Goal: Task Accomplishment & Management: Manage account settings

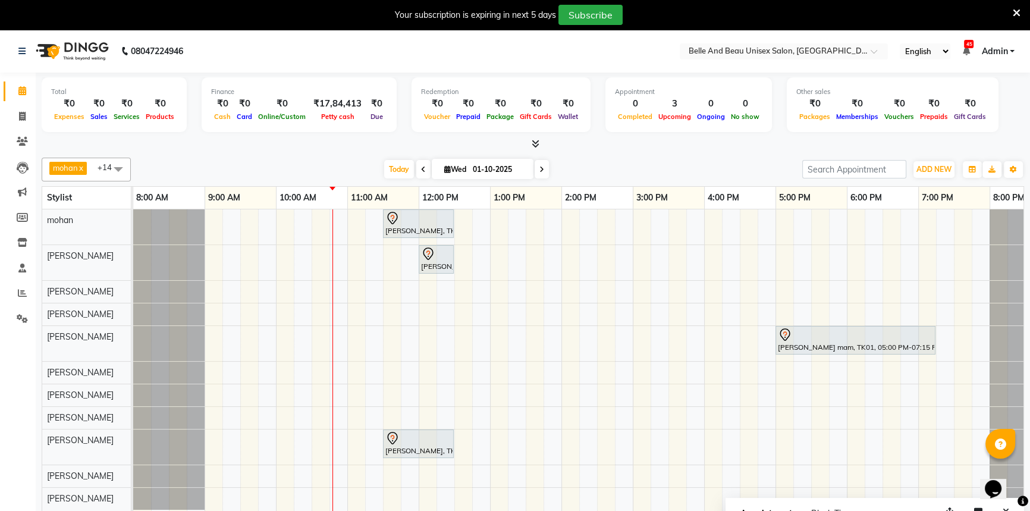
click at [303, 418] on div "Vivek Sahu, TK02, 11:30 AM-12:30 PM, Hair Care - Hair Cut (Male)30 - Adult Hair…" at bounding box center [596, 368] width 927 height 319
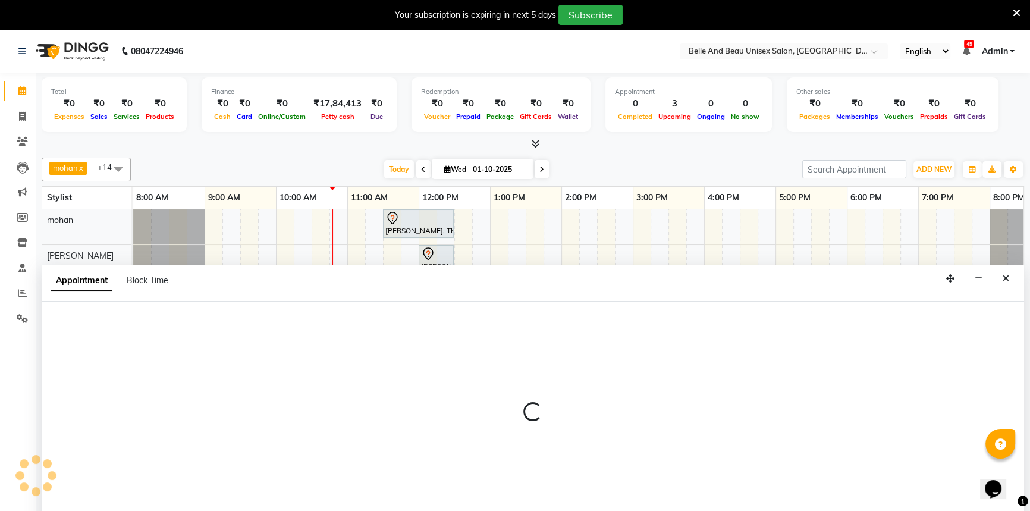
scroll to position [30, 0]
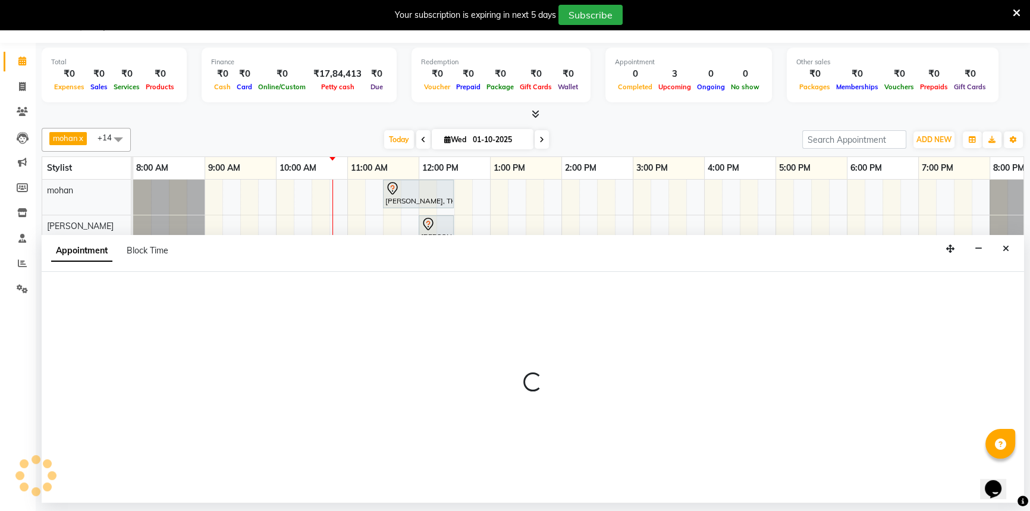
select select "92802"
select select "615"
select select "tentative"
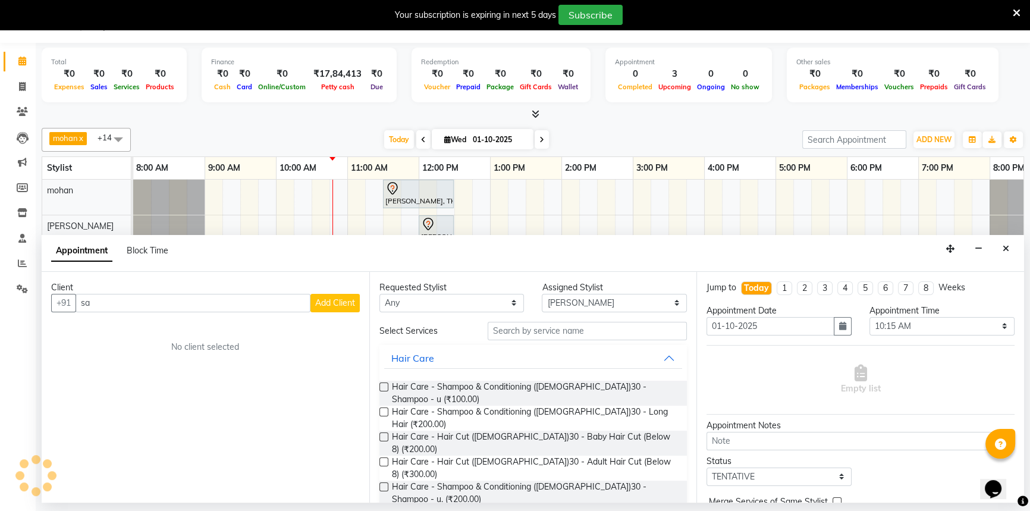
type input "s"
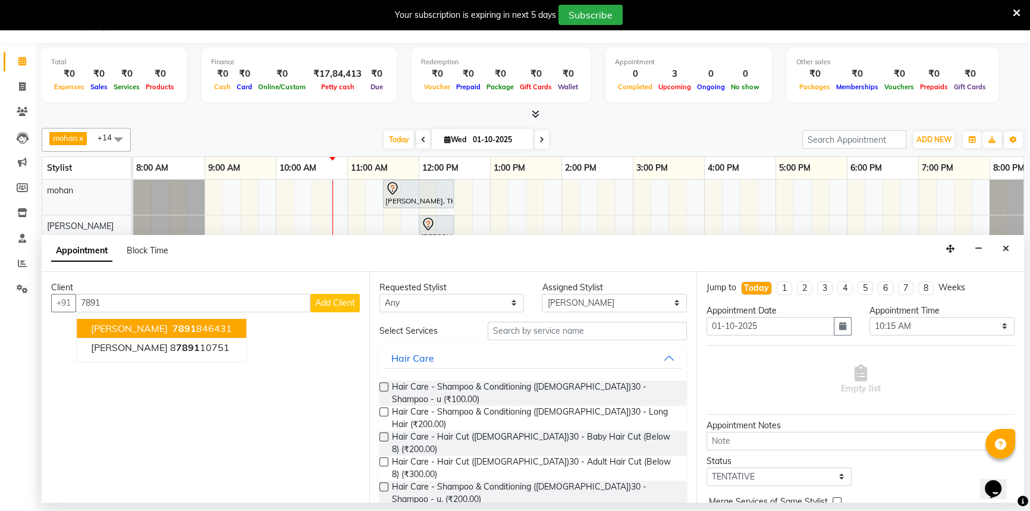
click at [119, 323] on span "[PERSON_NAME]" at bounding box center [129, 328] width 77 height 12
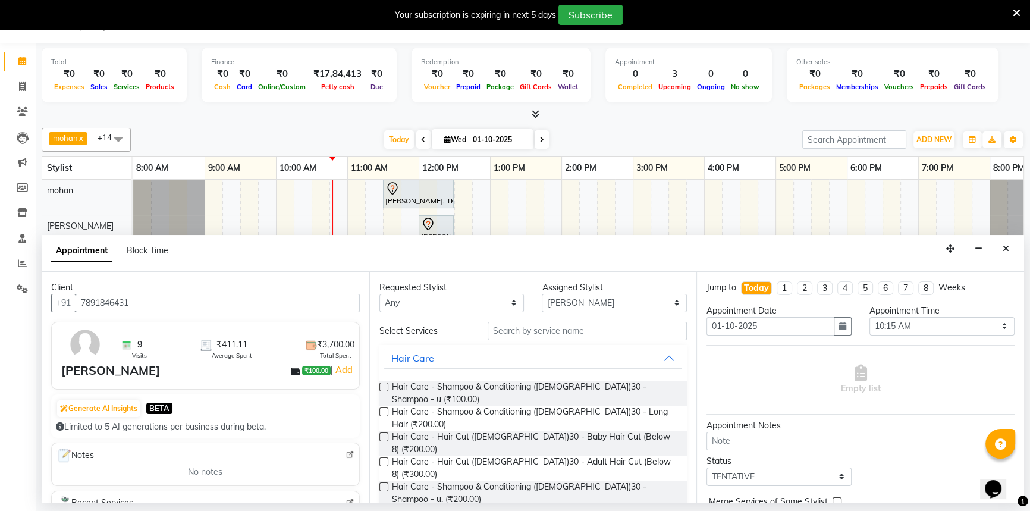
type input "7891846431"
click at [529, 333] on input "text" at bounding box center [586, 331] width 199 height 18
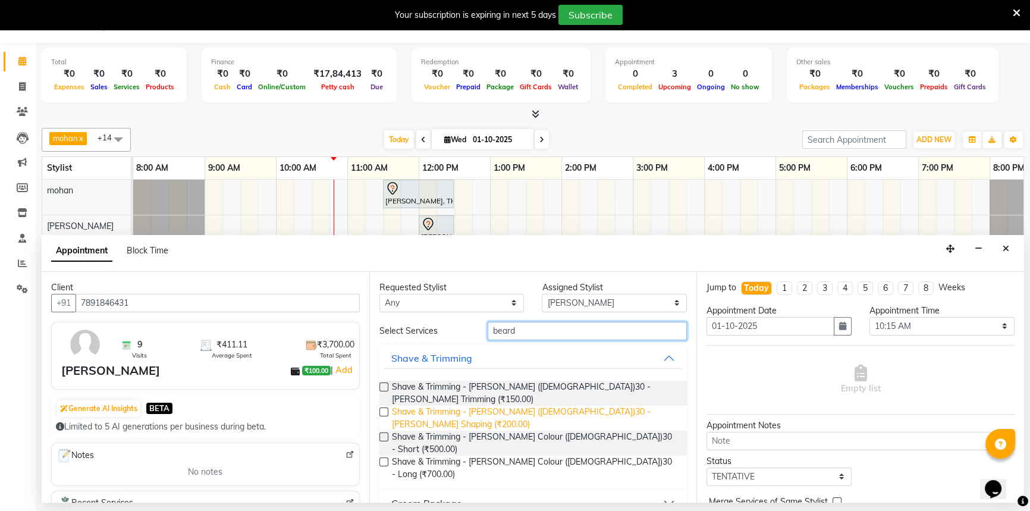
type input "beard"
click at [567, 405] on span "Shave & Trimming - Beard (Male)30 - Beard Shaping (₹200.00)" at bounding box center [535, 417] width 286 height 25
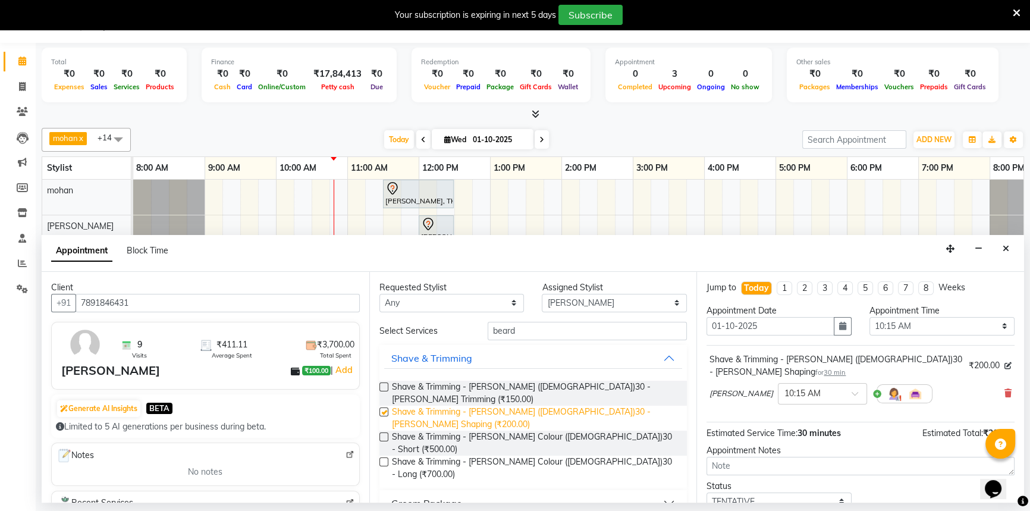
checkbox input "false"
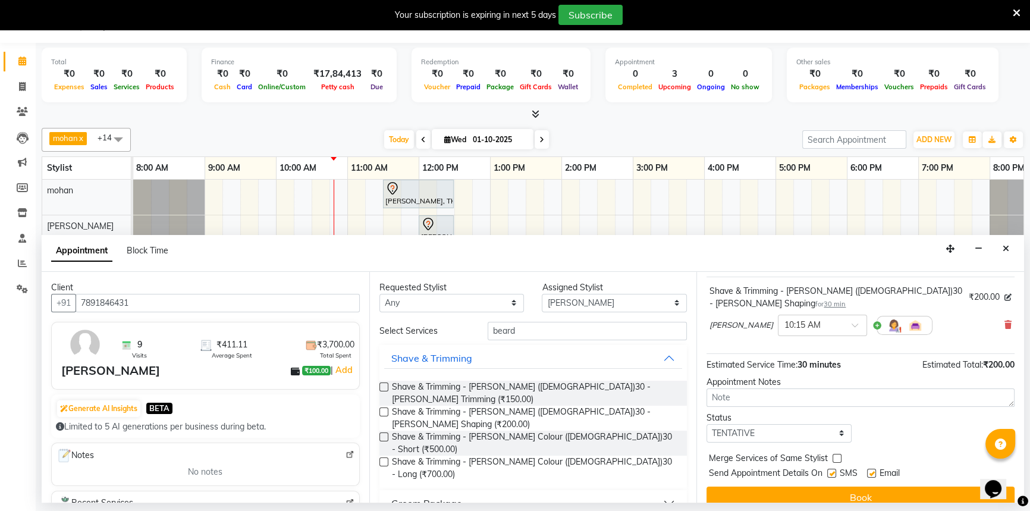
scroll to position [70, 0]
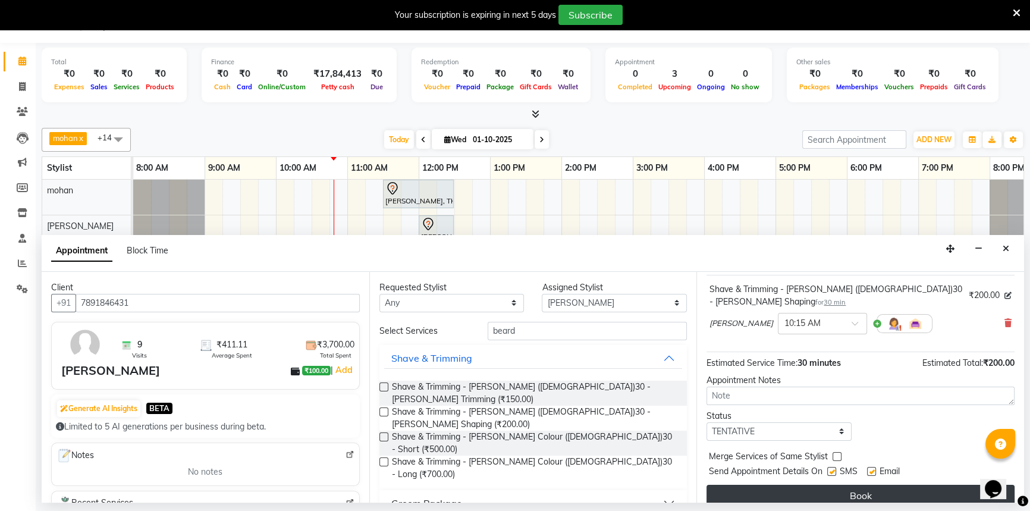
click at [794, 484] on button "Book" at bounding box center [860, 494] width 308 height 21
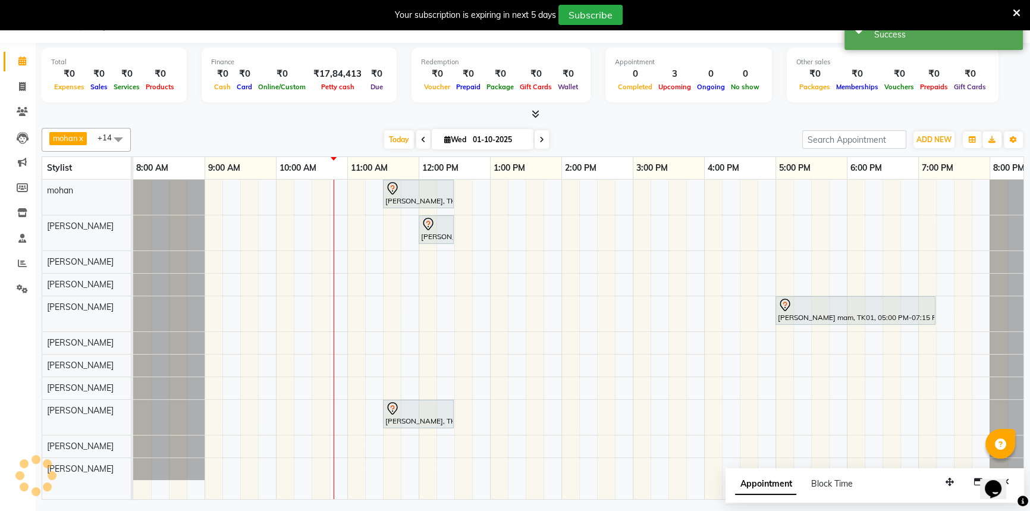
scroll to position [0, 0]
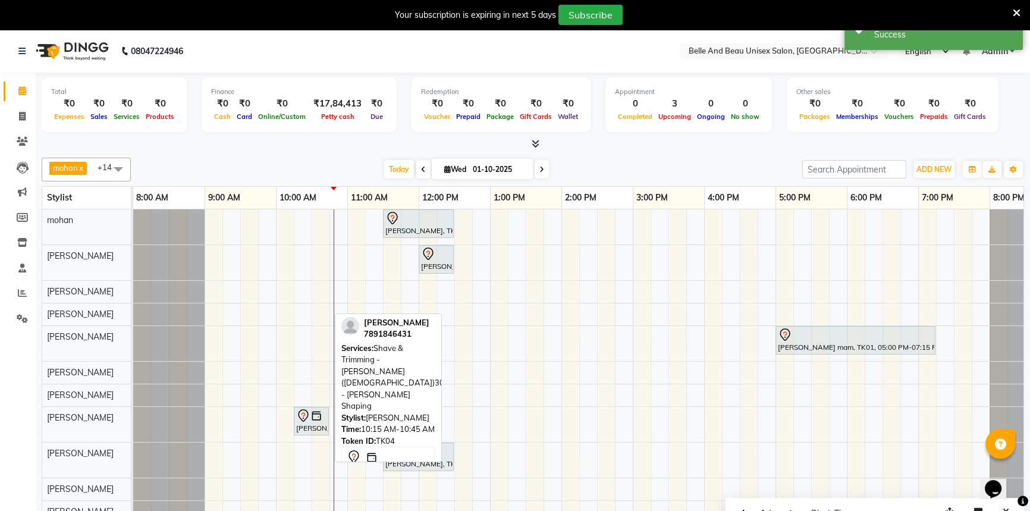
click at [320, 427] on div "Sharukh Khan, TK04, 10:15 AM-10:45 AM, Shave & Trimming - Beard (Male)30 - Bear…" at bounding box center [311, 420] width 33 height 25
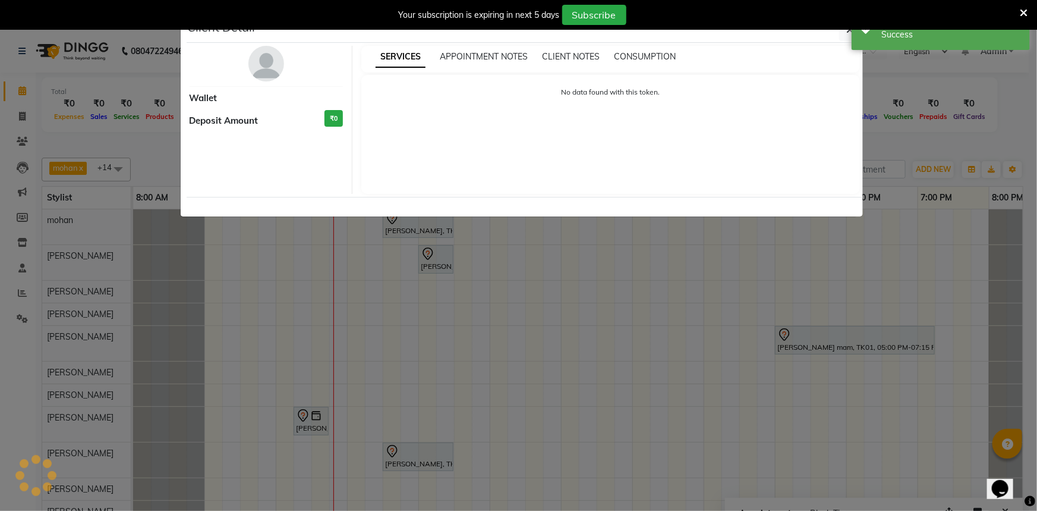
select select "7"
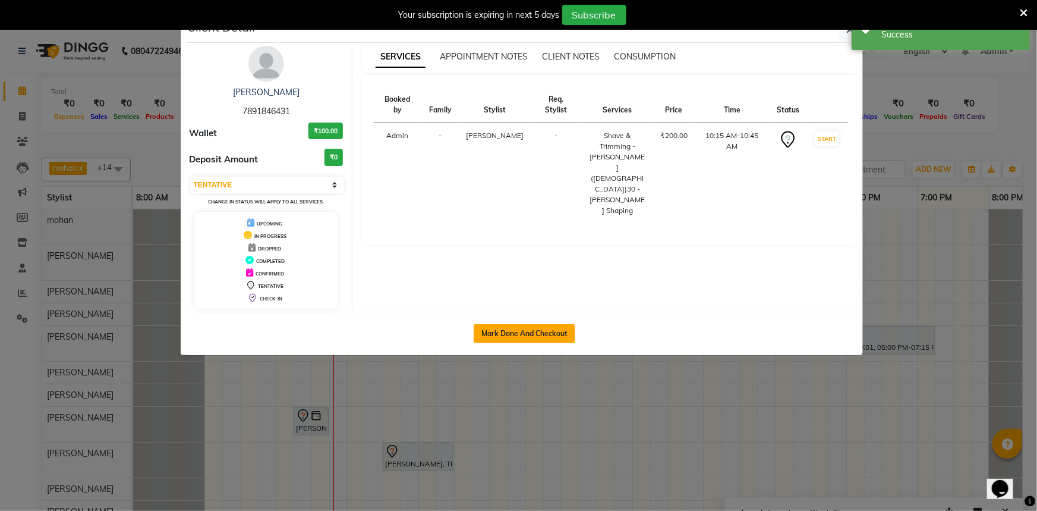
click at [532, 335] on button "Mark Done And Checkout" at bounding box center [525, 333] width 102 height 19
select select "service"
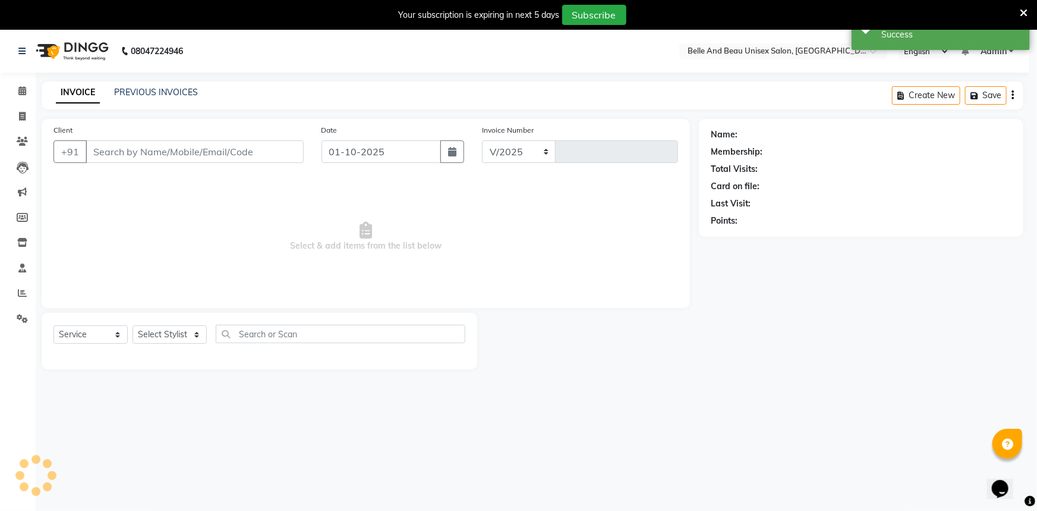
select select "3"
select select "7066"
type input "2650"
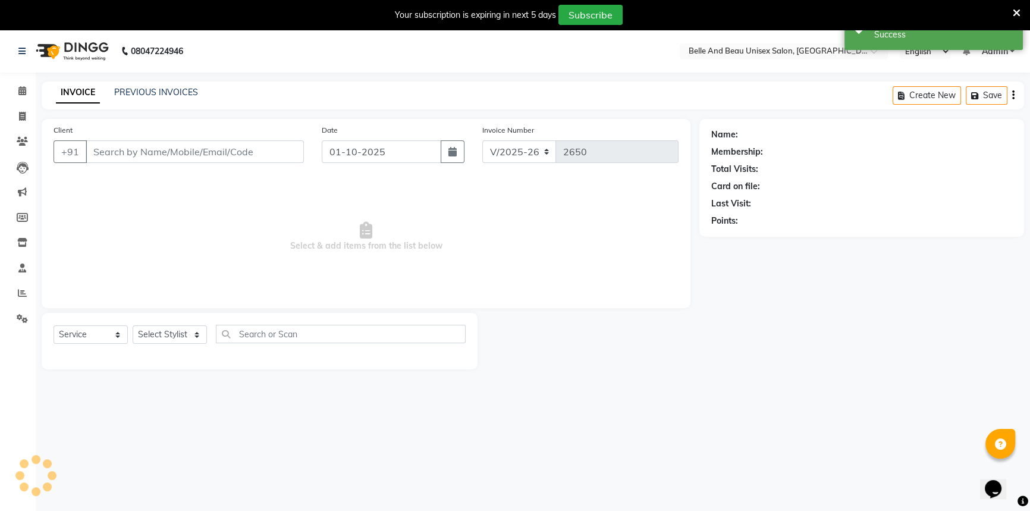
select select "60511"
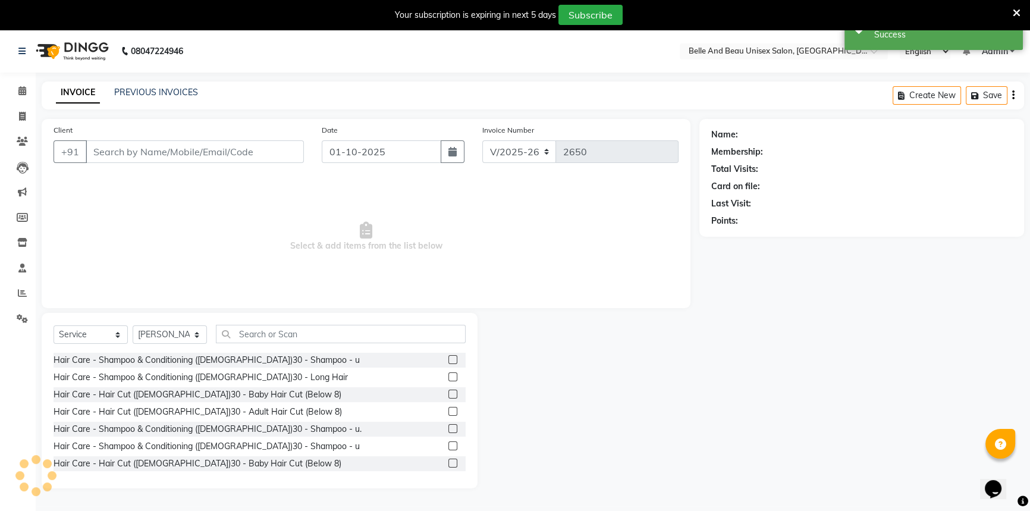
type input "7891846431"
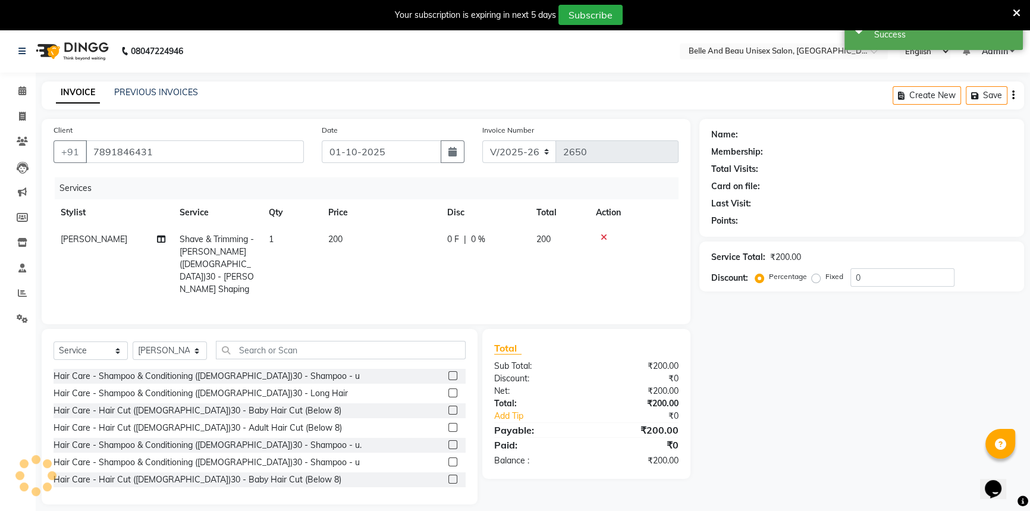
select select "1: Object"
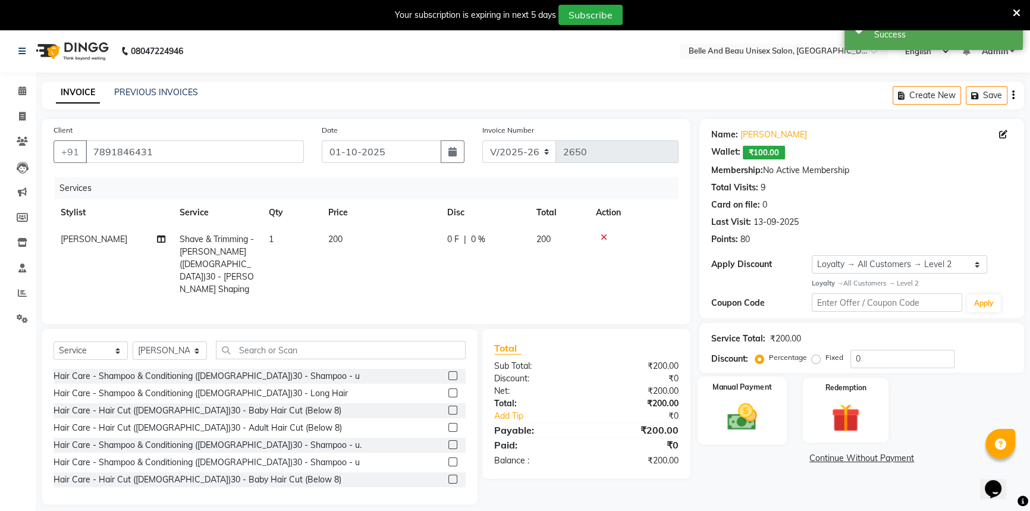
click at [746, 417] on img at bounding box center [742, 416] width 48 height 34
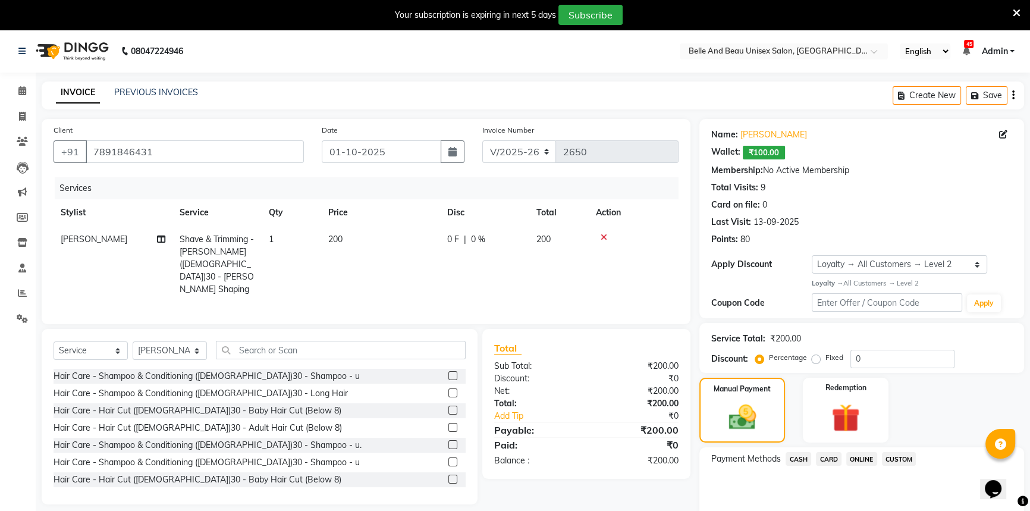
click at [857, 458] on span "ONLINE" at bounding box center [861, 459] width 31 height 14
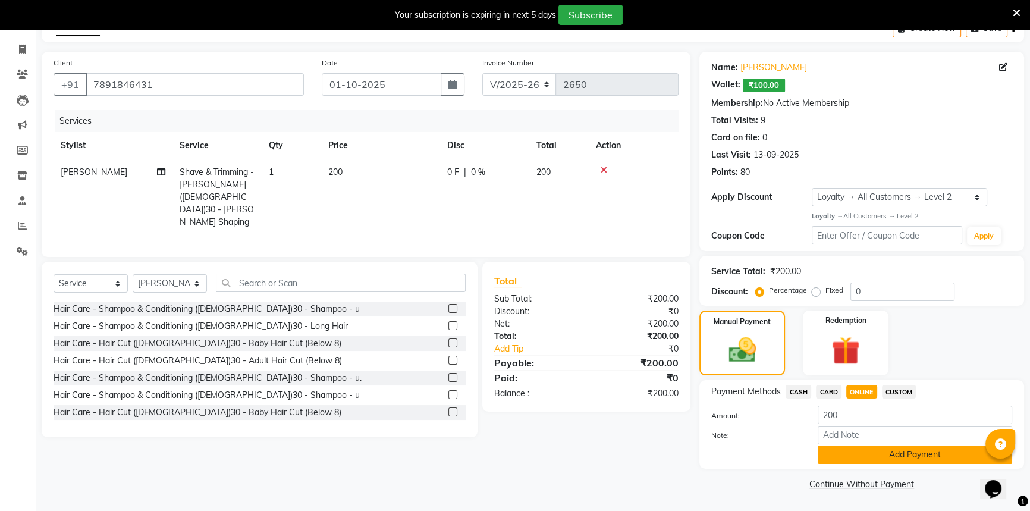
click at [857, 456] on button "Add Payment" at bounding box center [914, 454] width 194 height 18
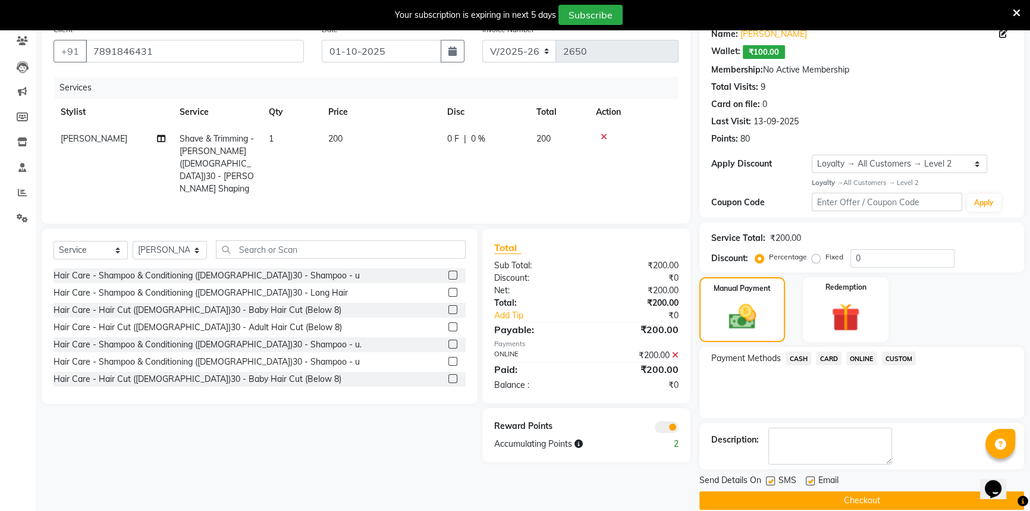
scroll to position [117, 0]
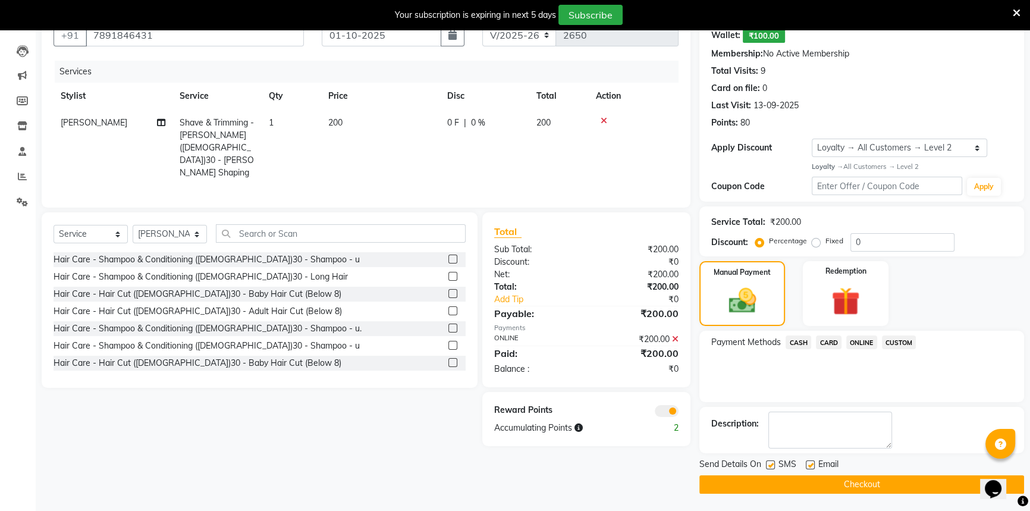
click at [813, 499] on main "INVOICE PREVIOUS INVOICES Create New Save Client +91 7891846431 Date 01-10-2025…" at bounding box center [533, 238] width 994 height 546
click at [813, 494] on main "INVOICE PREVIOUS INVOICES Create New Save Client +91 7891846431 Date 01-10-2025…" at bounding box center [533, 238] width 994 height 546
click at [811, 487] on button "Checkout" at bounding box center [861, 484] width 325 height 18
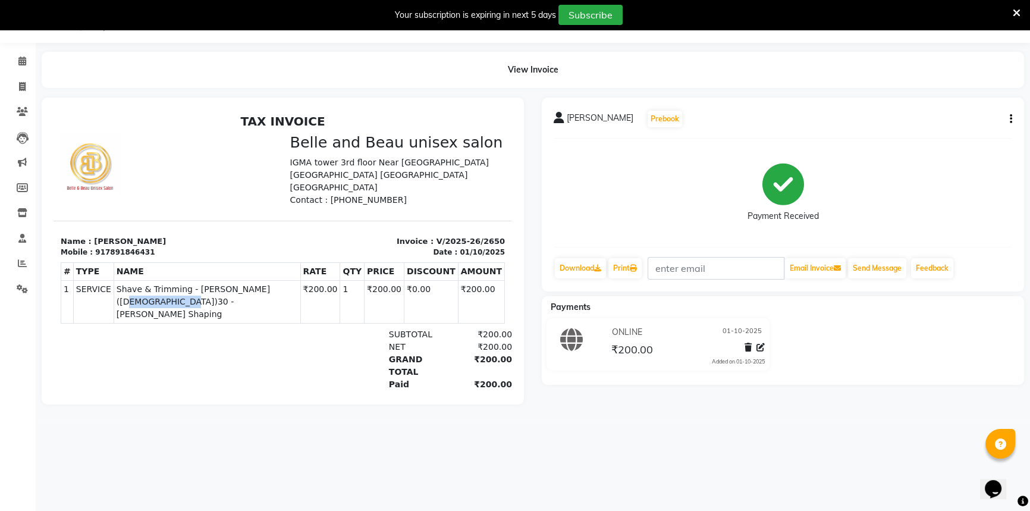
drag, startPoint x: 248, startPoint y: 276, endPoint x: 304, endPoint y: 276, distance: 55.3
click at [300, 281] on td "SERVICE Shave & Trimming - Beard (Male)30 - Beard Shaping" at bounding box center [207, 302] width 187 height 43
copy span "Beard Shaping"
click at [26, 62] on span at bounding box center [22, 62] width 21 height 14
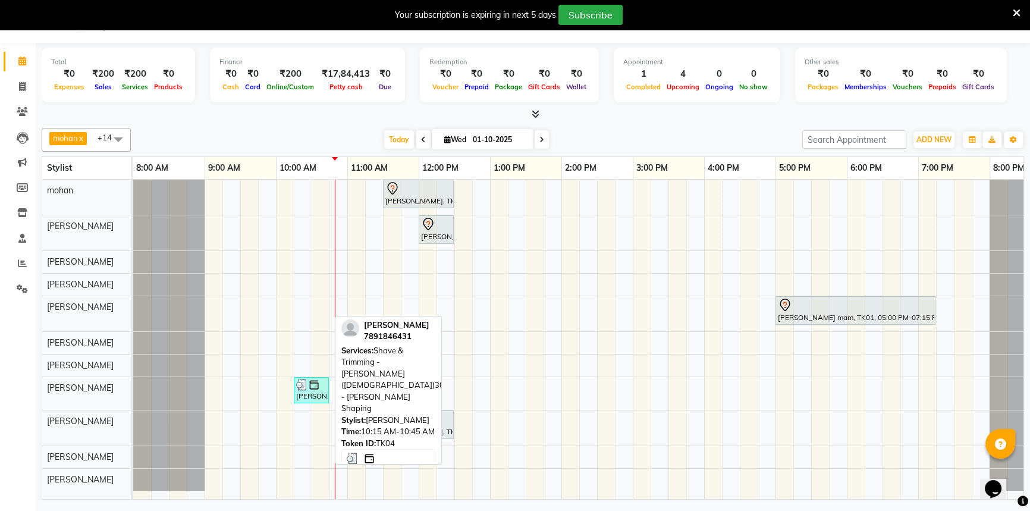
click at [314, 391] on div "[PERSON_NAME], TK04, 10:15 AM-10:45 AM, Shave & Trimming - [PERSON_NAME] ([DEMO…" at bounding box center [311, 390] width 33 height 23
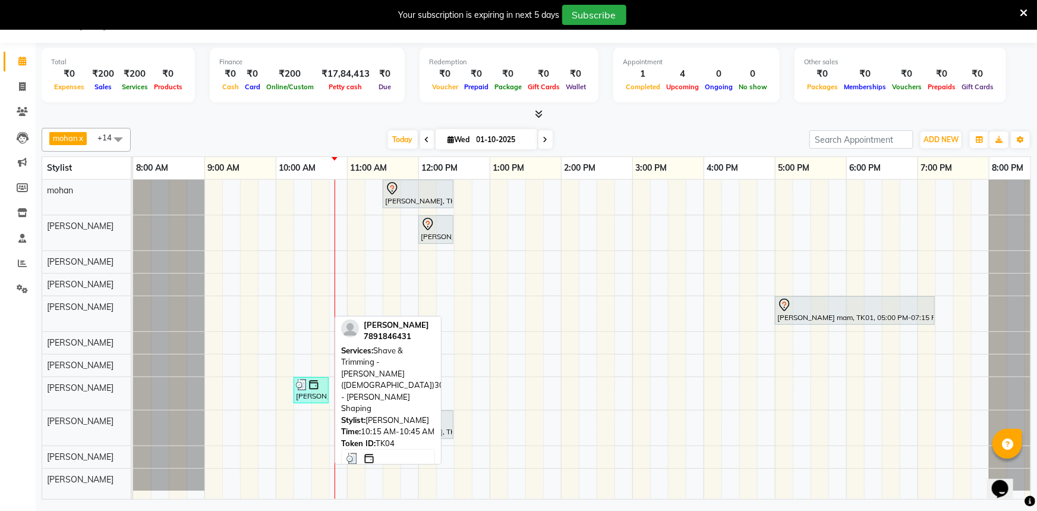
select select "3"
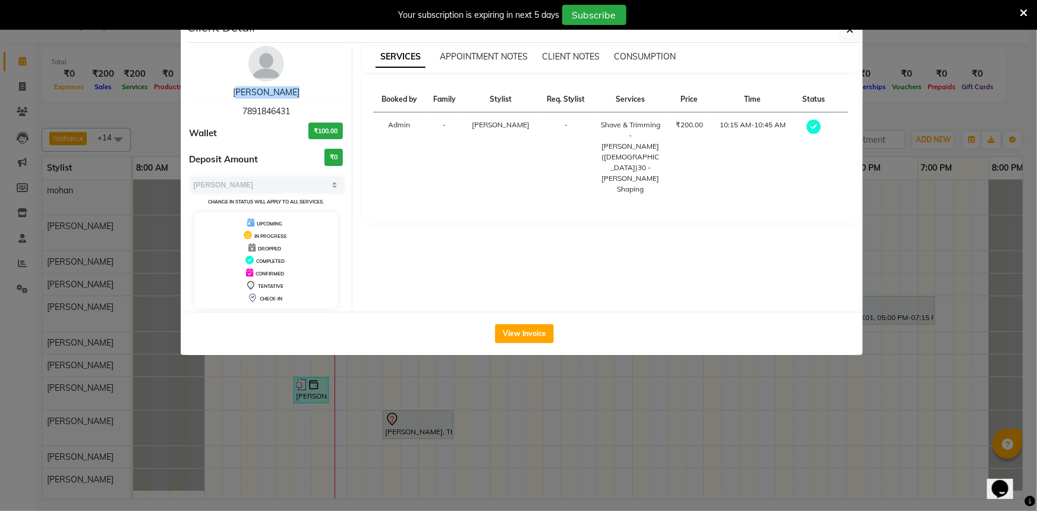
drag, startPoint x: 232, startPoint y: 85, endPoint x: 294, endPoint y: 92, distance: 62.8
click at [294, 92] on div "Sharukh Khan 7891846431 Wallet ₹100.00 Deposit Amount ₹0 Select MARK DONE UPCOM…" at bounding box center [267, 177] width 172 height 263
copy link "Sharukh Khan"
drag, startPoint x: 229, startPoint y: 109, endPoint x: 297, endPoint y: 106, distance: 67.3
click at [297, 106] on div "Sharukh Khan 7891846431" at bounding box center [267, 102] width 154 height 32
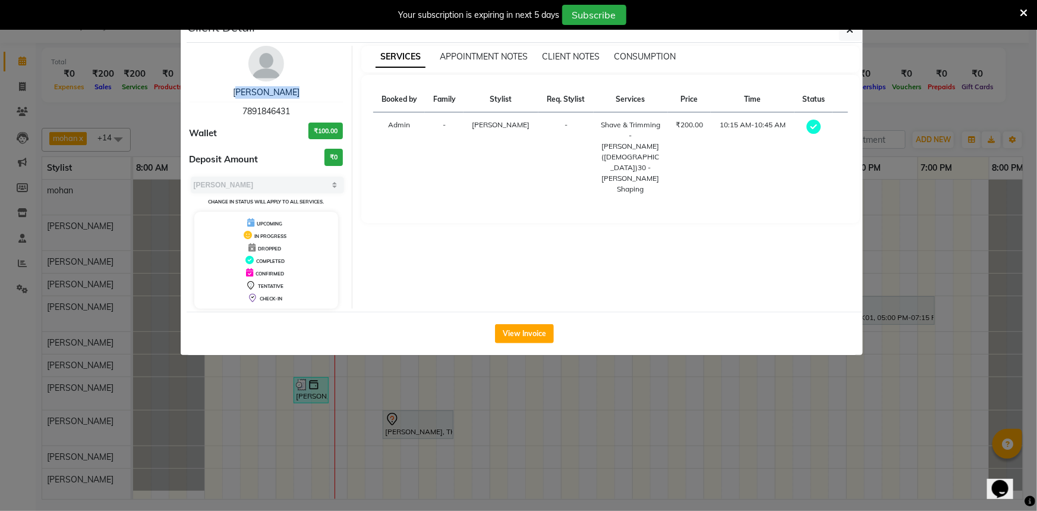
copy span "7891846431"
click at [853, 35] on span "button" at bounding box center [850, 30] width 7 height 12
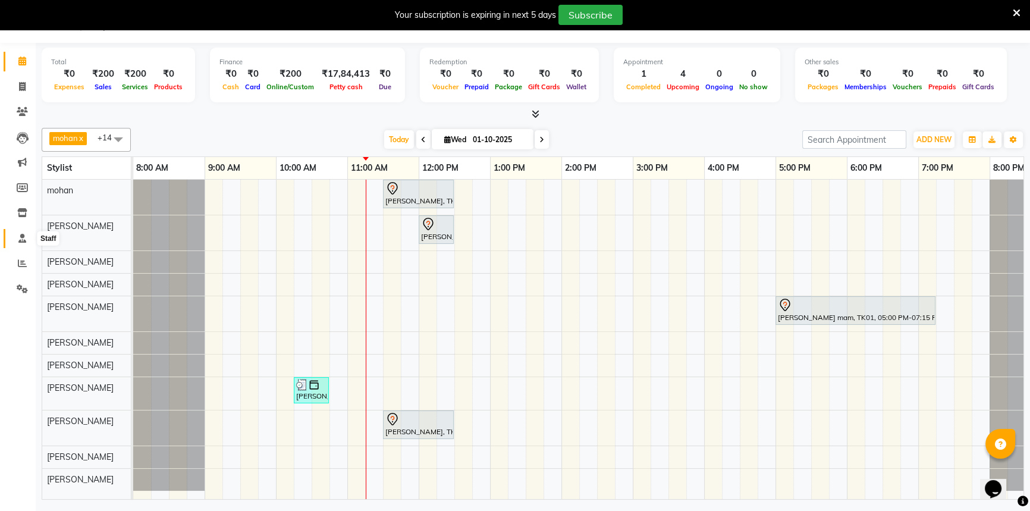
click at [21, 240] on icon at bounding box center [22, 238] width 8 height 9
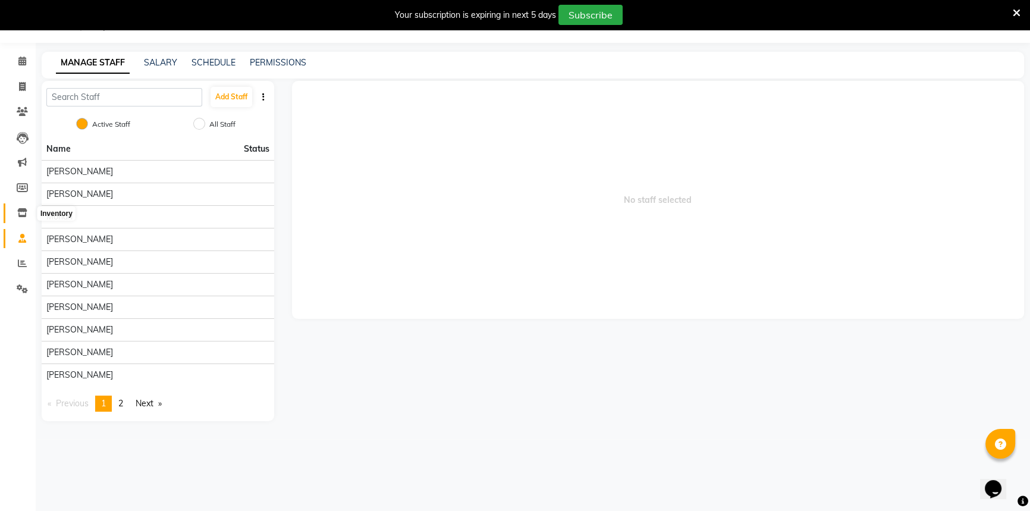
click at [23, 208] on icon at bounding box center [22, 212] width 10 height 9
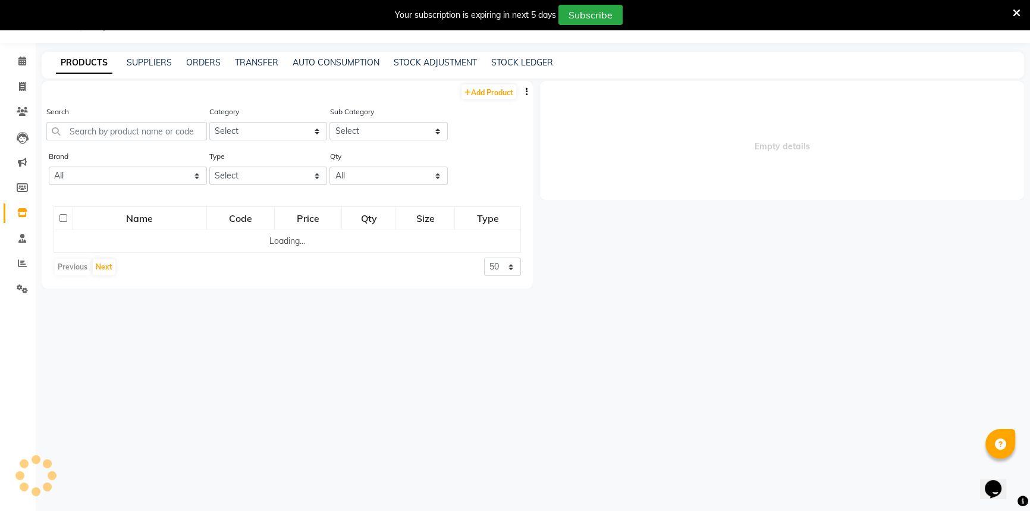
select select
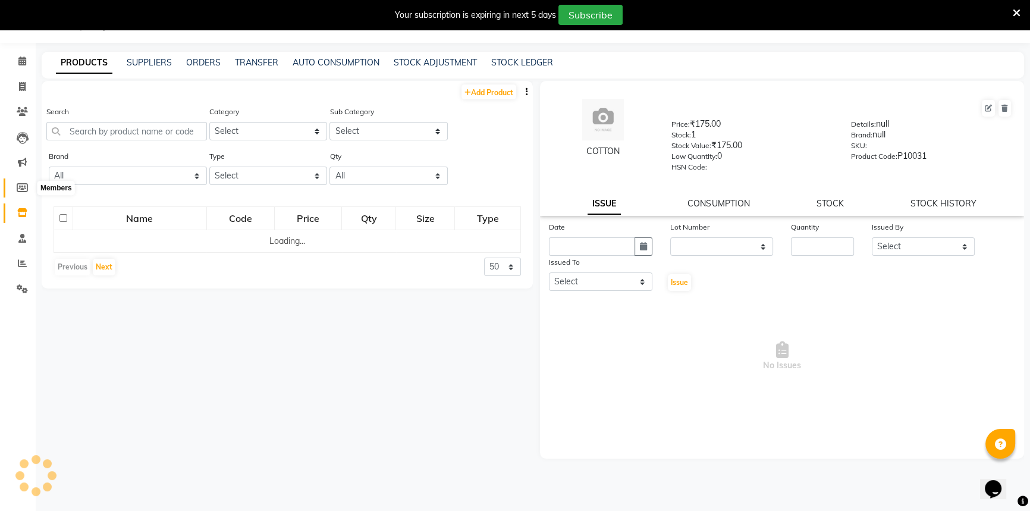
click at [24, 191] on icon at bounding box center [22, 187] width 11 height 9
select select
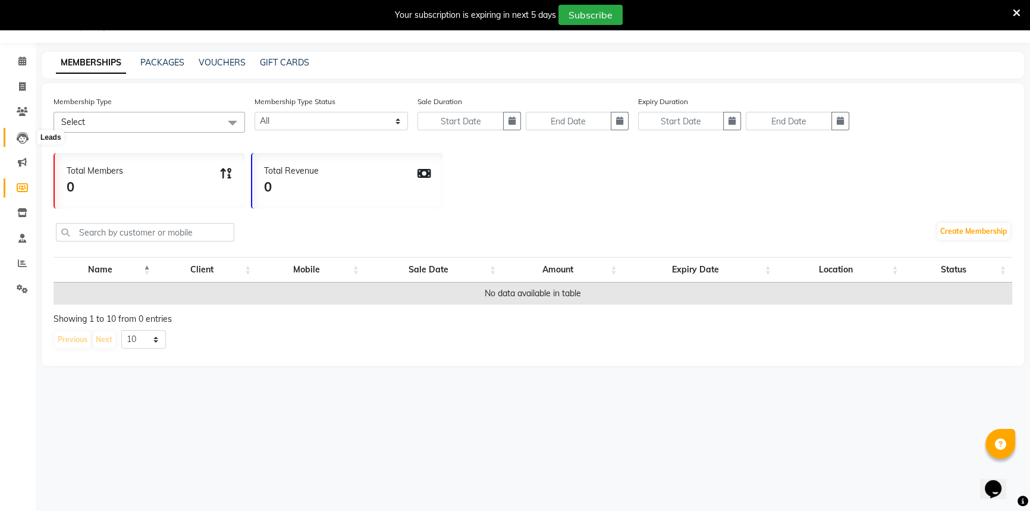
click at [23, 134] on icon at bounding box center [23, 138] width 12 height 12
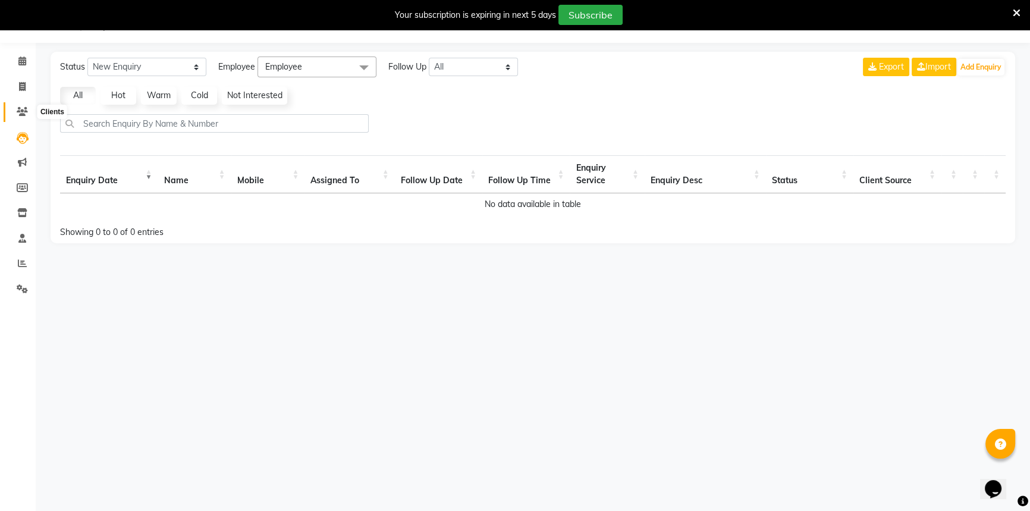
click at [13, 106] on span at bounding box center [22, 112] width 21 height 14
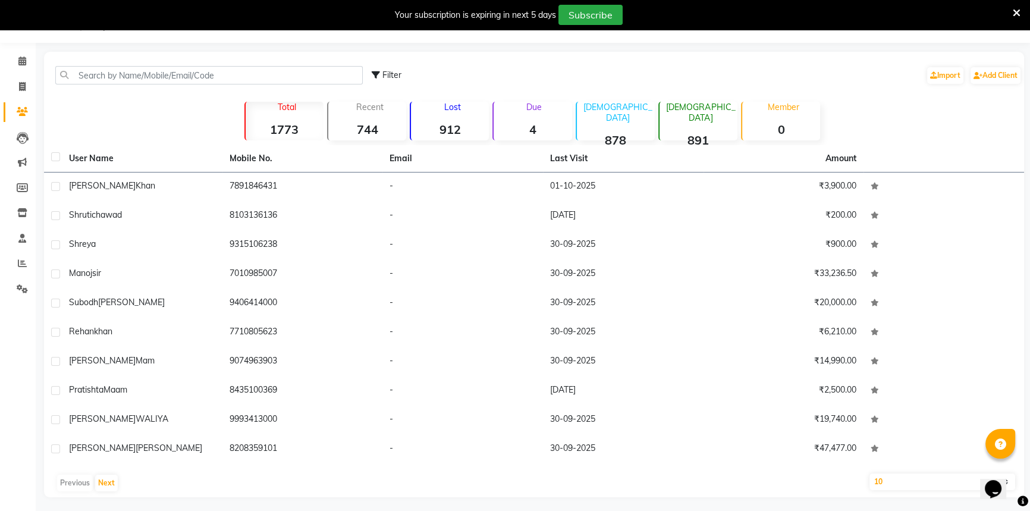
click at [21, 109] on icon at bounding box center [22, 111] width 11 height 9
click at [27, 80] on span at bounding box center [22, 87] width 21 height 14
select select "service"
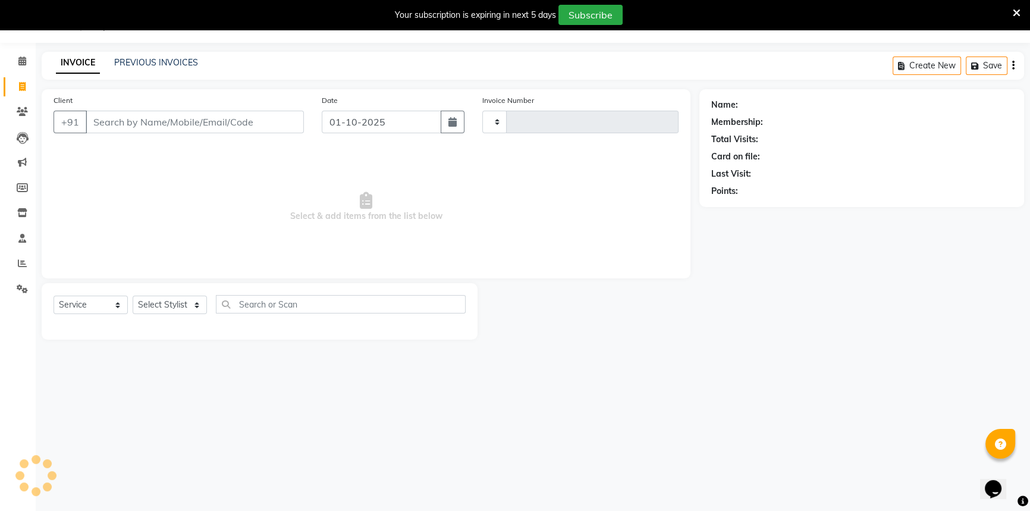
type input "2651"
select select "7066"
select select "60511"
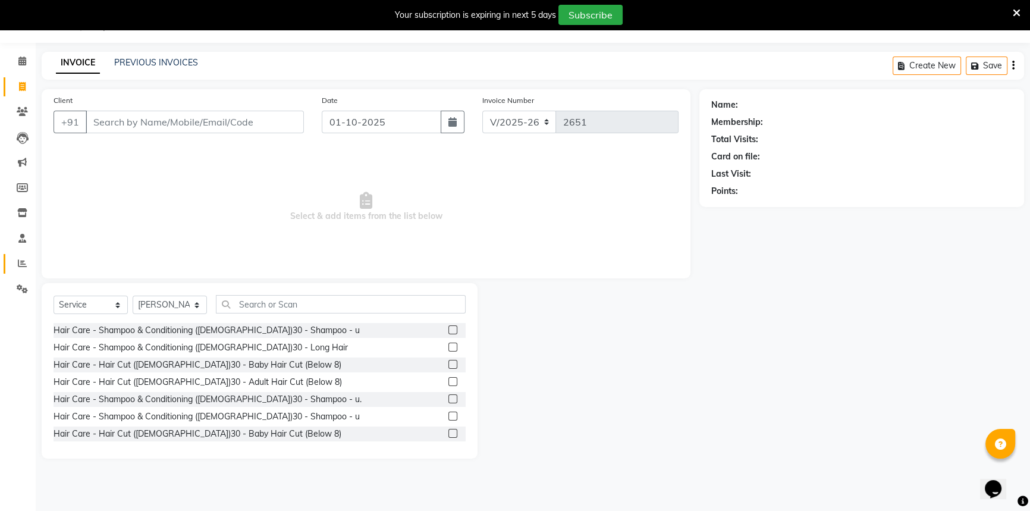
click at [21, 256] on link "Reports" at bounding box center [18, 264] width 29 height 20
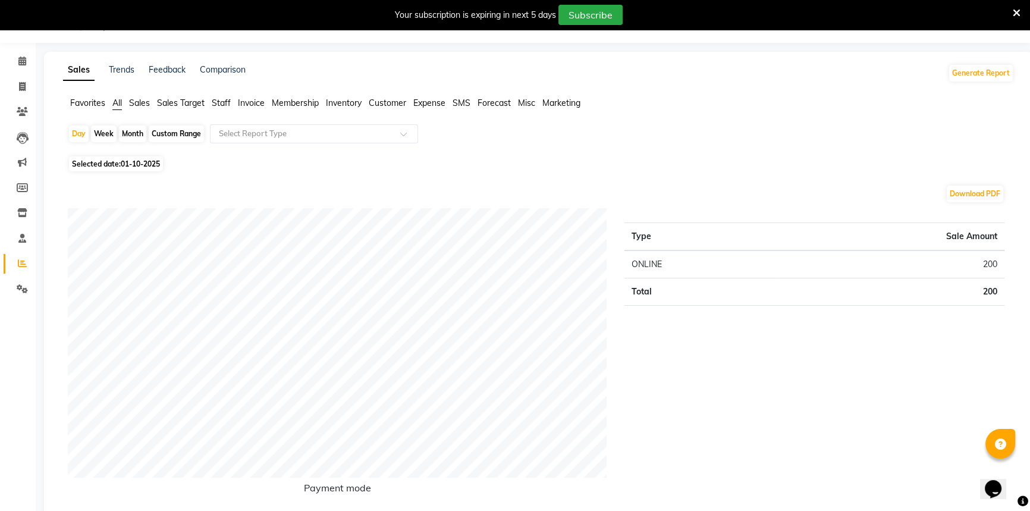
click at [219, 101] on span "Staff" at bounding box center [221, 102] width 19 height 11
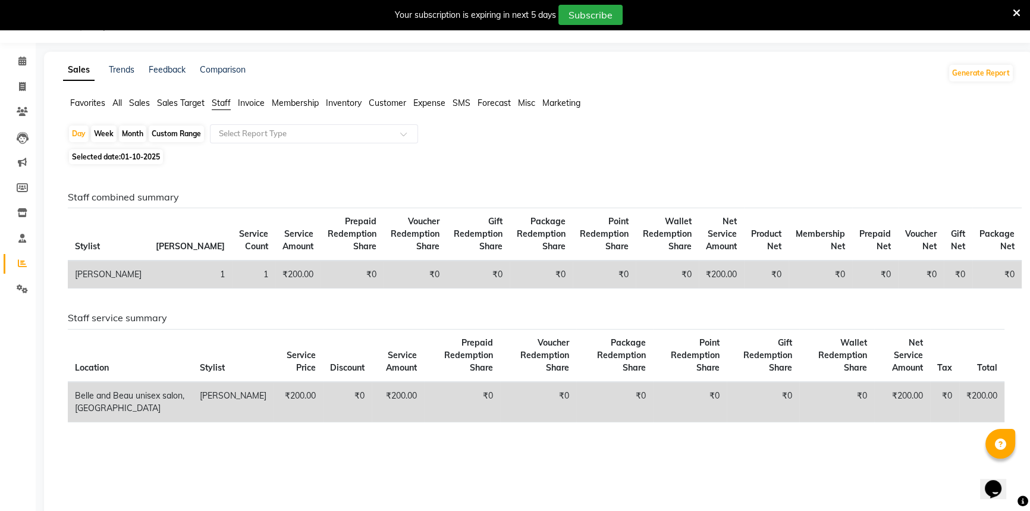
click at [155, 155] on span "01-10-2025" at bounding box center [140, 156] width 39 height 9
select select "10"
select select "2025"
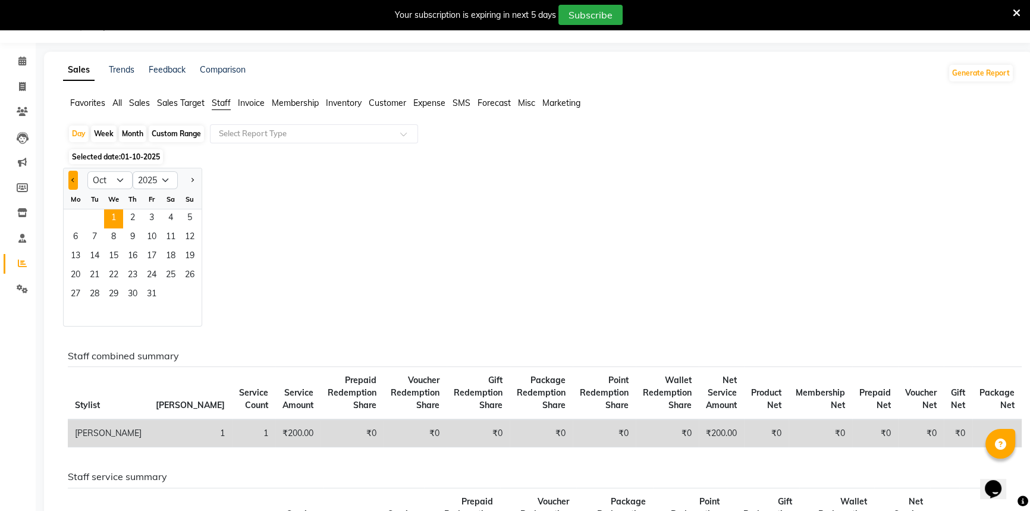
click at [75, 181] on button "Previous month" at bounding box center [73, 180] width 10 height 19
select select "9"
click at [77, 212] on span "1" at bounding box center [75, 218] width 19 height 19
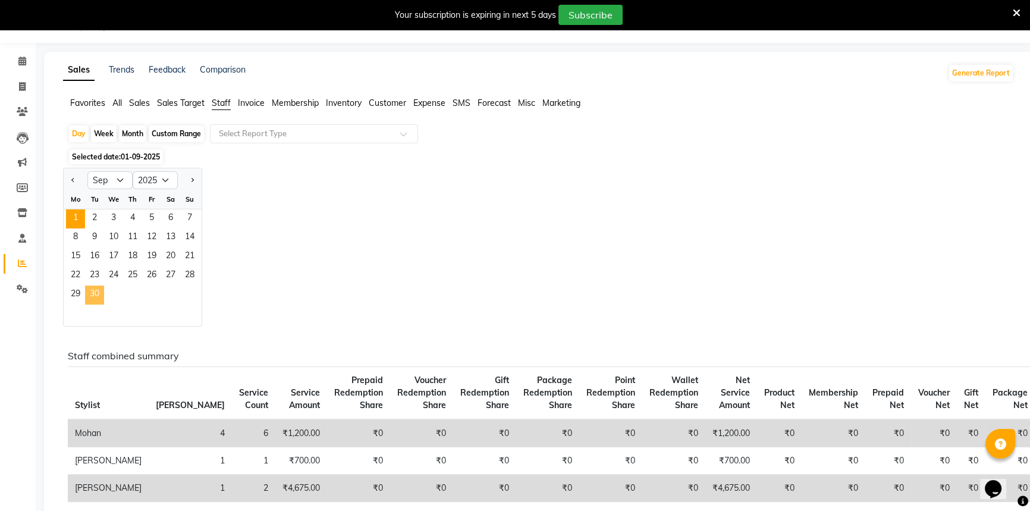
click at [95, 293] on span "30" at bounding box center [94, 294] width 19 height 19
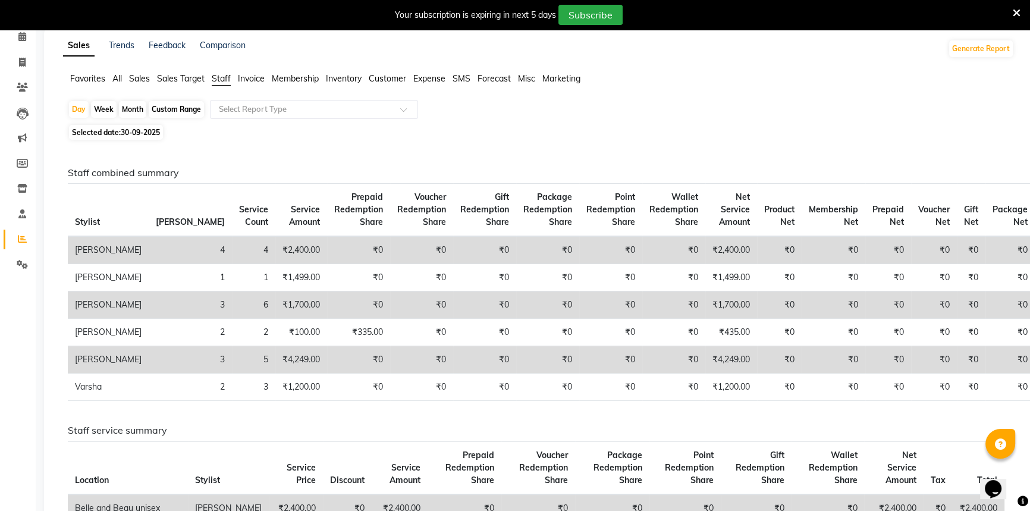
scroll to position [30, 0]
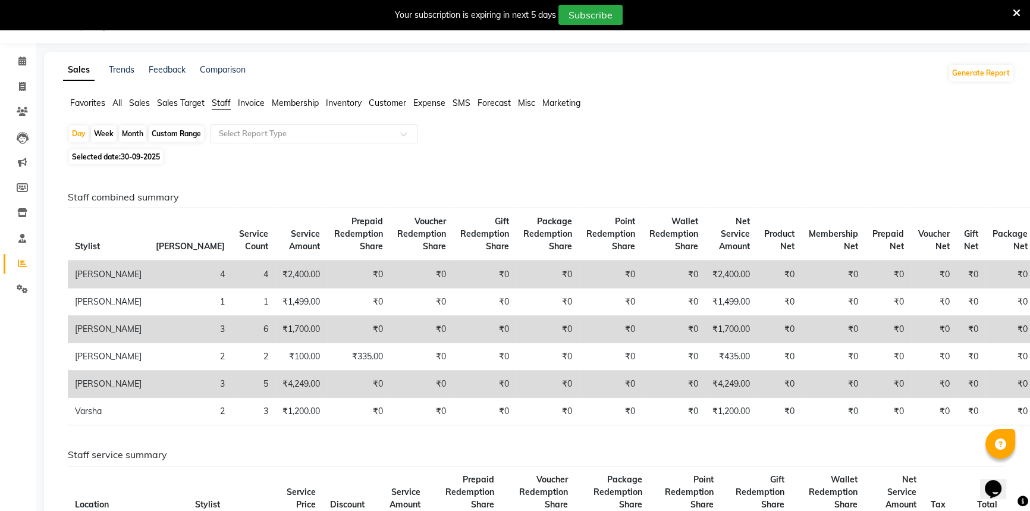
click at [137, 134] on div "Month" at bounding box center [132, 133] width 27 height 17
select select "9"
select select "2025"
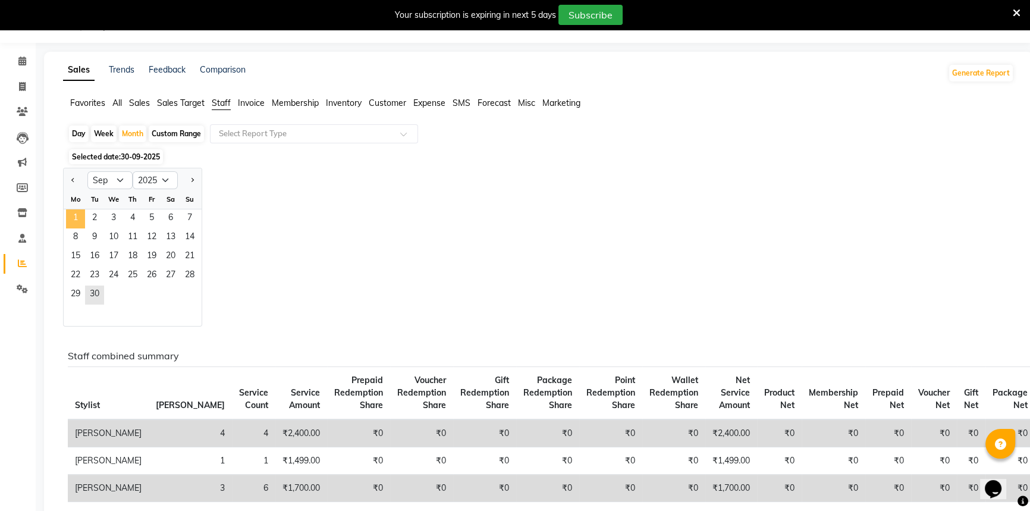
click at [75, 216] on span "1" at bounding box center [75, 218] width 19 height 19
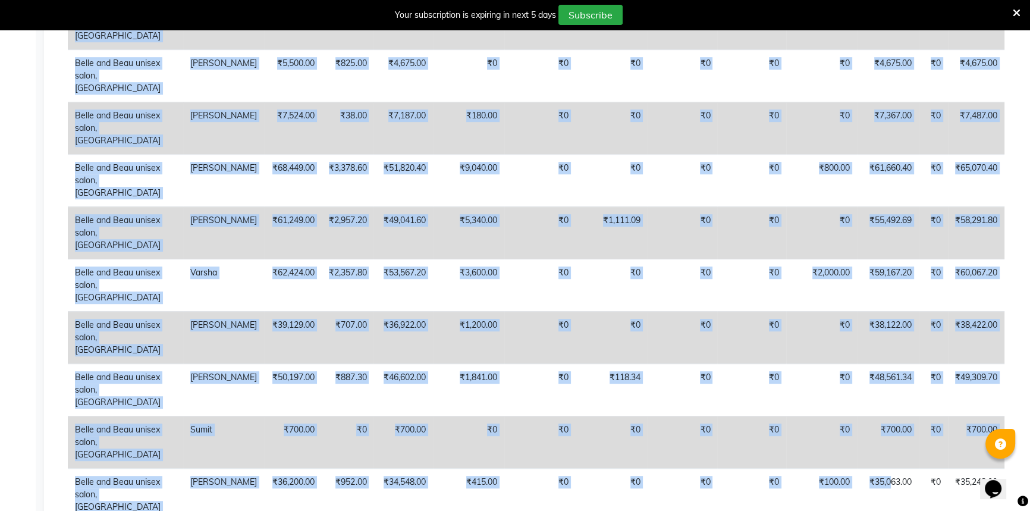
scroll to position [955, 0]
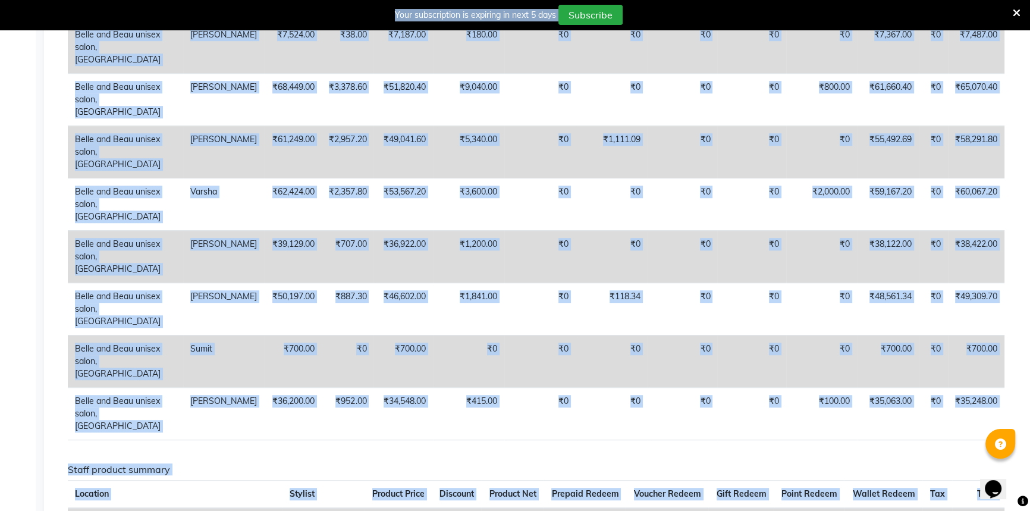
drag, startPoint x: 56, startPoint y: 148, endPoint x: 826, endPoint y: 18, distance: 781.3
click at [1027, 129] on div "Sales Trends Feedback Comparison Generate Report Favorites All Sales Sales Targ…" at bounding box center [538, 45] width 989 height 1839
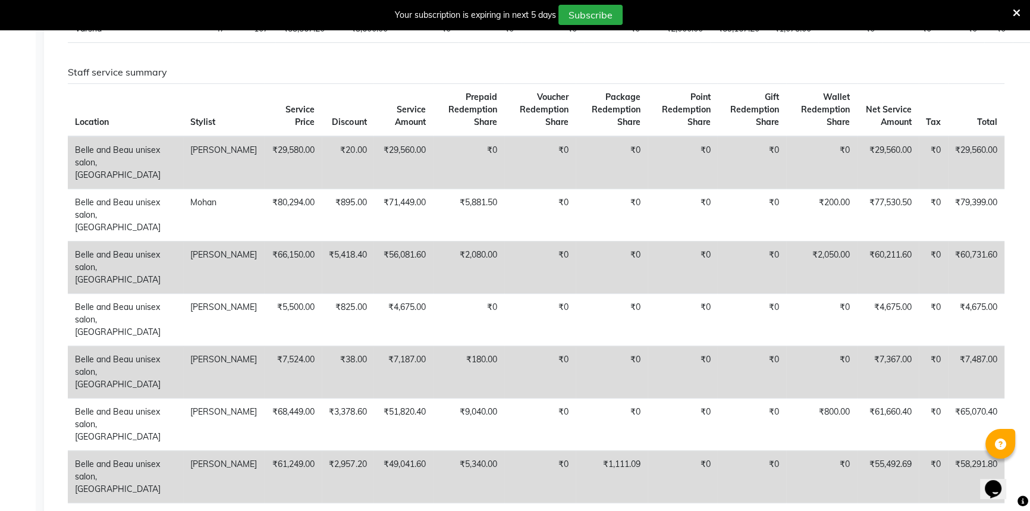
scroll to position [523, 0]
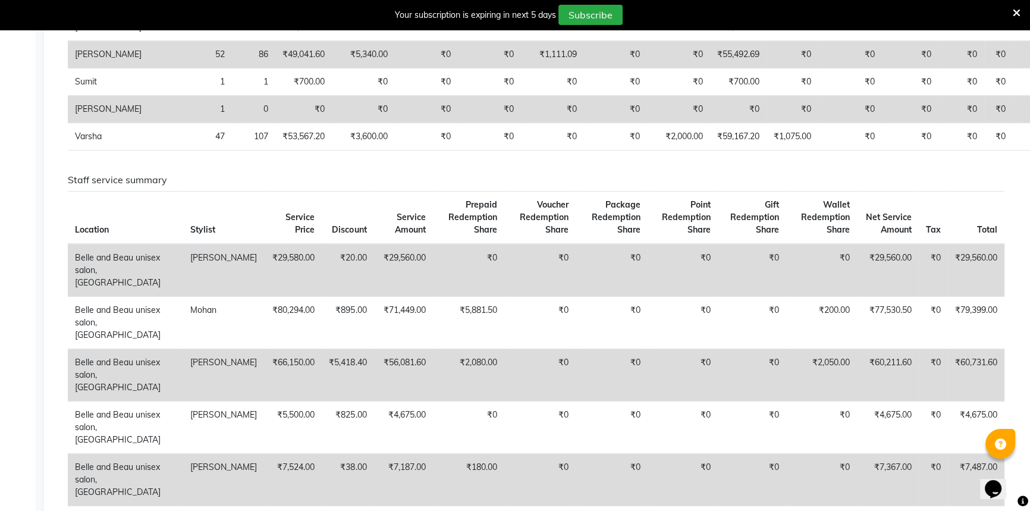
drag, startPoint x: 53, startPoint y: 257, endPoint x: 963, endPoint y: 270, distance: 909.6
click at [963, 270] on div "Sales Trends Feedback Comparison Generate Report Favorites All Sales Sales Targ…" at bounding box center [538, 477] width 989 height 1839
copy h6 "Staff combined summary"
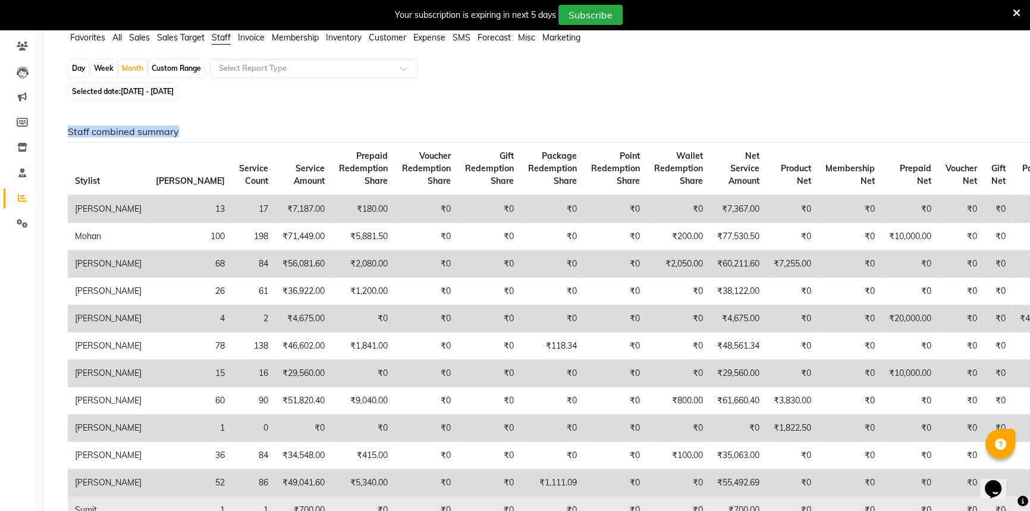
scroll to position [90, 0]
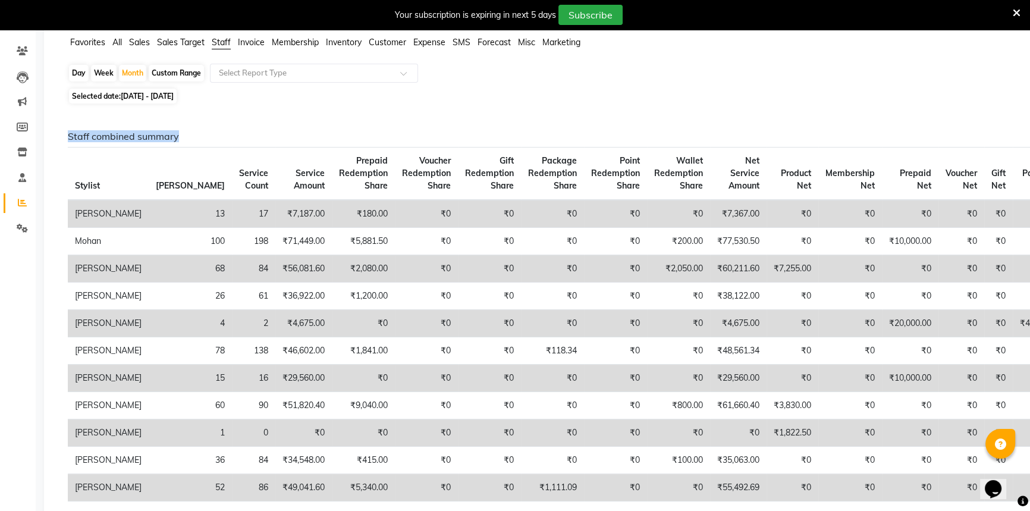
copy h6 "Staff combined summary"
click at [22, 50] on icon at bounding box center [22, 50] width 11 height 9
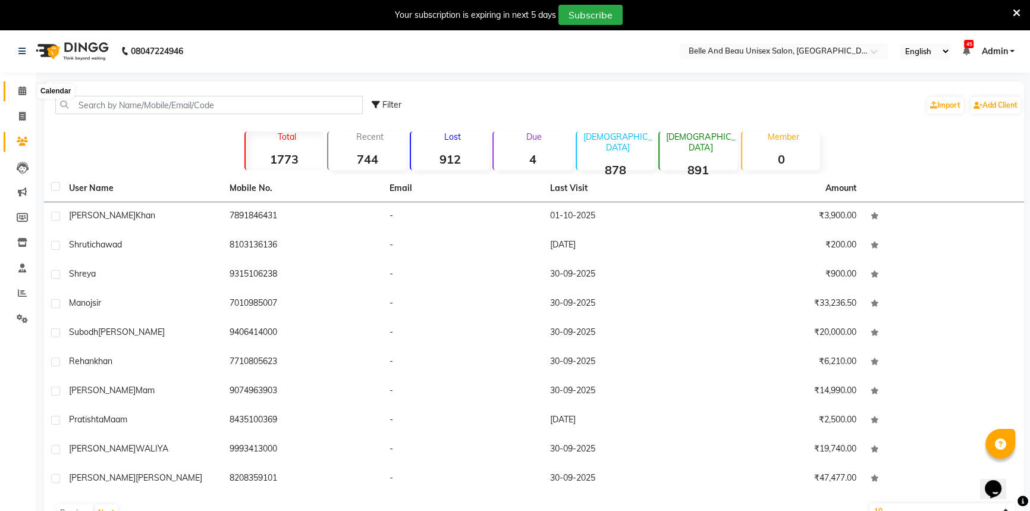
click at [18, 92] on icon at bounding box center [22, 90] width 8 height 9
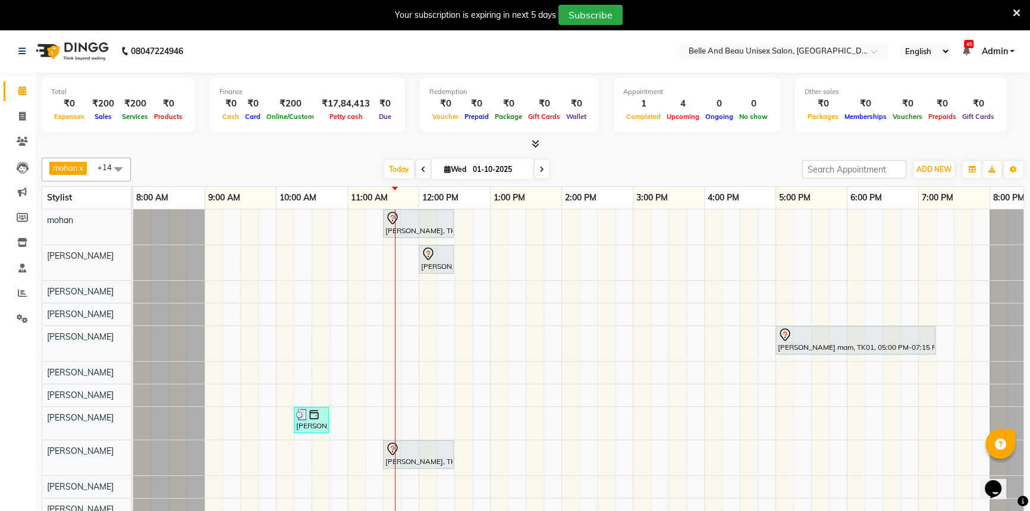
click at [432, 470] on div "Vivek Sahu, TK02, 11:30 AM-12:30 PM, Hair Care - Hair Cut (Male)30 - Adult Hair…" at bounding box center [596, 368] width 927 height 319
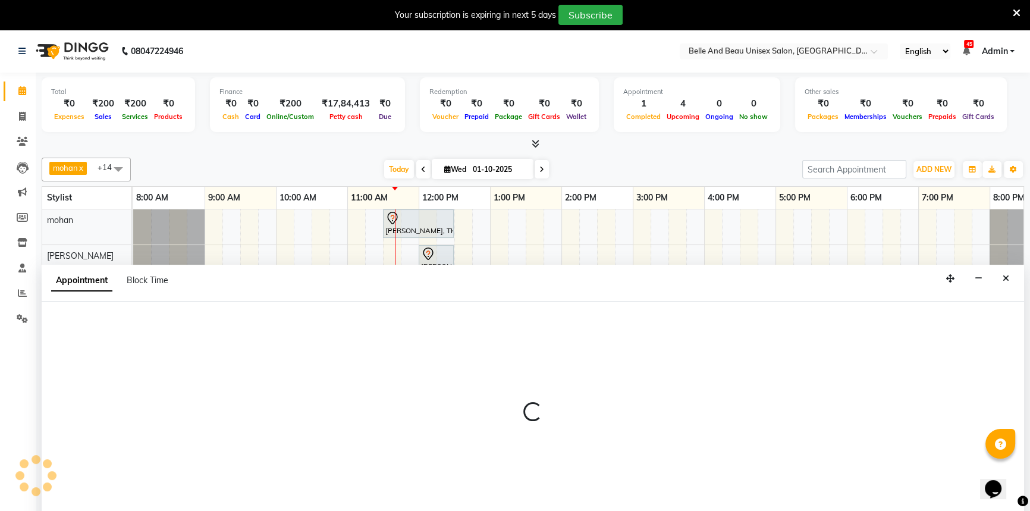
scroll to position [30, 0]
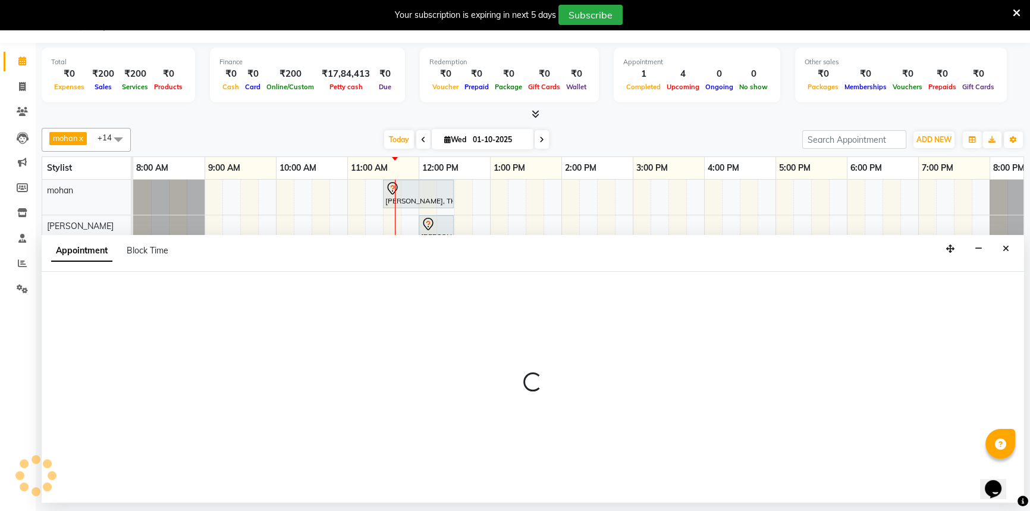
select select "83443"
select select "720"
select select "tentative"
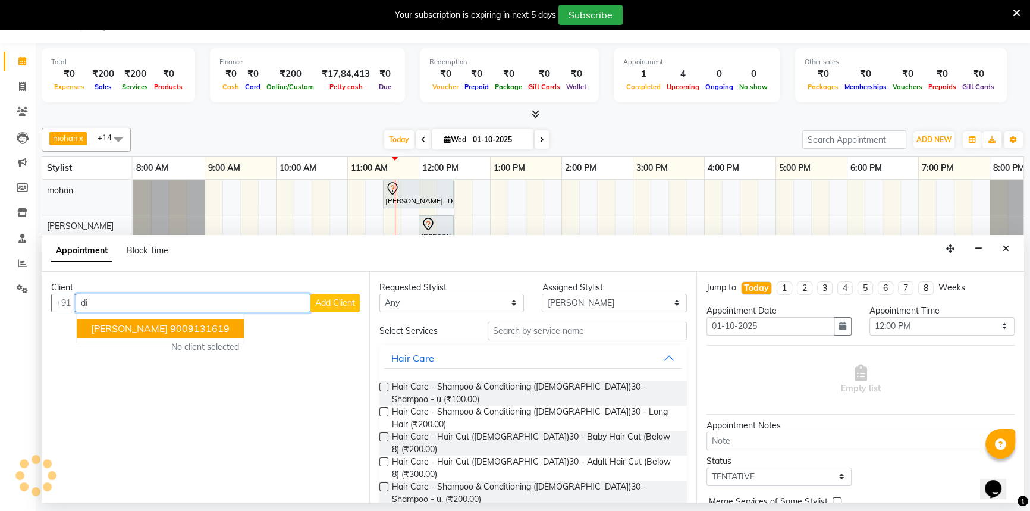
type input "d"
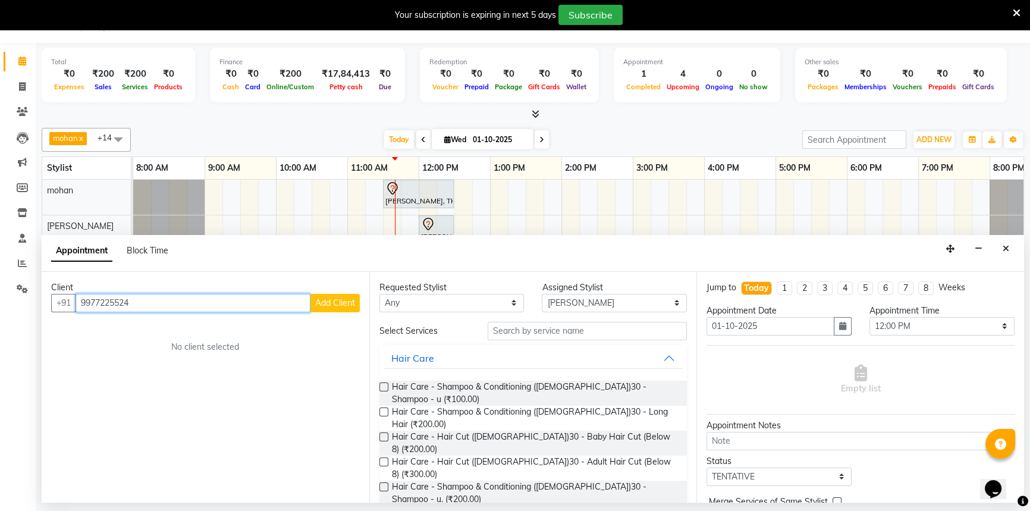
type input "9977225524"
click at [333, 306] on span "Add Client" at bounding box center [335, 302] width 40 height 11
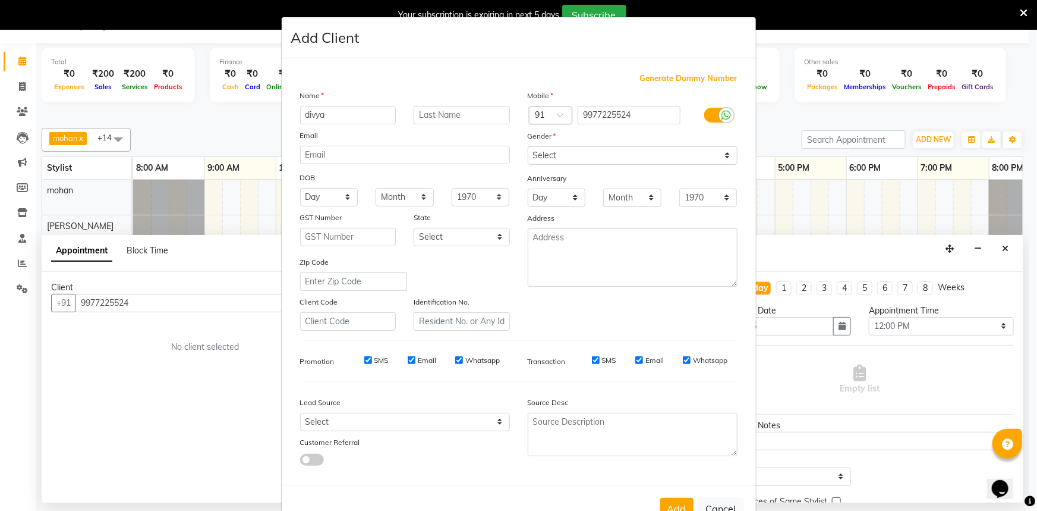
type input "divya"
click at [416, 119] on input "text" at bounding box center [462, 115] width 96 height 18
type input "agrawal"
drag, startPoint x: 569, startPoint y: 151, endPoint x: 569, endPoint y: 159, distance: 7.8
click at [569, 151] on select "Select Male Female Other Prefer Not To Say" at bounding box center [633, 155] width 210 height 18
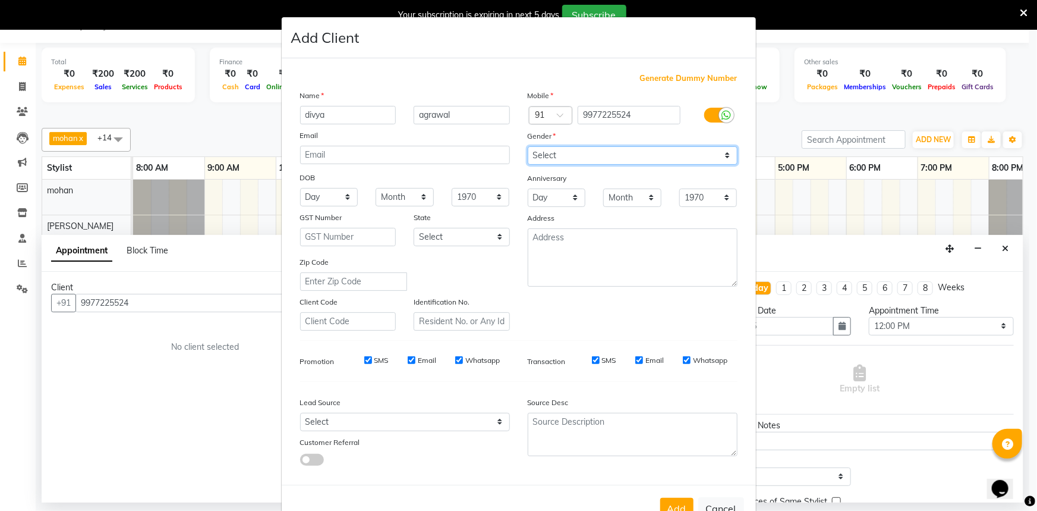
select select "female"
click at [528, 146] on select "Select [DEMOGRAPHIC_DATA] [DEMOGRAPHIC_DATA] Other Prefer Not To Say" at bounding box center [633, 155] width 210 height 18
click at [672, 505] on button "Add" at bounding box center [676, 508] width 33 height 21
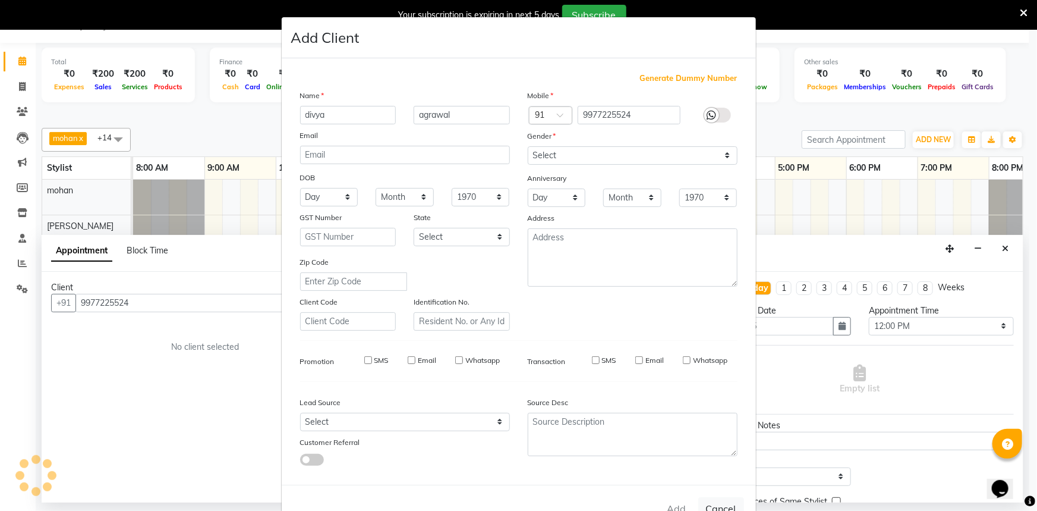
select select
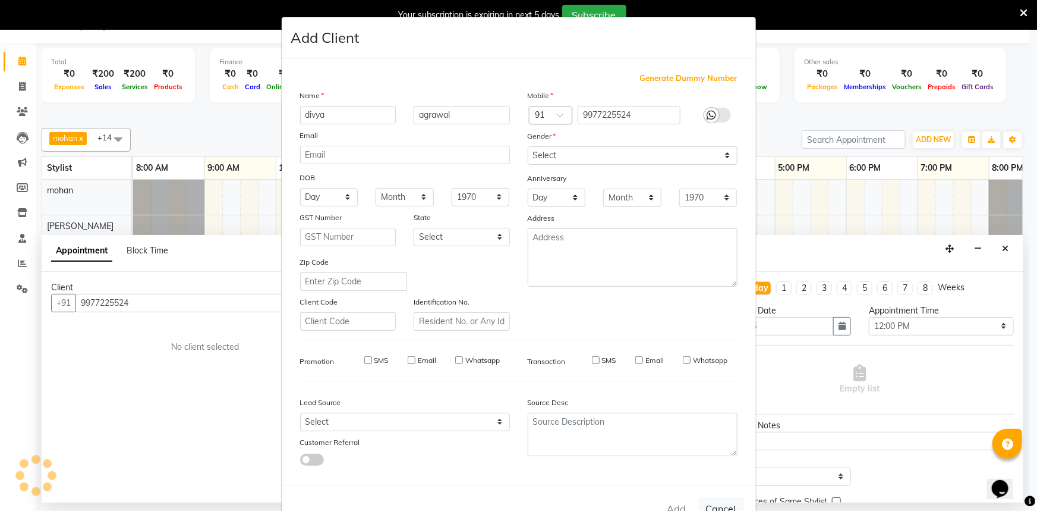
select select
checkbox input "false"
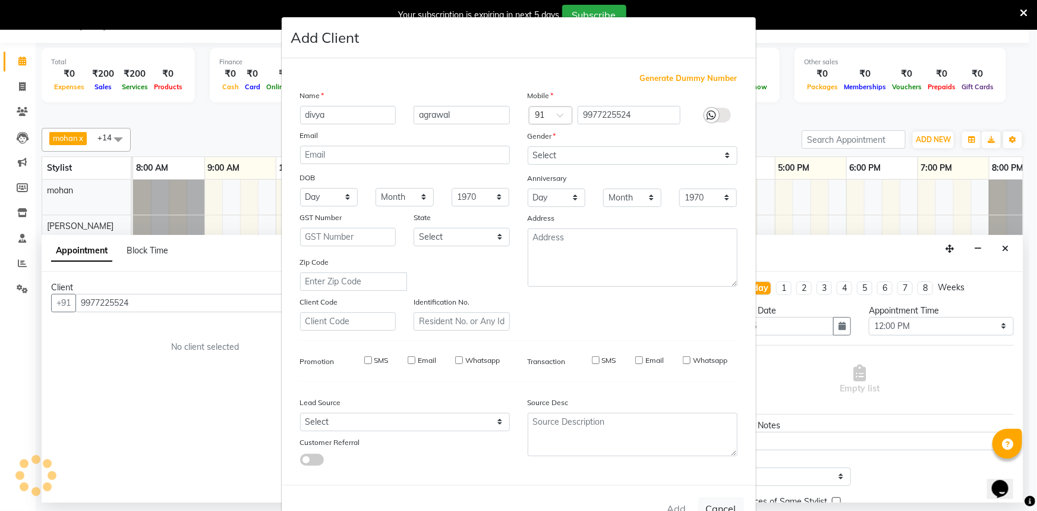
checkbox input "false"
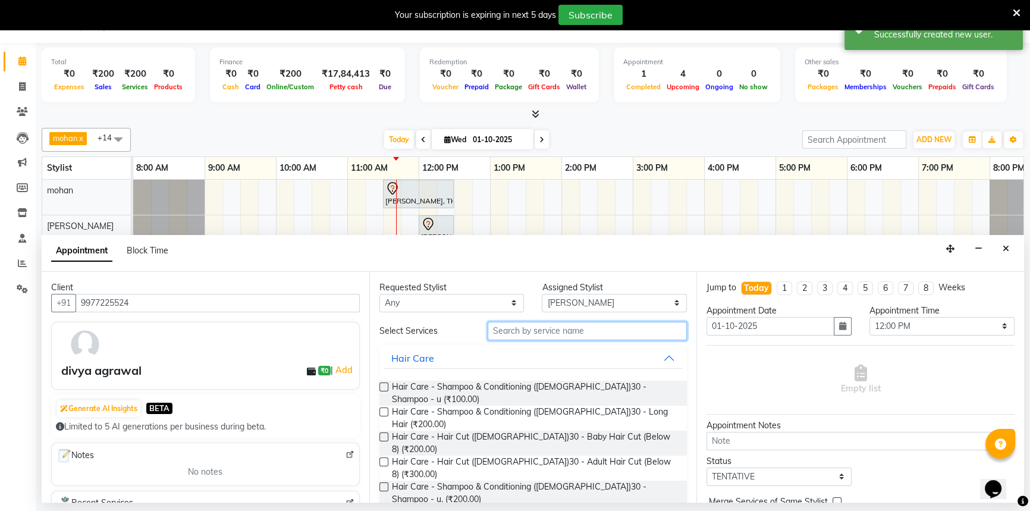
click at [534, 329] on input "text" at bounding box center [586, 331] width 199 height 18
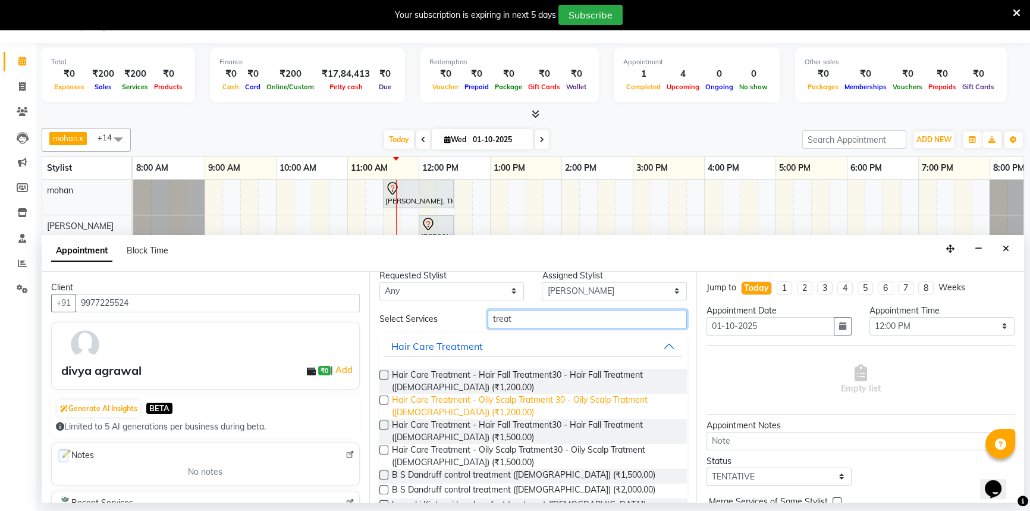
scroll to position [0, 0]
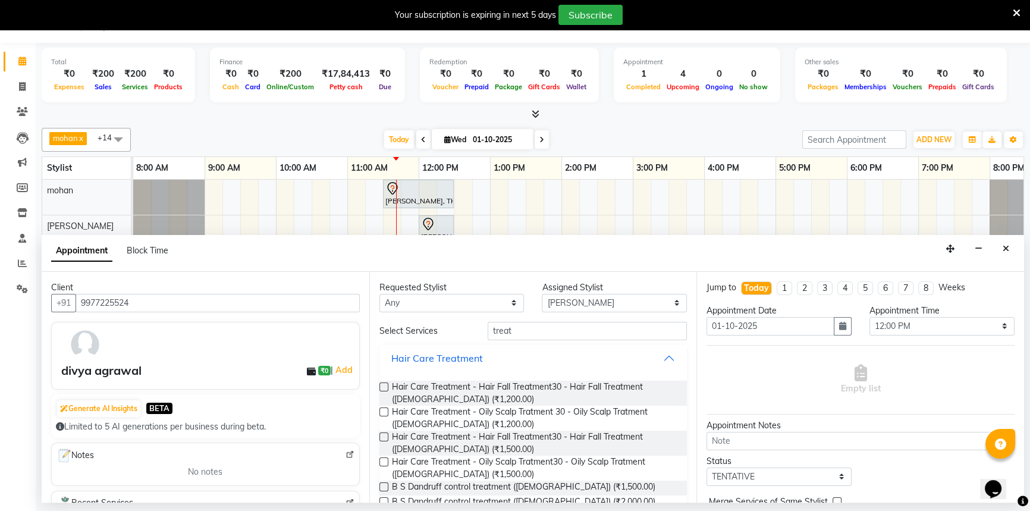
click at [660, 357] on button "Hair Care Treatment" at bounding box center [533, 357] width 298 height 21
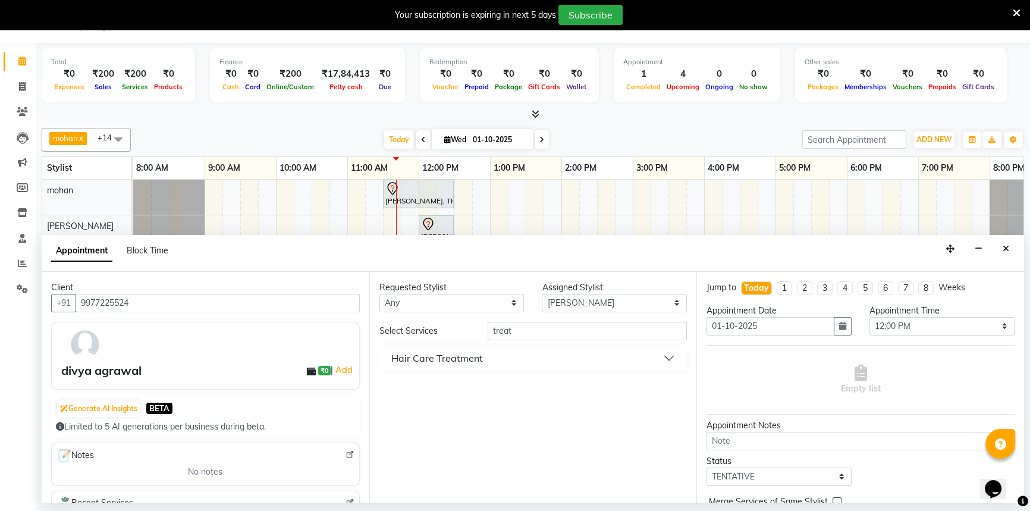
click at [552, 357] on button "Hair Care Treatment" at bounding box center [533, 357] width 298 height 21
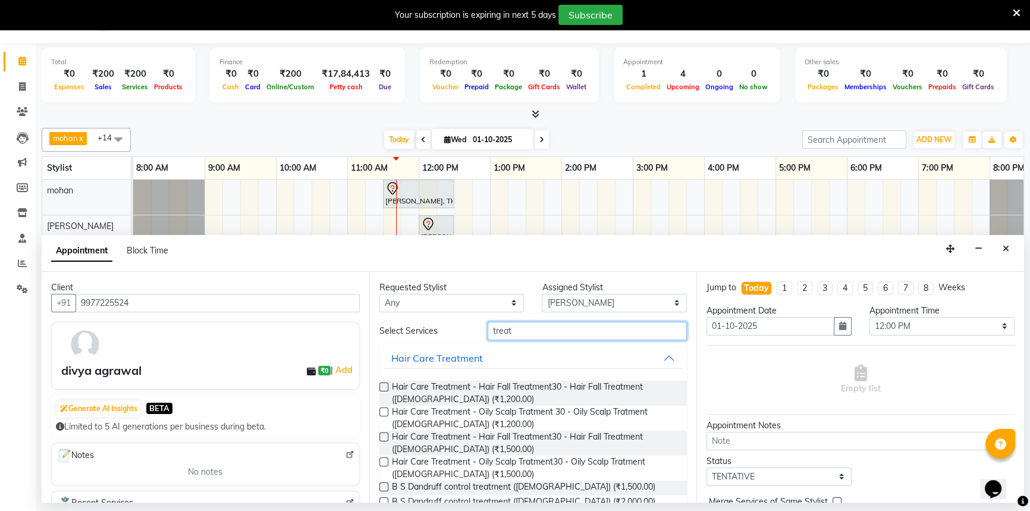
click at [527, 332] on input "treat" at bounding box center [586, 331] width 199 height 18
type input "t"
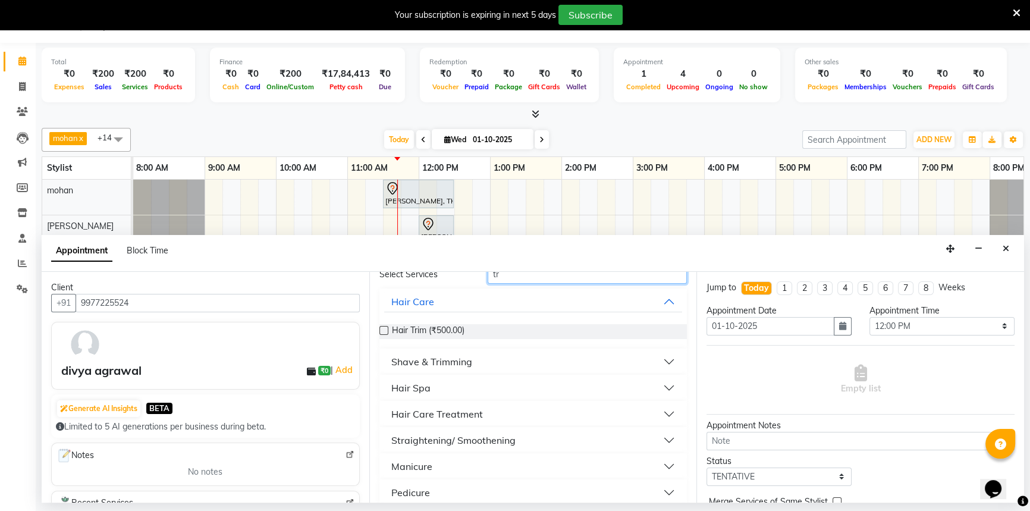
scroll to position [95, 0]
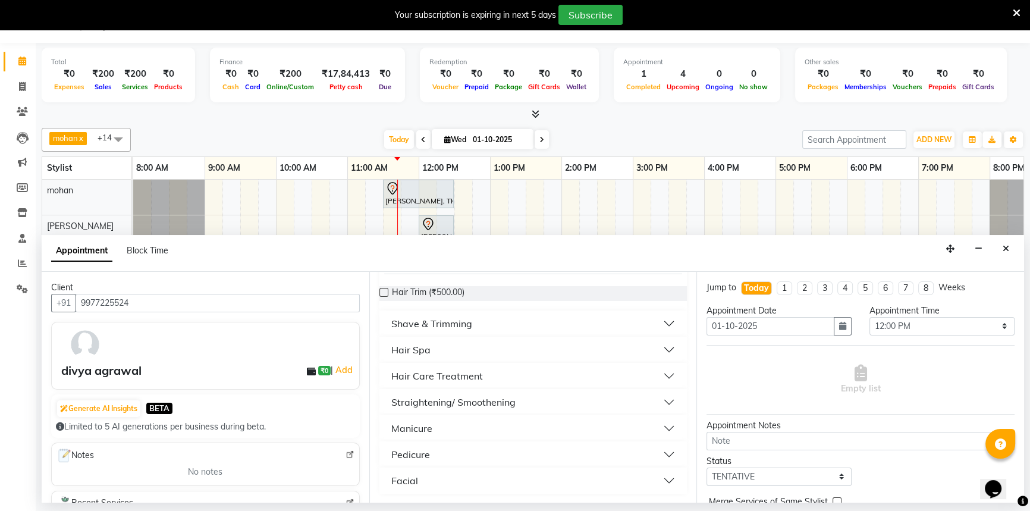
type input "tr"
click at [458, 319] on div "Shave & Trimming" at bounding box center [431, 323] width 81 height 14
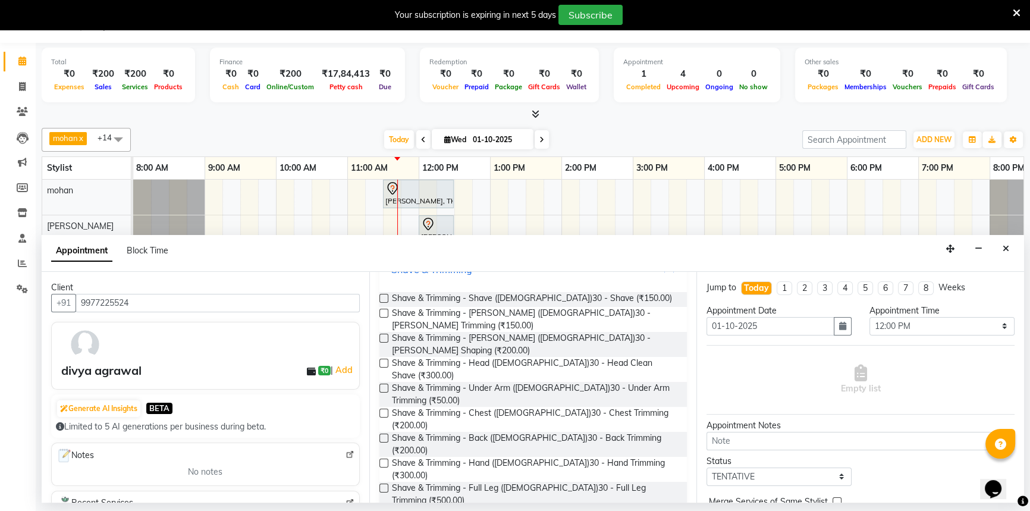
scroll to position [256, 0]
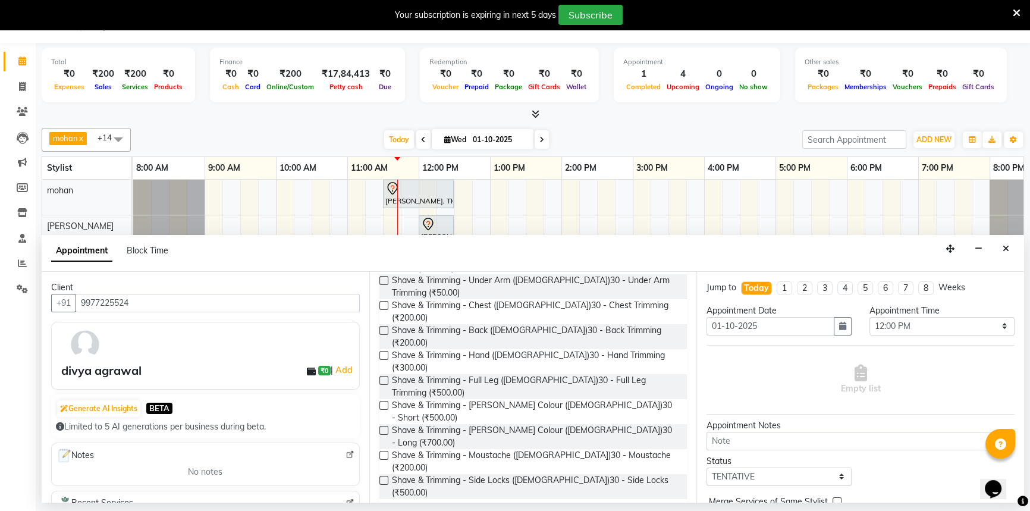
click at [481, 510] on button "Hair Spa" at bounding box center [533, 521] width 298 height 21
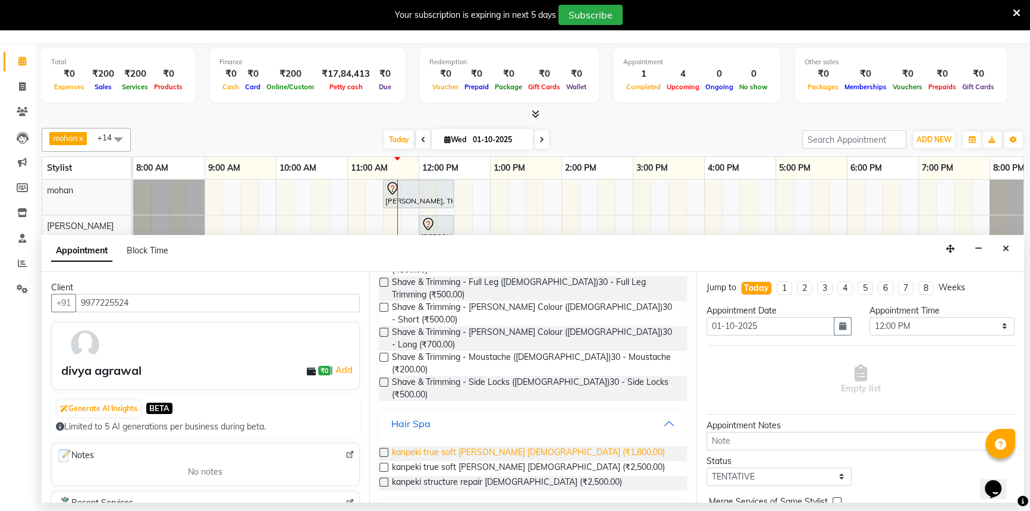
scroll to position [380, 0]
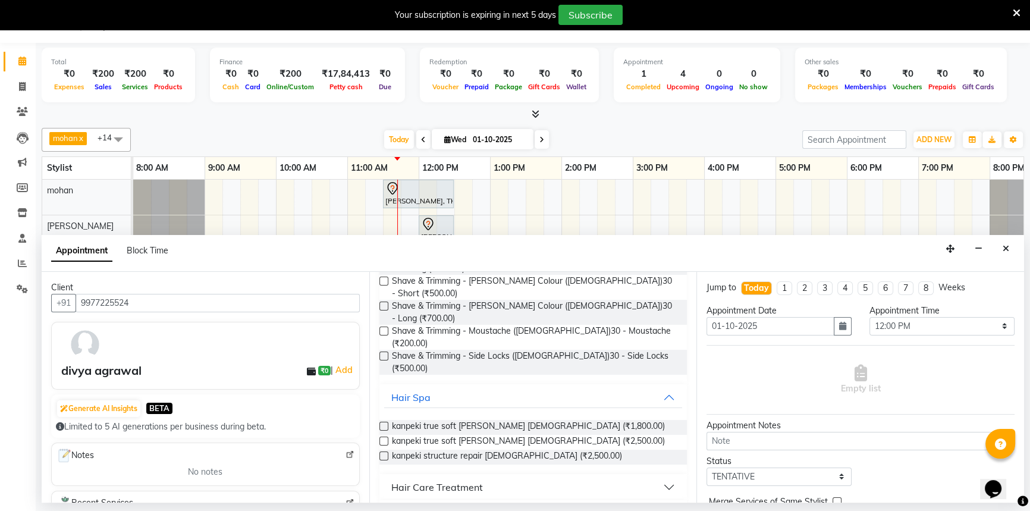
click at [429, 480] on div "Hair Care Treatment" at bounding box center [437, 487] width 92 height 14
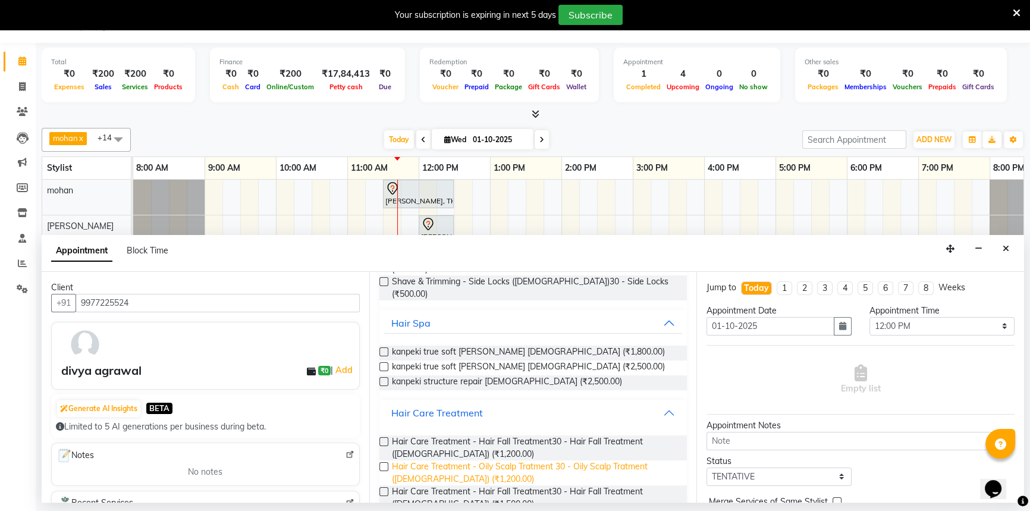
scroll to position [544, 0]
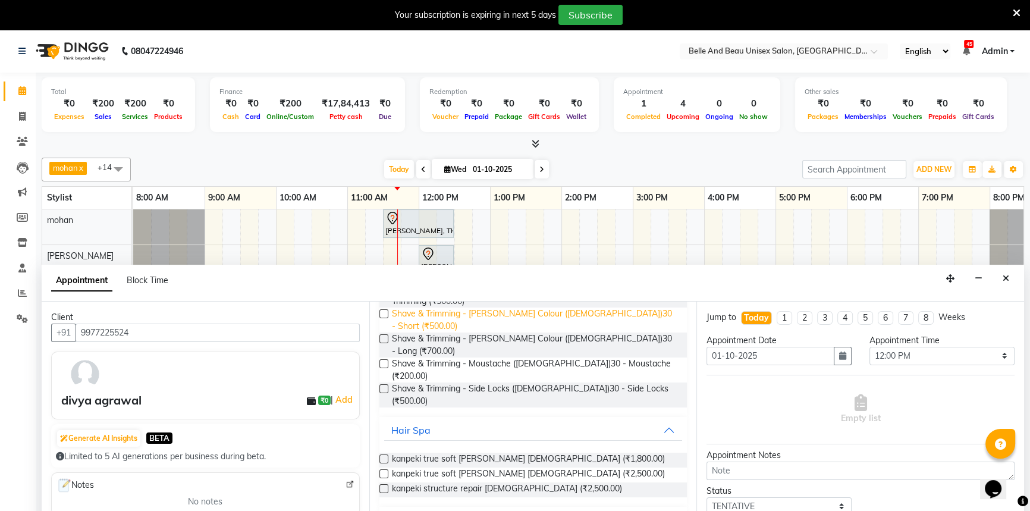
scroll to position [378, 0]
click at [386, 468] on label at bounding box center [383, 472] width 9 height 9
click at [386, 470] on input "checkbox" at bounding box center [383, 474] width 8 height 8
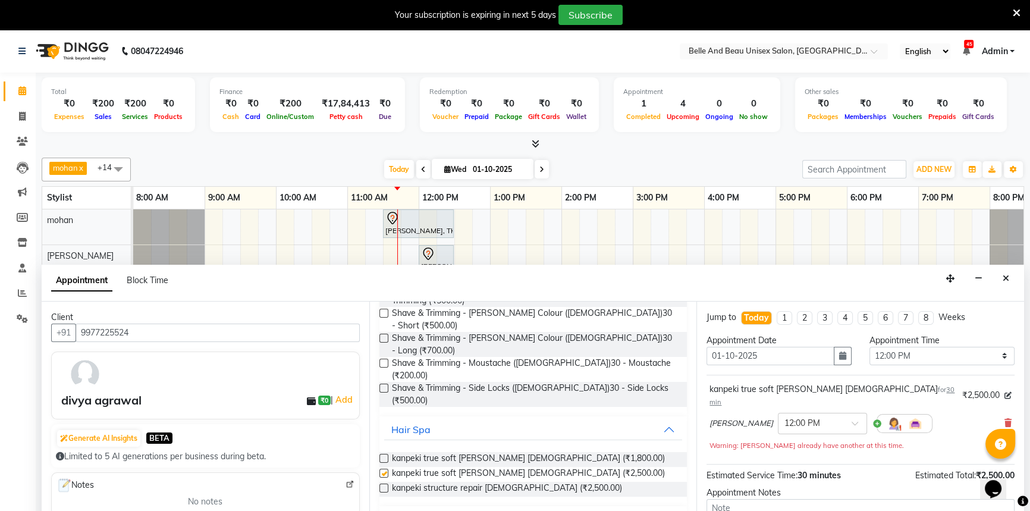
checkbox input "false"
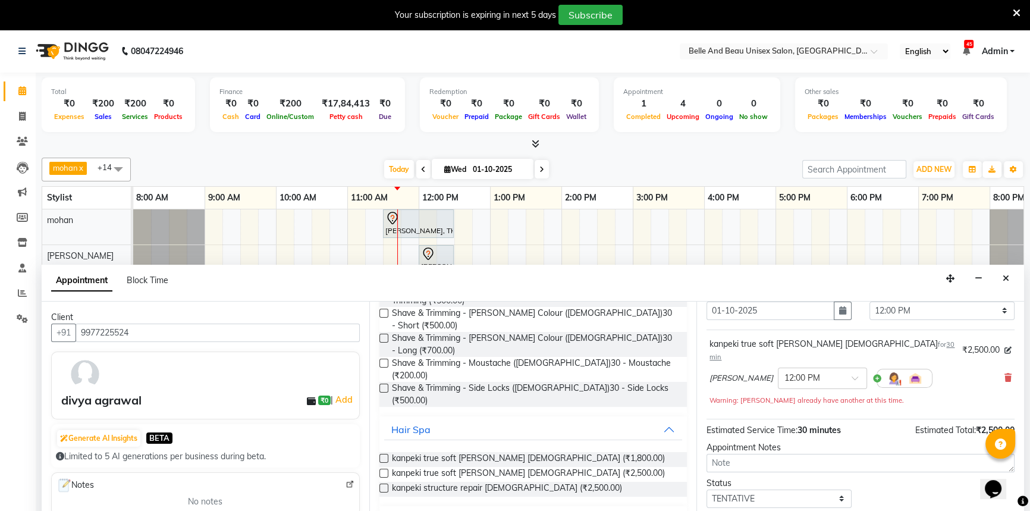
scroll to position [83, 0]
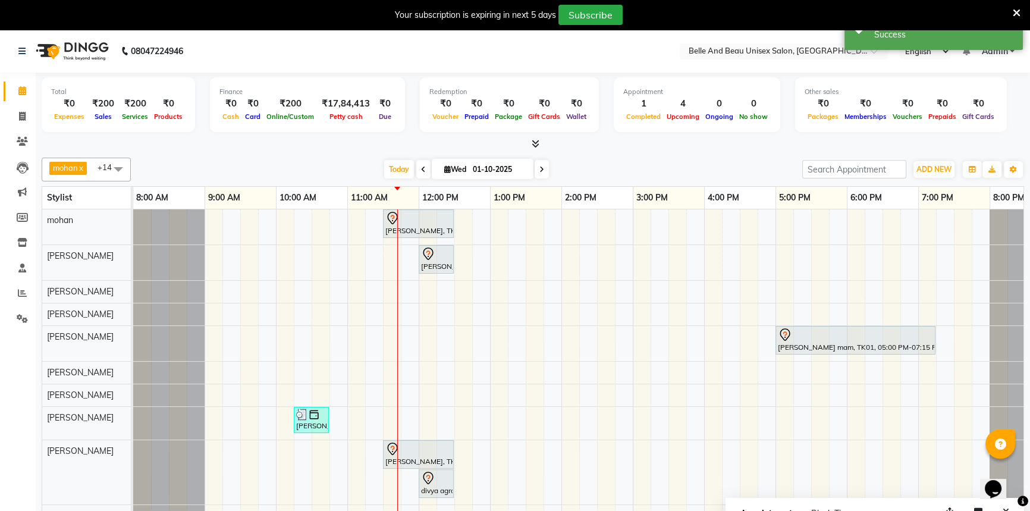
scroll to position [28, 0]
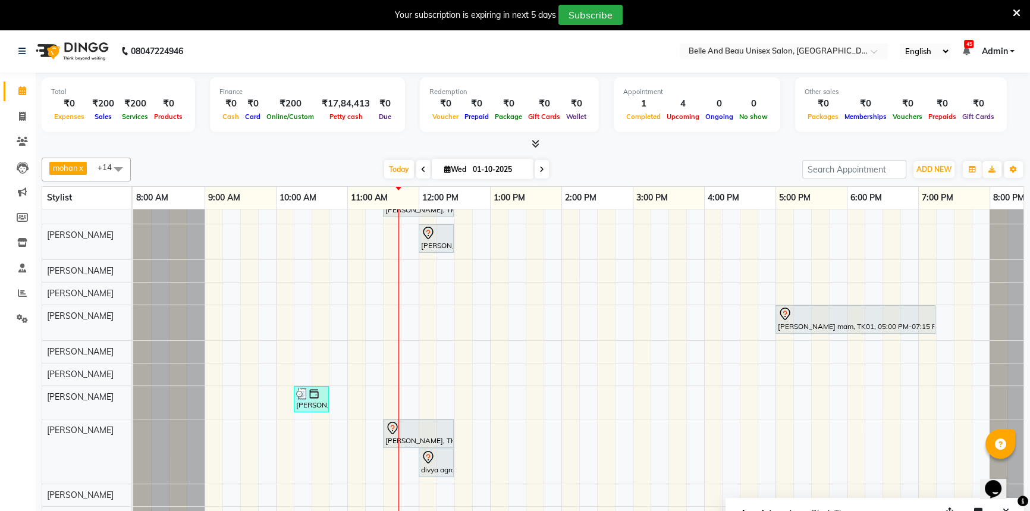
click at [421, 167] on icon at bounding box center [423, 169] width 5 height 7
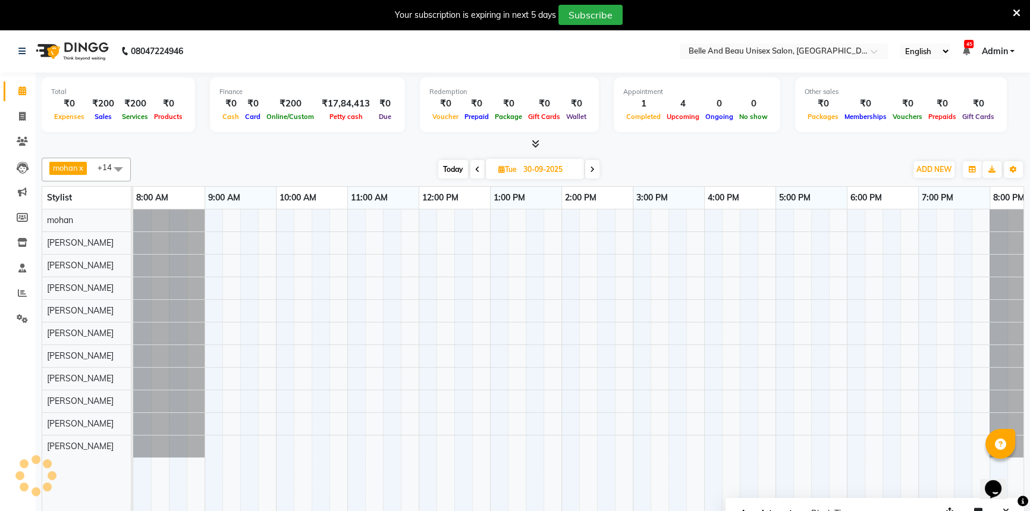
scroll to position [0, 37]
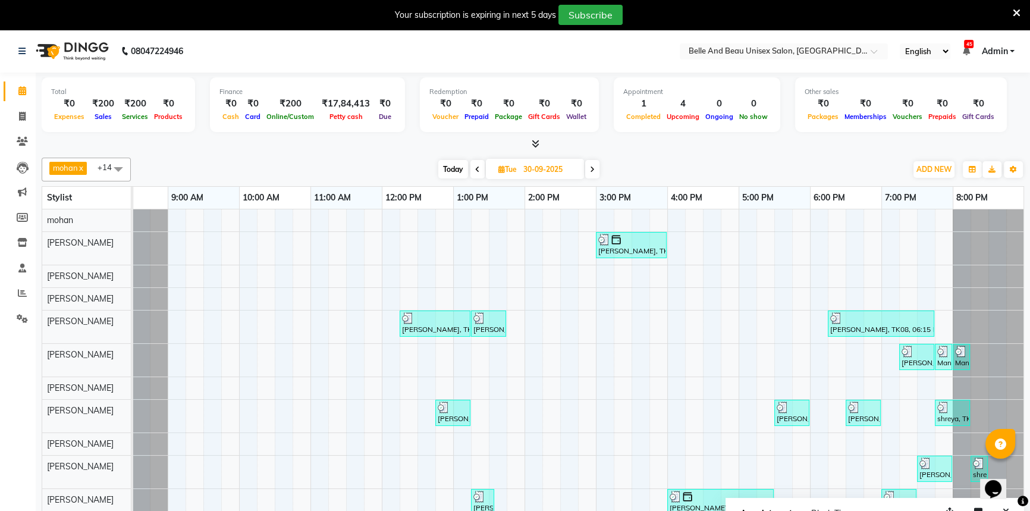
click at [475, 167] on icon at bounding box center [477, 169] width 5 height 7
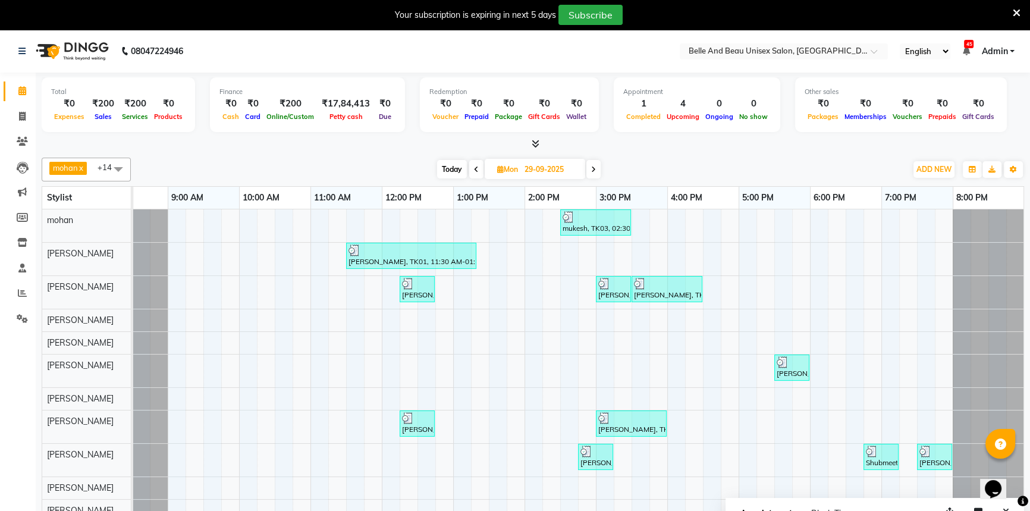
click at [475, 167] on icon at bounding box center [476, 169] width 5 height 7
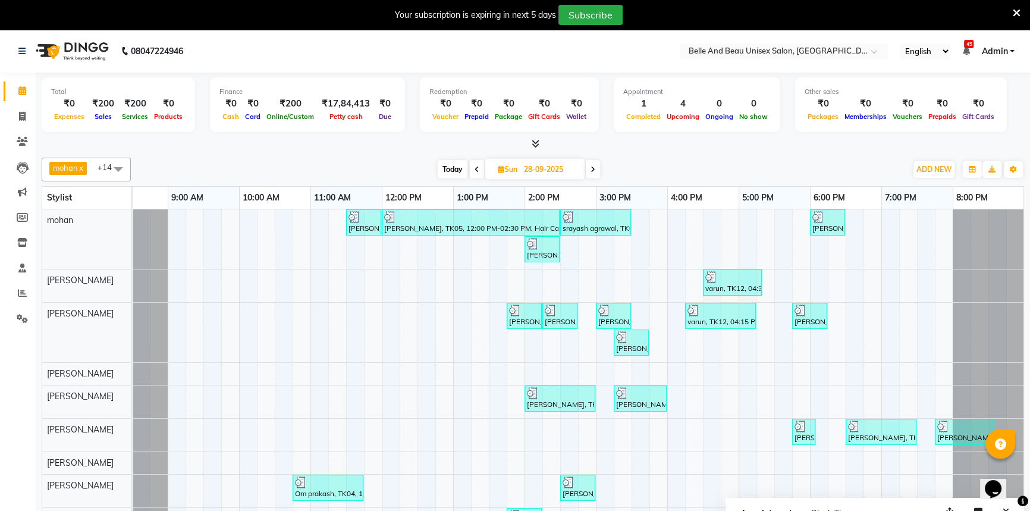
click at [475, 167] on icon at bounding box center [476, 169] width 5 height 7
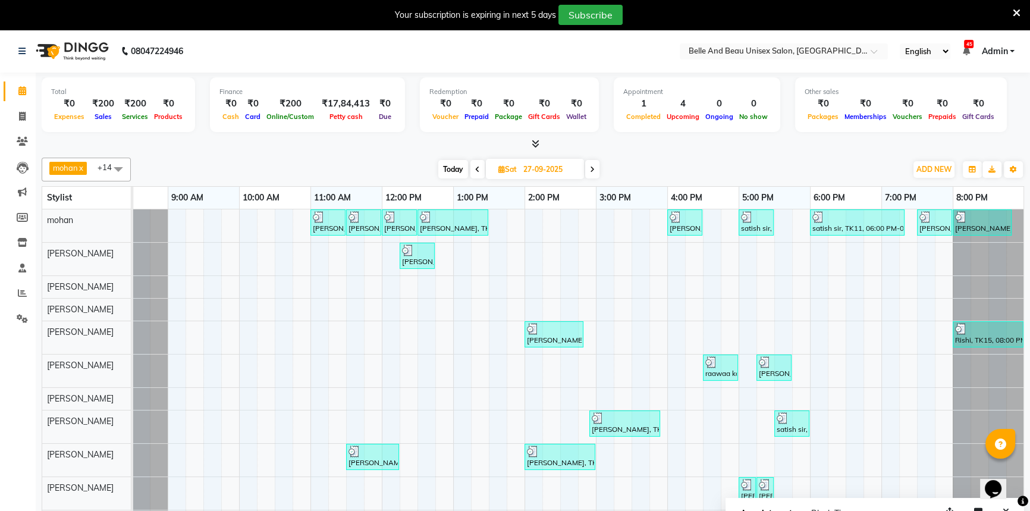
click at [475, 167] on icon at bounding box center [477, 169] width 5 height 7
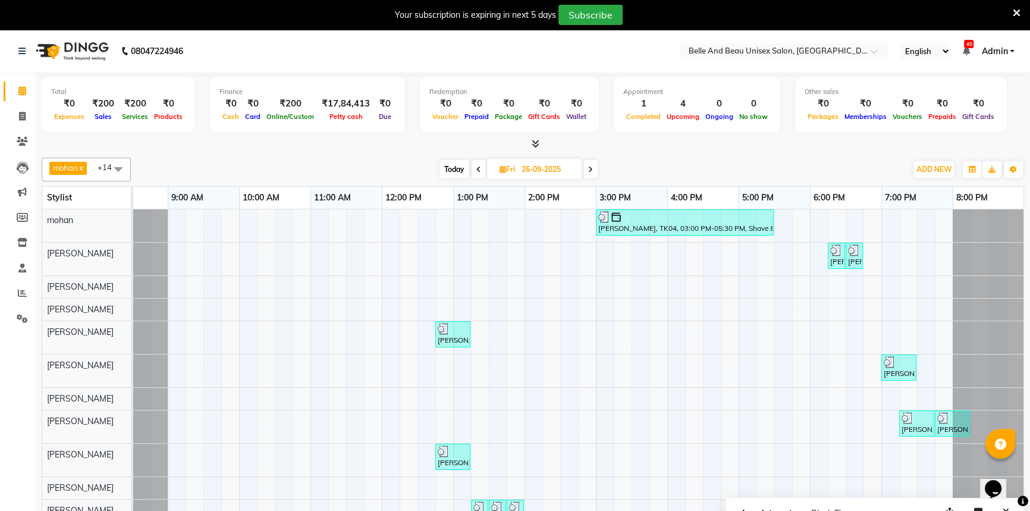
click at [473, 173] on span at bounding box center [478, 169] width 14 height 18
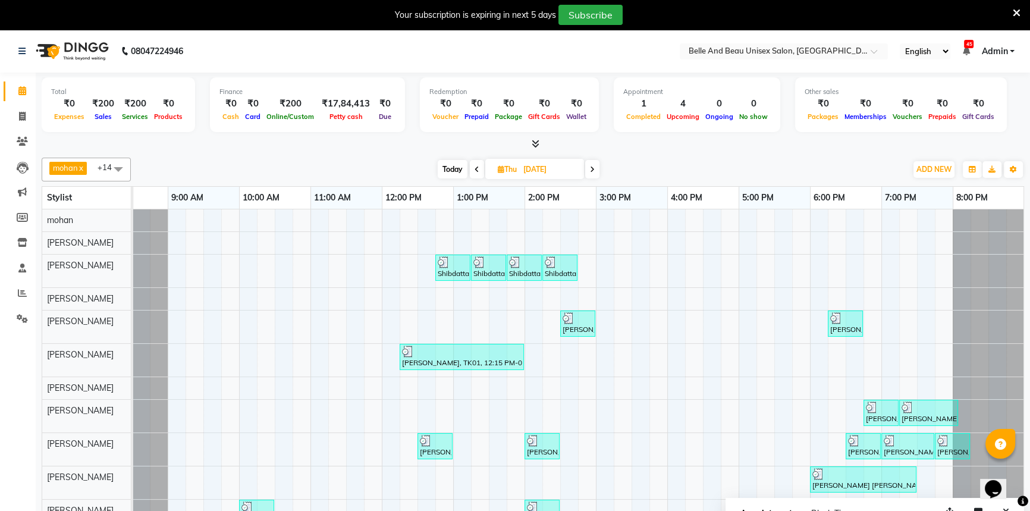
click at [473, 172] on span at bounding box center [477, 169] width 14 height 18
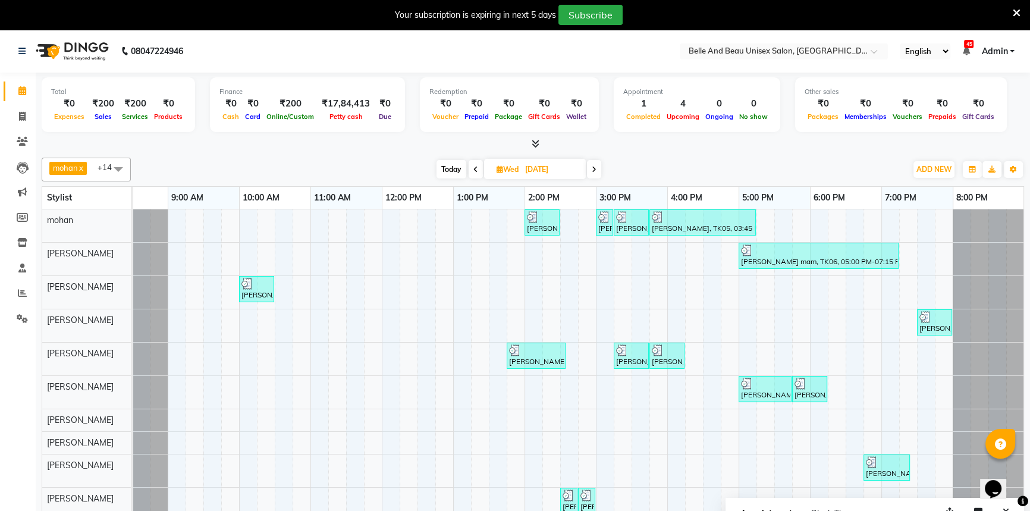
click at [473, 172] on span at bounding box center [475, 169] width 14 height 18
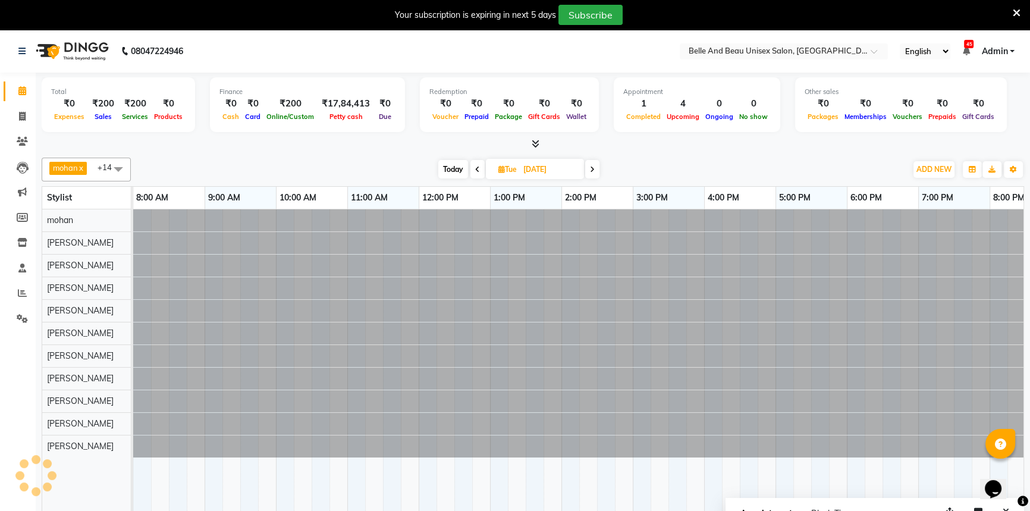
scroll to position [0, 0]
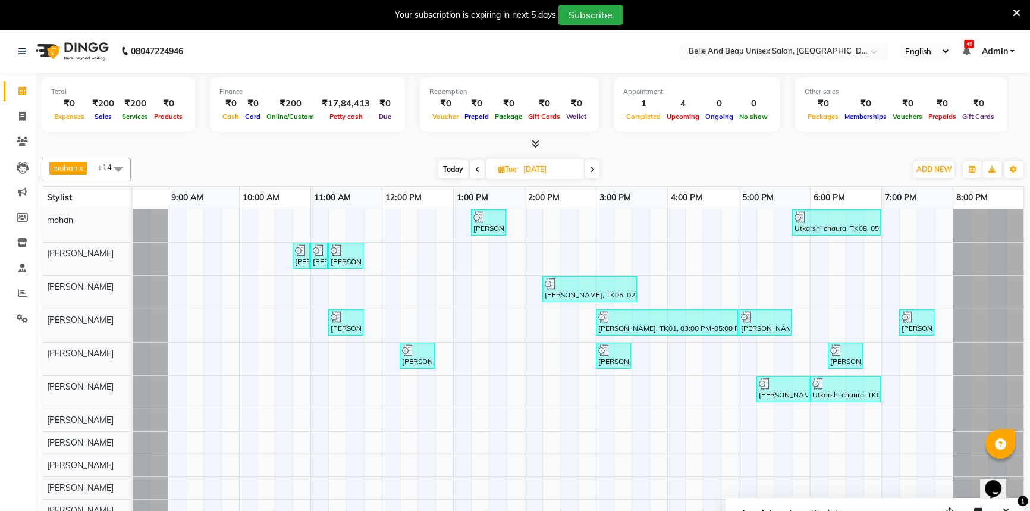
click at [473, 172] on span at bounding box center [477, 169] width 14 height 18
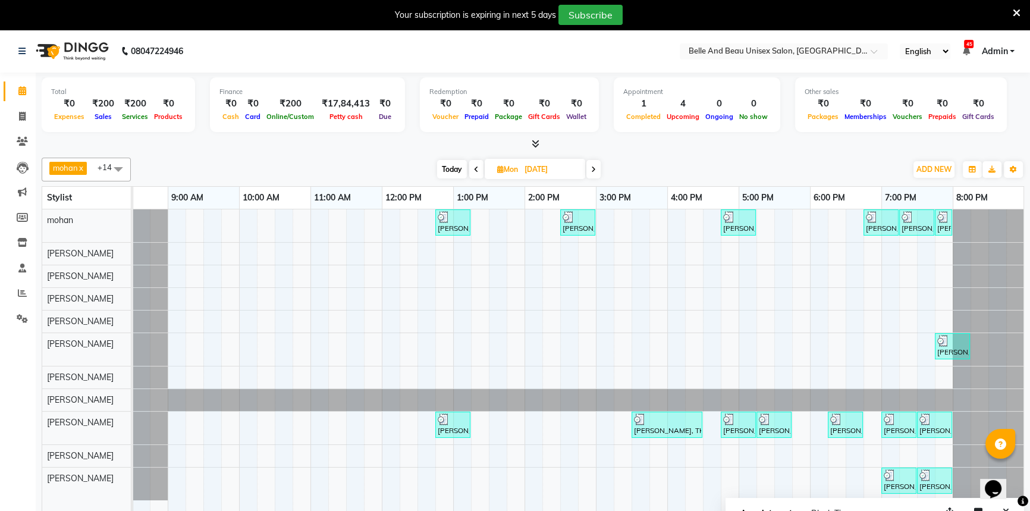
click at [473, 172] on span at bounding box center [476, 169] width 14 height 18
type input "[DATE]"
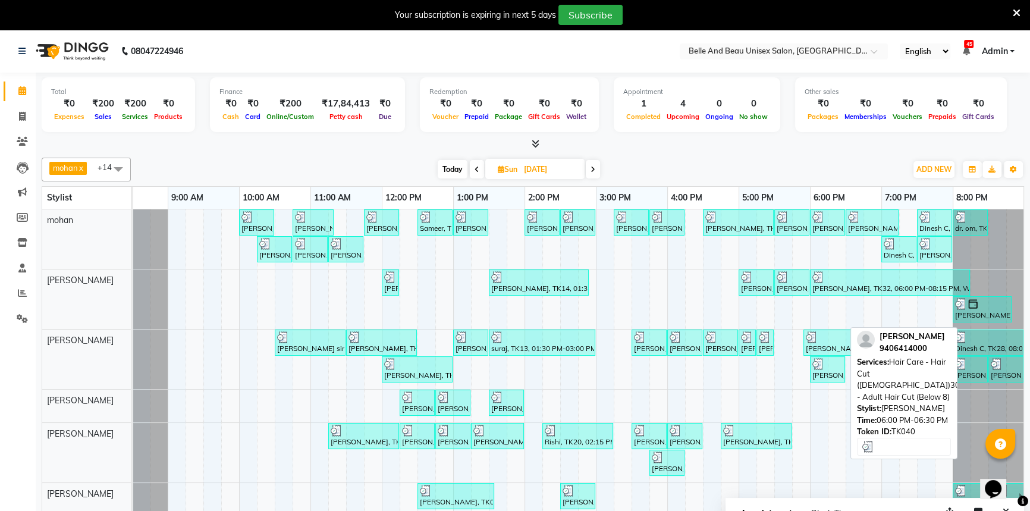
click at [828, 372] on div "Subodh Haritwal, TK40, 06:00 PM-06:30 PM, Hair Care - Hair Cut (Male)30 - Adult…" at bounding box center [827, 369] width 33 height 23
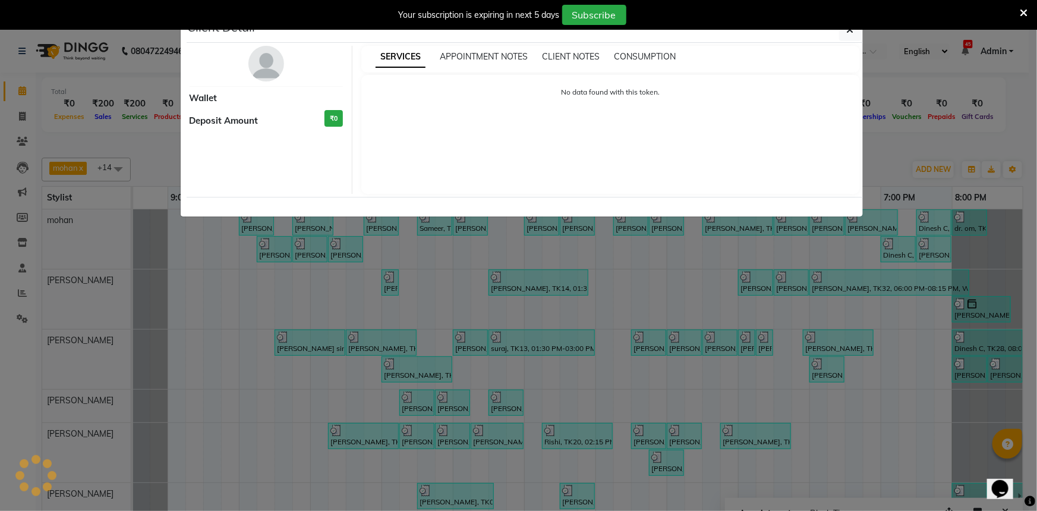
select select "3"
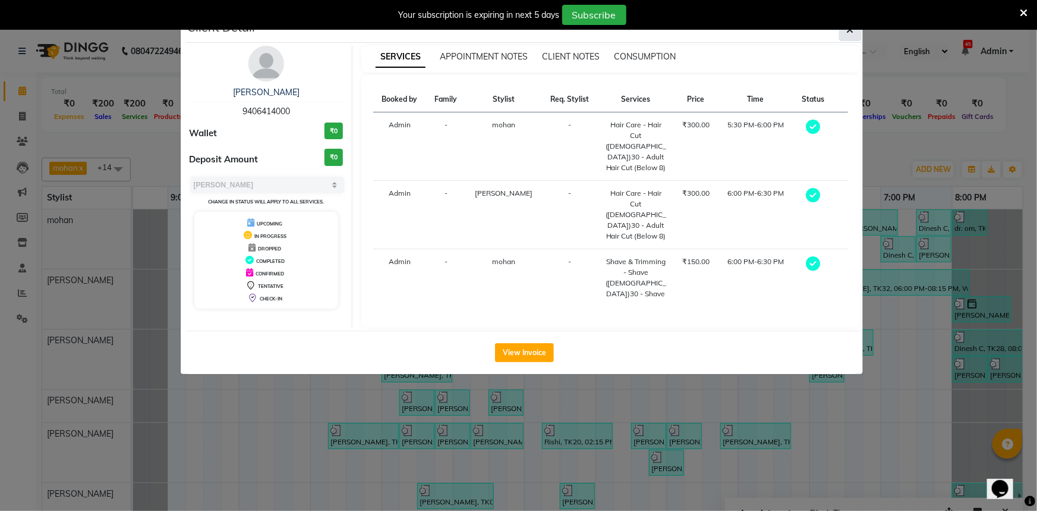
click at [854, 32] on icon "button" at bounding box center [850, 30] width 7 height 10
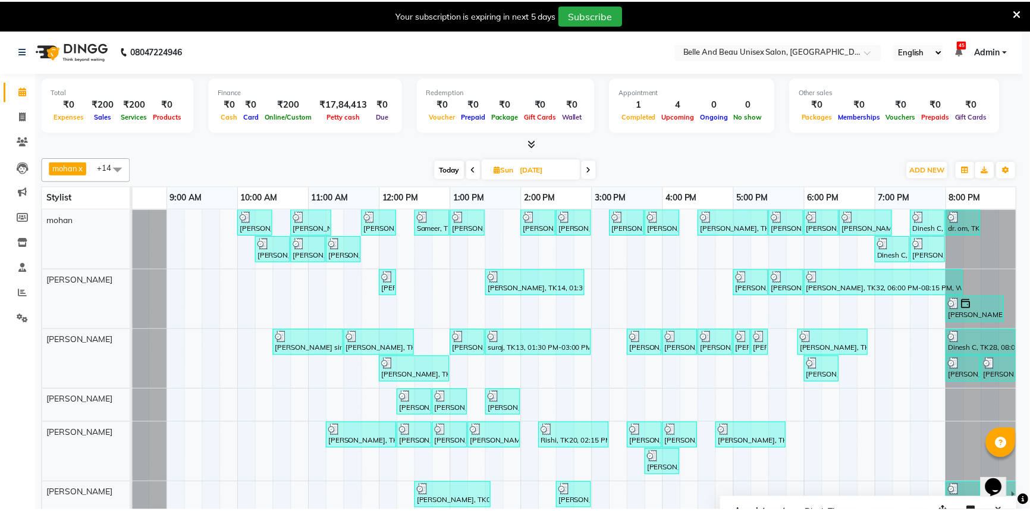
scroll to position [0, 29]
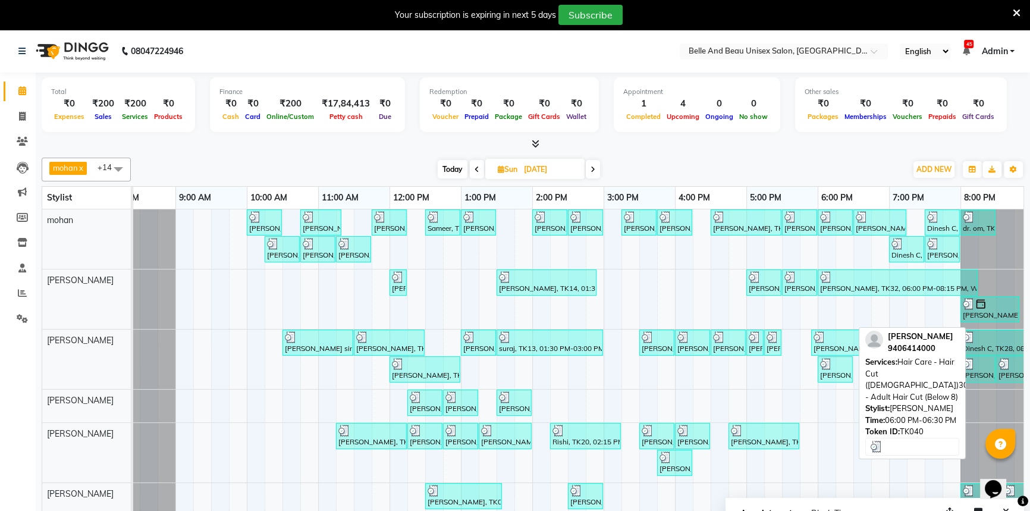
click at [839, 374] on div "Subodh Haritwal, TK40, 06:00 PM-06:30 PM, Hair Care - Hair Cut (Male)30 - Adult…" at bounding box center [835, 369] width 33 height 23
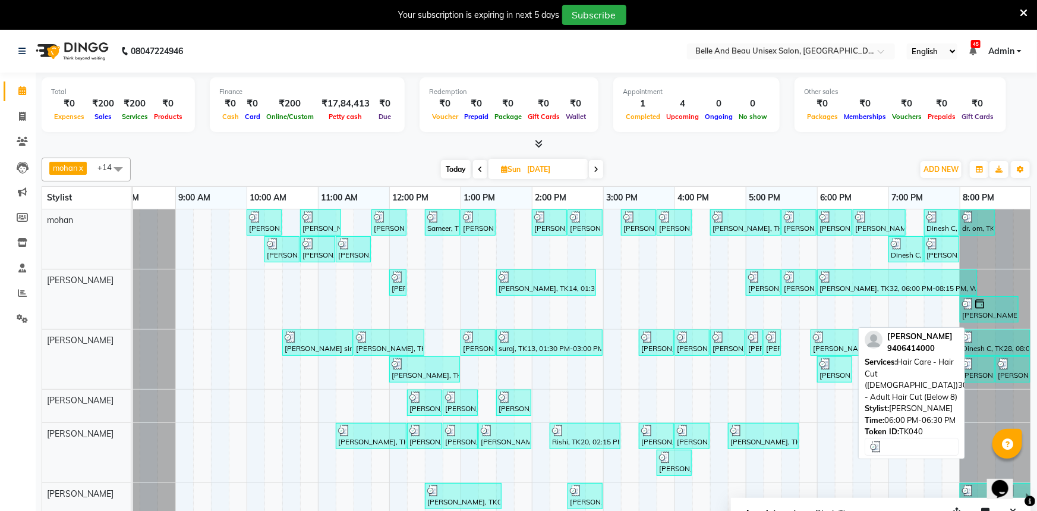
select select "3"
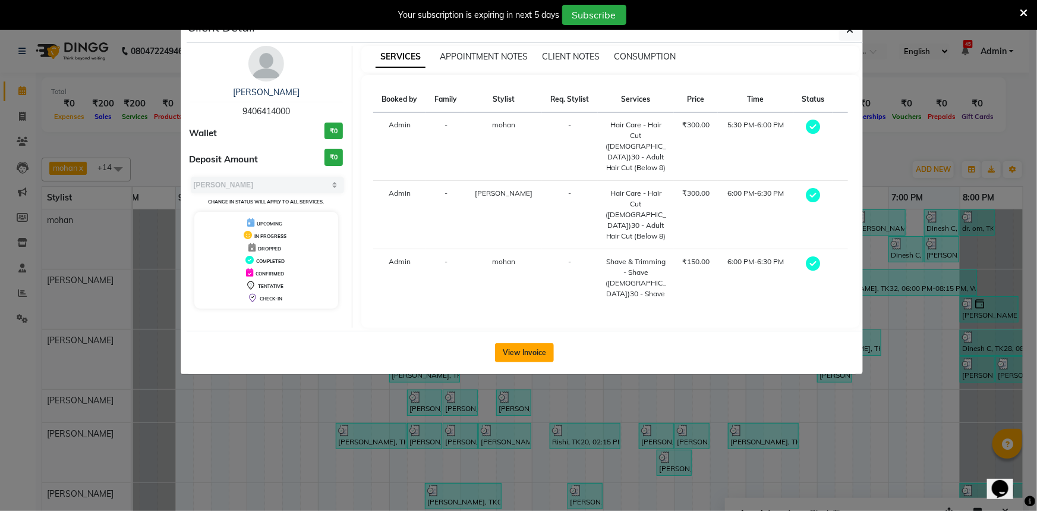
click at [512, 343] on button "View Invoice" at bounding box center [524, 352] width 59 height 19
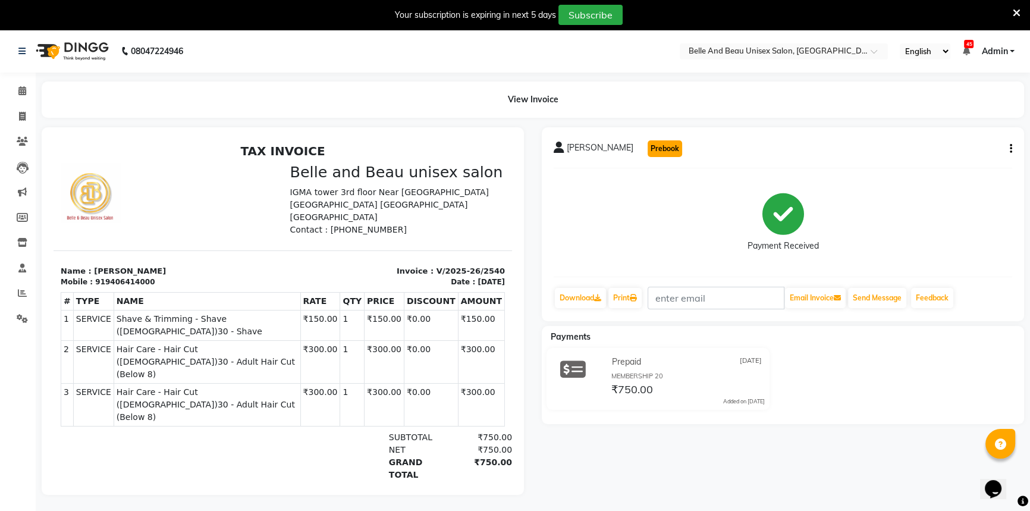
click at [672, 147] on button "Prebook" at bounding box center [664, 148] width 34 height 17
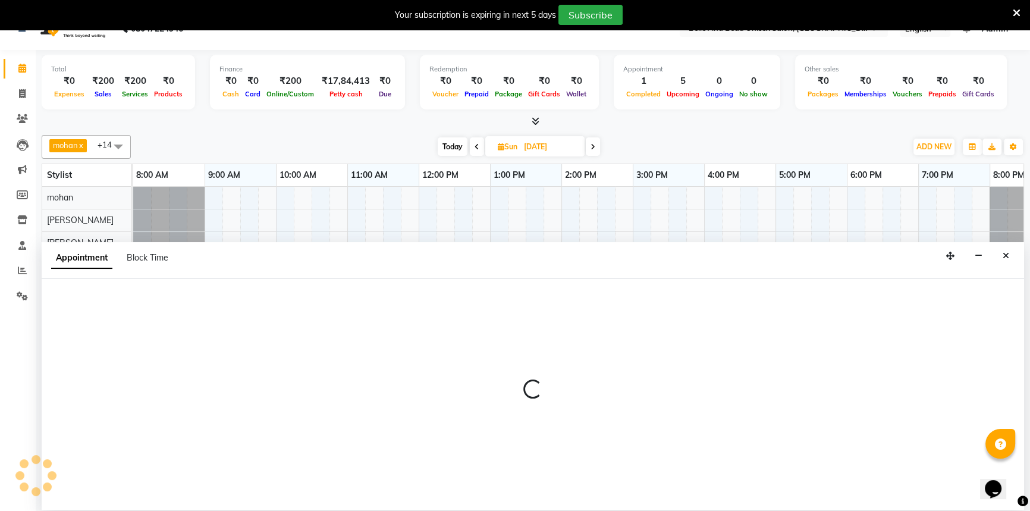
scroll to position [30, 0]
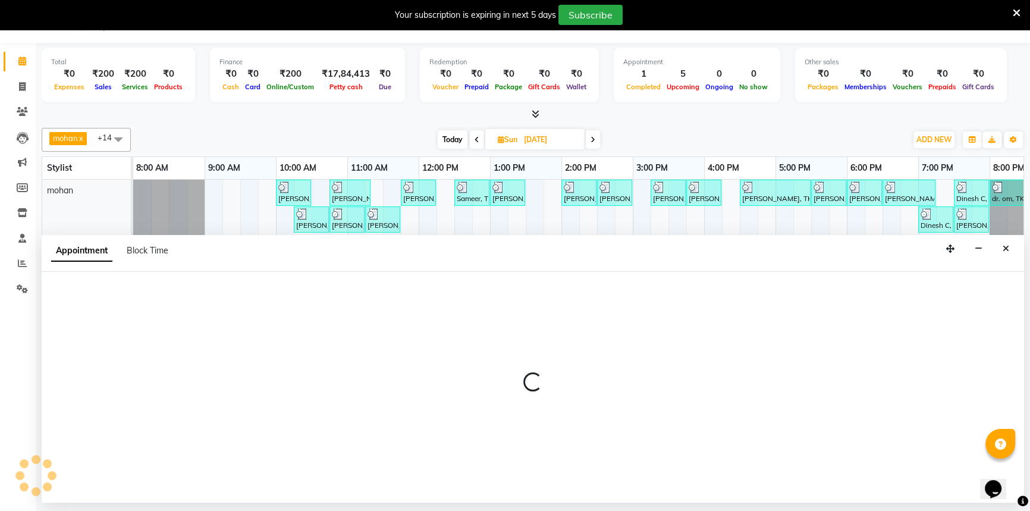
type input "01-10-2025"
select select "65137"
select select "540"
select select "tentative"
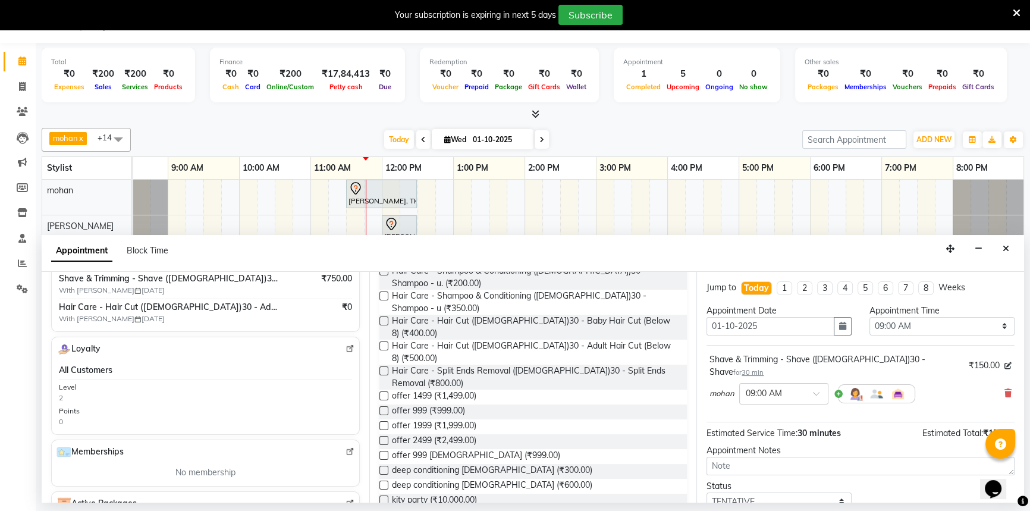
scroll to position [272, 0]
click at [232, 307] on span "Hair Care - Hair Cut (Male)30 - Adult Hair Cut (Below 8),Hair Care - Hair Cut (…" at bounding box center [168, 309] width 219 height 12
click at [284, 310] on div "Hair Care - Hair Cut (Male)30 - Adult Hair Cut (Below 8),Hair Care - Hair Cut (…" at bounding box center [205, 314] width 293 height 23
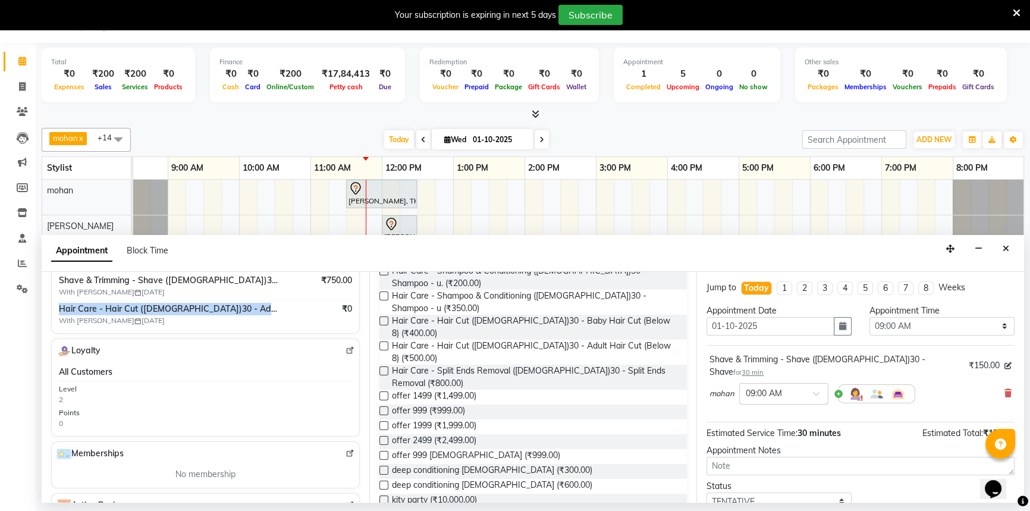
click at [284, 310] on div "Hair Care - Hair Cut (Male)30 - Adult Hair Cut (Below 8),Hair Care - Hair Cut (…" at bounding box center [205, 314] width 293 height 23
click at [284, 311] on div "Hair Care - Hair Cut (Male)30 - Adult Hair Cut (Below 8),Hair Care - Hair Cut (…" at bounding box center [205, 314] width 293 height 23
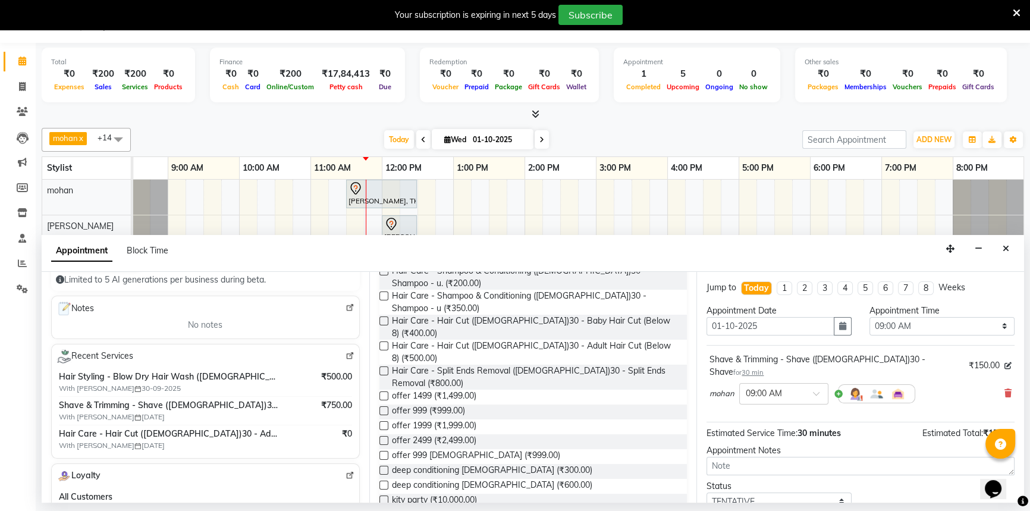
scroll to position [163, 0]
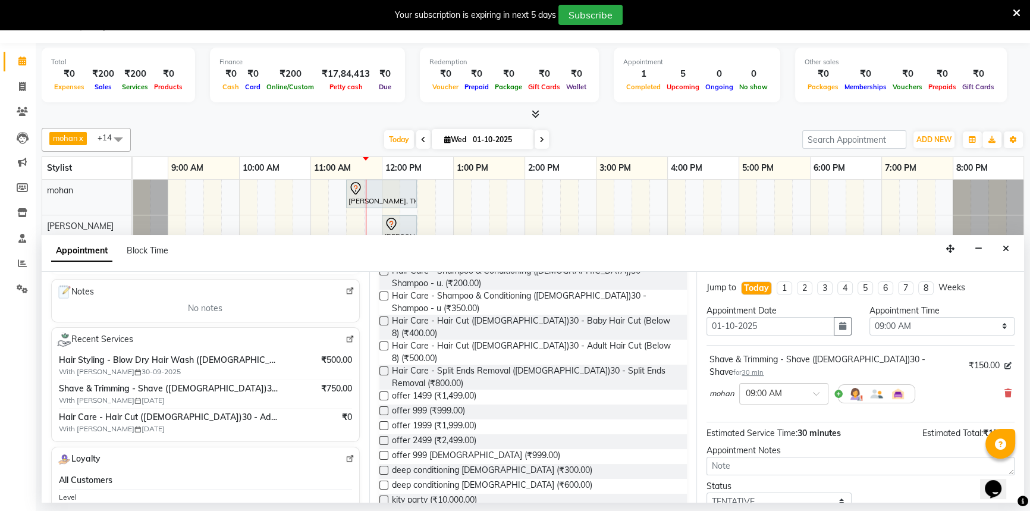
click at [23, 57] on icon at bounding box center [22, 60] width 8 height 9
drag, startPoint x: 1005, startPoint y: 244, endPoint x: 936, endPoint y: 232, distance: 69.5
click at [1003, 245] on icon "Close" at bounding box center [1005, 248] width 7 height 8
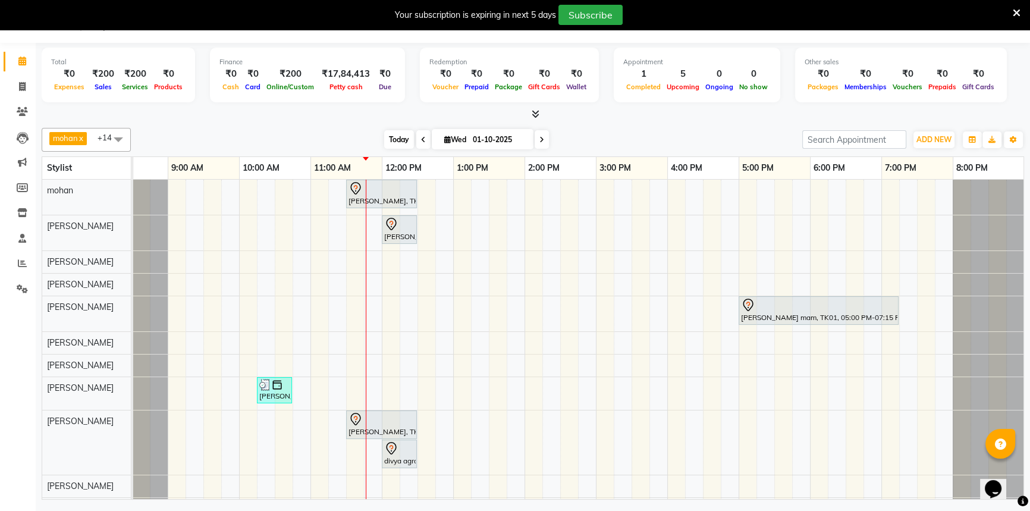
click at [401, 141] on span "Today" at bounding box center [399, 139] width 30 height 18
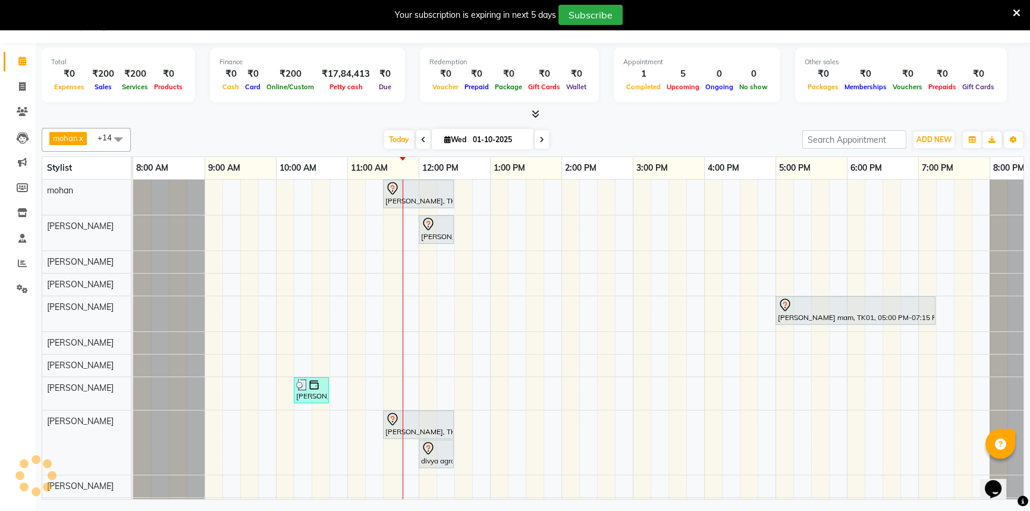
scroll to position [0, 37]
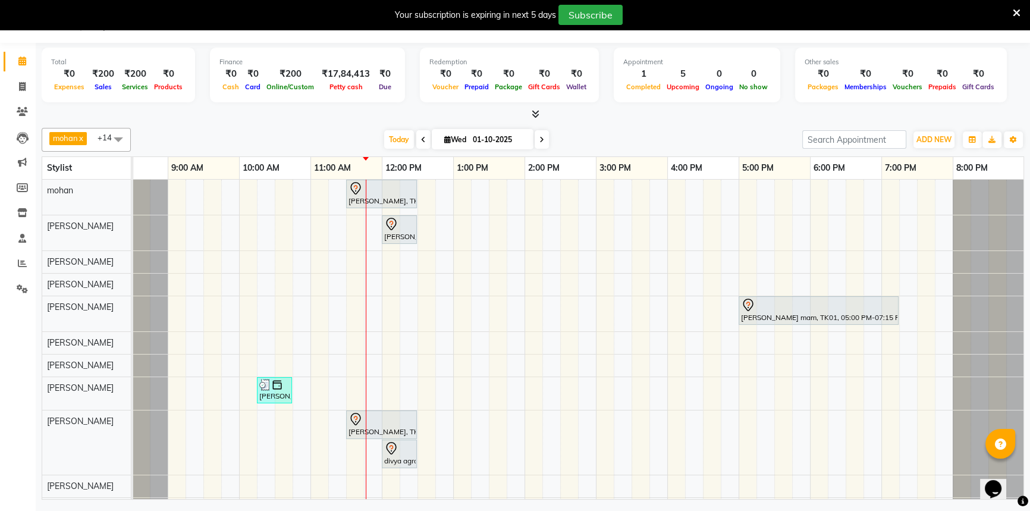
click at [434, 136] on span "Wed 01-10-2025" at bounding box center [483, 139] width 102 height 20
click at [462, 135] on span "Wed" at bounding box center [455, 139] width 28 height 9
select select "10"
select select "2025"
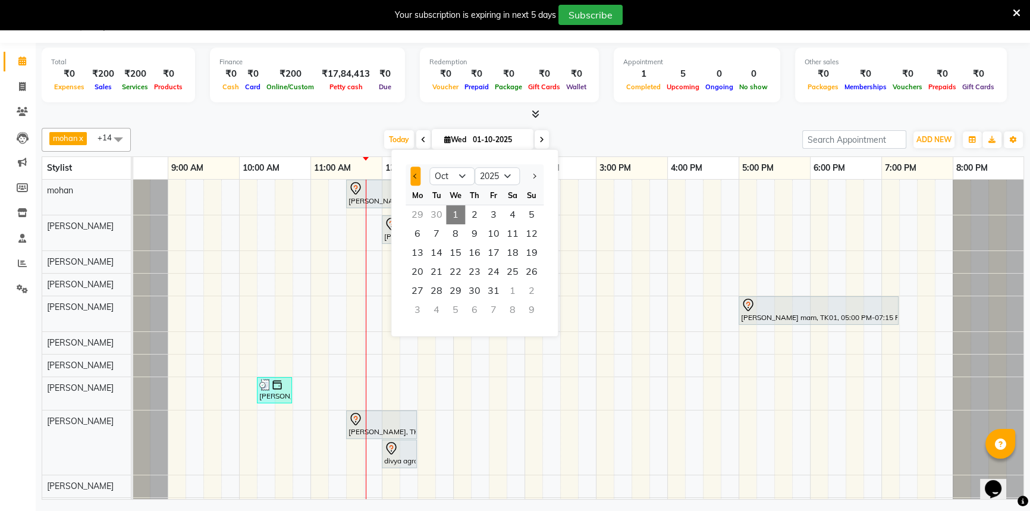
click at [410, 174] on button "Previous month" at bounding box center [415, 175] width 10 height 19
click at [414, 174] on span "Previous month" at bounding box center [415, 176] width 5 height 5
drag, startPoint x: 533, startPoint y: 171, endPoint x: 509, endPoint y: 194, distance: 34.0
click at [533, 171] on button "Next month" at bounding box center [533, 175] width 10 height 19
select select "9"
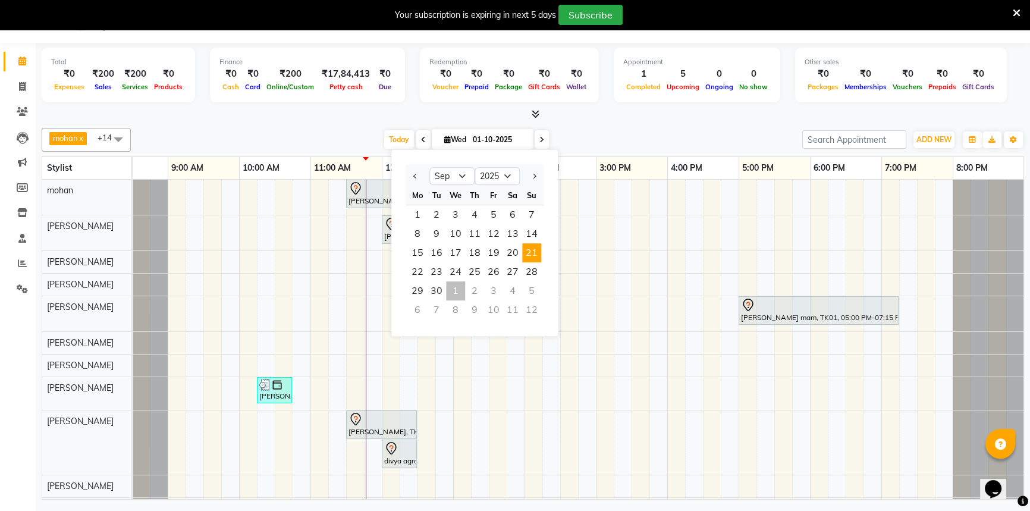
click at [524, 254] on span "21" at bounding box center [531, 252] width 19 height 19
type input "[DATE]"
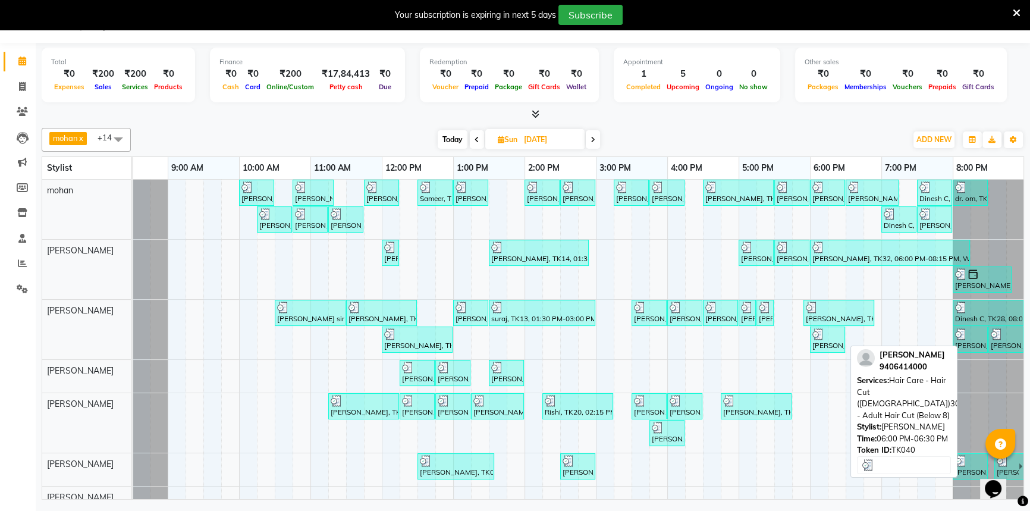
click at [811, 346] on div "Subodh Haritwal, TK40, 06:00 PM-06:30 PM, Hair Care - Hair Cut (Male)30 - Adult…" at bounding box center [827, 339] width 33 height 23
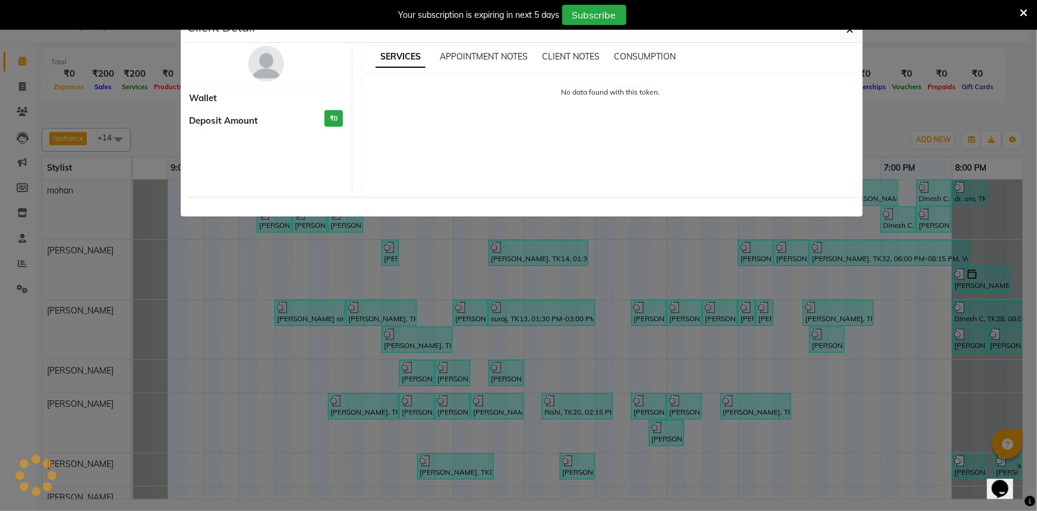
select select "3"
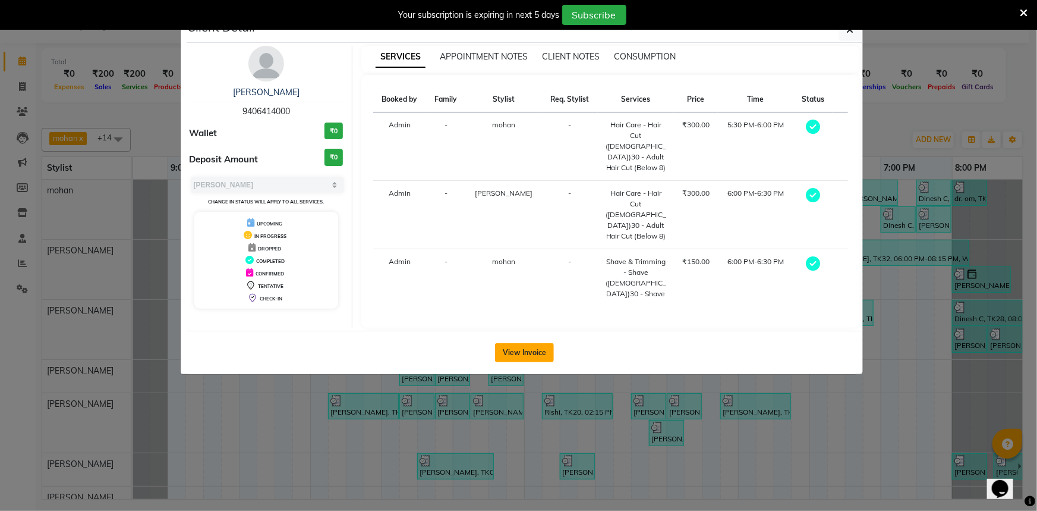
click at [512, 343] on button "View Invoice" at bounding box center [524, 352] width 59 height 19
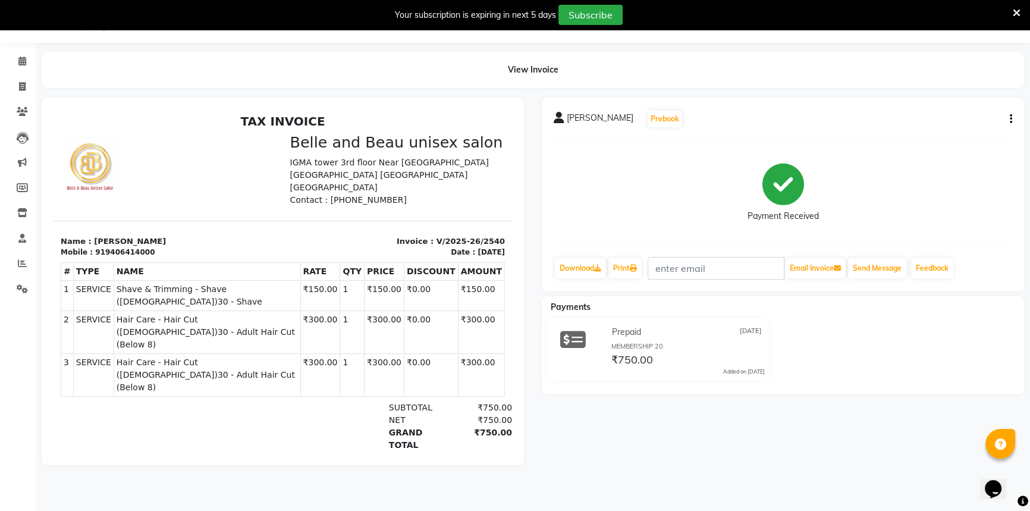
click at [1011, 119] on icon "button" at bounding box center [1010, 119] width 2 height 1
click at [963, 116] on div "Edit Item Staff" at bounding box center [950, 118] width 81 height 15
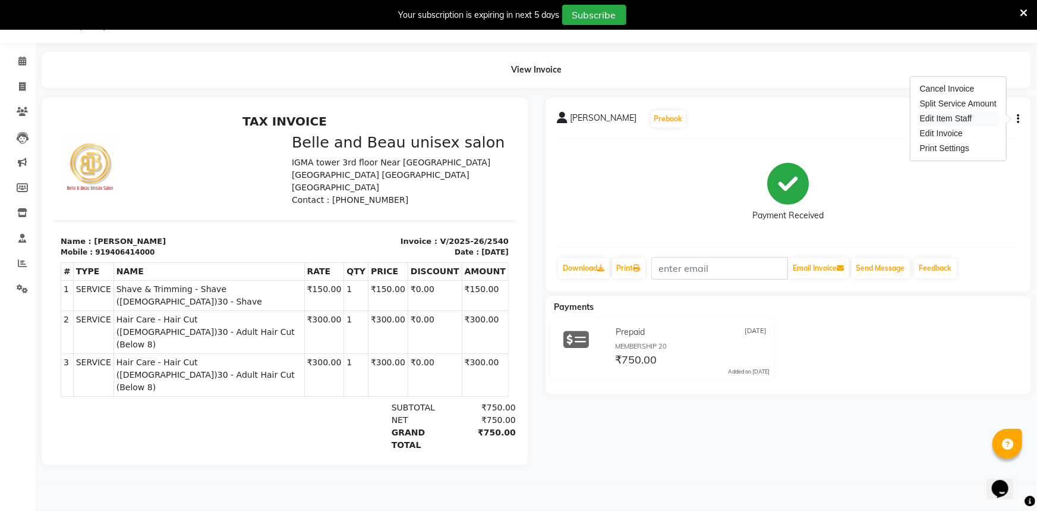
select select
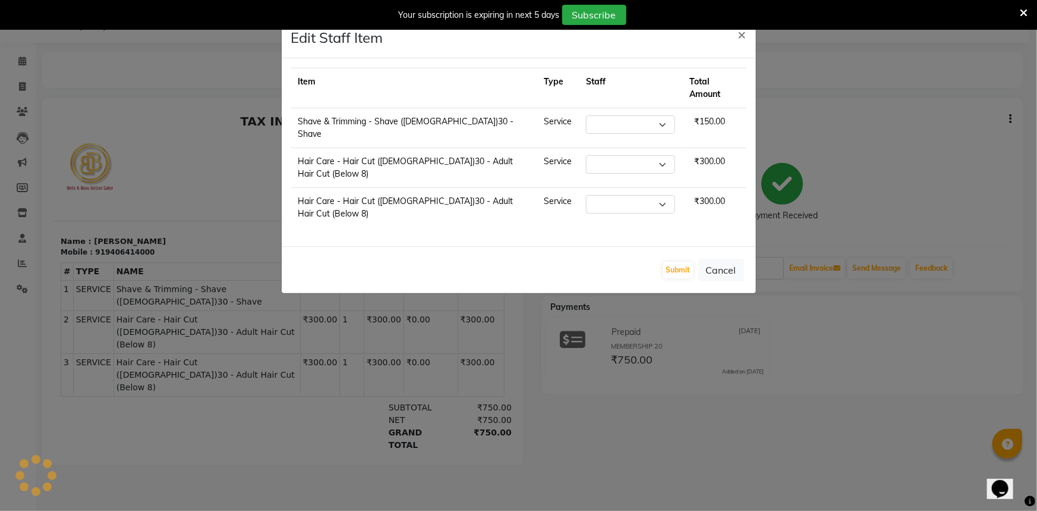
select select "65137"
select select "59227"
select select "65137"
click at [619, 195] on select "Select [PERSON_NAME] [PERSON_NAME] [PERSON_NAME] [PERSON_NAME] [PERSON_NAME] [P…" at bounding box center [630, 204] width 89 height 18
click at [613, 115] on select "Select [PERSON_NAME] [PERSON_NAME] [PERSON_NAME] [PERSON_NAME] [PERSON_NAME] [P…" at bounding box center [630, 124] width 89 height 18
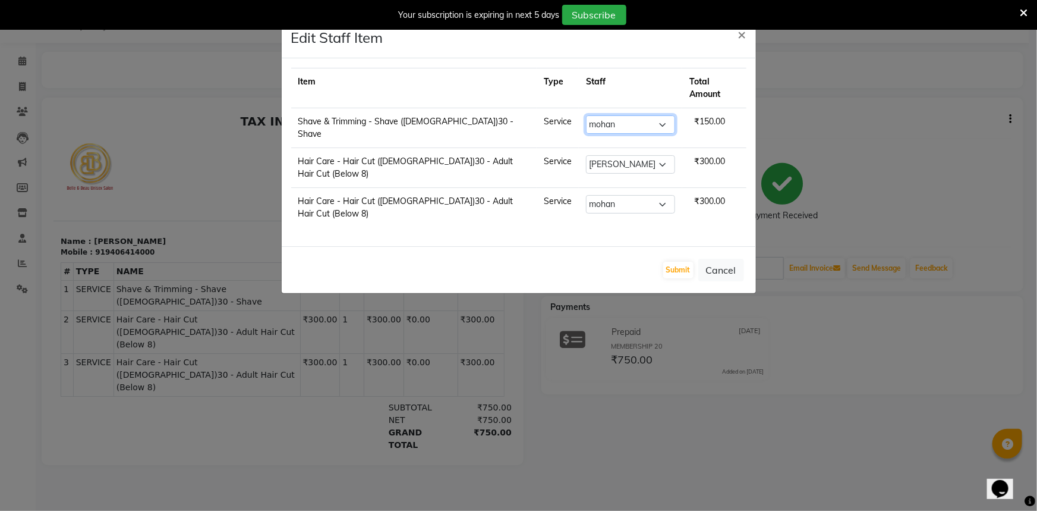
select select "59227"
click at [586, 115] on select "Select [PERSON_NAME] [PERSON_NAME] [PERSON_NAME] [PERSON_NAME] [PERSON_NAME] [P…" at bounding box center [630, 124] width 89 height 18
click at [668, 262] on button "Submit" at bounding box center [678, 270] width 30 height 17
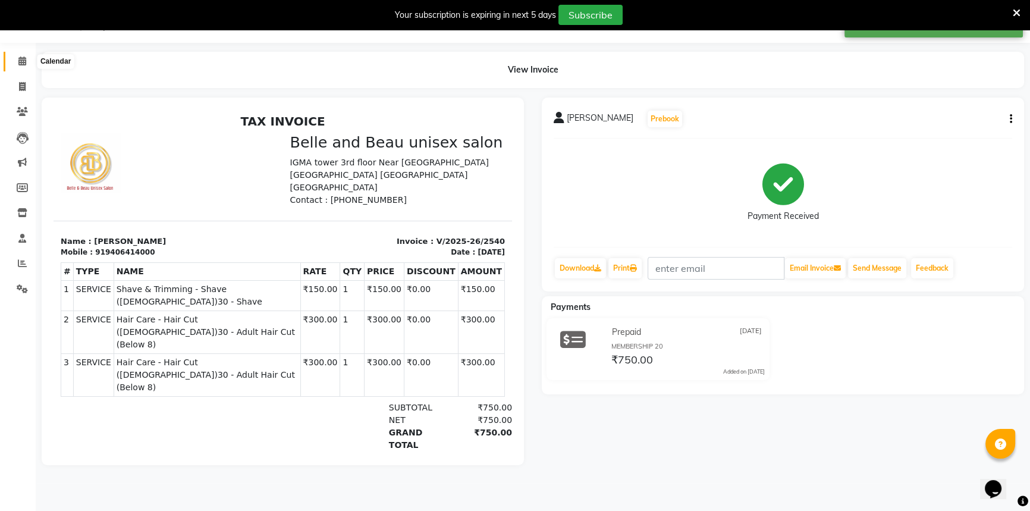
click at [21, 59] on icon at bounding box center [22, 60] width 8 height 9
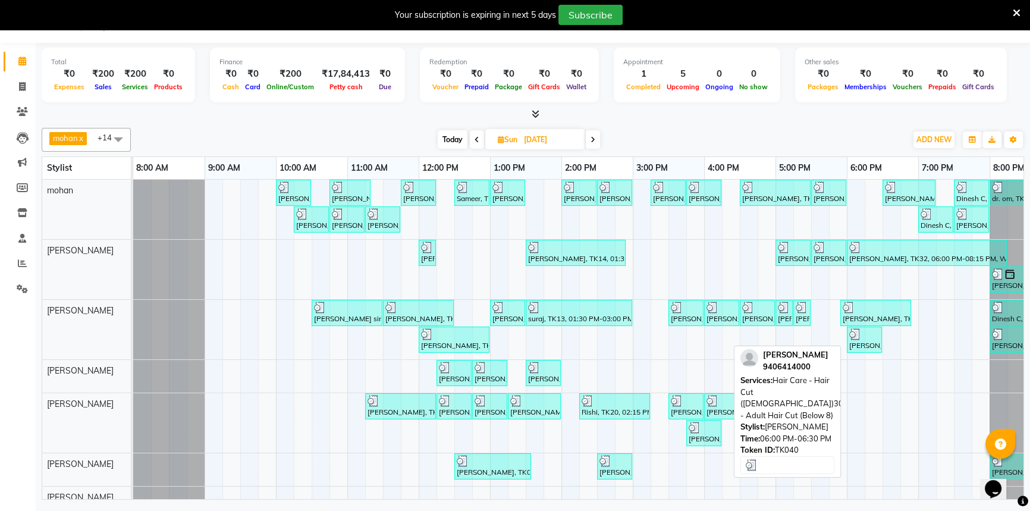
click at [868, 342] on div "Subodh Haritwal, TK40, 06:00 PM-06:30 PM, Hair Care - Hair Cut (Male)30 - Adult…" at bounding box center [864, 339] width 33 height 23
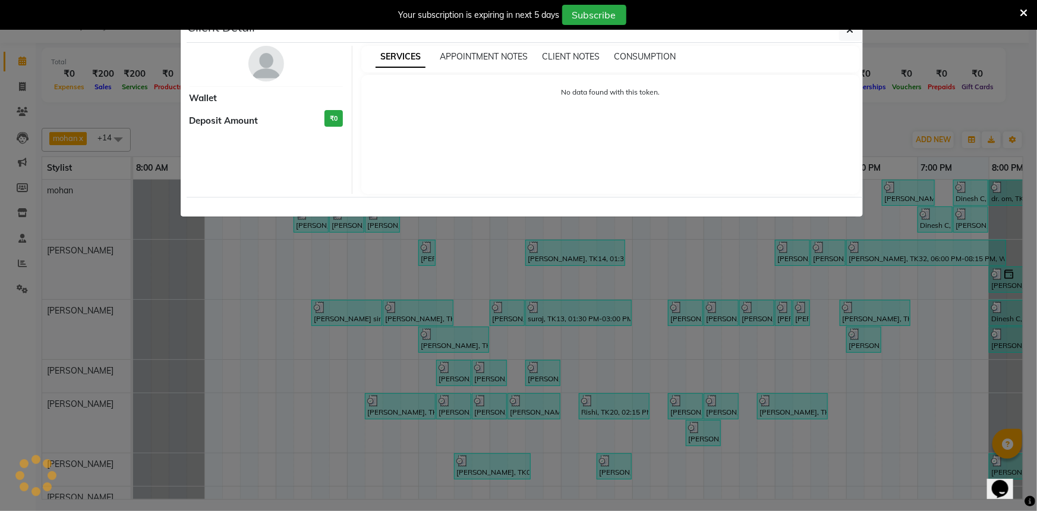
select select "3"
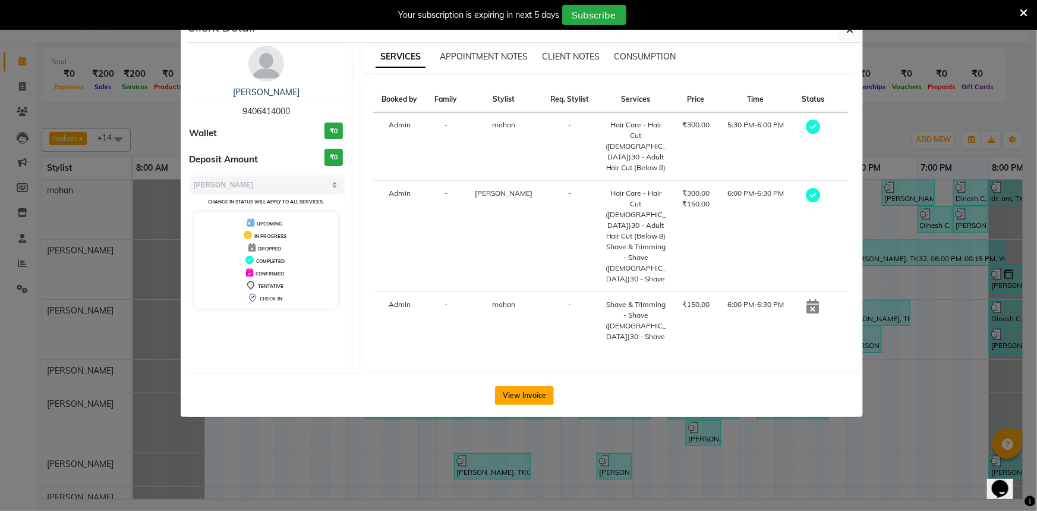
click at [523, 386] on button "View Invoice" at bounding box center [524, 395] width 59 height 19
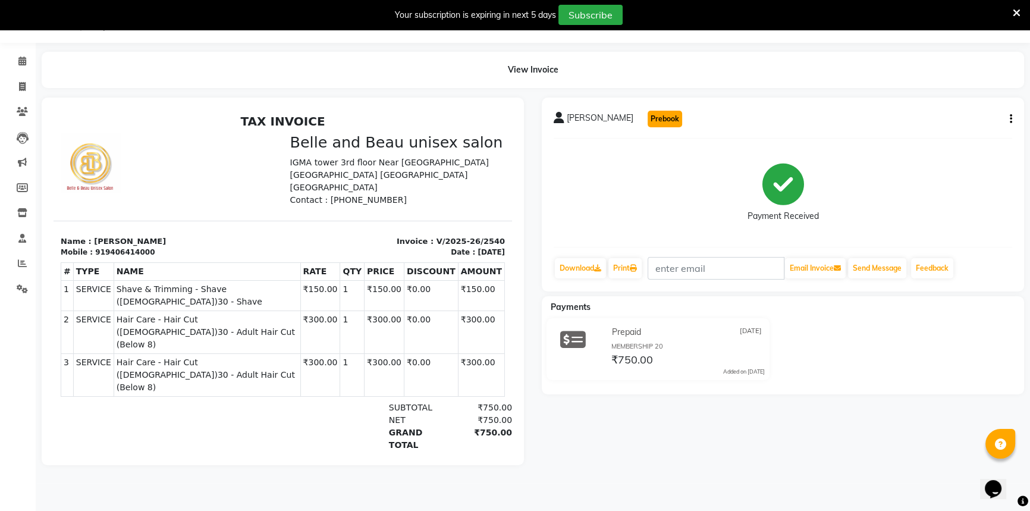
click at [657, 118] on button "Prebook" at bounding box center [664, 119] width 34 height 17
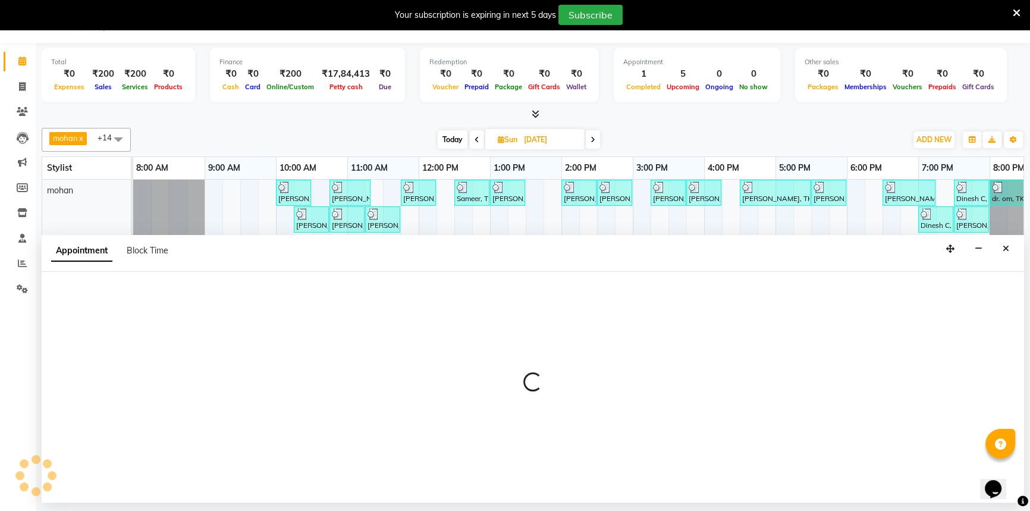
type input "01-10-2025"
select select "59227"
select select "540"
select select "tentative"
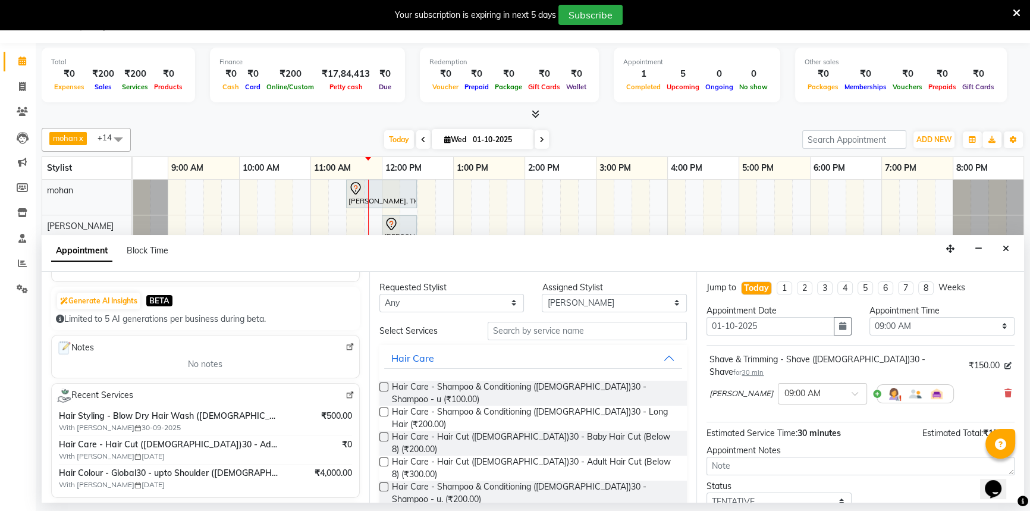
scroll to position [162, 0]
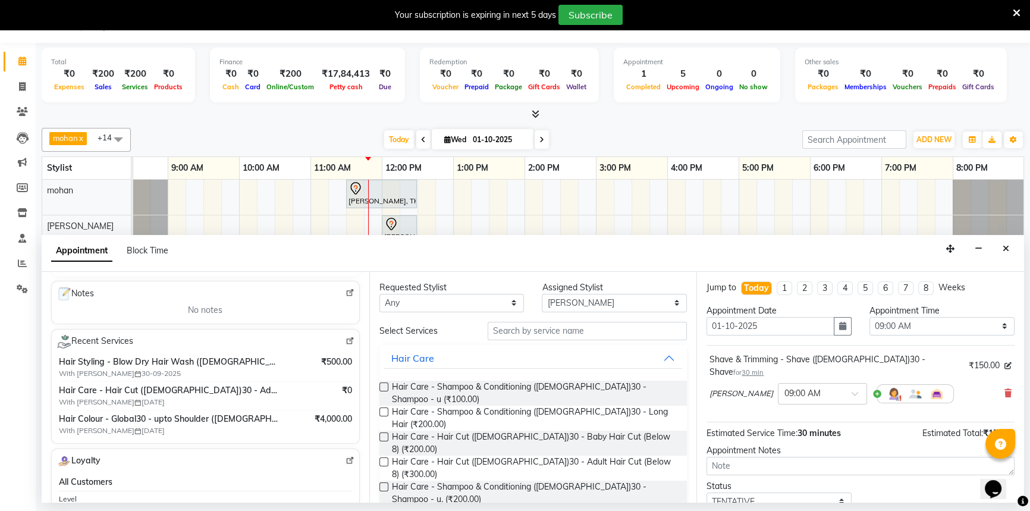
click at [345, 339] on img at bounding box center [349, 340] width 9 height 9
click at [18, 61] on icon at bounding box center [22, 60] width 8 height 9
click at [1002, 246] on button "Close" at bounding box center [1005, 249] width 17 height 18
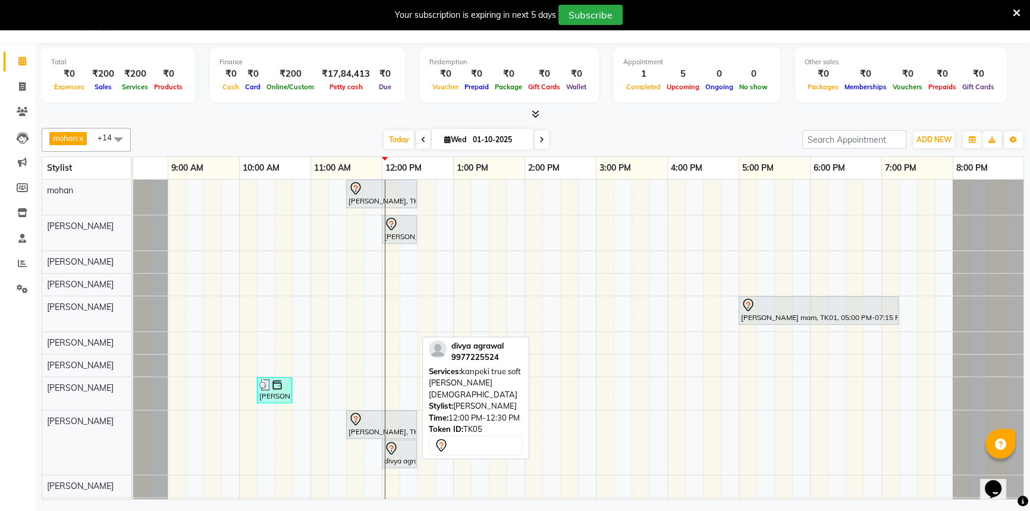
click at [401, 455] on div "divya agrawal, TK05, 12:00 PM-12:30 PM, kanpeki true soft lue female" at bounding box center [399, 453] width 33 height 25
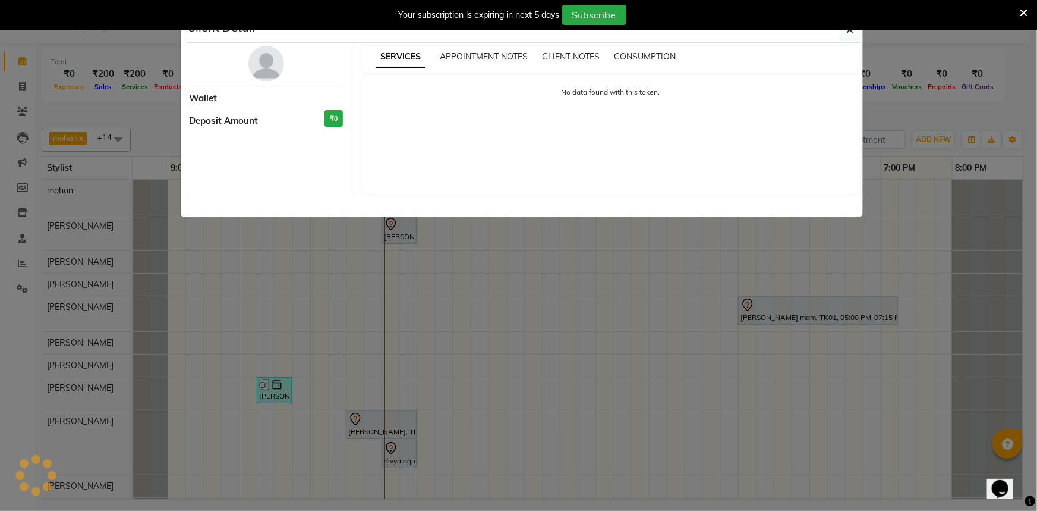
select select "7"
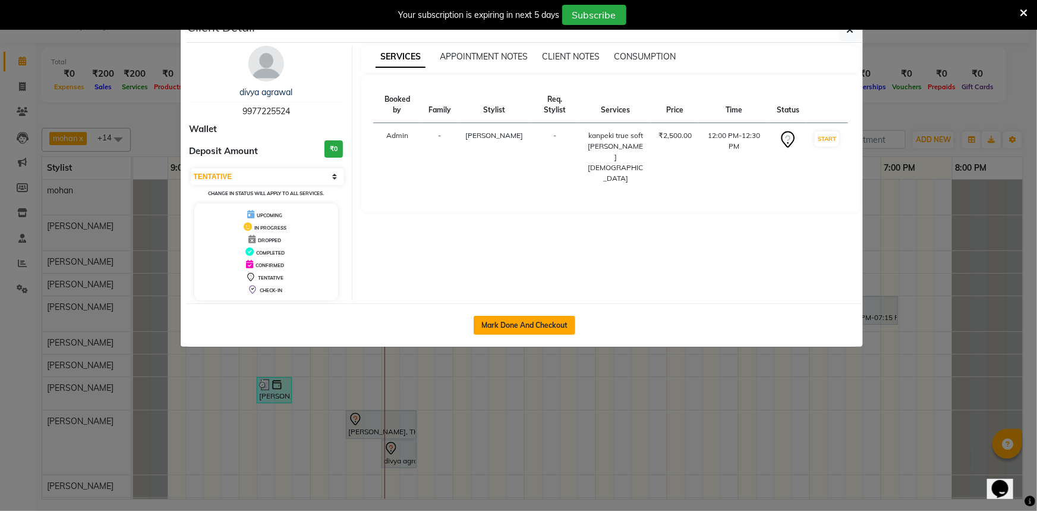
click at [506, 324] on button "Mark Done And Checkout" at bounding box center [525, 325] width 102 height 19
select select "service"
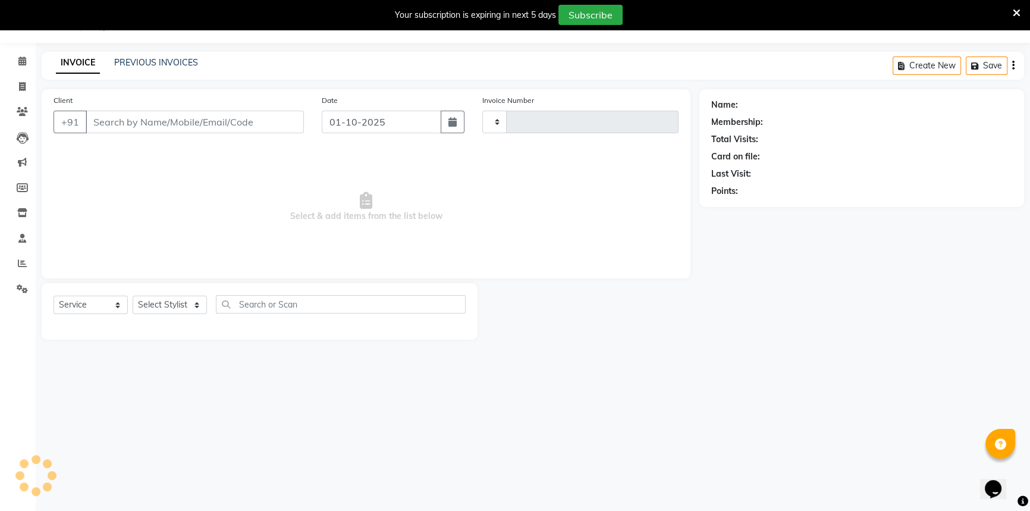
type input "2651"
select select "7066"
select select "60511"
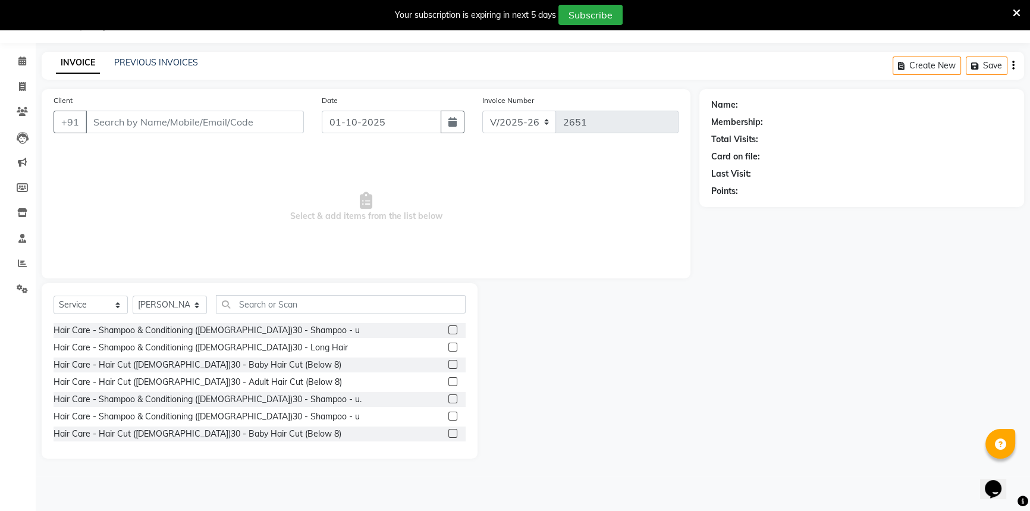
type input "9977225524"
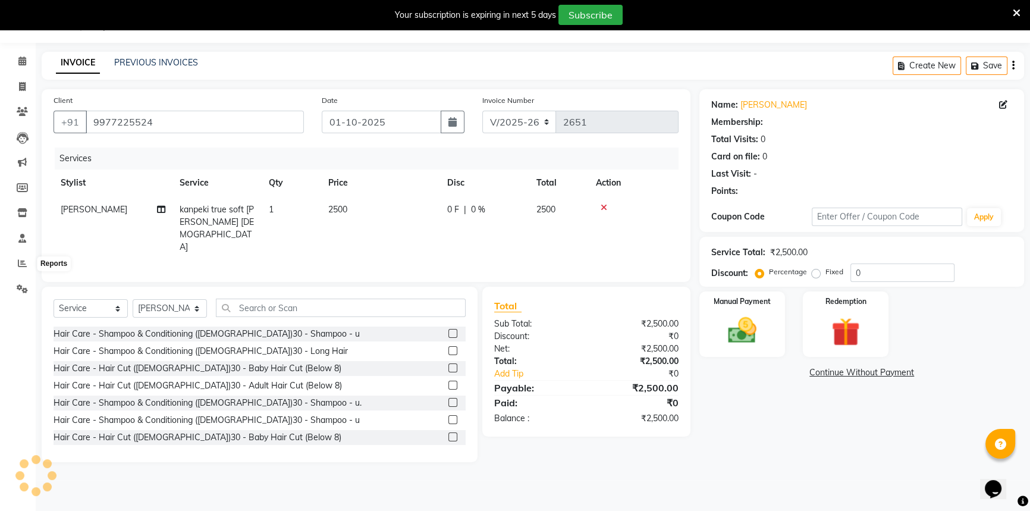
select select "1: Object"
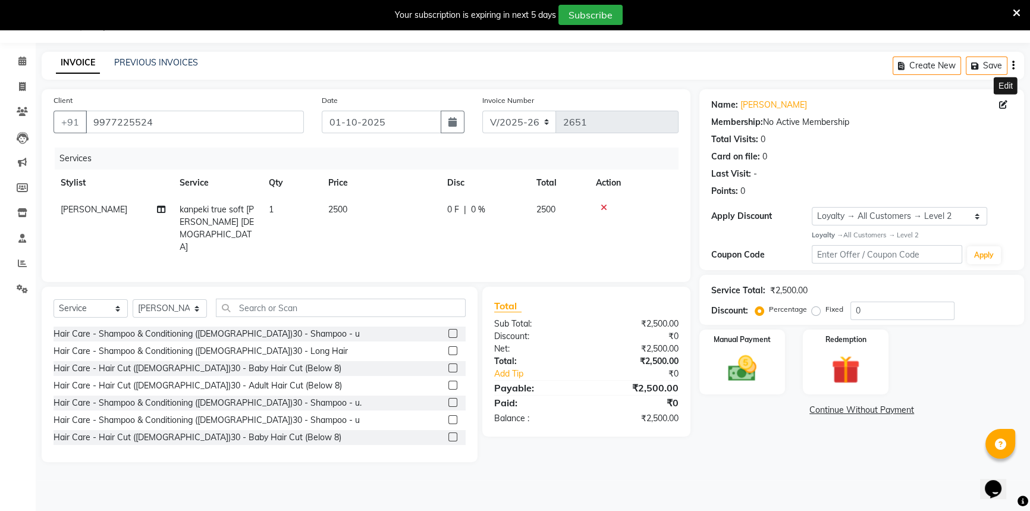
click at [999, 106] on icon at bounding box center [1003, 104] width 8 height 8
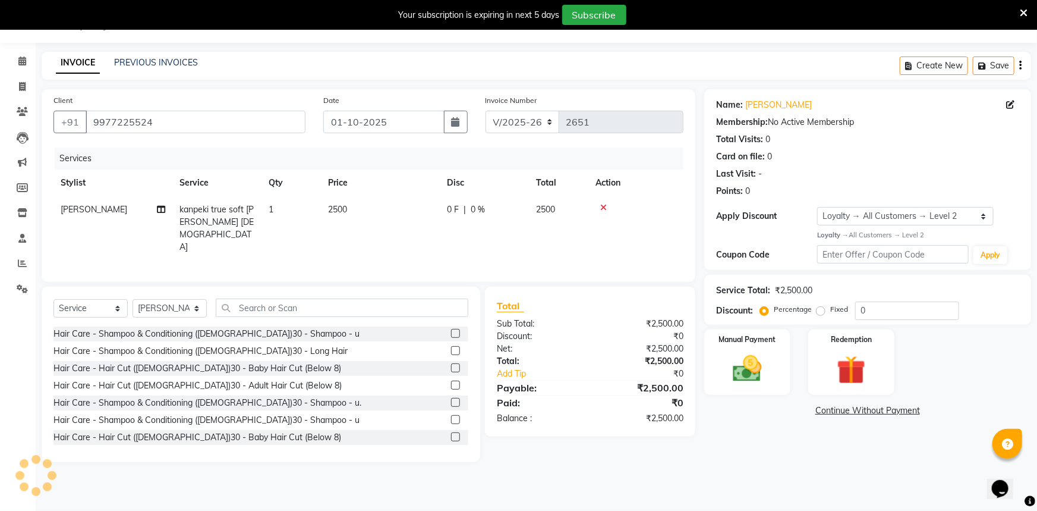
select select "[DEMOGRAPHIC_DATA]"
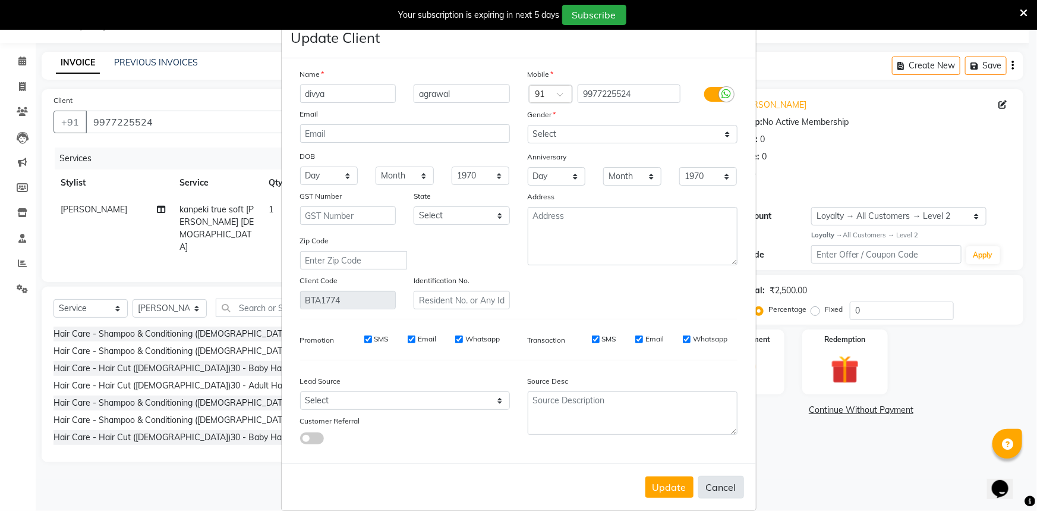
click at [725, 493] on button "Cancel" at bounding box center [721, 487] width 46 height 23
select select
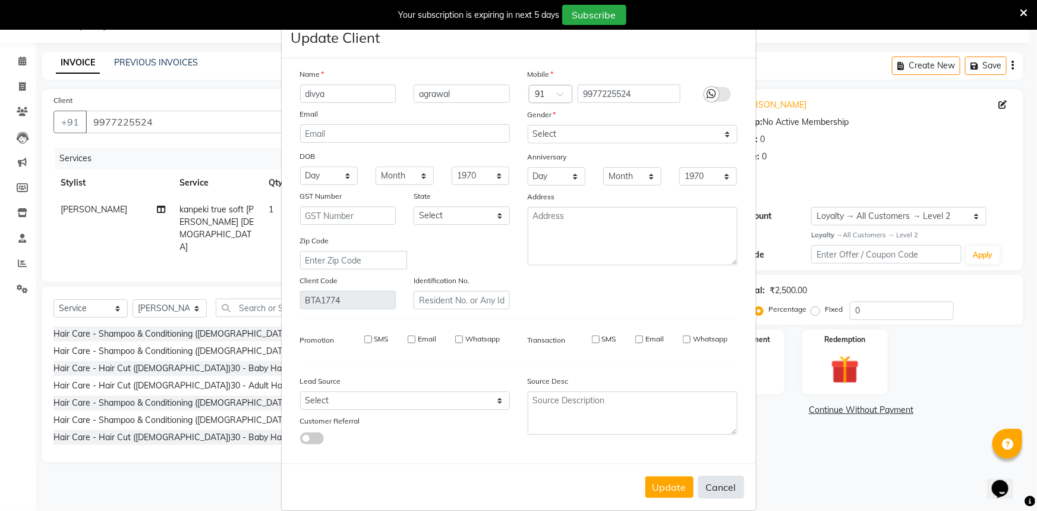
select select
checkbox input "false"
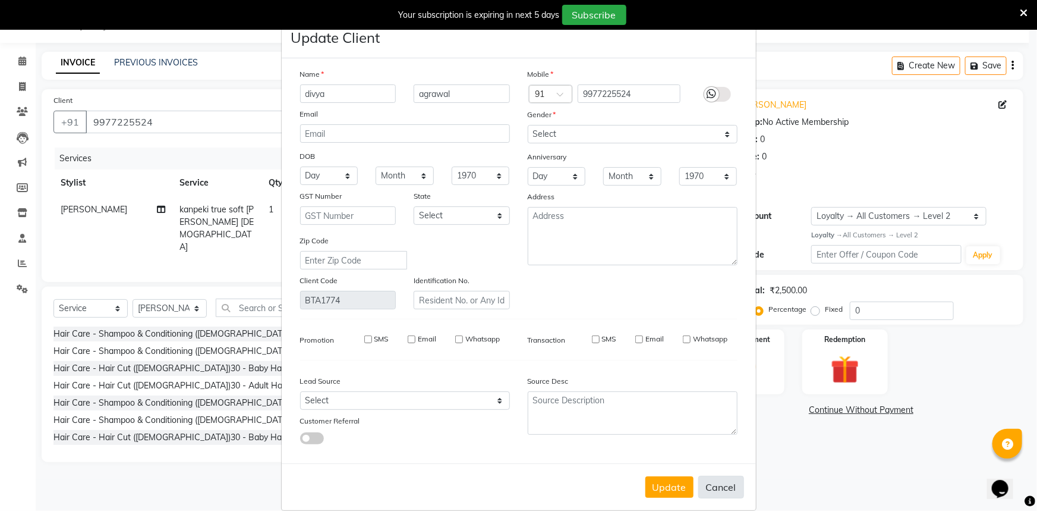
checkbox input "false"
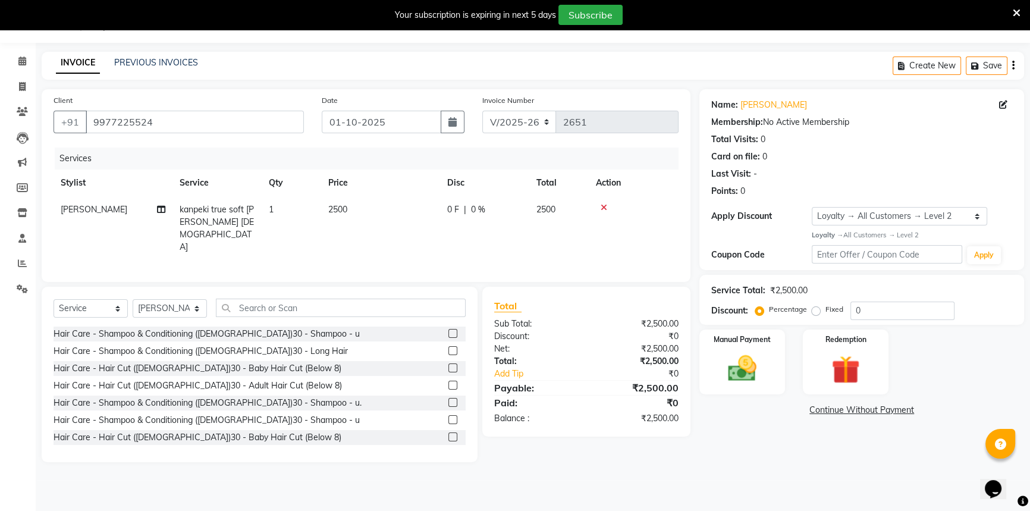
click at [1013, 65] on icon "button" at bounding box center [1013, 65] width 2 height 1
select select "60511"
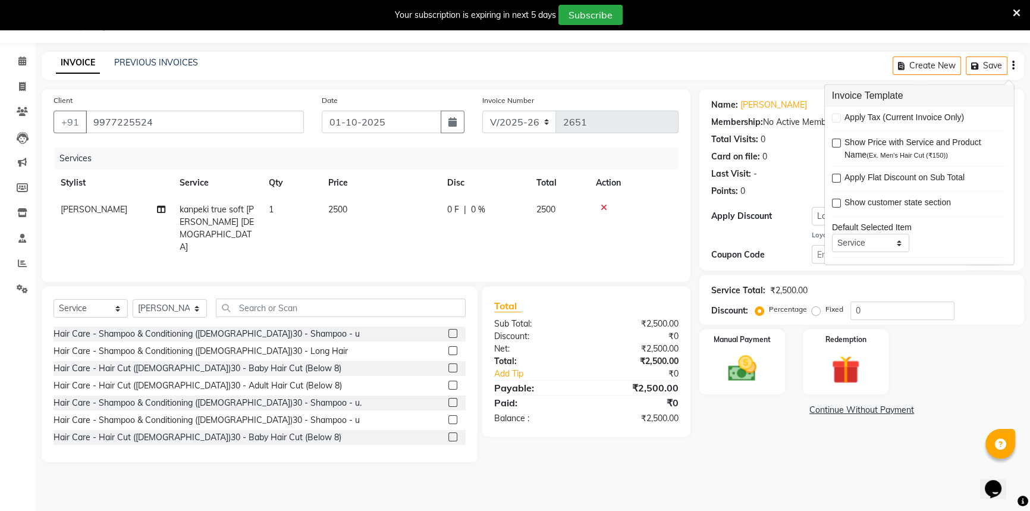
click at [1012, 65] on icon "button" at bounding box center [1013, 65] width 2 height 1
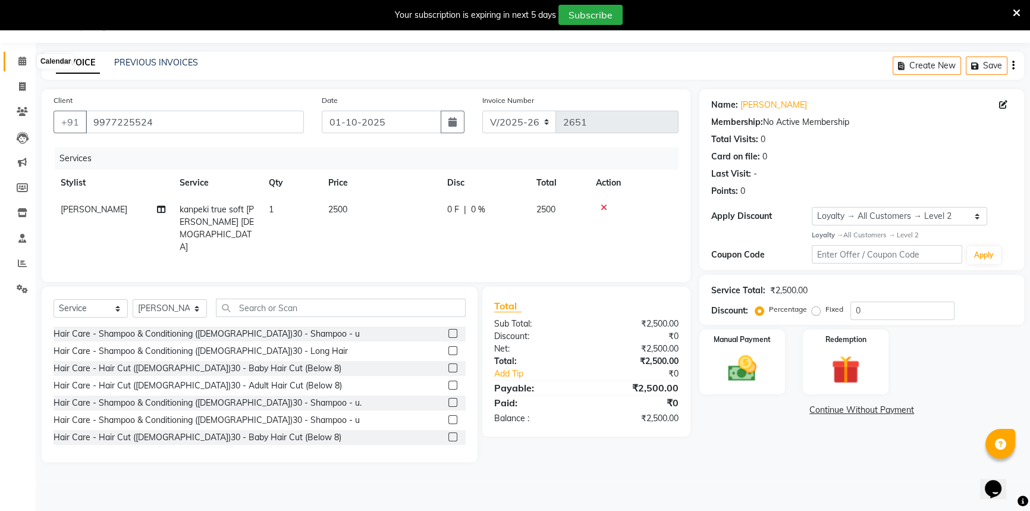
click at [25, 63] on icon at bounding box center [22, 60] width 8 height 9
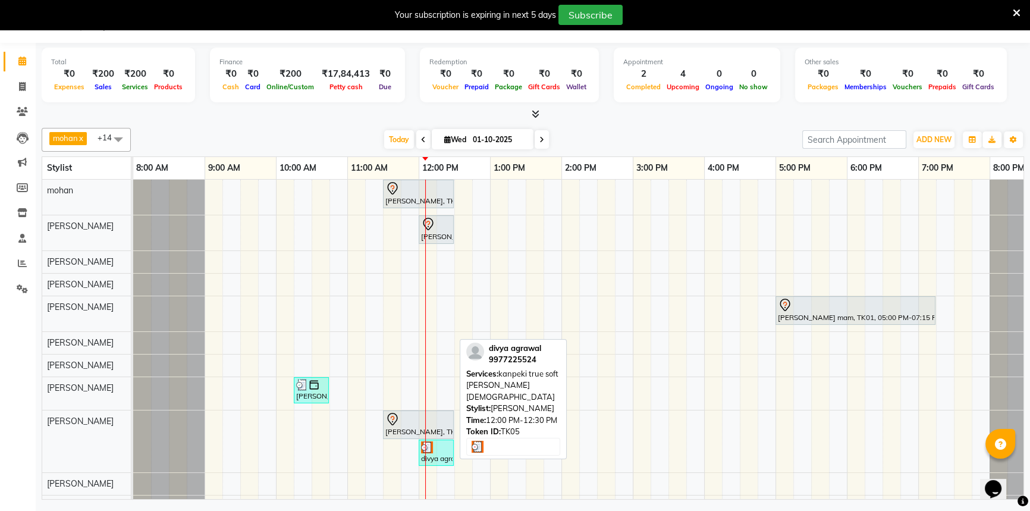
click at [441, 453] on div "divya agrawal, TK05, 12:00 PM-12:30 PM, kanpeki true soft lue female" at bounding box center [436, 452] width 33 height 23
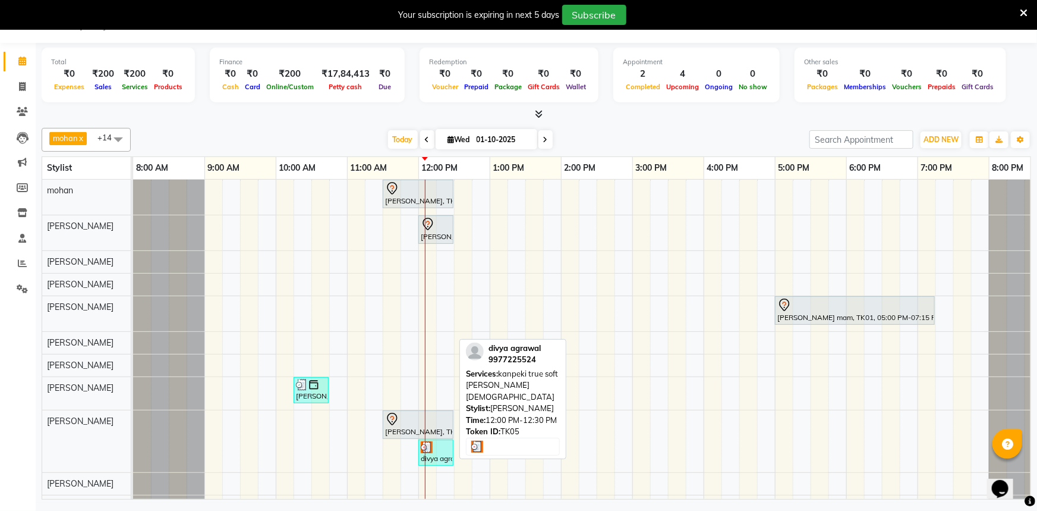
select select "3"
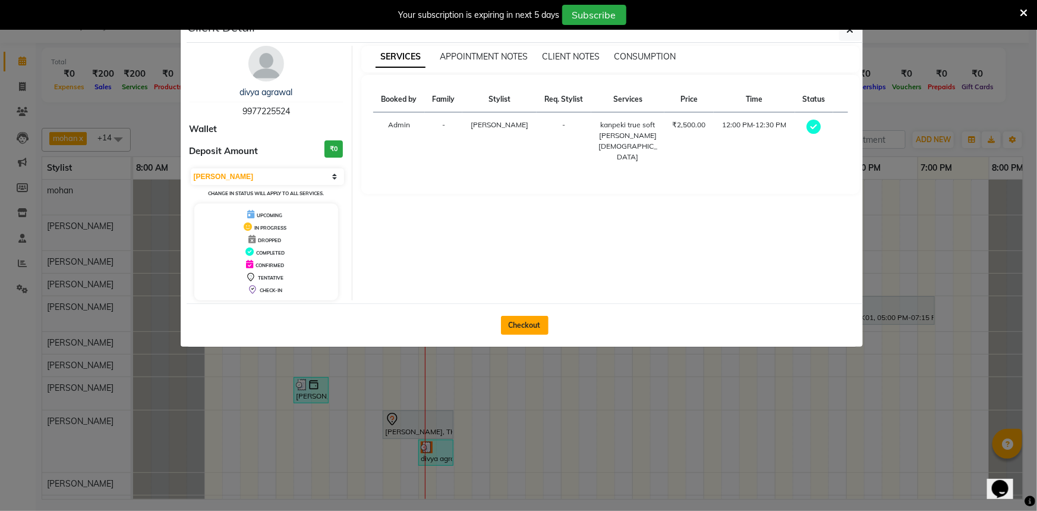
click at [514, 329] on button "Checkout" at bounding box center [525, 325] width 48 height 19
select select "service"
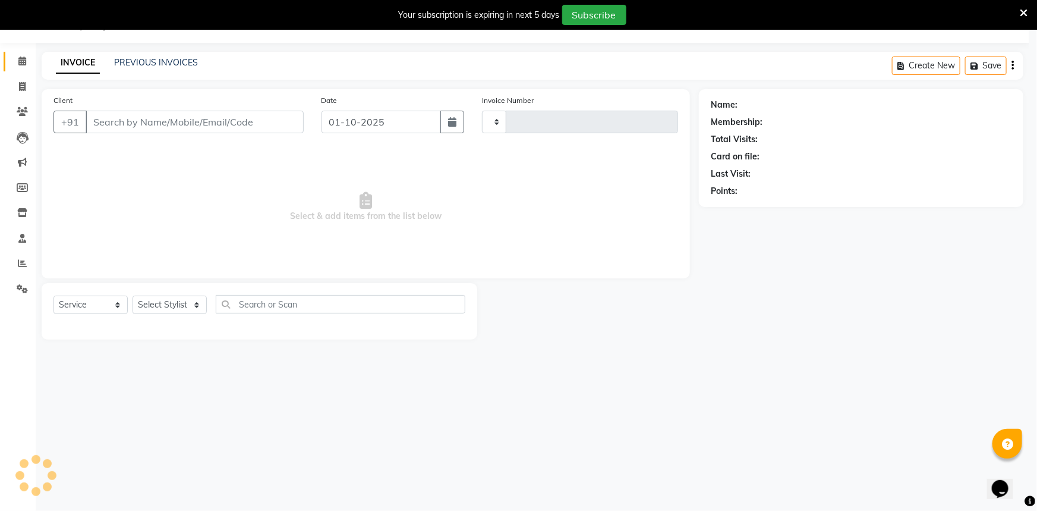
type input "2651"
select select "7066"
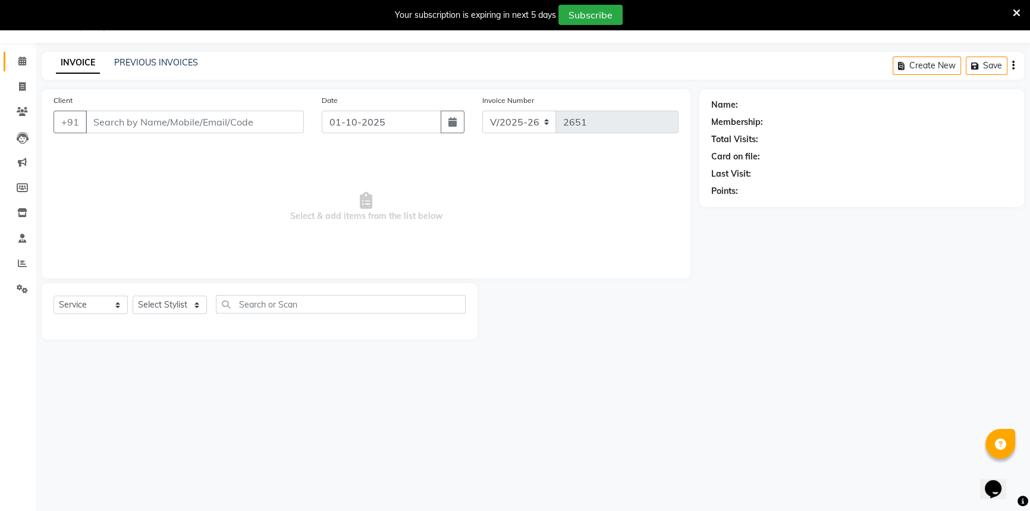
type input "9977225524"
select select "60511"
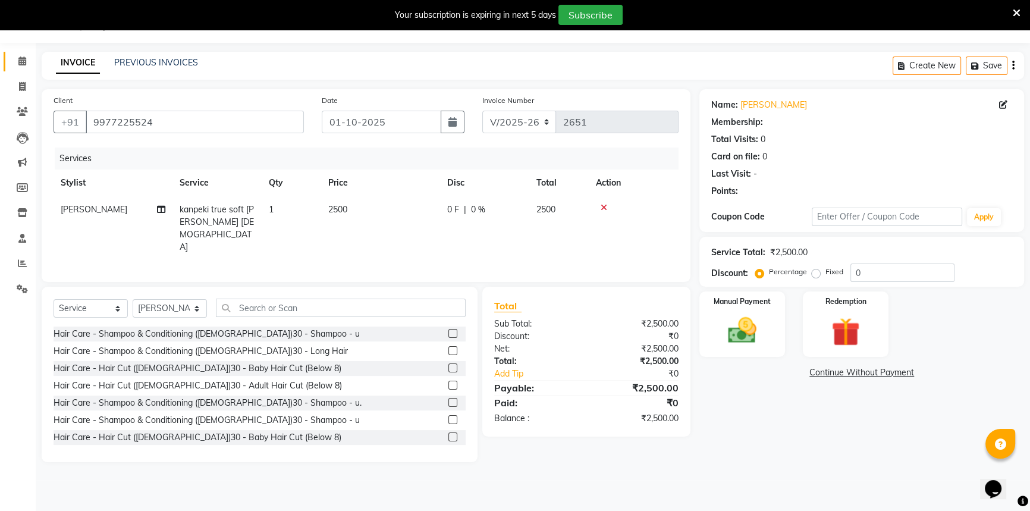
select select "1: Object"
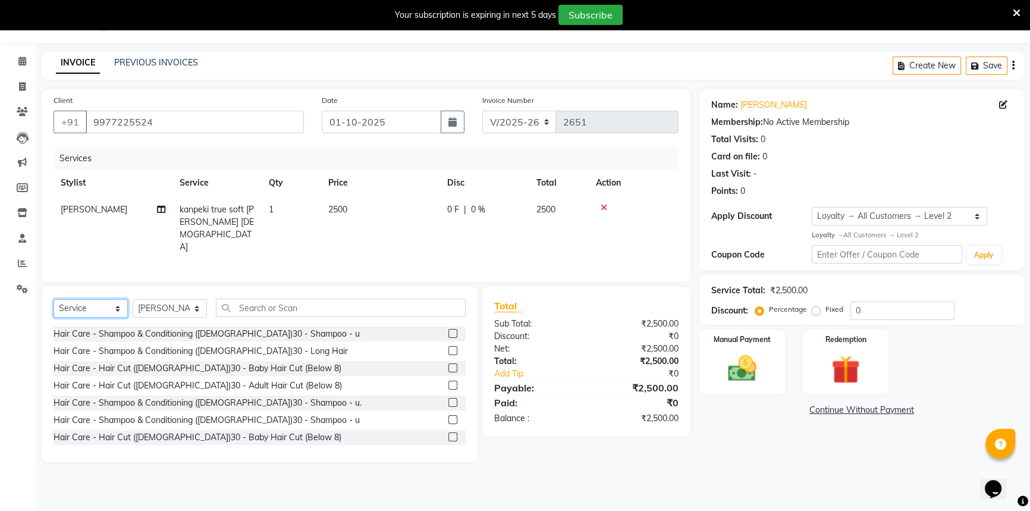
click at [71, 306] on select "Select Service Product Membership Package Voucher Prepaid Gift Card" at bounding box center [90, 308] width 74 height 18
click at [53, 299] on select "Select Service Product Membership Package Voucher Prepaid Gift Card" at bounding box center [90, 308] width 74 height 18
click at [80, 306] on select "Select Service Product Membership Package Voucher Prepaid Gift Card" at bounding box center [90, 308] width 74 height 18
drag, startPoint x: 93, startPoint y: 300, endPoint x: 105, endPoint y: 300, distance: 11.9
click at [93, 300] on select "Select Service Product Membership Package Voucher Prepaid Gift Card" at bounding box center [90, 308] width 74 height 18
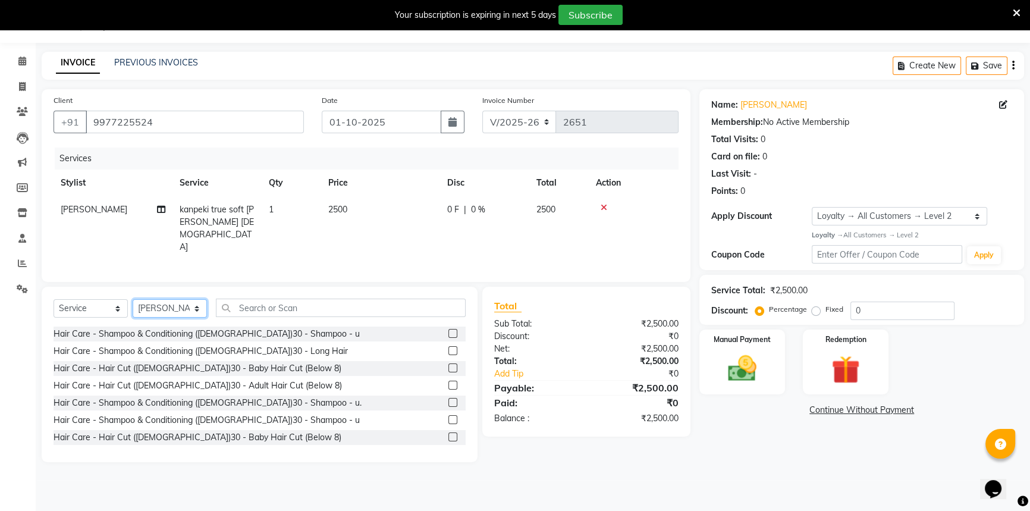
click at [149, 301] on select "Select Stylist [PERSON_NAME] [PERSON_NAME] [PERSON_NAME] [PERSON_NAME] [PERSON_…" at bounding box center [170, 308] width 74 height 18
click at [153, 304] on select "Select Stylist [PERSON_NAME] [PERSON_NAME] [PERSON_NAME] [PERSON_NAME] [PERSON_…" at bounding box center [170, 308] width 74 height 18
click at [769, 106] on link "[PERSON_NAME]" at bounding box center [773, 105] width 67 height 12
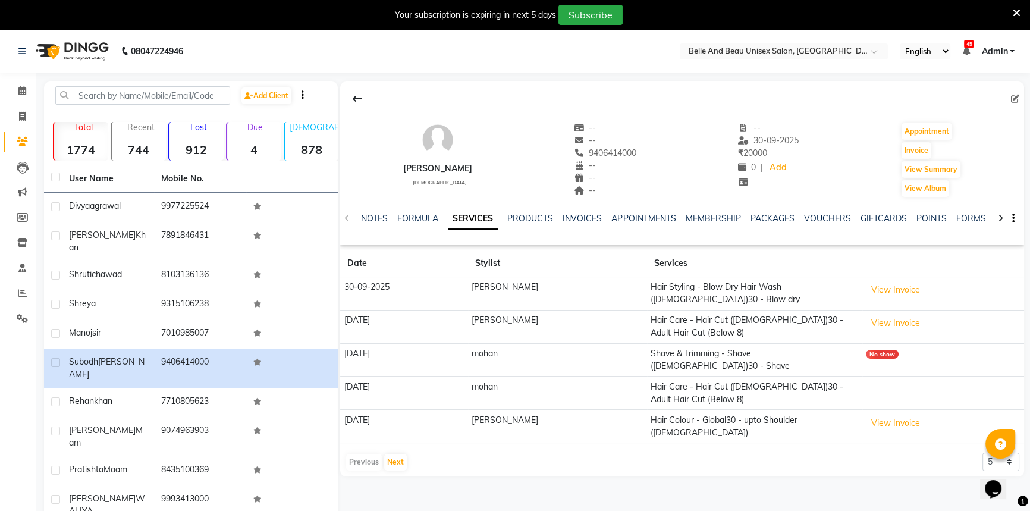
scroll to position [30, 0]
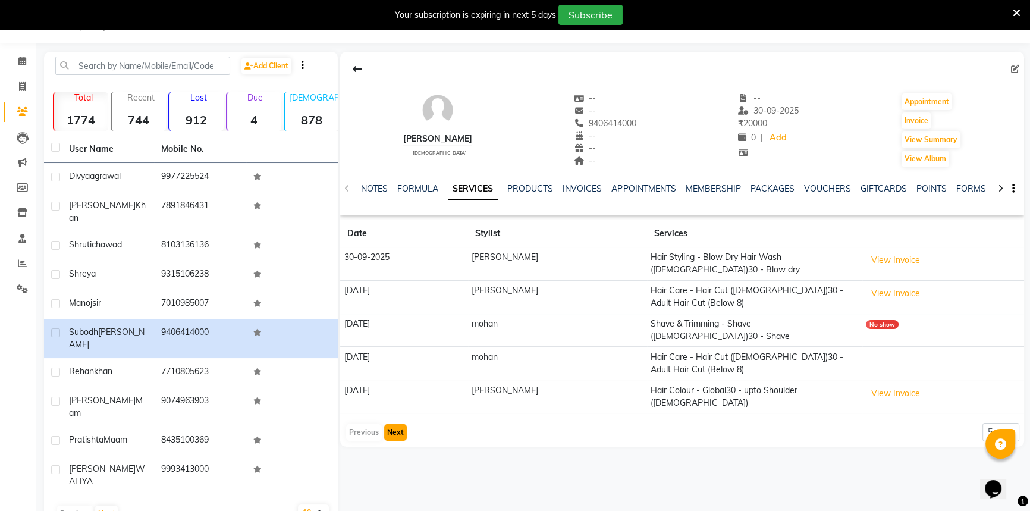
click at [389, 424] on button "Next" at bounding box center [395, 432] width 23 height 17
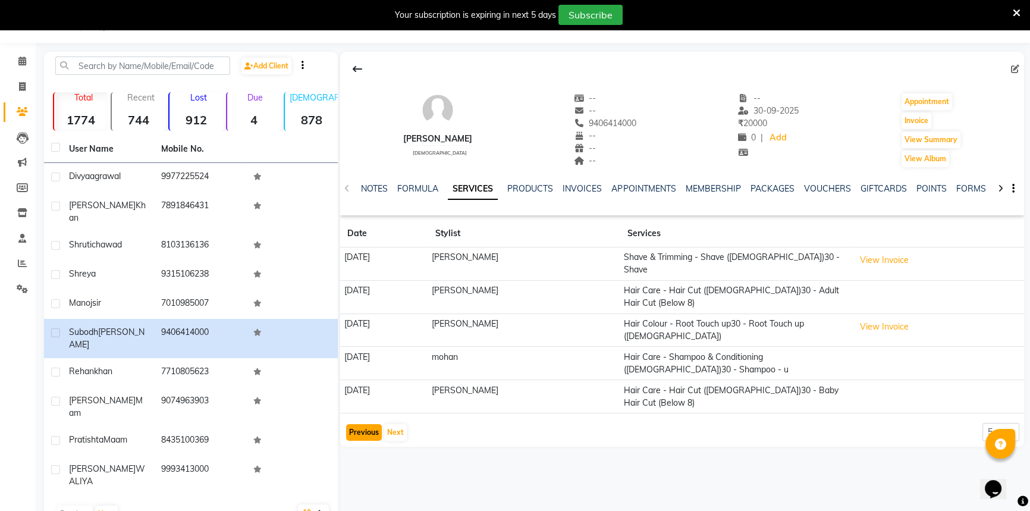
click at [357, 428] on button "Previous" at bounding box center [364, 432] width 36 height 17
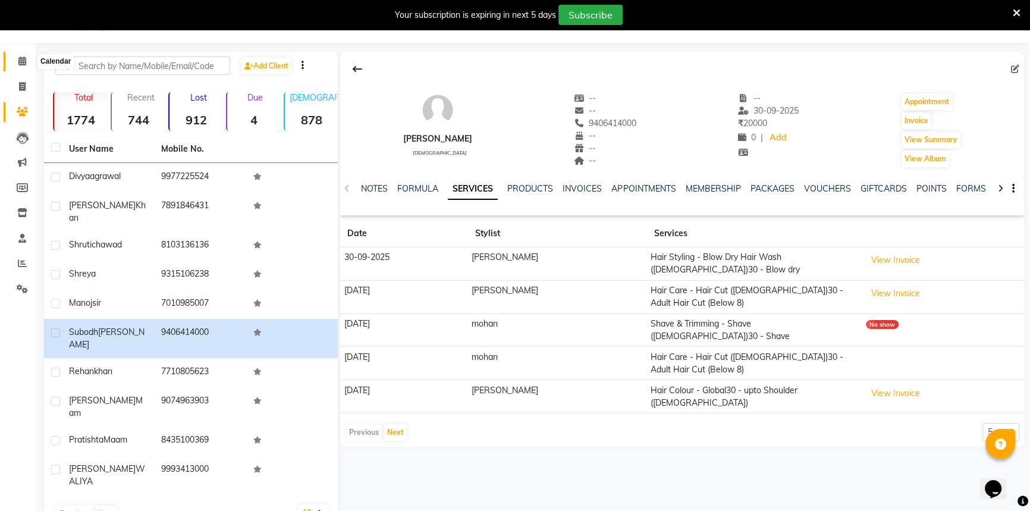
drag, startPoint x: 14, startPoint y: 56, endPoint x: 27, endPoint y: 58, distance: 13.1
click at [14, 56] on span at bounding box center [22, 62] width 21 height 14
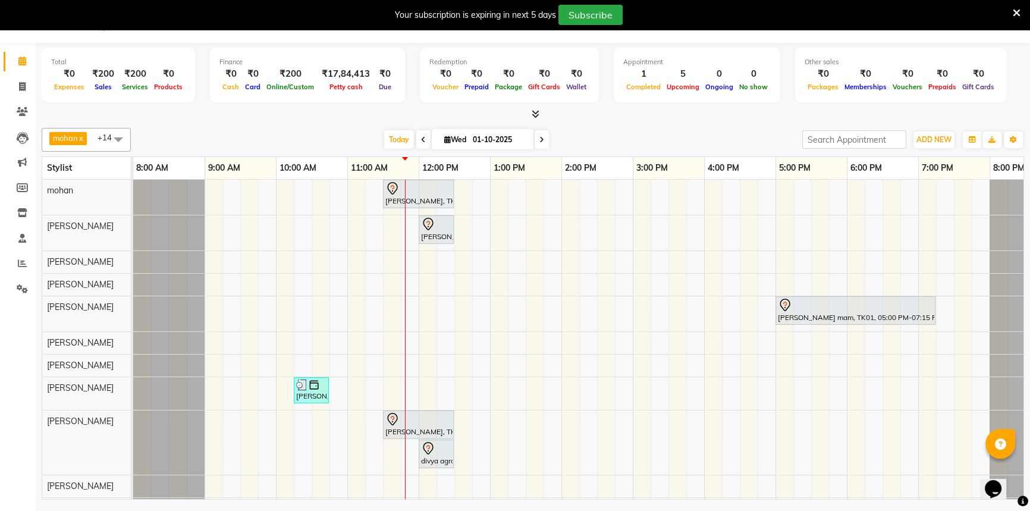
click at [491, 137] on input "01-10-2025" at bounding box center [498, 140] width 59 height 18
select select "10"
select select "2025"
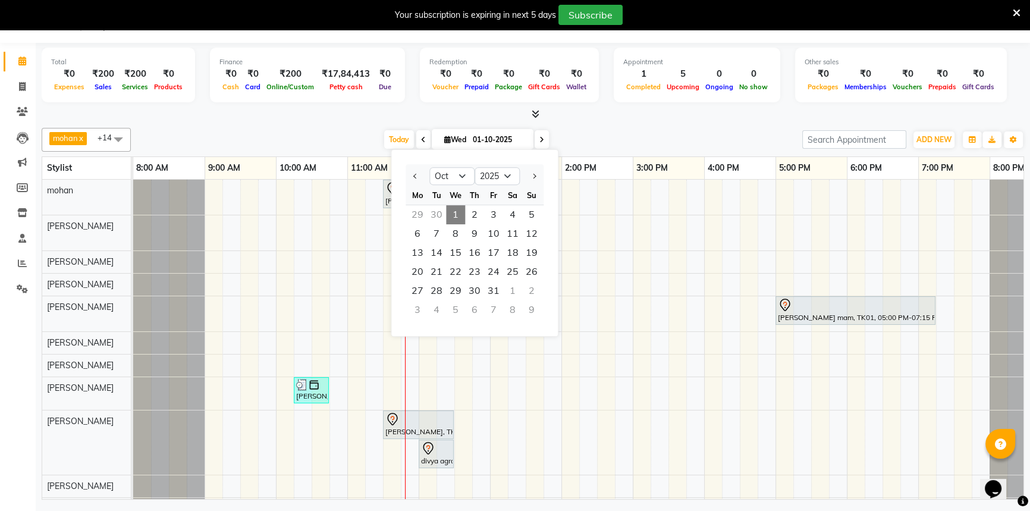
click at [451, 208] on span "1" at bounding box center [455, 214] width 19 height 19
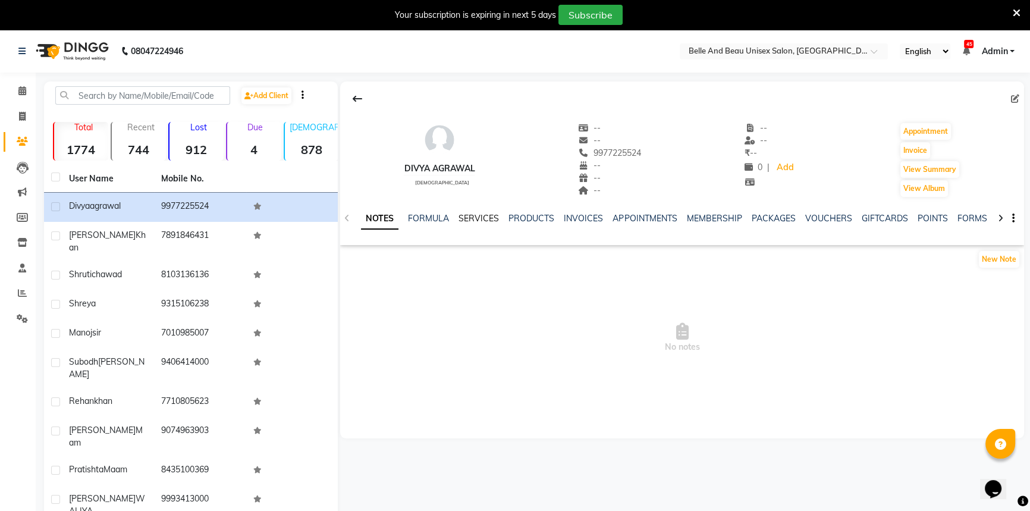
click at [475, 222] on link "SERVICES" at bounding box center [478, 218] width 40 height 11
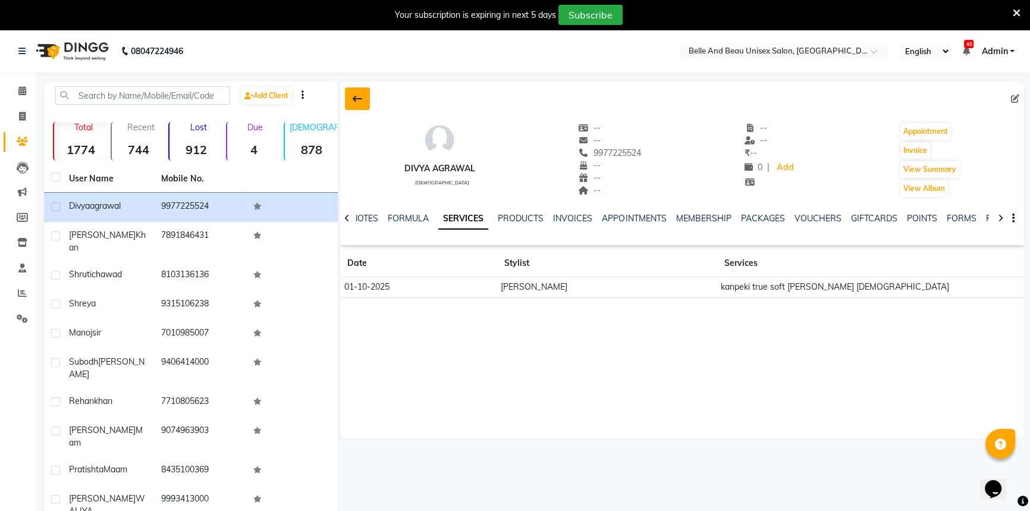
click at [363, 101] on button at bounding box center [357, 98] width 25 height 23
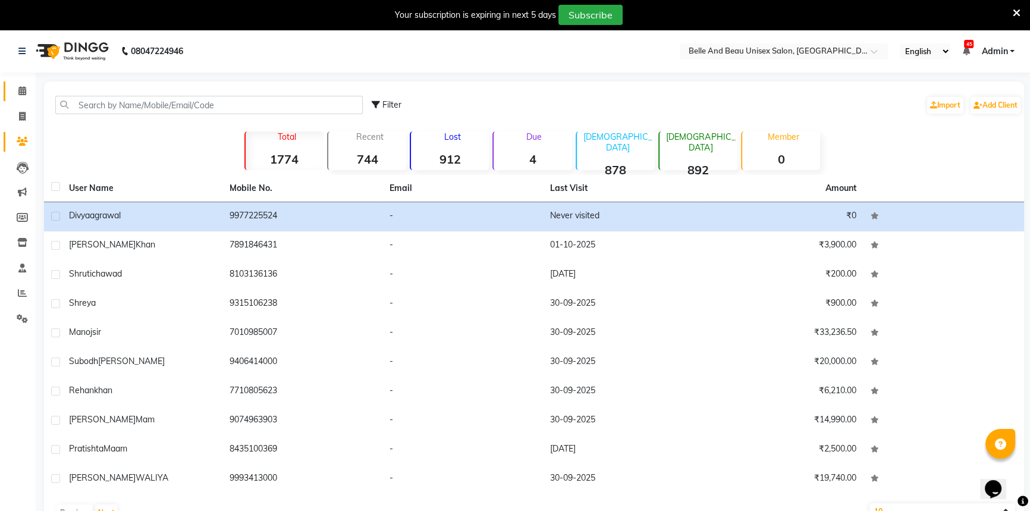
click at [26, 90] on span at bounding box center [22, 91] width 21 height 14
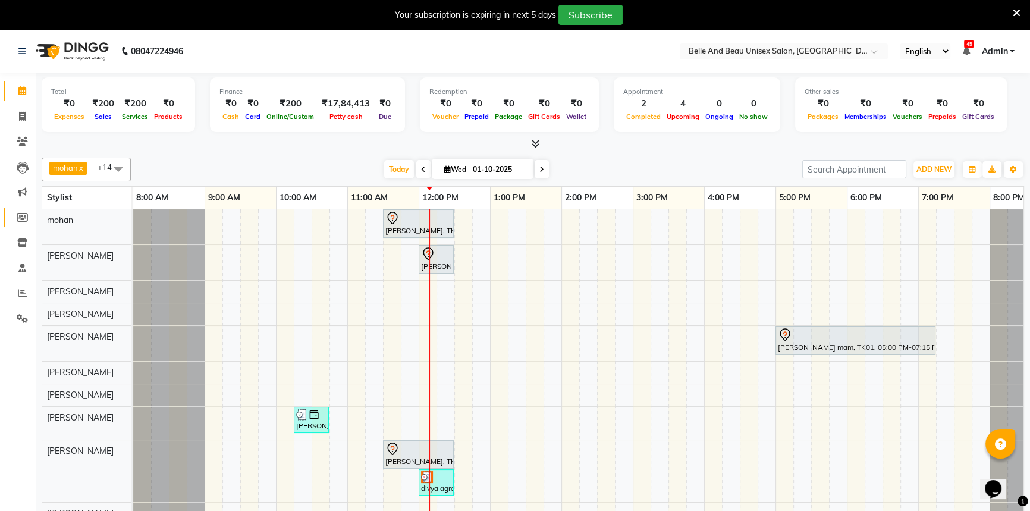
click at [27, 217] on icon at bounding box center [22, 217] width 11 height 9
select select
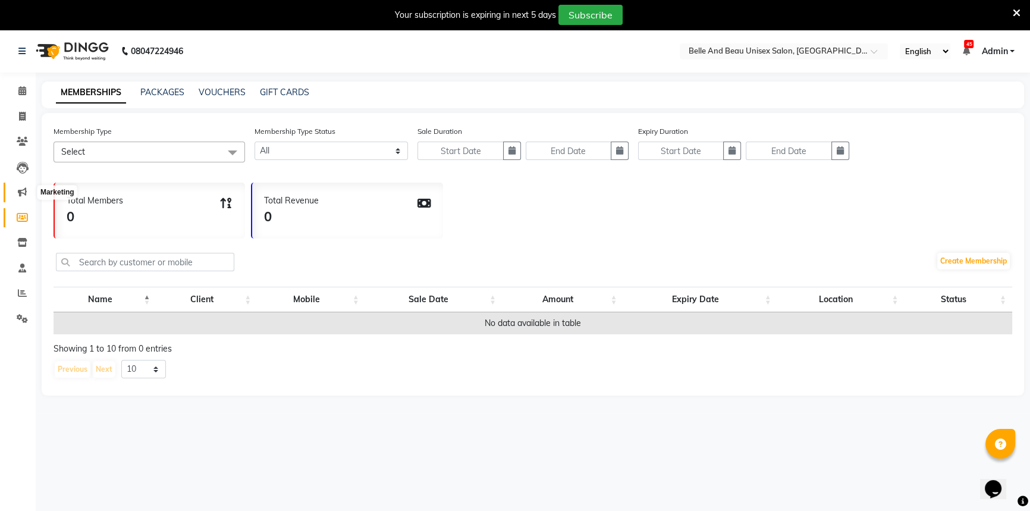
click at [14, 193] on span at bounding box center [22, 192] width 21 height 14
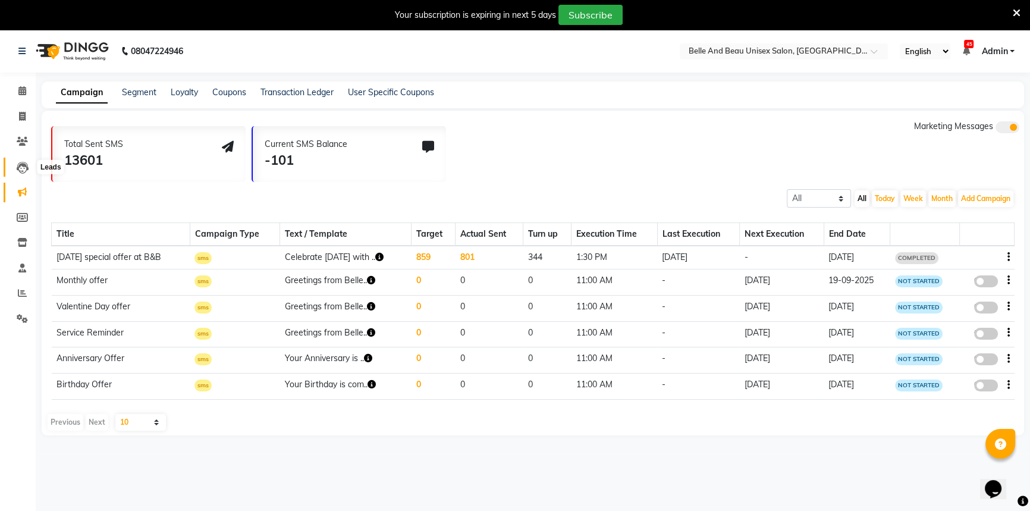
click at [24, 160] on span at bounding box center [22, 167] width 21 height 14
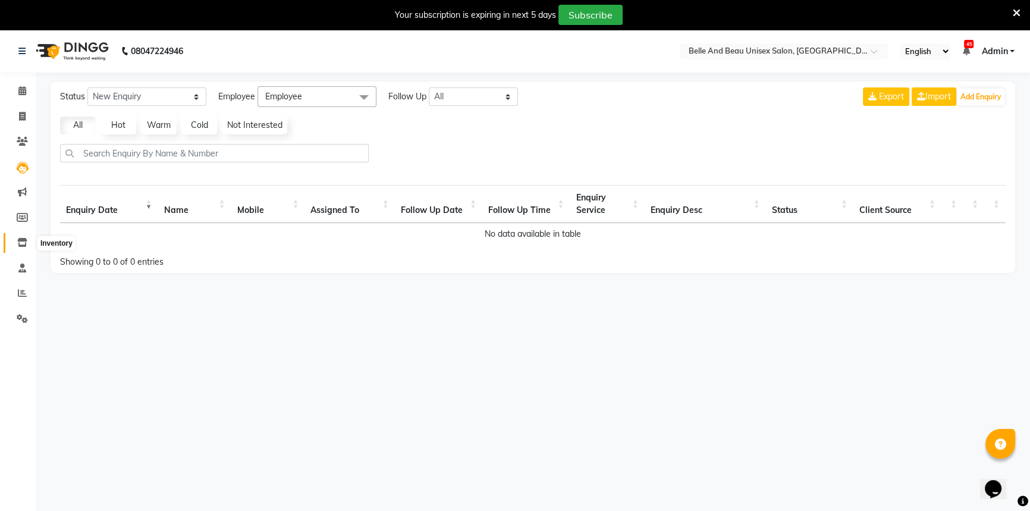
click at [21, 241] on icon at bounding box center [22, 242] width 10 height 9
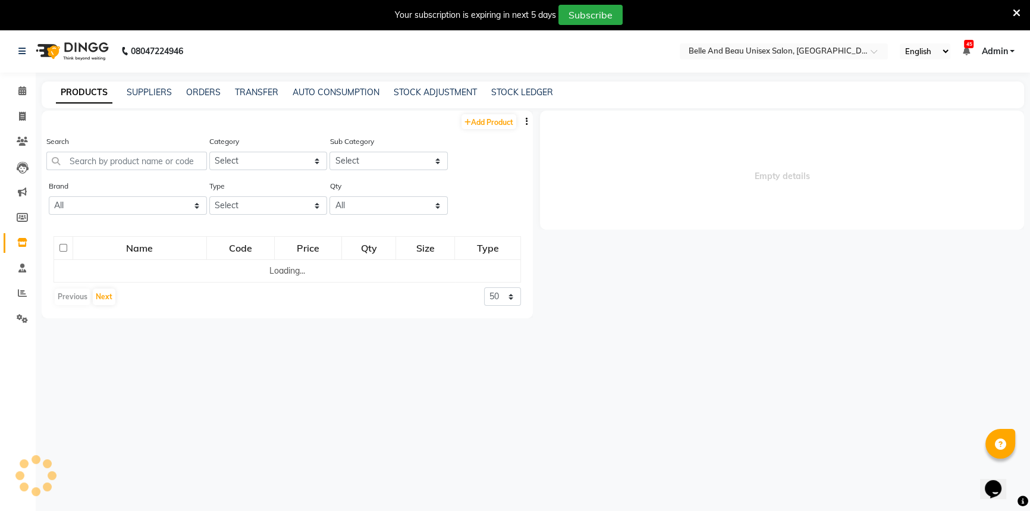
select select
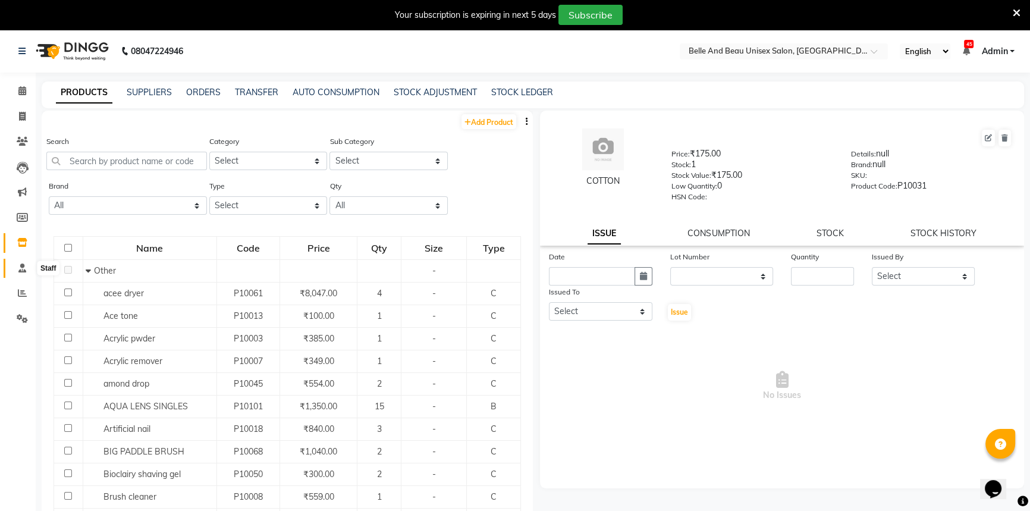
click at [20, 269] on icon at bounding box center [22, 267] width 8 height 9
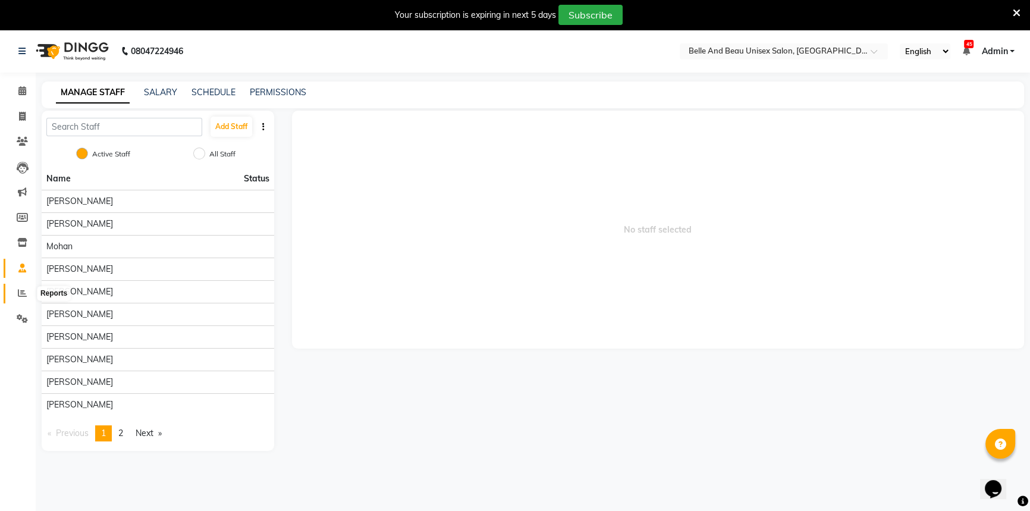
click at [20, 291] on icon at bounding box center [22, 292] width 9 height 9
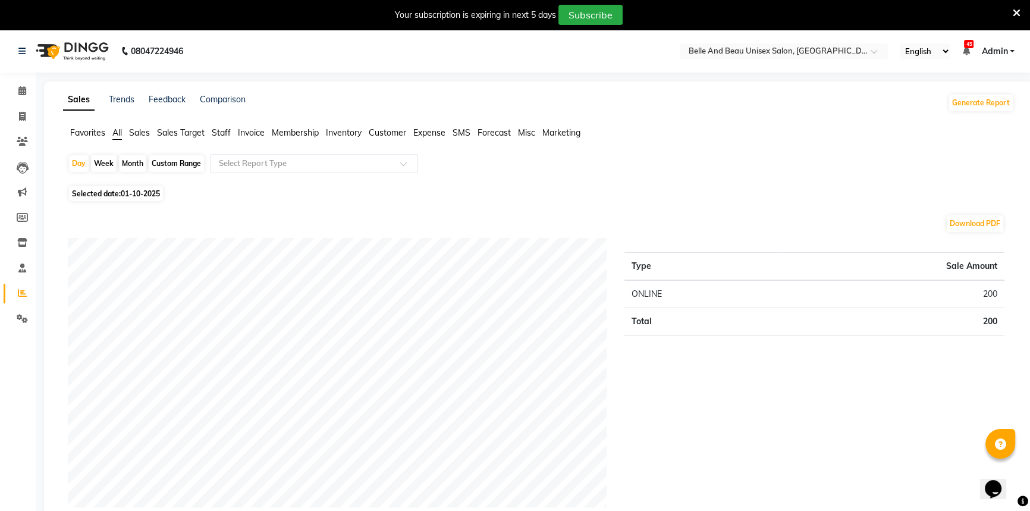
click at [221, 131] on span "Staff" at bounding box center [221, 132] width 19 height 11
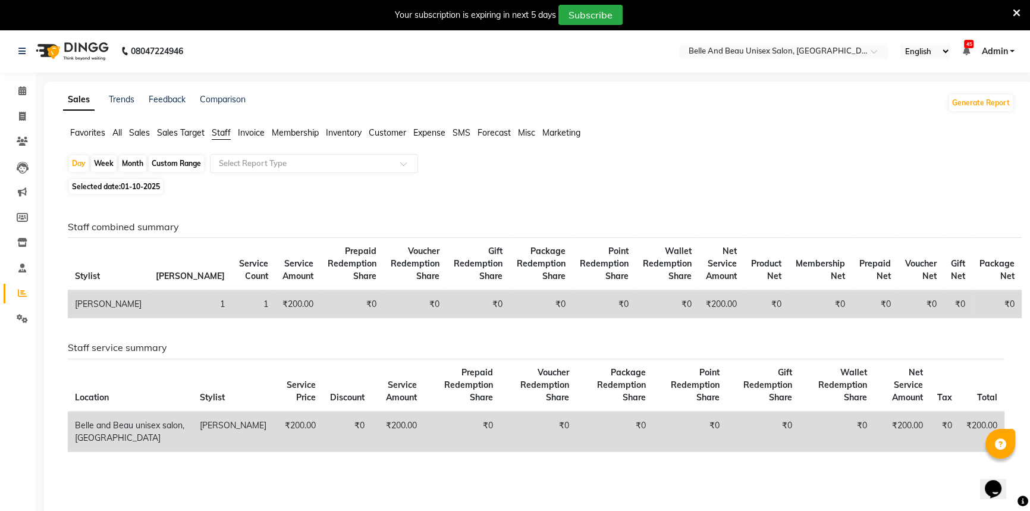
click at [131, 184] on span "01-10-2025" at bounding box center [140, 186] width 39 height 9
select select "10"
select select "2025"
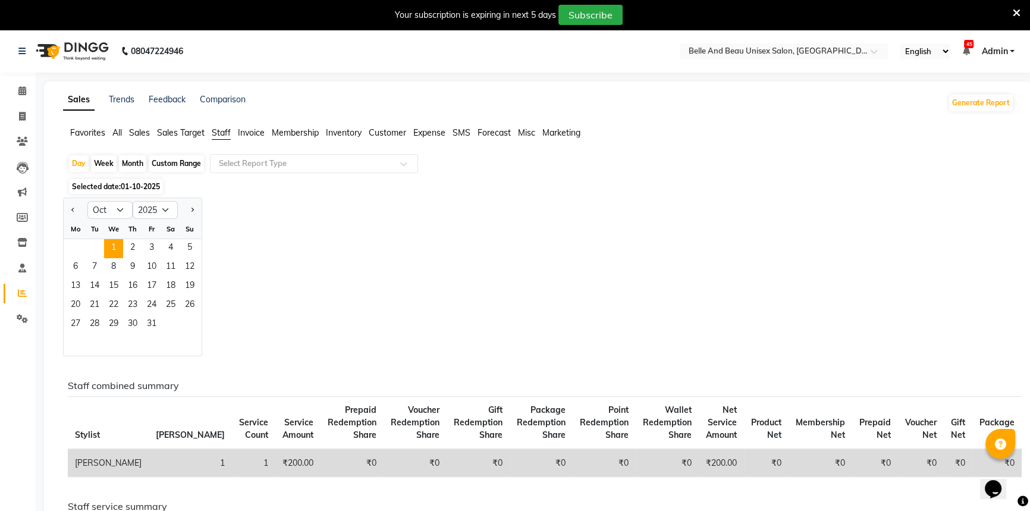
click at [162, 162] on div "Custom Range" at bounding box center [176, 163] width 55 height 17
select select "10"
select select "2025"
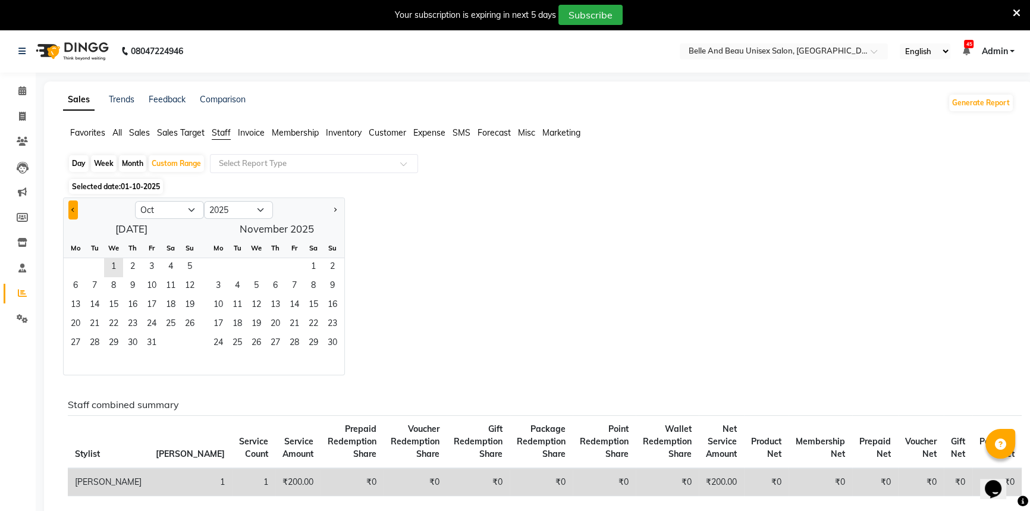
click at [73, 209] on span "Previous month" at bounding box center [73, 209] width 4 height 4
select select "9"
click at [81, 265] on span "1" at bounding box center [75, 267] width 19 height 19
click at [97, 341] on span "30" at bounding box center [94, 343] width 19 height 19
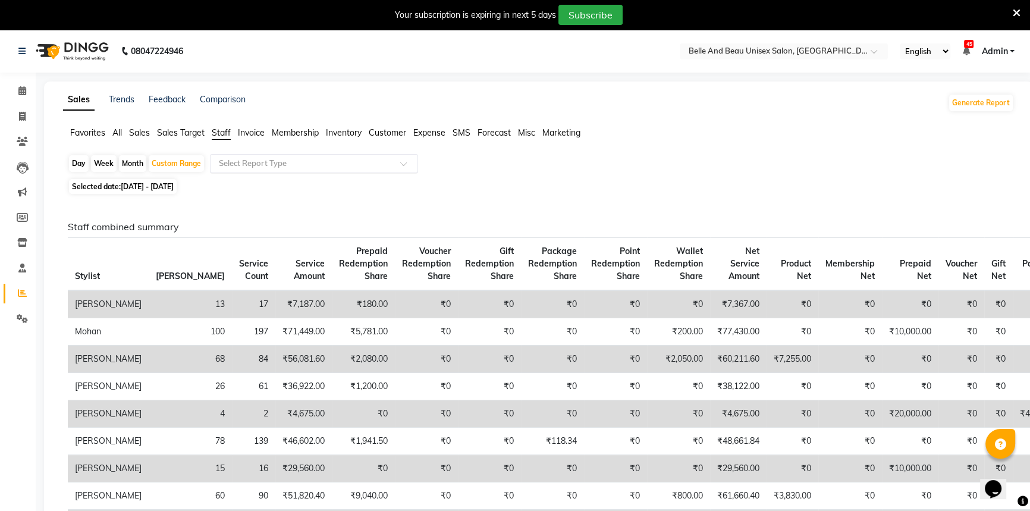
click at [236, 162] on input "text" at bounding box center [301, 164] width 171 height 12
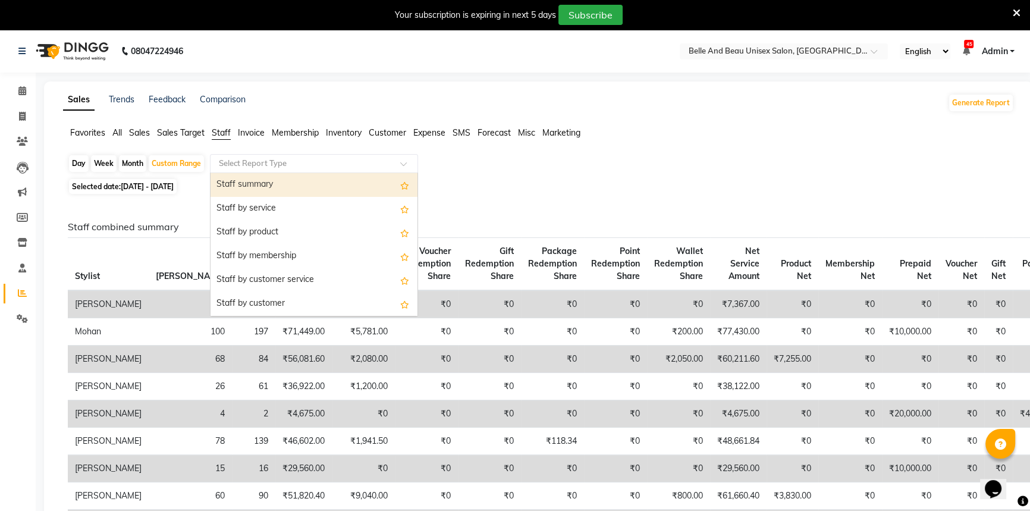
click at [269, 185] on div "Staff summary" at bounding box center [313, 185] width 207 height 24
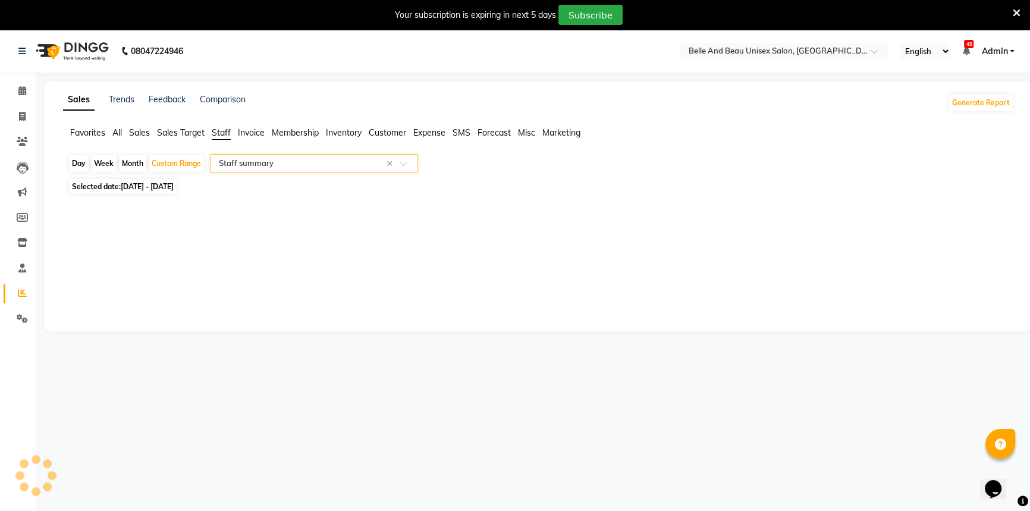
select select "filtered_report"
select select "csv"
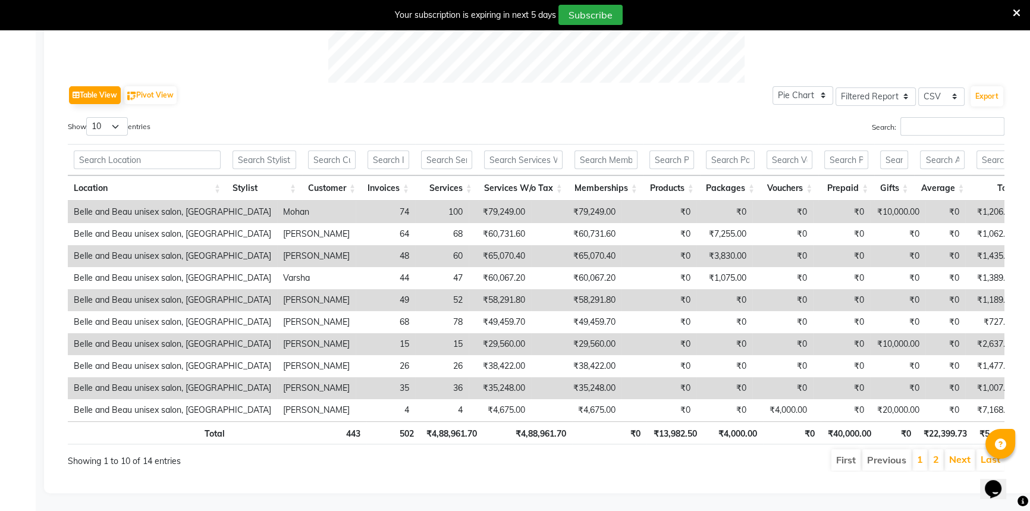
scroll to position [570, 0]
click at [981, 86] on button "Export" at bounding box center [986, 96] width 33 height 20
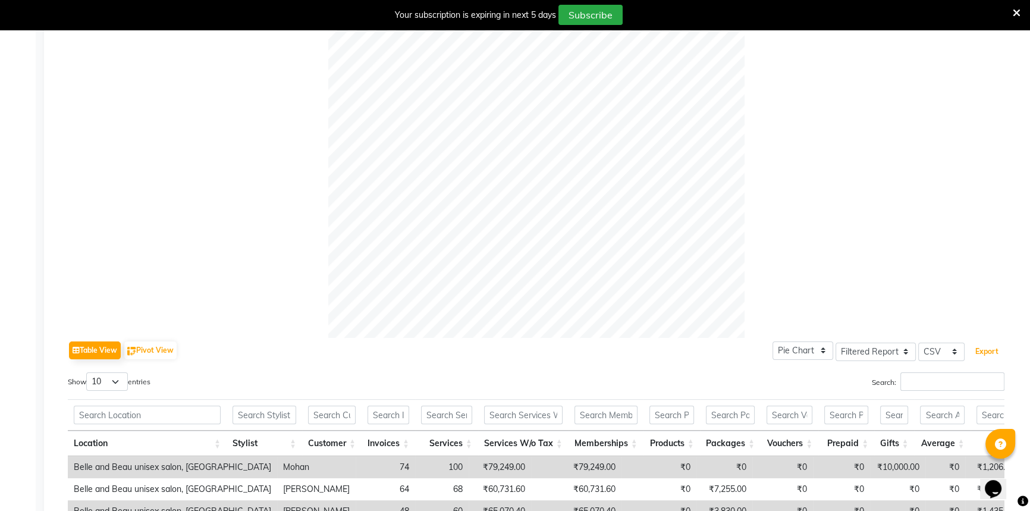
scroll to position [0, 0]
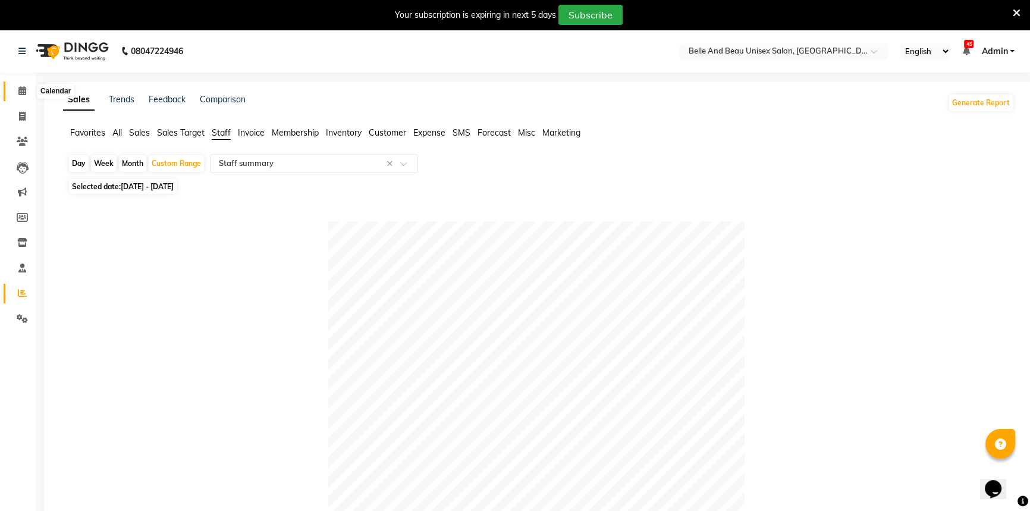
click at [20, 87] on icon at bounding box center [22, 90] width 8 height 9
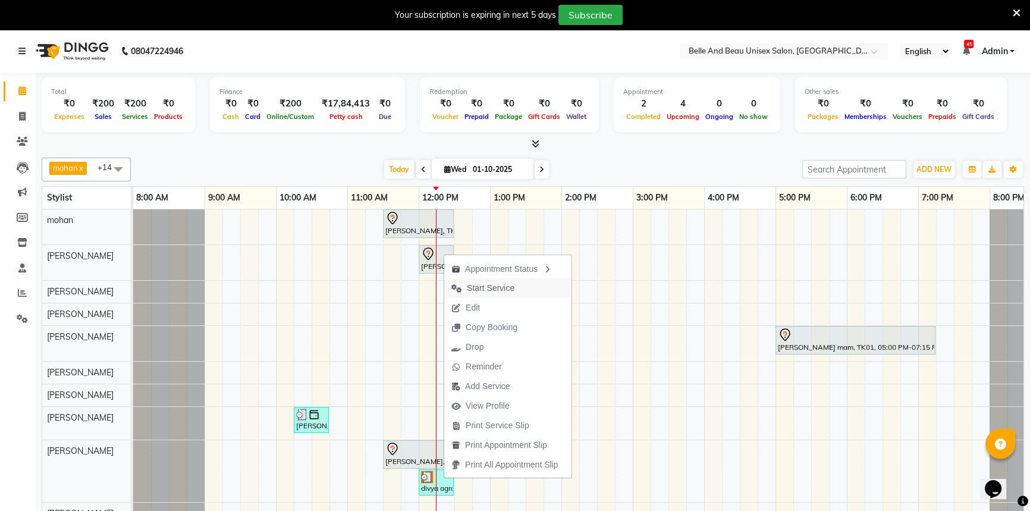
click at [483, 284] on span "Start Service" at bounding box center [491, 288] width 48 height 12
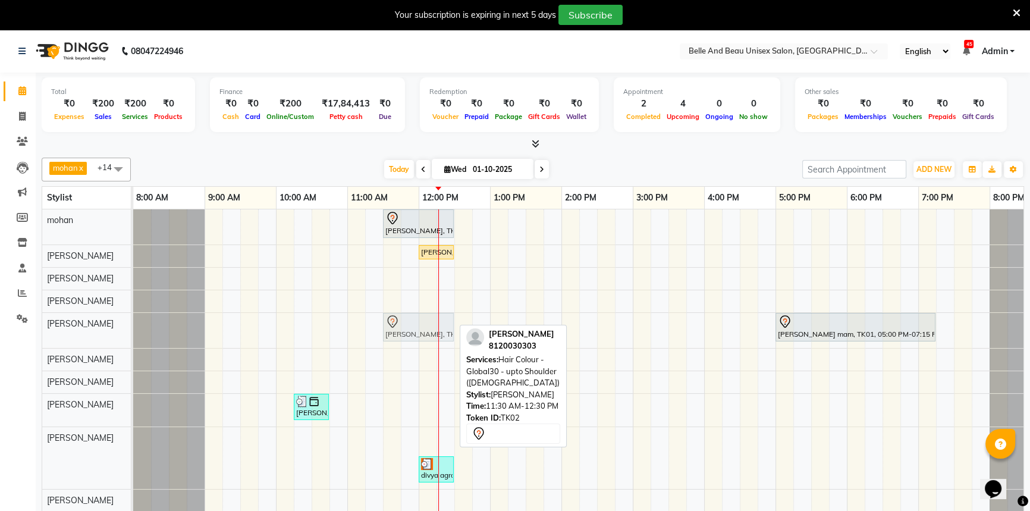
drag, startPoint x: 423, startPoint y: 444, endPoint x: 421, endPoint y: 341, distance: 102.9
click at [421, 337] on tbody "Vivek Sahu, TK02, 11:30 AM-12:30 PM, Hair Care - Hair Cut (Male)30 - Adult Hair…" at bounding box center [596, 371] width 927 height 325
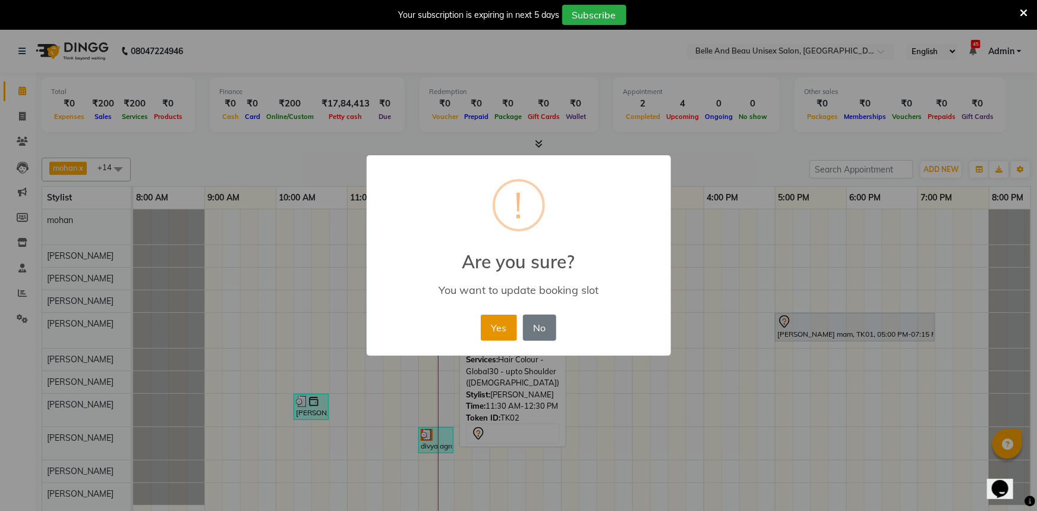
click at [502, 319] on button "Yes" at bounding box center [499, 327] width 36 height 26
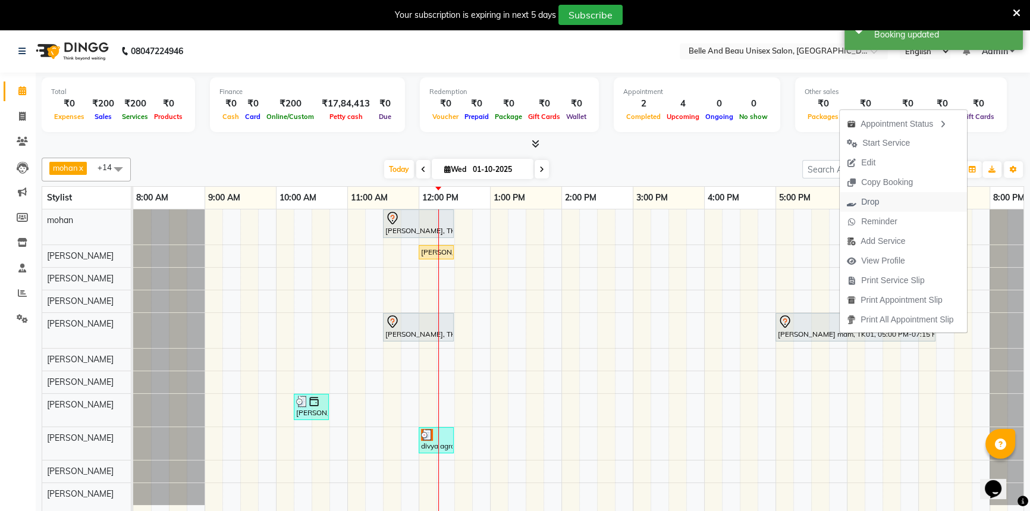
click at [895, 196] on button "Drop" at bounding box center [902, 202] width 127 height 20
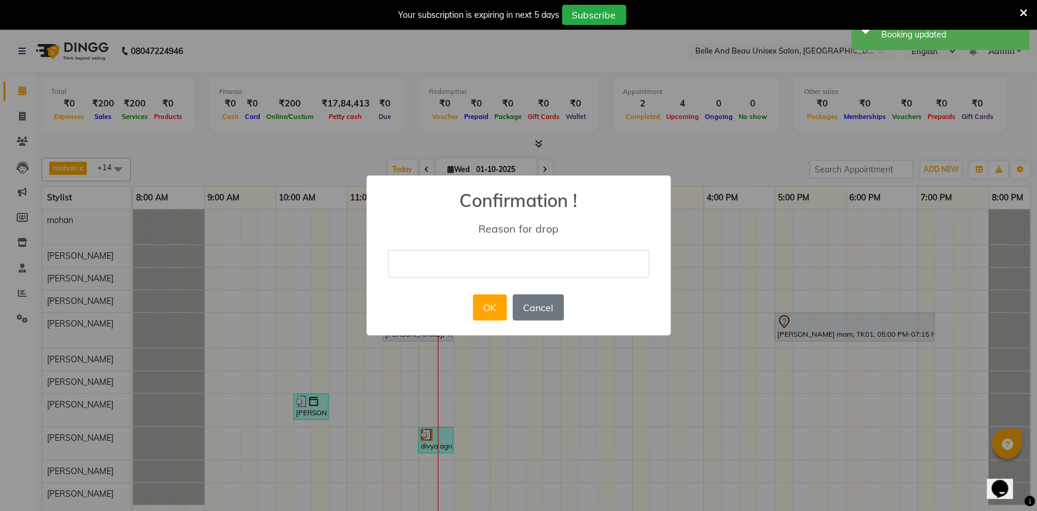
drag, startPoint x: 503, startPoint y: 251, endPoint x: 504, endPoint y: 262, distance: 11.3
click at [503, 251] on input "text" at bounding box center [519, 264] width 262 height 28
type input "cancel"
click at [509, 316] on div "OK No Cancel" at bounding box center [518, 307] width 97 height 32
click at [501, 316] on button "OK" at bounding box center [490, 307] width 34 height 26
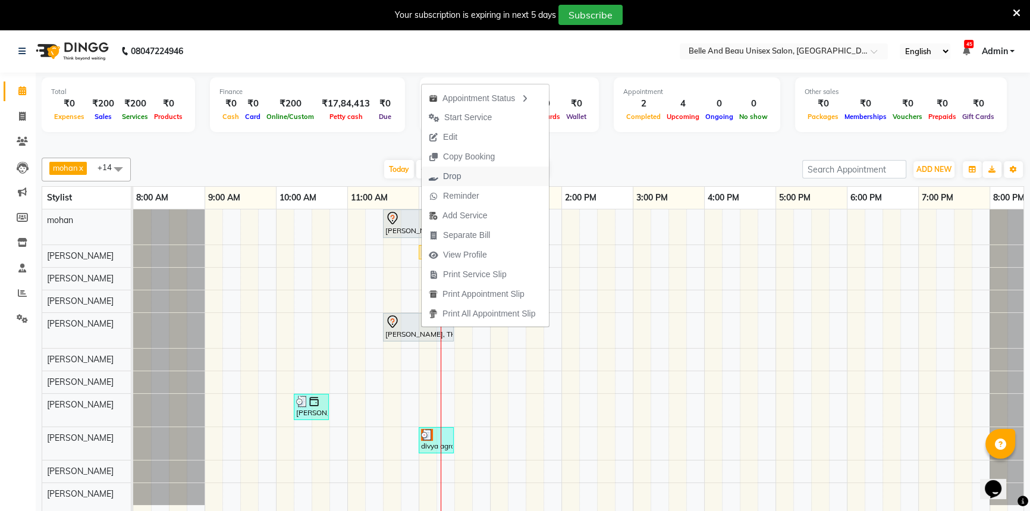
click at [477, 174] on button "Drop" at bounding box center [484, 176] width 127 height 20
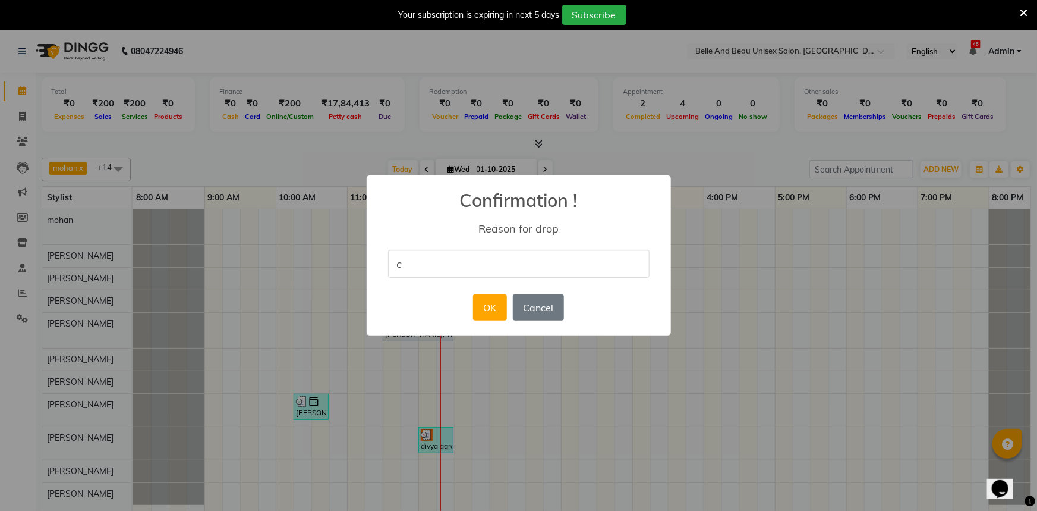
type input "cancel"
click at [482, 309] on button "OK" at bounding box center [490, 307] width 34 height 26
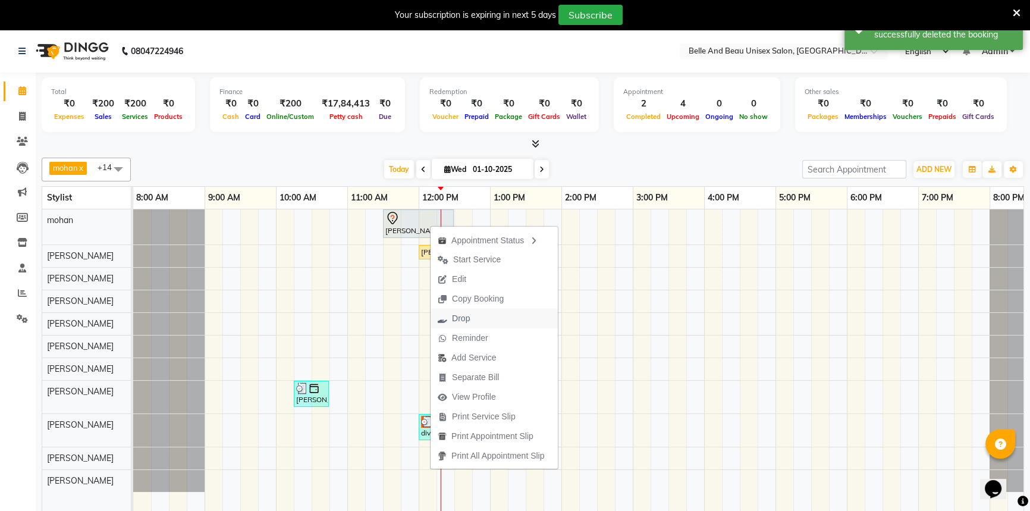
click at [476, 319] on span "Drop" at bounding box center [453, 319] width 46 height 20
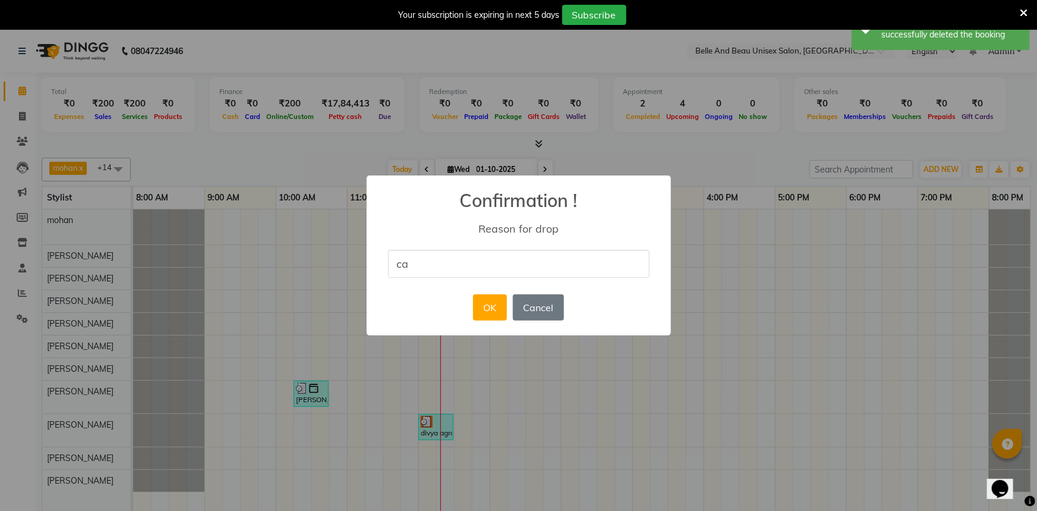
type input "cancel"
click at [547, 295] on button "Cancel" at bounding box center [538, 307] width 51 height 26
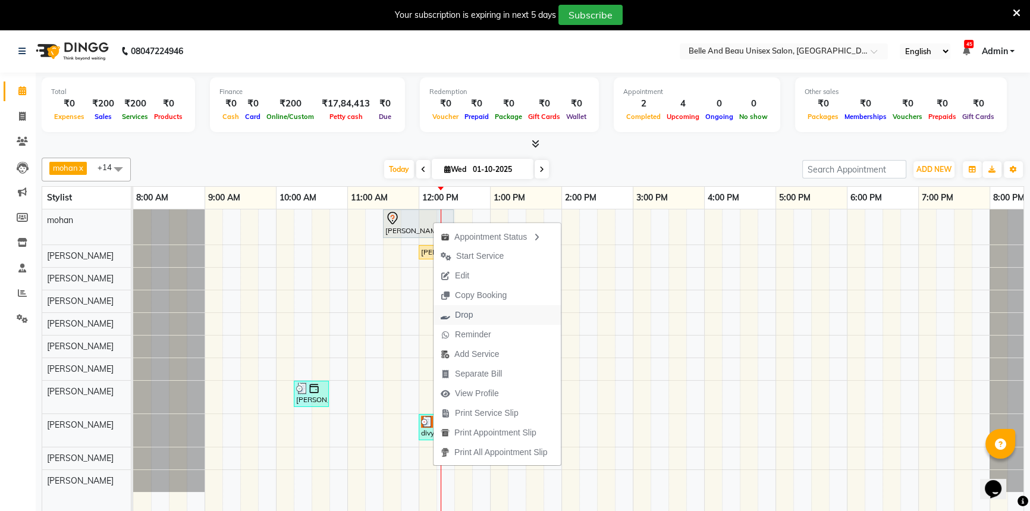
click at [472, 314] on span "Drop" at bounding box center [464, 315] width 18 height 12
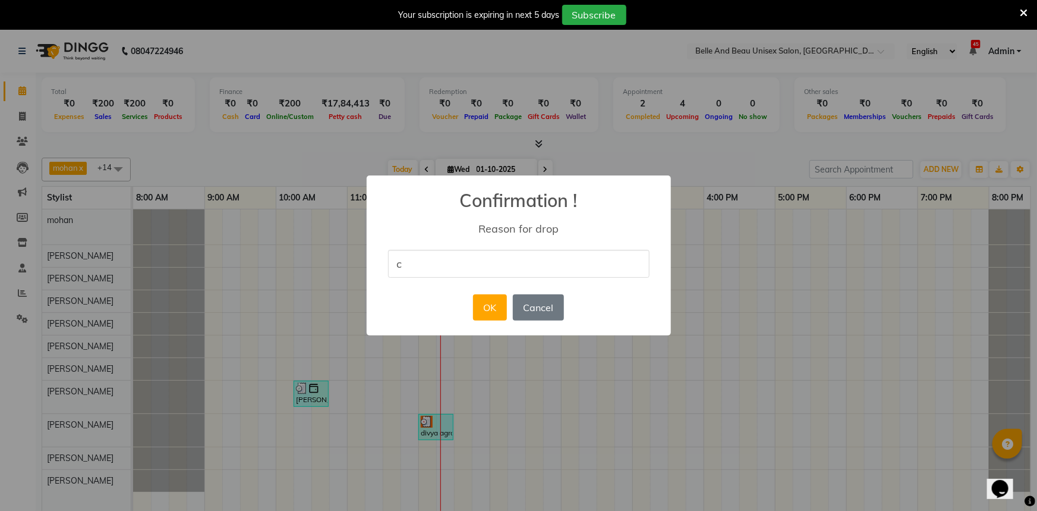
type input "cancel"
click at [490, 304] on button "OK" at bounding box center [490, 307] width 34 height 26
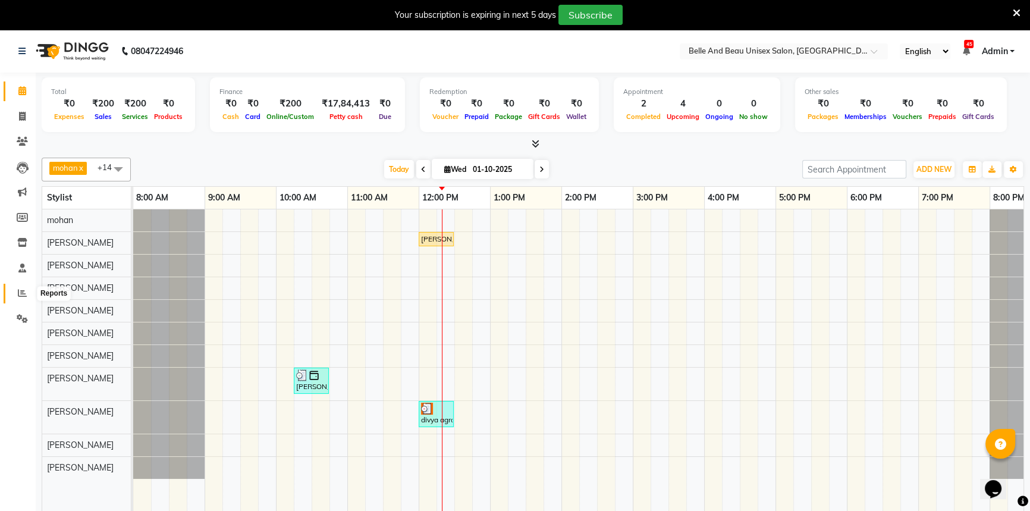
click at [26, 291] on icon at bounding box center [22, 292] width 9 height 9
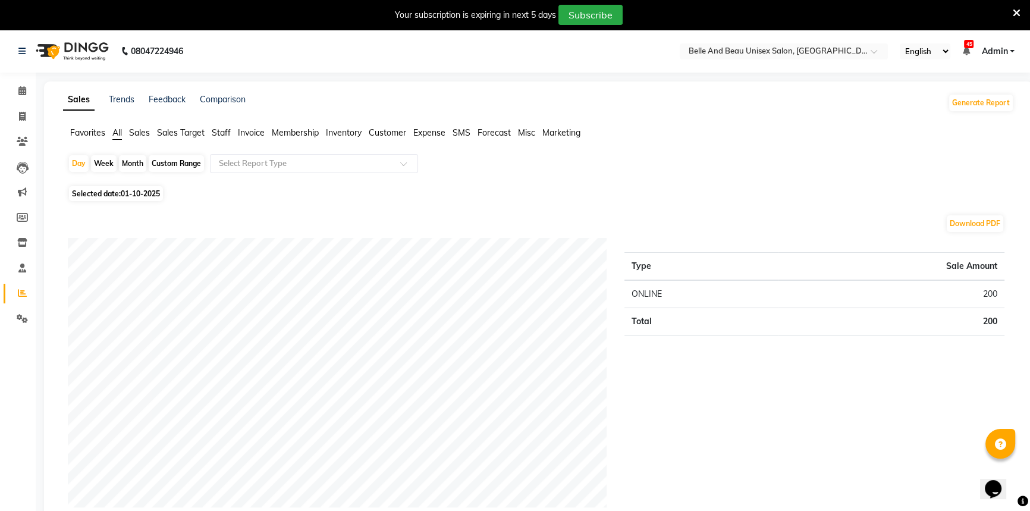
click at [226, 130] on span "Staff" at bounding box center [221, 132] width 19 height 11
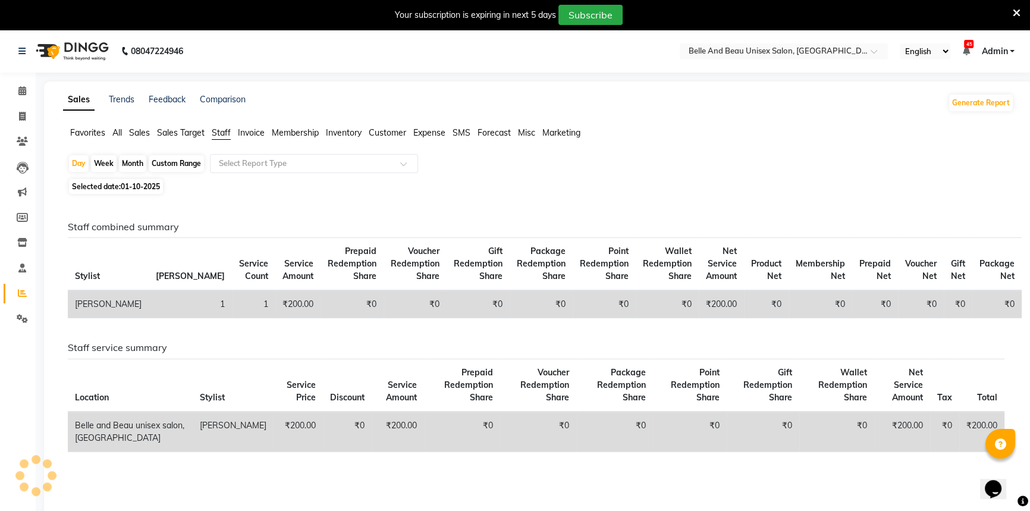
click at [184, 165] on div "Custom Range" at bounding box center [176, 163] width 55 height 17
select select "10"
select select "2025"
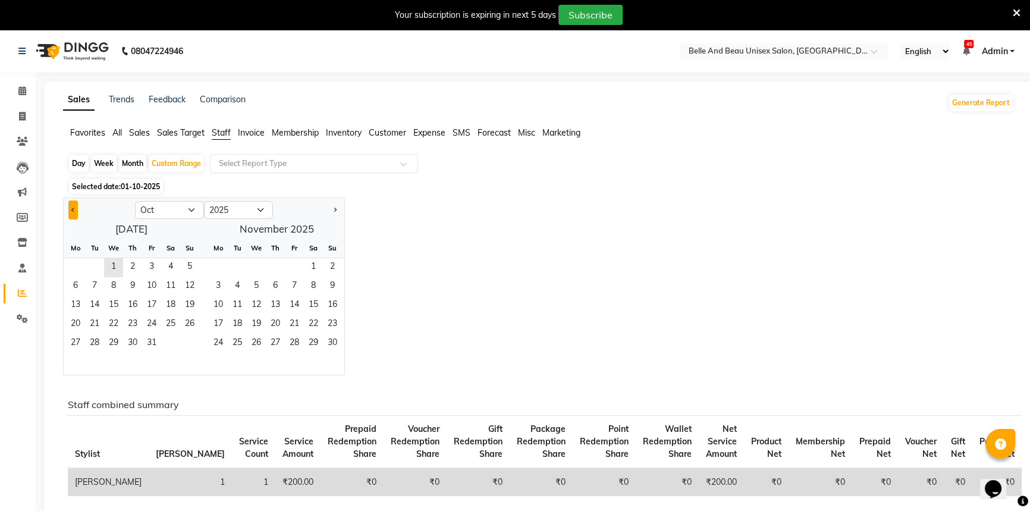
click at [74, 209] on span "Previous month" at bounding box center [73, 209] width 4 height 4
select select "9"
click at [75, 273] on span "1" at bounding box center [75, 267] width 19 height 19
click at [95, 347] on span "30" at bounding box center [94, 343] width 19 height 19
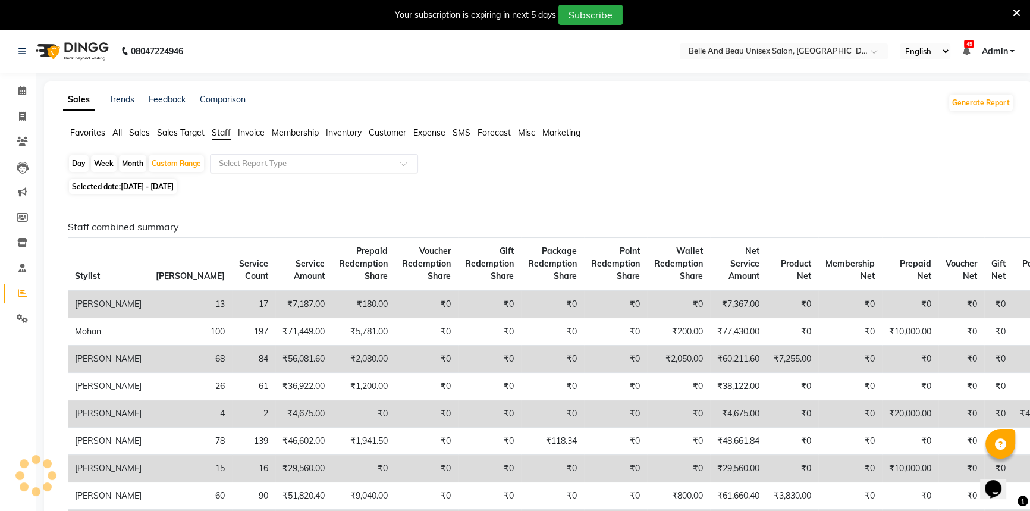
click at [238, 160] on input "text" at bounding box center [301, 164] width 171 height 12
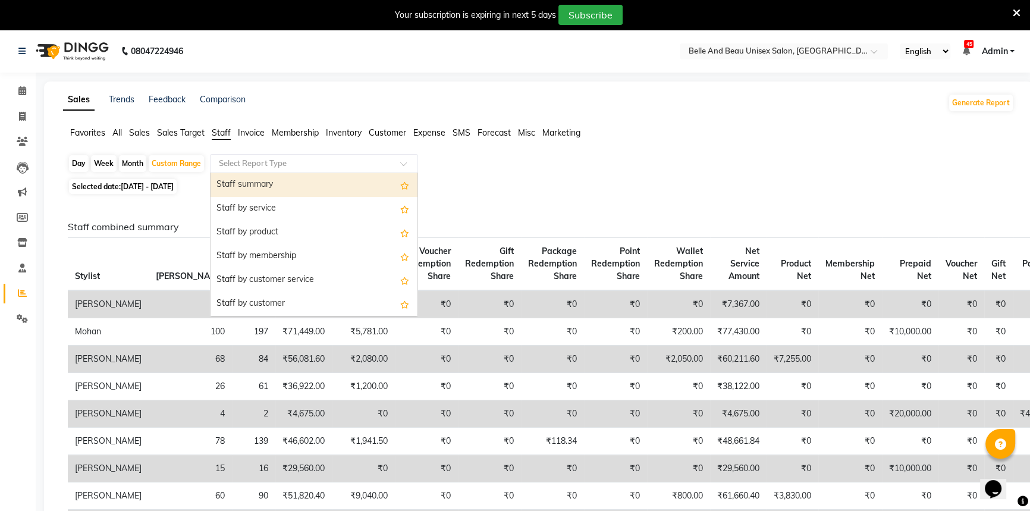
click at [248, 181] on div "Staff summary" at bounding box center [313, 185] width 207 height 24
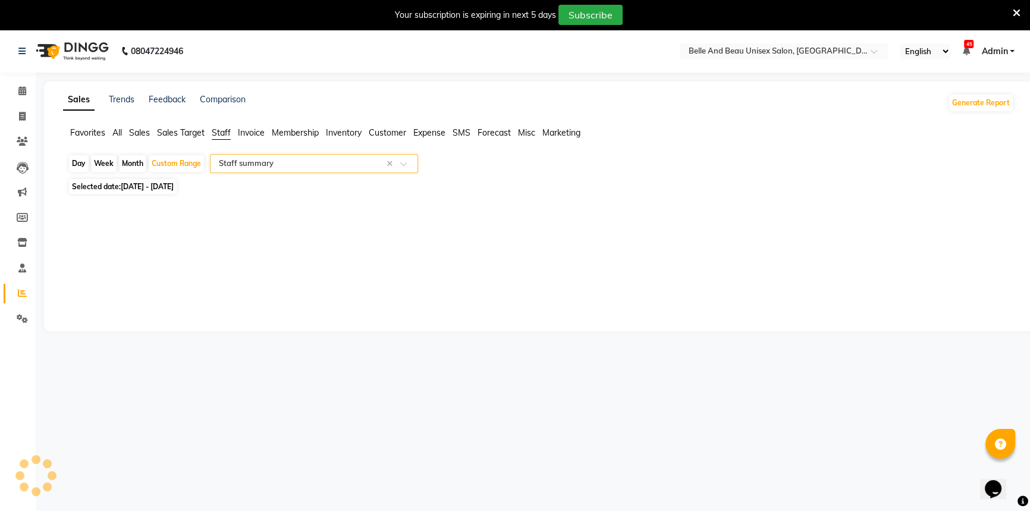
select select "filtered_report"
select select "csv"
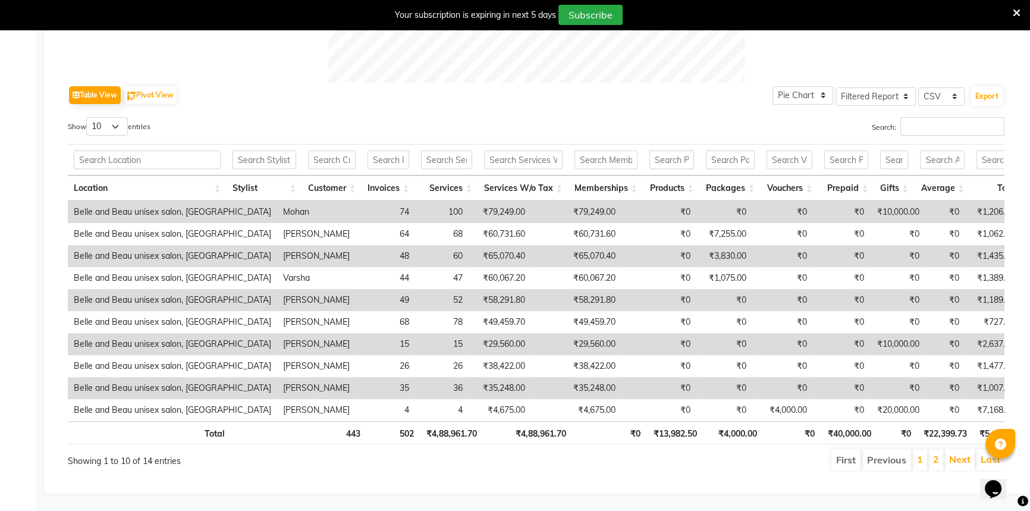
scroll to position [570, 0]
click at [936, 458] on li "2" at bounding box center [936, 459] width 14 height 21
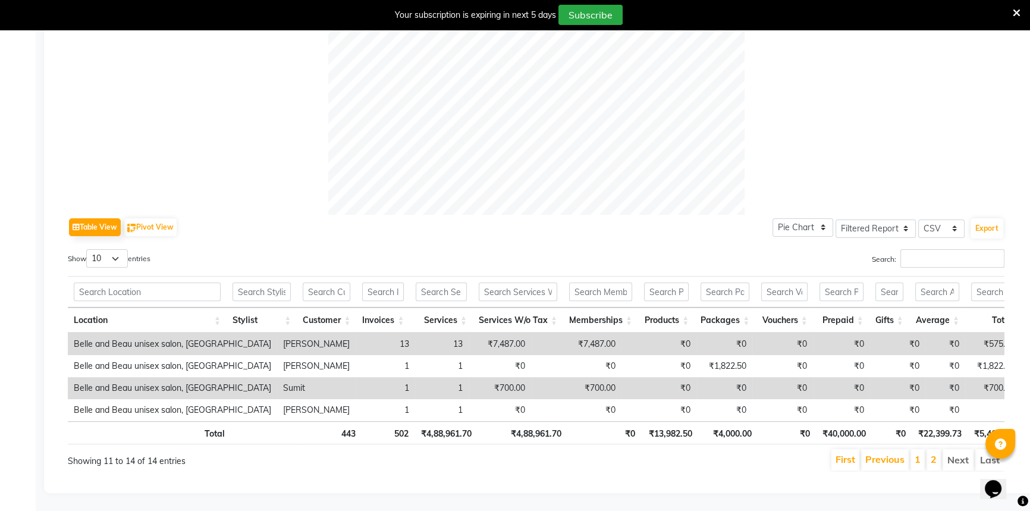
scroll to position [438, 0]
click at [914, 451] on li "1" at bounding box center [917, 459] width 14 height 21
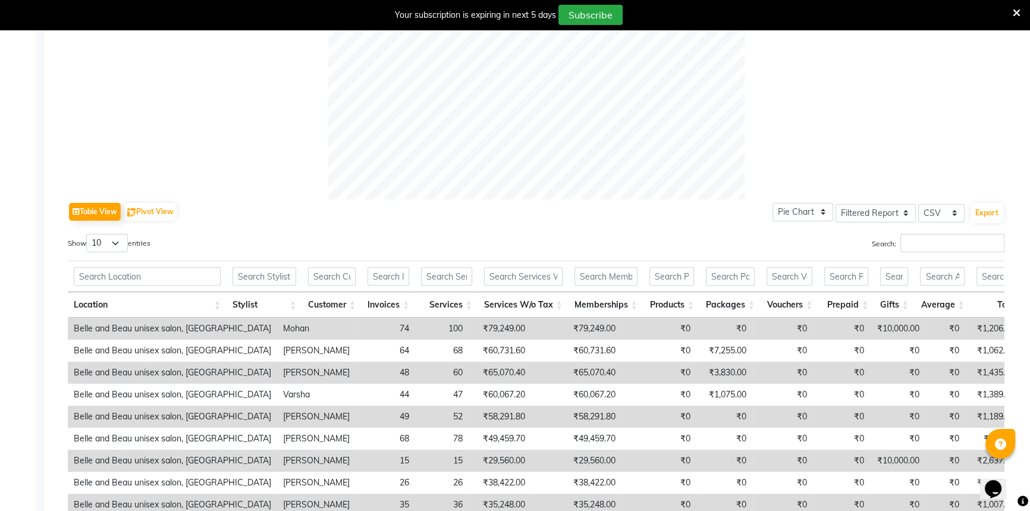
scroll to position [570, 0]
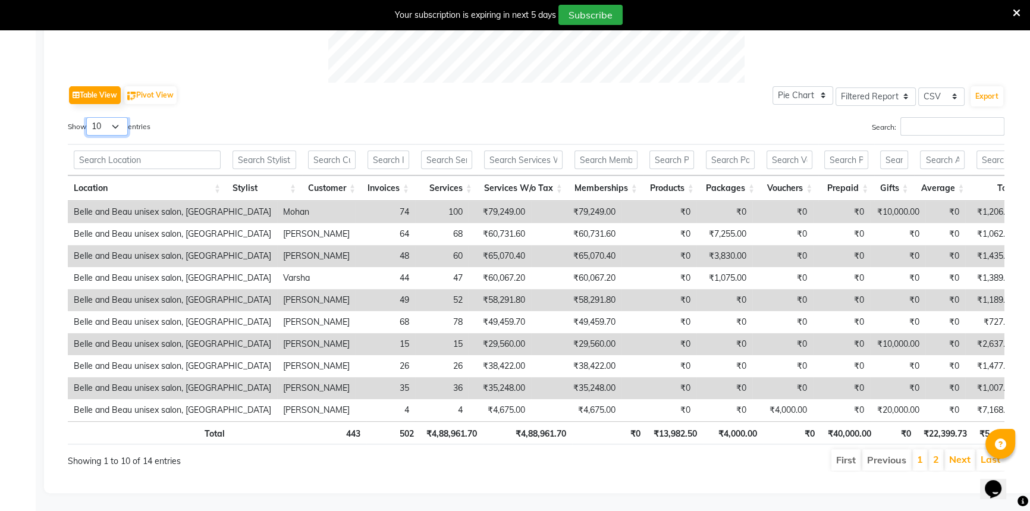
click at [112, 117] on select "10 25 50 100" at bounding box center [107, 126] width 42 height 18
select select "25"
click at [88, 117] on select "10 25 50 100" at bounding box center [107, 126] width 42 height 18
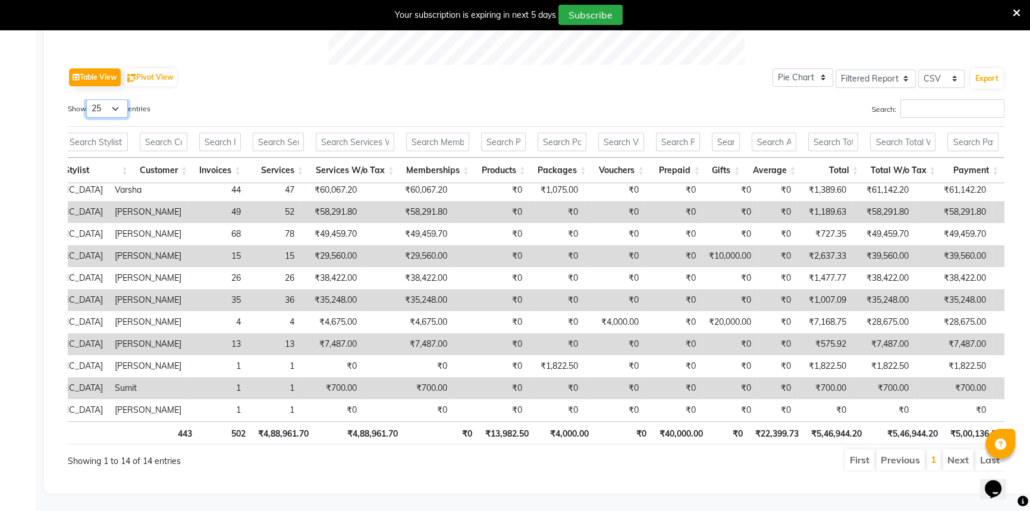
scroll to position [0, 0]
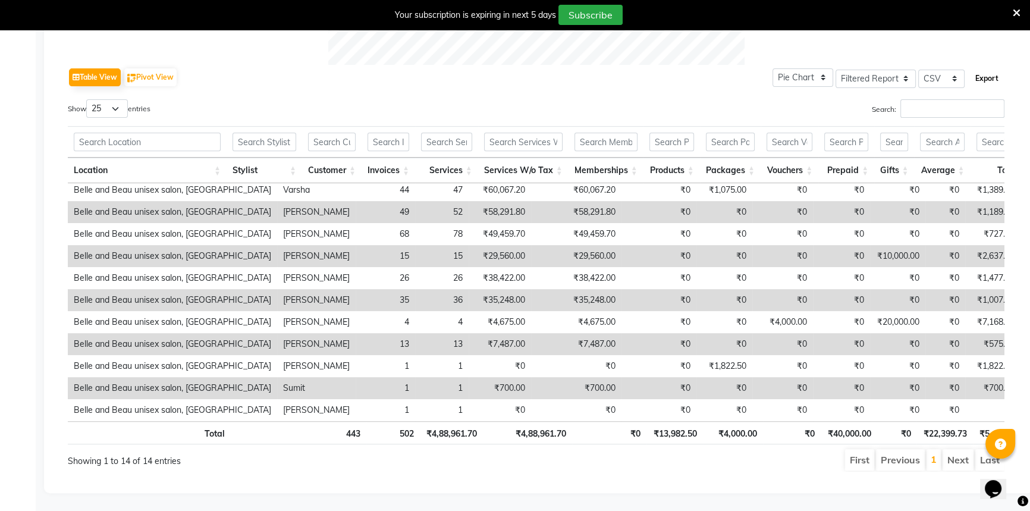
click at [987, 75] on button "Export" at bounding box center [986, 78] width 33 height 20
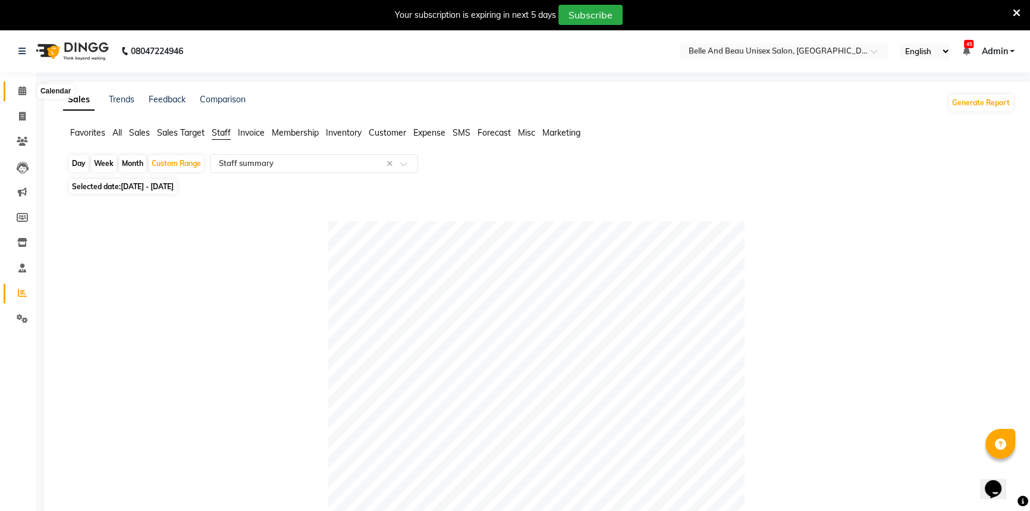
click at [20, 93] on icon at bounding box center [22, 90] width 8 height 9
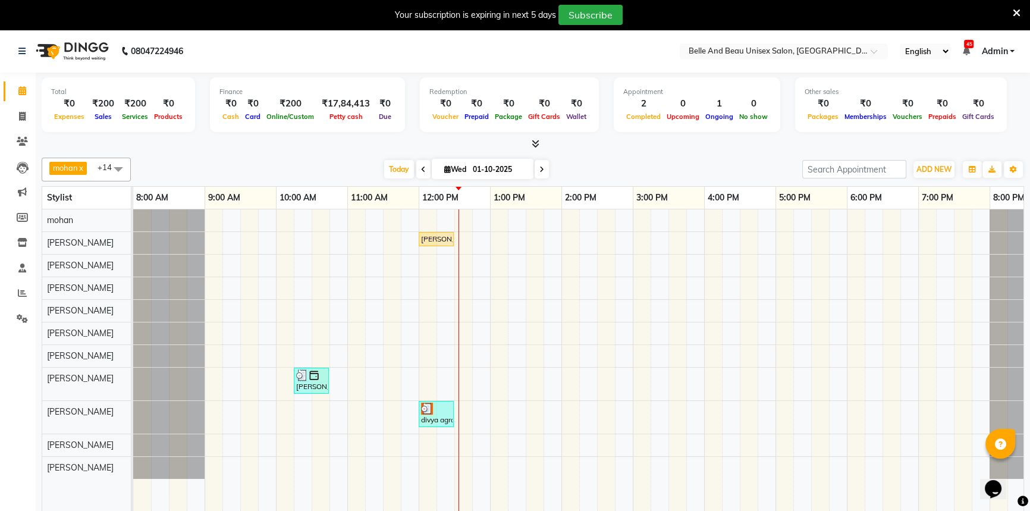
click at [464, 171] on span "Wed" at bounding box center [455, 169] width 28 height 9
select select "10"
select select "2025"
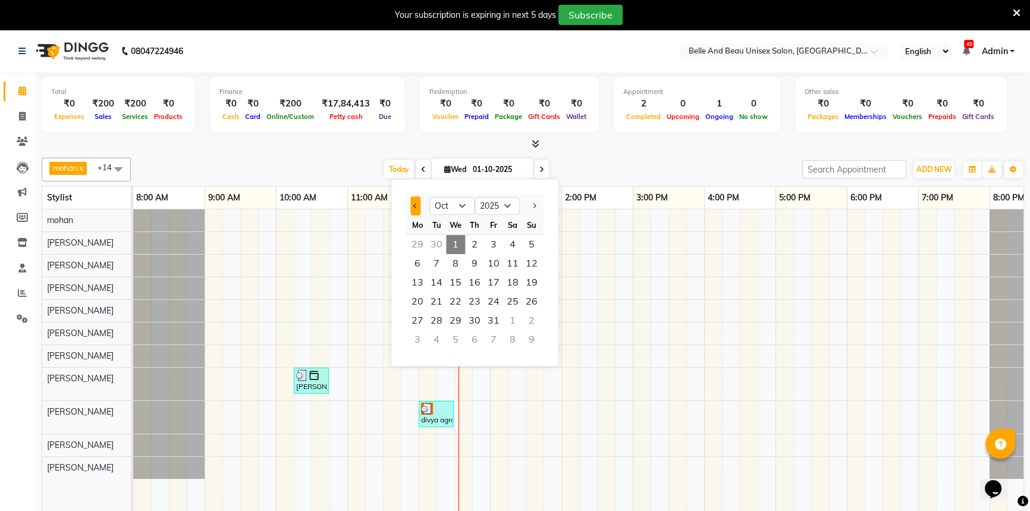
click at [414, 207] on span "Previous month" at bounding box center [415, 205] width 5 height 5
select select "9"
click at [438, 319] on span "30" at bounding box center [436, 320] width 19 height 19
type input "30-09-2025"
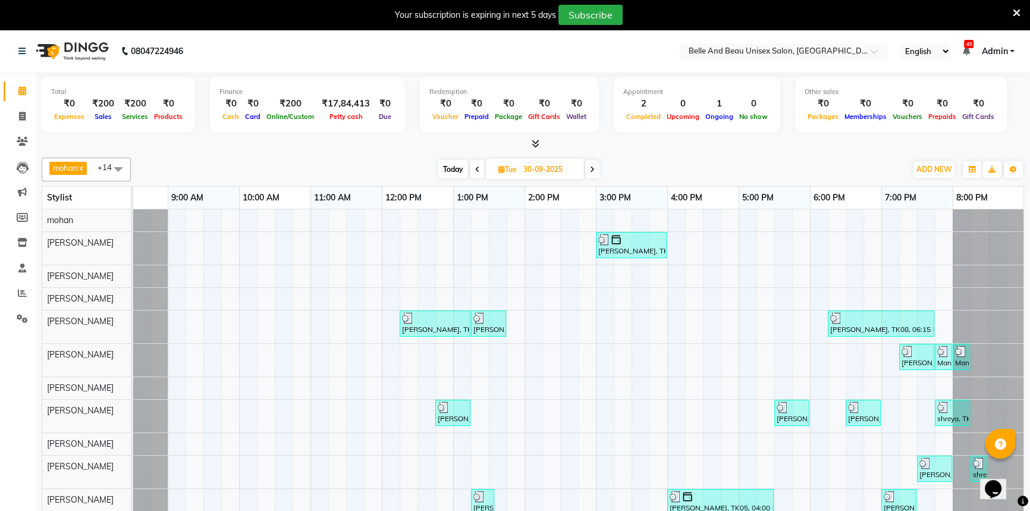
scroll to position [30, 0]
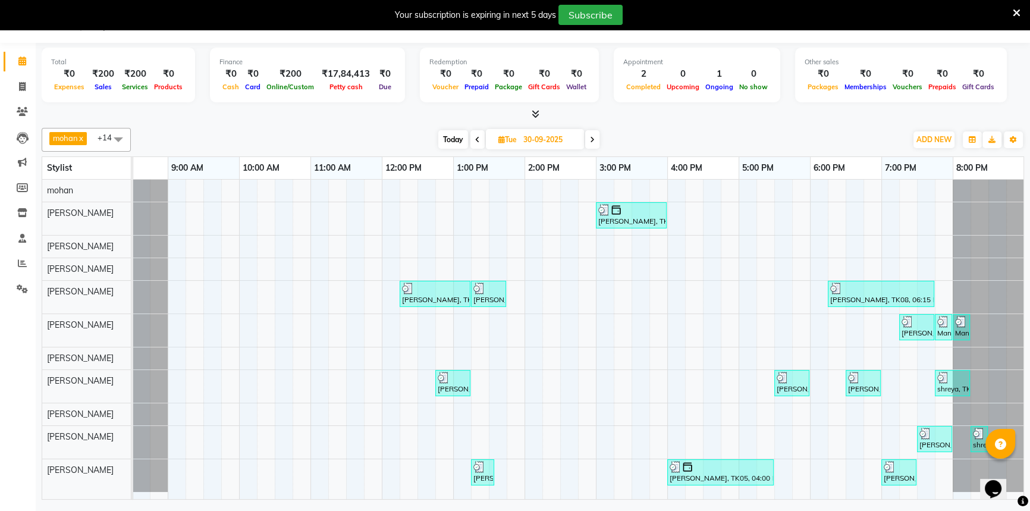
drag, startPoint x: 529, startPoint y: 150, endPoint x: 533, endPoint y: 140, distance: 10.7
click at [531, 144] on div "mohan x Nibha x Rahul Sen x Rekha Agarwal x Rihan khan x varsha x Gaurav Mandav…" at bounding box center [533, 140] width 982 height 24
click at [533, 140] on input "30-09-2025" at bounding box center [549, 140] width 59 height 18
select select "9"
select select "2025"
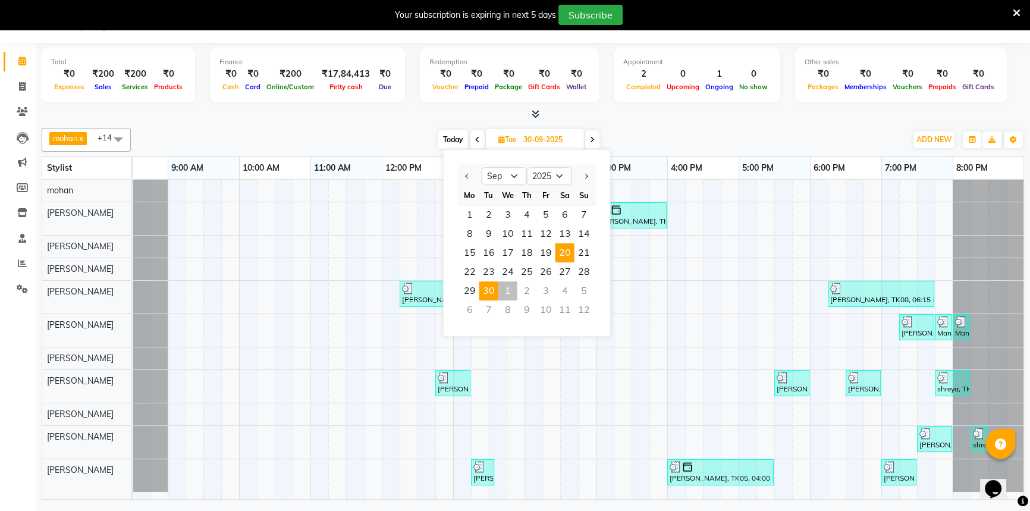
click at [558, 252] on span "20" at bounding box center [564, 252] width 19 height 19
type input "20-09-2025"
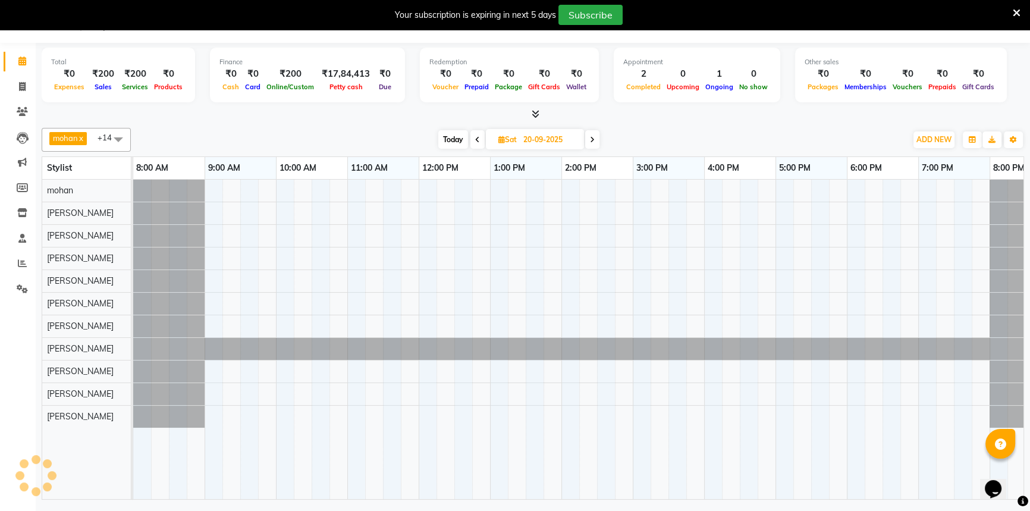
scroll to position [0, 37]
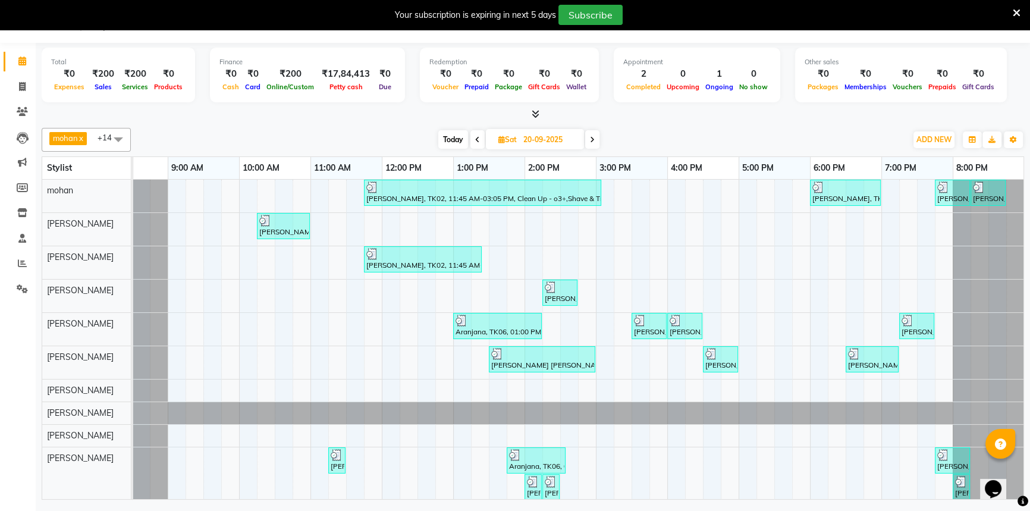
click at [519, 138] on span "Sat" at bounding box center [507, 139] width 24 height 9
select select "9"
select select "2025"
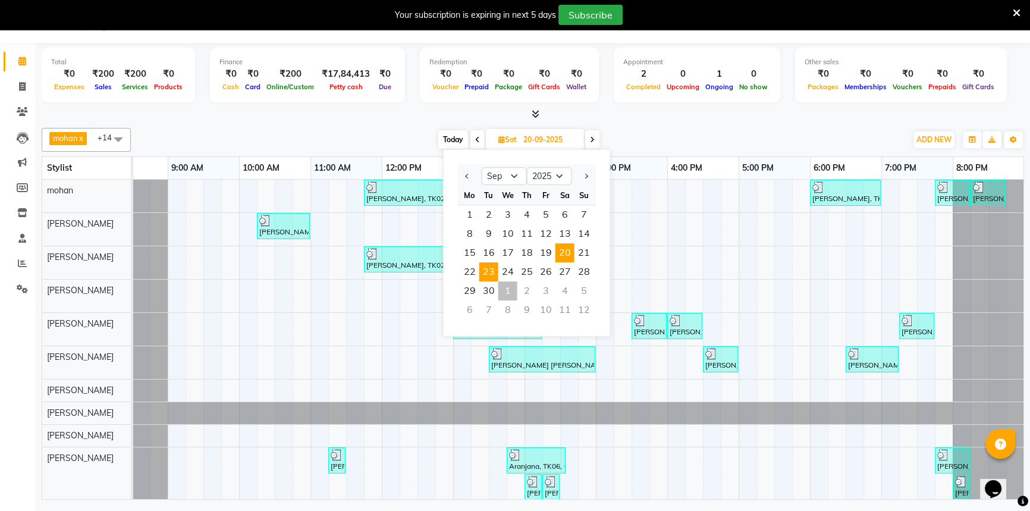
click at [492, 270] on span "23" at bounding box center [488, 271] width 19 height 19
type input "23-09-2025"
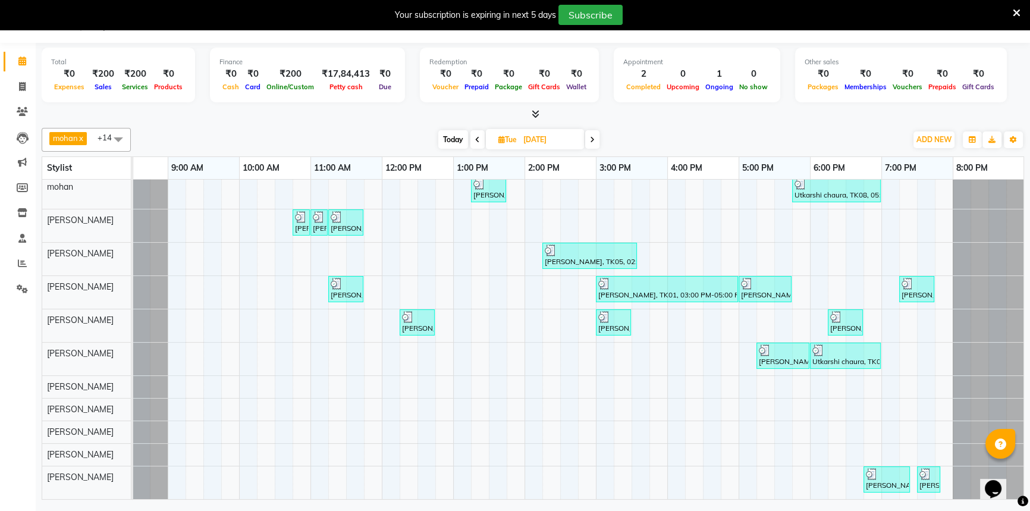
scroll to position [11, 0]
click at [511, 387] on div "Saksham jain, TK04, 01:15 PM-01:45 PM, Hair Care - Hair Cut (Male)30 - Adult Ha…" at bounding box center [559, 337] width 927 height 323
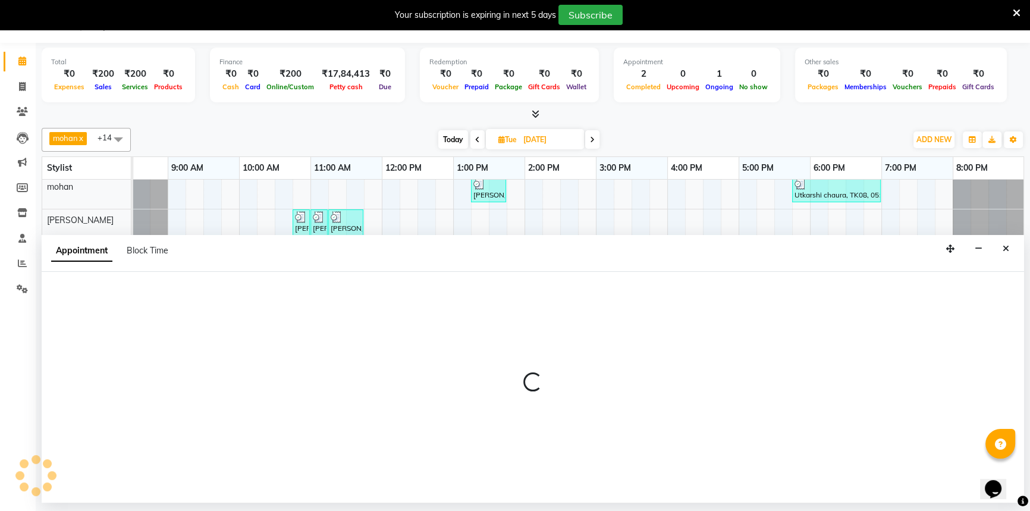
select select "59221"
select select "825"
select select "tentative"
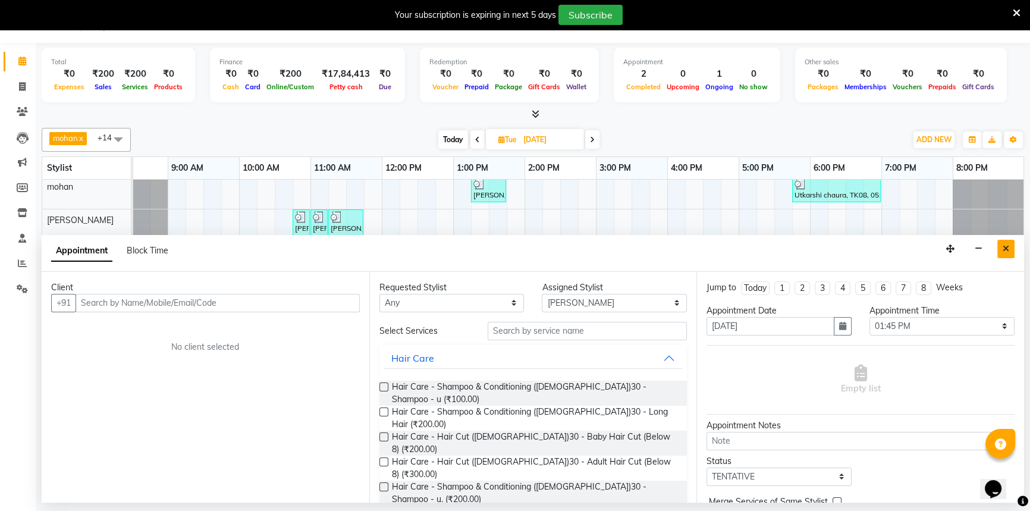
click at [1003, 244] on icon "Close" at bounding box center [1005, 248] width 7 height 8
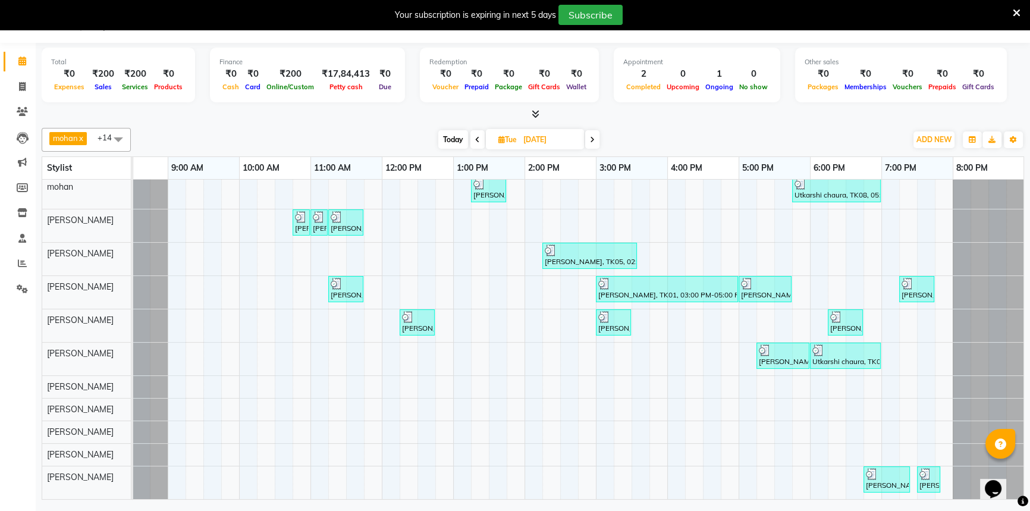
click at [505, 137] on span "Tue" at bounding box center [507, 139] width 24 height 9
select select "9"
select select "2025"
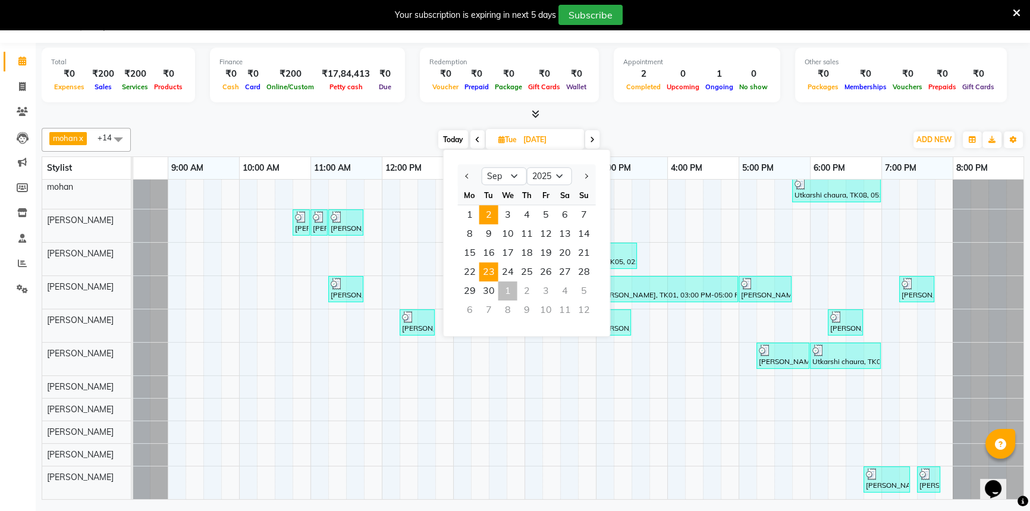
click at [486, 217] on span "2" at bounding box center [488, 214] width 19 height 19
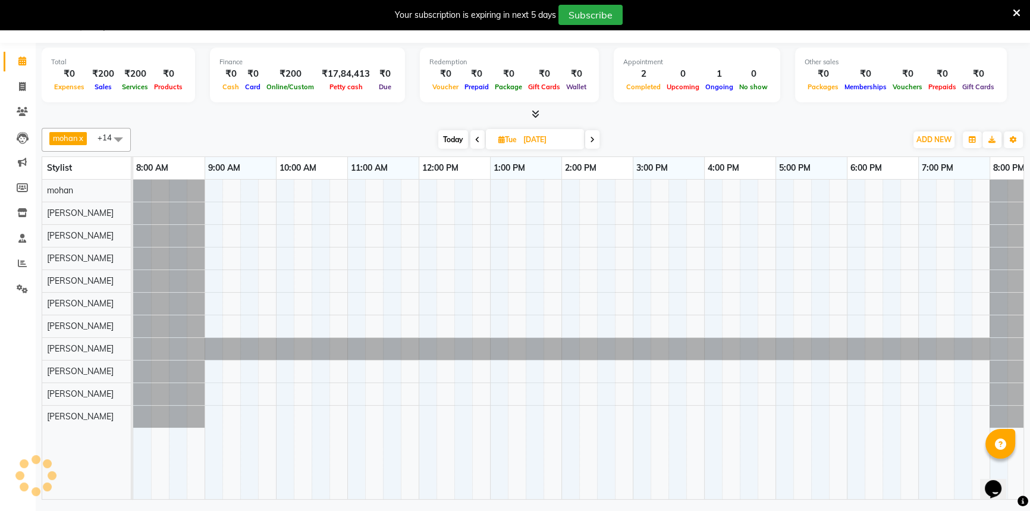
scroll to position [0, 37]
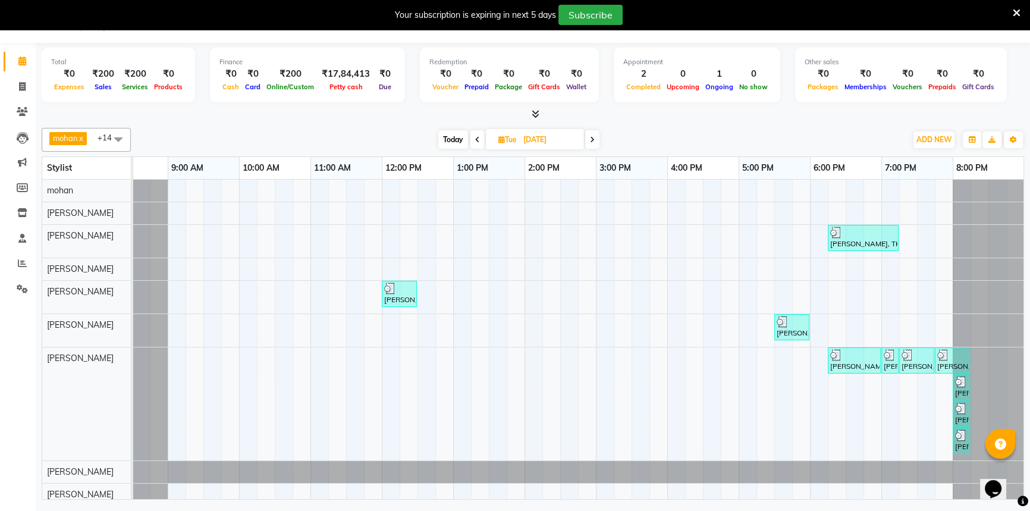
click at [478, 144] on span at bounding box center [477, 139] width 14 height 18
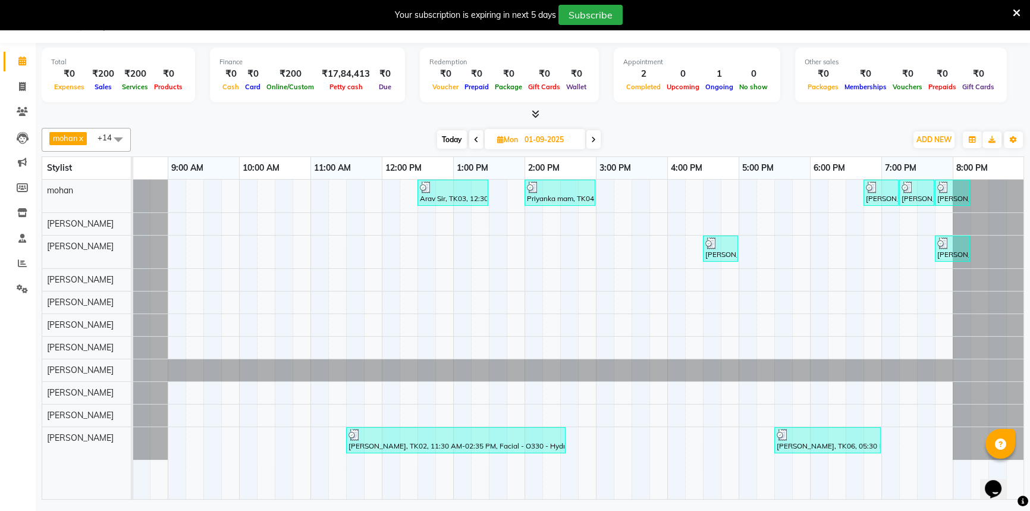
click at [597, 145] on span at bounding box center [593, 139] width 14 height 18
type input "02-09-2025"
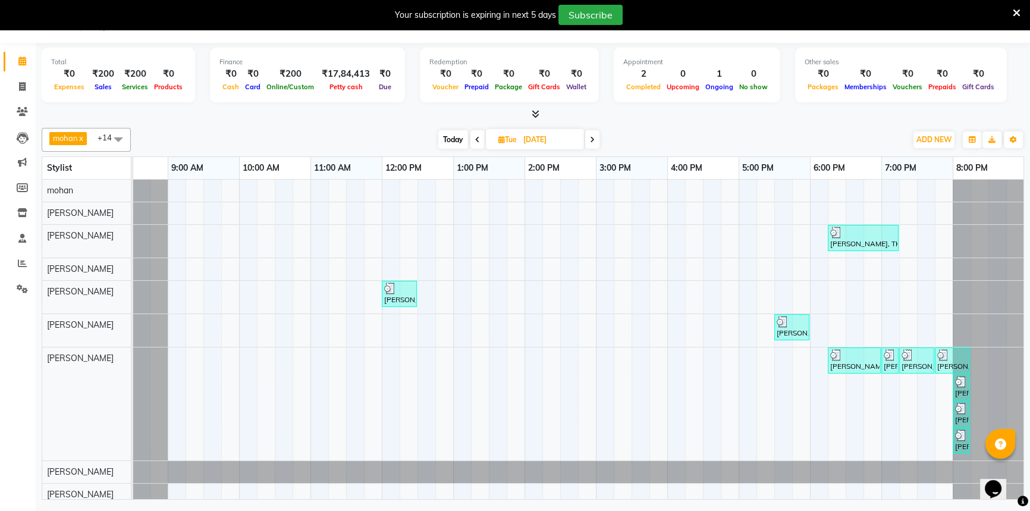
click at [536, 140] on input "02-09-2025" at bounding box center [549, 140] width 59 height 18
select select "9"
select select "2025"
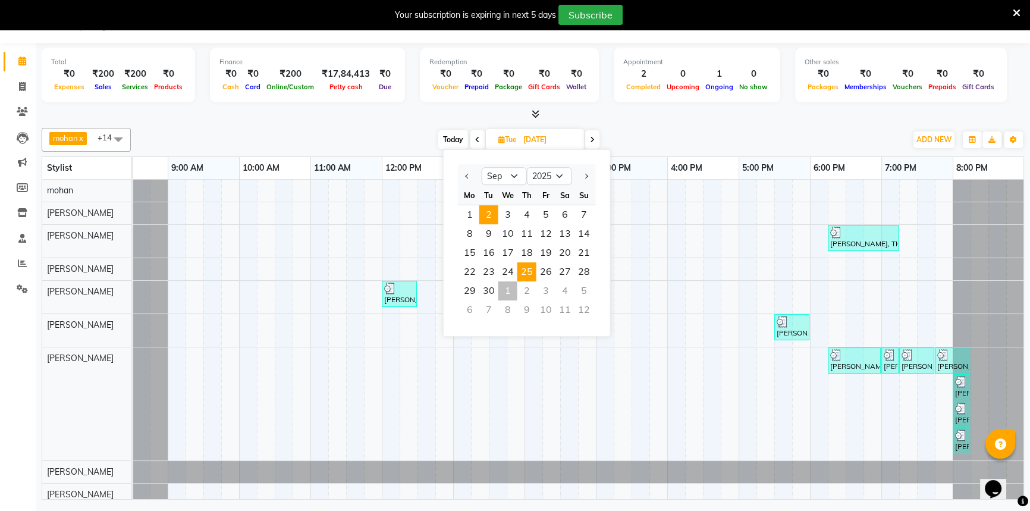
click at [528, 273] on span "25" at bounding box center [526, 271] width 19 height 19
type input "[DATE]"
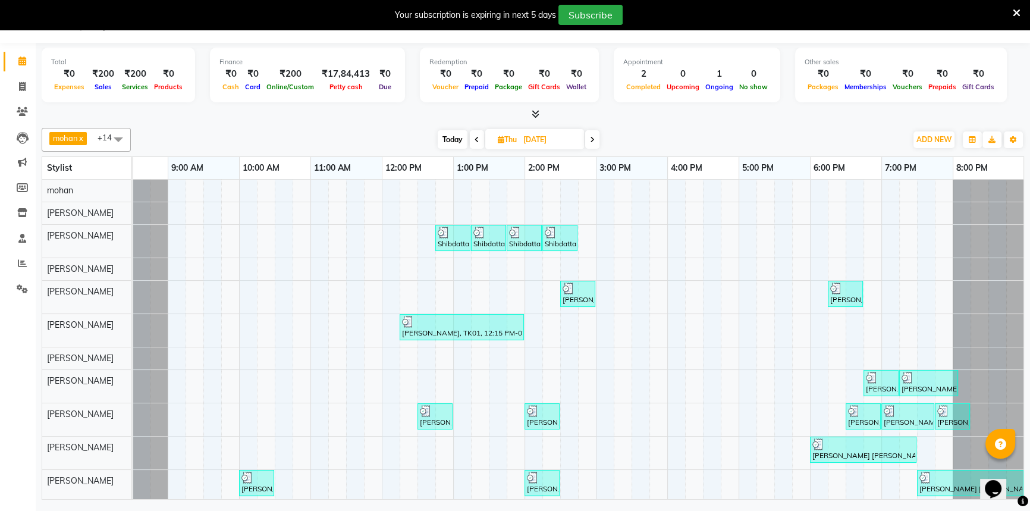
click at [527, 141] on input "[DATE]" at bounding box center [549, 140] width 59 height 18
select select "9"
select select "2025"
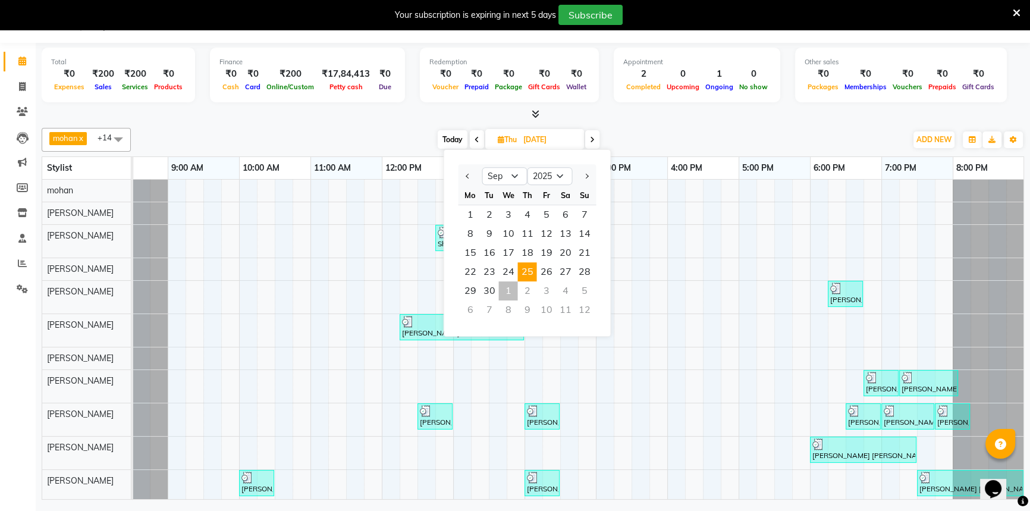
click at [587, 141] on span at bounding box center [592, 139] width 14 height 18
type input "26-09-2025"
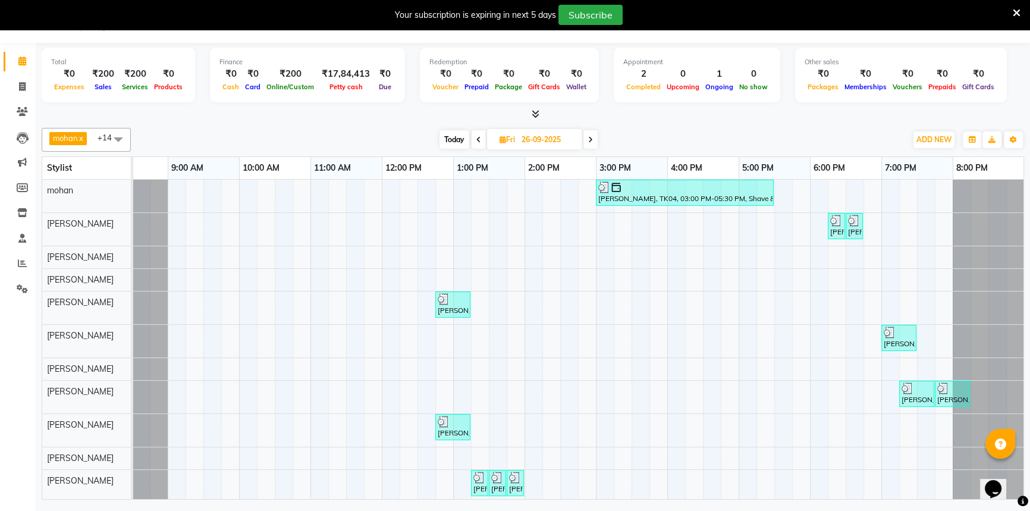
click at [521, 136] on input "26-09-2025" at bounding box center [547, 140] width 59 height 18
select select "9"
select select "2025"
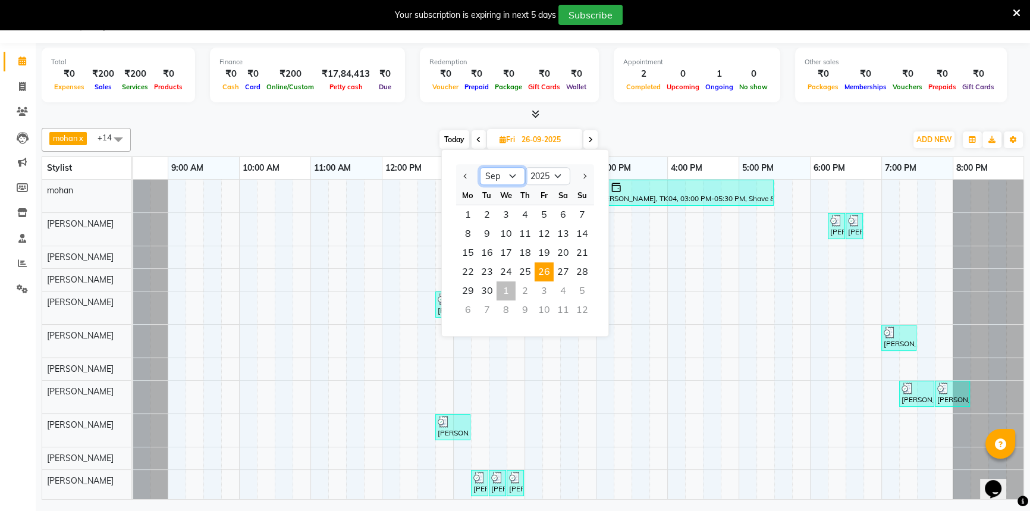
drag, startPoint x: 511, startPoint y: 174, endPoint x: 515, endPoint y: 183, distance: 10.2
click at [511, 174] on select "Jan Feb Mar Apr May Jun Jul Aug Sep Oct Nov Dec" at bounding box center [502, 176] width 45 height 18
select select "10"
click at [480, 167] on select "Jan Feb Mar Apr May Jun Jul Aug Sep Oct Nov Dec" at bounding box center [502, 176] width 45 height 18
click at [507, 216] on span "1" at bounding box center [505, 214] width 19 height 19
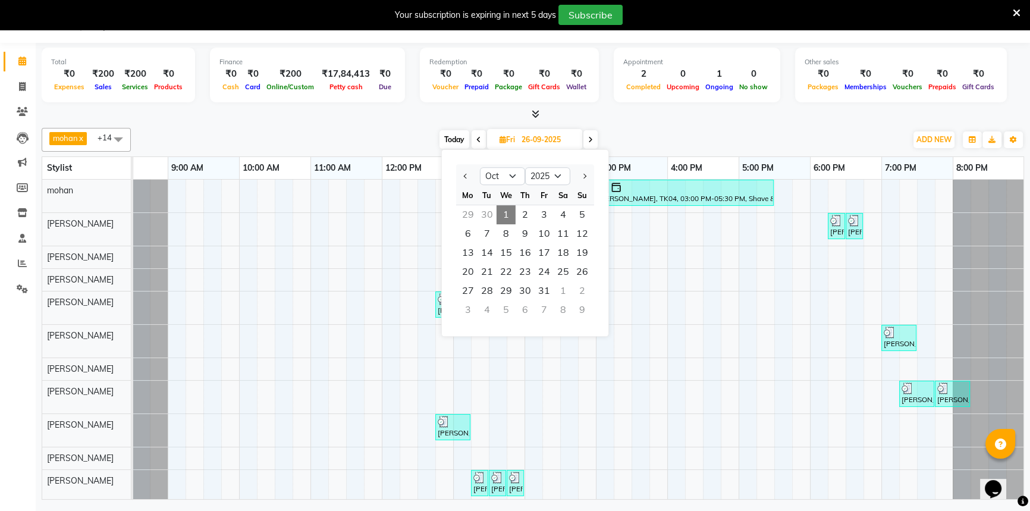
type input "01-10-2025"
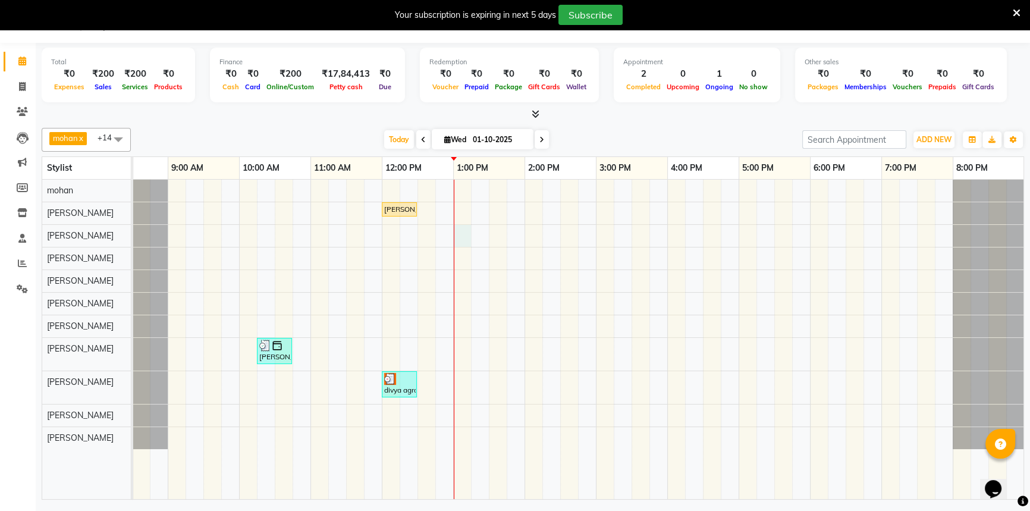
click at [466, 238] on div "Shruti chawad, TK03, 12:00 PM-12:30 PM, Facial - Jeannot30 - Hydra Facial Sharu…" at bounding box center [559, 339] width 927 height 319
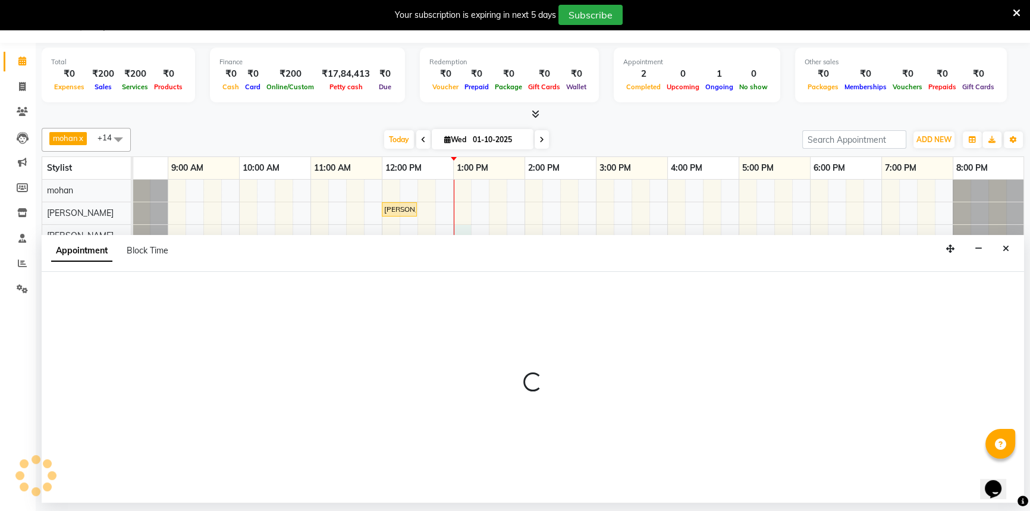
select select "59227"
select select "780"
select select "tentative"
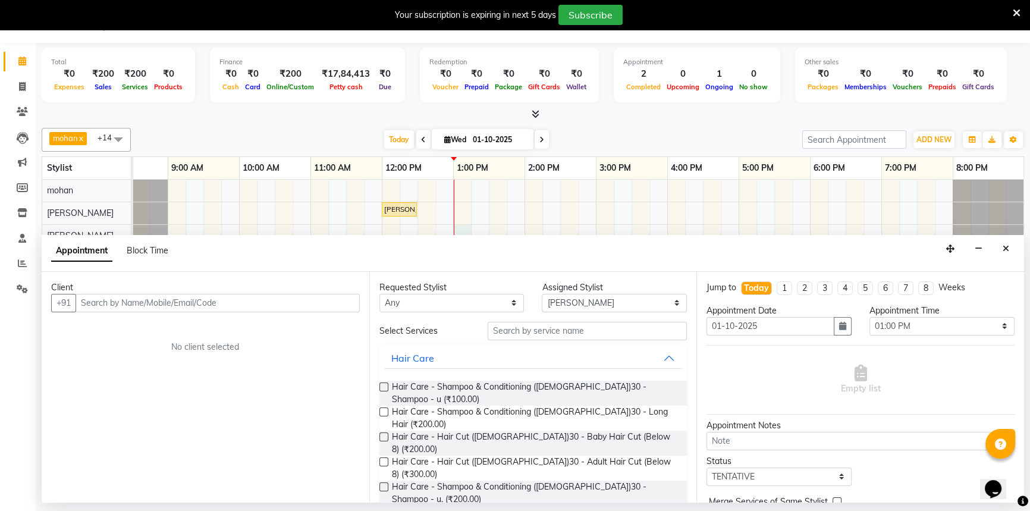
click at [195, 300] on input "text" at bounding box center [217, 303] width 284 height 18
type input "9"
type input "9178111510"
click at [328, 302] on span "Add Client" at bounding box center [335, 302] width 40 height 11
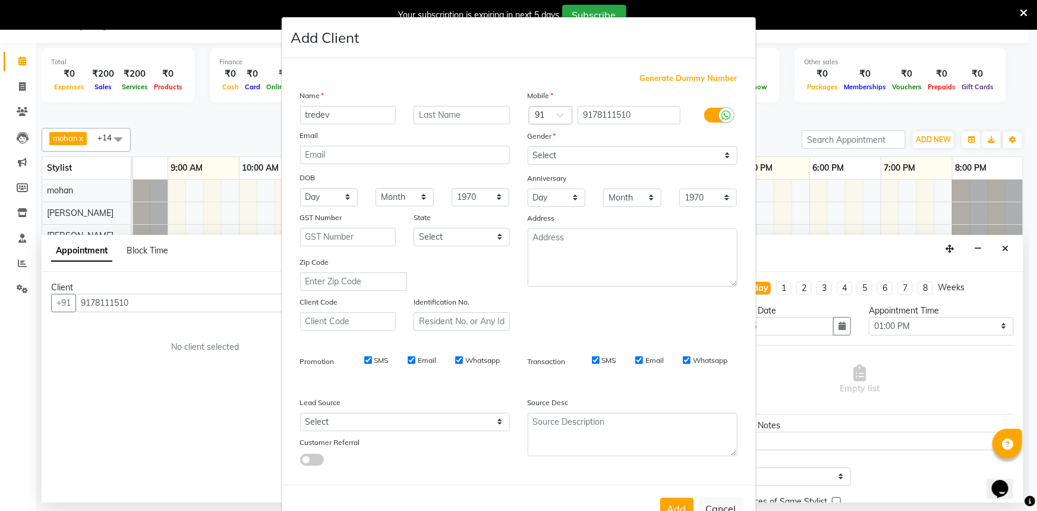
type input "tredev"
click at [545, 150] on select "Select [DEMOGRAPHIC_DATA] [DEMOGRAPHIC_DATA] Other Prefer Not To Say" at bounding box center [633, 155] width 210 height 18
select select "[DEMOGRAPHIC_DATA]"
click at [528, 146] on select "Select [DEMOGRAPHIC_DATA] [DEMOGRAPHIC_DATA] Other Prefer Not To Say" at bounding box center [633, 155] width 210 height 18
click at [672, 499] on div "Add Cancel" at bounding box center [519, 507] width 474 height 47
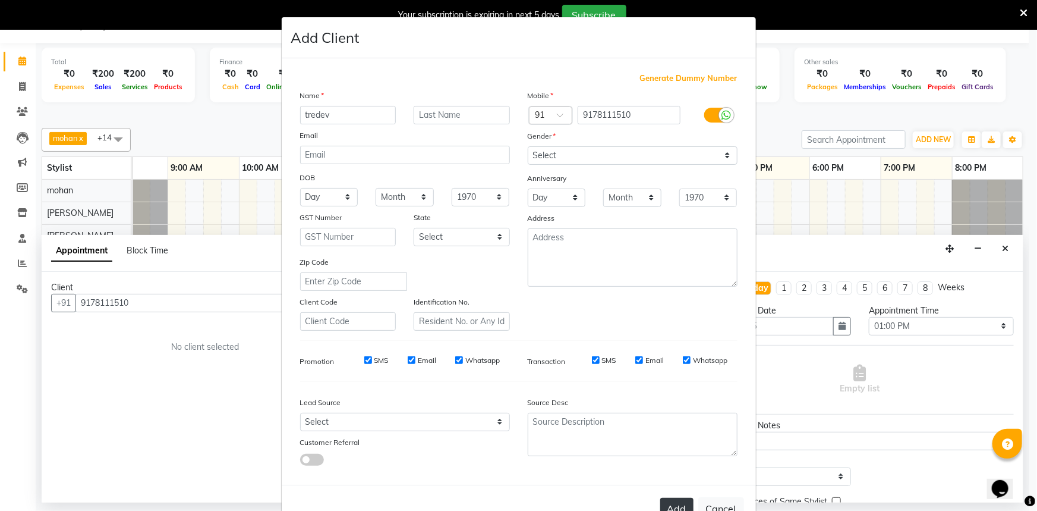
click at [678, 502] on button "Add" at bounding box center [676, 508] width 33 height 21
select select
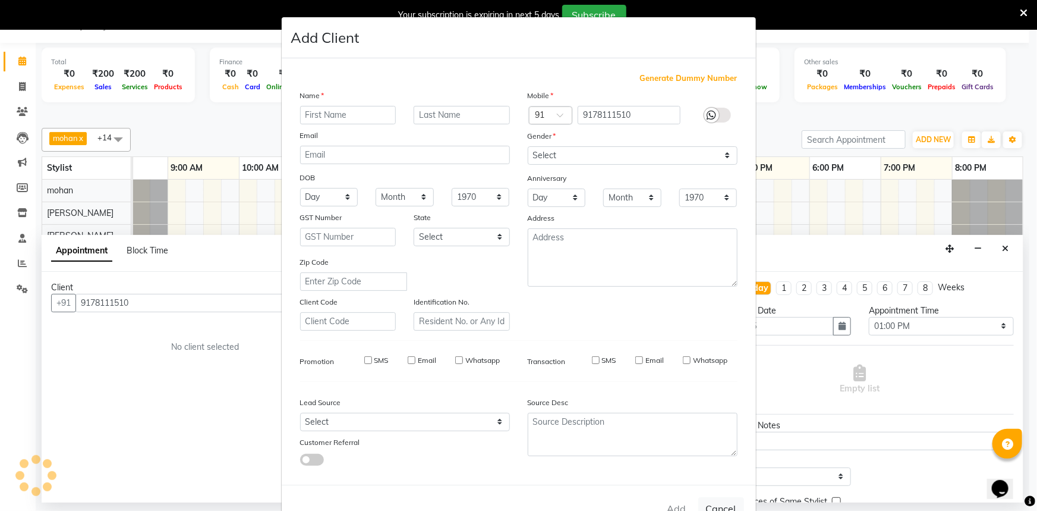
select select
checkbox input "false"
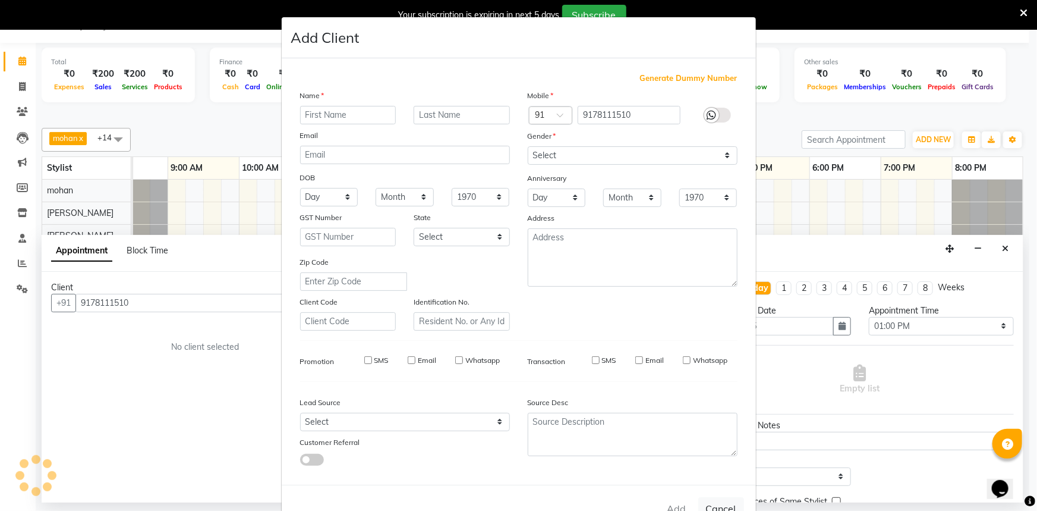
checkbox input "false"
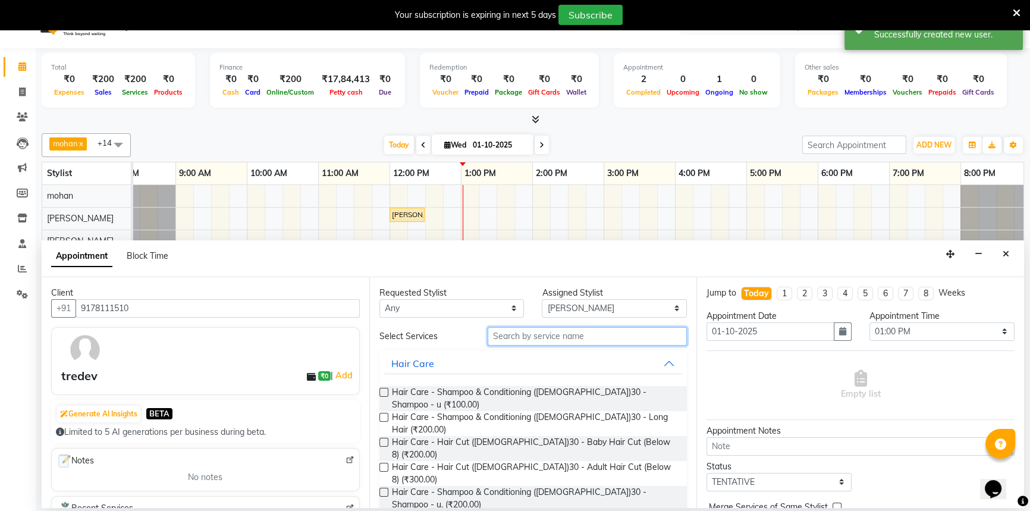
scroll to position [30, 0]
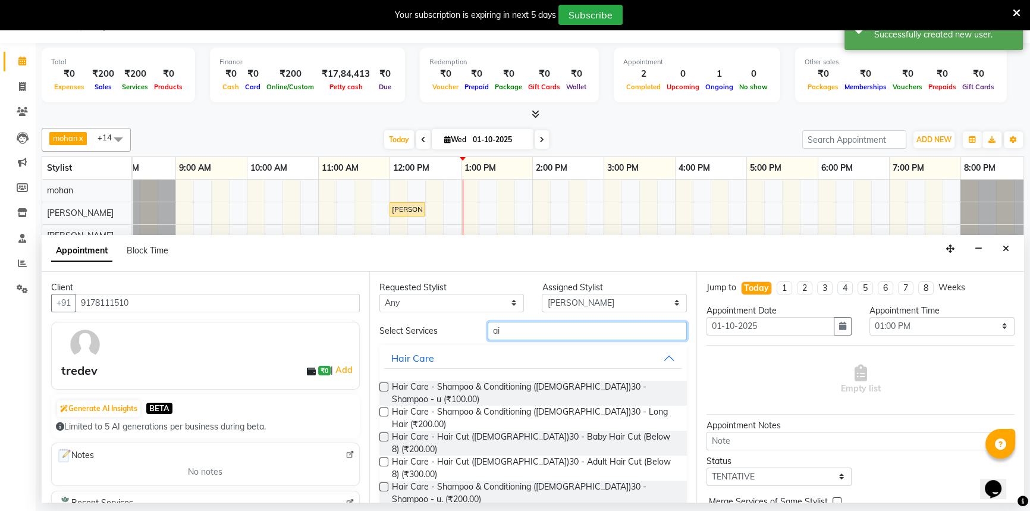
type input "a"
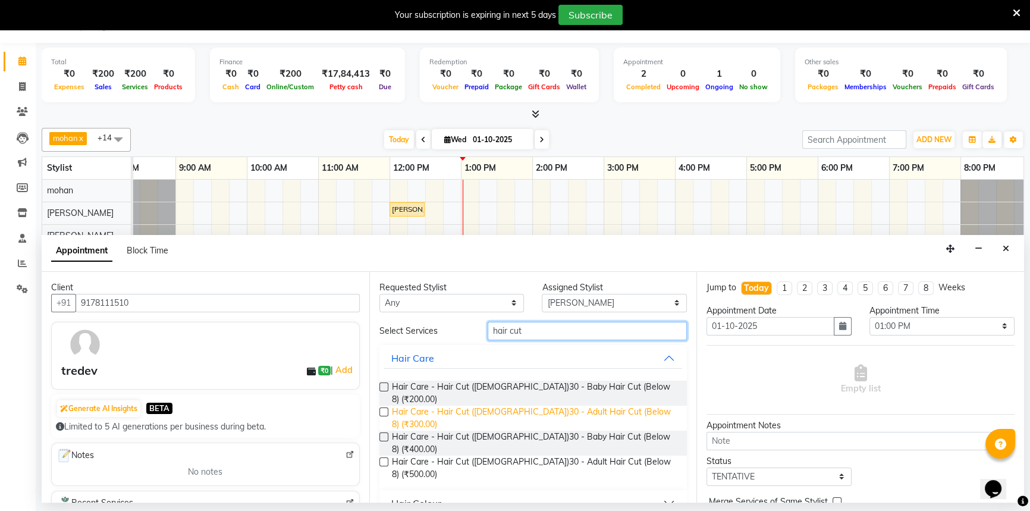
type input "hair cut"
click at [588, 405] on span "Hair Care - Hair Cut ([DEMOGRAPHIC_DATA])30 - Adult Hair Cut (Below 8) (₹300.00)" at bounding box center [535, 417] width 286 height 25
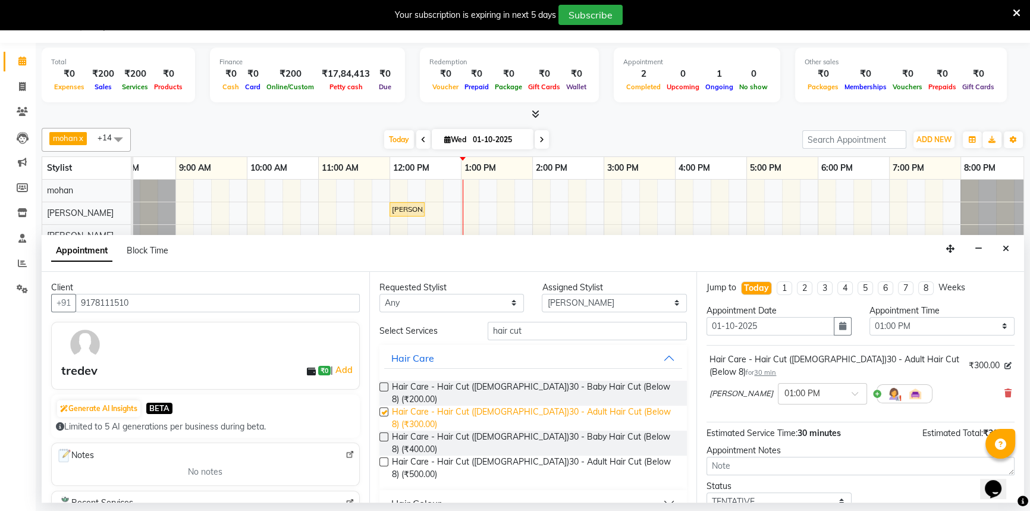
checkbox input "false"
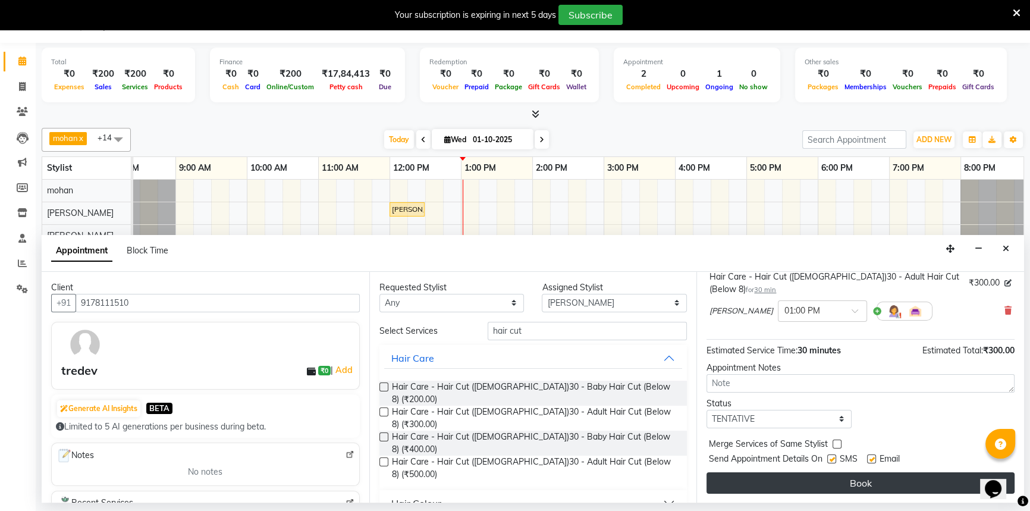
click at [814, 478] on button "Book" at bounding box center [860, 482] width 308 height 21
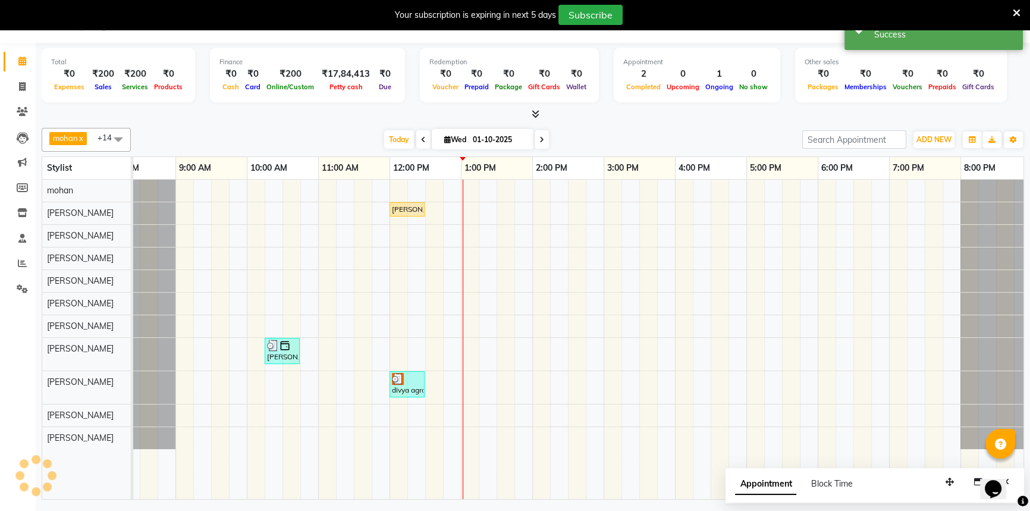
scroll to position [0, 0]
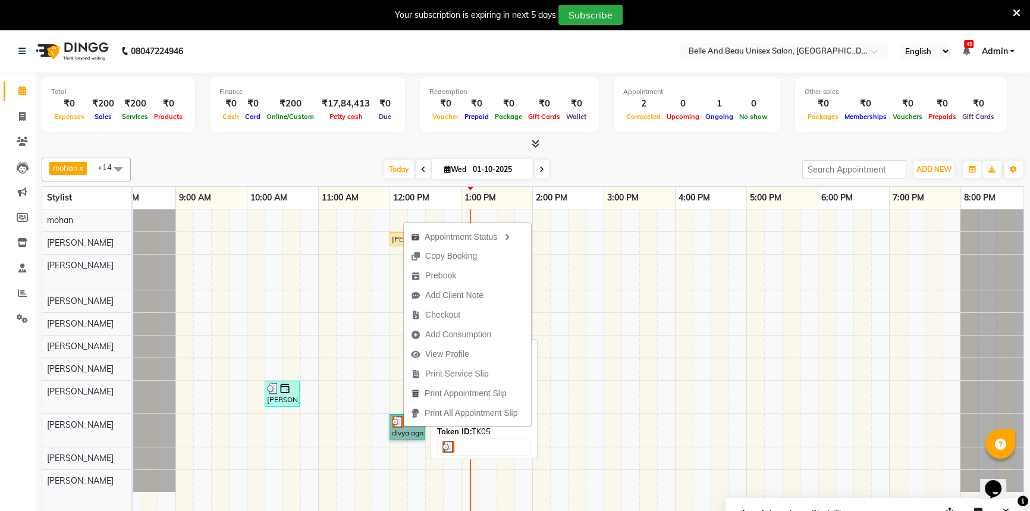
click at [411, 430] on link "divya agrawal, TK05, 12:00 PM-12:30 PM, kanpeki true soft lue female" at bounding box center [406, 427] width 35 height 26
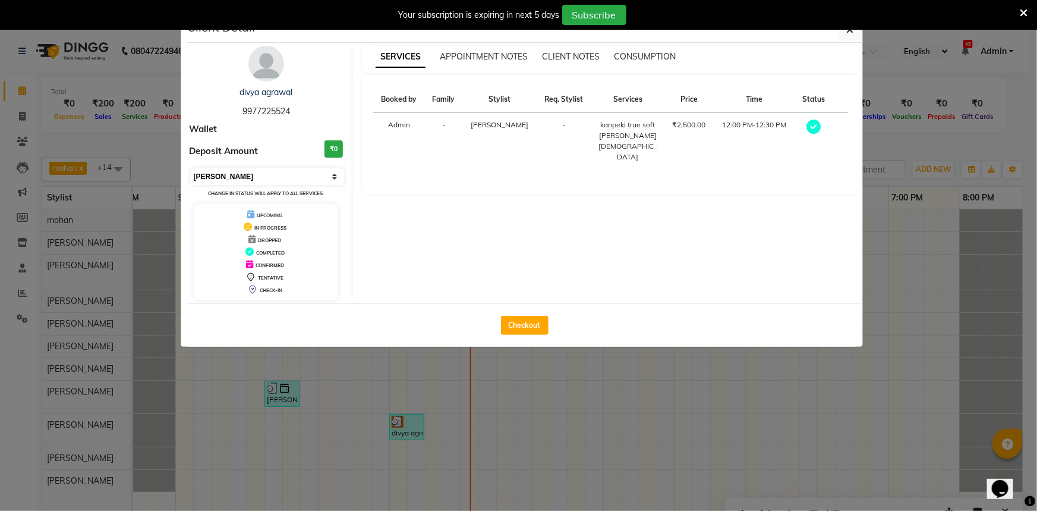
click at [228, 174] on select "Select MARK DONE UPCOMING" at bounding box center [268, 176] width 154 height 17
select select "5"
click at [191, 168] on select "Select MARK DONE UPCOMING" at bounding box center [268, 176] width 154 height 17
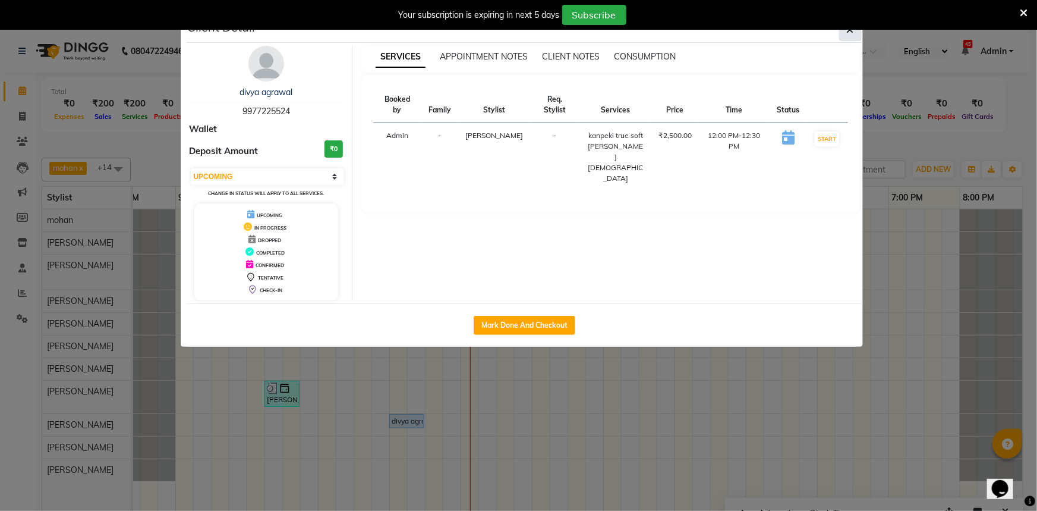
click at [852, 30] on icon "button" at bounding box center [850, 30] width 7 height 10
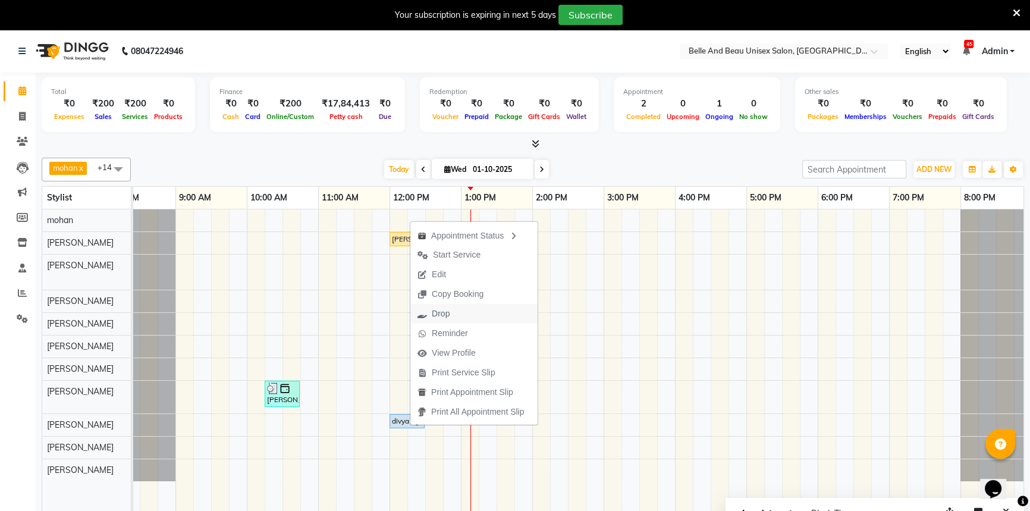
click at [437, 314] on span "Drop" at bounding box center [441, 313] width 18 height 12
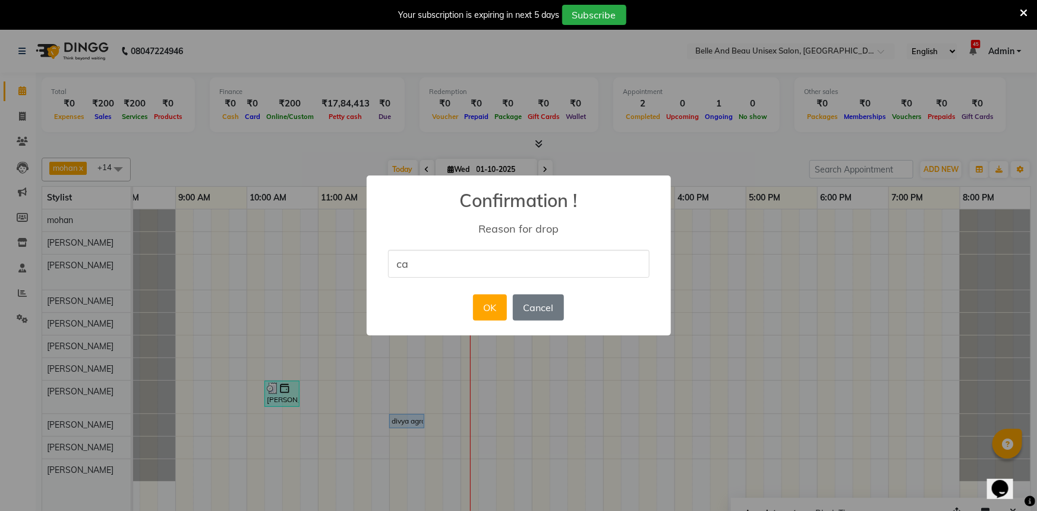
type input "cancel"
click at [503, 312] on button "OK" at bounding box center [490, 307] width 34 height 26
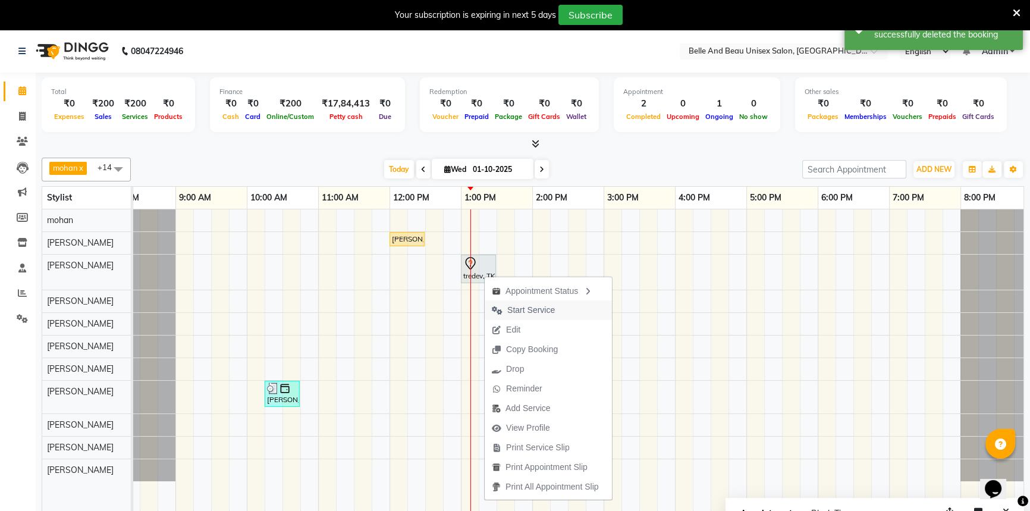
click at [528, 306] on span "Start Service" at bounding box center [531, 310] width 48 height 12
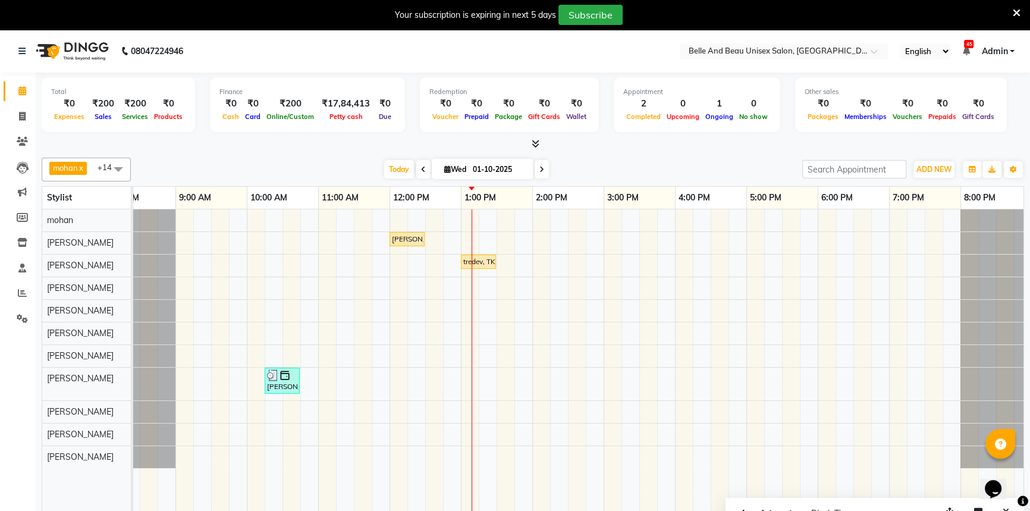
click at [417, 172] on span at bounding box center [423, 169] width 14 height 18
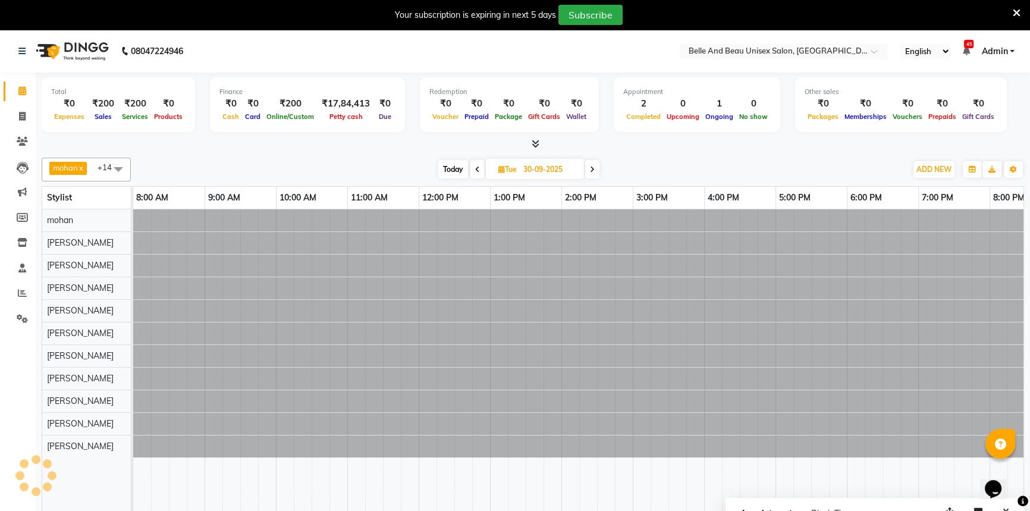
scroll to position [0, 37]
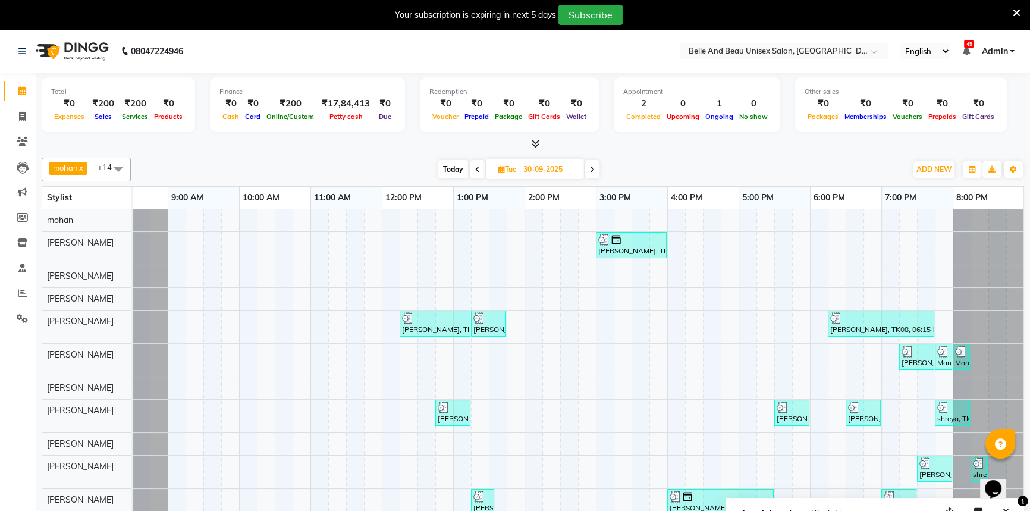
click at [480, 174] on span at bounding box center [477, 169] width 14 height 18
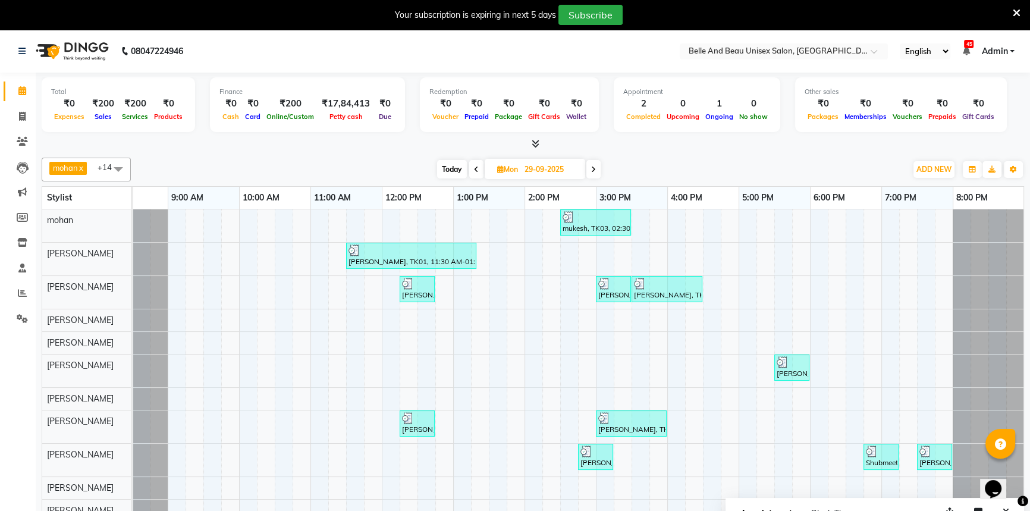
click at [597, 173] on span at bounding box center [593, 169] width 14 height 18
type input "30-09-2025"
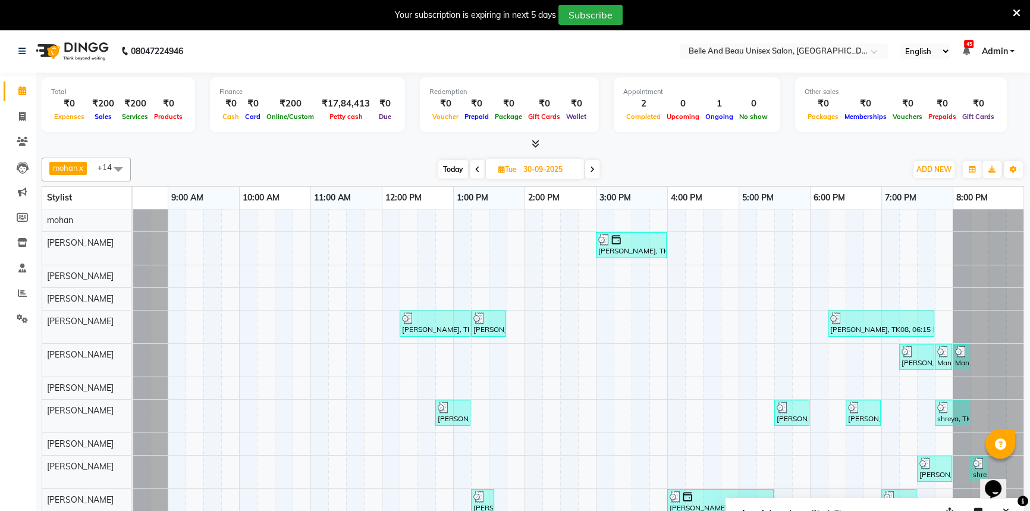
click at [517, 168] on span "Tue" at bounding box center [507, 169] width 24 height 9
select select "9"
select select "2025"
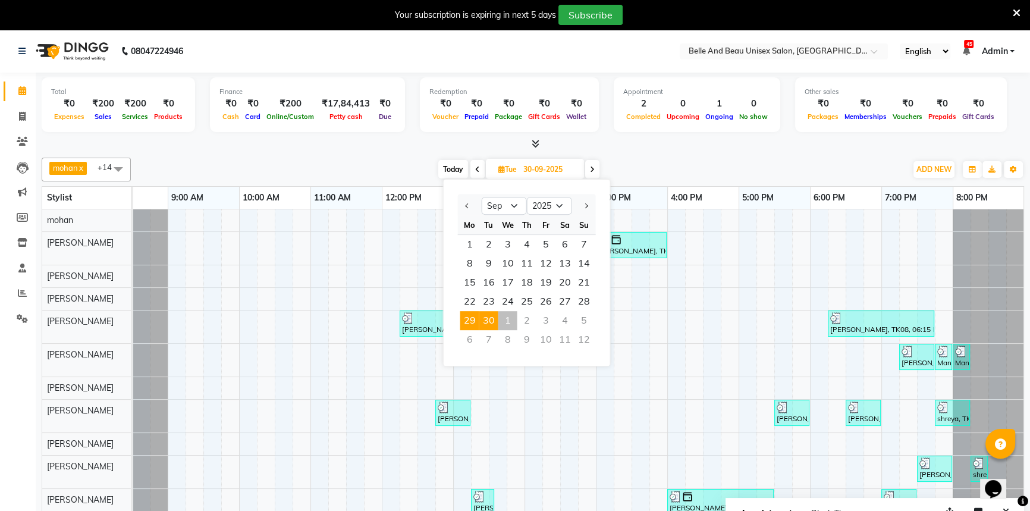
click at [466, 319] on span "29" at bounding box center [469, 320] width 19 height 19
type input "29-09-2025"
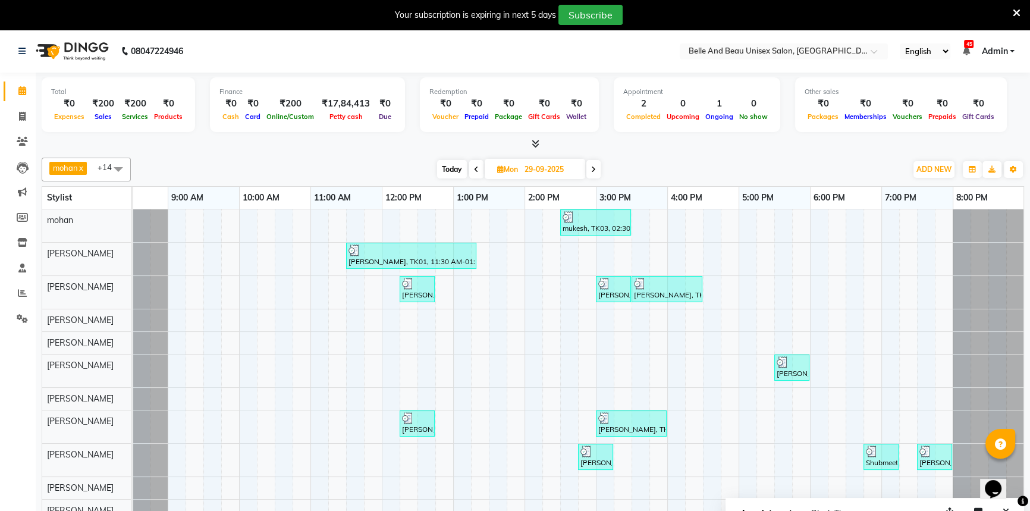
click at [517, 169] on span "Mon" at bounding box center [507, 169] width 27 height 9
select select "9"
select select "2025"
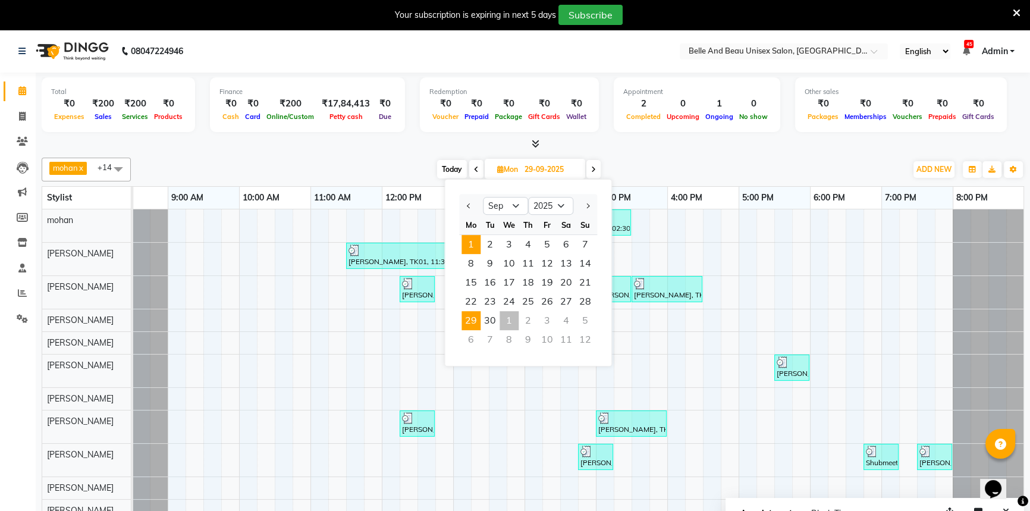
click at [476, 250] on span "1" at bounding box center [470, 244] width 19 height 19
type input "01-09-2025"
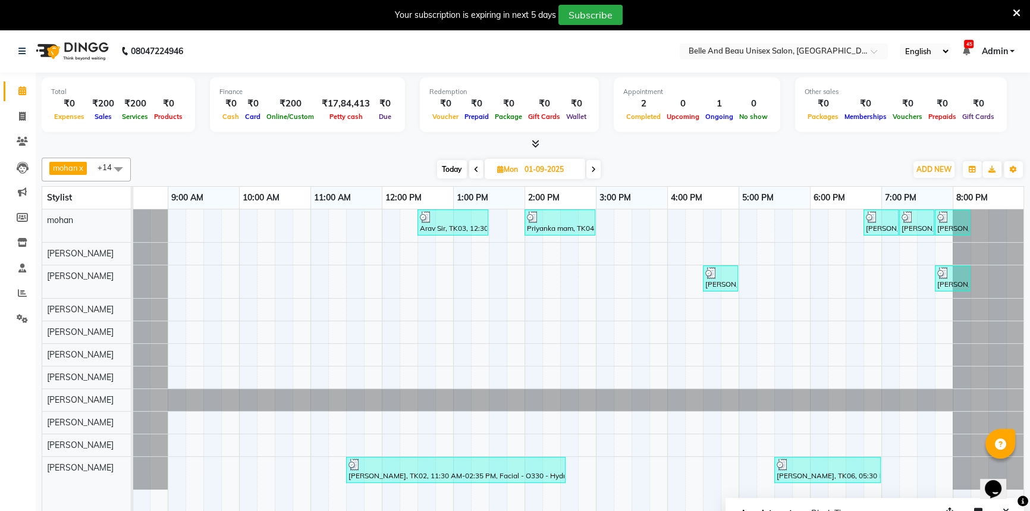
click at [528, 174] on input "01-09-2025" at bounding box center [550, 169] width 59 height 18
select select "9"
select select "2025"
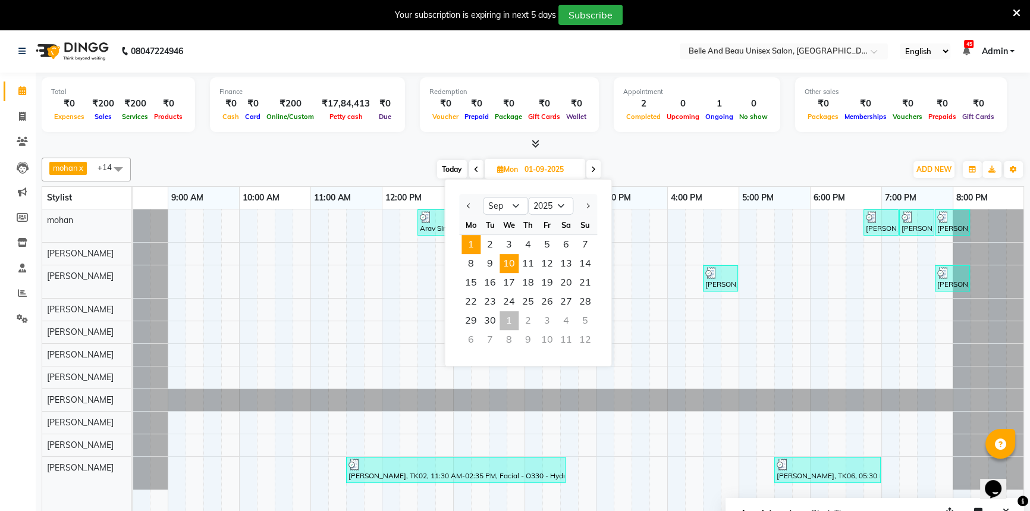
click at [515, 269] on span "10" at bounding box center [508, 263] width 19 height 19
type input "10-09-2025"
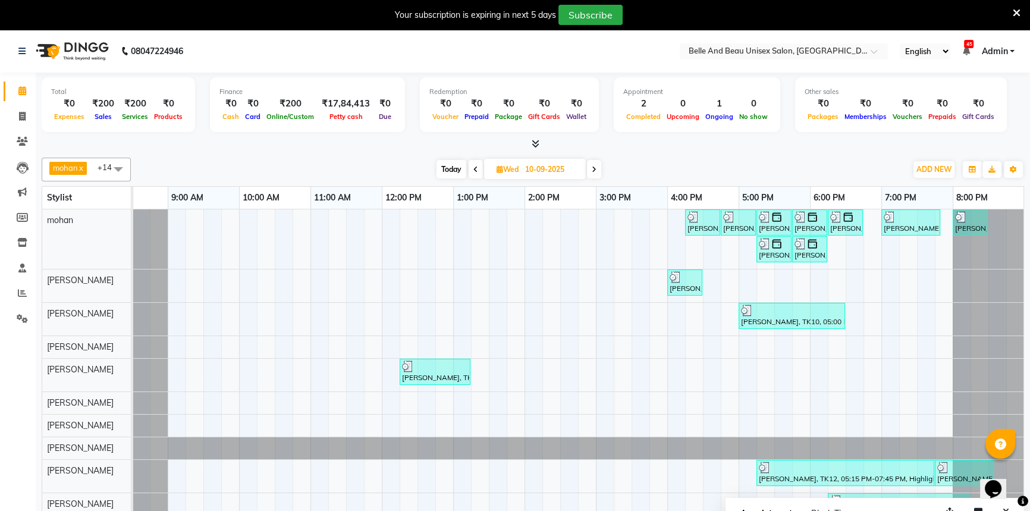
drag, startPoint x: 546, startPoint y: 166, endPoint x: 547, endPoint y: 173, distance: 6.6
click at [546, 166] on input "10-09-2025" at bounding box center [550, 169] width 59 height 18
select select "9"
select select "2025"
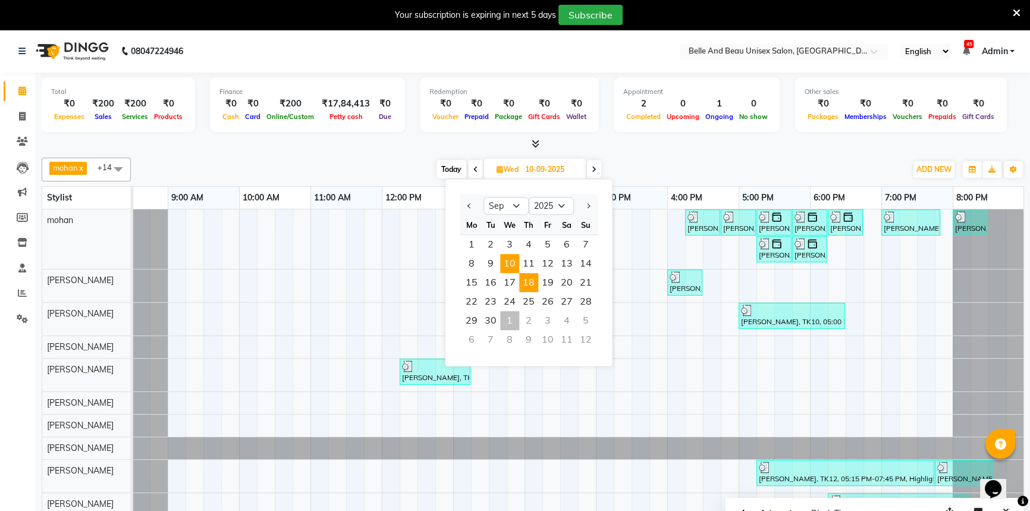
click at [525, 287] on span "18" at bounding box center [528, 282] width 19 height 19
type input "18-09-2025"
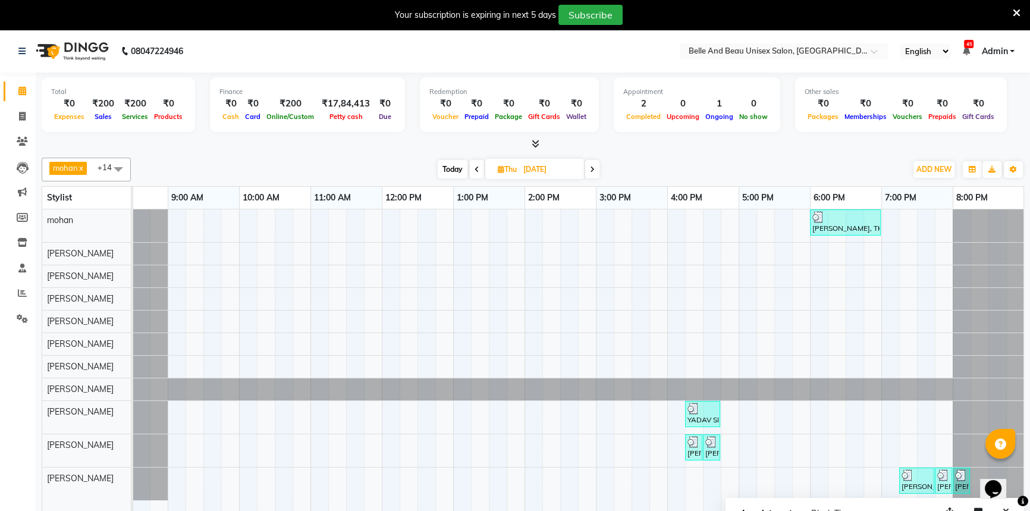
click at [495, 166] on span "Thu" at bounding box center [507, 169] width 25 height 9
select select "9"
select select "2025"
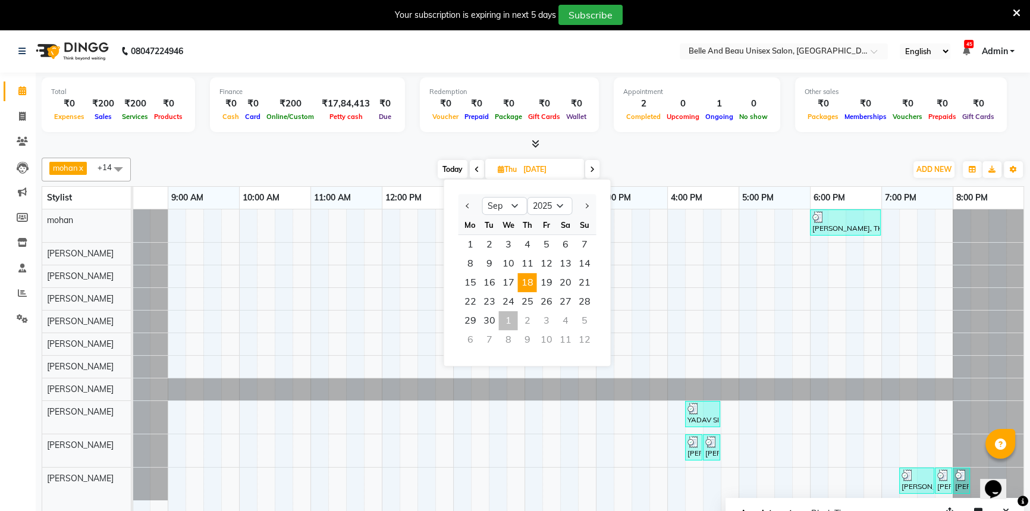
click at [493, 163] on span "Thu 18-09-2025 Jan Feb Mar Apr May Jun Jul Aug Sep Oct Nov Dec 2015 2016 2017 2…" at bounding box center [534, 169] width 99 height 20
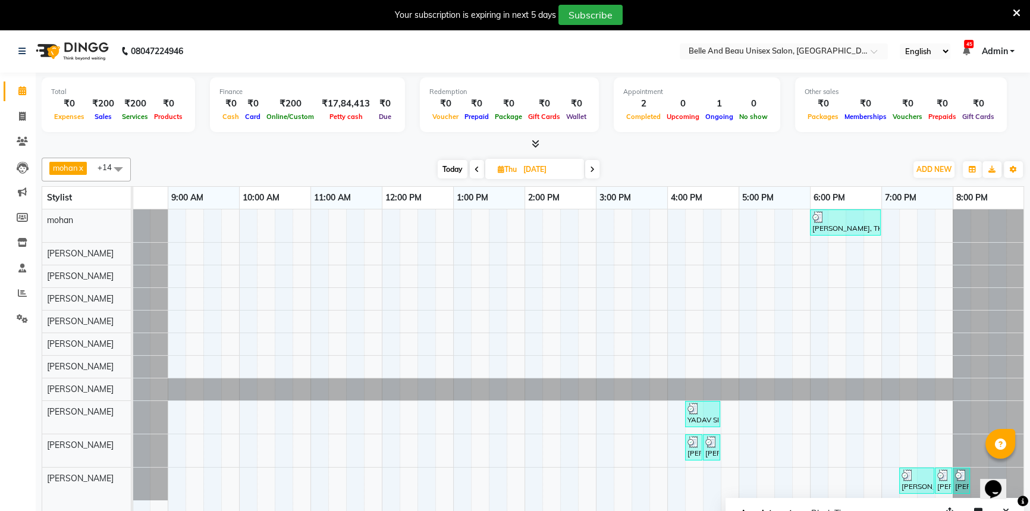
click at [505, 168] on span "Thu" at bounding box center [507, 169] width 25 height 9
select select "9"
select select "2025"
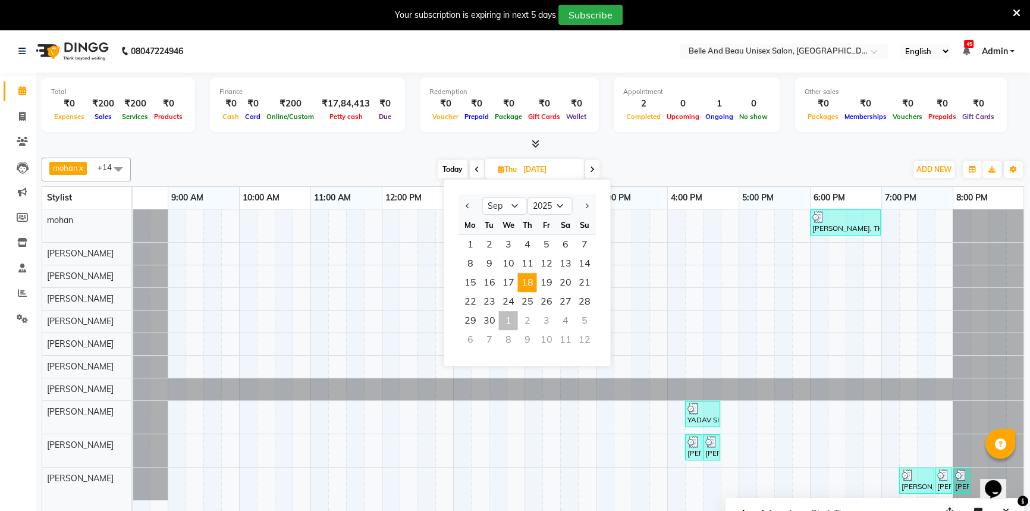
click at [459, 169] on span "Today" at bounding box center [453, 169] width 30 height 18
type input "01-10-2025"
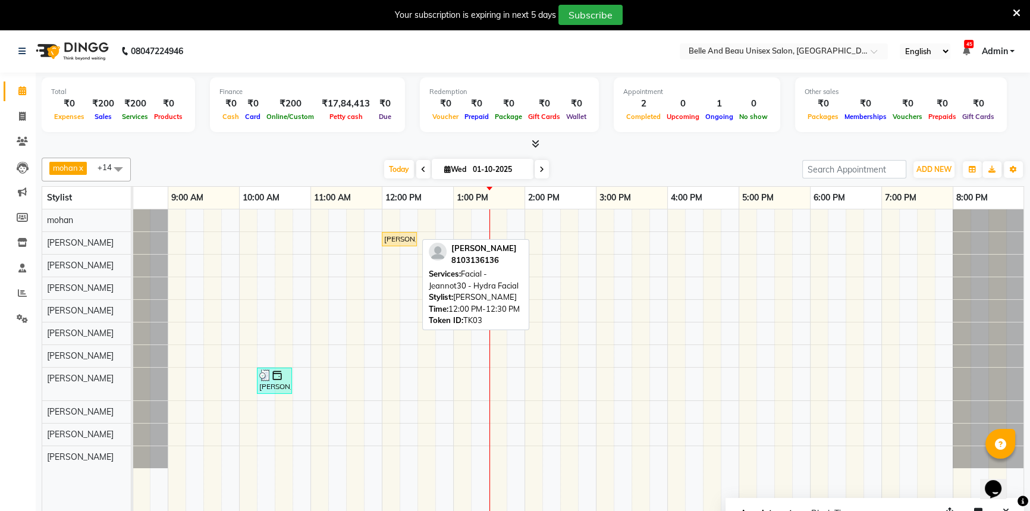
click at [393, 238] on div "Shruti chawad, TK03, 12:00 PM-12:30 PM, Facial - Jeannot30 - Hydra Facial" at bounding box center [399, 239] width 33 height 11
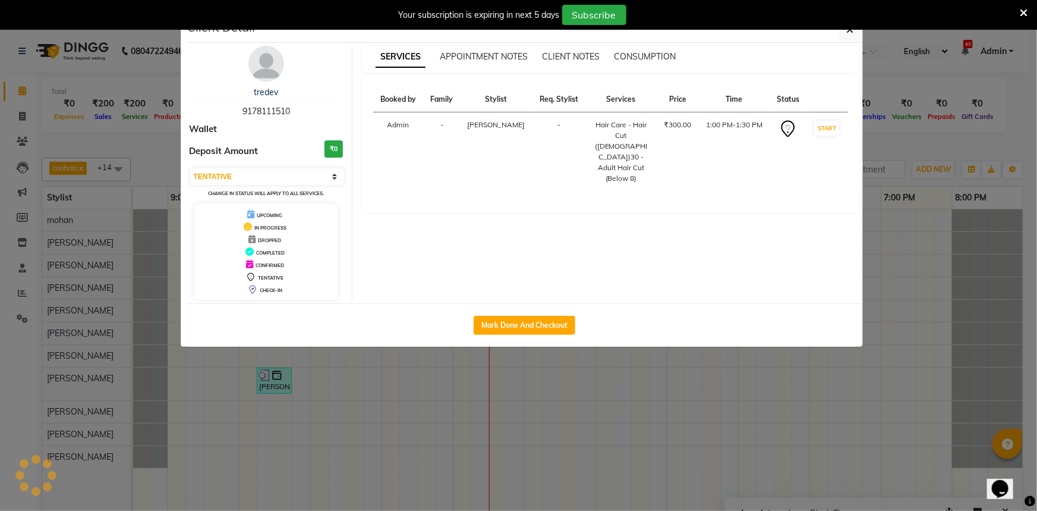
select select "1"
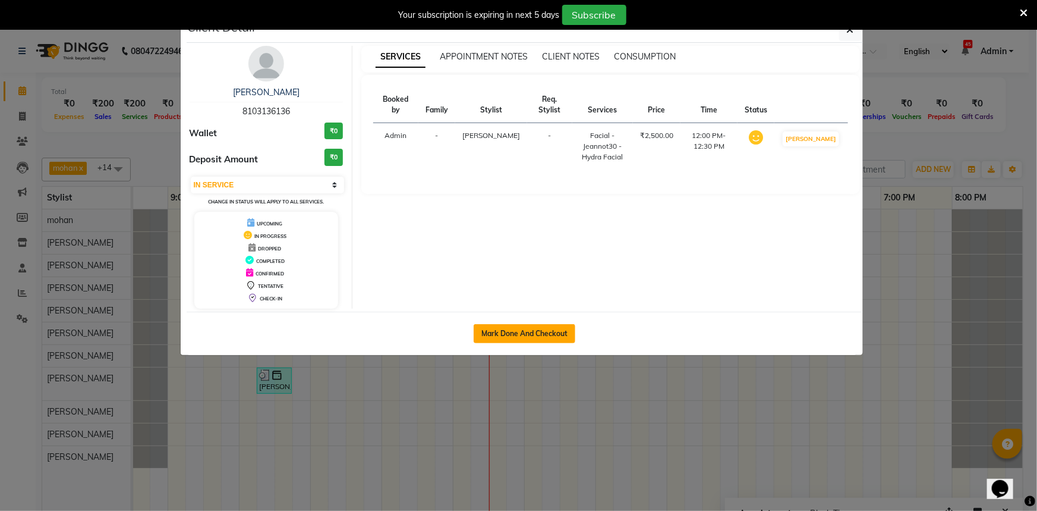
click at [507, 331] on button "Mark Done And Checkout" at bounding box center [525, 333] width 102 height 19
select select "7066"
select select "service"
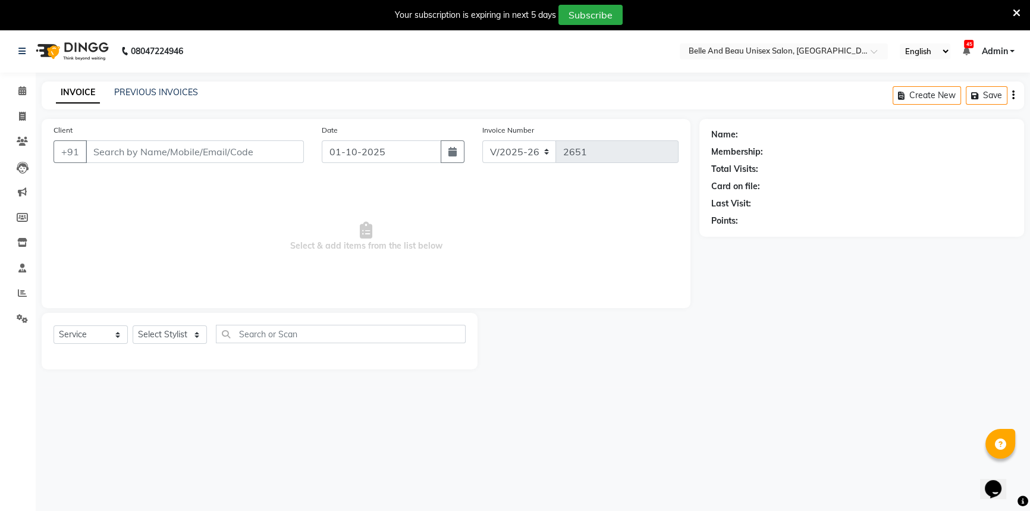
select select "60511"
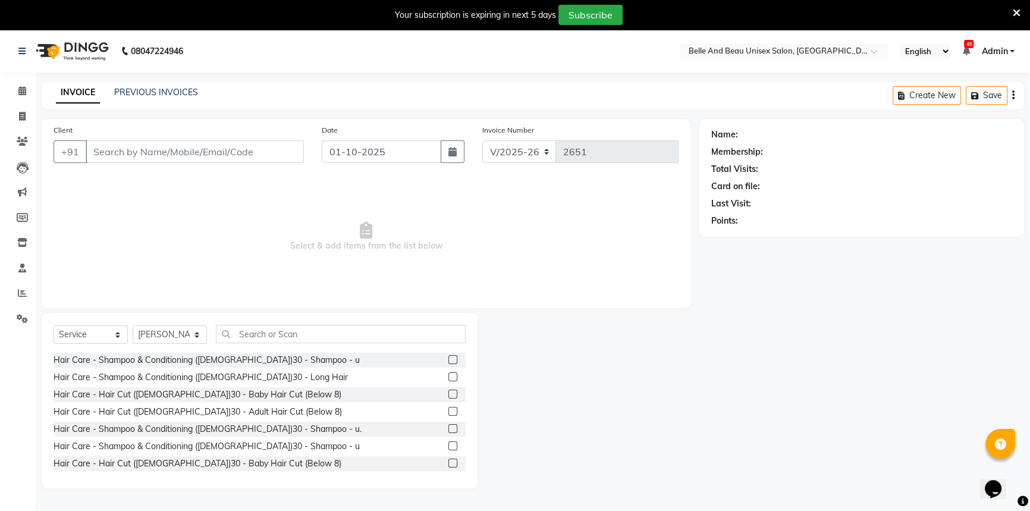
type input "8103136136"
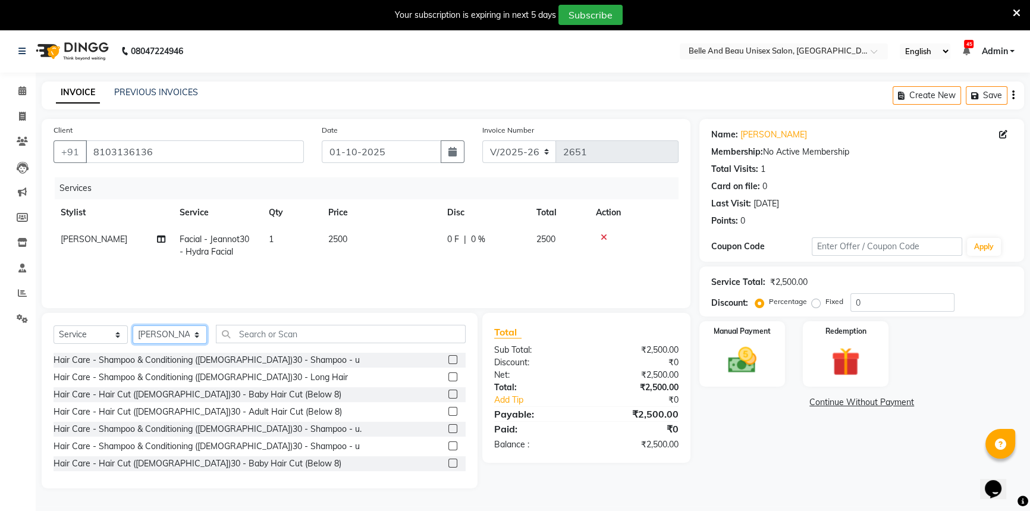
click at [162, 336] on select "Select Stylist AVINASH TANDI Gaurav Mandavgane mohan Mukesh Shrivas Nibha Prach…" at bounding box center [170, 334] width 74 height 18
select select "59222"
click at [133, 325] on select "Select Stylist AVINASH TANDI Gaurav Mandavgane mohan Mukesh Shrivas Nibha Prach…" at bounding box center [170, 334] width 74 height 18
click at [600, 237] on icon at bounding box center [603, 237] width 7 height 8
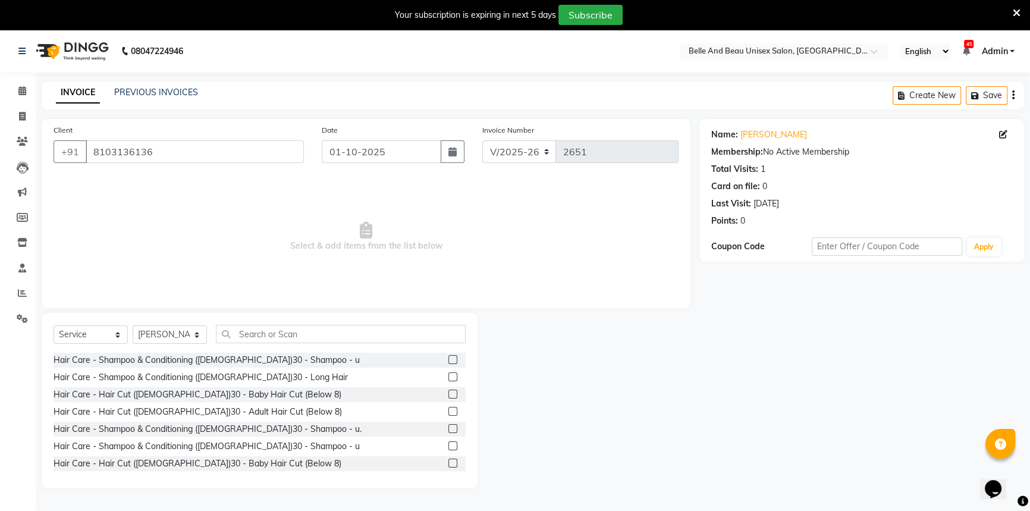
scroll to position [53, 0]
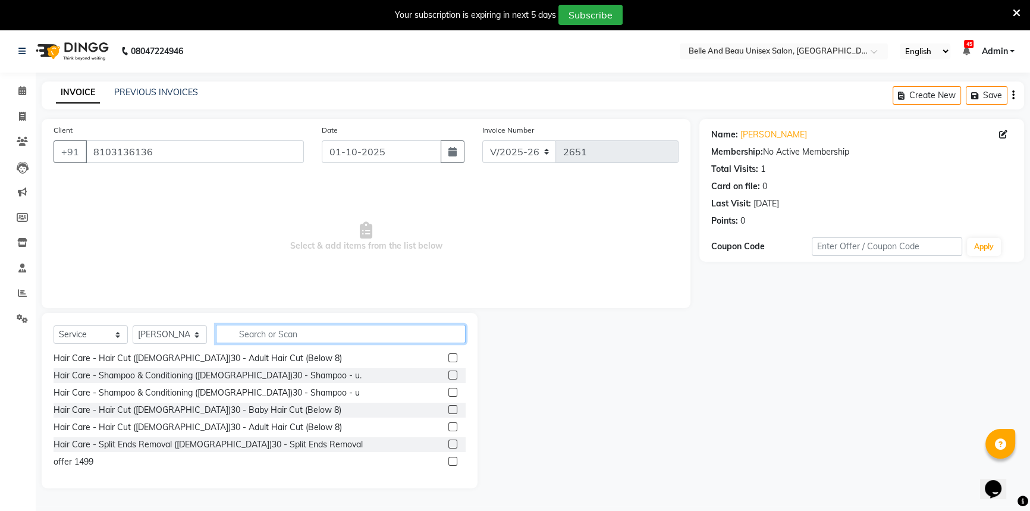
click at [275, 331] on input "text" at bounding box center [341, 334] width 250 height 18
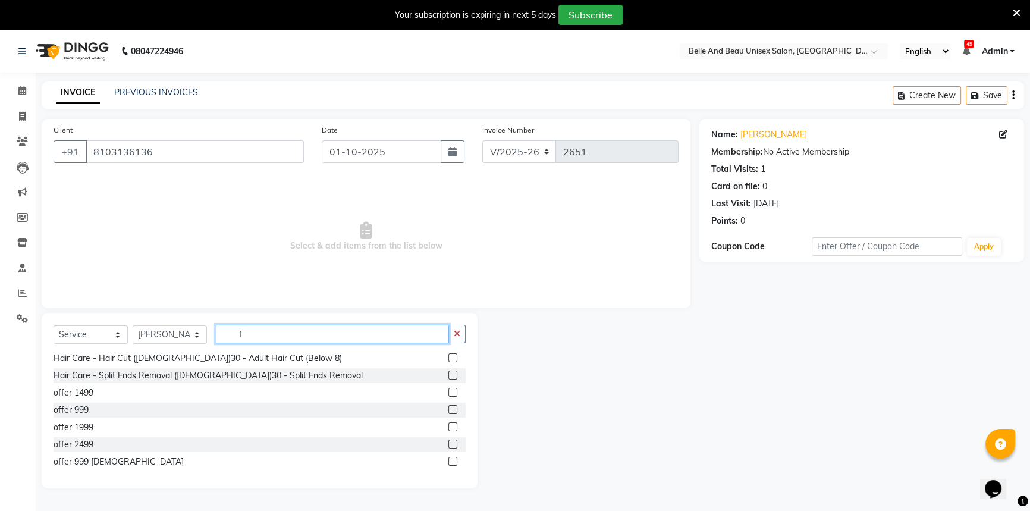
scroll to position [0, 0]
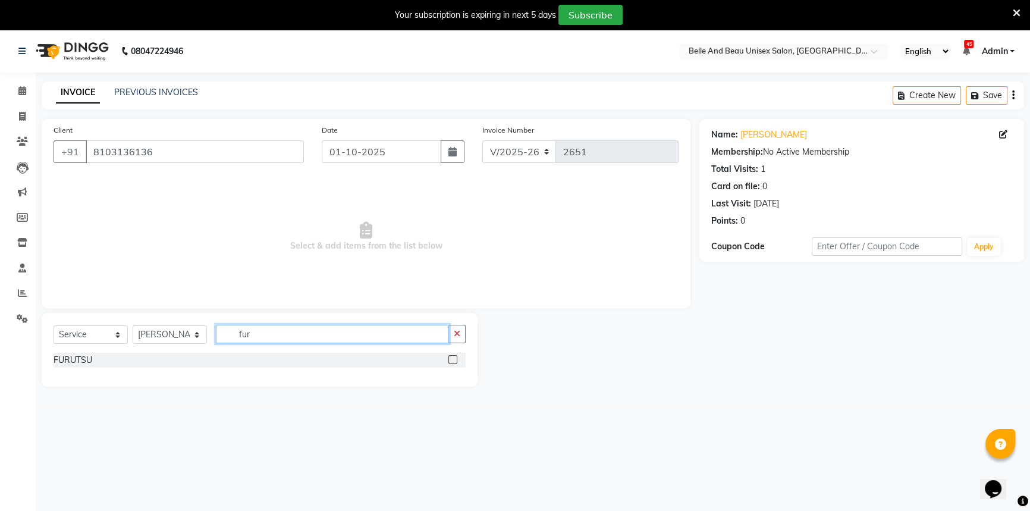
type input "fur"
click at [451, 361] on label at bounding box center [452, 359] width 9 height 9
click at [451, 361] on input "checkbox" at bounding box center [452, 360] width 8 height 8
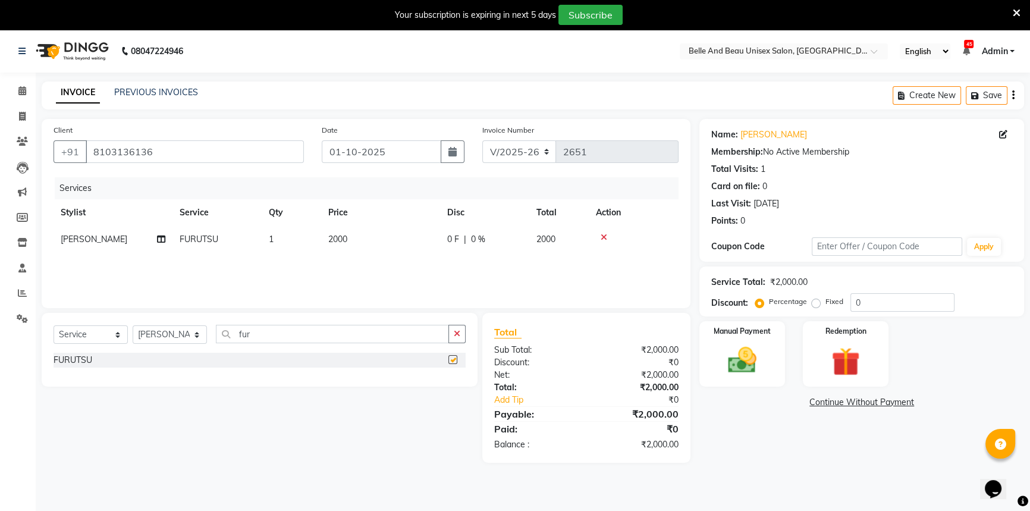
checkbox input "false"
click at [267, 336] on input "fur" at bounding box center [332, 334] width 233 height 18
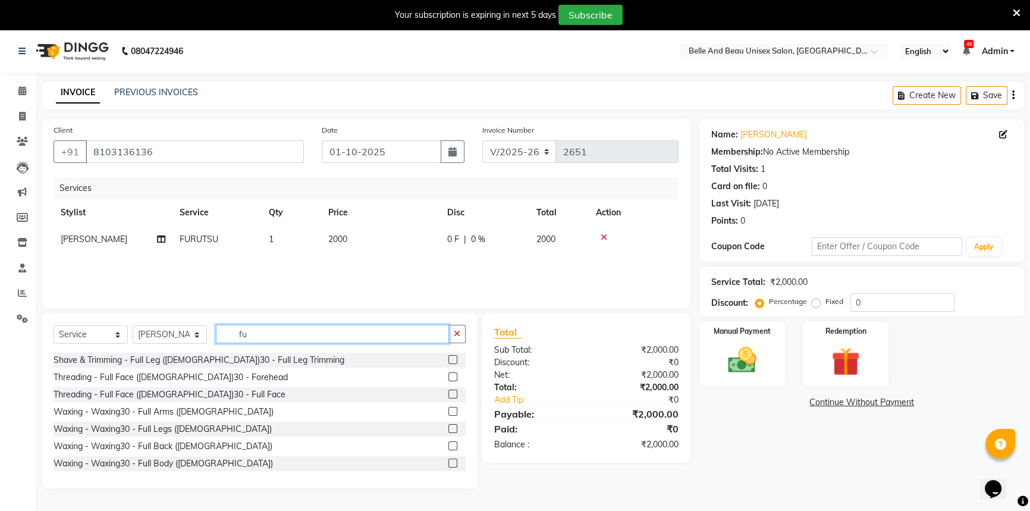
type input "f"
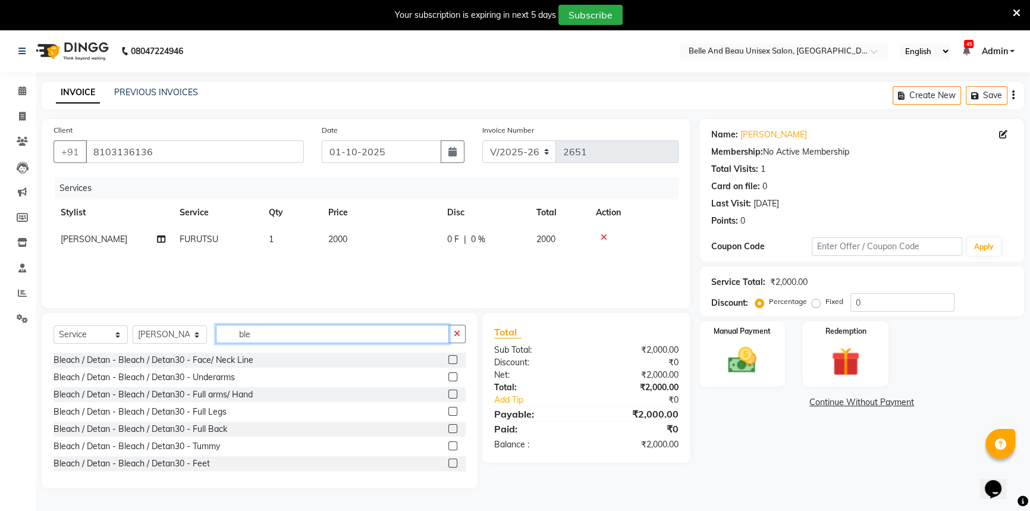
type input "ble"
click at [448, 358] on label at bounding box center [452, 359] width 9 height 9
click at [448, 358] on input "checkbox" at bounding box center [452, 360] width 8 height 8
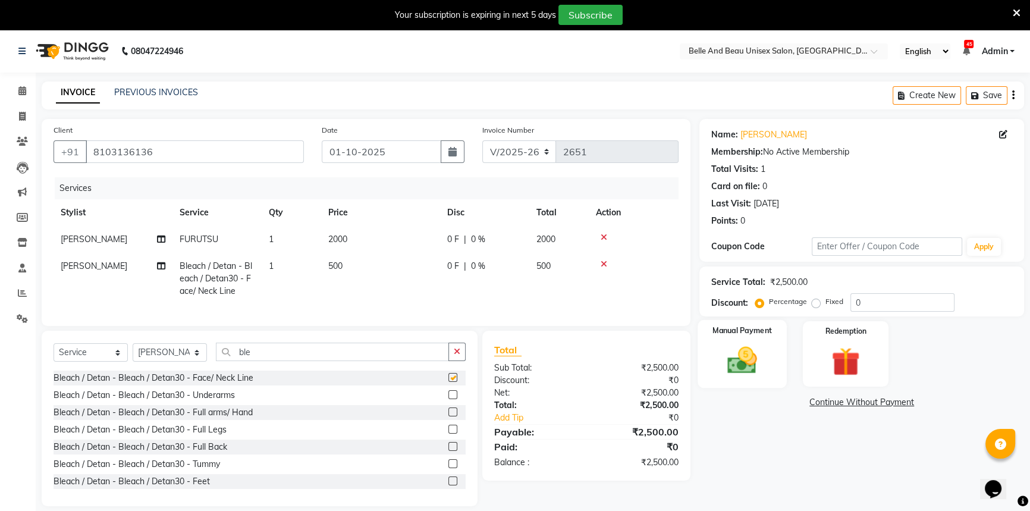
checkbox input "false"
click at [712, 370] on div "Manual Payment" at bounding box center [741, 354] width 89 height 68
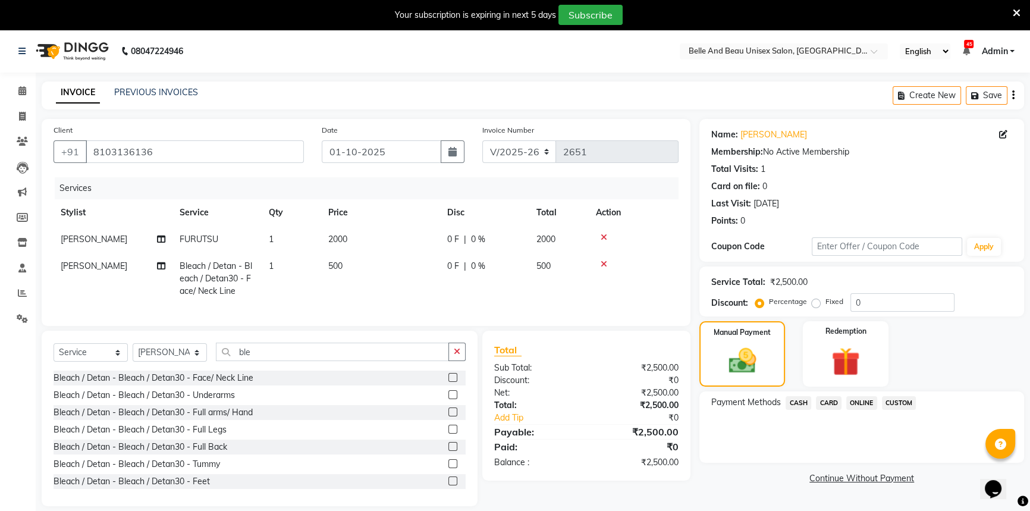
click at [800, 403] on span "CASH" at bounding box center [798, 403] width 26 height 14
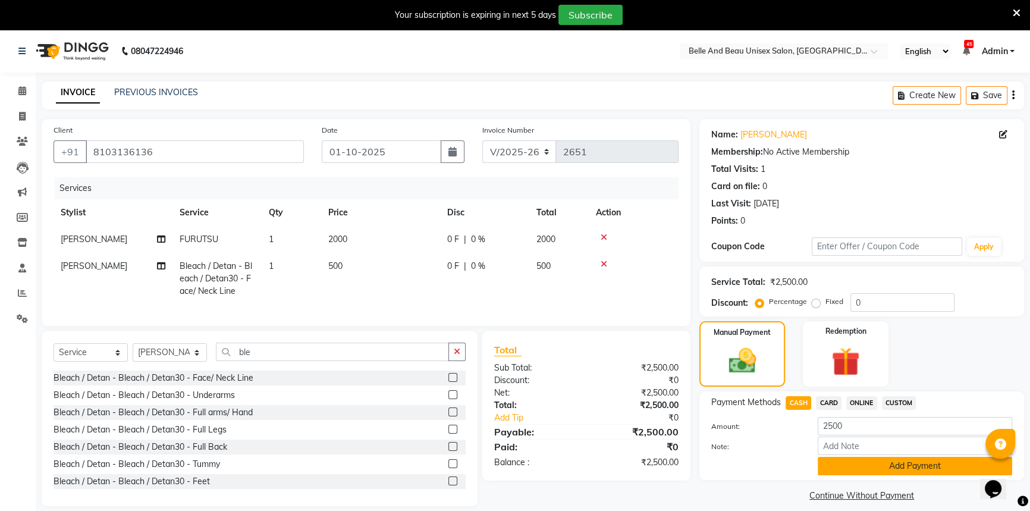
click at [827, 464] on button "Add Payment" at bounding box center [914, 466] width 194 height 18
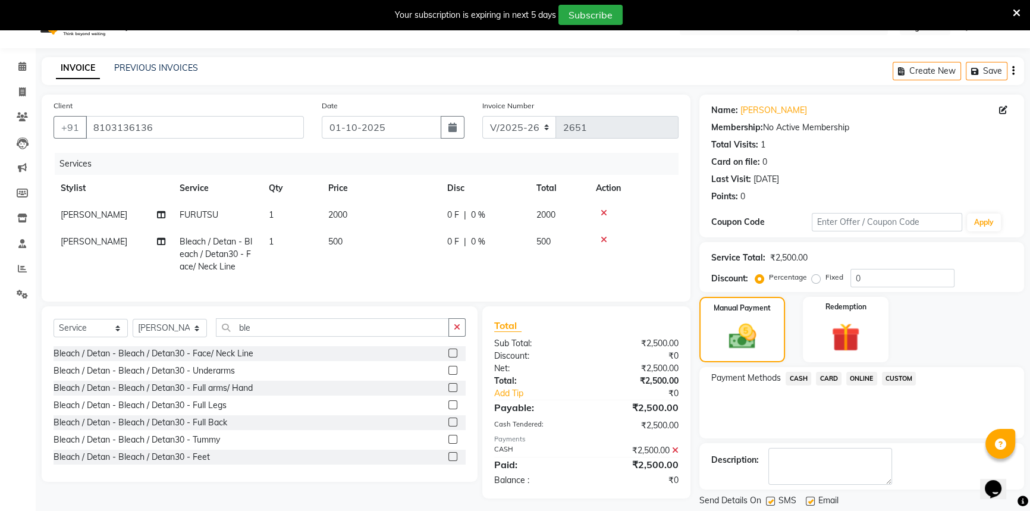
scroll to position [60, 0]
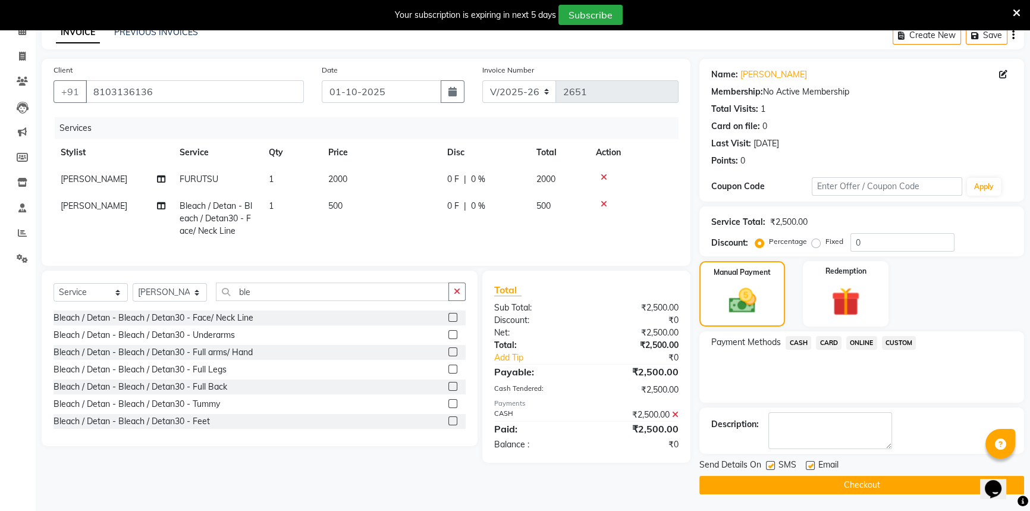
click at [842, 481] on button "Checkout" at bounding box center [861, 485] width 325 height 18
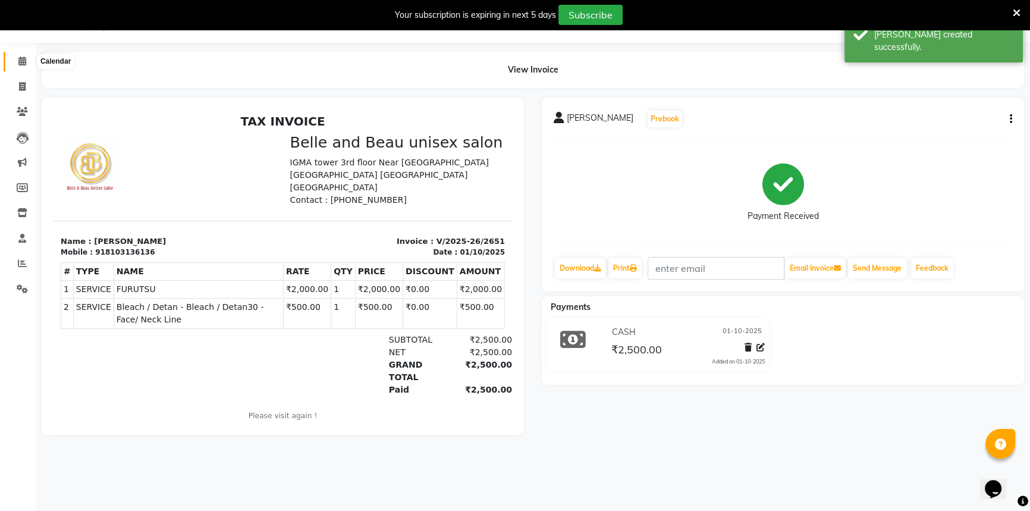
click at [19, 65] on icon at bounding box center [22, 60] width 8 height 9
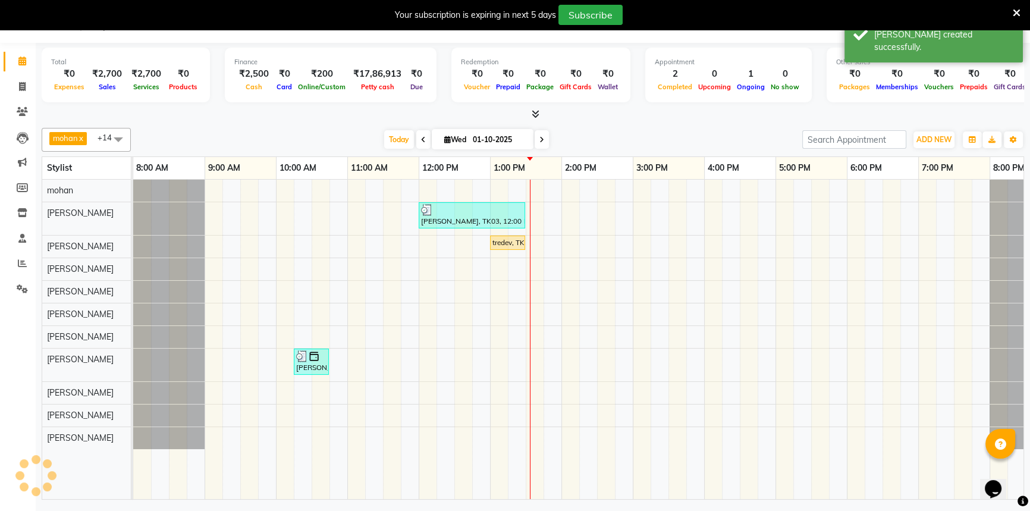
scroll to position [0, 37]
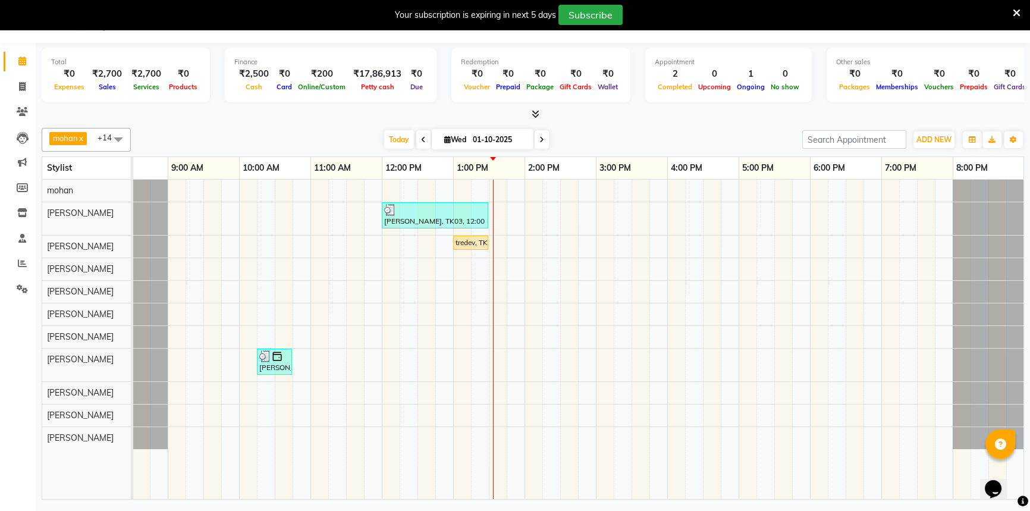
click at [1016, 15] on icon at bounding box center [1016, 13] width 8 height 11
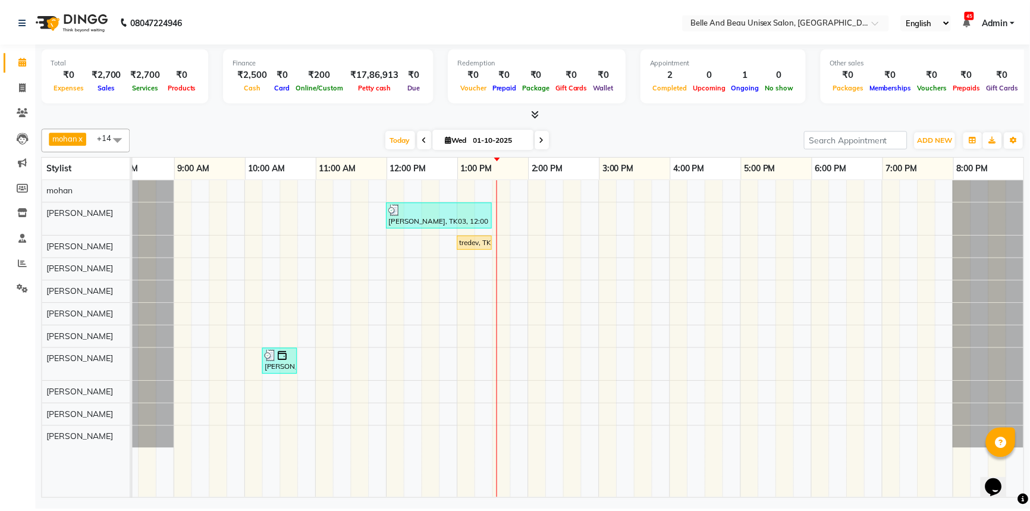
scroll to position [0, 29]
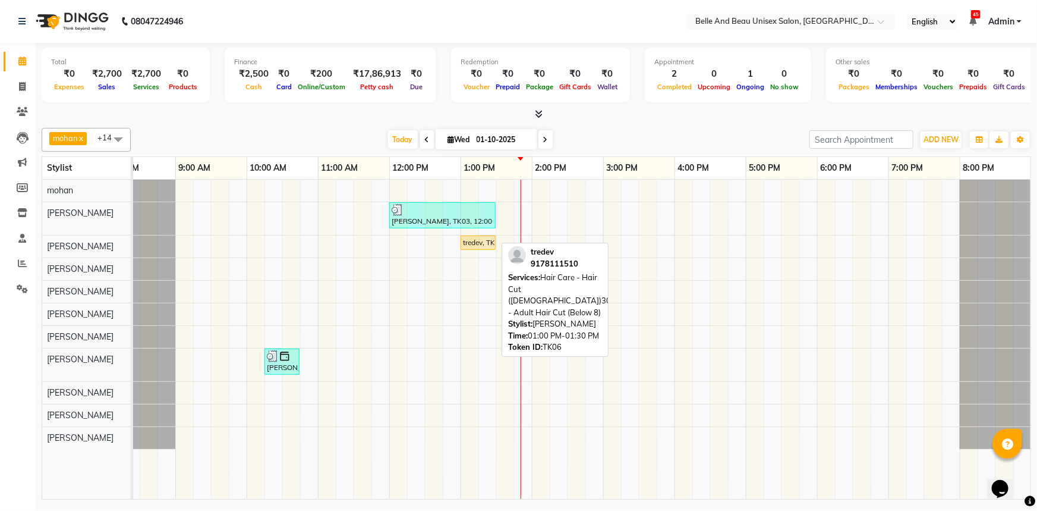
click at [476, 244] on div "tredev, TK06, 01:00 PM-01:30 PM, Hair Care - Hair Cut (Male)30 - Adult Hair Cut…" at bounding box center [478, 242] width 33 height 11
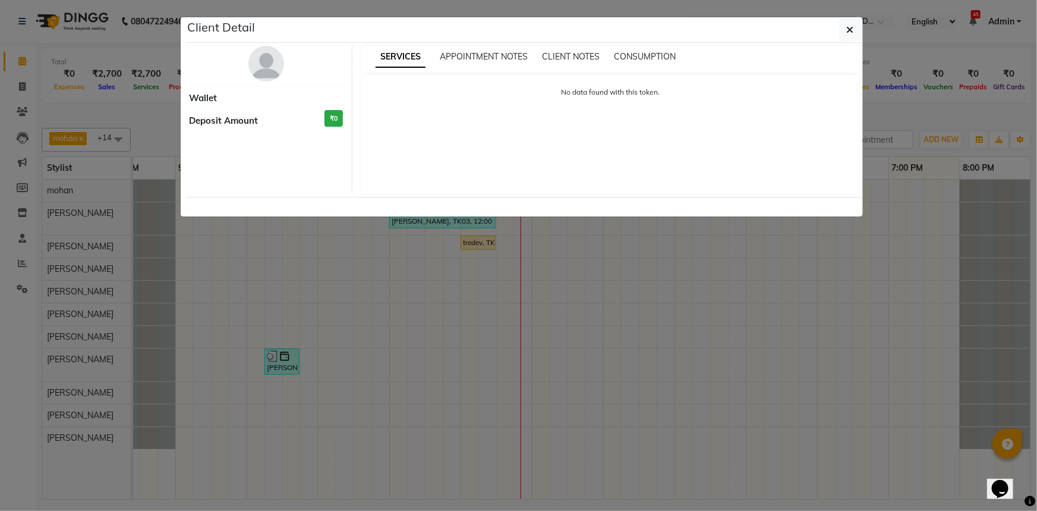
select select "1"
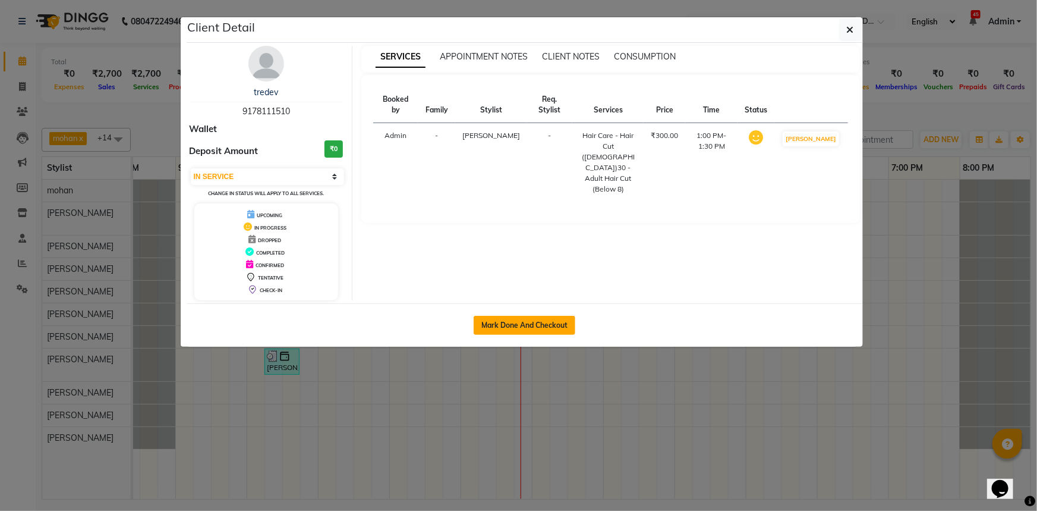
click at [552, 324] on button "Mark Done And Checkout" at bounding box center [525, 325] width 102 height 19
select select "service"
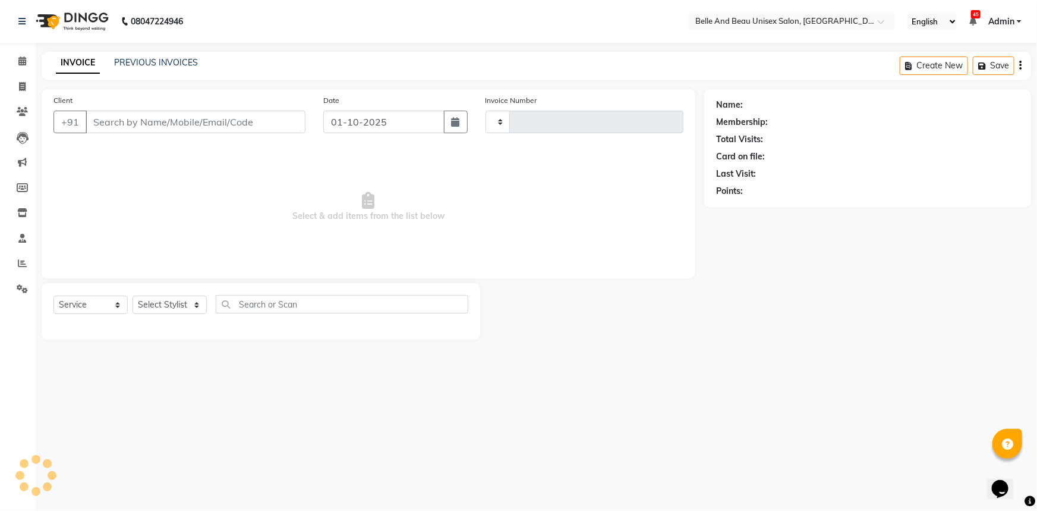
type input "2652"
select select "7066"
type input "9178111510"
select select "60511"
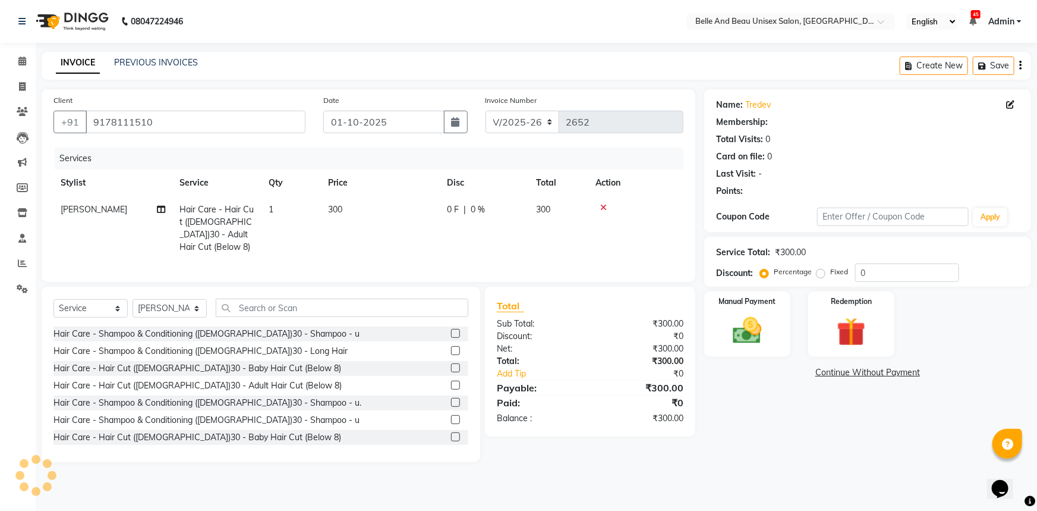
select select "1: Object"
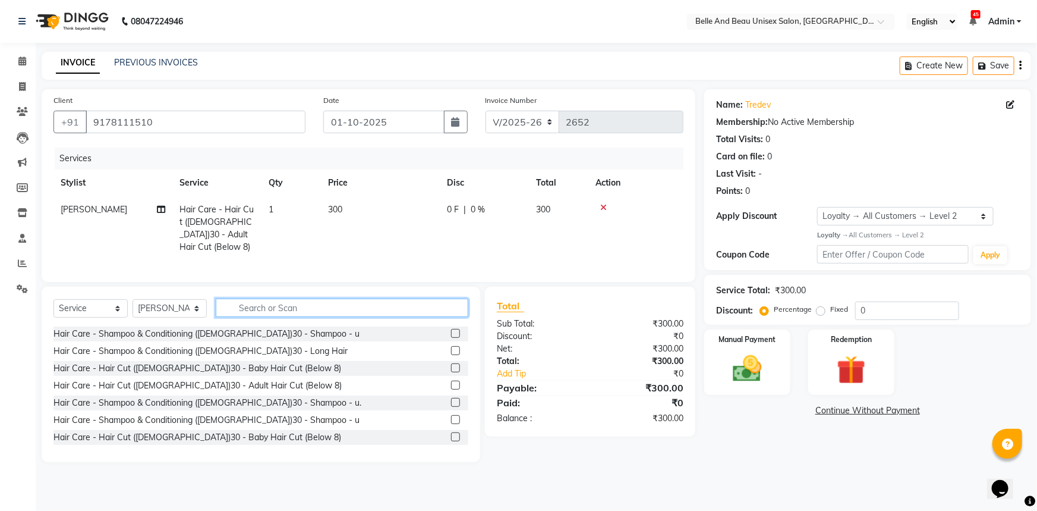
click at [313, 303] on input "text" at bounding box center [342, 307] width 253 height 18
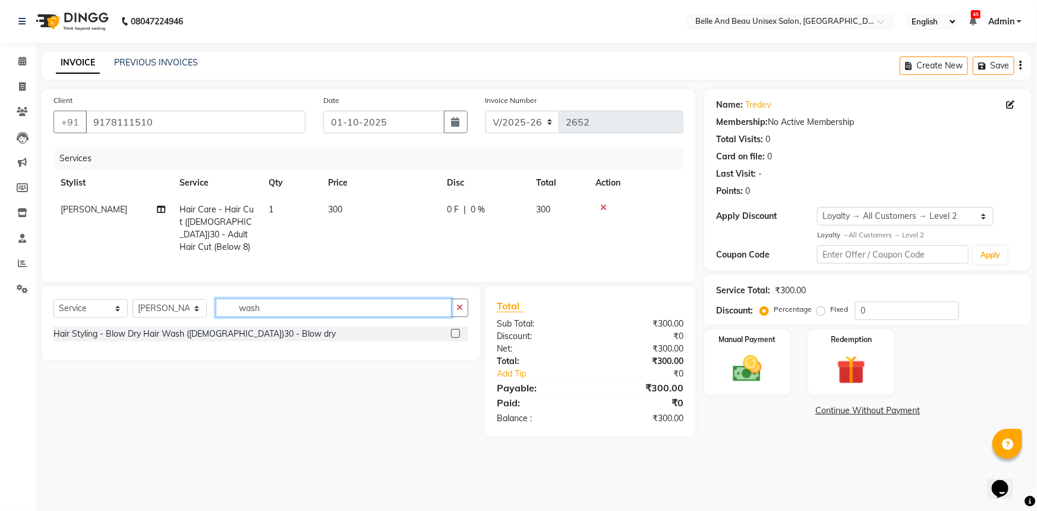
click at [233, 303] on input "wash" at bounding box center [334, 307] width 236 height 18
click at [280, 304] on input "hair wash" at bounding box center [334, 307] width 236 height 18
type input "h"
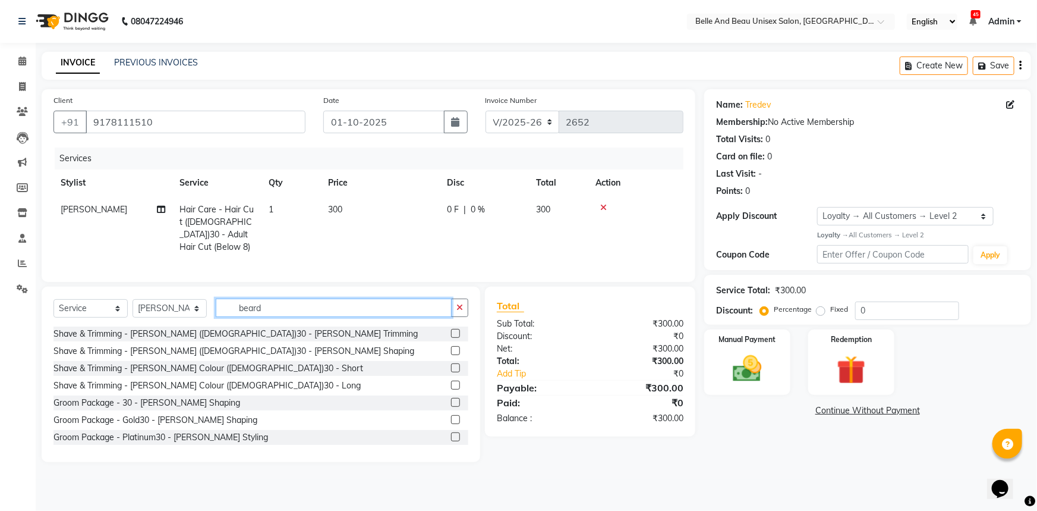
type input "beard"
click at [451, 346] on label at bounding box center [455, 350] width 9 height 9
click at [451, 347] on input "checkbox" at bounding box center [455, 351] width 8 height 8
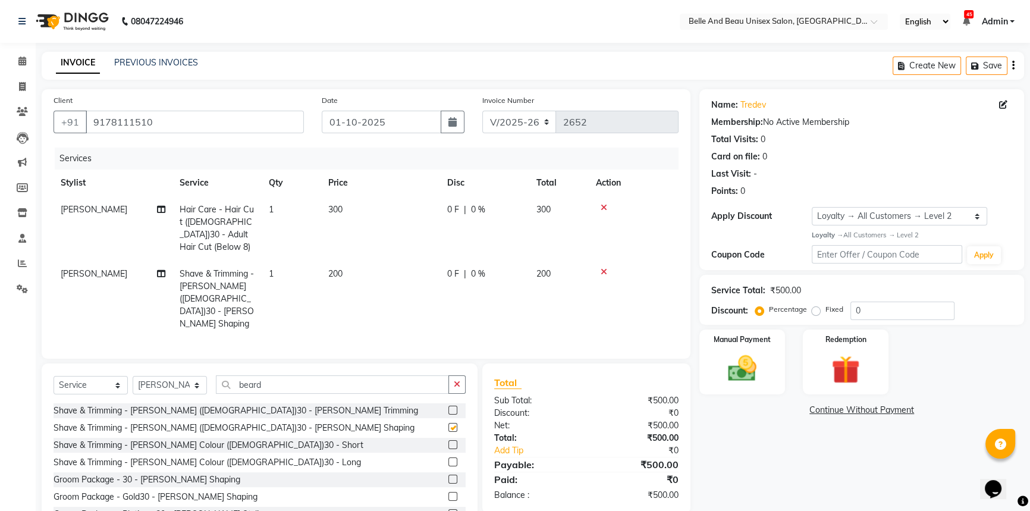
checkbox input "false"
click at [318, 375] on input "beard" at bounding box center [332, 384] width 233 height 18
click at [774, 373] on div "Manual Payment" at bounding box center [741, 362] width 89 height 68
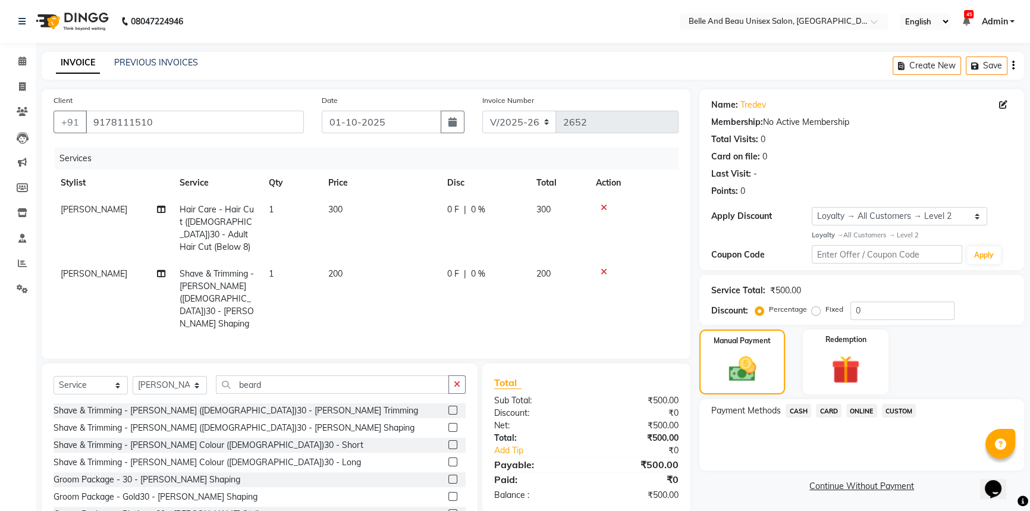
scroll to position [17, 0]
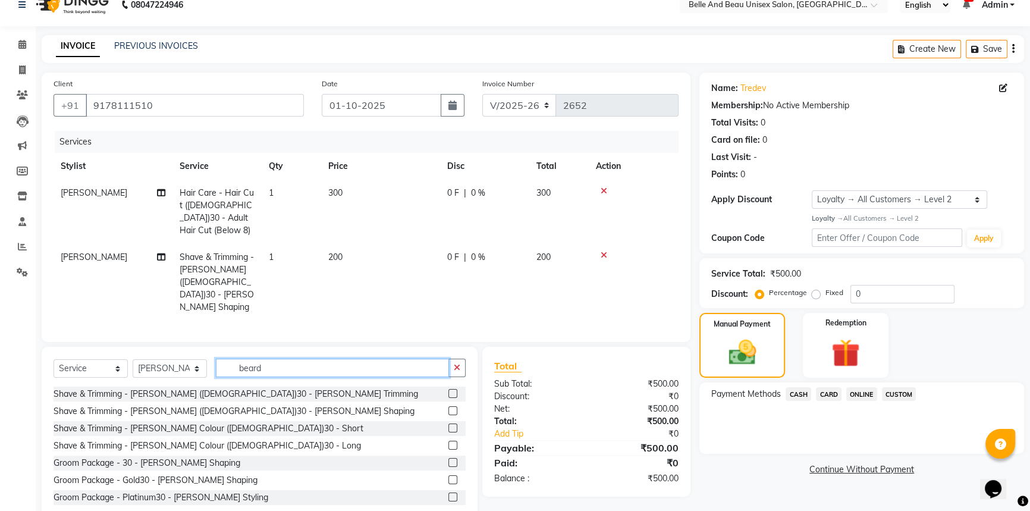
click at [278, 358] on input "beard" at bounding box center [332, 367] width 233 height 18
type input "b"
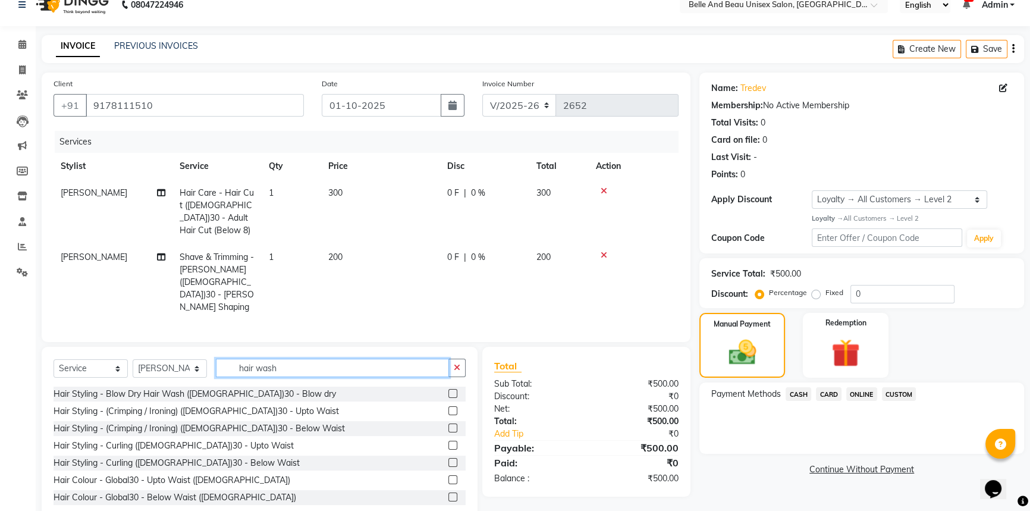
scroll to position [1, 0]
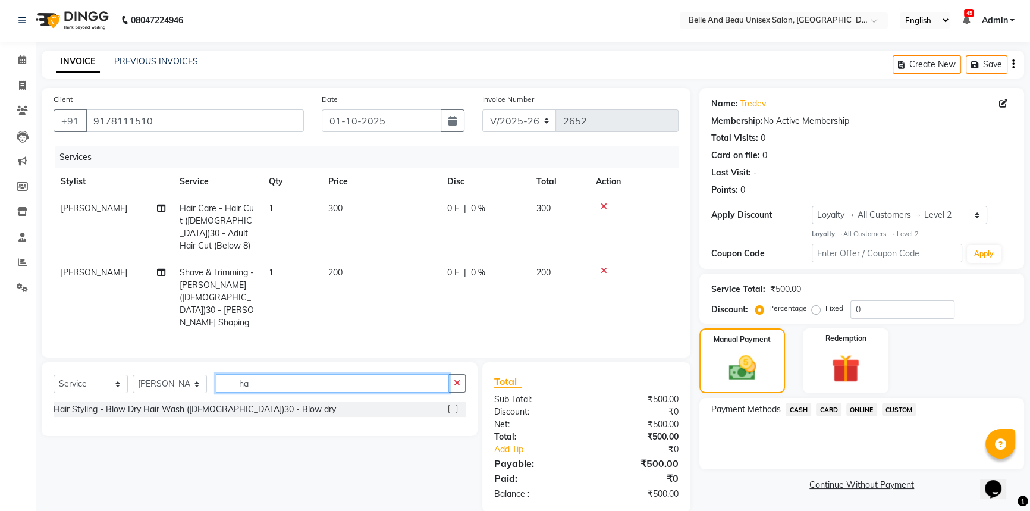
type input "h"
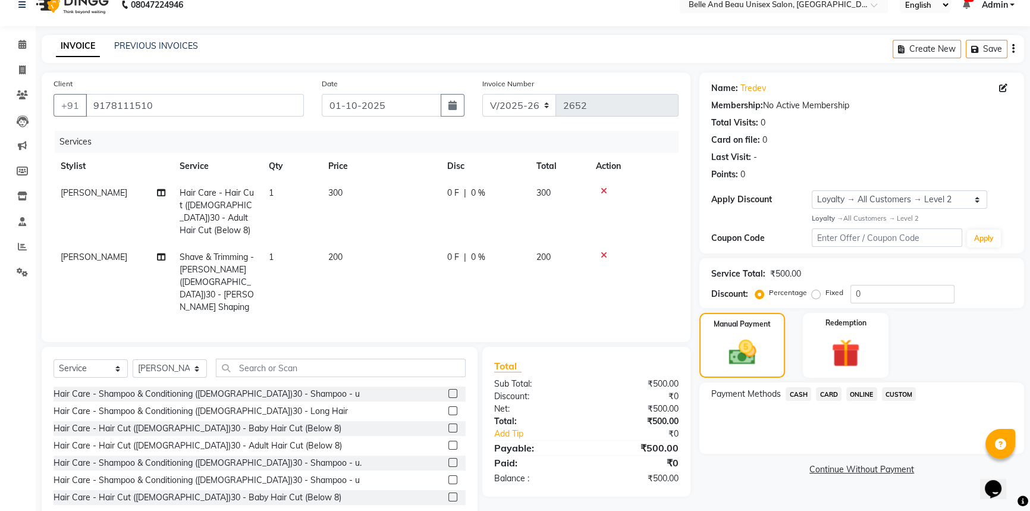
click at [448, 389] on label at bounding box center [452, 393] width 9 height 9
click at [448, 390] on input "checkbox" at bounding box center [452, 394] width 8 height 8
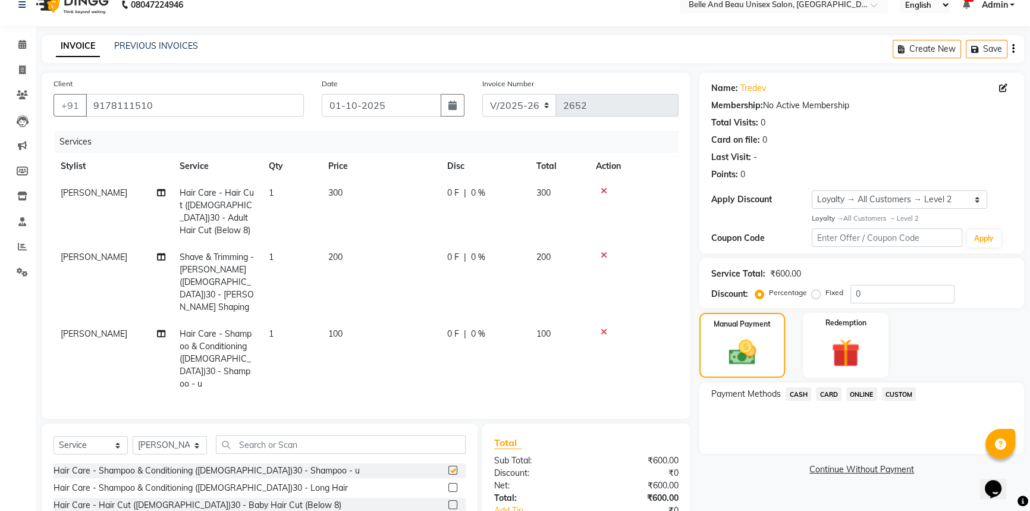
checkbox input "false"
click at [852, 393] on span "ONLINE" at bounding box center [861, 394] width 31 height 14
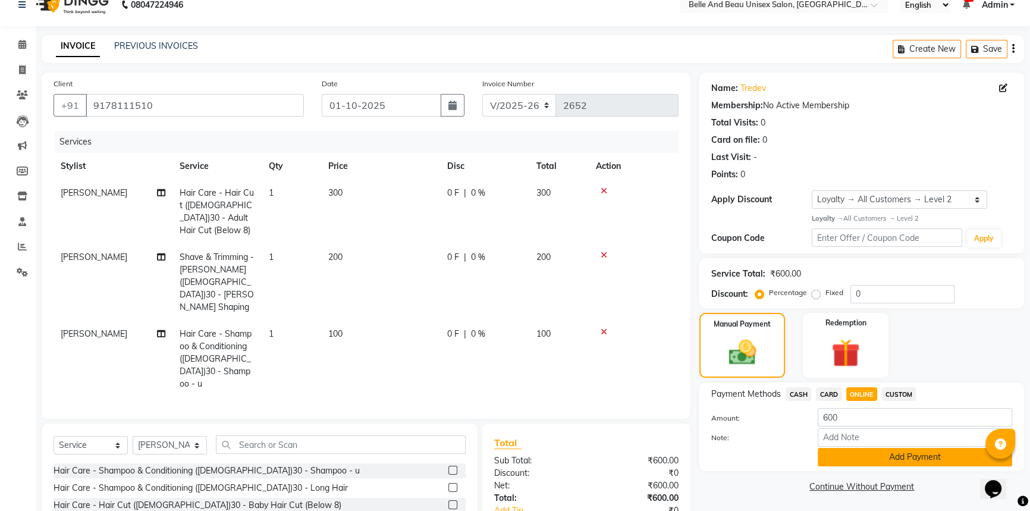
click at [854, 456] on button "Add Payment" at bounding box center [914, 457] width 194 height 18
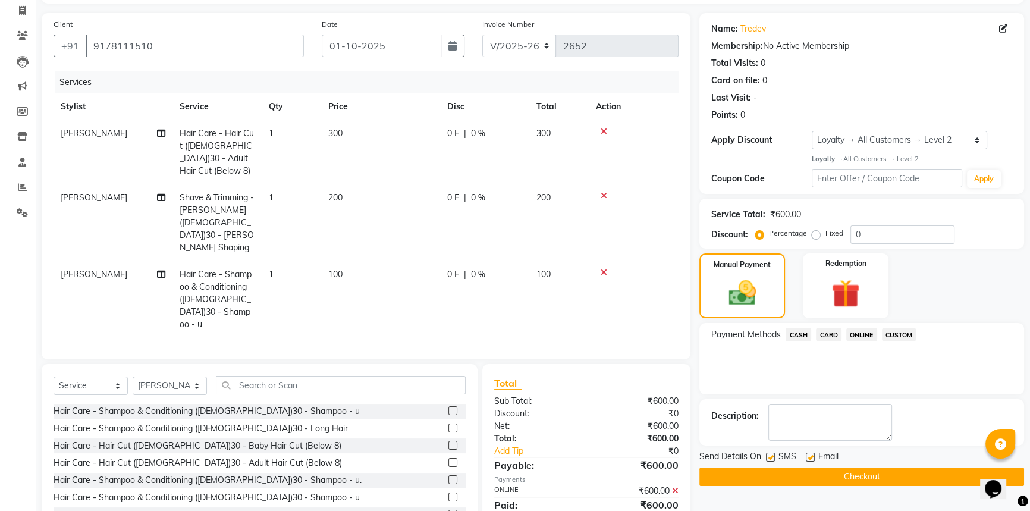
scroll to position [139, 0]
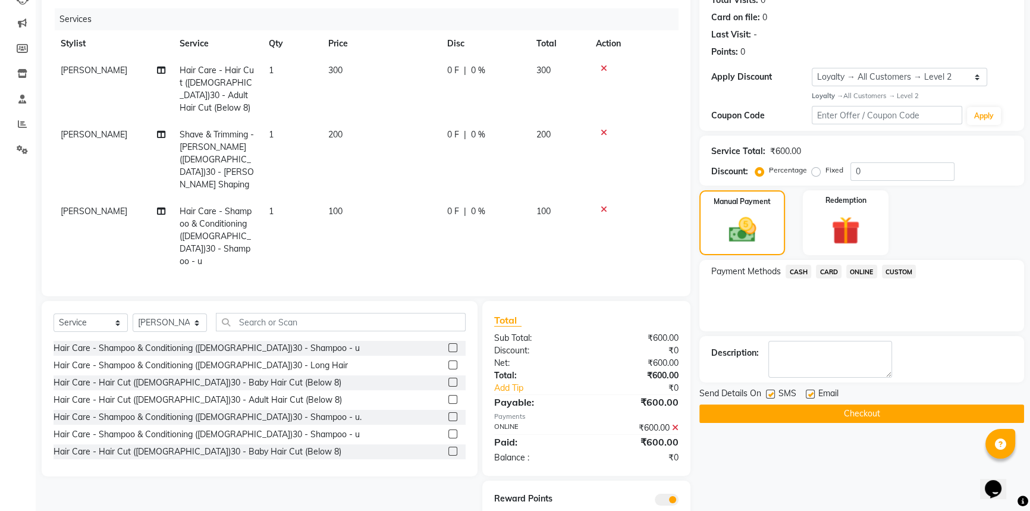
click at [829, 410] on button "Checkout" at bounding box center [861, 413] width 325 height 18
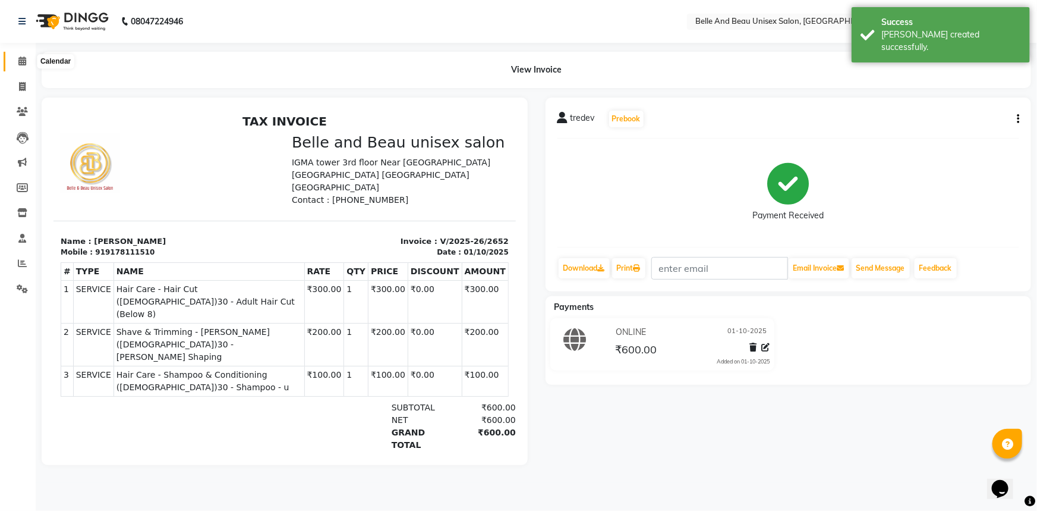
click at [20, 59] on icon at bounding box center [22, 60] width 8 height 9
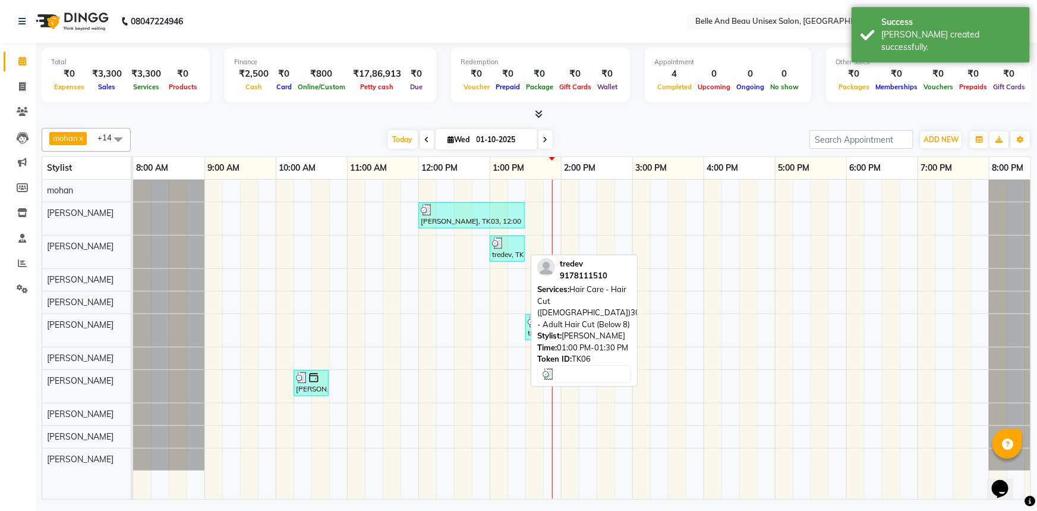
click at [515, 255] on div "tredev, TK06, 01:00 PM-01:30 PM, Hair Care - Hair Cut (Male)30 - Adult Hair Cut…" at bounding box center [507, 248] width 33 height 23
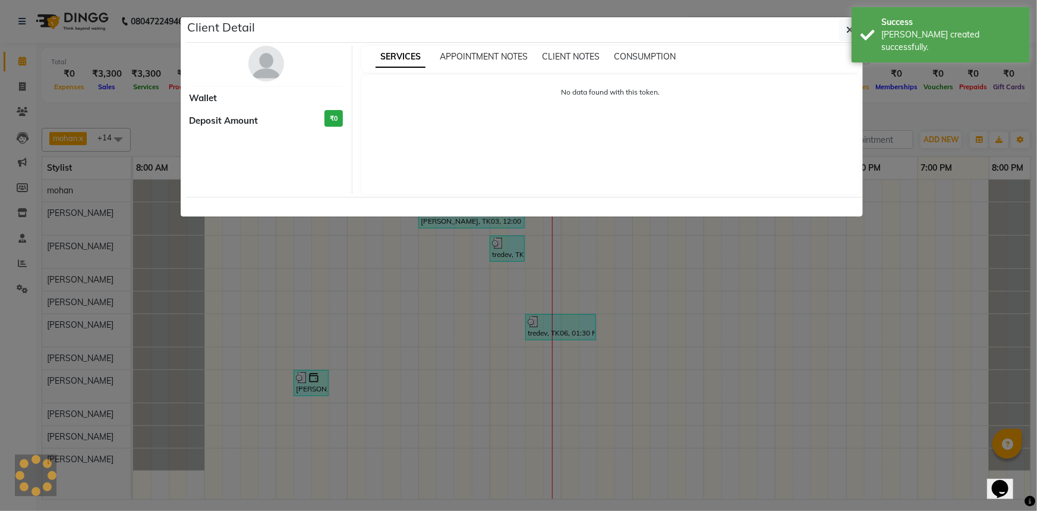
select select "3"
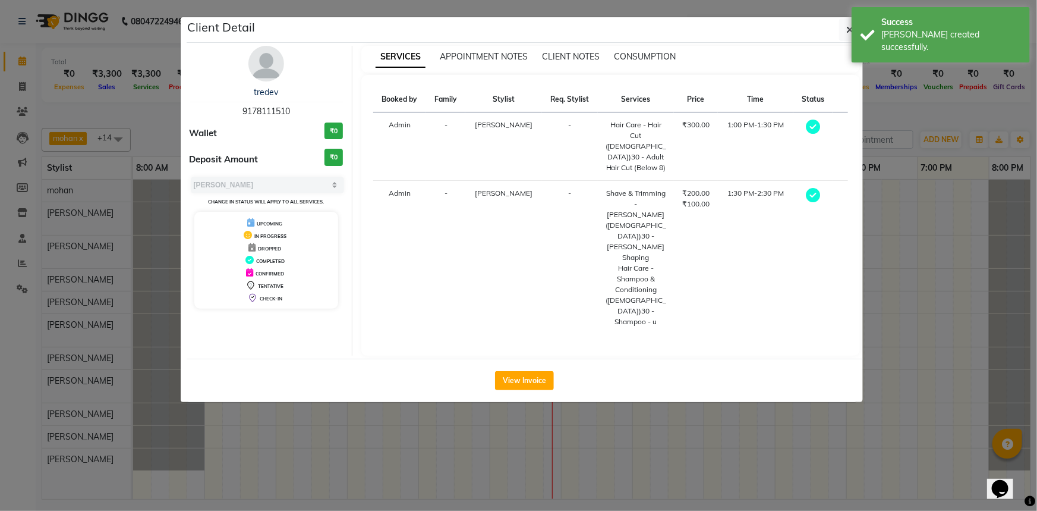
drag, startPoint x: 271, startPoint y: 90, endPoint x: 304, endPoint y: 90, distance: 33.3
click at [304, 90] on div "tredev" at bounding box center [267, 92] width 154 height 12
copy link "tredev"
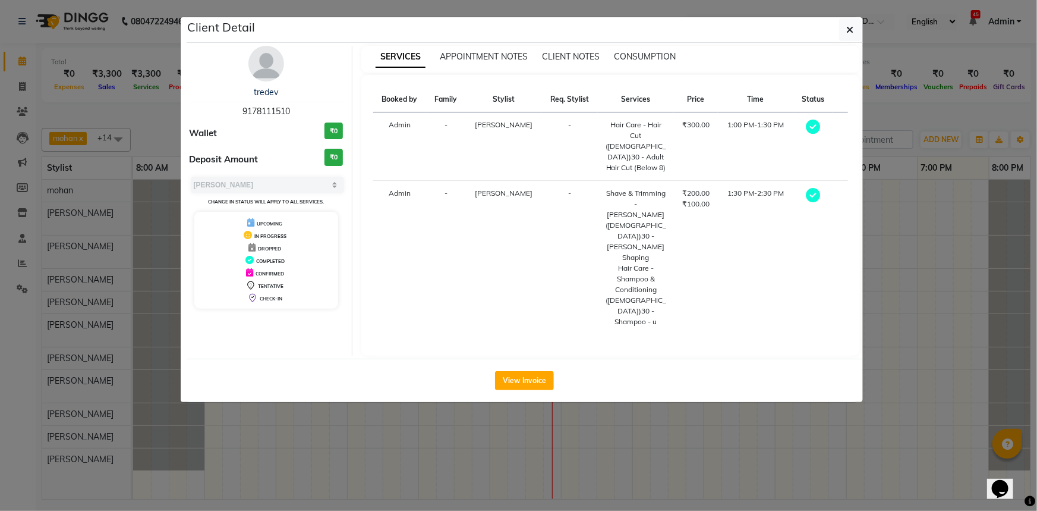
click at [258, 108] on span "9178111510" at bounding box center [267, 111] width 48 height 11
copy span "9178111510"
click at [856, 29] on button "button" at bounding box center [850, 29] width 23 height 23
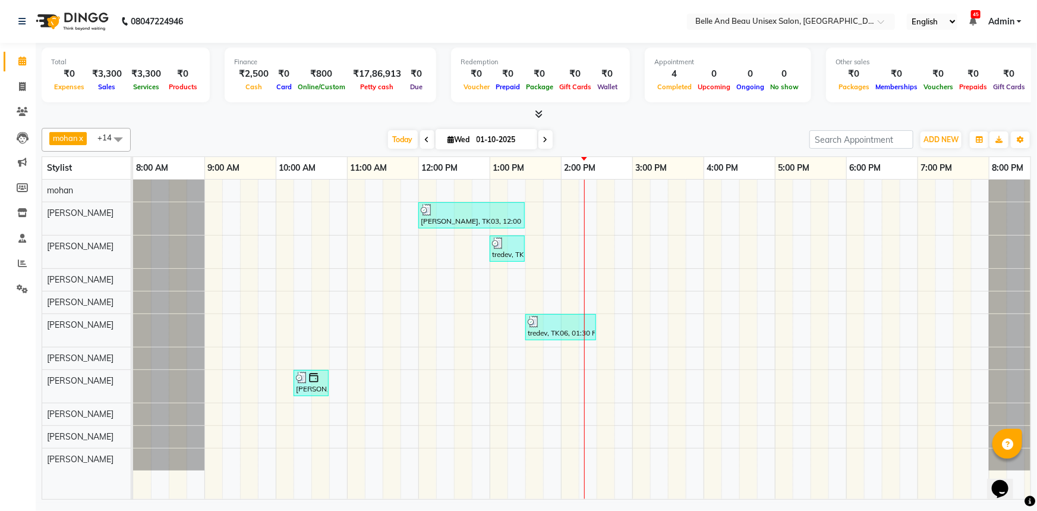
click at [602, 194] on div "Shruti chawad, TK03, 12:00 PM-01:30 PM, FURUTSU,Bleach / Detan - Bleach / Detan…" at bounding box center [596, 339] width 927 height 319
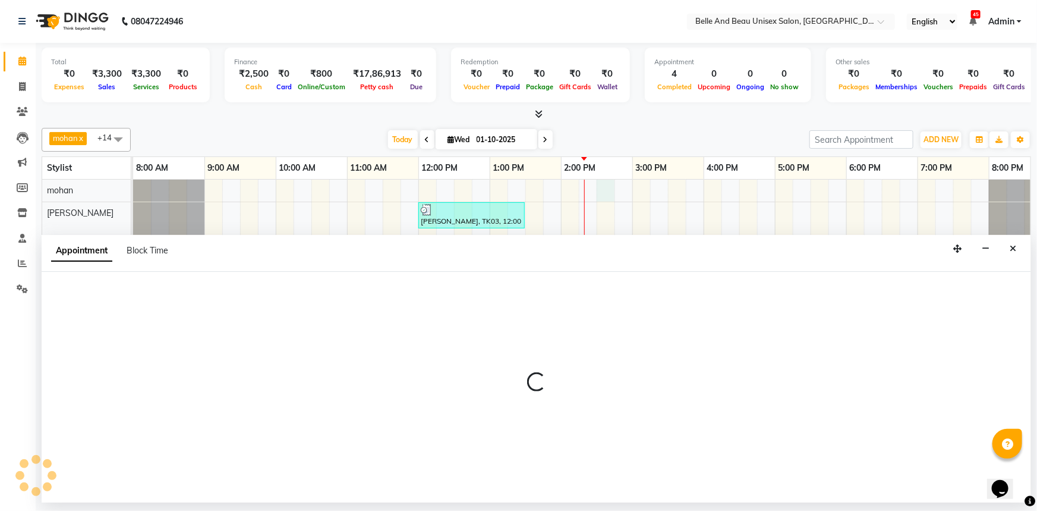
select select "65137"
select select "870"
select select "tentative"
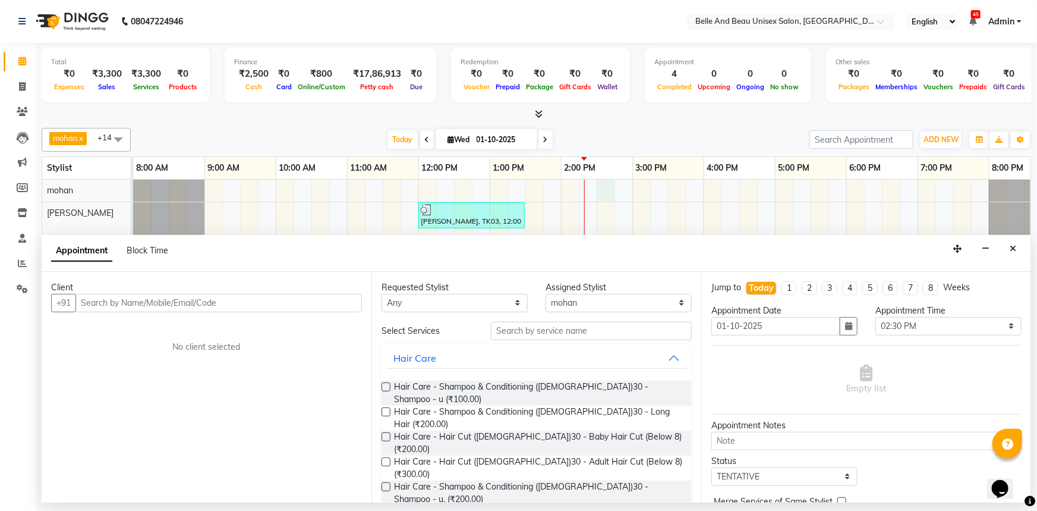
click at [130, 301] on input "text" at bounding box center [218, 303] width 287 height 18
type input "9893024240"
click at [326, 303] on span "Add Client" at bounding box center [337, 302] width 40 height 11
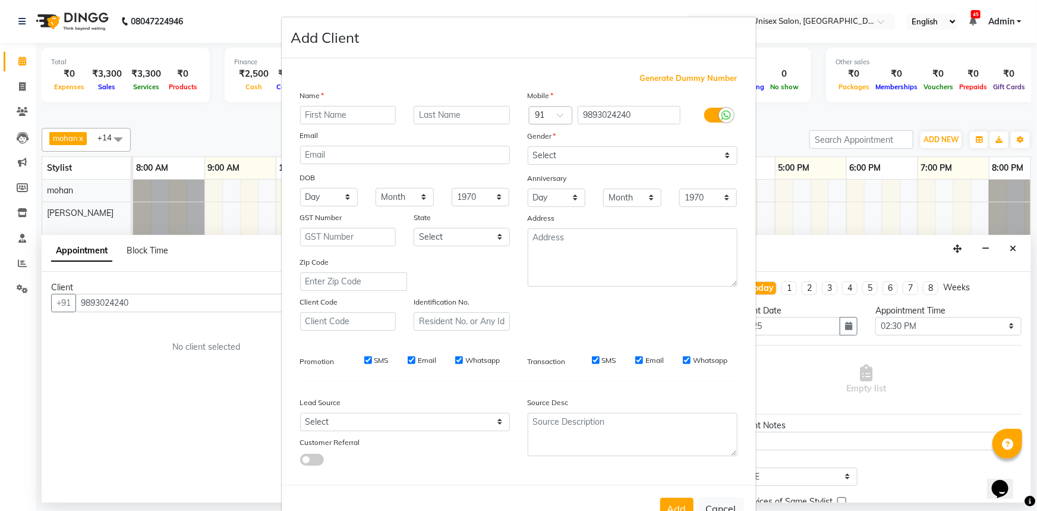
click at [347, 113] on input "text" at bounding box center [348, 115] width 96 height 18
type input "santosh"
drag, startPoint x: 445, startPoint y: 114, endPoint x: 445, endPoint y: 125, distance: 10.7
click at [445, 115] on input "text" at bounding box center [462, 115] width 96 height 18
type input "sir"
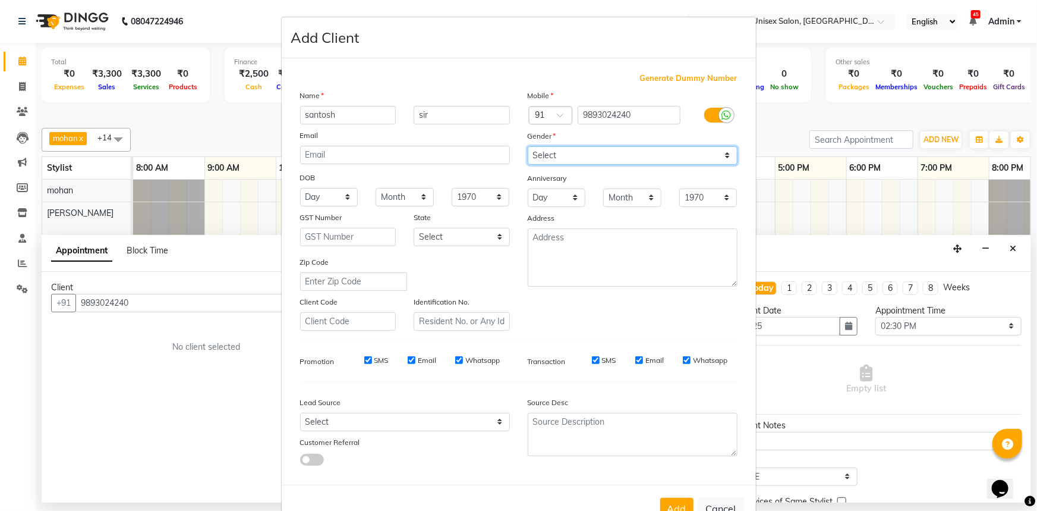
click at [578, 152] on select "Select Male Female Other Prefer Not To Say" at bounding box center [633, 155] width 210 height 18
select select "male"
click at [528, 146] on select "Select Male Female Other Prefer Not To Say" at bounding box center [633, 155] width 210 height 18
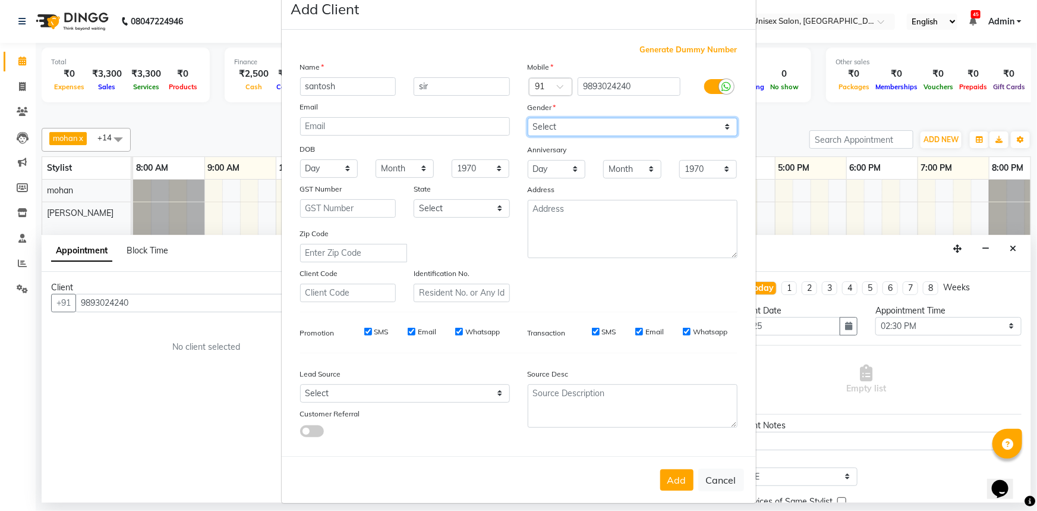
scroll to position [42, 0]
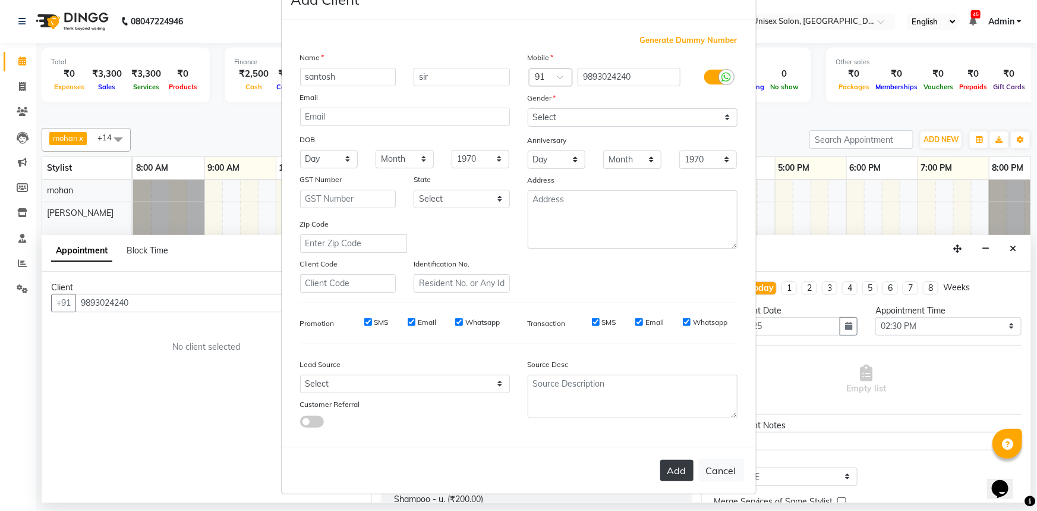
click at [679, 476] on button "Add" at bounding box center [676, 470] width 33 height 21
select select
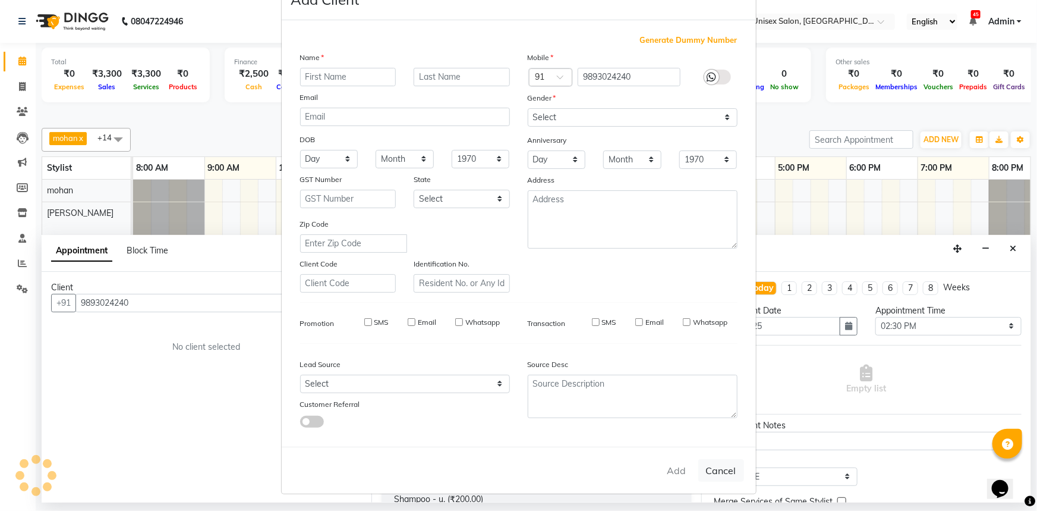
select select
checkbox input "false"
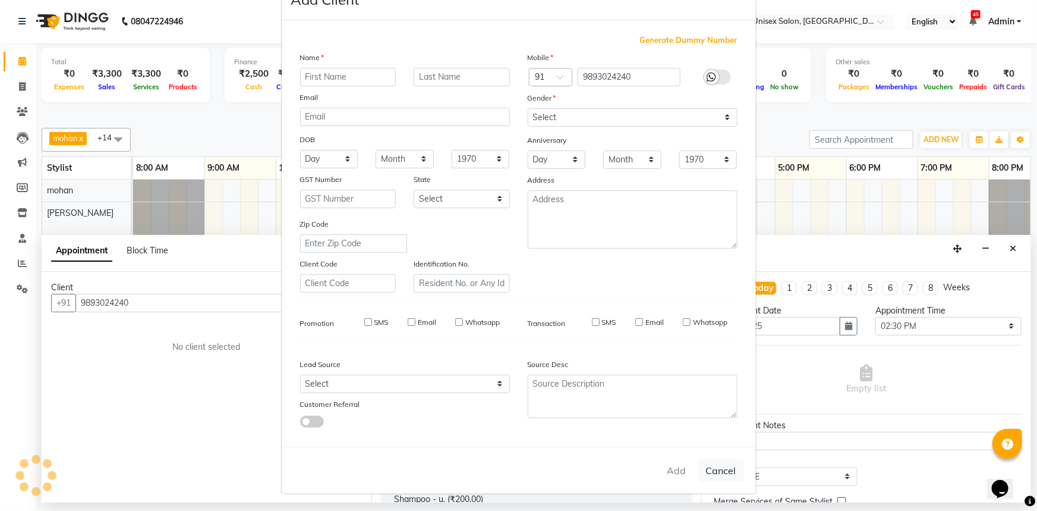
checkbox input "false"
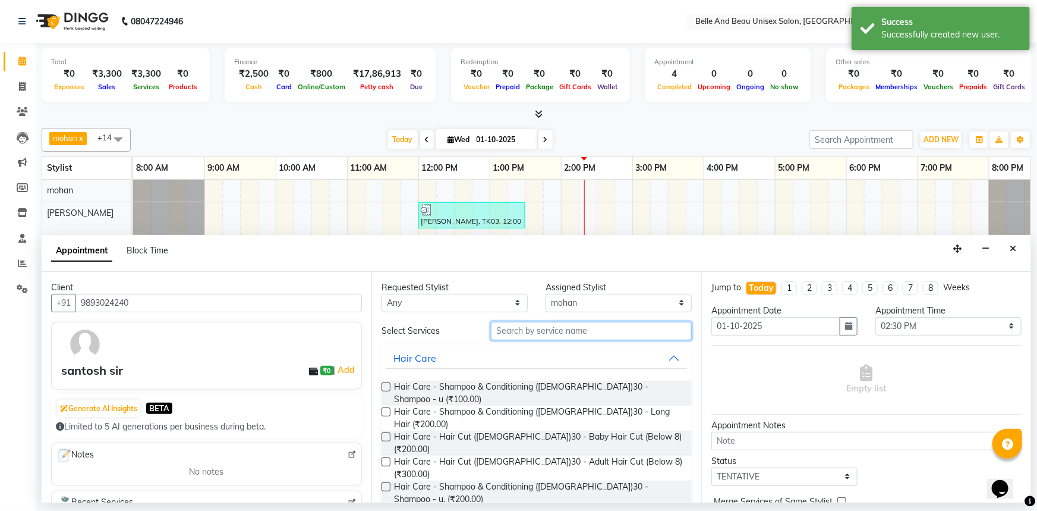
click at [543, 332] on input "text" at bounding box center [591, 331] width 201 height 18
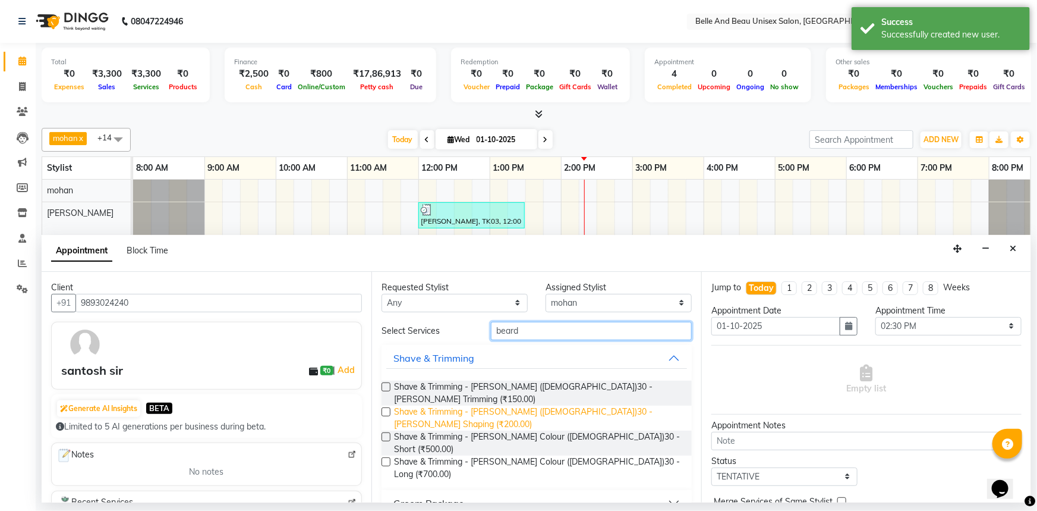
type input "beard"
drag, startPoint x: 622, startPoint y: 398, endPoint x: 677, endPoint y: 417, distance: 57.9
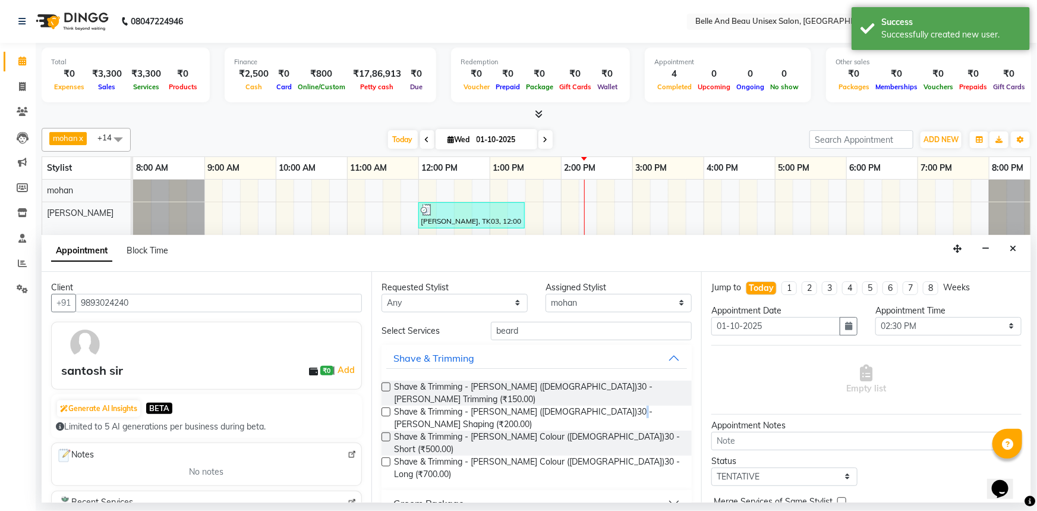
click at [622, 405] on span "Shave & Trimming - Beard (Male)30 - Beard Shaping (₹200.00)" at bounding box center [538, 417] width 288 height 25
checkbox input "false"
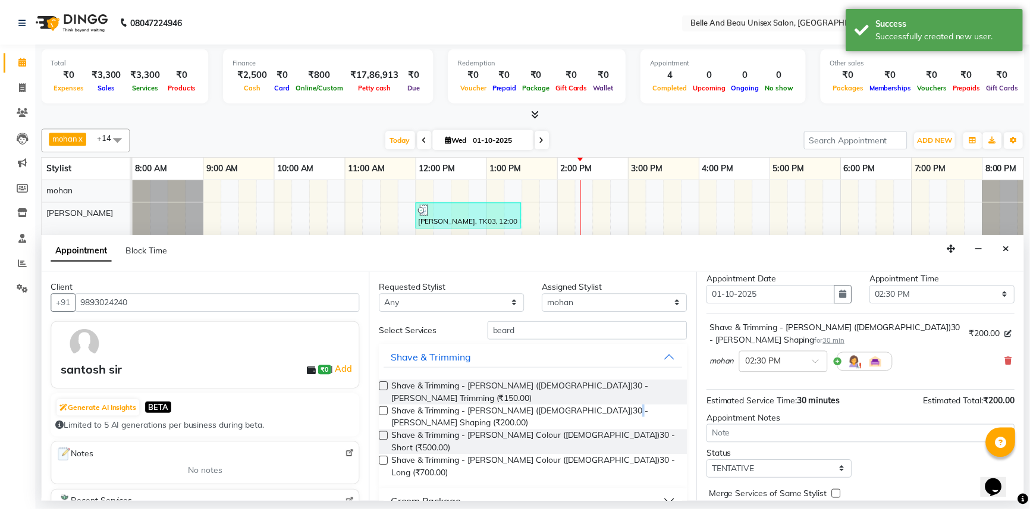
scroll to position [70, 0]
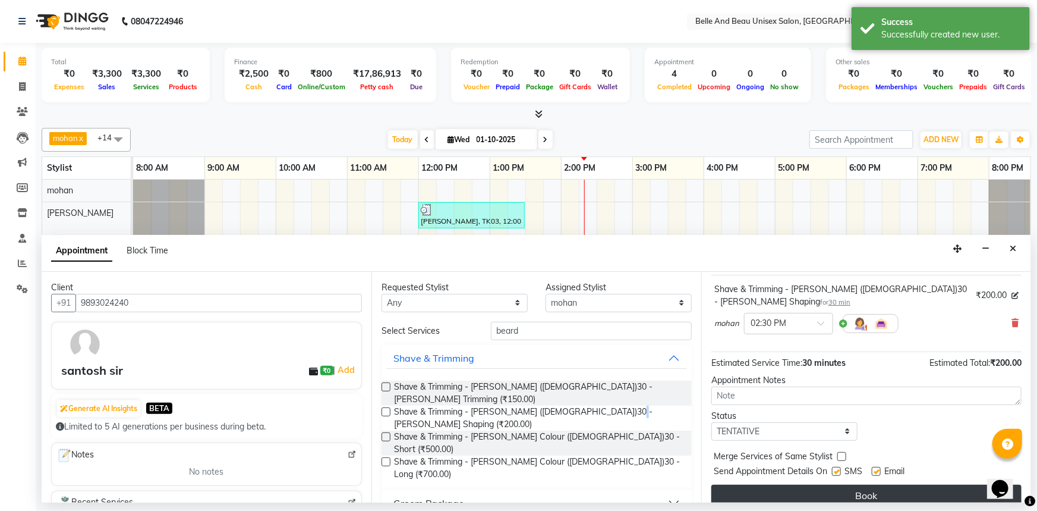
click at [845, 484] on button "Book" at bounding box center [867, 494] width 310 height 21
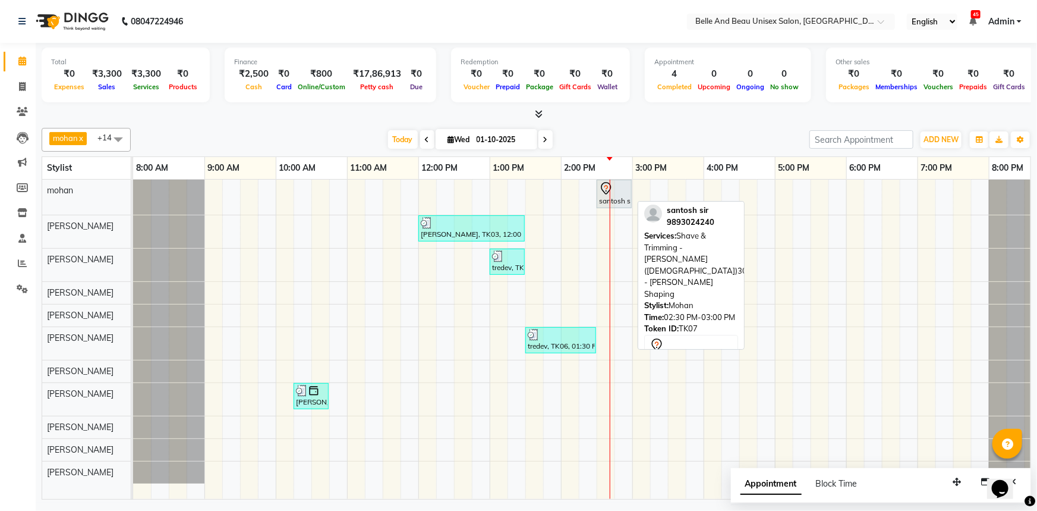
click at [611, 199] on div "santosh sir, TK07, 02:30 PM-03:00 PM, Shave & Trimming - Beard (Male)30 - Beard…" at bounding box center [614, 193] width 33 height 25
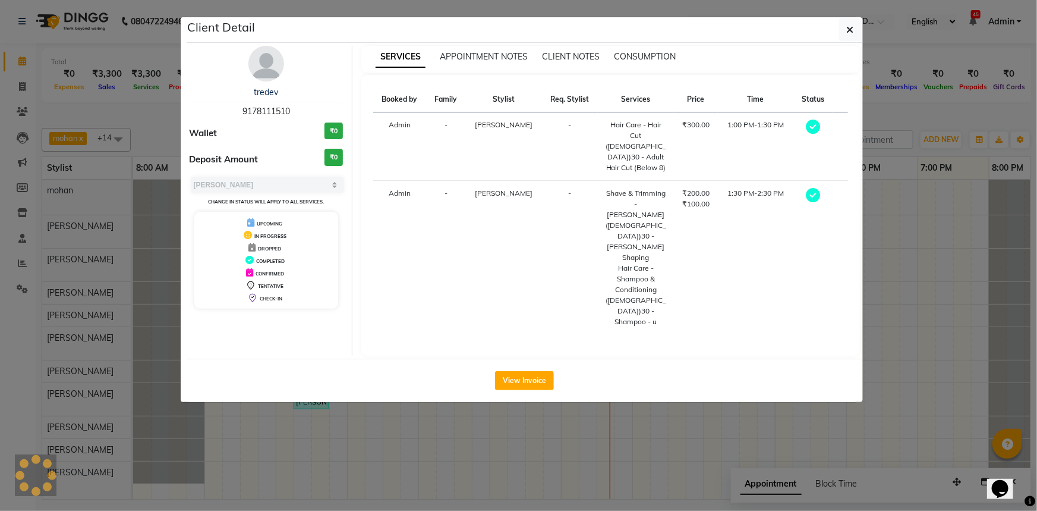
select select "7"
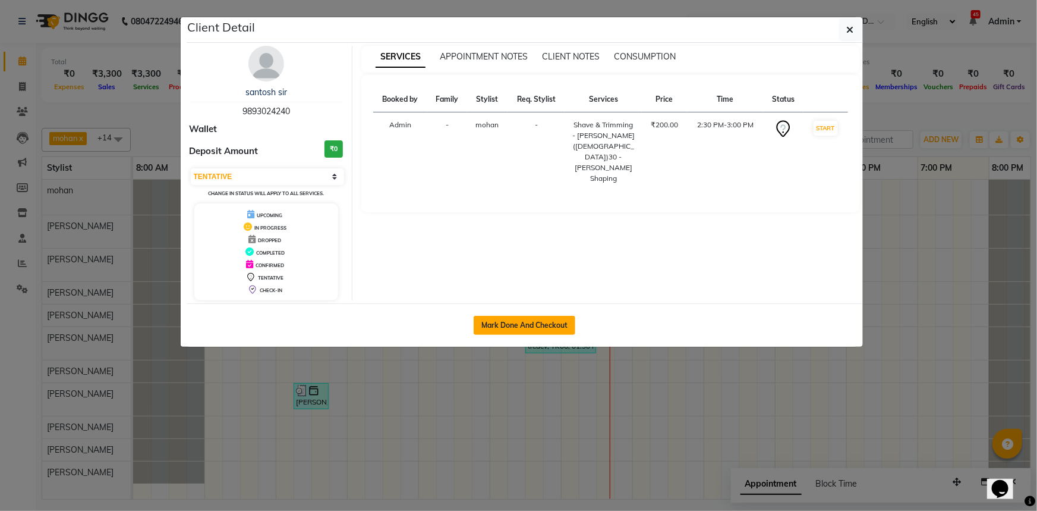
click at [501, 327] on button "Mark Done And Checkout" at bounding box center [525, 325] width 102 height 19
select select "service"
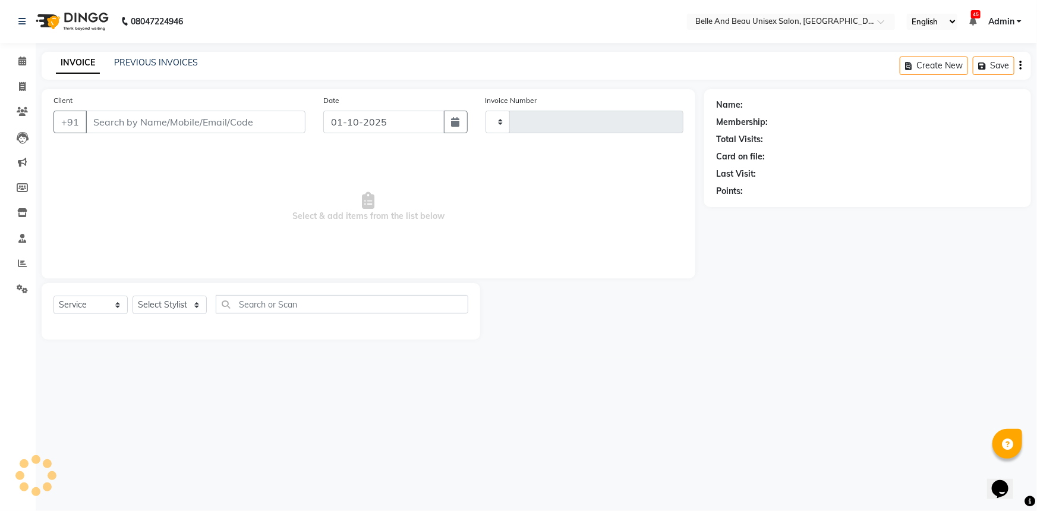
type input "2653"
select select "7066"
type input "9893024240"
select select "60511"
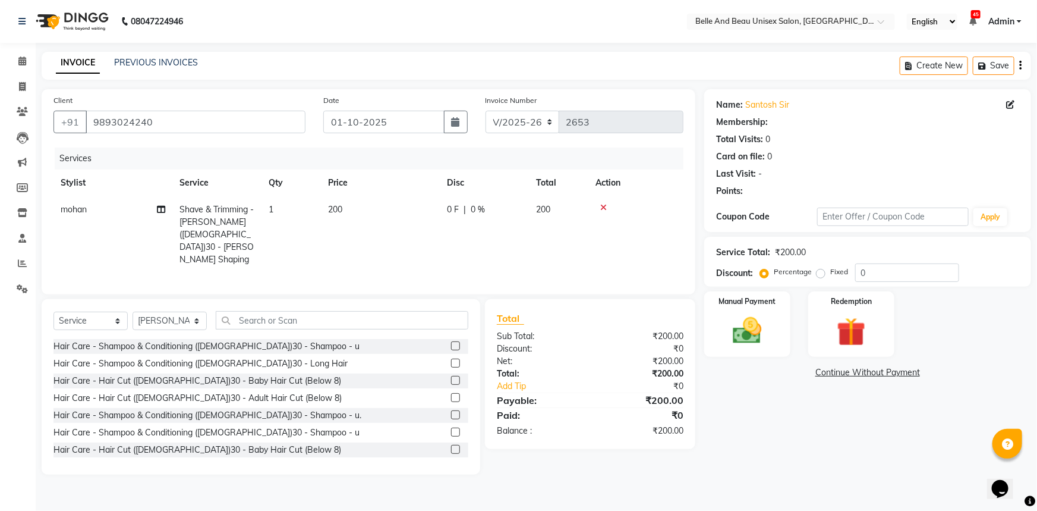
select select "1: Object"
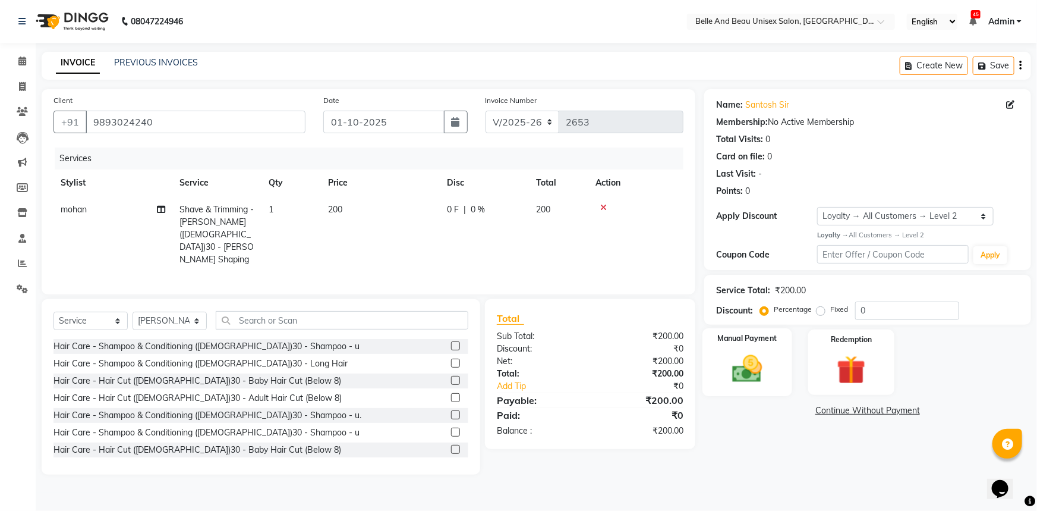
click at [748, 342] on label "Manual Payment" at bounding box center [747, 338] width 59 height 11
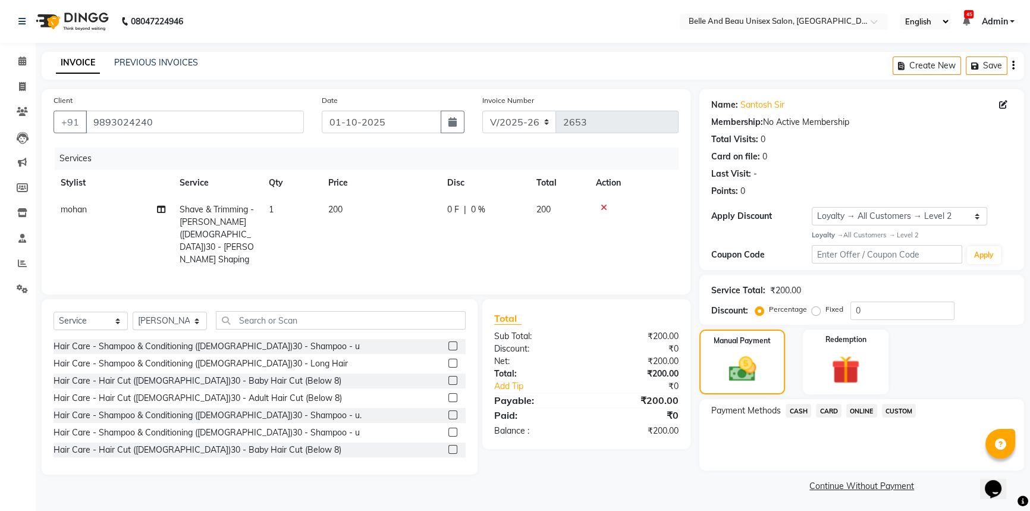
click at [792, 414] on span "CASH" at bounding box center [798, 411] width 26 height 14
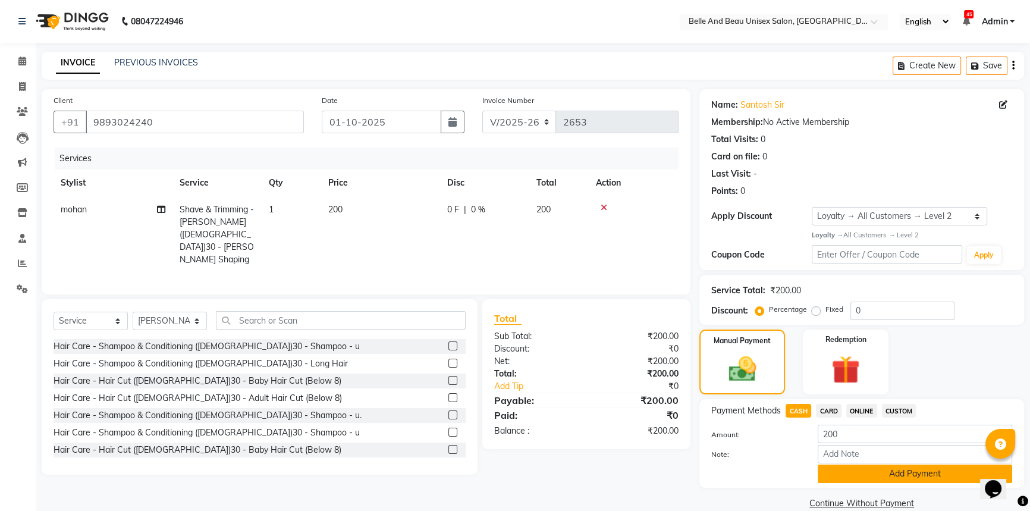
click at [851, 473] on button "Add Payment" at bounding box center [914, 473] width 194 height 18
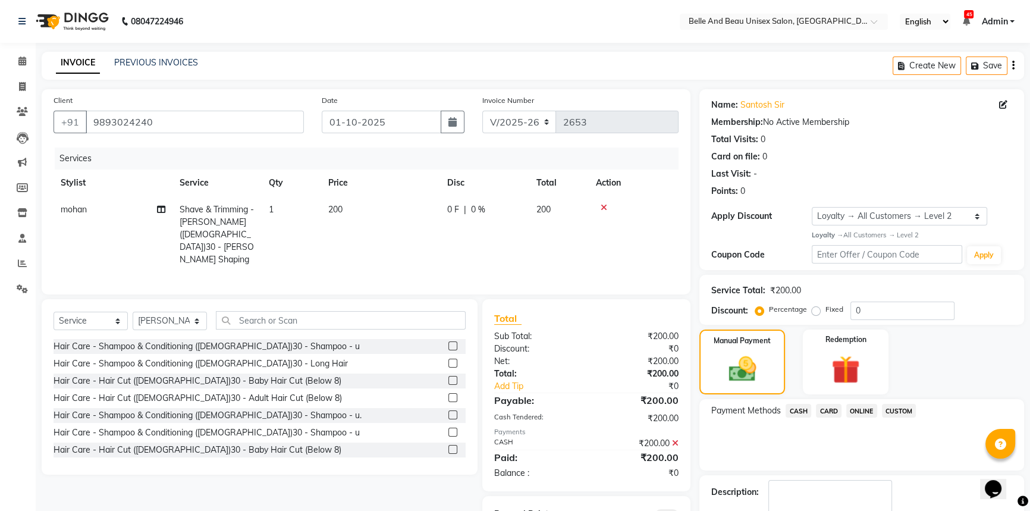
scroll to position [68, 0]
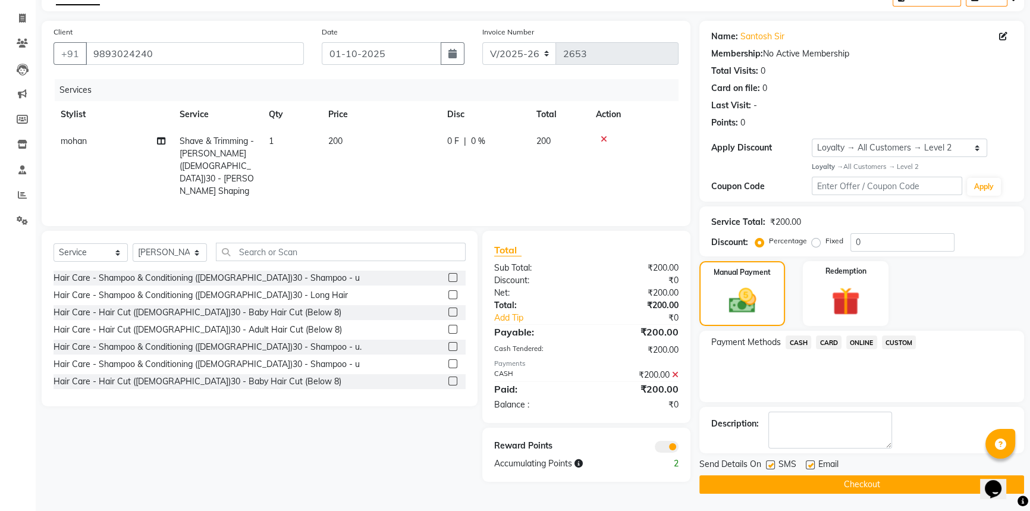
click at [800, 483] on button "Checkout" at bounding box center [861, 484] width 325 height 18
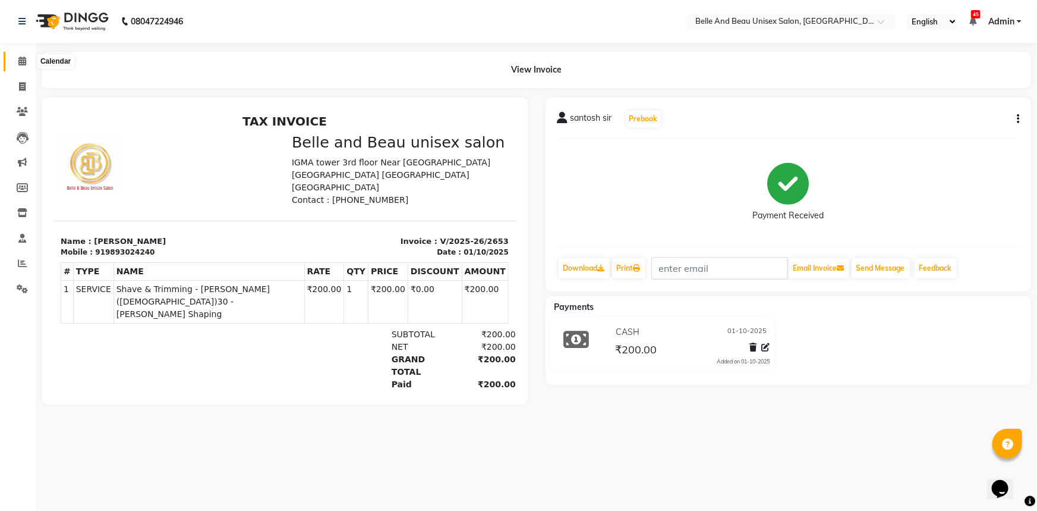
click at [24, 58] on icon at bounding box center [22, 60] width 8 height 9
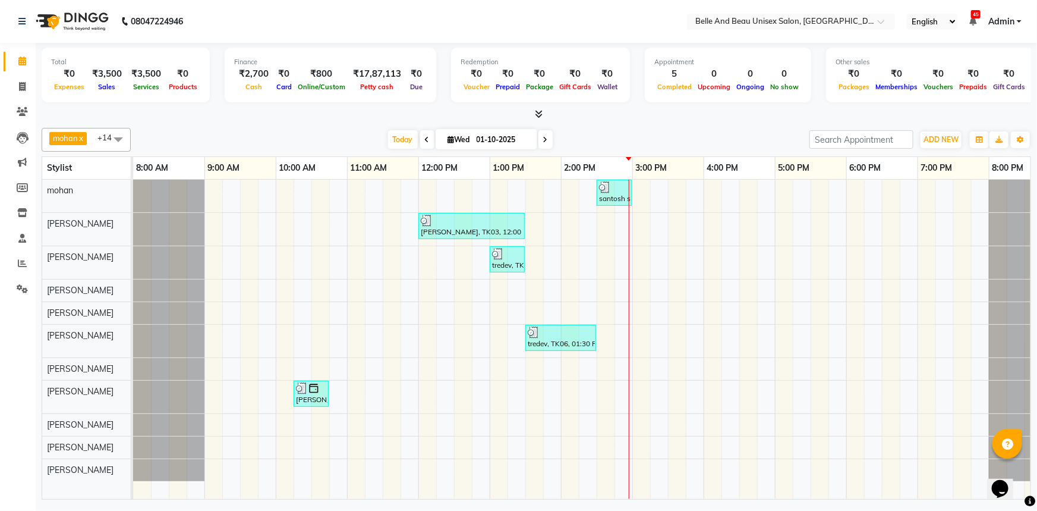
click at [649, 424] on div "santosh sir, TK07, 02:30 PM-03:00 PM, Shave & Trimming - Beard (Male)30 - Beard…" at bounding box center [596, 339] width 927 height 319
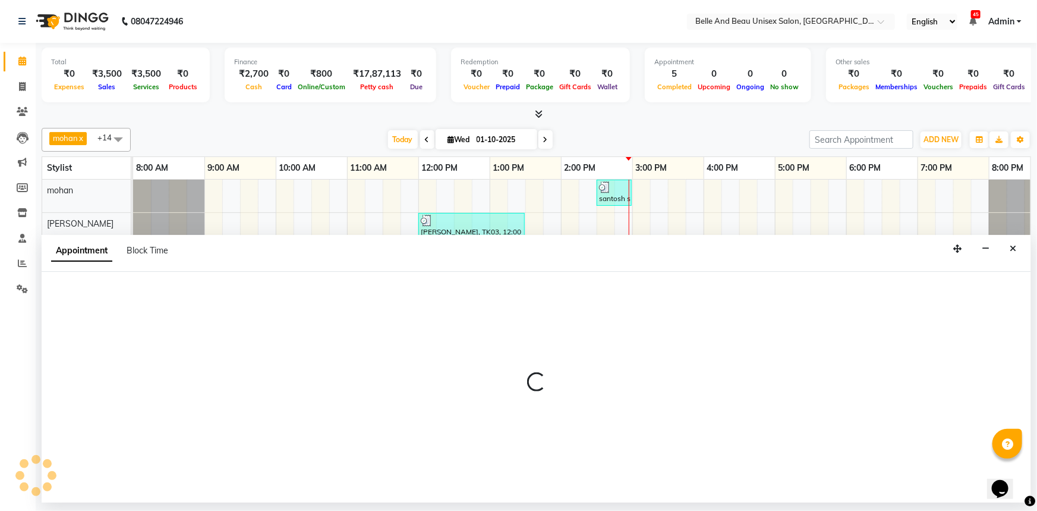
select select "83443"
select select "tentative"
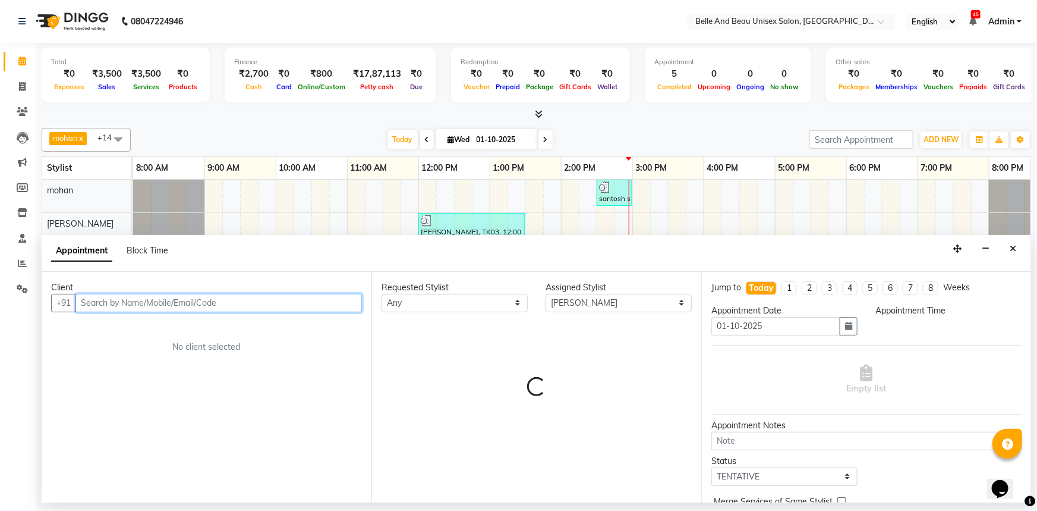
select select "900"
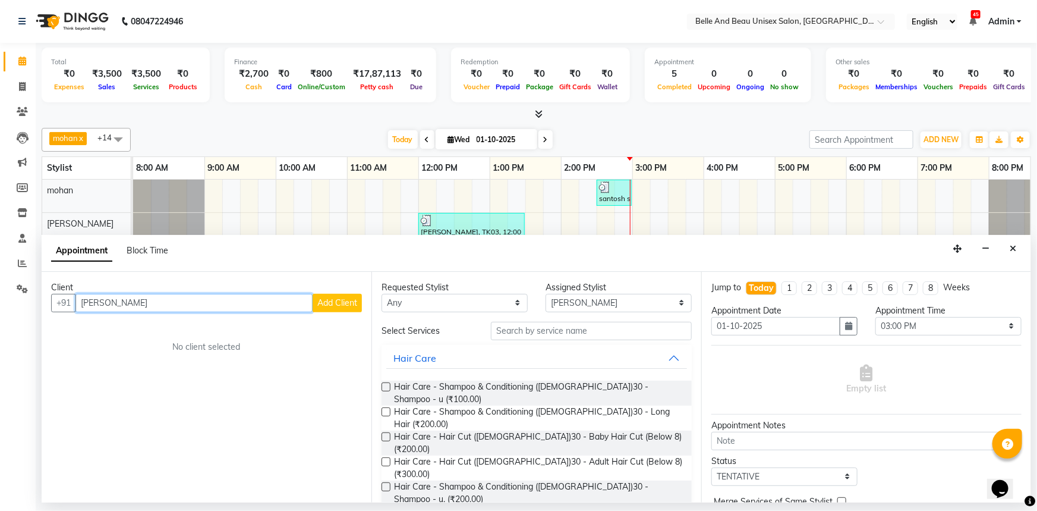
click at [97, 301] on input "ujjawal agrawal" at bounding box center [193, 303] width 237 height 18
click at [166, 300] on input "ujjwal agrawal" at bounding box center [193, 303] width 237 height 18
type input "ujjwal agrawal"
click at [323, 300] on span "Add Client" at bounding box center [337, 302] width 40 height 11
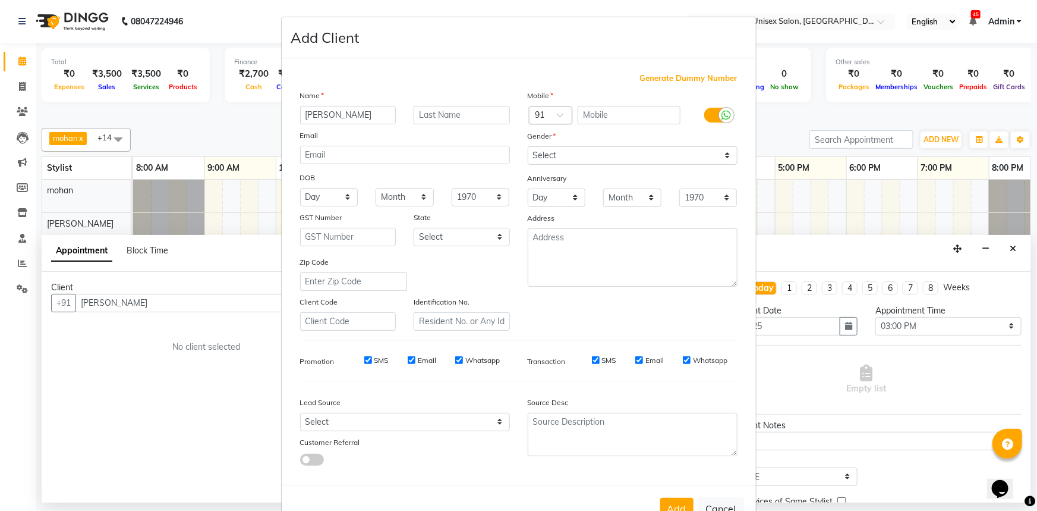
drag, startPoint x: 324, startPoint y: 113, endPoint x: 369, endPoint y: 111, distance: 44.6
click at [369, 111] on input "ujjwal agrawal" at bounding box center [348, 115] width 96 height 18
click at [414, 108] on input "text" at bounding box center [462, 115] width 96 height 18
paste input "agrawal"
type input "agrawal"
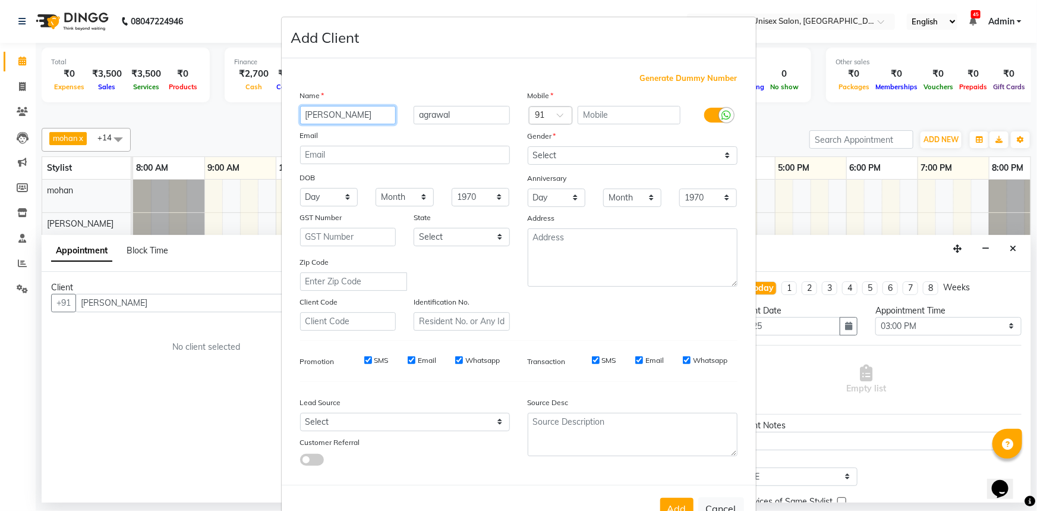
click at [384, 113] on input "ujjwal agrawal" at bounding box center [348, 115] width 96 height 18
type input "ujjwal"
click at [674, 503] on button "Add" at bounding box center [676, 508] width 33 height 21
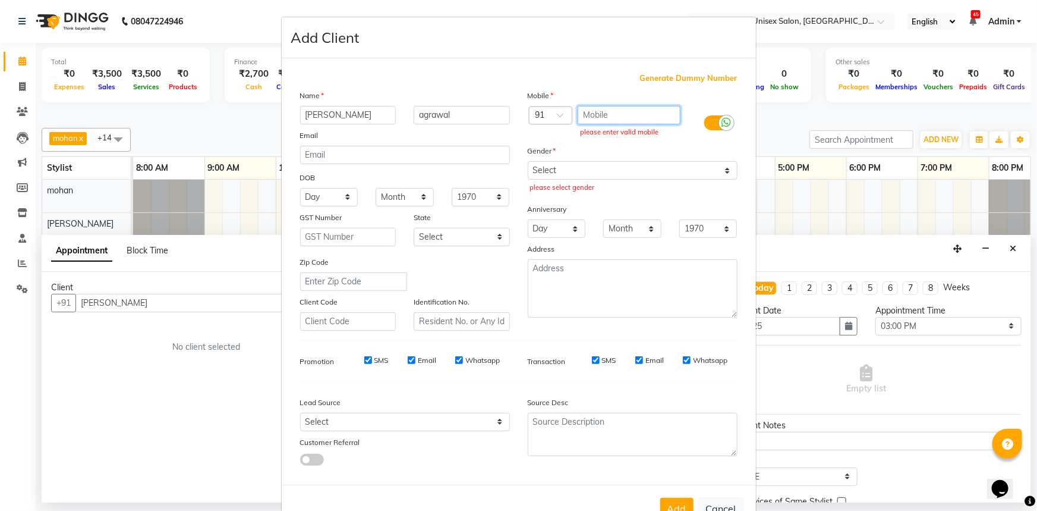
click at [644, 116] on input "text" at bounding box center [629, 115] width 103 height 18
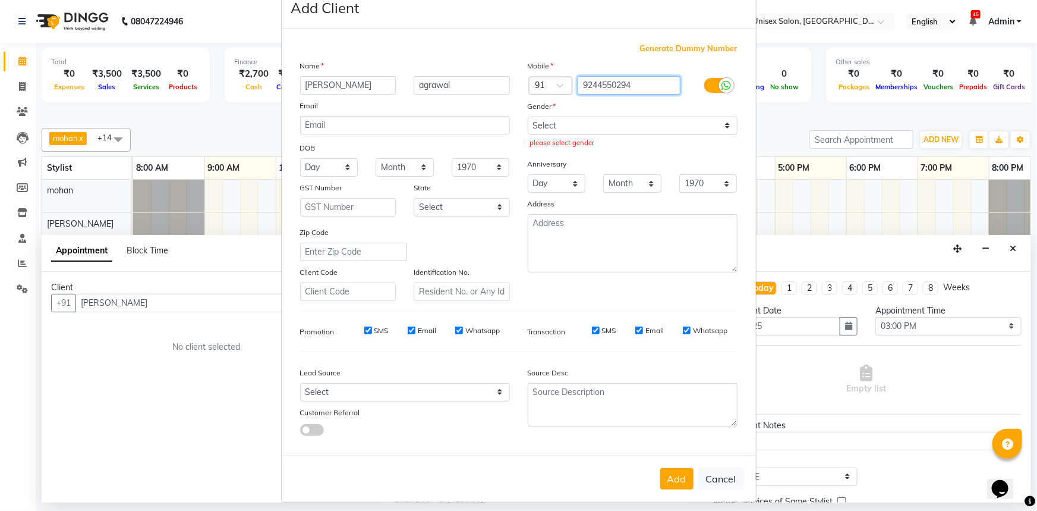
scroll to position [42, 0]
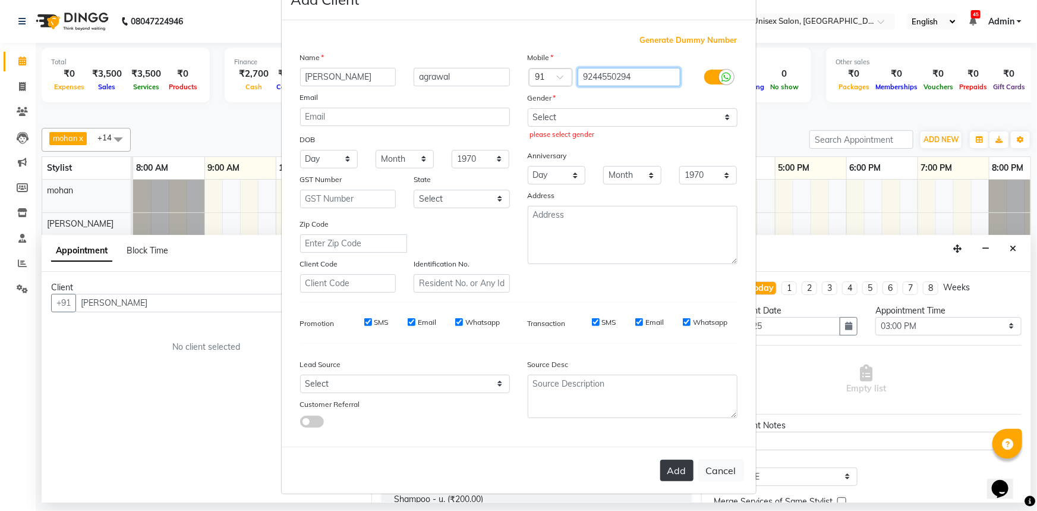
type input "9244550294"
click at [665, 472] on button "Add" at bounding box center [676, 470] width 33 height 21
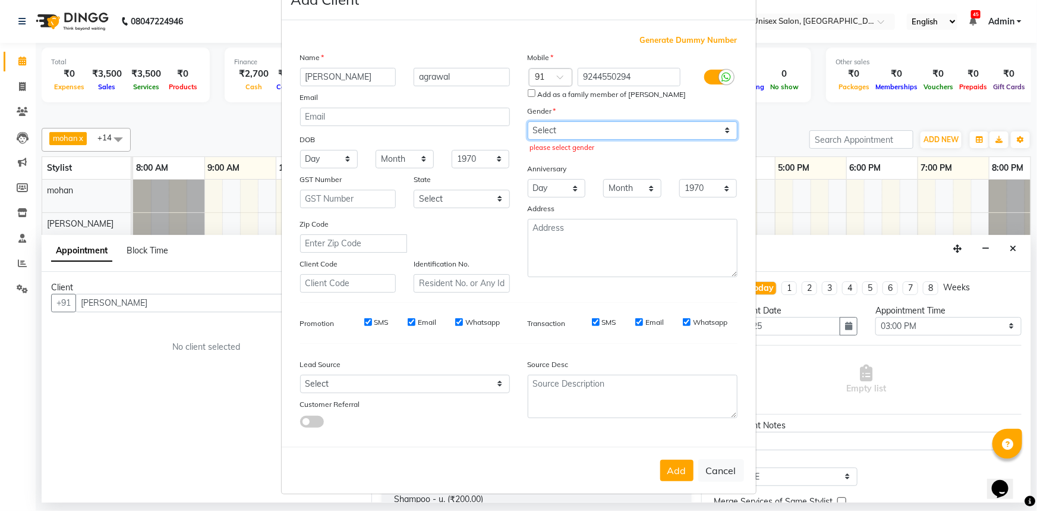
click at [624, 121] on select "Select Male Female Other Prefer Not To Say" at bounding box center [633, 130] width 210 height 18
select select "male"
click at [528, 121] on select "Select Male Female Other Prefer Not To Say" at bounding box center [633, 130] width 210 height 18
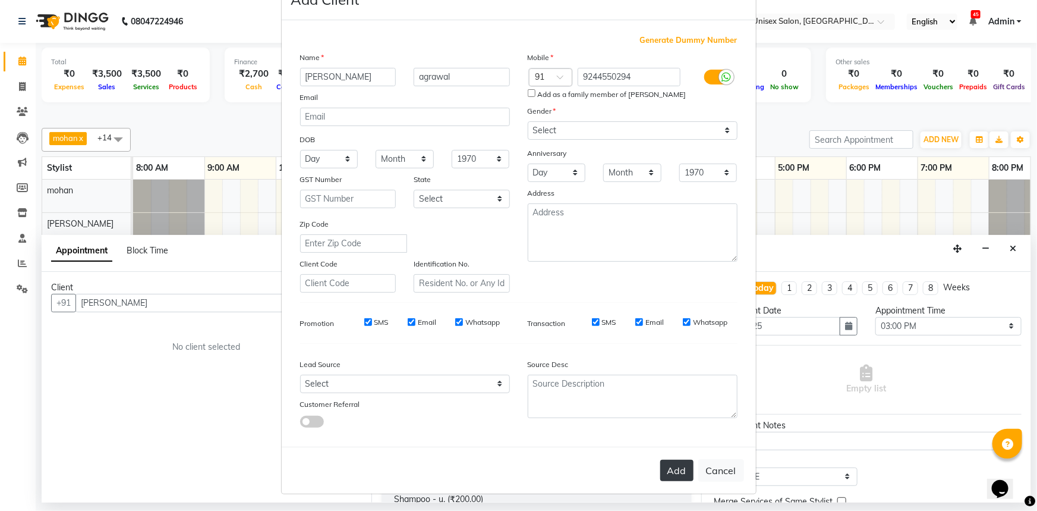
click at [678, 465] on button "Add" at bounding box center [676, 470] width 33 height 21
click at [670, 474] on button "Add" at bounding box center [676, 470] width 33 height 21
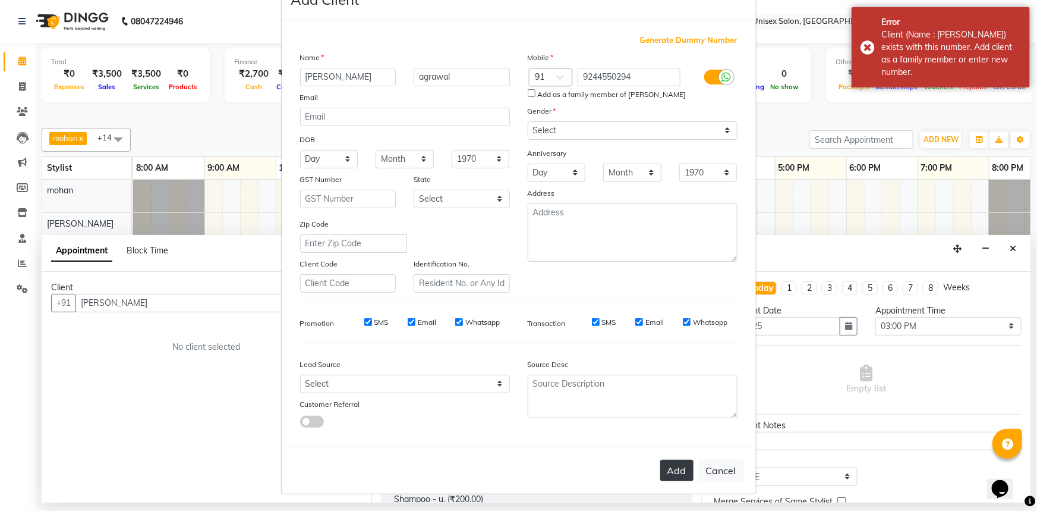
click at [670, 474] on button "Add" at bounding box center [676, 470] width 33 height 21
click at [348, 73] on input "ujjwal" at bounding box center [348, 77] width 96 height 18
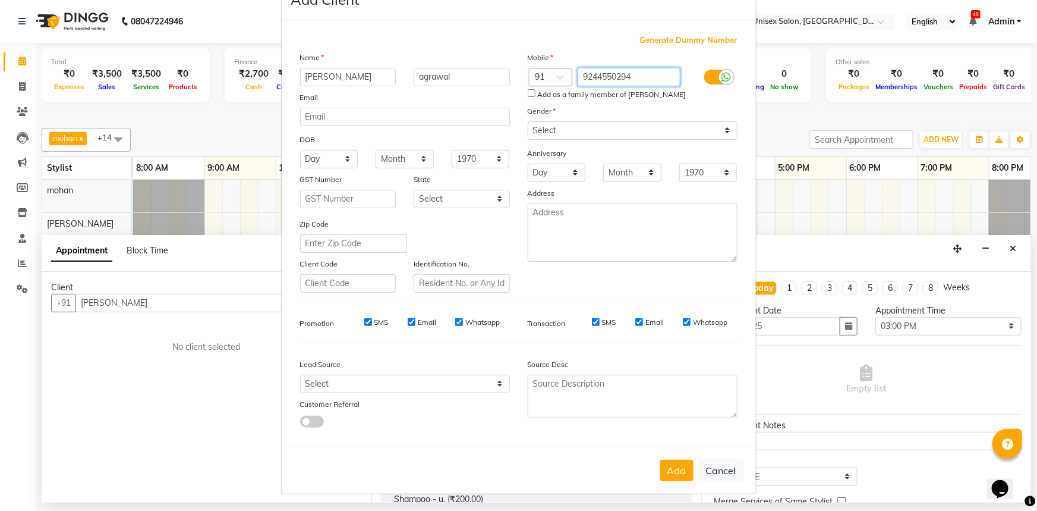
drag, startPoint x: 594, startPoint y: 72, endPoint x: 622, endPoint y: 71, distance: 28.5
click at [622, 71] on input "9244550294" at bounding box center [629, 77] width 103 height 18
drag, startPoint x: 577, startPoint y: 73, endPoint x: 624, endPoint y: 69, distance: 47.1
click at [629, 69] on input "9244550294" at bounding box center [629, 77] width 103 height 18
click at [715, 472] on button "Cancel" at bounding box center [721, 470] width 46 height 23
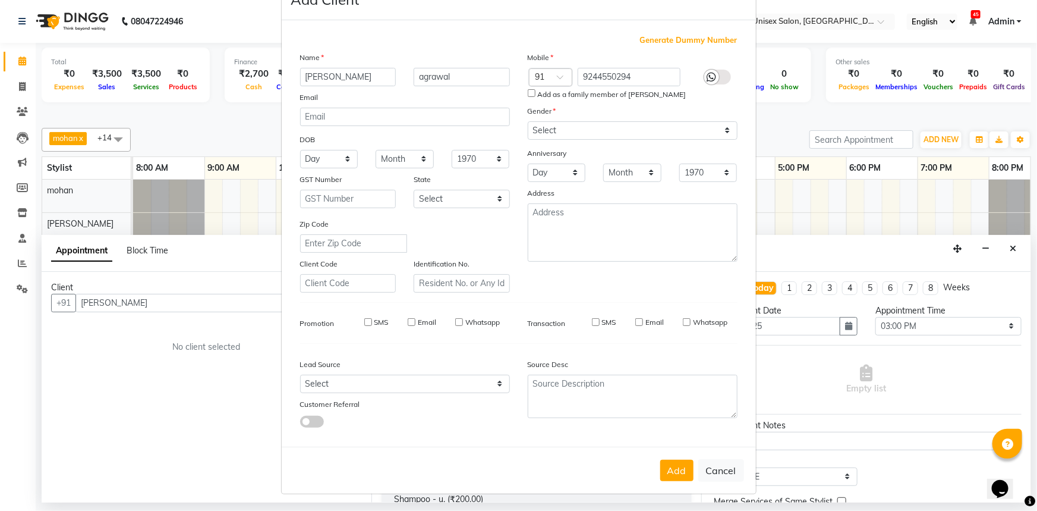
select select
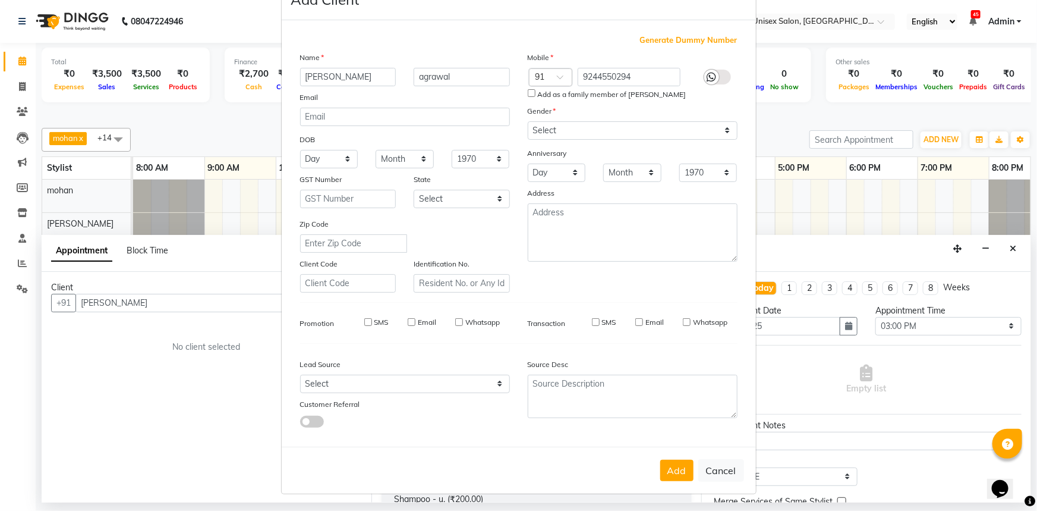
select select
checkbox input "false"
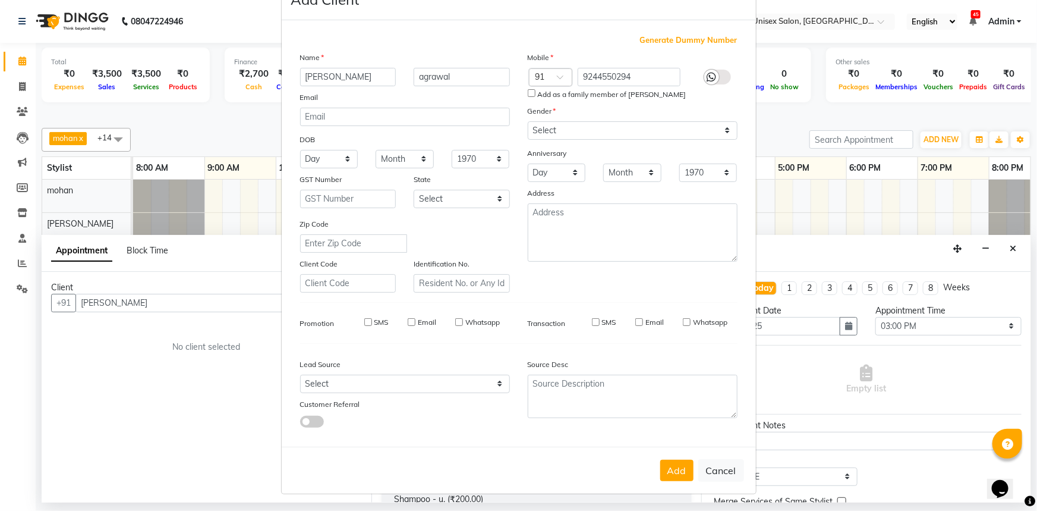
checkbox input "false"
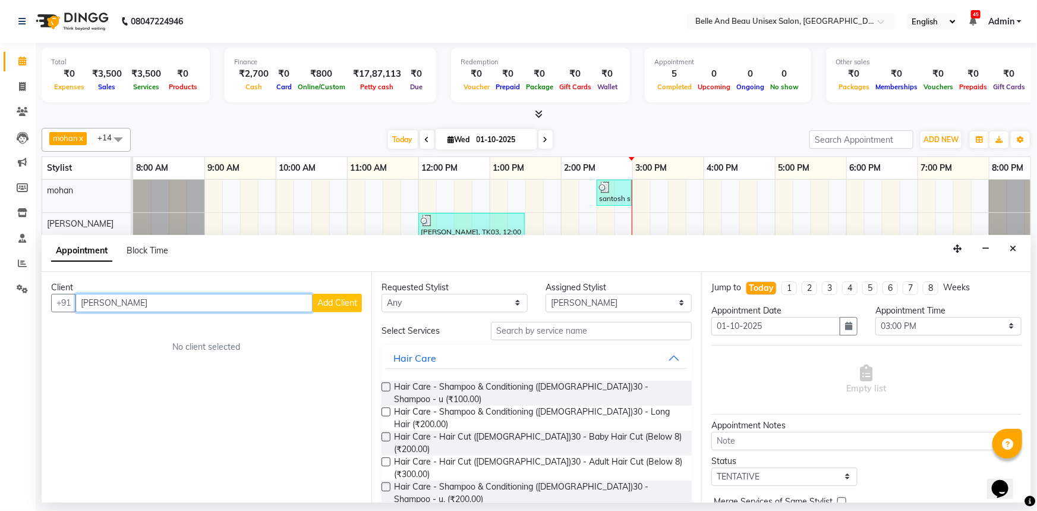
click at [279, 304] on input "ujjwal agrawal" at bounding box center [193, 303] width 237 height 18
type input "u"
paste input "9244550294"
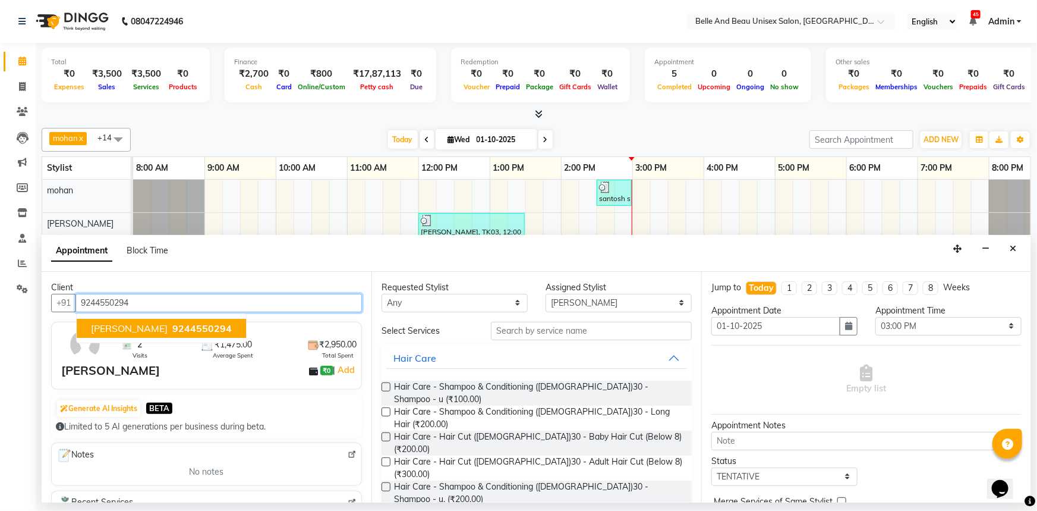
click at [176, 328] on span "9244550294" at bounding box center [201, 328] width 59 height 12
type input "9244550294"
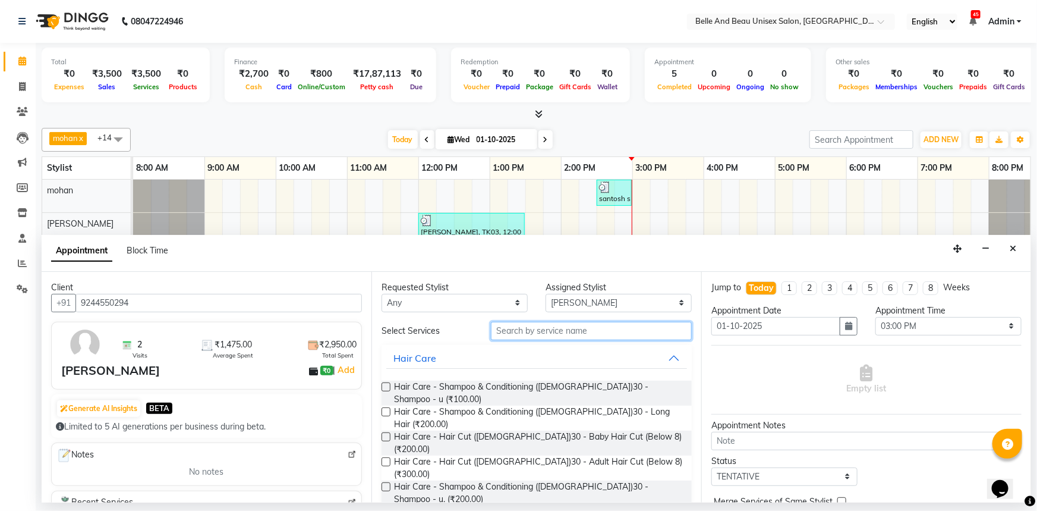
click at [554, 331] on input "text" at bounding box center [591, 331] width 201 height 18
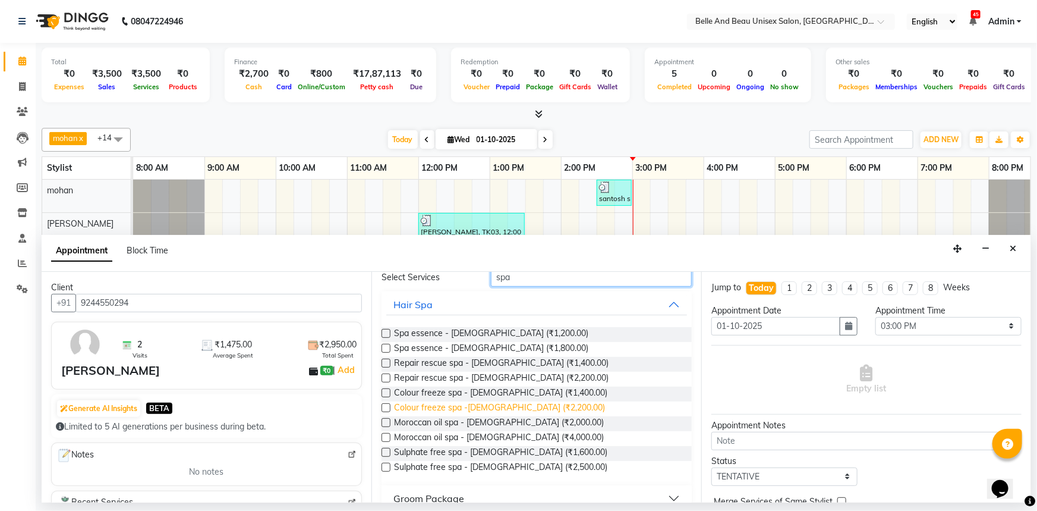
scroll to position [97, 0]
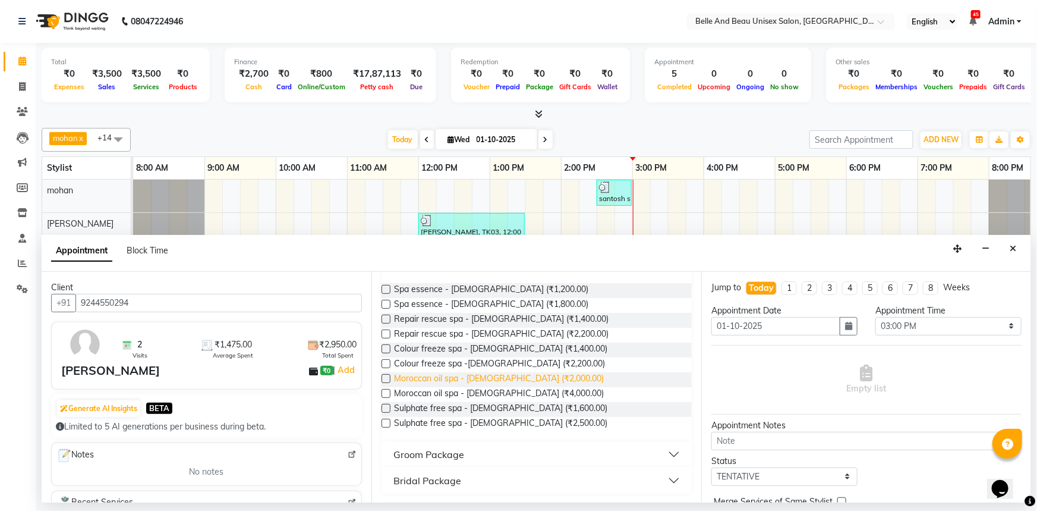
type input "spa"
click at [490, 377] on span "Moroccan oil spa - male (₹2,000.00)" at bounding box center [499, 379] width 210 height 15
checkbox input "false"
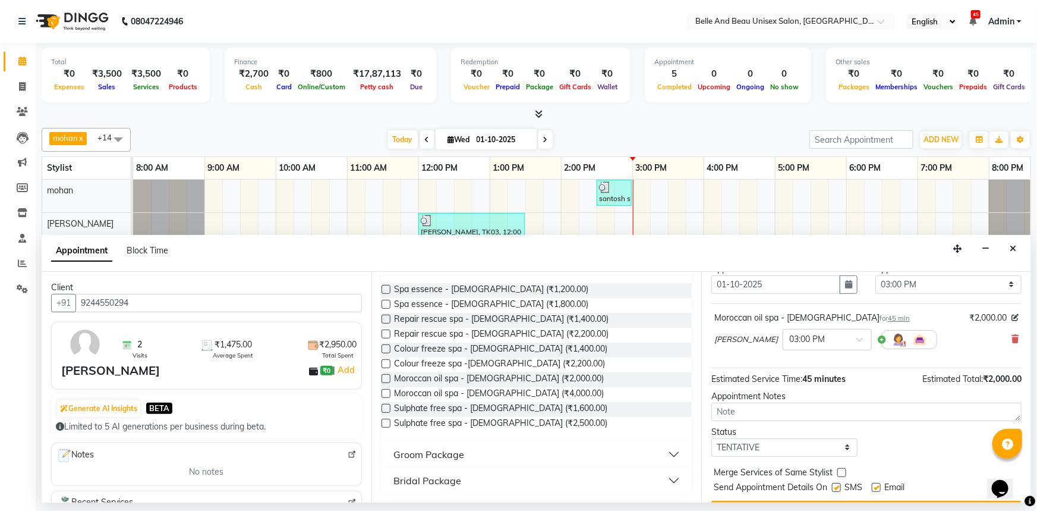
scroll to position [70, 0]
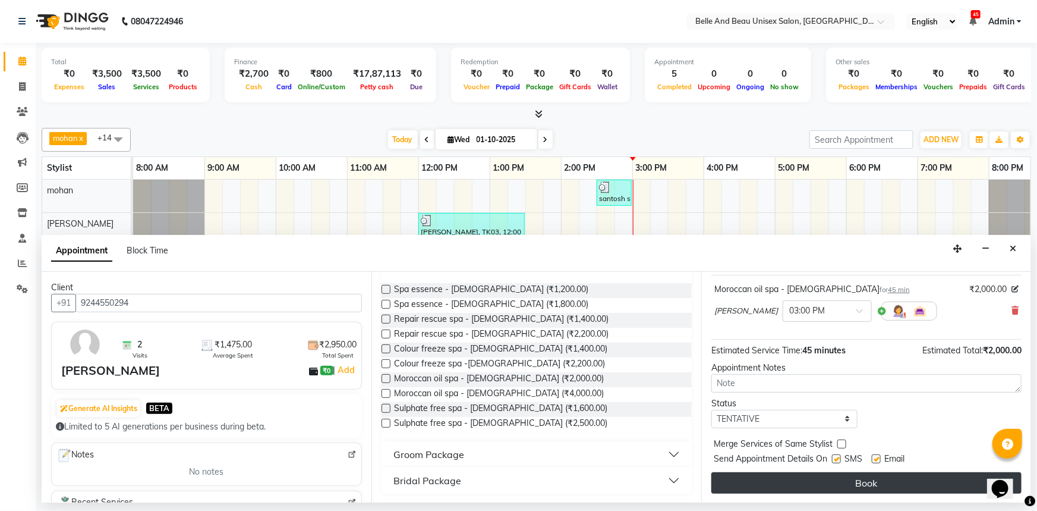
click at [851, 484] on button "Book" at bounding box center [867, 482] width 310 height 21
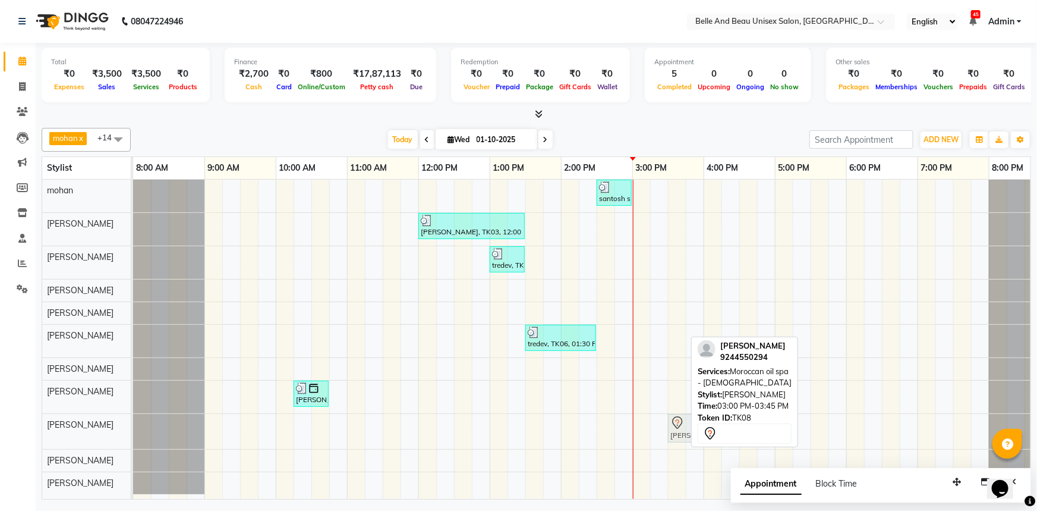
drag, startPoint x: 663, startPoint y: 432, endPoint x: 691, endPoint y: 434, distance: 28.0
click at [691, 434] on div "mohan x Nibha x Rahul Sen x Rekha Agarwal x Rihan khan x varsha x Gaurav Mandav…" at bounding box center [537, 311] width 990 height 376
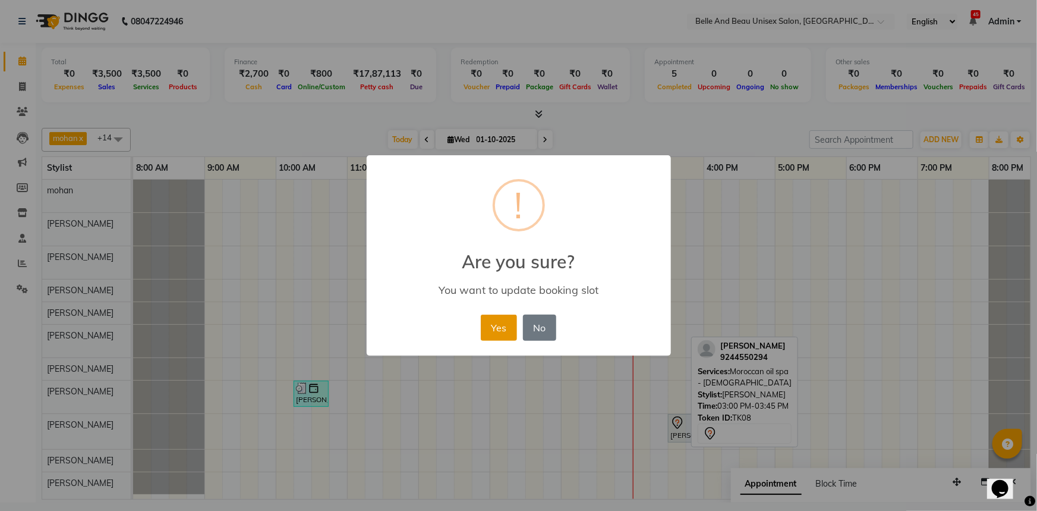
click at [503, 324] on button "Yes" at bounding box center [499, 327] width 36 height 26
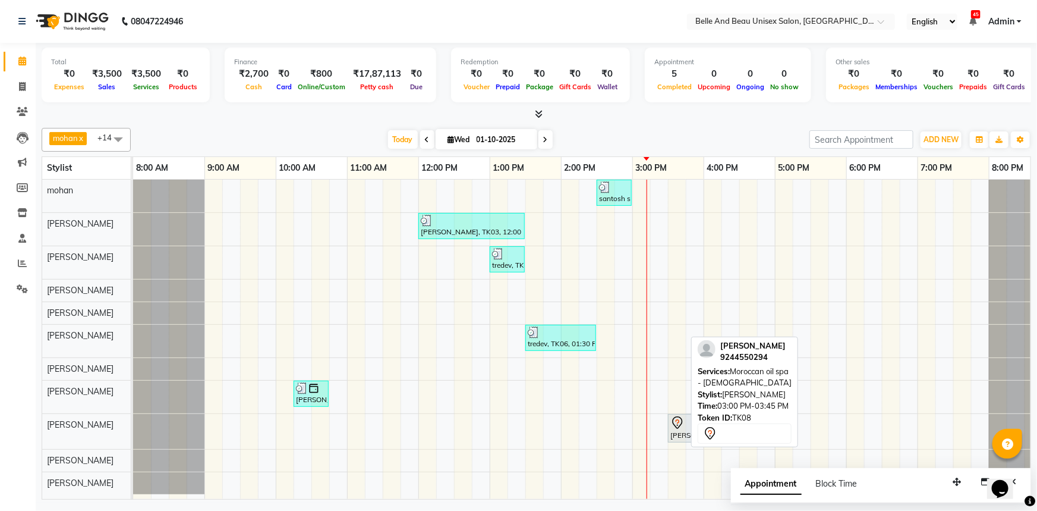
scroll to position [2, 0]
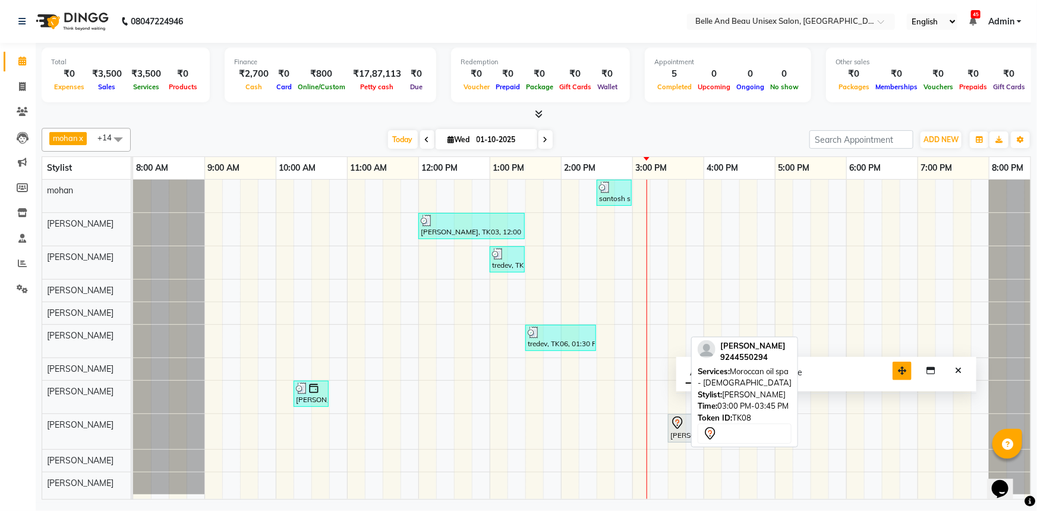
drag, startPoint x: 960, startPoint y: 484, endPoint x: 905, endPoint y: 373, distance: 123.9
click at [905, 373] on icon "button" at bounding box center [902, 370] width 8 height 8
click at [962, 370] on icon "Close" at bounding box center [958, 370] width 7 height 8
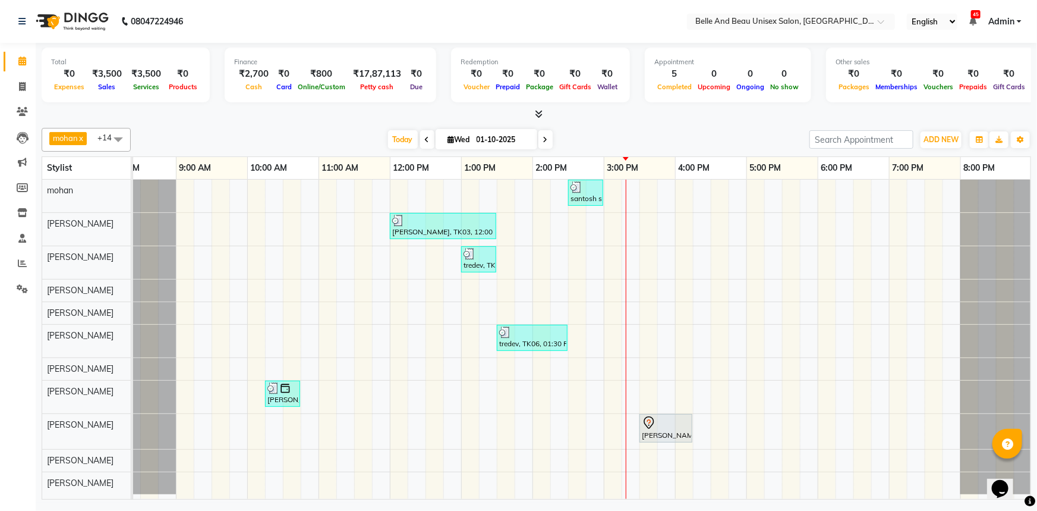
scroll to position [0, 29]
click at [889, 306] on div "santosh sir, TK07, 02:30 PM-03:00 PM, Shave & Trimming - Beard (Male)30 - Beard…" at bounding box center [566, 339] width 927 height 319
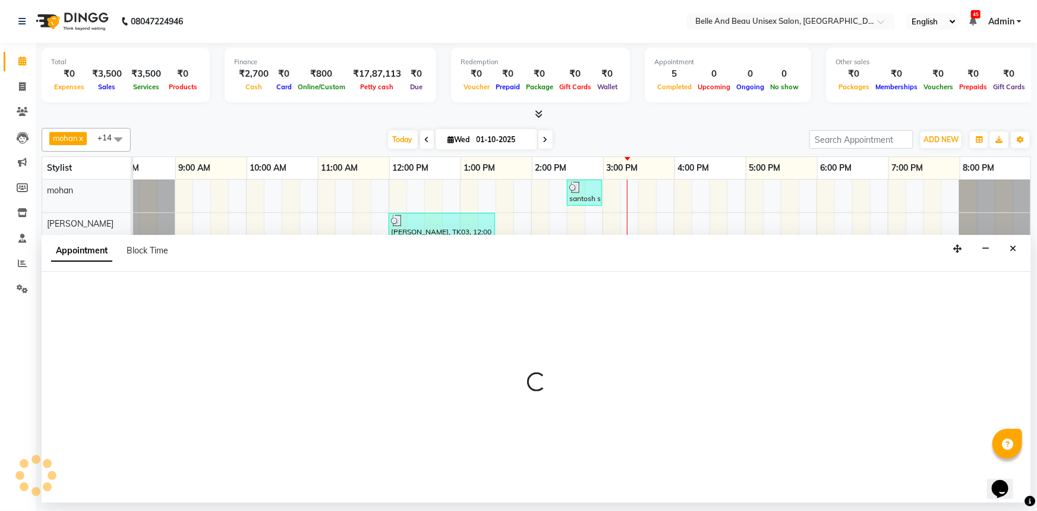
select select "59701"
select select "tentative"
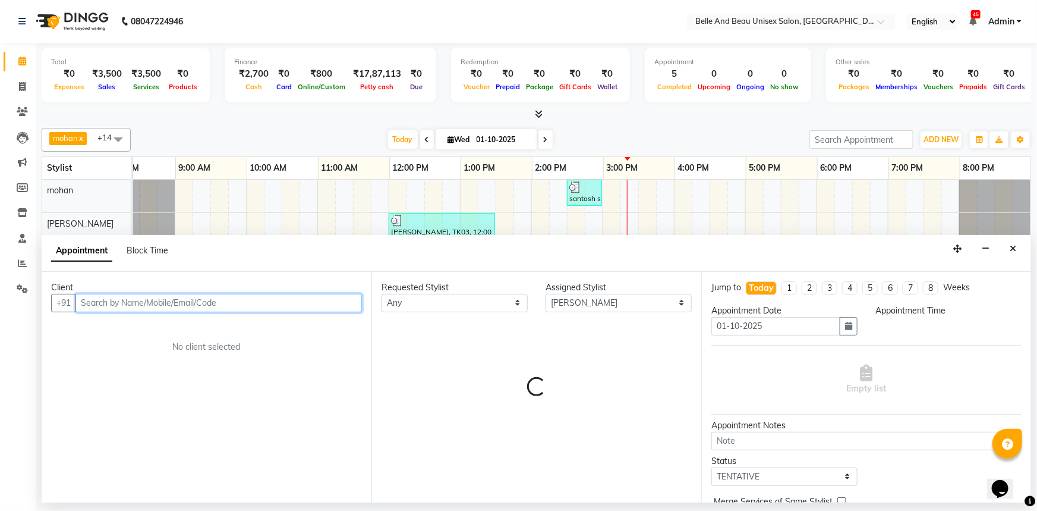
select select "1140"
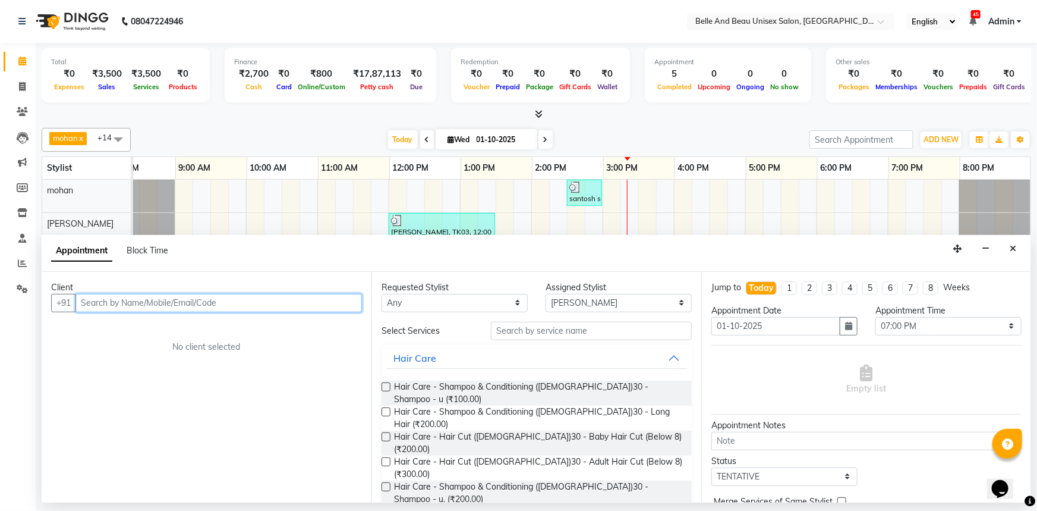
click at [104, 307] on input "text" at bounding box center [218, 303] width 287 height 18
type input "9301944998"
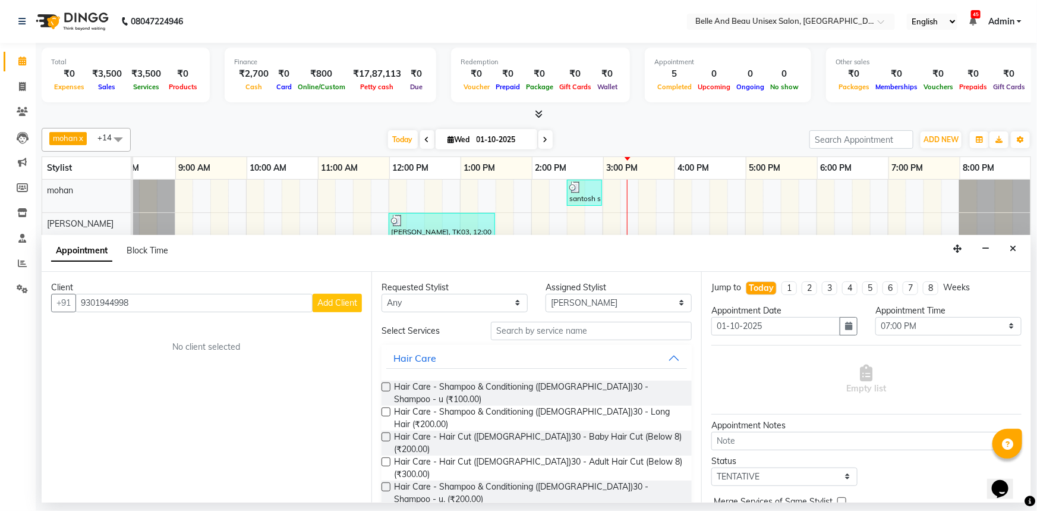
click at [320, 303] on span "Add Client" at bounding box center [337, 302] width 40 height 11
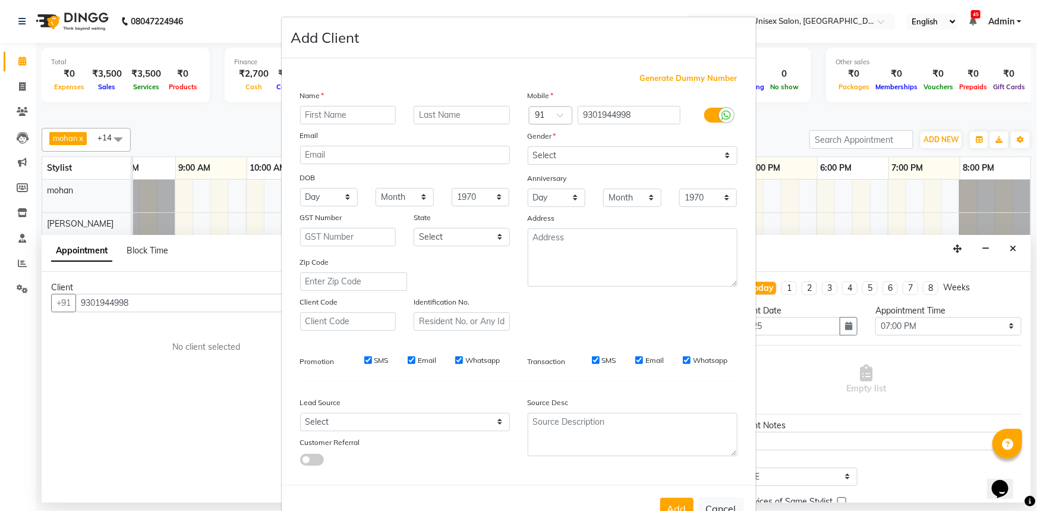
click at [347, 114] on input "text" at bounding box center [348, 115] width 96 height 18
type input "Deepti"
type input "shori"
click at [567, 154] on select "Select Male Female Other Prefer Not To Say" at bounding box center [633, 155] width 210 height 18
select select "female"
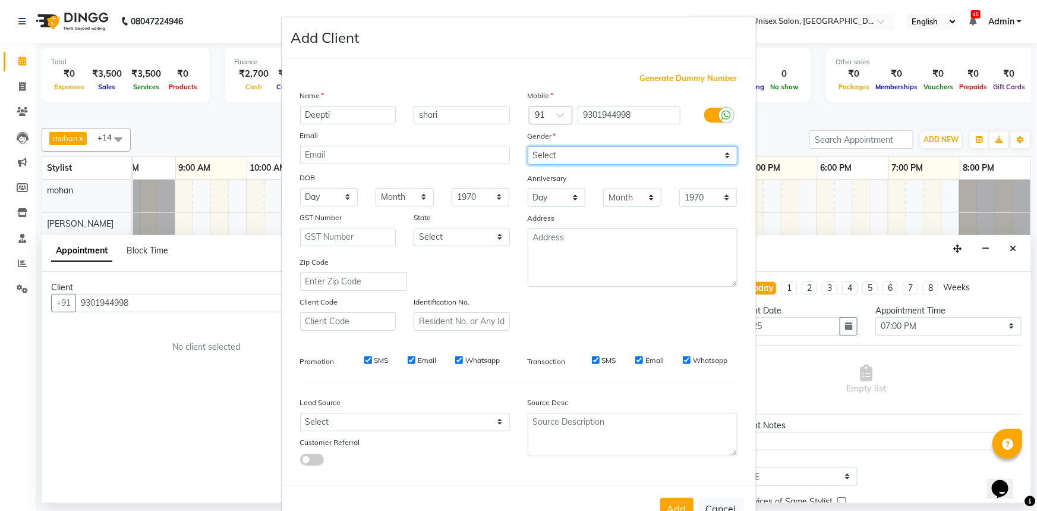
click at [528, 146] on select "Select Male Female Other Prefer Not To Say" at bounding box center [633, 155] width 210 height 18
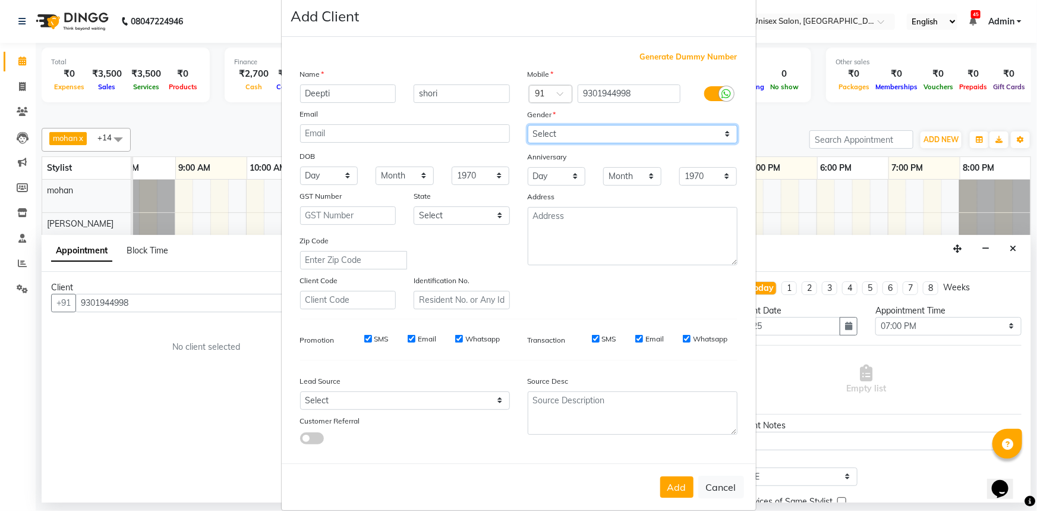
scroll to position [42, 0]
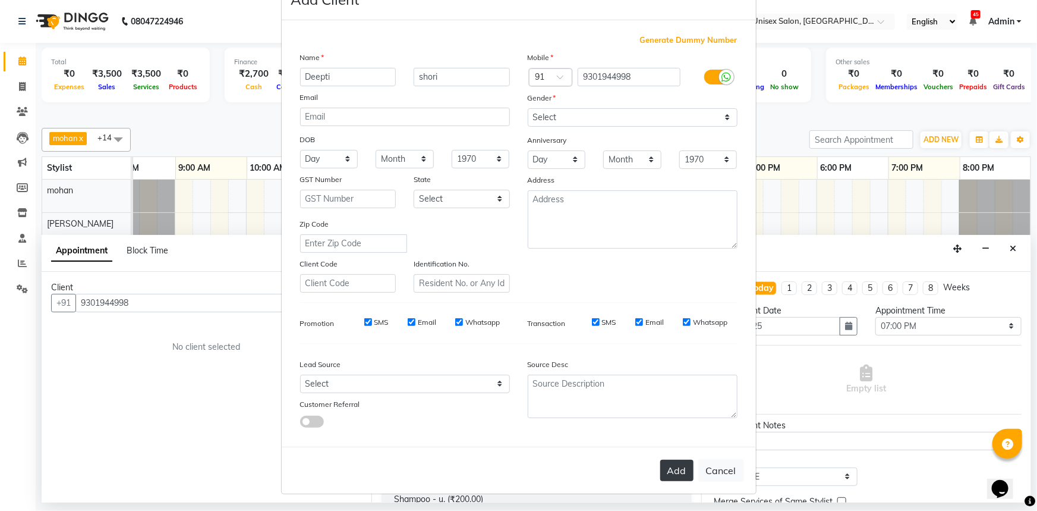
click at [677, 461] on button "Add" at bounding box center [676, 470] width 33 height 21
select select
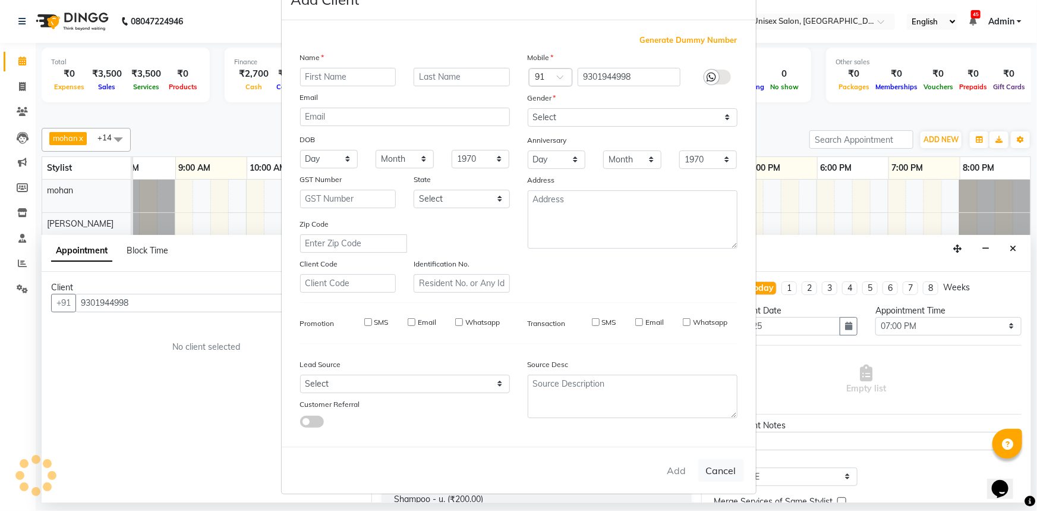
select select
checkbox input "false"
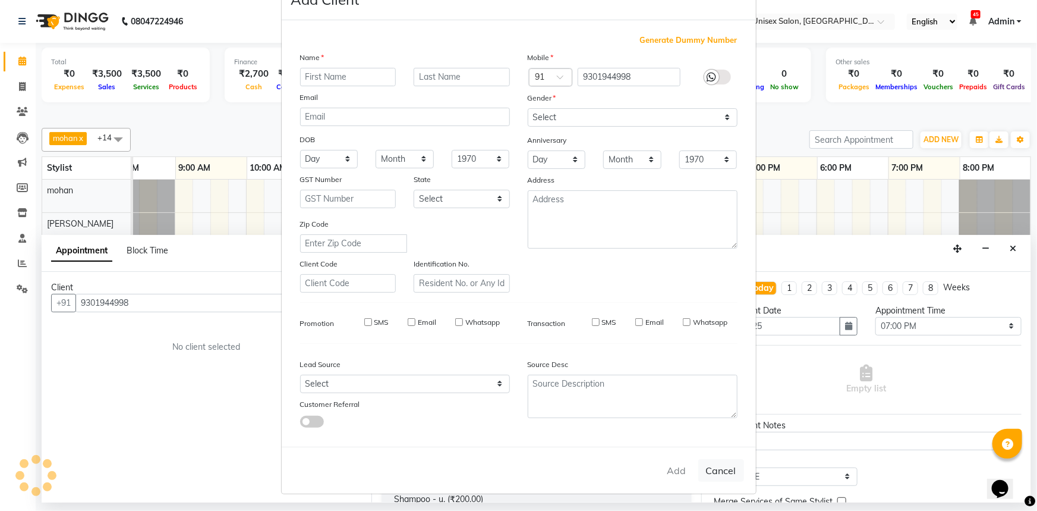
checkbox input "false"
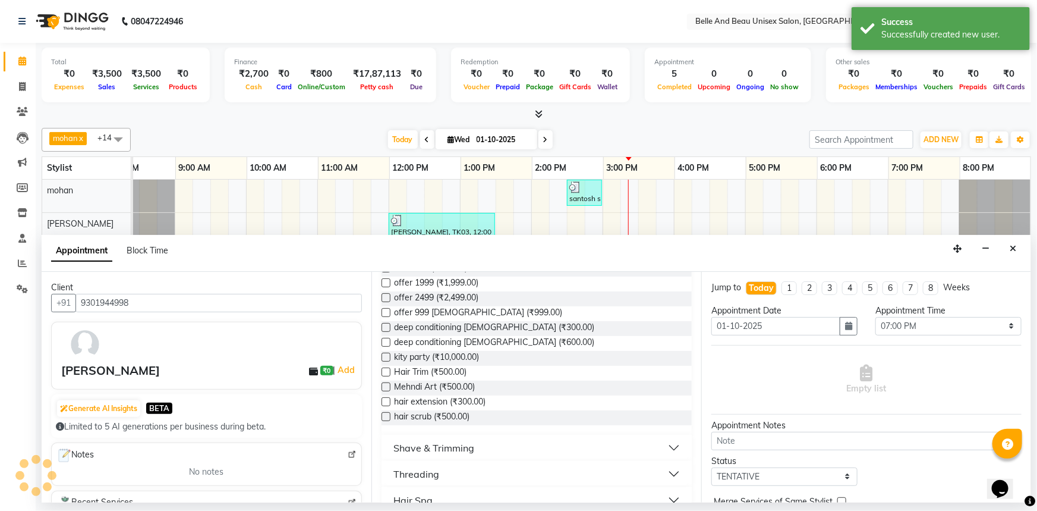
scroll to position [378, 0]
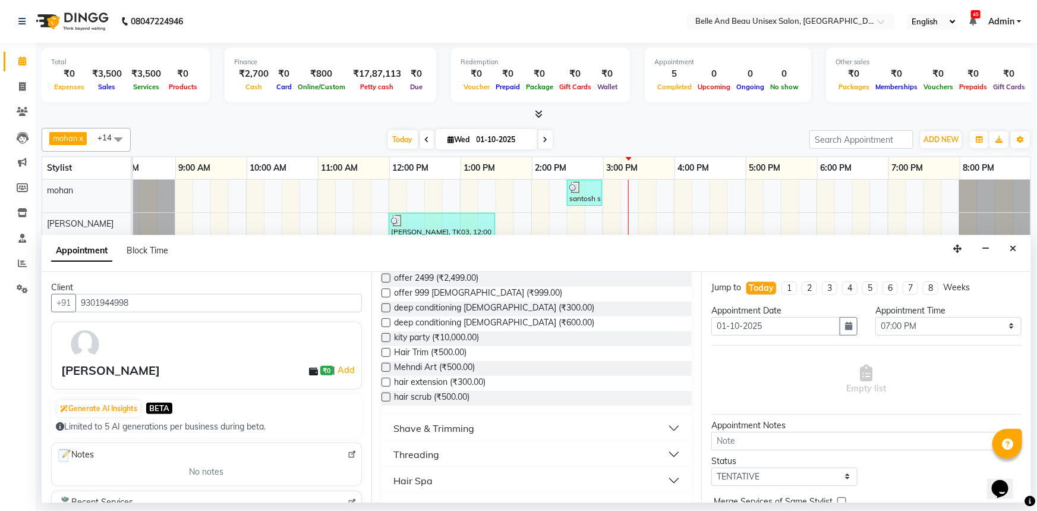
click at [465, 496] on button "Hair Styling" at bounding box center [536, 506] width 301 height 21
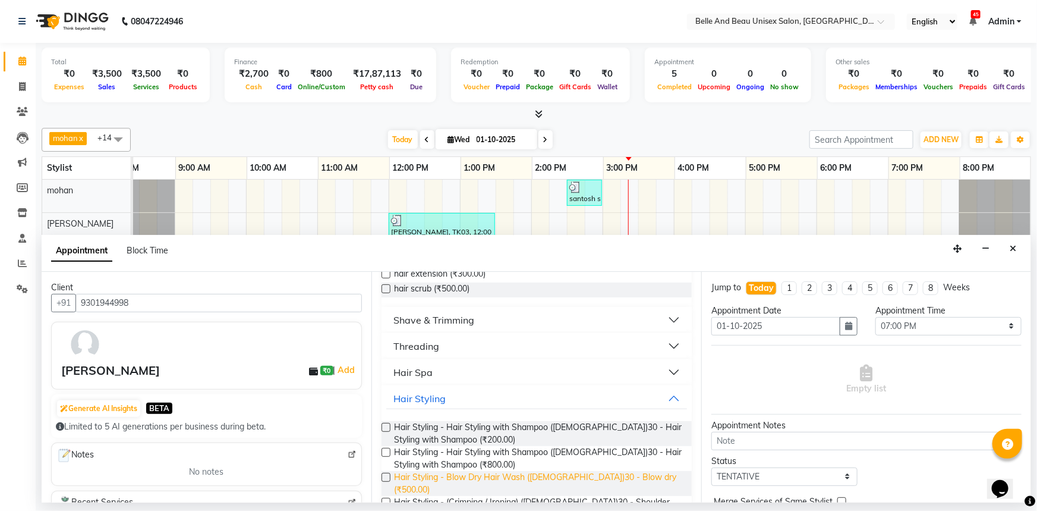
drag, startPoint x: 385, startPoint y: 414, endPoint x: 435, endPoint y: 420, distance: 50.9
click at [390, 473] on label at bounding box center [386, 477] width 9 height 9
click at [389, 474] on input "checkbox" at bounding box center [386, 478] width 8 height 8
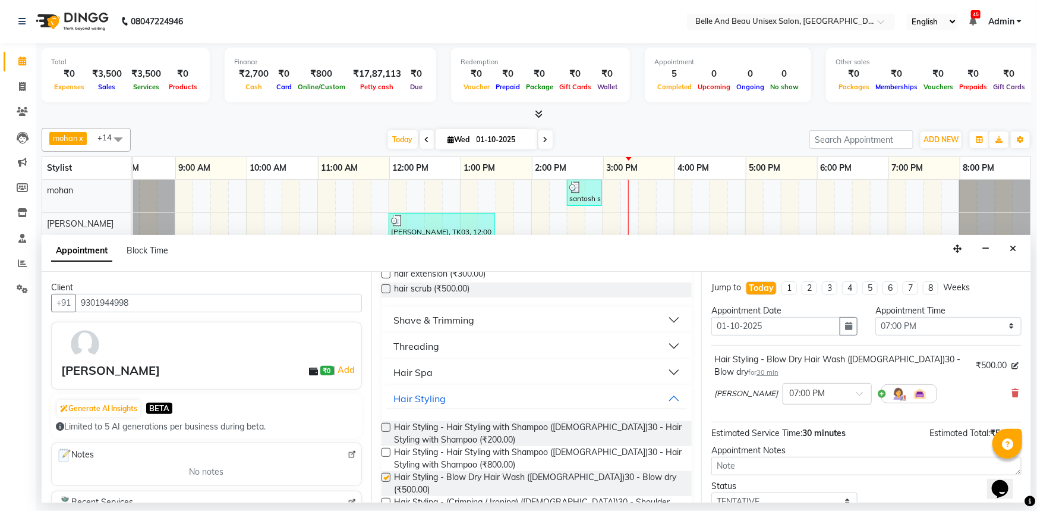
checkbox input "false"
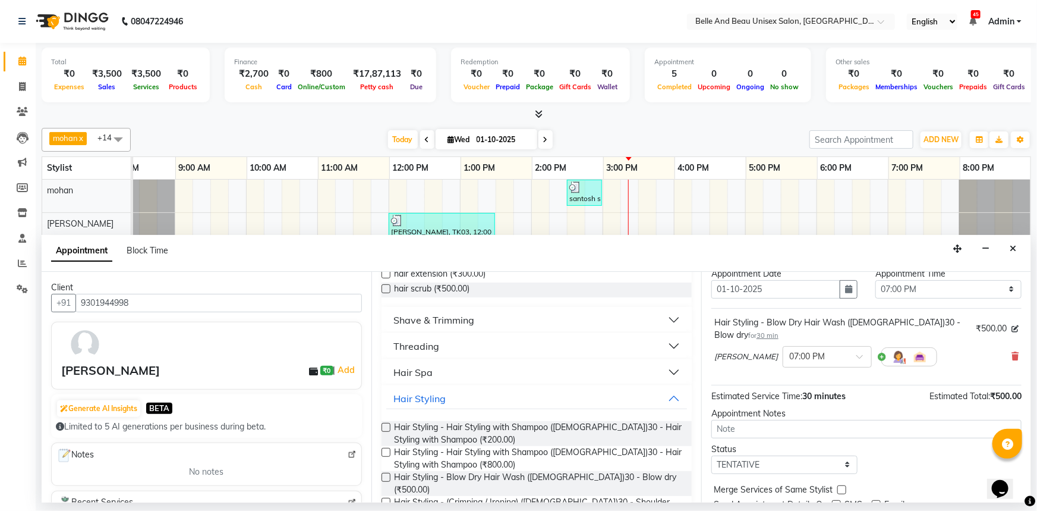
scroll to position [83, 0]
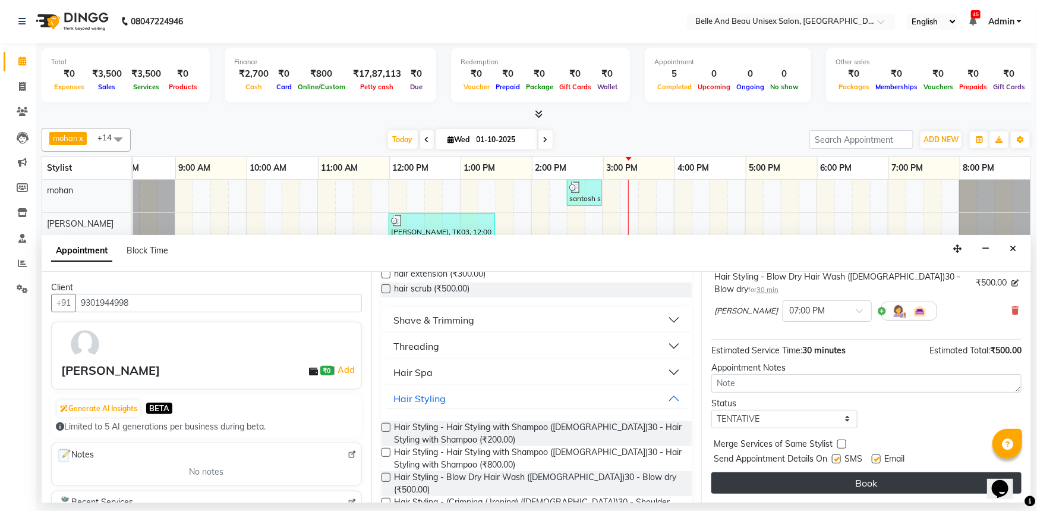
click at [802, 489] on button "Book" at bounding box center [867, 482] width 310 height 21
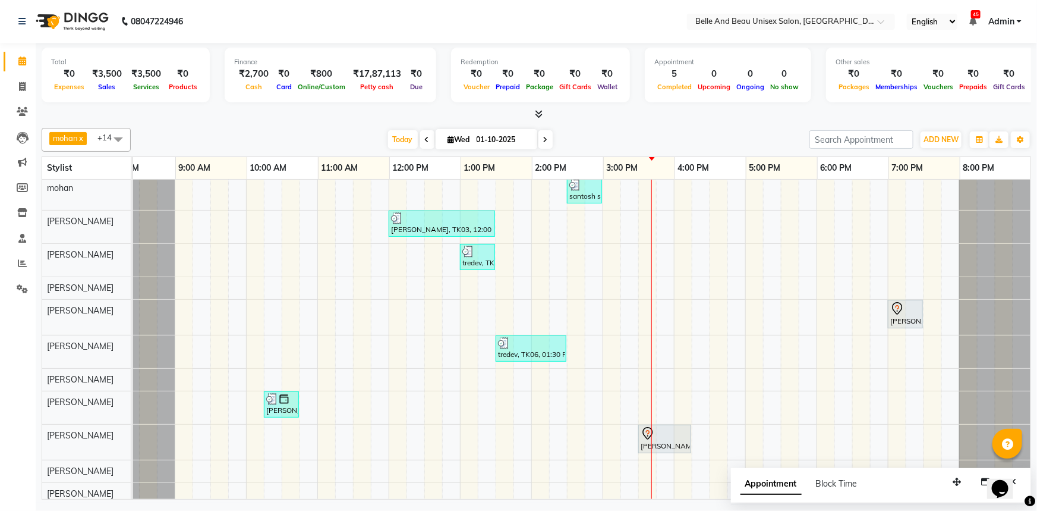
scroll to position [0, 0]
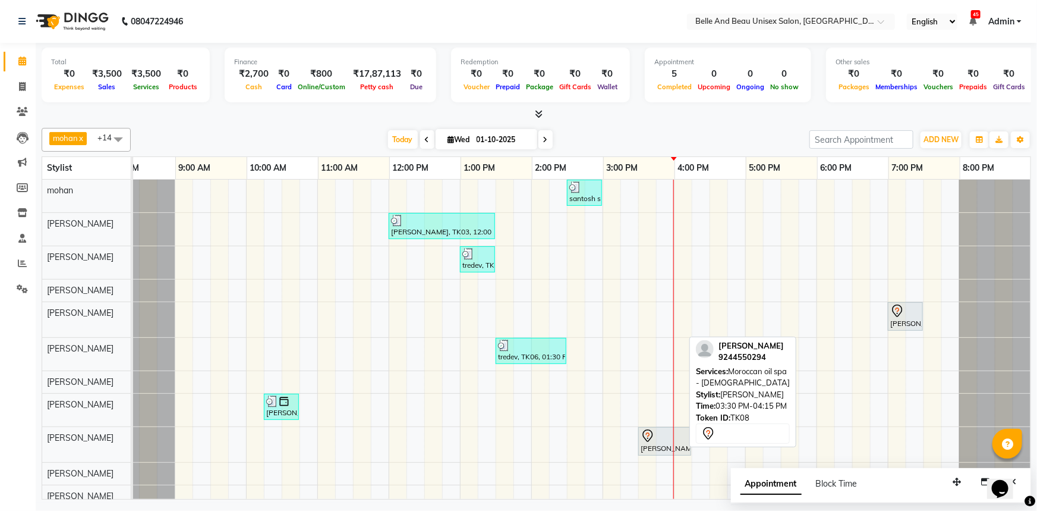
click at [649, 449] on div "Ujwal agarwal, TK08, 03:30 PM-04:15 PM, Moroccan oil spa - male" at bounding box center [665, 441] width 51 height 25
click at [656, 435] on div at bounding box center [665, 436] width 48 height 14
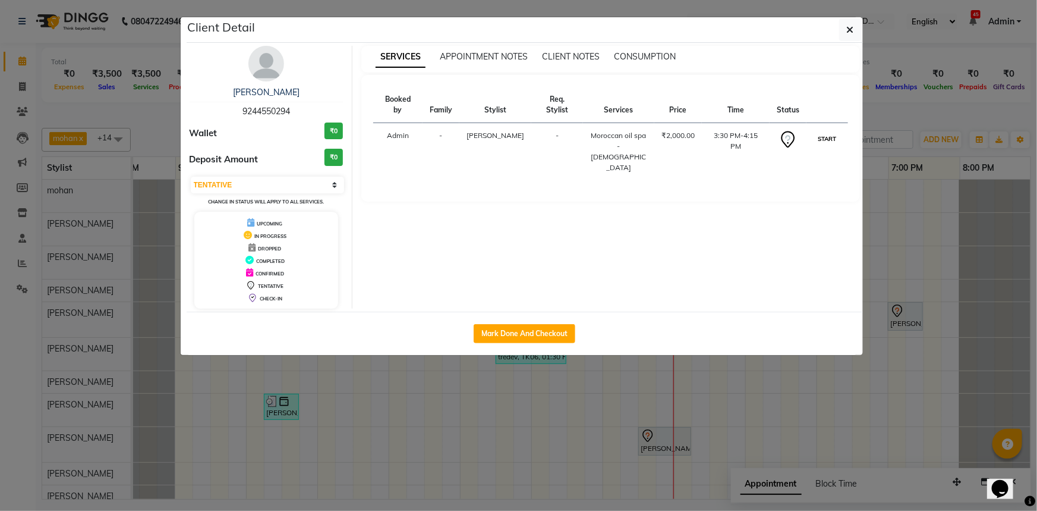
click at [830, 131] on button "START" at bounding box center [827, 138] width 24 height 15
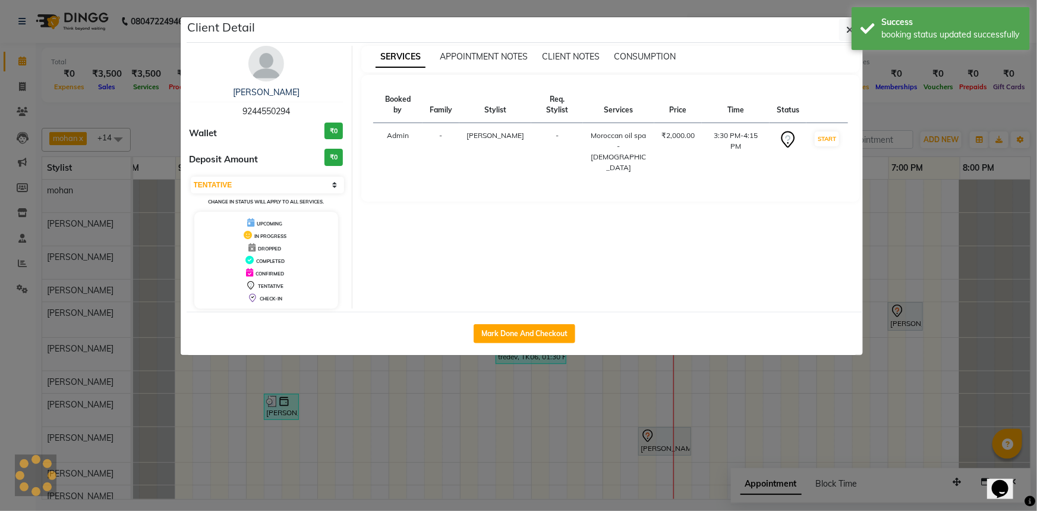
select select "1"
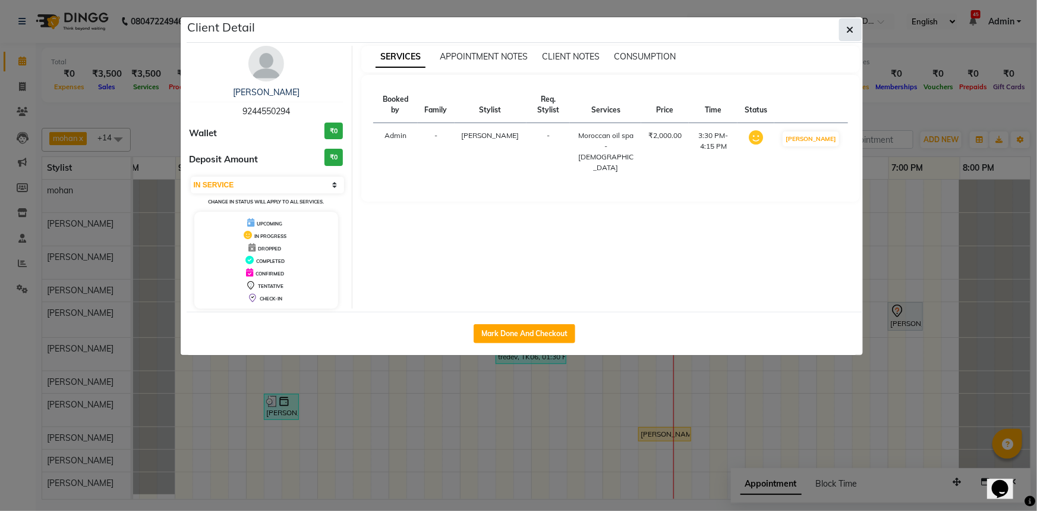
click at [847, 30] on icon "button" at bounding box center [850, 30] width 7 height 10
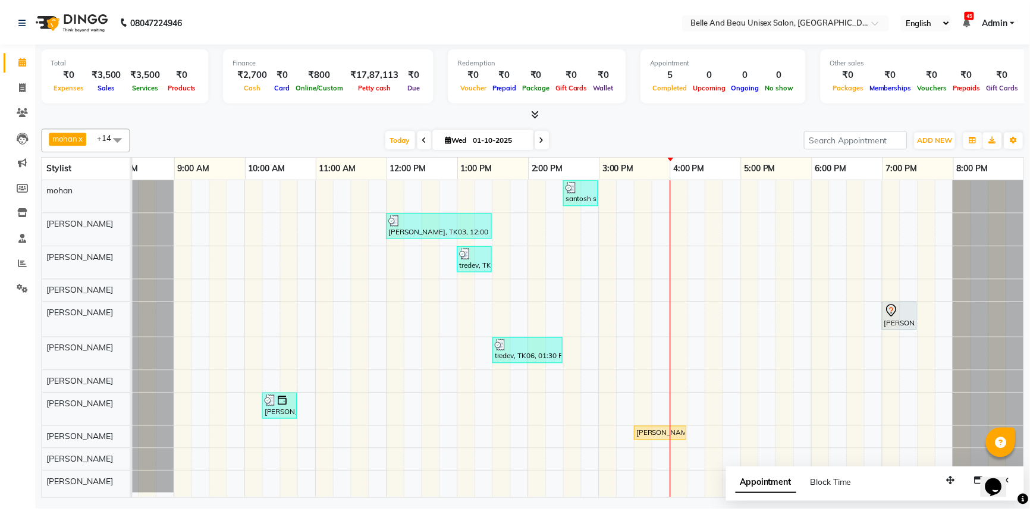
scroll to position [2, 0]
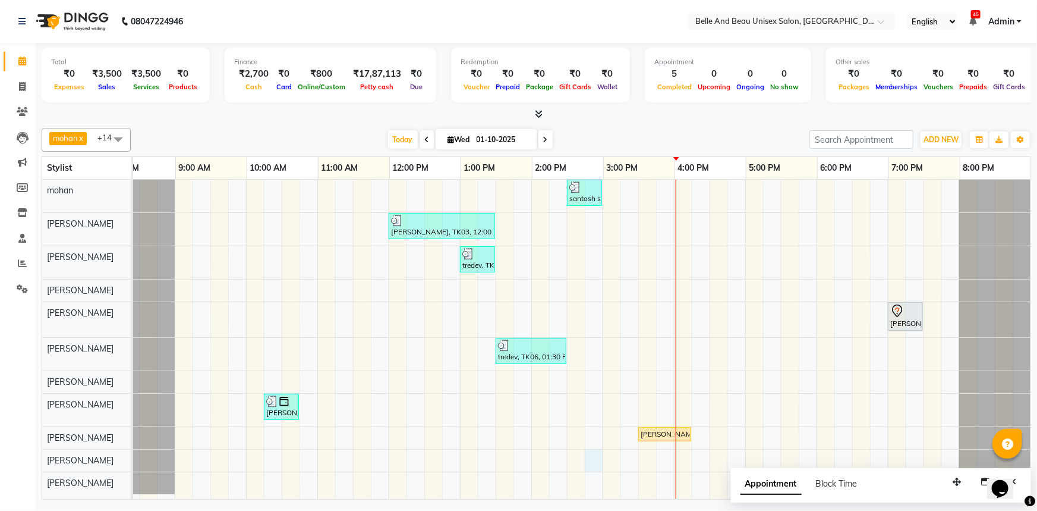
click at [585, 457] on div "santosh sir, TK07, 02:30 PM-03:00 PM, Shave & Trimming - Beard (Male)30 - Beard…" at bounding box center [566, 339] width 927 height 319
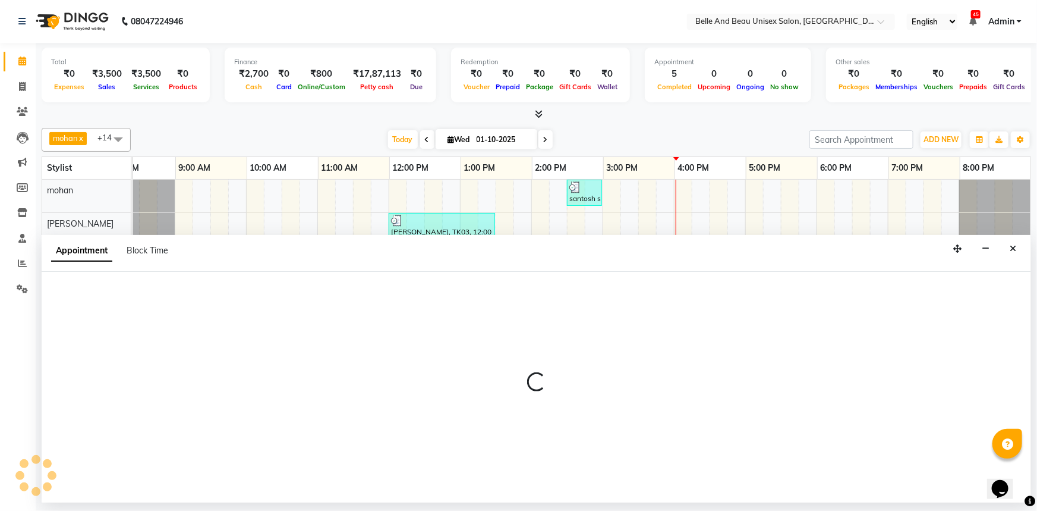
select select "84331"
select select "885"
select select "tentative"
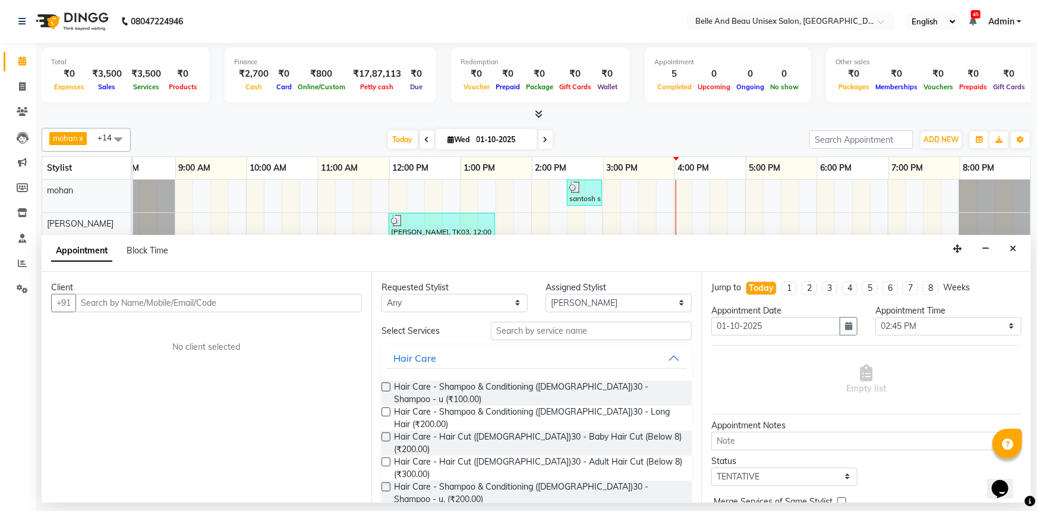
click at [159, 308] on input "text" at bounding box center [218, 303] width 287 height 18
click at [1015, 253] on button "Close" at bounding box center [1013, 249] width 17 height 18
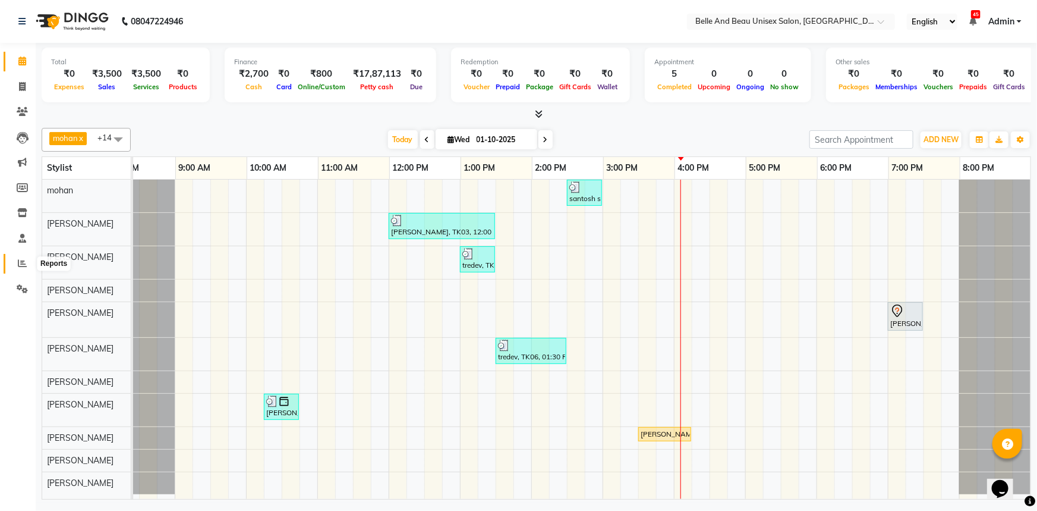
click at [20, 265] on icon at bounding box center [22, 263] width 9 height 9
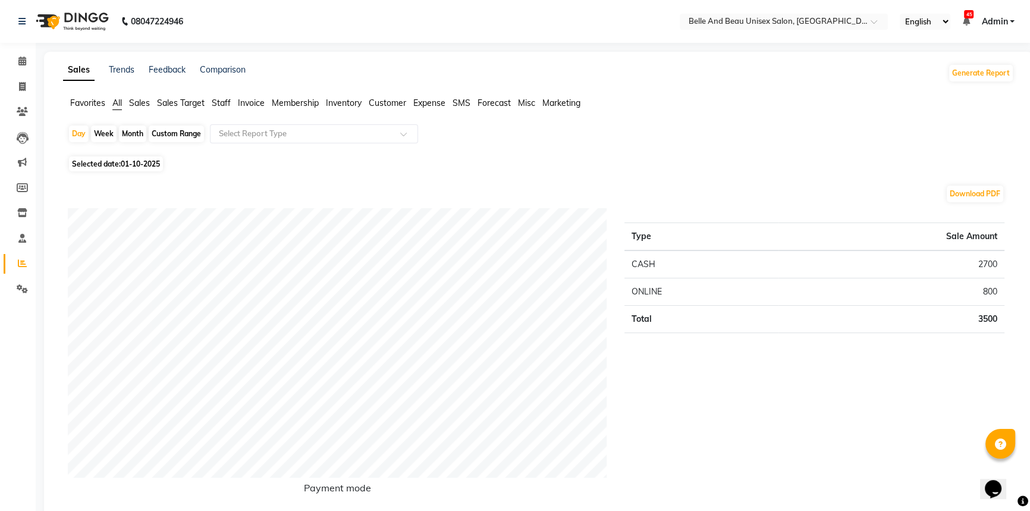
click at [219, 105] on span "Staff" at bounding box center [221, 102] width 19 height 11
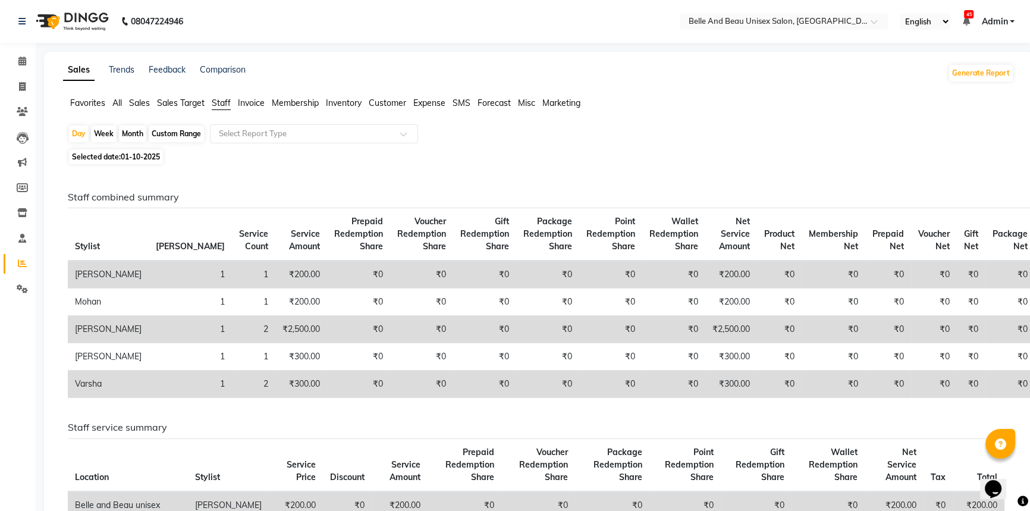
click at [138, 105] on span "Sales" at bounding box center [139, 102] width 21 height 11
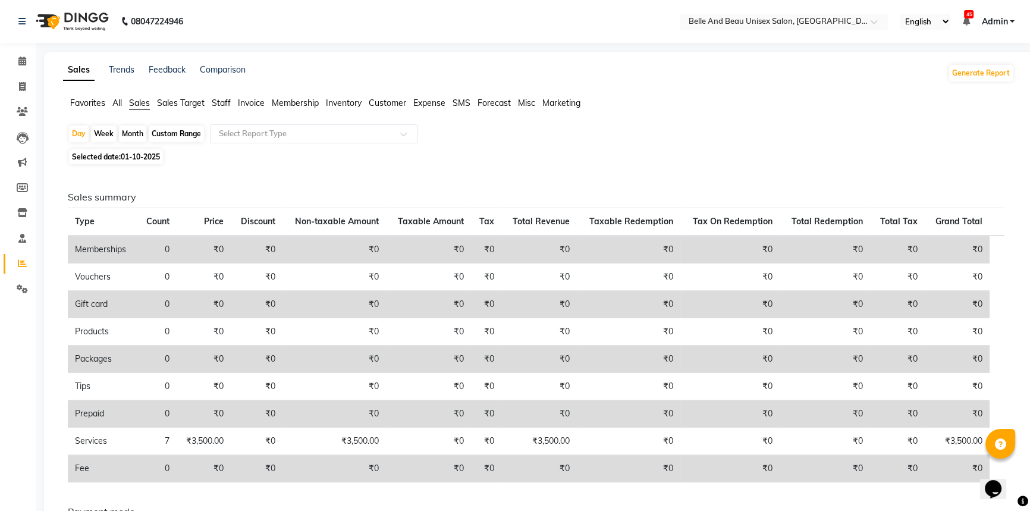
click at [169, 134] on div "Custom Range" at bounding box center [176, 133] width 55 height 17
select select "10"
select select "2025"
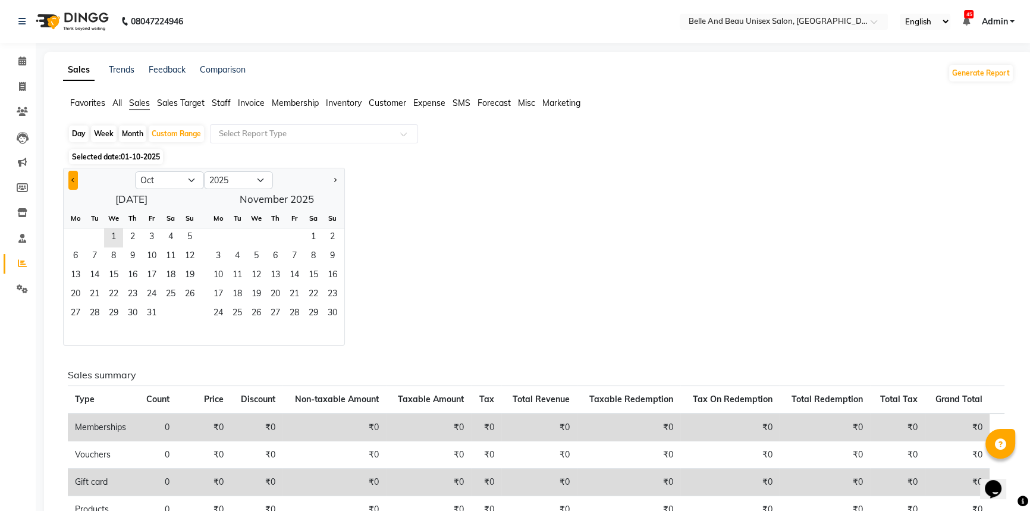
click at [71, 178] on span "Previous month" at bounding box center [73, 180] width 4 height 4
select select "9"
click at [78, 237] on span "1" at bounding box center [75, 237] width 19 height 19
click at [95, 315] on span "30" at bounding box center [94, 313] width 19 height 19
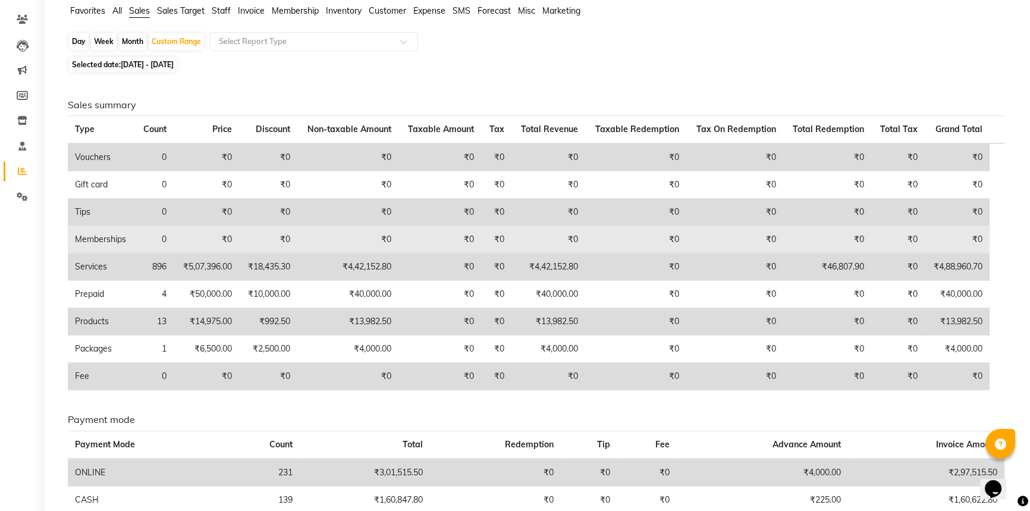
scroll to position [49, 0]
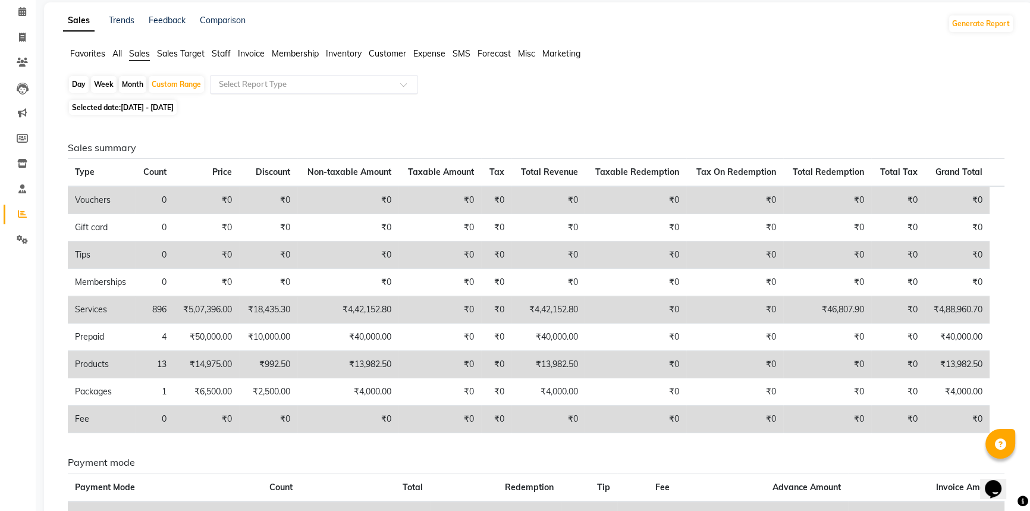
click at [264, 85] on input "text" at bounding box center [301, 84] width 171 height 12
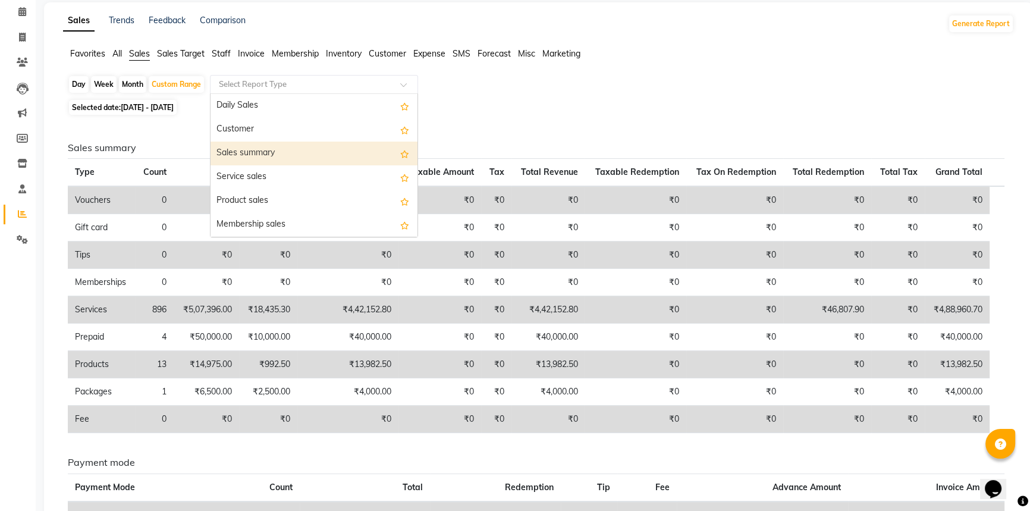
click at [295, 149] on div "Sales summary" at bounding box center [313, 153] width 207 height 24
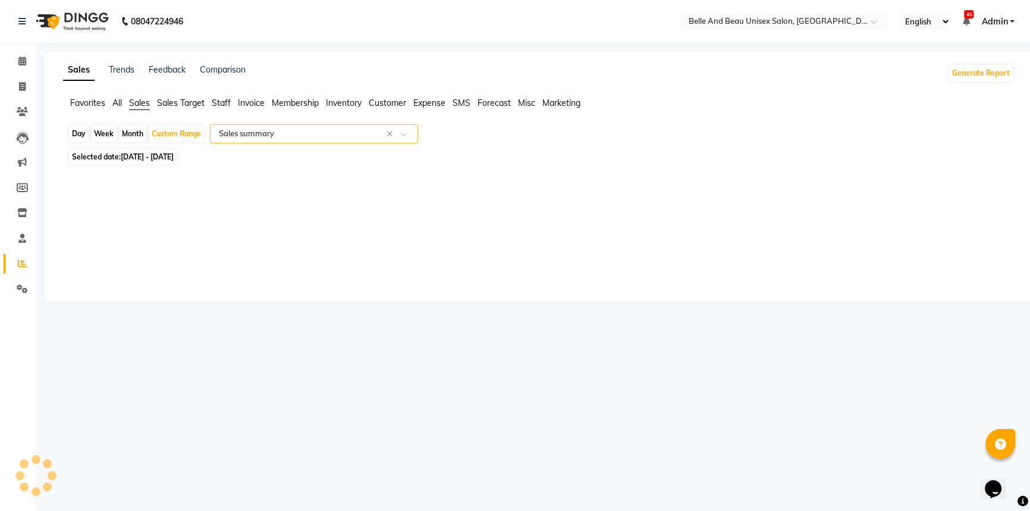
scroll to position [0, 0]
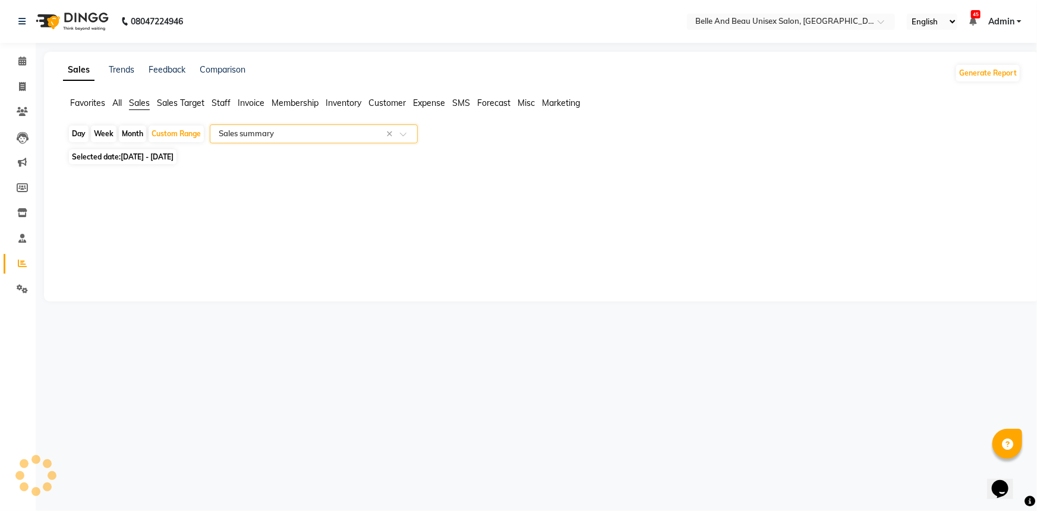
select select "filtered_report"
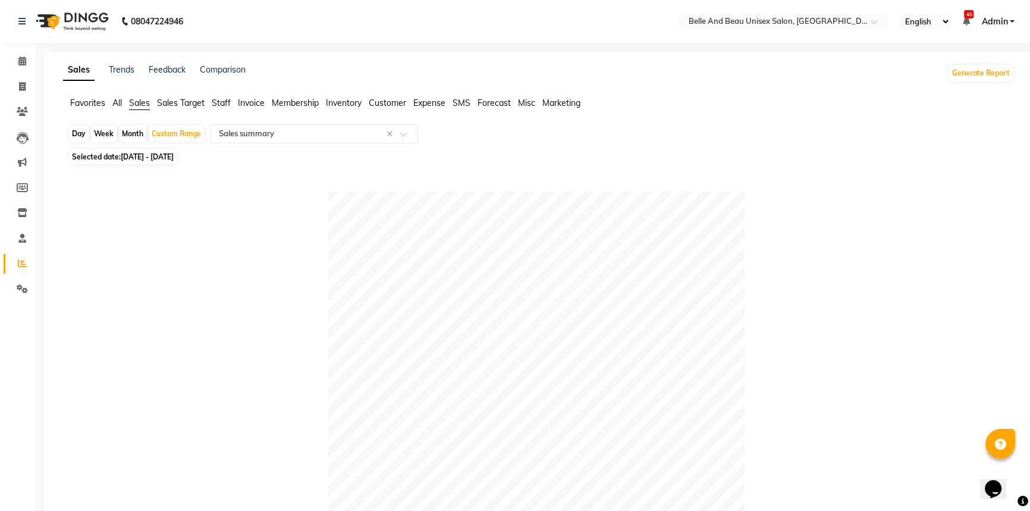
click at [215, 102] on span "Staff" at bounding box center [221, 102] width 19 height 11
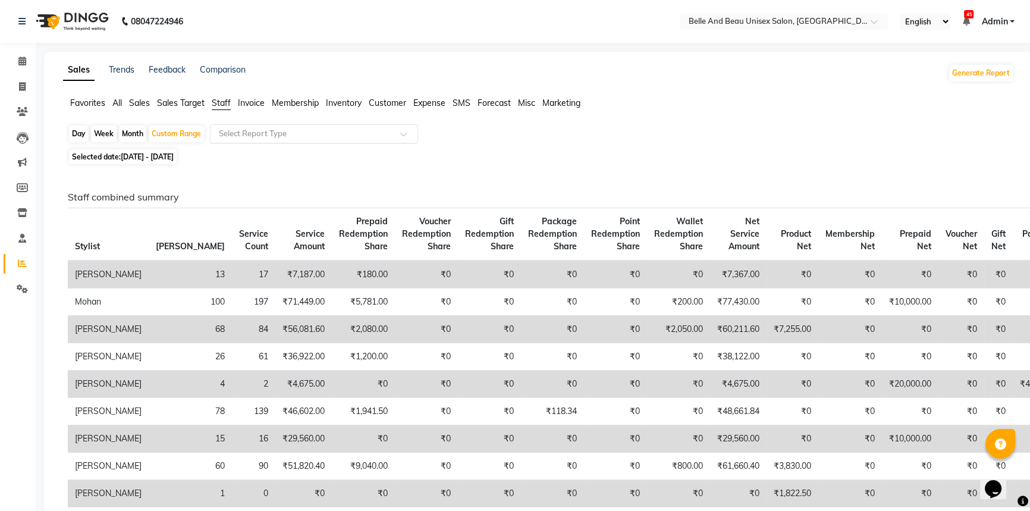
click at [266, 133] on input "text" at bounding box center [301, 134] width 171 height 12
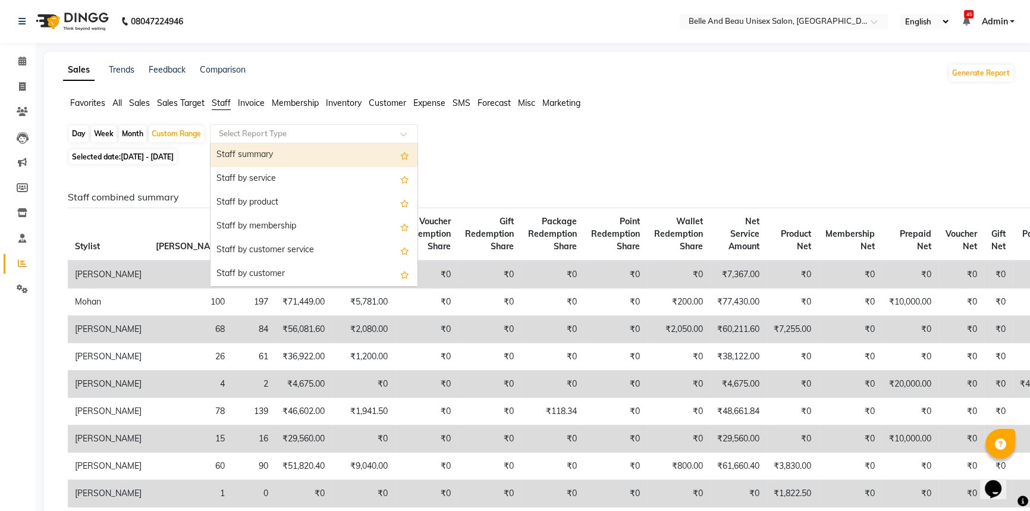
click at [301, 165] on div "Staff summary" at bounding box center [313, 155] width 207 height 24
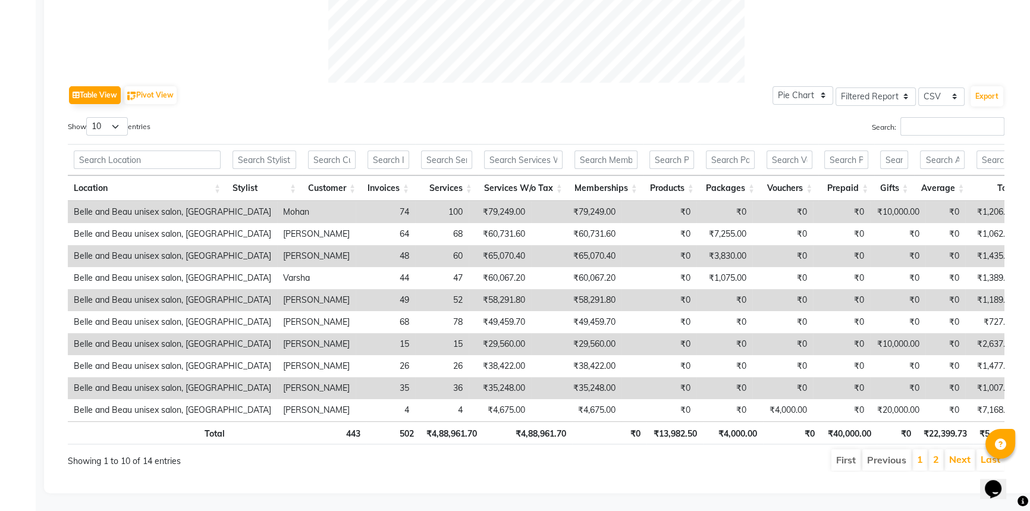
scroll to position [540, 0]
click at [117, 117] on select "10 25 50 100" at bounding box center [107, 126] width 42 height 18
click at [88, 117] on select "10 25 50 100" at bounding box center [107, 126] width 42 height 18
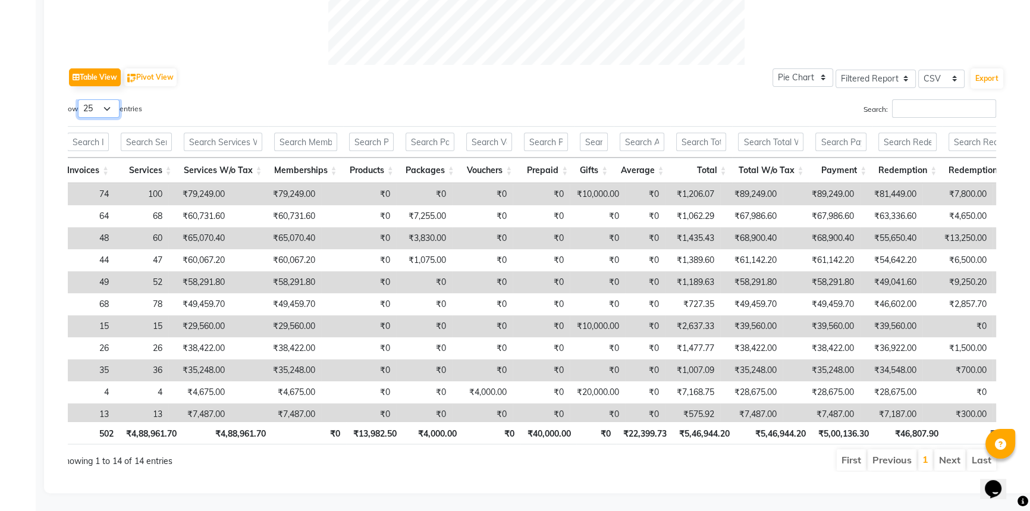
scroll to position [0, 276]
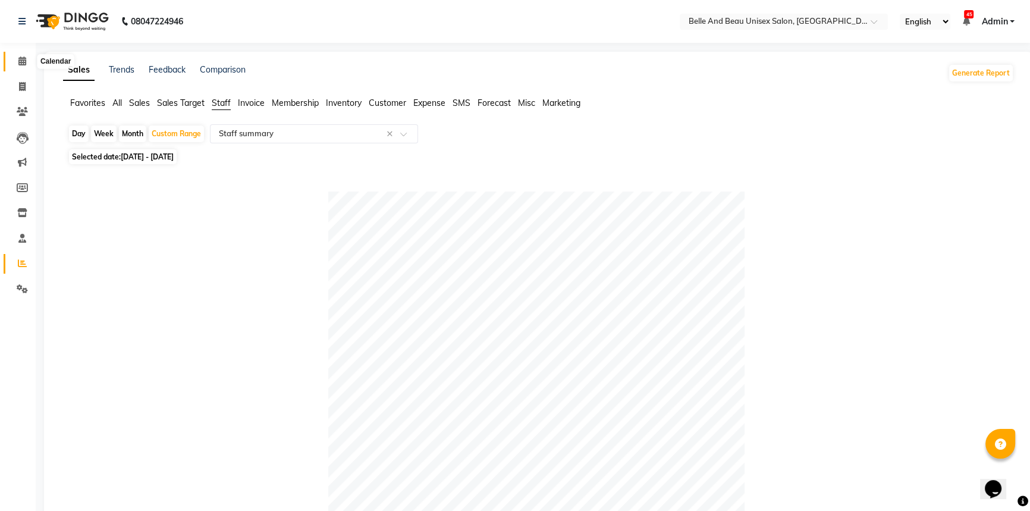
click at [25, 62] on icon at bounding box center [22, 60] width 8 height 9
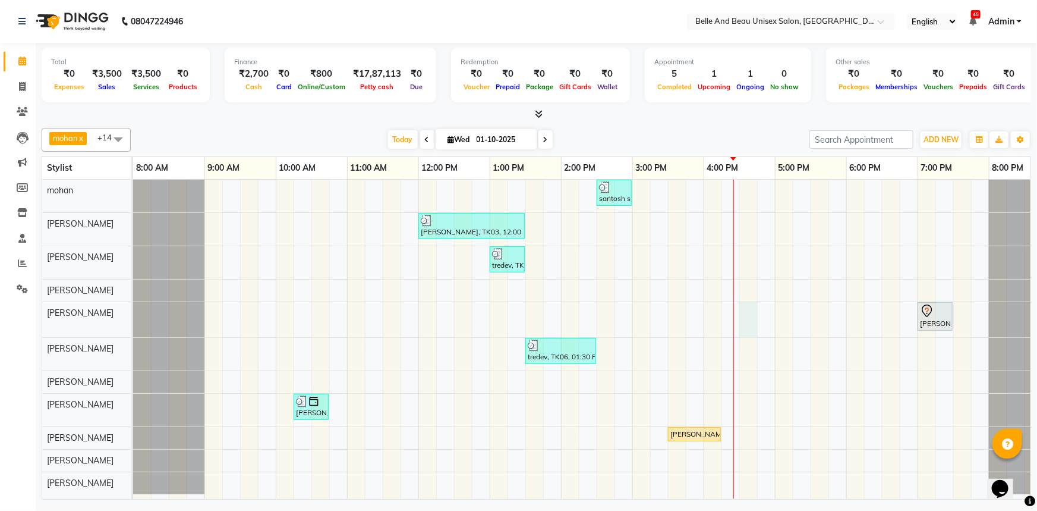
click at [744, 310] on div "santosh sir, TK07, 02:30 PM-03:00 PM, Shave & Trimming - Beard (Male)30 - Beard…" at bounding box center [596, 339] width 927 height 319
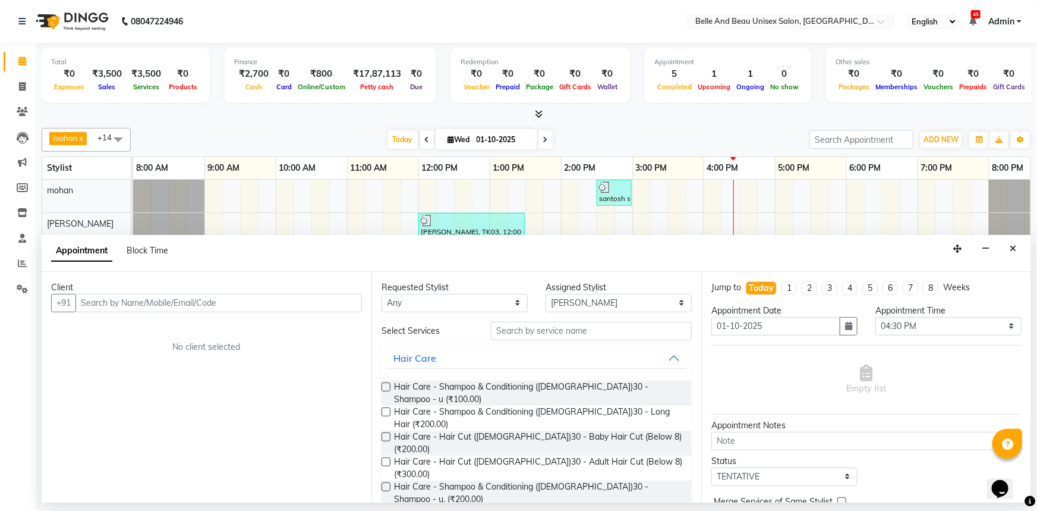
click at [103, 301] on input "text" at bounding box center [218, 303] width 287 height 18
click at [336, 303] on span "Add Client" at bounding box center [337, 302] width 40 height 11
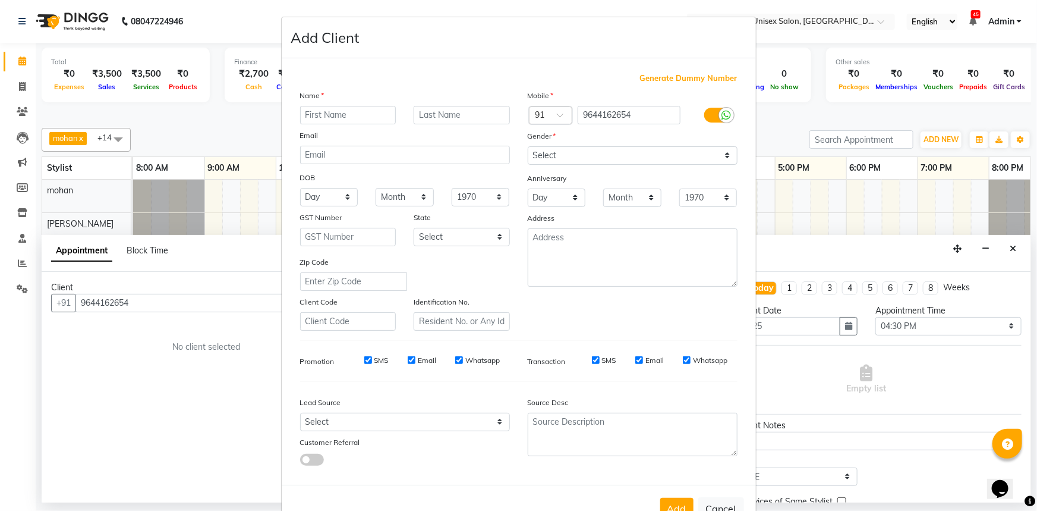
click at [329, 115] on input "text" at bounding box center [348, 115] width 96 height 18
click at [608, 158] on select "Select Male Female Other Prefer Not To Say" at bounding box center [633, 155] width 210 height 18
click at [528, 146] on select "Select Male Female Other Prefer Not To Say" at bounding box center [633, 155] width 210 height 18
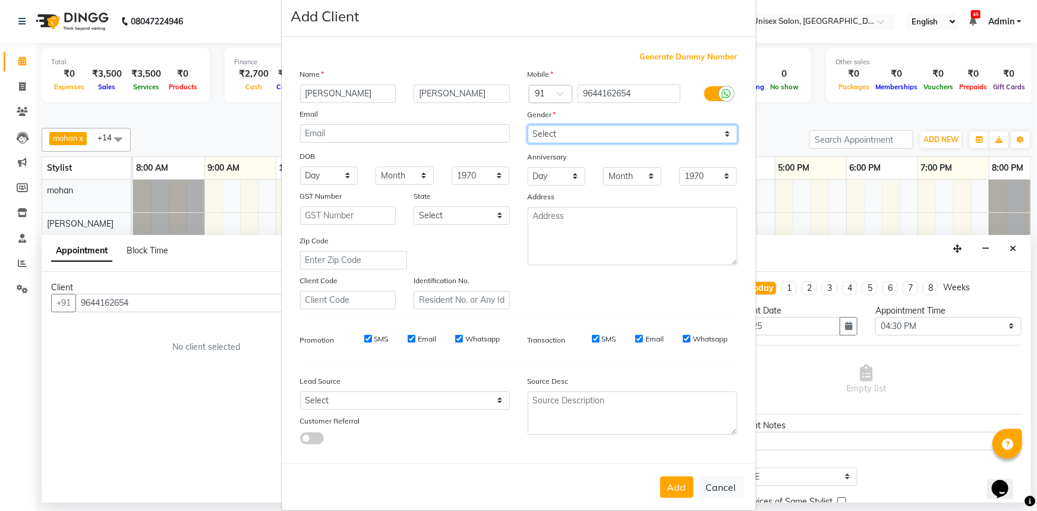
scroll to position [42, 0]
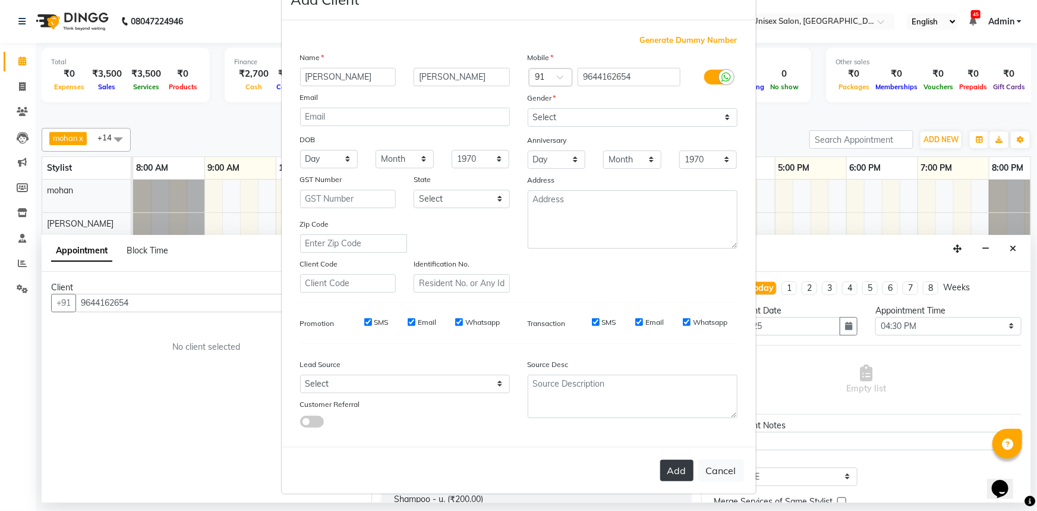
click at [667, 461] on button "Add" at bounding box center [676, 470] width 33 height 21
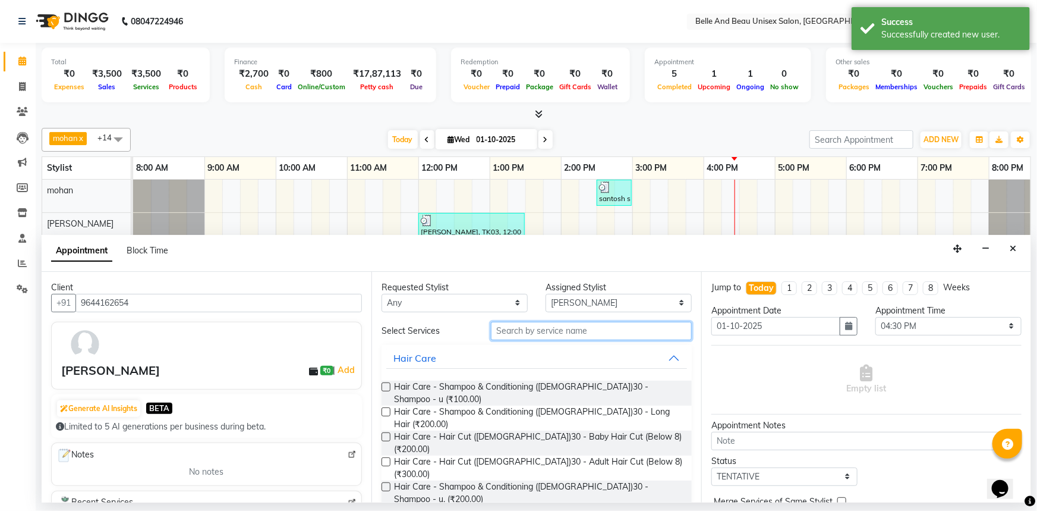
click at [558, 333] on input "text" at bounding box center [591, 331] width 201 height 18
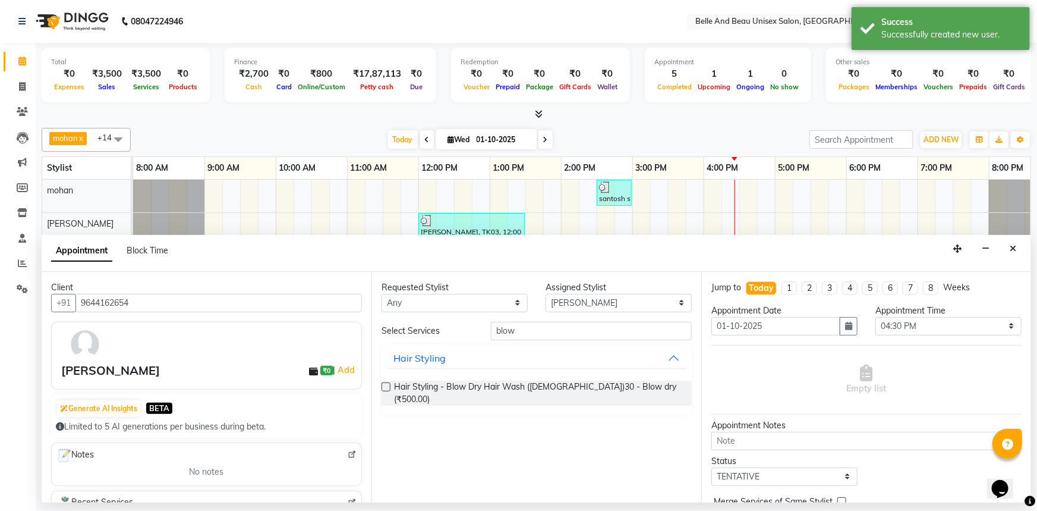
click at [386, 386] on label at bounding box center [386, 386] width 9 height 9
click at [386, 386] on input "checkbox" at bounding box center [386, 388] width 8 height 8
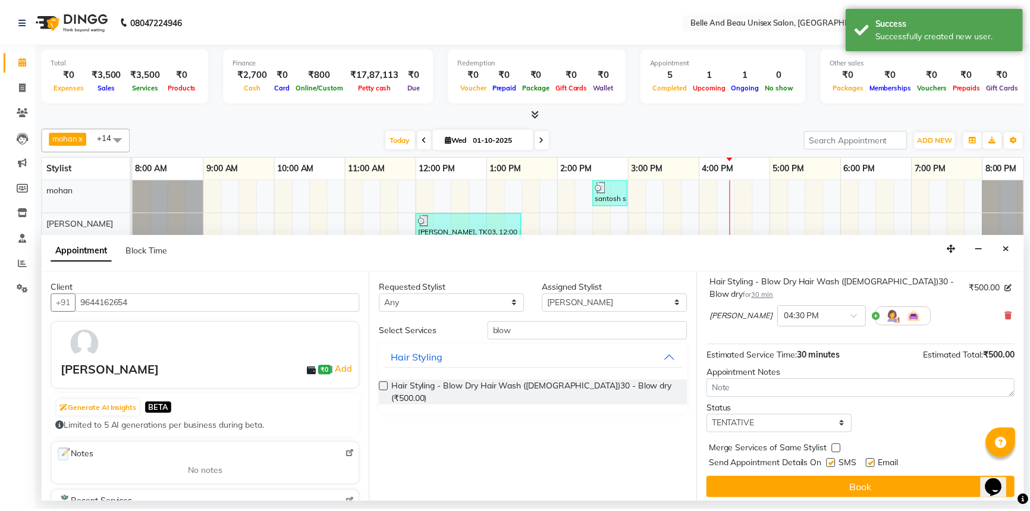
scroll to position [83, 0]
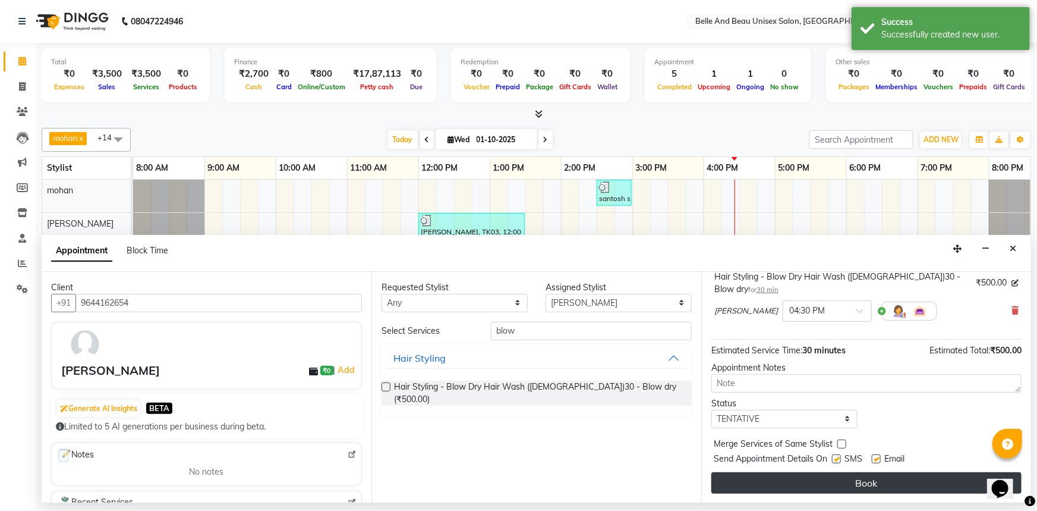
click at [815, 481] on button "Book" at bounding box center [867, 482] width 310 height 21
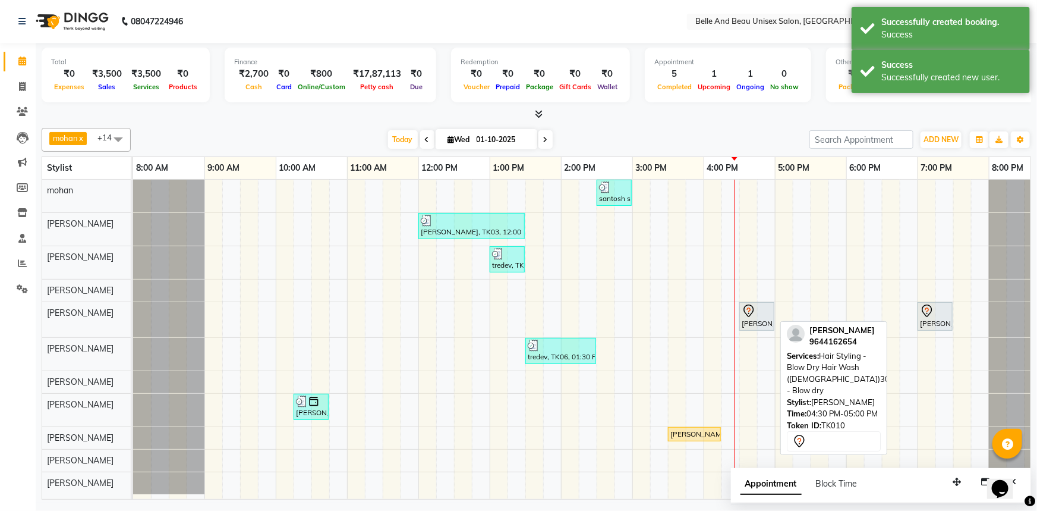
click at [752, 308] on icon at bounding box center [749, 311] width 14 height 14
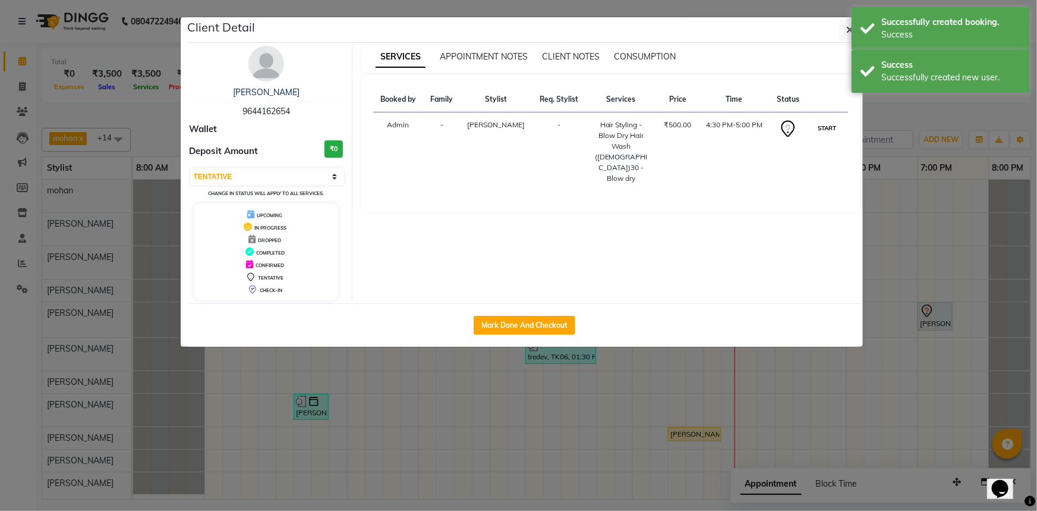
click at [817, 133] on button "START" at bounding box center [827, 128] width 24 height 15
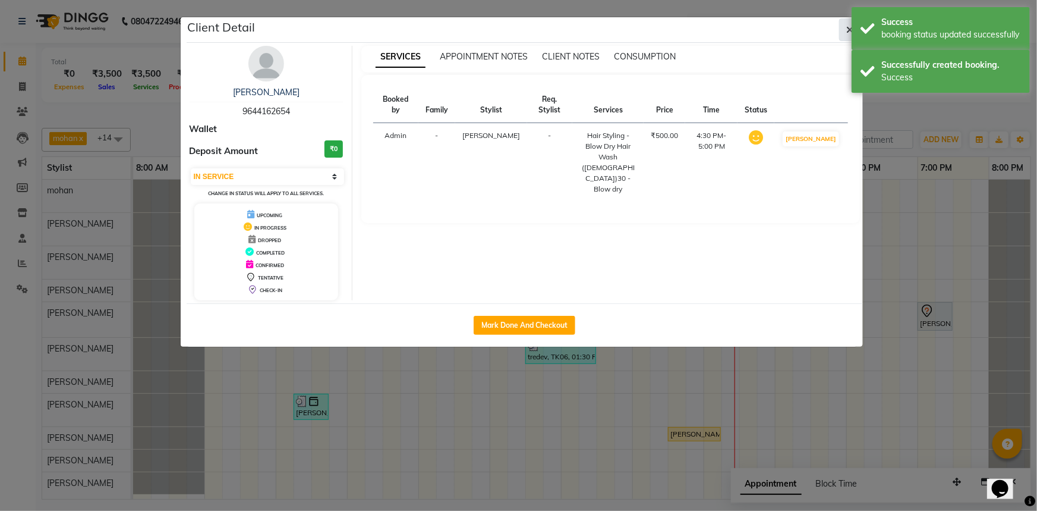
click at [844, 32] on button "button" at bounding box center [850, 29] width 23 height 23
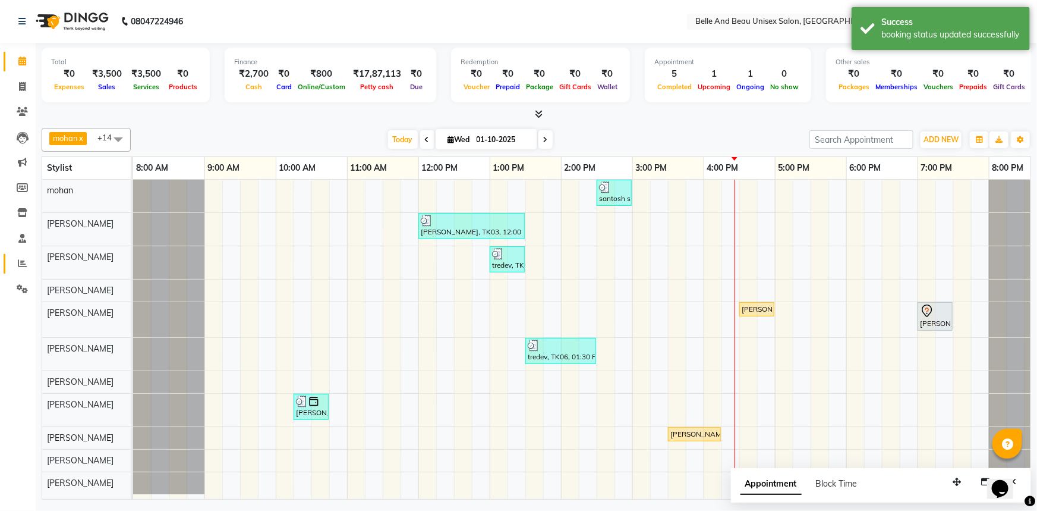
click at [26, 266] on icon at bounding box center [22, 263] width 9 height 9
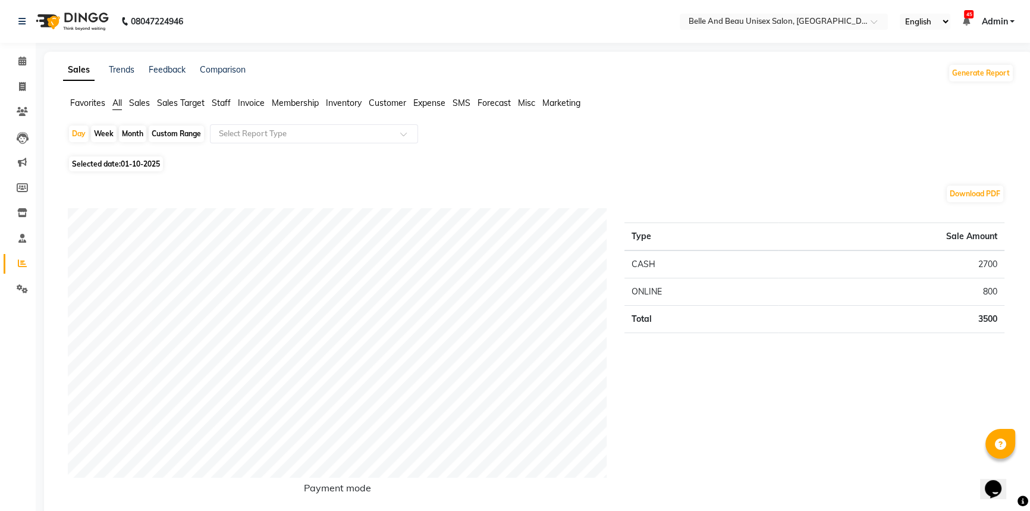
click at [144, 102] on span "Sales" at bounding box center [139, 102] width 21 height 11
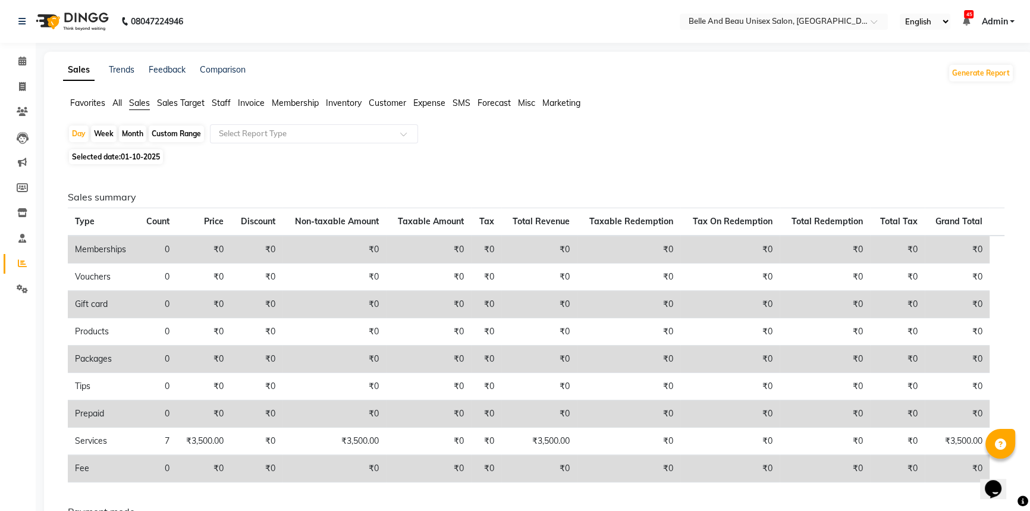
click at [178, 134] on div "Custom Range" at bounding box center [176, 133] width 55 height 17
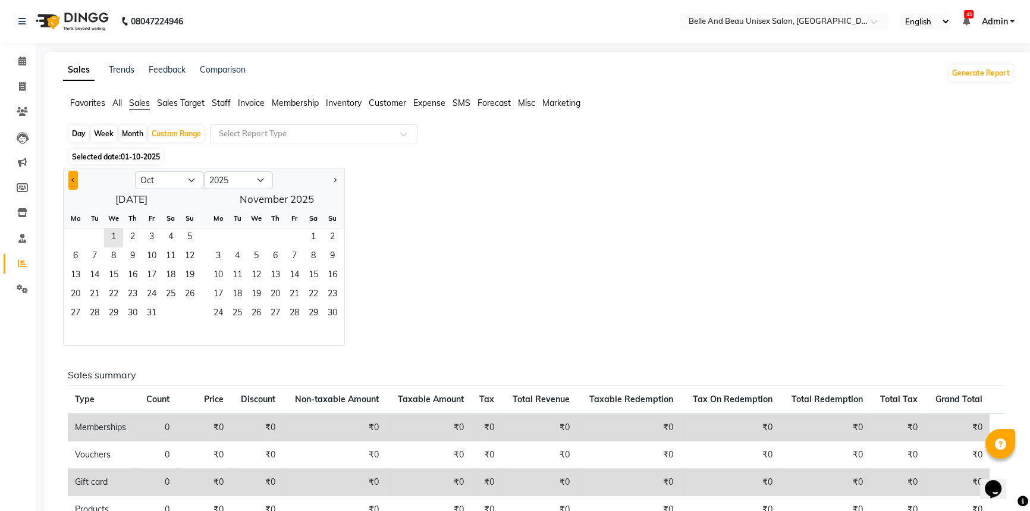
click at [77, 181] on button "Previous month" at bounding box center [73, 180] width 10 height 19
click at [78, 231] on span "1" at bounding box center [75, 237] width 19 height 19
click at [96, 316] on span "30" at bounding box center [94, 313] width 19 height 19
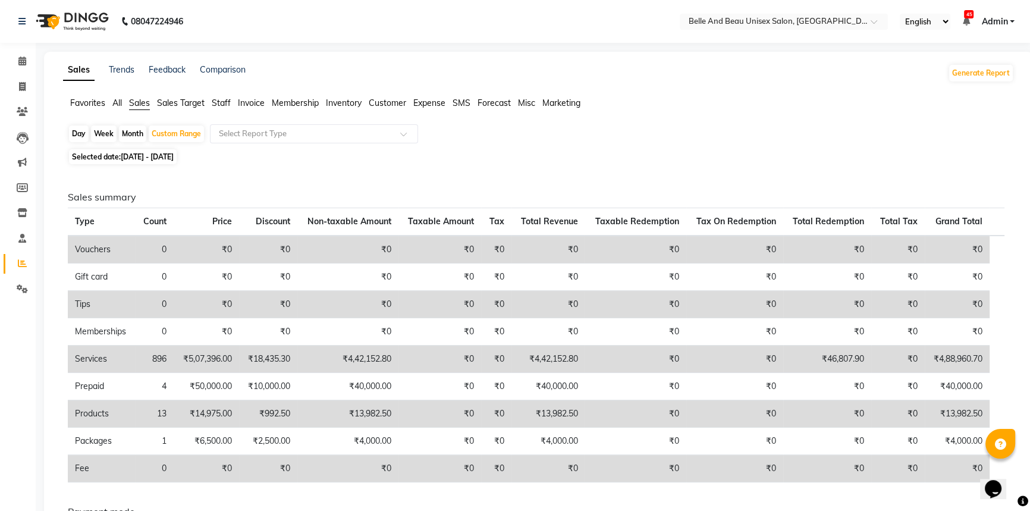
click at [166, 104] on span "Sales Target" at bounding box center [181, 102] width 48 height 11
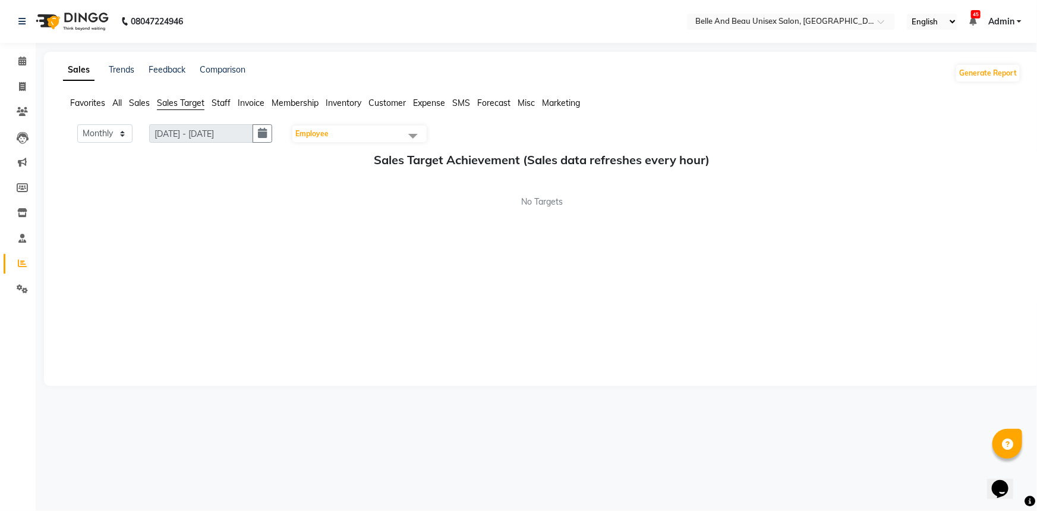
click at [140, 103] on span "Sales" at bounding box center [139, 102] width 21 height 11
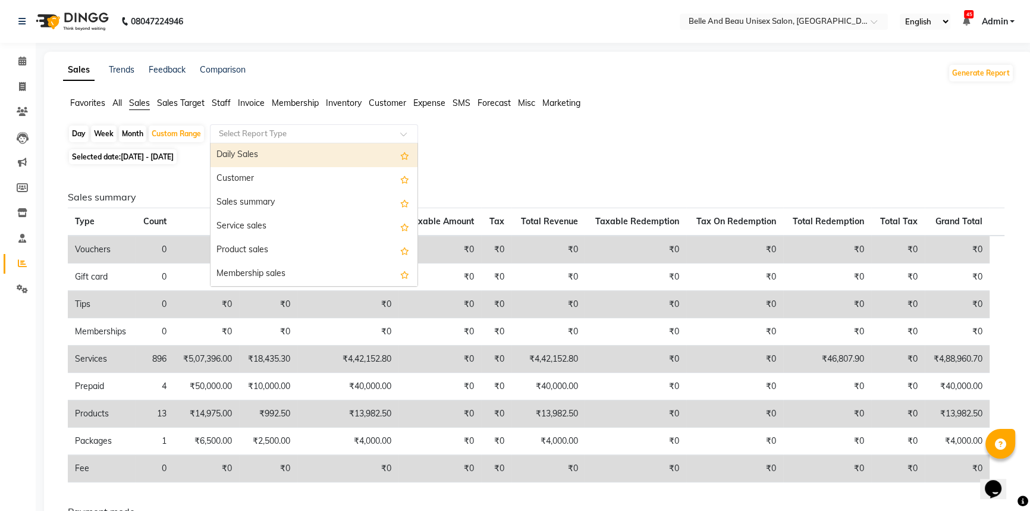
click at [237, 133] on input "text" at bounding box center [301, 134] width 171 height 12
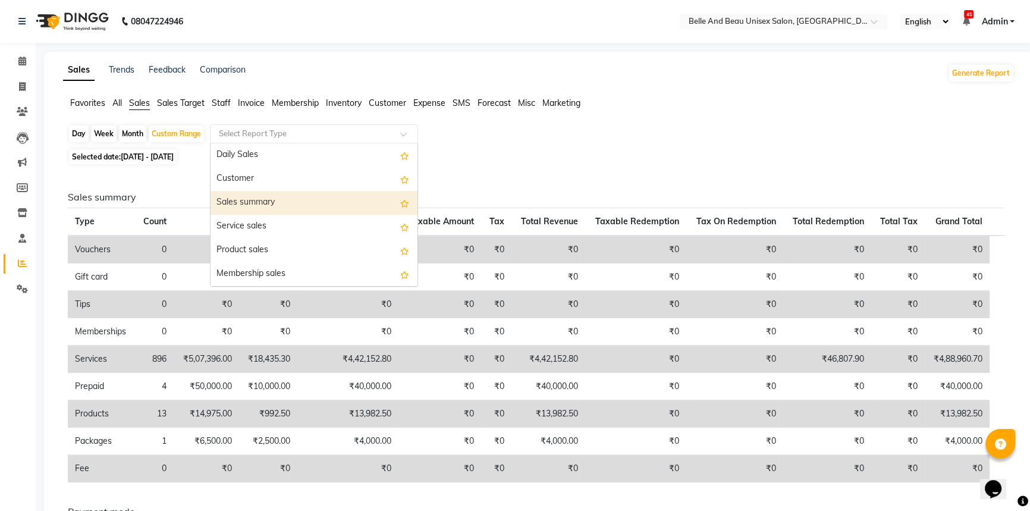
click at [269, 203] on div "Sales summary" at bounding box center [313, 203] width 207 height 24
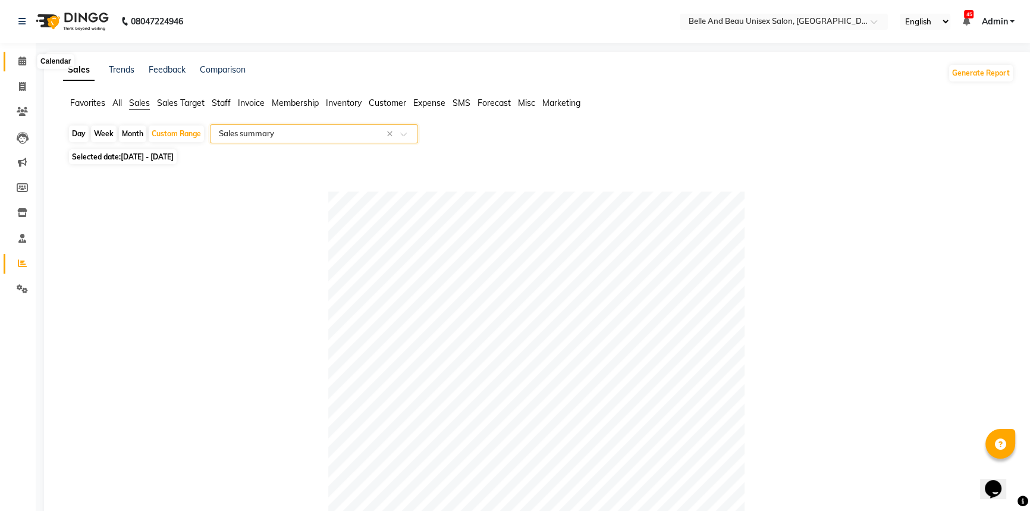
click at [18, 64] on icon at bounding box center [22, 60] width 8 height 9
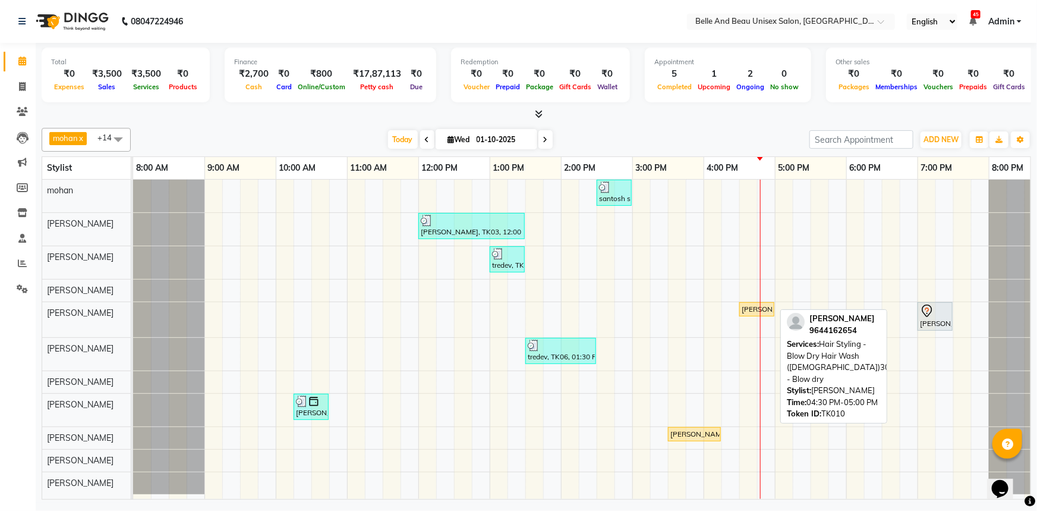
click at [755, 307] on div "Michell thomas, TK10, 04:30 PM-05:00 PM, Hair Styling - Blow Dry Hair Wash (Fem…" at bounding box center [757, 309] width 33 height 11
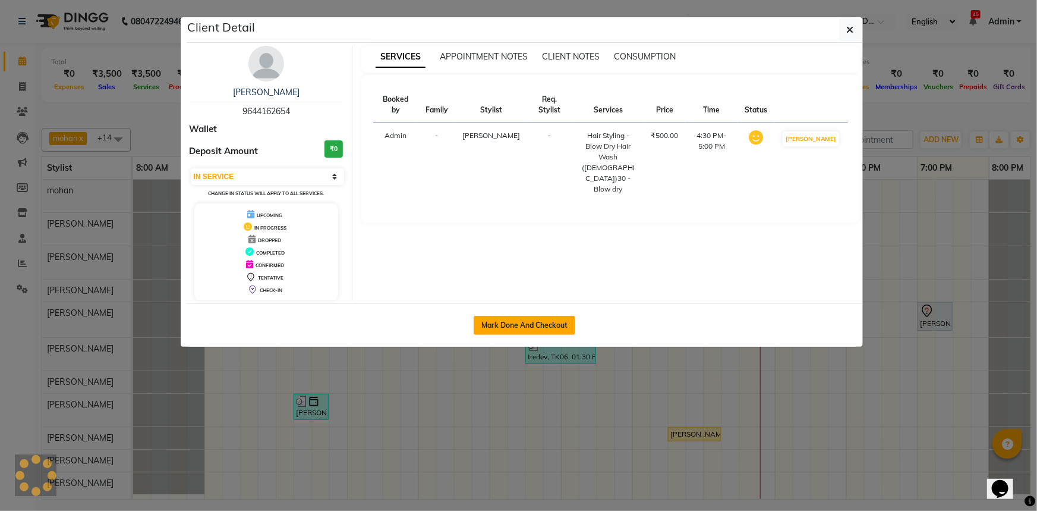
click at [513, 322] on button "Mark Done And Checkout" at bounding box center [525, 325] width 102 height 19
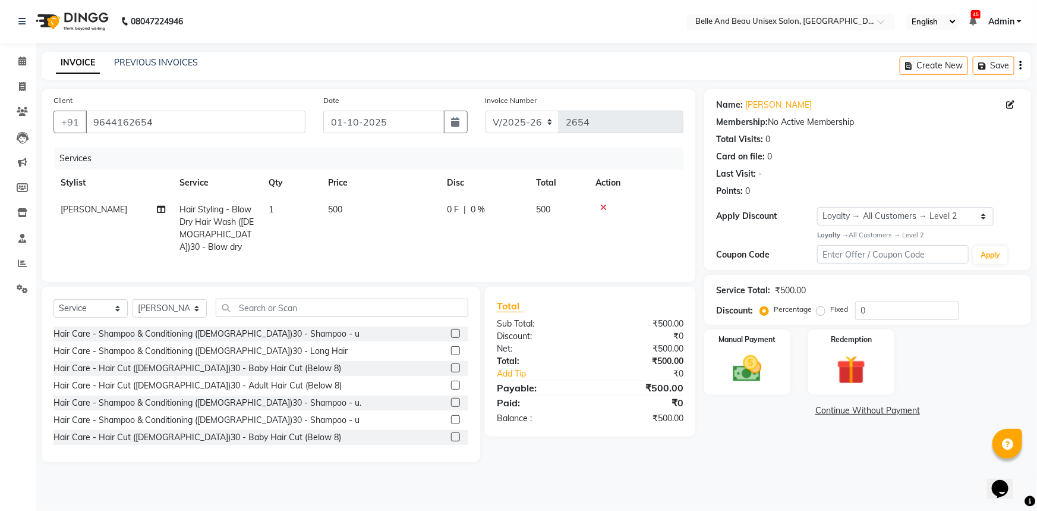
click at [357, 210] on td "500" at bounding box center [380, 228] width 119 height 64
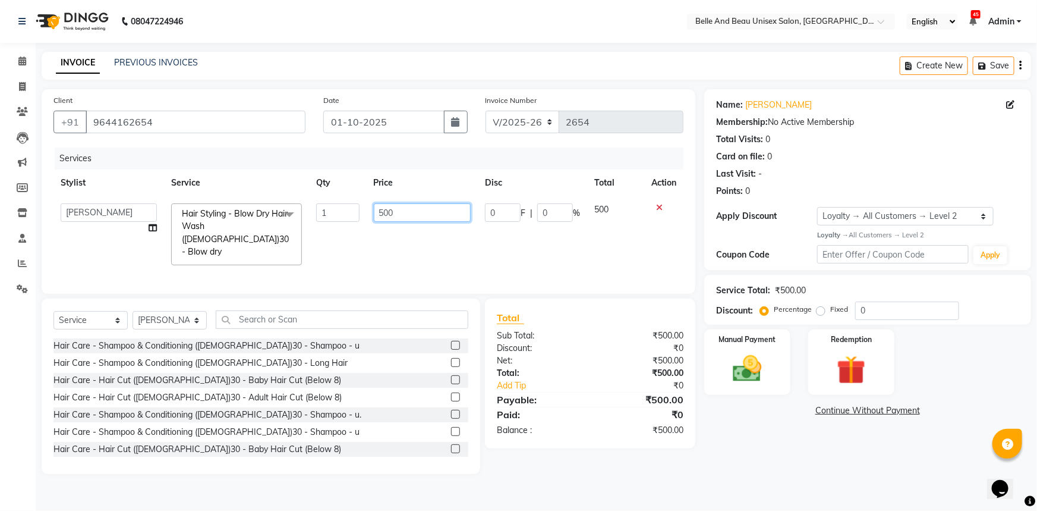
click at [432, 214] on input "500" at bounding box center [422, 212] width 97 height 18
click at [438, 231] on td "400" at bounding box center [423, 234] width 112 height 76
click at [749, 380] on img at bounding box center [747, 368] width 49 height 34
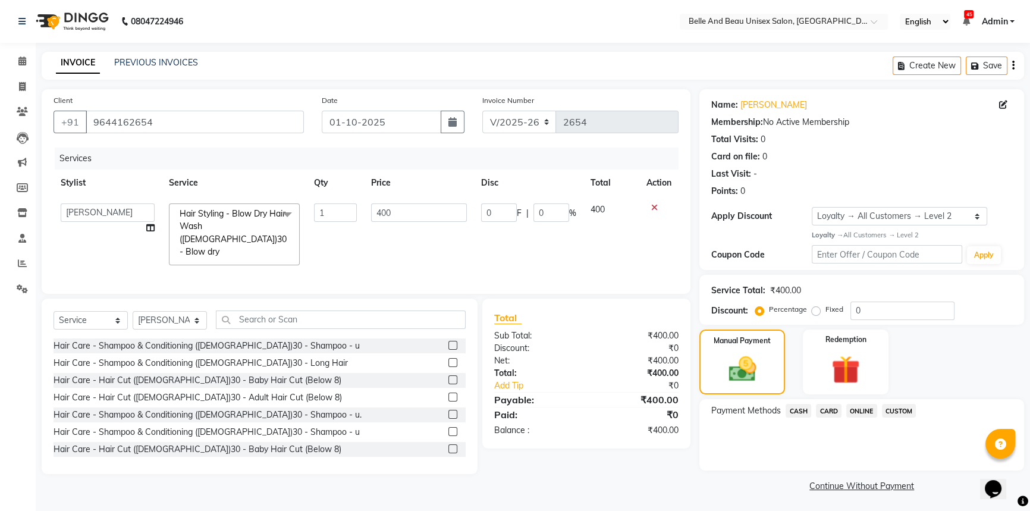
click at [797, 405] on span "CASH" at bounding box center [798, 411] width 26 height 14
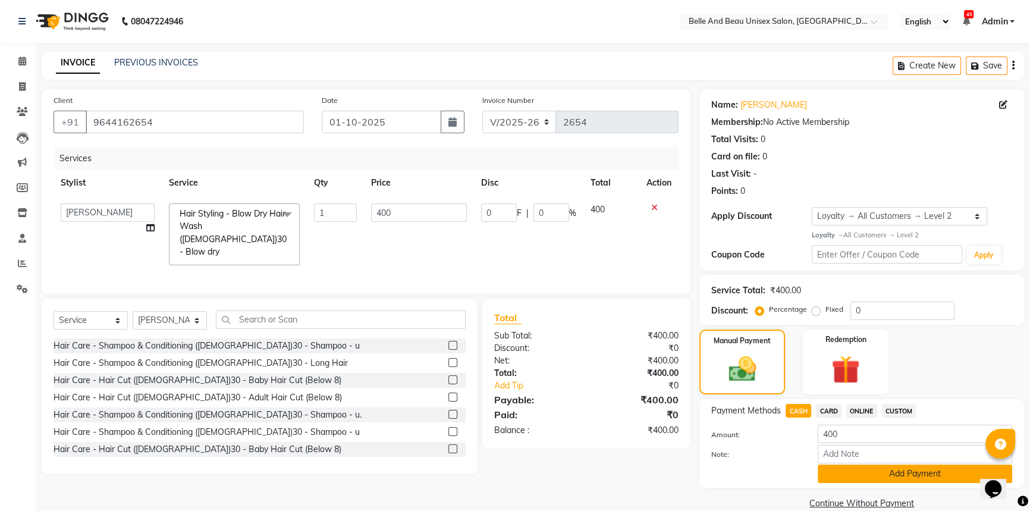
click at [850, 476] on button "Add Payment" at bounding box center [914, 473] width 194 height 18
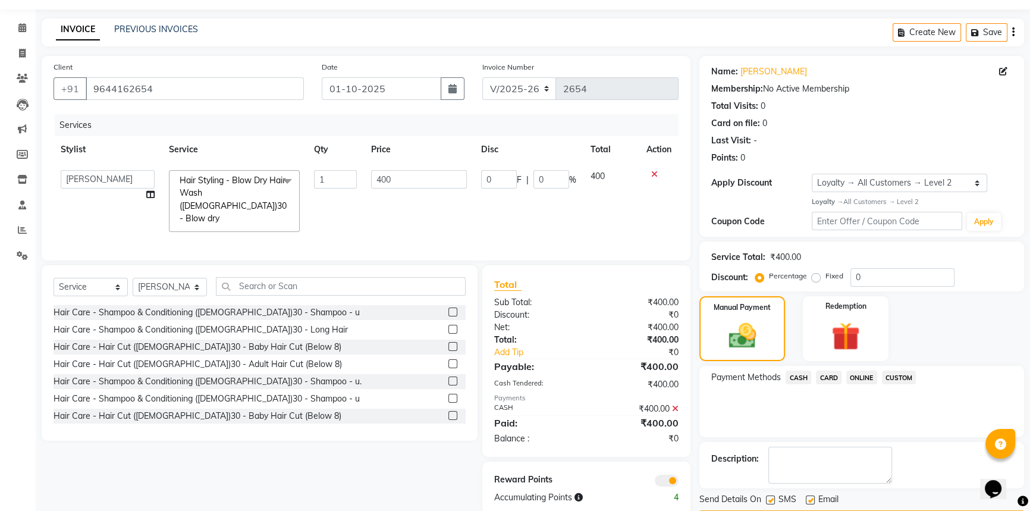
scroll to position [68, 0]
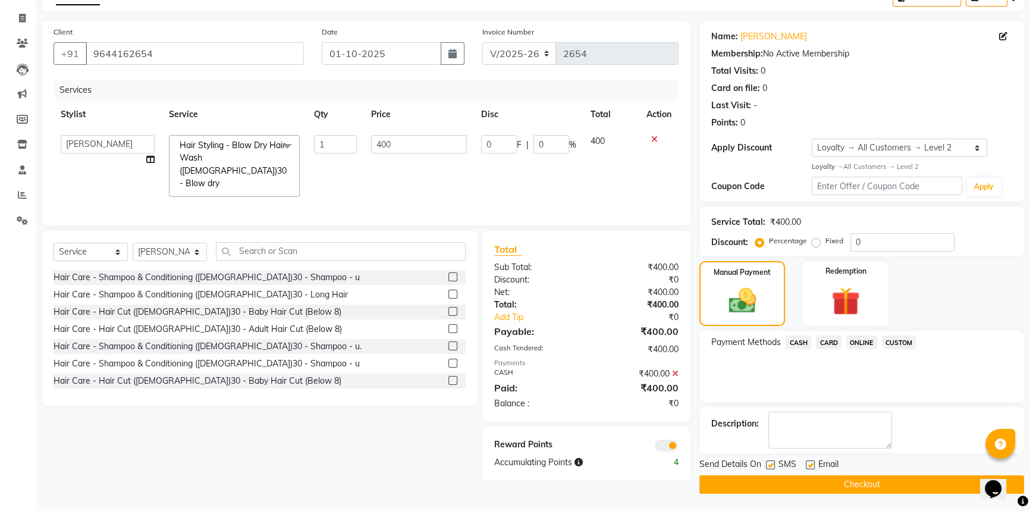
click at [850, 480] on button "Checkout" at bounding box center [861, 484] width 325 height 18
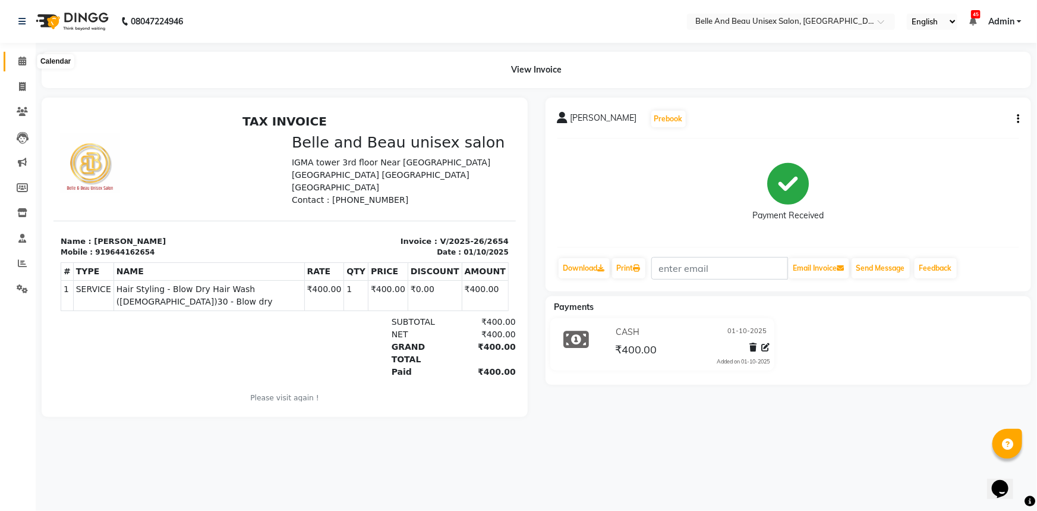
drag, startPoint x: 21, startPoint y: 59, endPoint x: 24, endPoint y: 65, distance: 6.4
click at [21, 59] on icon at bounding box center [22, 60] width 8 height 9
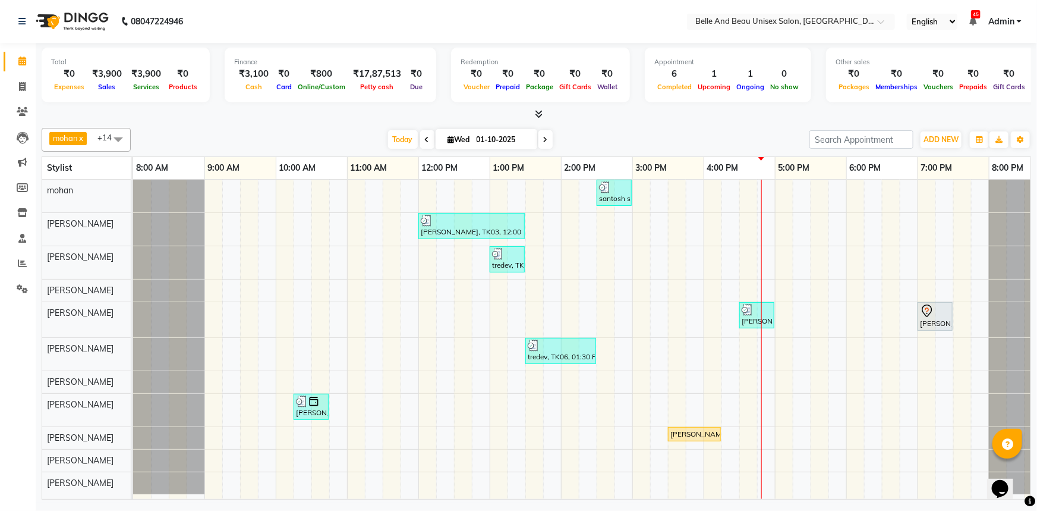
scroll to position [0, 29]
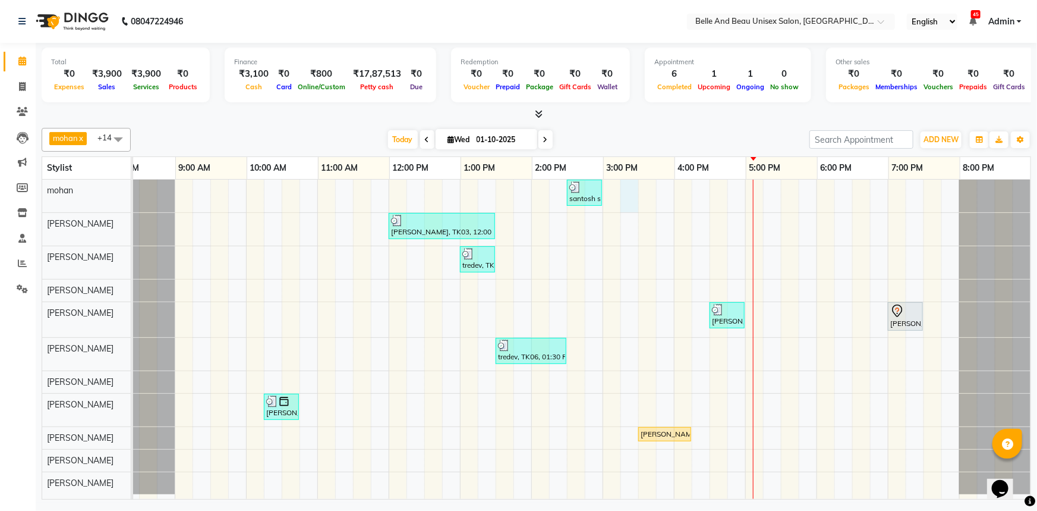
click at [622, 200] on div "santosh sir, TK07, 02:30 PM-03:00 PM, Shave & Trimming - Beard (Male)30 - Beard…" at bounding box center [566, 339] width 927 height 319
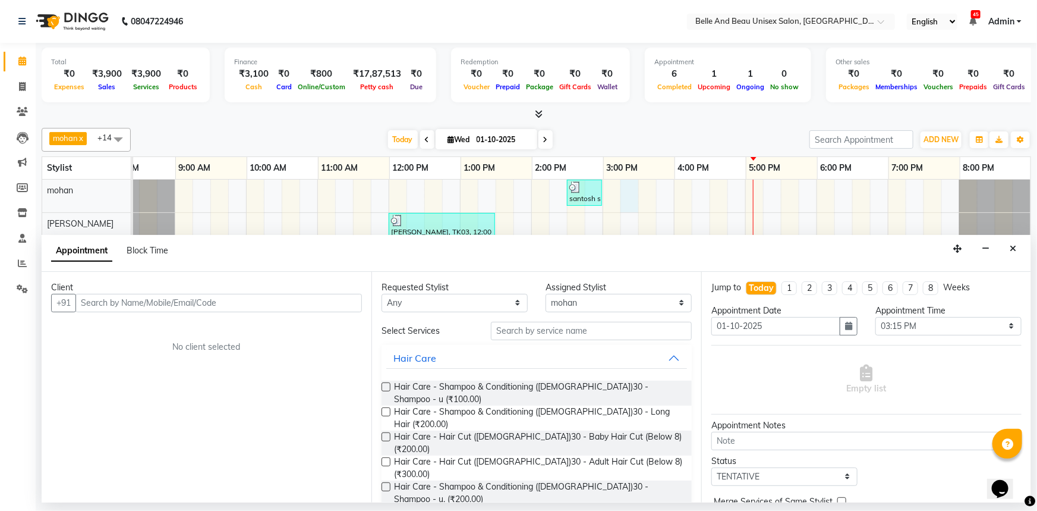
click at [237, 299] on input "text" at bounding box center [218, 303] width 287 height 18
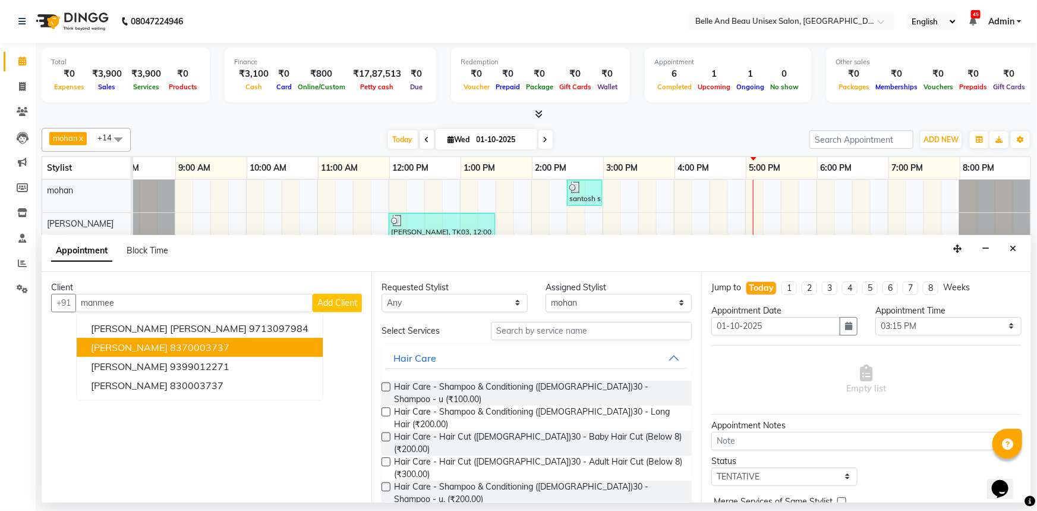
click at [170, 345] on ngb-highlight "8370003737" at bounding box center [199, 347] width 59 height 12
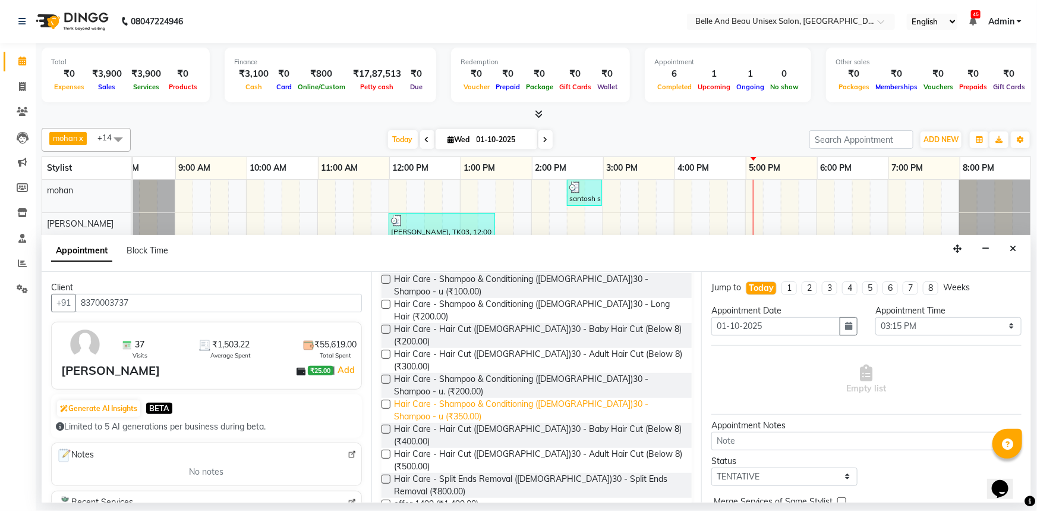
scroll to position [53, 0]
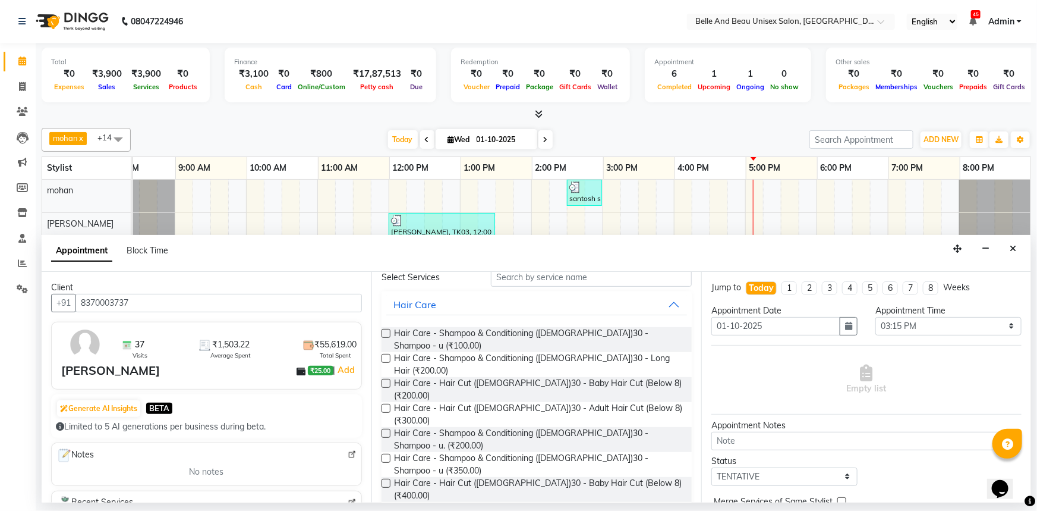
click at [386, 333] on label at bounding box center [386, 333] width 9 height 9
click at [386, 333] on input "checkbox" at bounding box center [386, 335] width 8 height 8
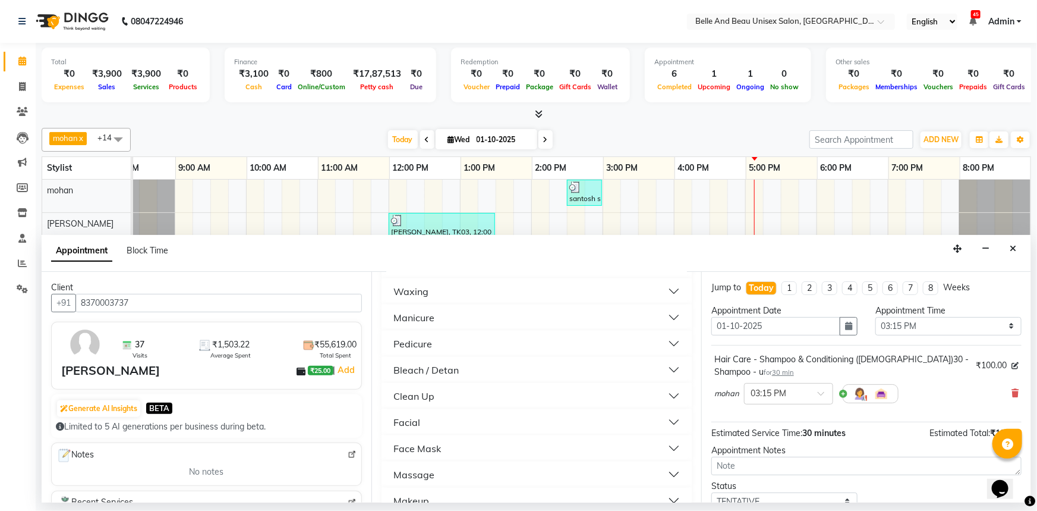
scroll to position [810, 0]
click at [452, 456] on button "Massage" at bounding box center [536, 466] width 301 height 21
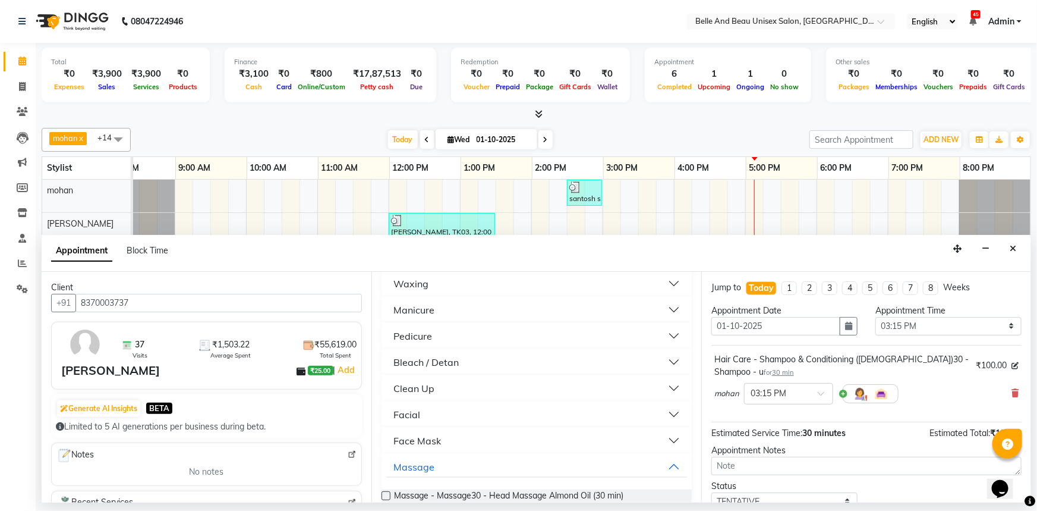
click at [385, 491] on label at bounding box center [386, 495] width 9 height 9
click at [385, 493] on input "checkbox" at bounding box center [386, 497] width 8 height 8
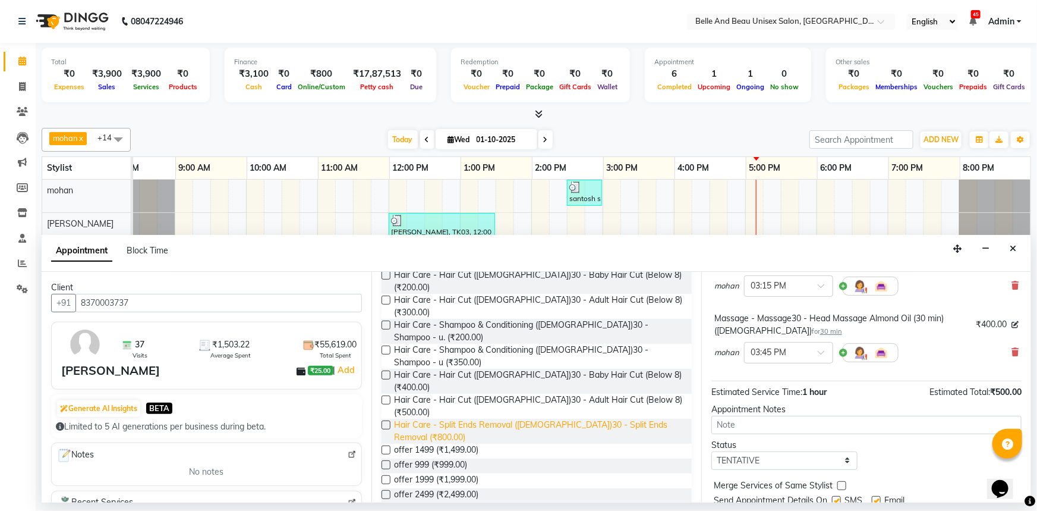
scroll to position [0, 0]
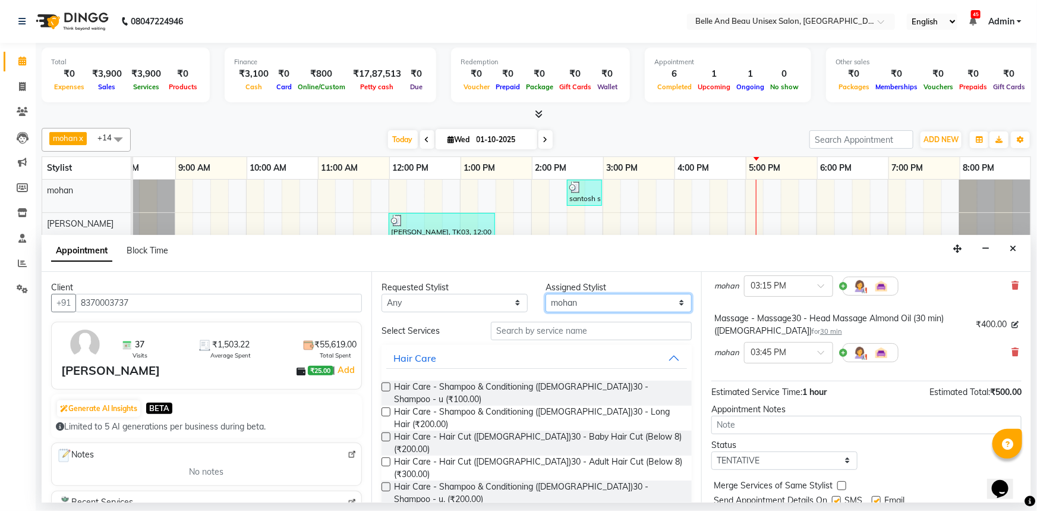
click at [600, 309] on select "Select AVINASH TANDI Gaurav Mandavgane mohan Mukesh Shrivas Nibha Rahul Sen Rek…" at bounding box center [619, 303] width 146 height 18
click at [546, 294] on select "Select AVINASH TANDI Gaurav Mandavgane mohan Mukesh Shrivas Nibha Rahul Sen Rek…" at bounding box center [619, 303] width 146 height 18
click at [580, 329] on input "text" at bounding box center [591, 331] width 201 height 18
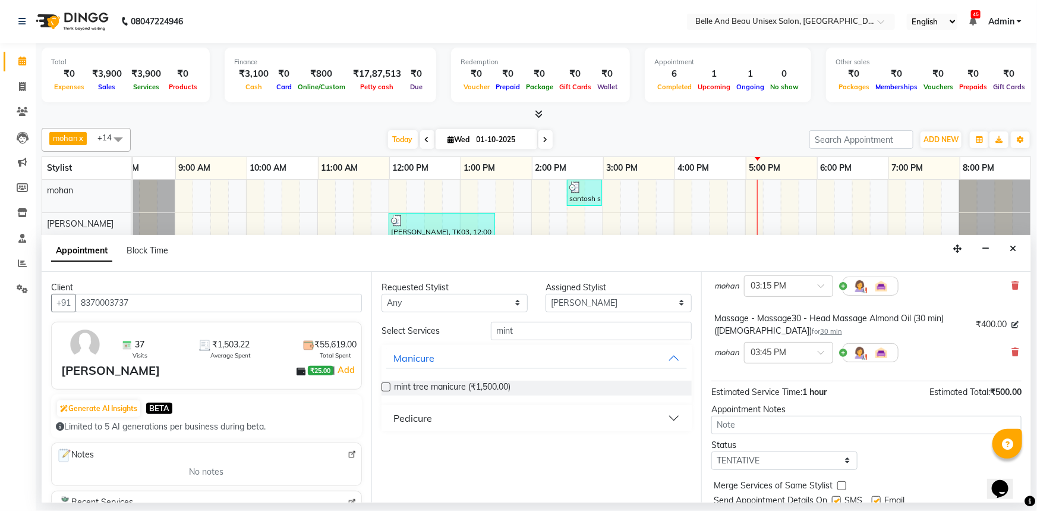
click at [450, 416] on button "Pedicure" at bounding box center [536, 417] width 301 height 21
click at [449, 446] on span "mint tree pedicure (₹2,000.00)" at bounding box center [451, 447] width 114 height 15
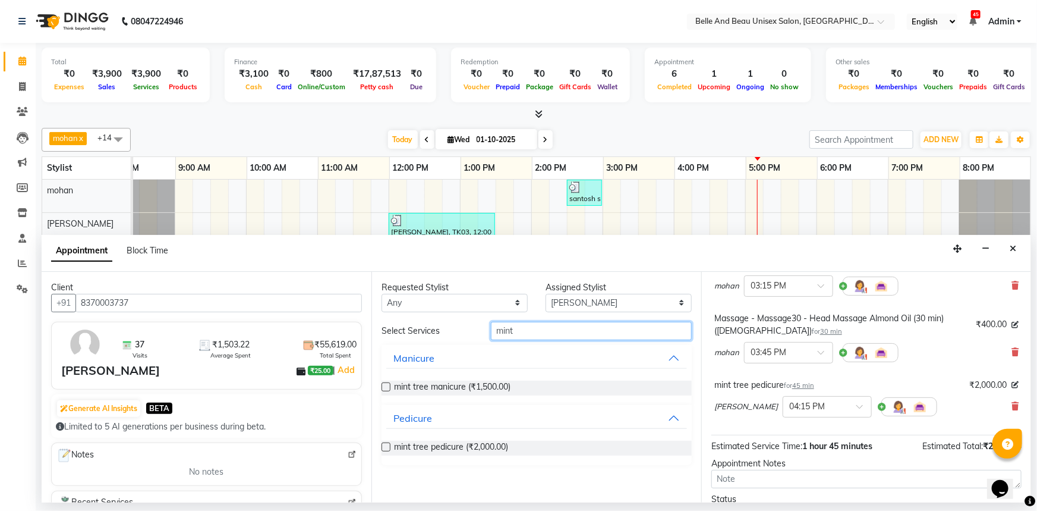
click at [540, 333] on input "mint" at bounding box center [591, 331] width 201 height 18
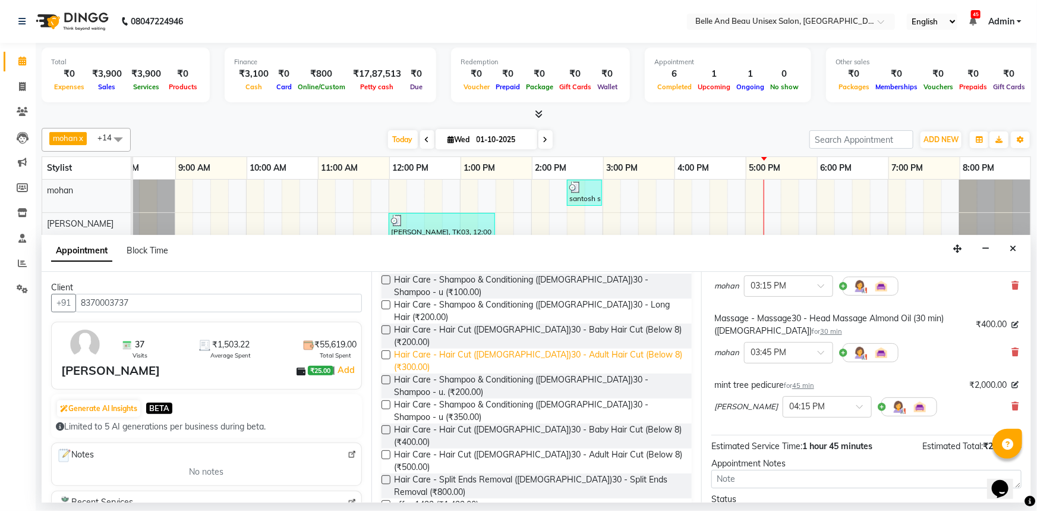
scroll to position [108, 0]
click at [386, 399] on label at bounding box center [386, 403] width 9 height 9
click at [386, 401] on input "checkbox" at bounding box center [386, 405] width 8 height 8
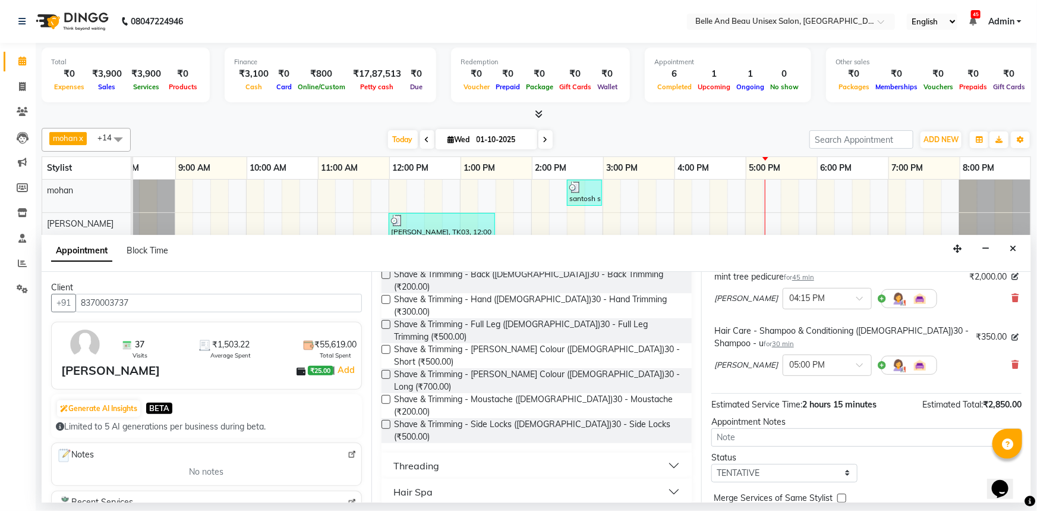
scroll to position [648, 0]
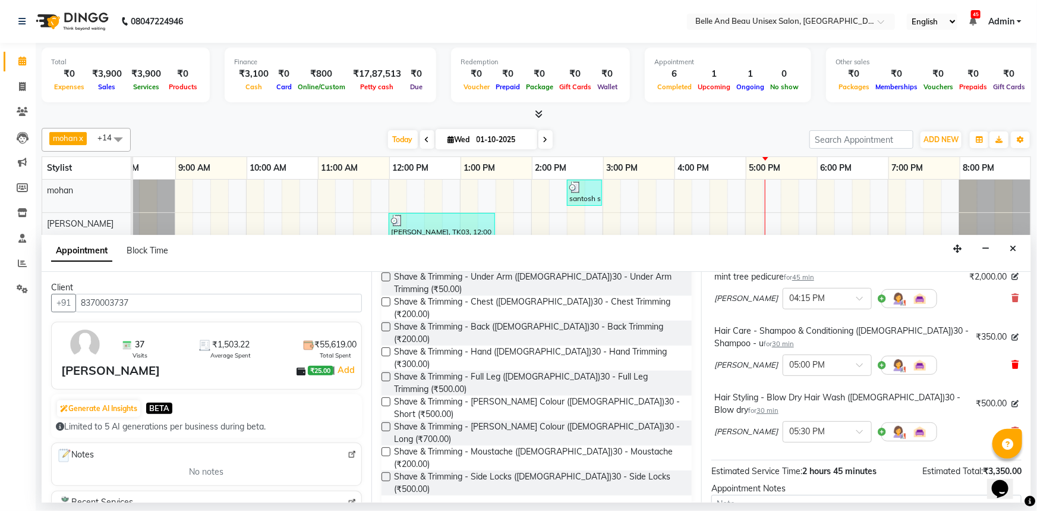
click at [1012, 364] on icon at bounding box center [1015, 364] width 7 height 8
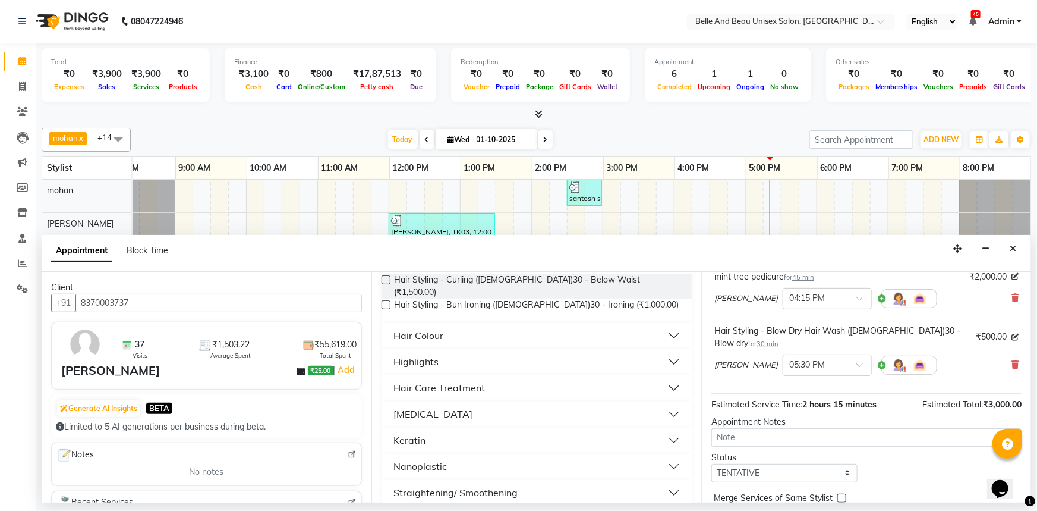
scroll to position [1103, 0]
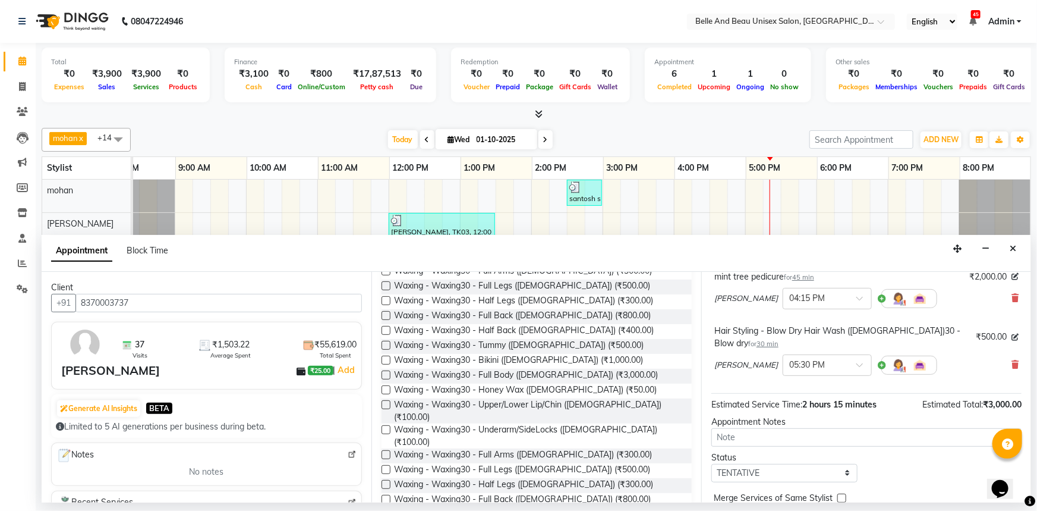
scroll to position [1481, 0]
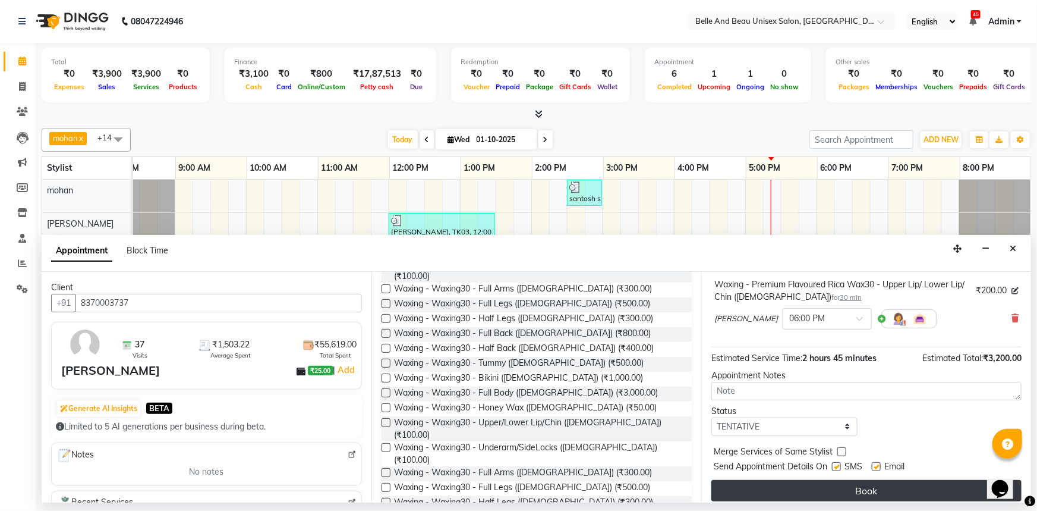
scroll to position [336, 0]
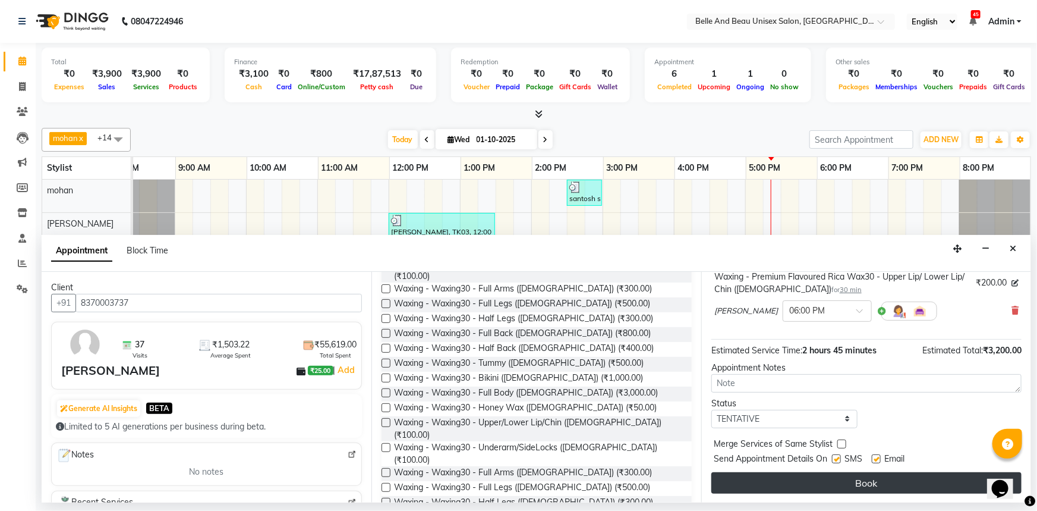
click at [781, 473] on button "Book" at bounding box center [867, 482] width 310 height 21
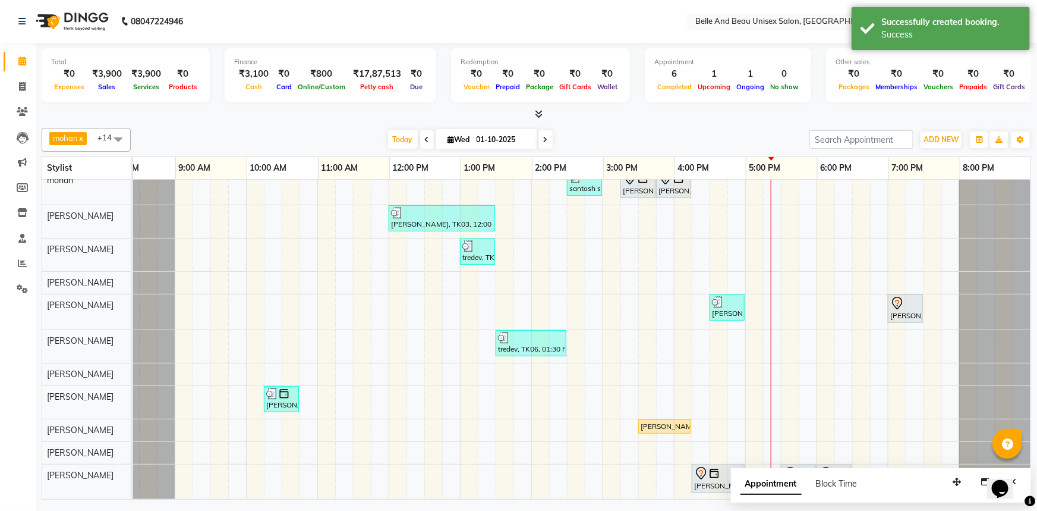
scroll to position [18, 0]
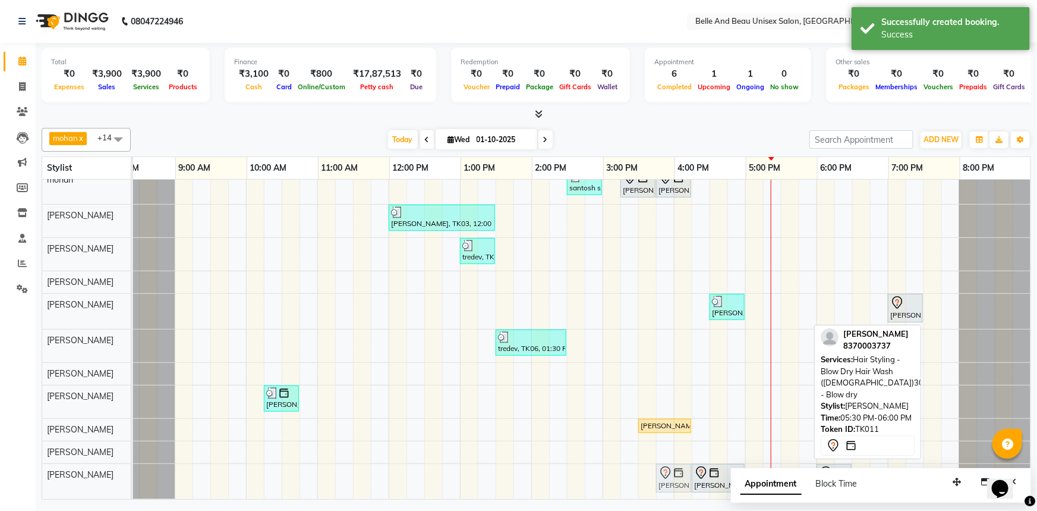
drag, startPoint x: 794, startPoint y: 461, endPoint x: 666, endPoint y: 454, distance: 127.4
click at [666, 454] on div "santosh sir, TK07, 02:30 PM-03:00 PM, Shave & Trimming - Beard (Male)30 - Beard…" at bounding box center [566, 334] width 927 height 330
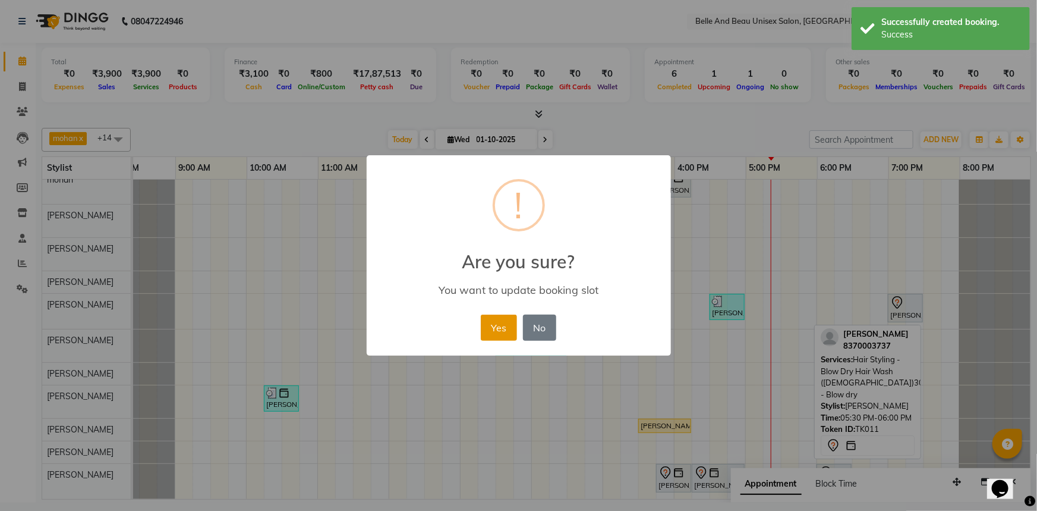
click at [493, 333] on button "Yes" at bounding box center [499, 327] width 36 height 26
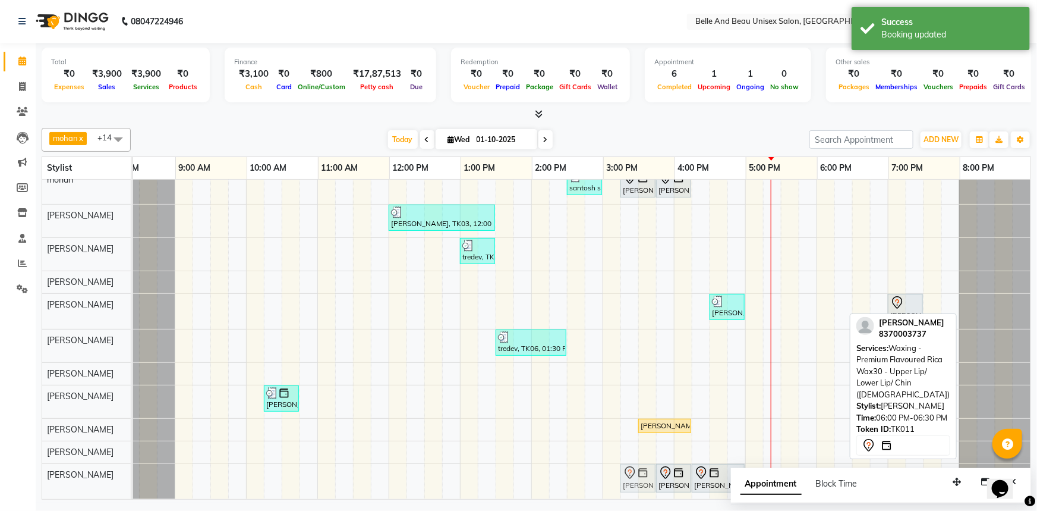
drag, startPoint x: 819, startPoint y: 460, endPoint x: 628, endPoint y: 467, distance: 190.3
click at [103, 467] on div "Manmeet singh, TK11, 03:45 PM-04:15 PM, Hair Styling - Blow Dry Hair Wash (Fema…" at bounding box center [103, 481] width 0 height 35
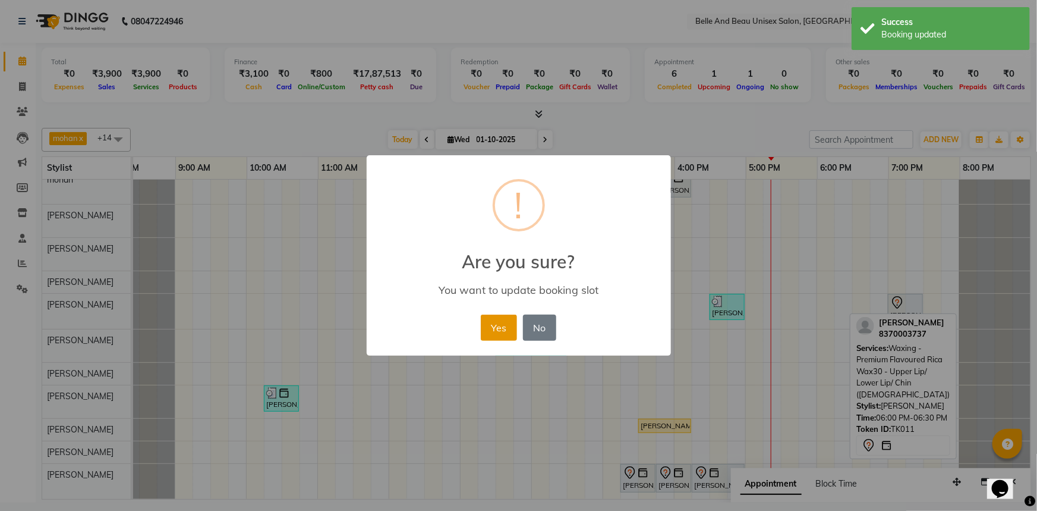
click at [506, 328] on button "Yes" at bounding box center [499, 327] width 36 height 26
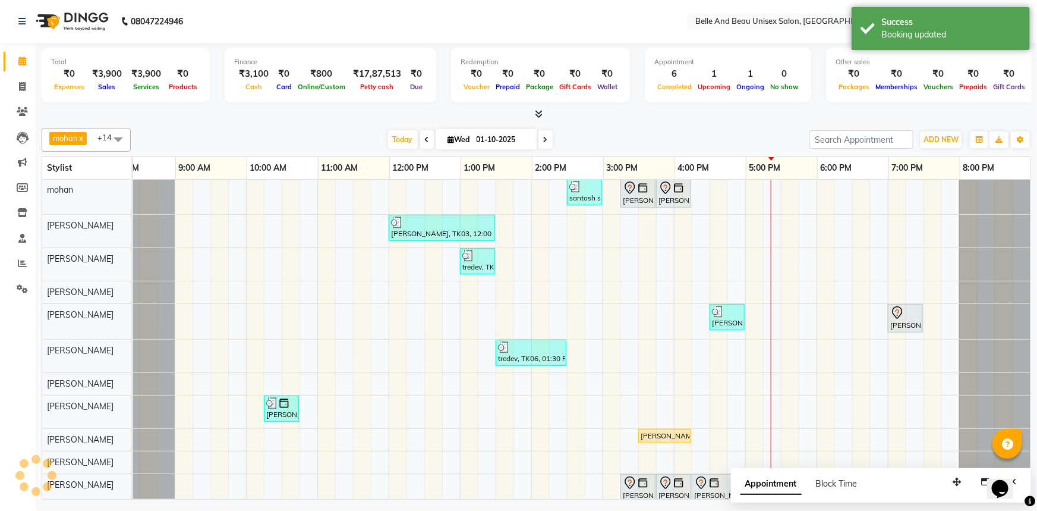
scroll to position [0, 0]
click at [535, 135] on span "Wed 01-10-2025" at bounding box center [487, 139] width 102 height 20
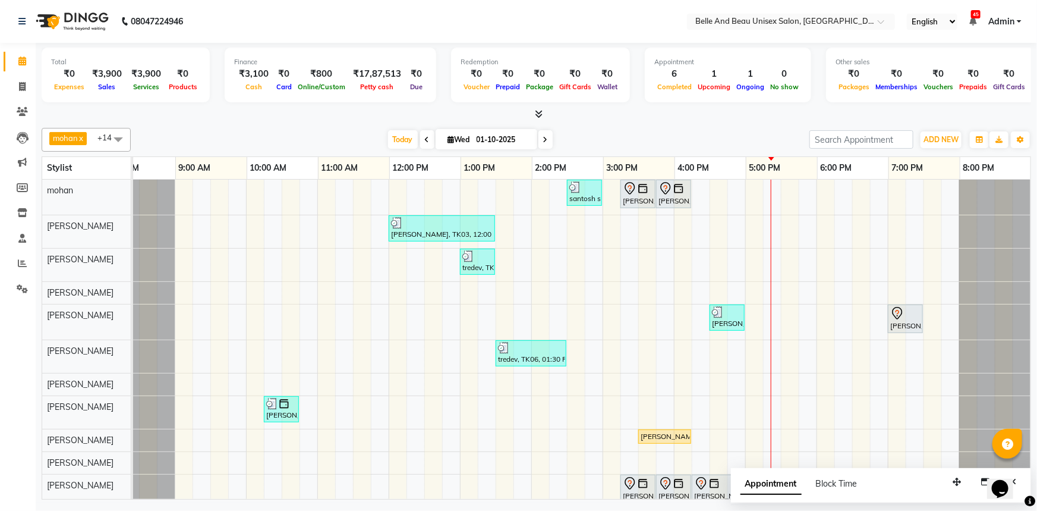
click at [543, 138] on icon at bounding box center [545, 139] width 5 height 7
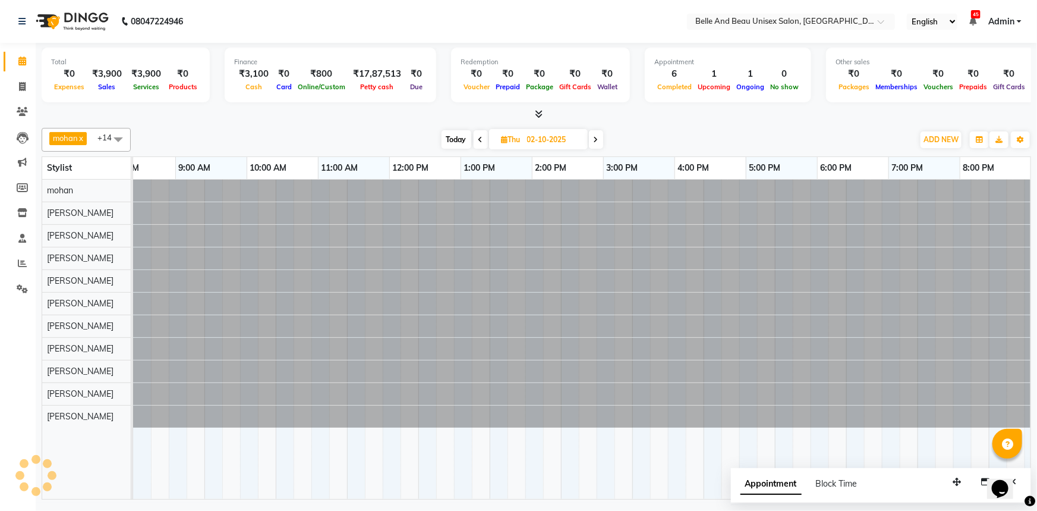
scroll to position [0, 29]
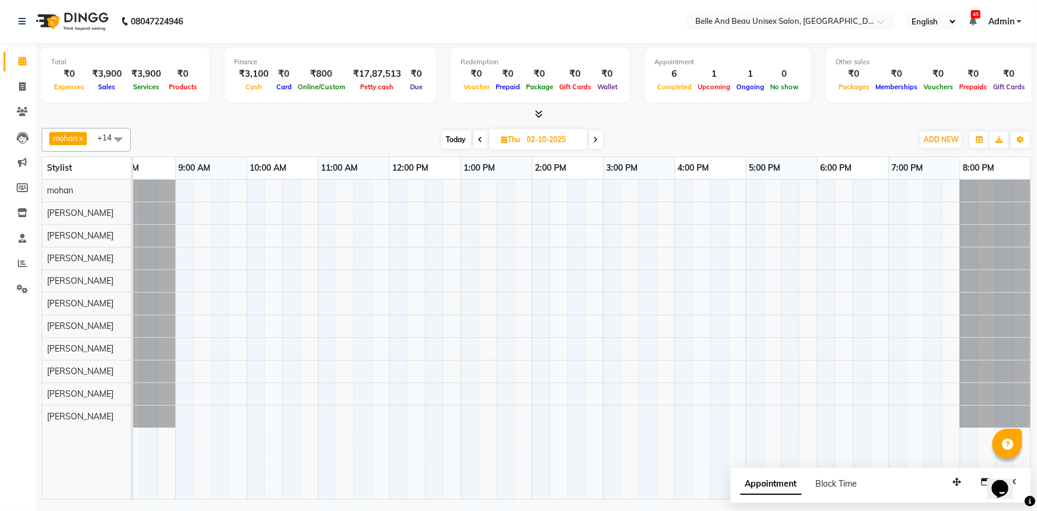
click at [594, 143] on span at bounding box center [596, 139] width 14 height 18
click at [477, 142] on span at bounding box center [483, 139] width 14 height 18
click at [477, 142] on span at bounding box center [481, 139] width 14 height 18
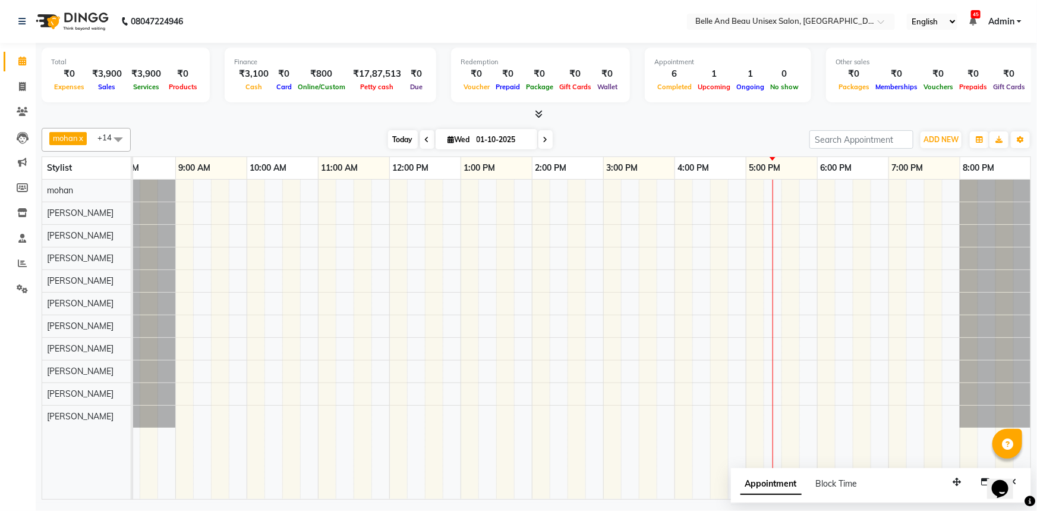
click at [409, 143] on span "Today" at bounding box center [403, 139] width 30 height 18
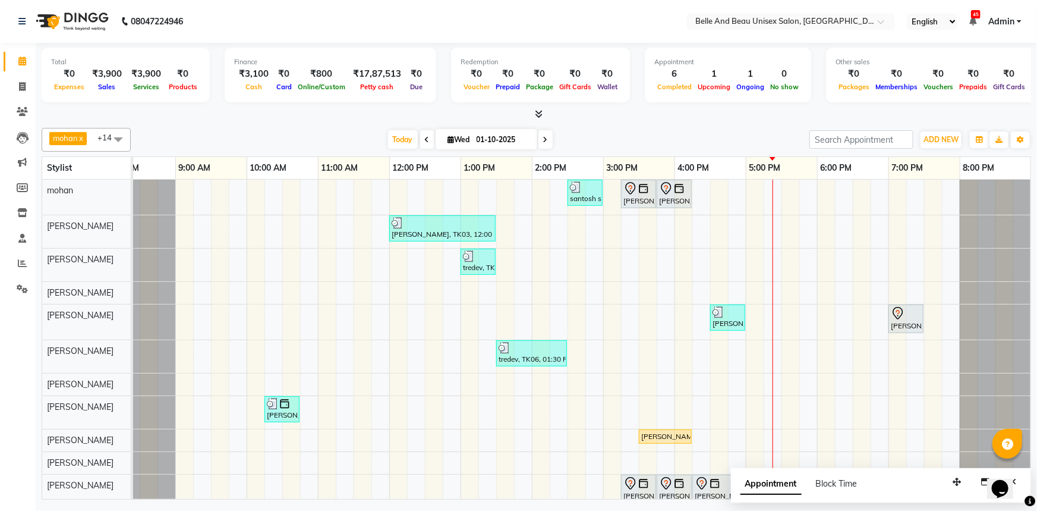
scroll to position [12, 29]
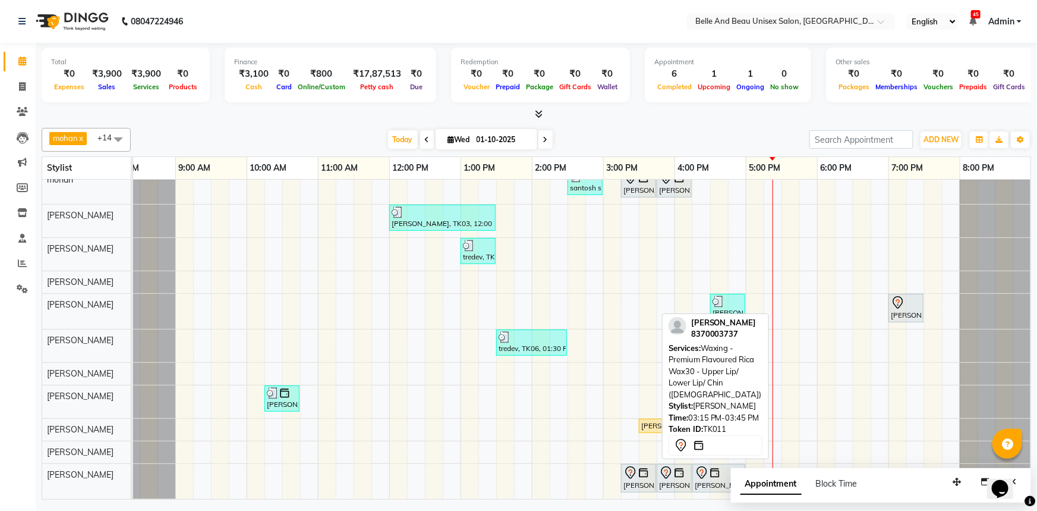
click at [640, 469] on img at bounding box center [644, 473] width 12 height 12
click at [641, 468] on img at bounding box center [644, 473] width 12 height 12
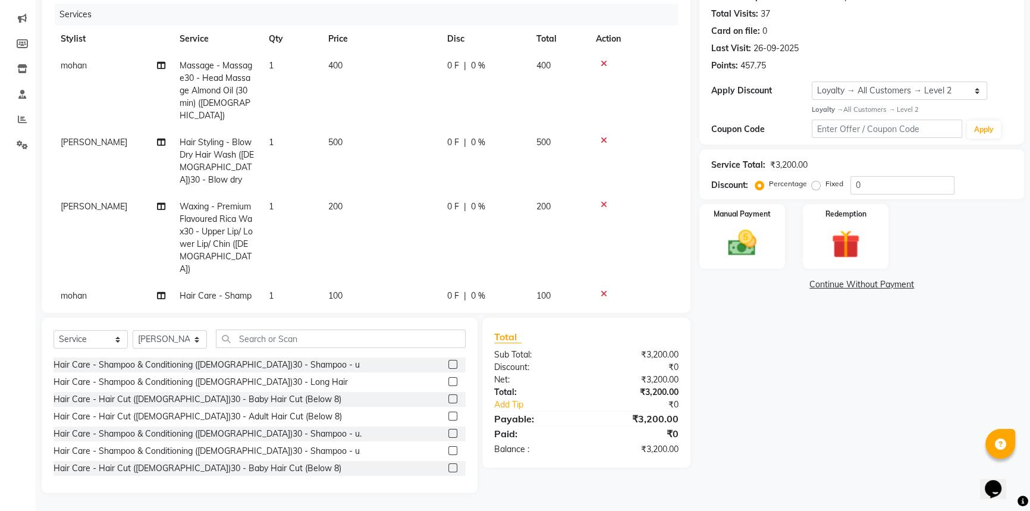
click at [343, 193] on td "200" at bounding box center [380, 237] width 119 height 89
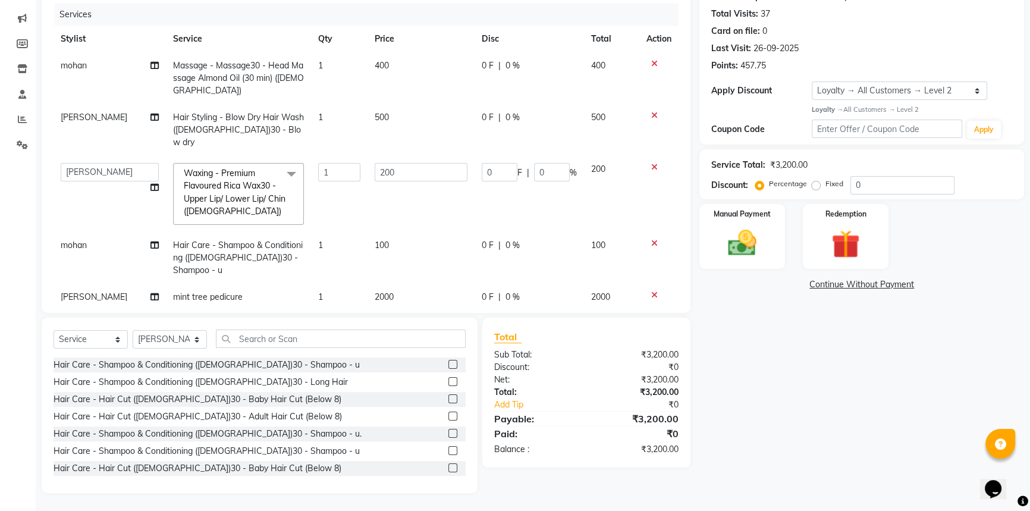
scroll to position [133, 0]
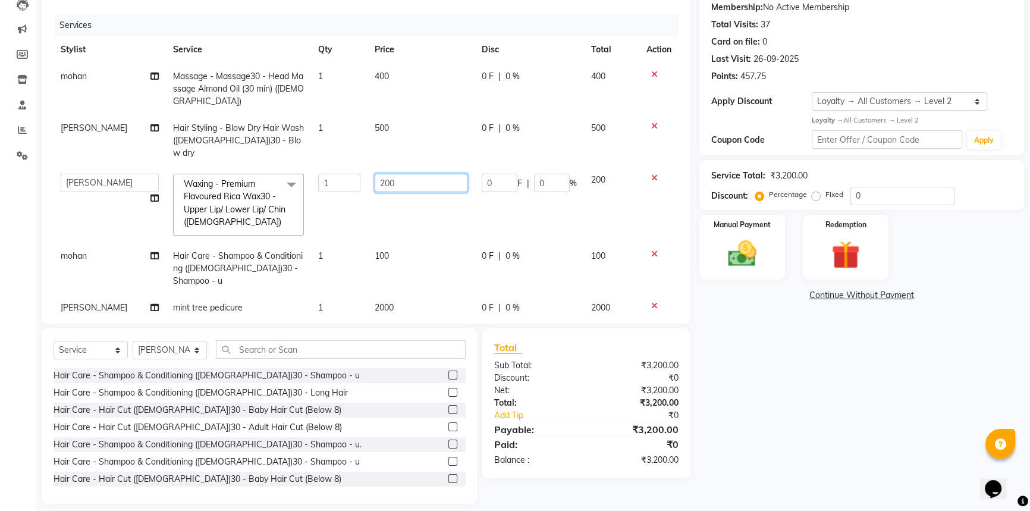
click at [399, 174] on input "200" at bounding box center [420, 183] width 93 height 18
click at [404, 184] on td "300" at bounding box center [420, 204] width 107 height 76
click at [386, 122] on span "500" at bounding box center [381, 127] width 14 height 11
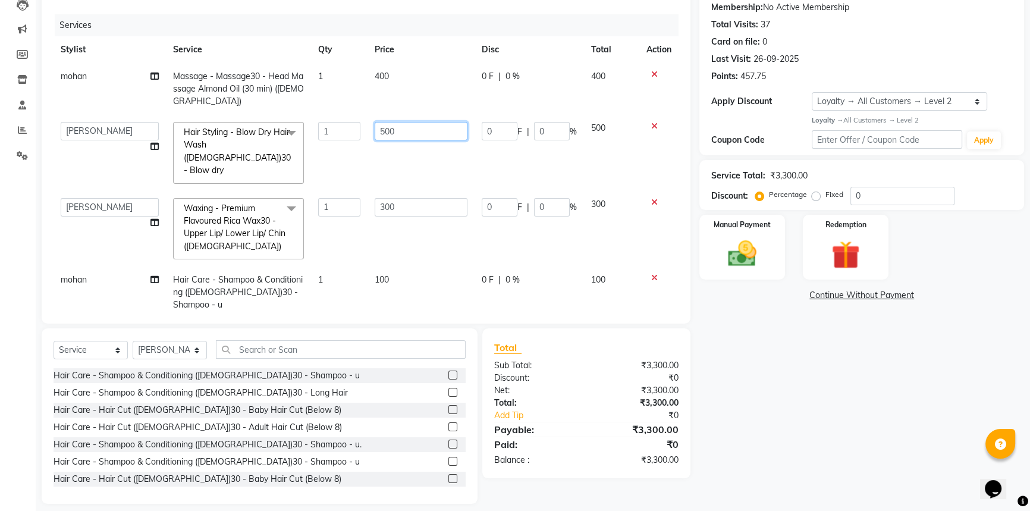
click at [420, 122] on input "500" at bounding box center [420, 131] width 93 height 18
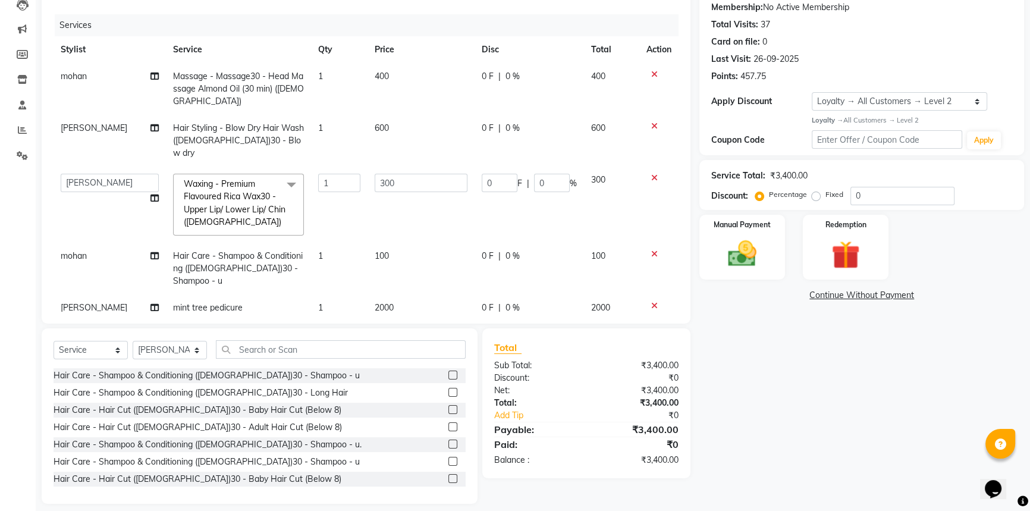
click at [352, 149] on tbody "mohan Massage - Massage30 - Head Massage Almond Oil (30 min) (Male) 1 400 0 F |…" at bounding box center [365, 192] width 625 height 258
click at [874, 191] on input "0" at bounding box center [902, 196] width 104 height 18
click at [814, 403] on div "Name: Manmeet Singh Wallet: ₹25.00 Membership: No Active Membership Total Visit…" at bounding box center [865, 229] width 333 height 547
click at [731, 253] on img at bounding box center [742, 254] width 48 height 34
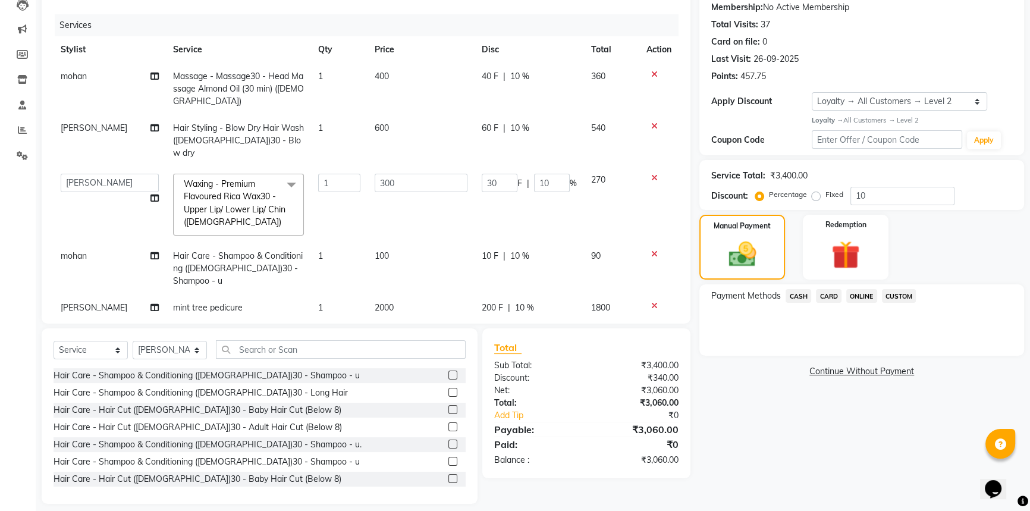
click at [854, 297] on span "ONLINE" at bounding box center [861, 296] width 31 height 14
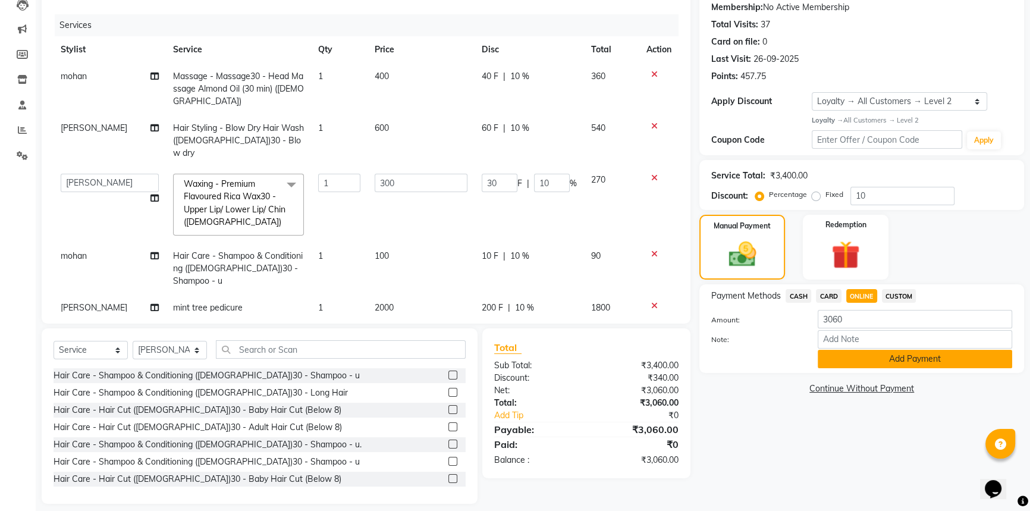
click at [856, 356] on button "Add Payment" at bounding box center [914, 359] width 194 height 18
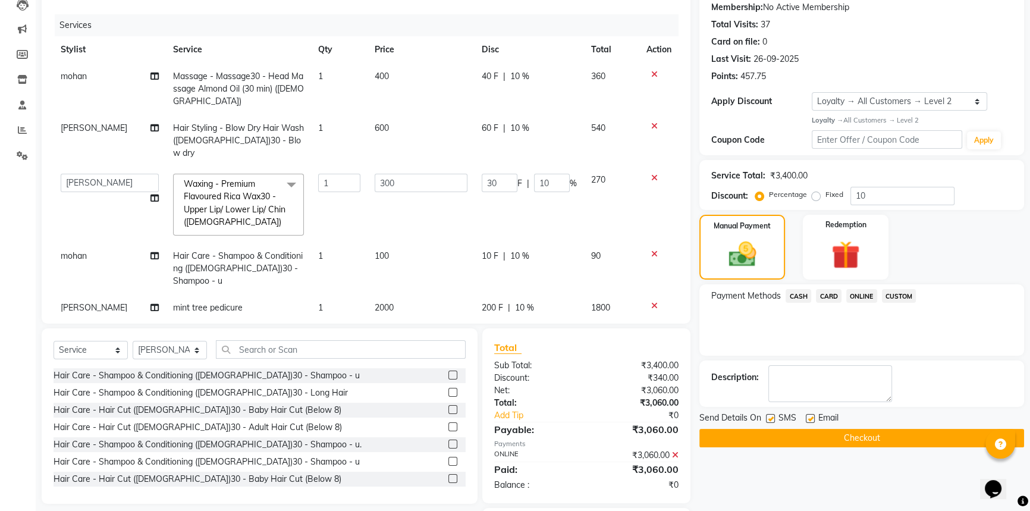
click at [863, 435] on button "Checkout" at bounding box center [861, 438] width 325 height 18
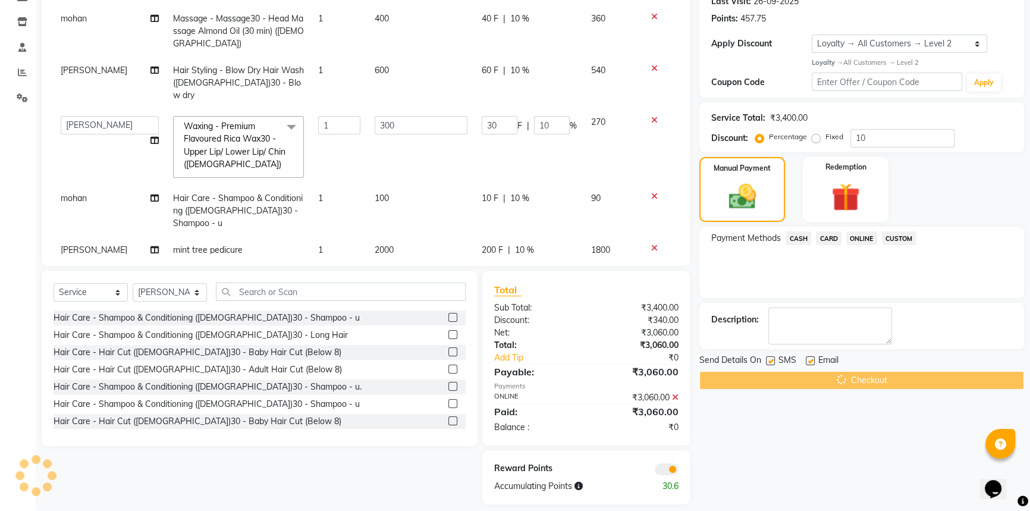
scroll to position [191, 0]
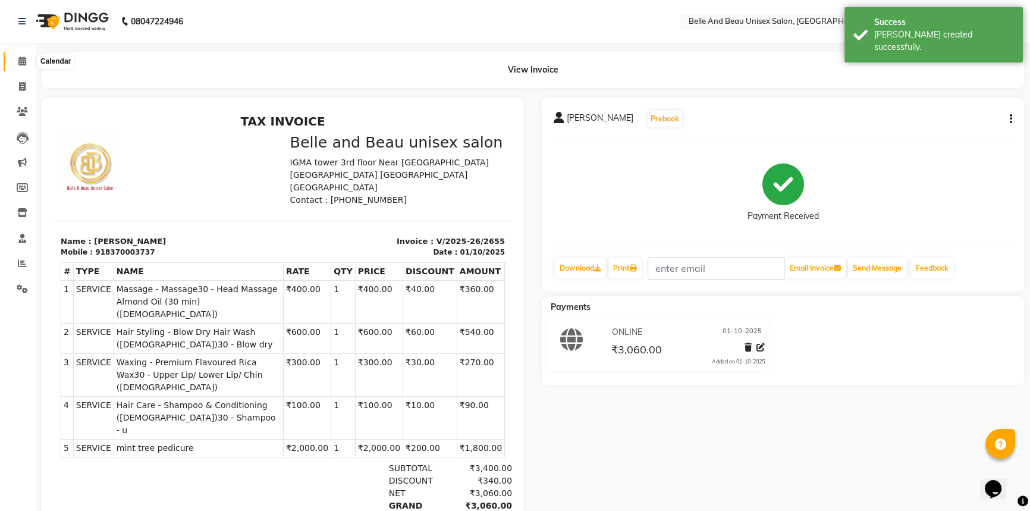
click at [19, 67] on span at bounding box center [22, 62] width 21 height 14
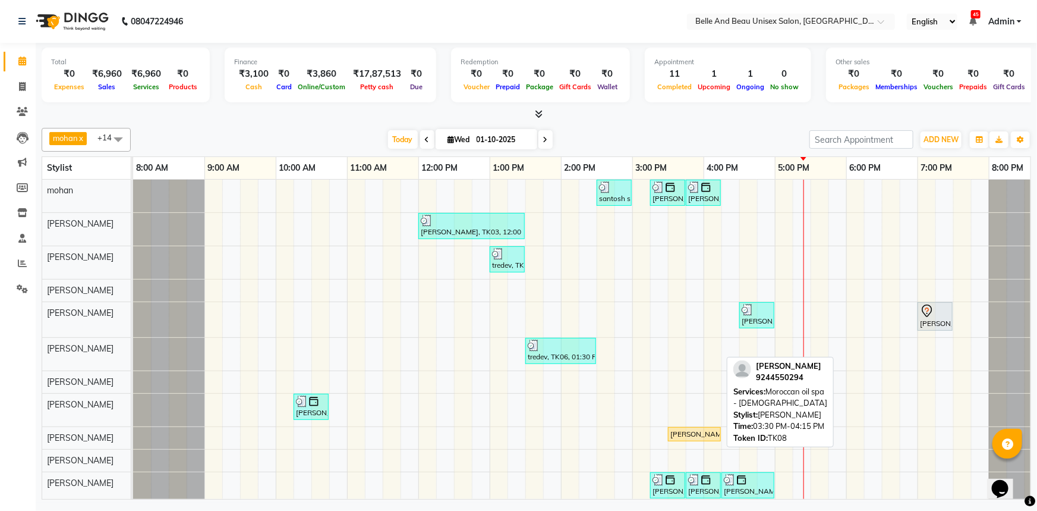
click at [693, 437] on div "Ujwal agarwal, TK08, 03:30 PM-04:15 PM, Moroccan oil spa - male" at bounding box center [694, 434] width 51 height 11
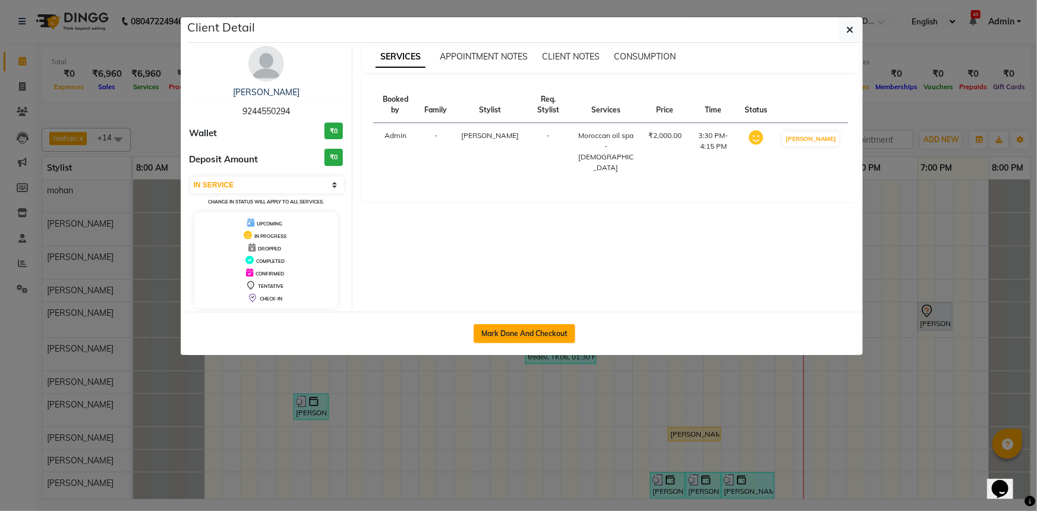
click at [495, 338] on button "Mark Done And Checkout" at bounding box center [525, 333] width 102 height 19
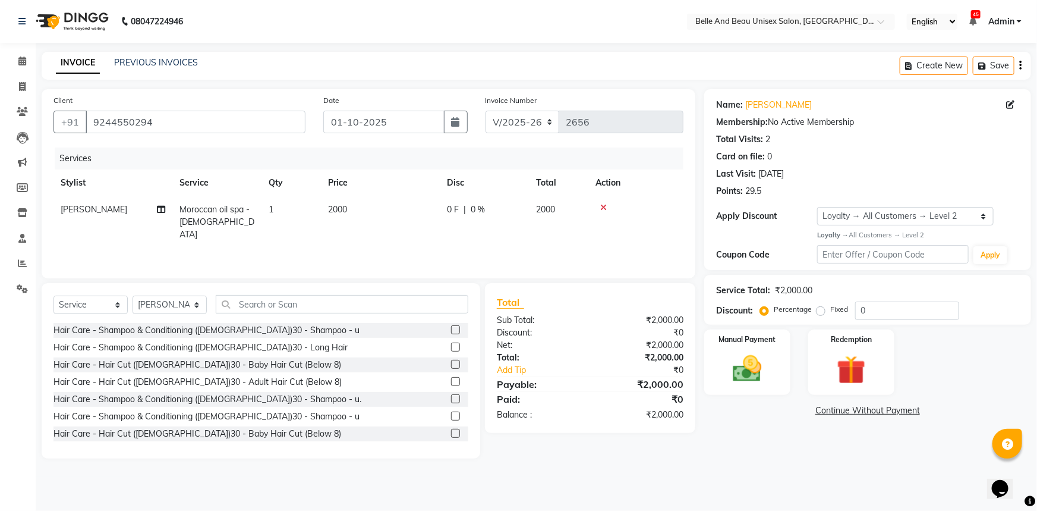
click at [604, 209] on icon at bounding box center [603, 207] width 7 height 8
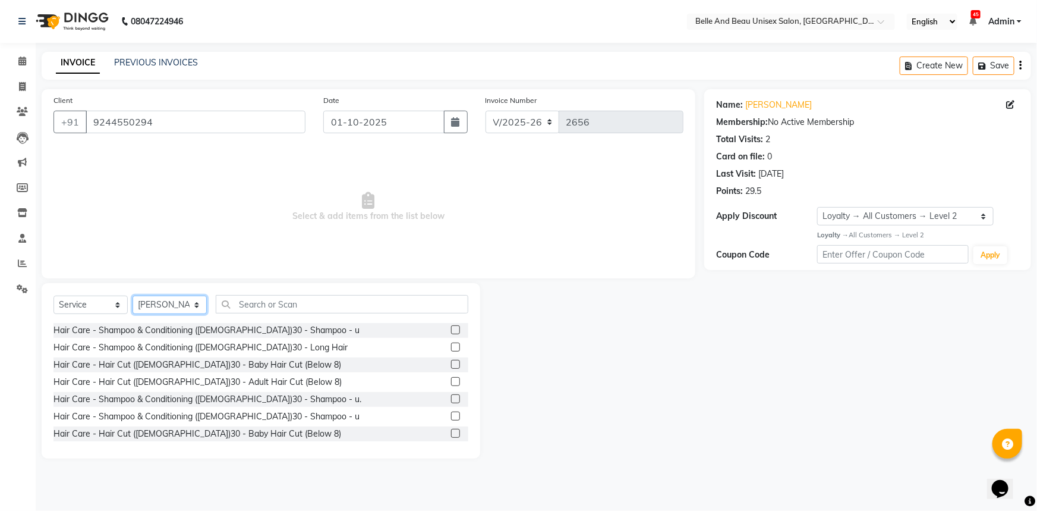
click at [166, 303] on select "Select Stylist AVINASH TANDI Gaurav Mandavgane mohan Mukesh Shrivas Nibha Prach…" at bounding box center [170, 304] width 74 height 18
click at [133, 295] on select "Select Stylist AVINASH TANDI Gaurav Mandavgane mohan Mukesh Shrivas Nibha Prach…" at bounding box center [170, 304] width 74 height 18
click at [265, 304] on input "text" at bounding box center [342, 304] width 253 height 18
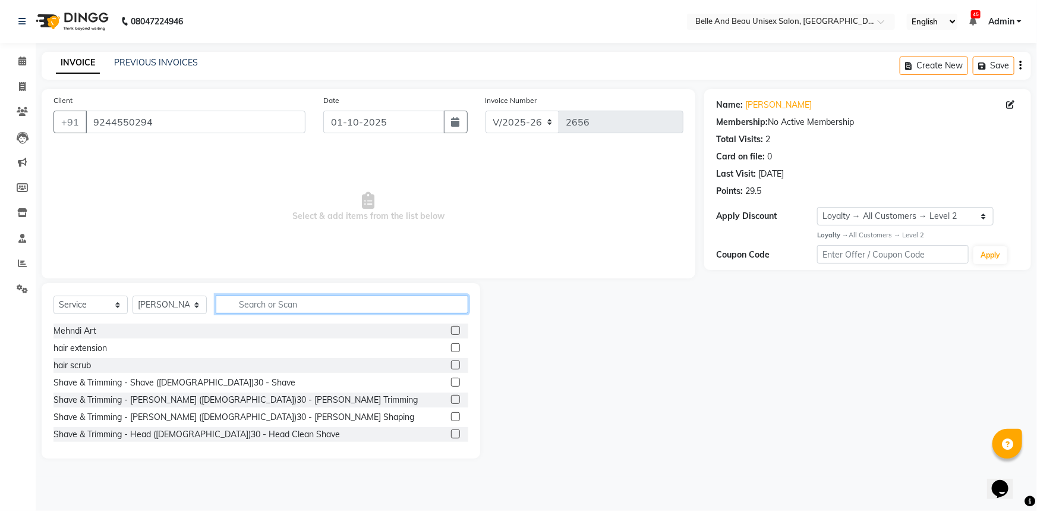
scroll to position [324, 0]
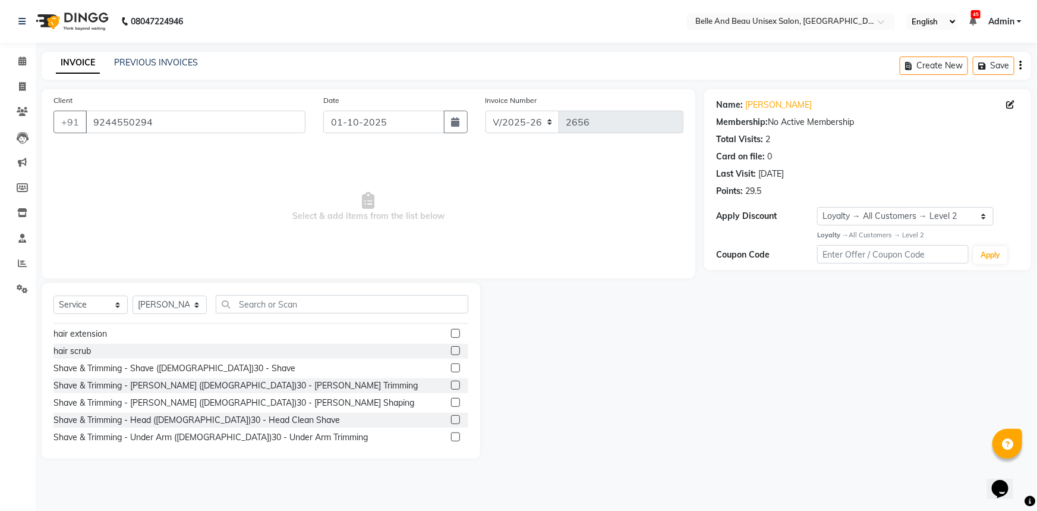
click at [451, 367] on label at bounding box center [455, 367] width 9 height 9
click at [451, 367] on input "checkbox" at bounding box center [455, 368] width 8 height 8
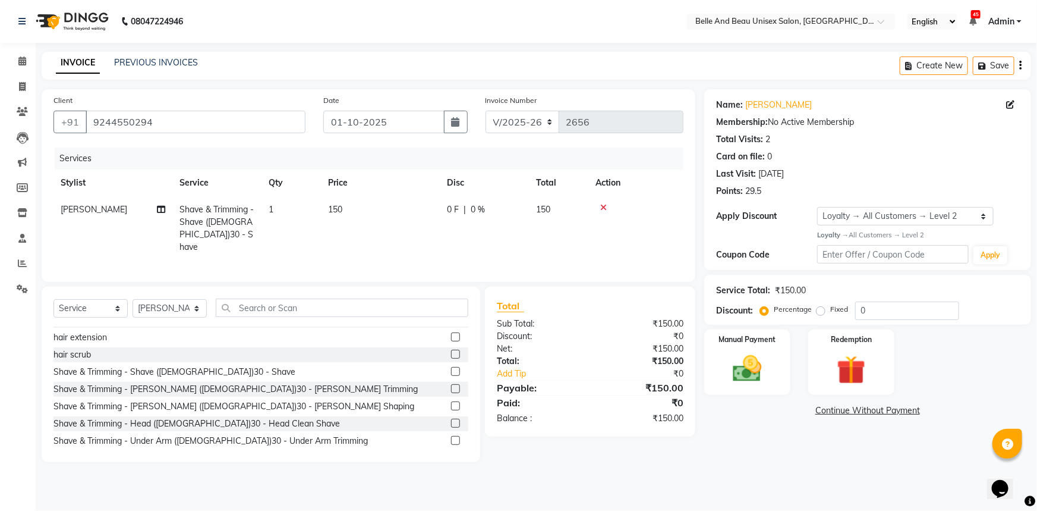
click at [351, 211] on td "150" at bounding box center [380, 228] width 119 height 64
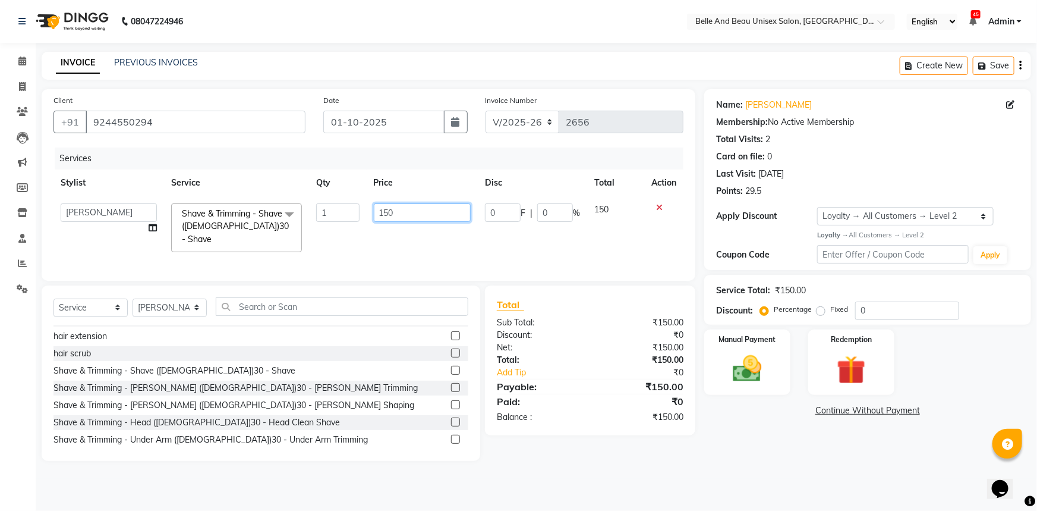
click at [404, 219] on input "150" at bounding box center [422, 212] width 97 height 18
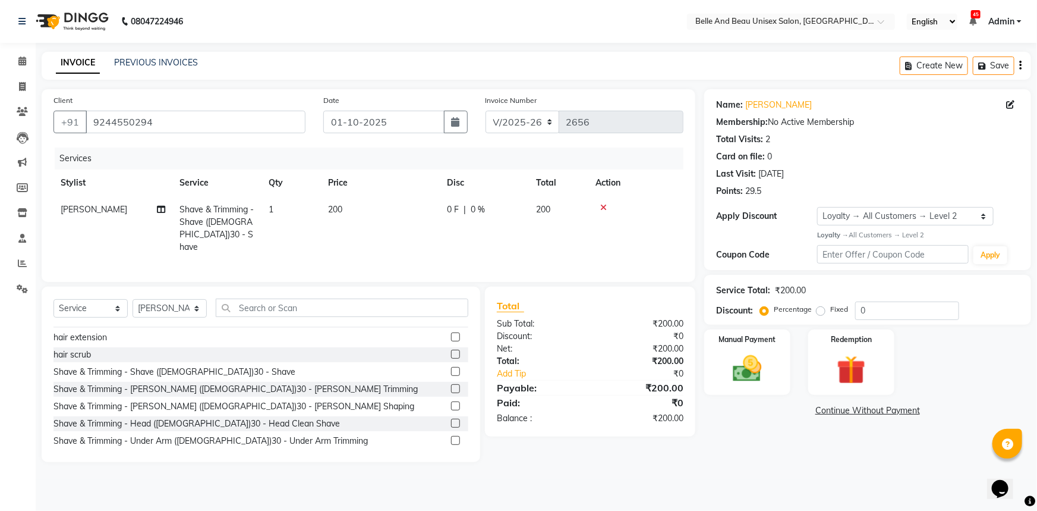
click at [410, 240] on td "200" at bounding box center [380, 228] width 119 height 64
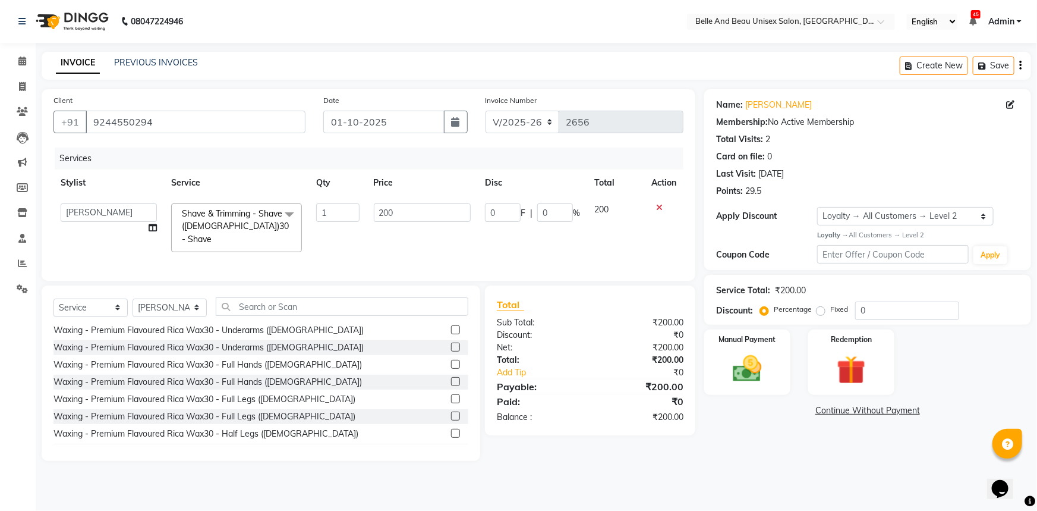
scroll to position [2485, 0]
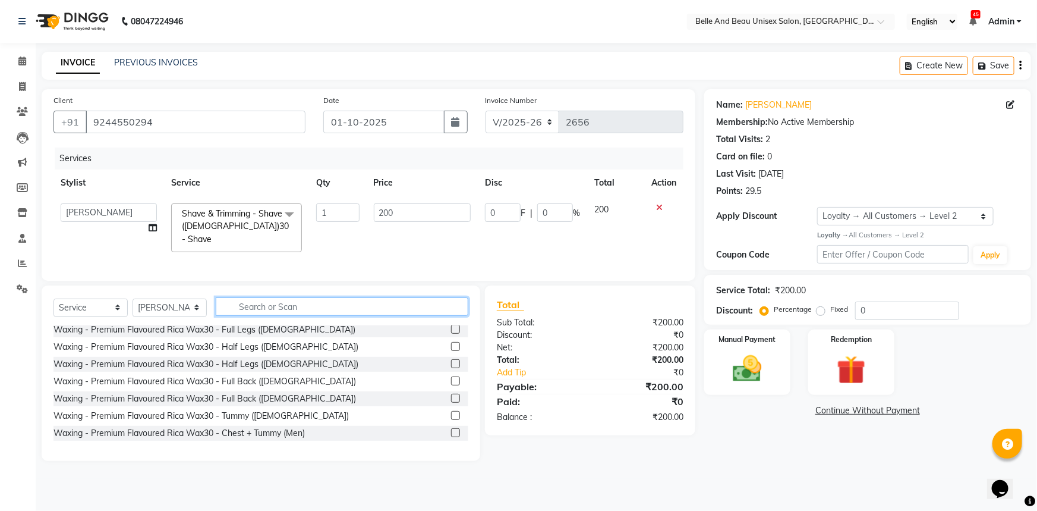
click at [280, 313] on input "text" at bounding box center [342, 306] width 253 height 18
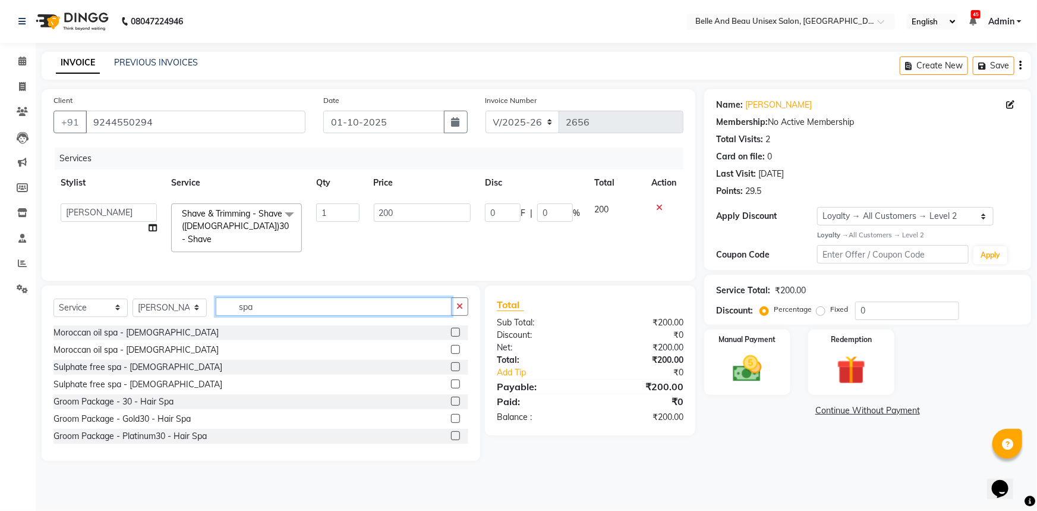
scroll to position [108, 0]
click at [287, 316] on input "spa" at bounding box center [334, 306] width 236 height 18
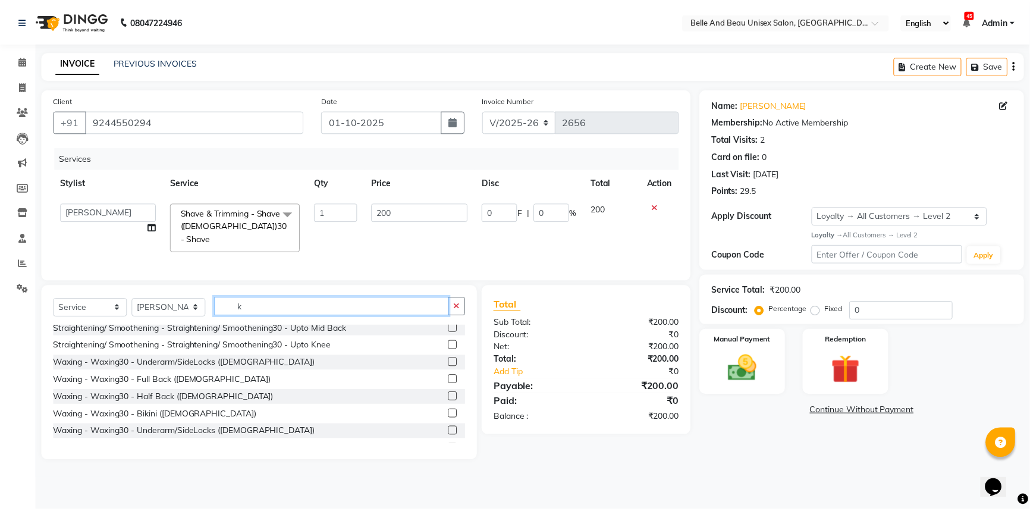
scroll to position [0, 0]
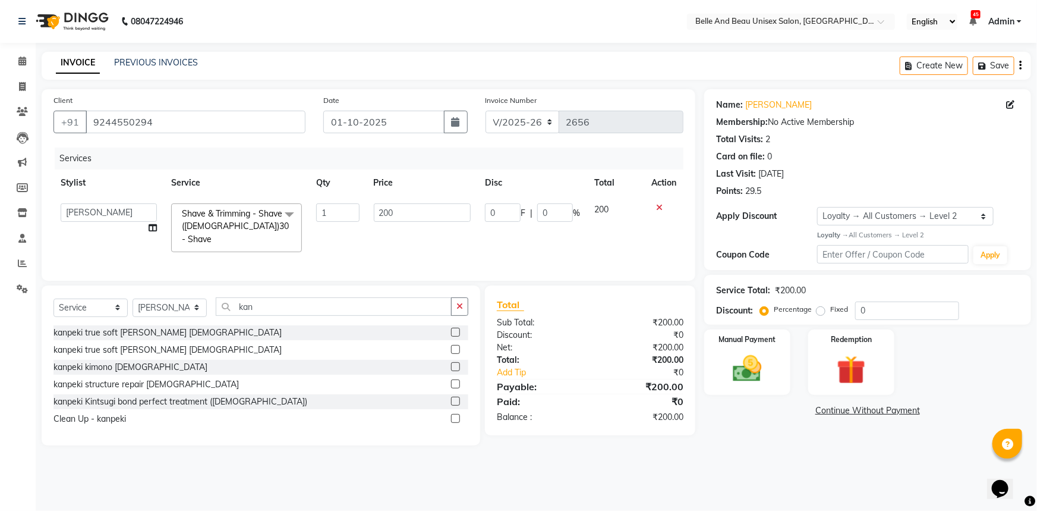
click at [457, 371] on label at bounding box center [455, 366] width 9 height 9
click at [457, 371] on input "checkbox" at bounding box center [455, 367] width 8 height 8
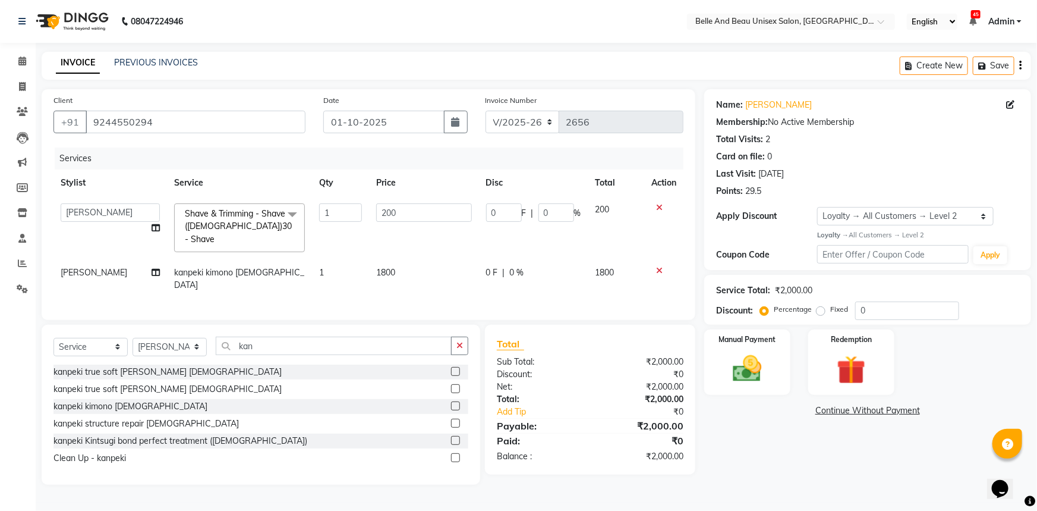
click at [401, 272] on td "1800" at bounding box center [423, 278] width 109 height 39
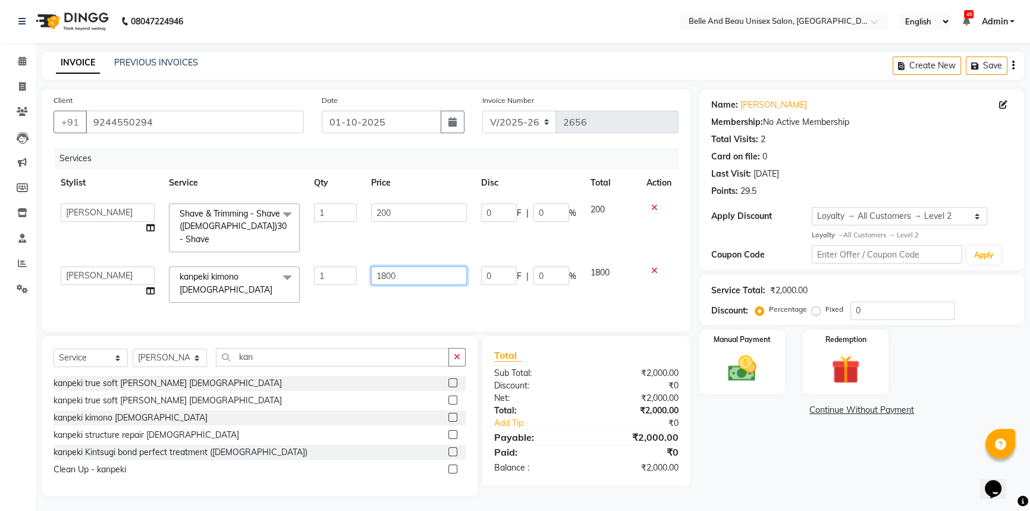
click at [450, 280] on input "1800" at bounding box center [419, 275] width 96 height 18
click at [398, 305] on div "Client +91 9244550294 Date 01-10-2025 Invoice Number V/2025 V/2025-26 2656 Serv…" at bounding box center [366, 210] width 649 height 242
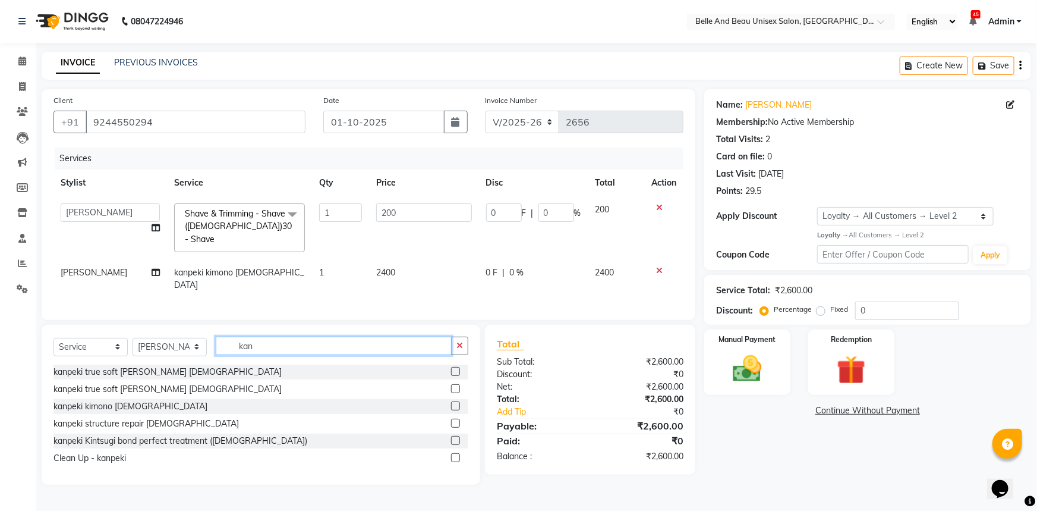
click at [279, 347] on input "kan" at bounding box center [334, 345] width 236 height 18
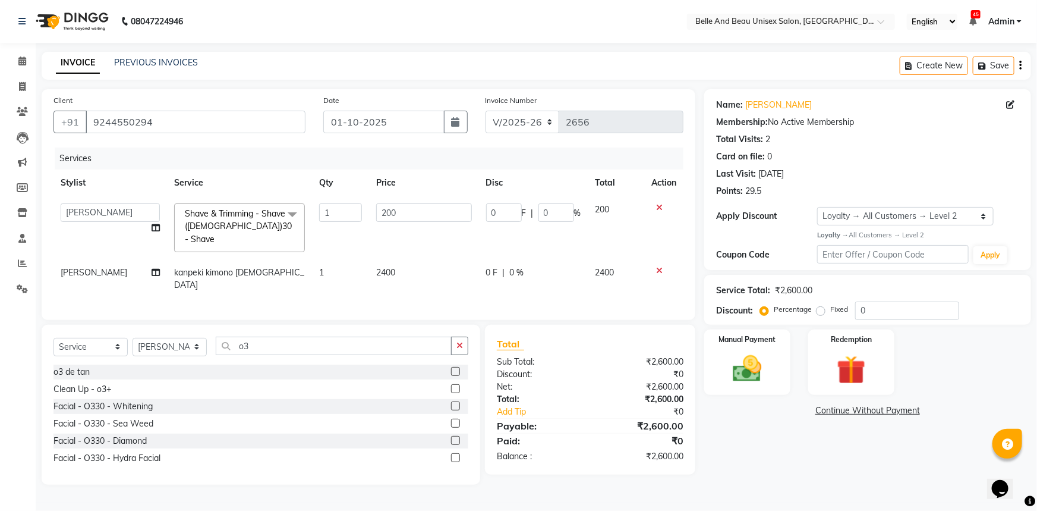
click at [456, 369] on label at bounding box center [455, 371] width 9 height 9
click at [456, 369] on input "checkbox" at bounding box center [455, 372] width 8 height 8
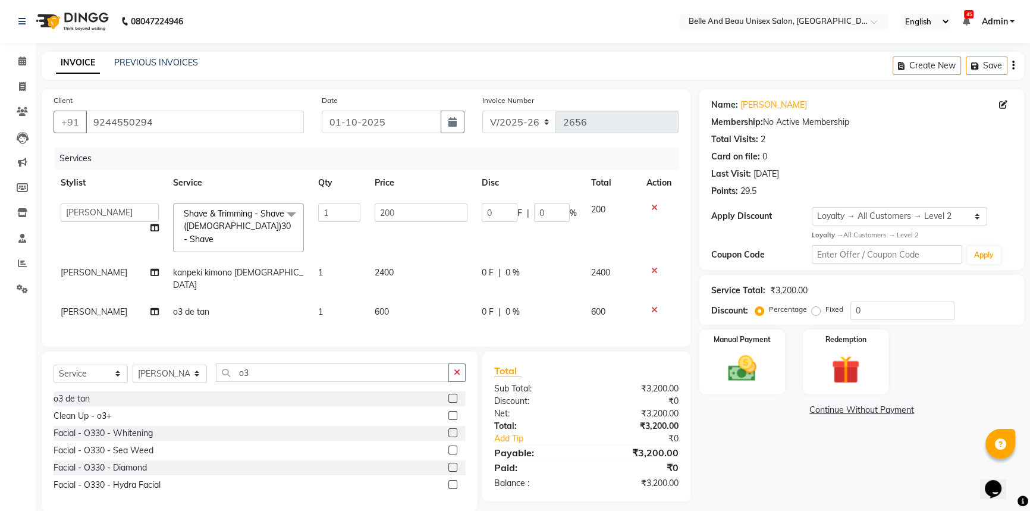
scroll to position [14, 0]
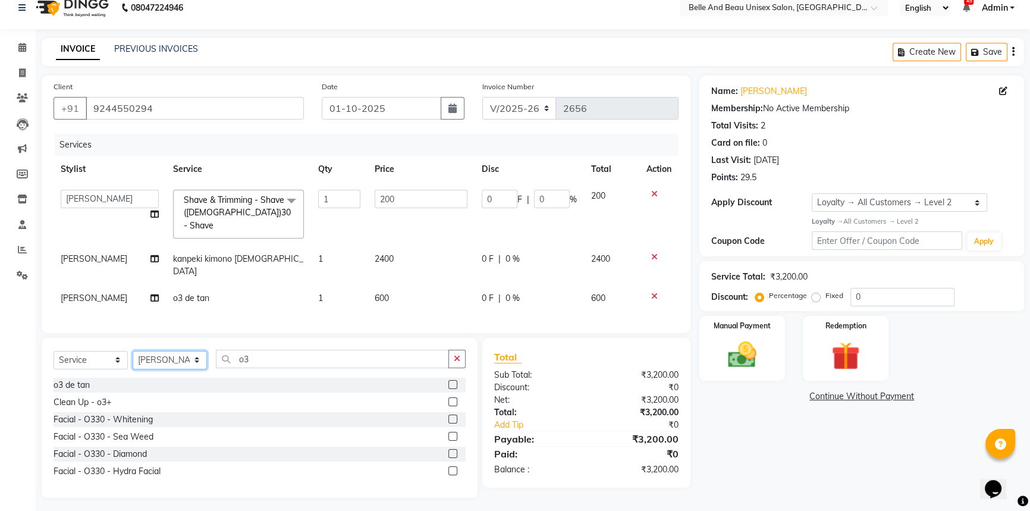
click at [167, 359] on select "Select Stylist AVINASH TANDI Gaurav Mandavgane mohan Mukesh Shrivas Nibha Prach…" at bounding box center [170, 360] width 74 height 18
click at [133, 351] on select "Select Stylist AVINASH TANDI Gaurav Mandavgane mohan Mukesh Shrivas Nibha Prach…" at bounding box center [170, 360] width 74 height 18
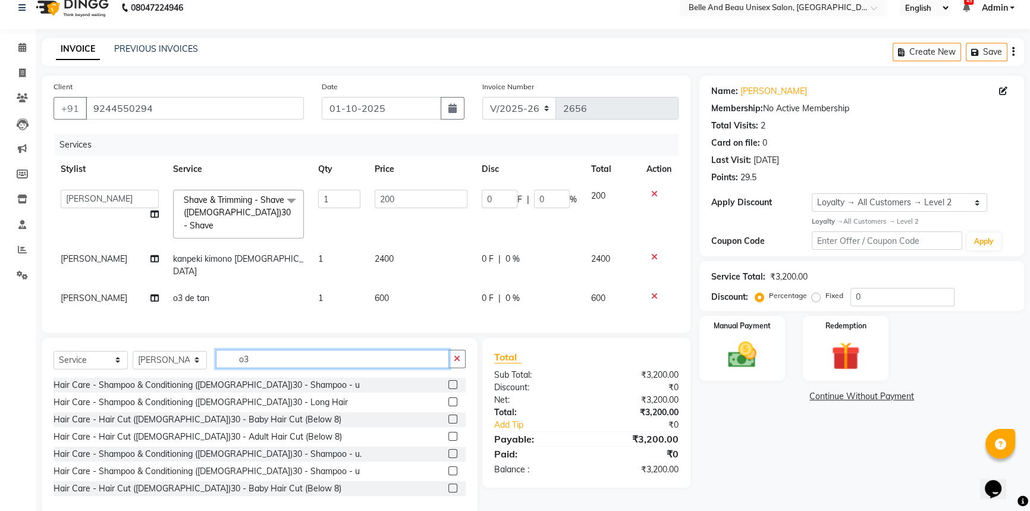
click at [287, 359] on input "o3" at bounding box center [332, 359] width 233 height 18
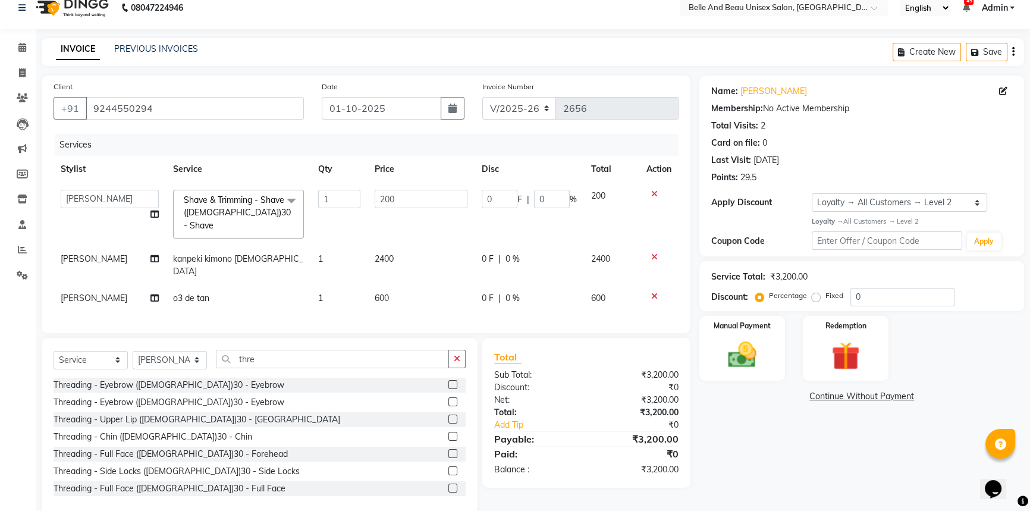
click at [448, 380] on label at bounding box center [452, 384] width 9 height 9
click at [448, 381] on input "checkbox" at bounding box center [452, 385] width 8 height 8
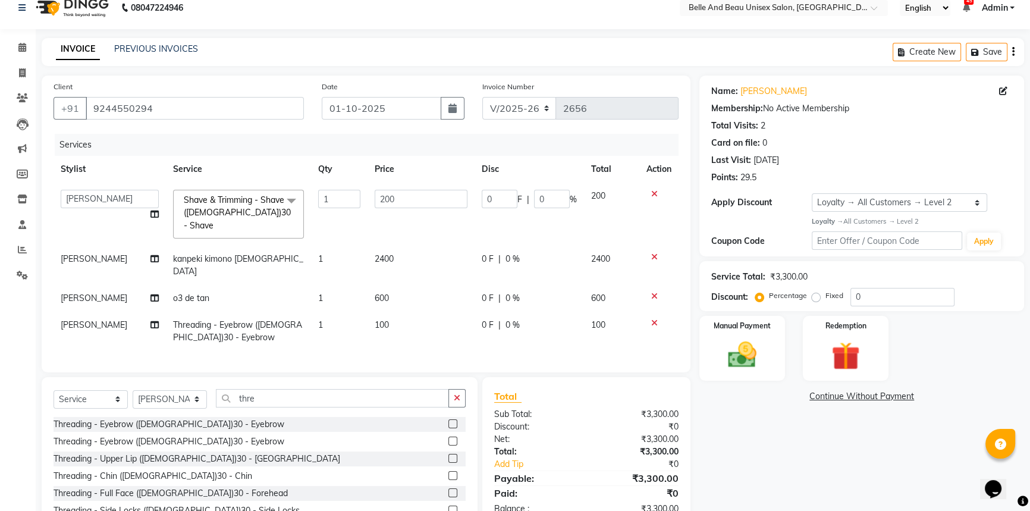
click at [448, 488] on label at bounding box center [452, 492] width 9 height 9
click at [448, 489] on input "checkbox" at bounding box center [452, 493] width 8 height 8
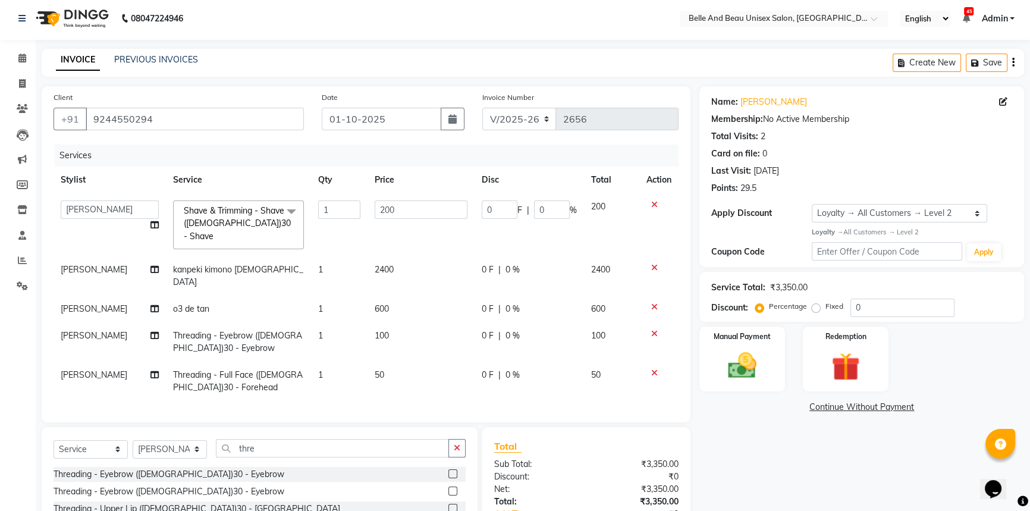
scroll to position [0, 0]
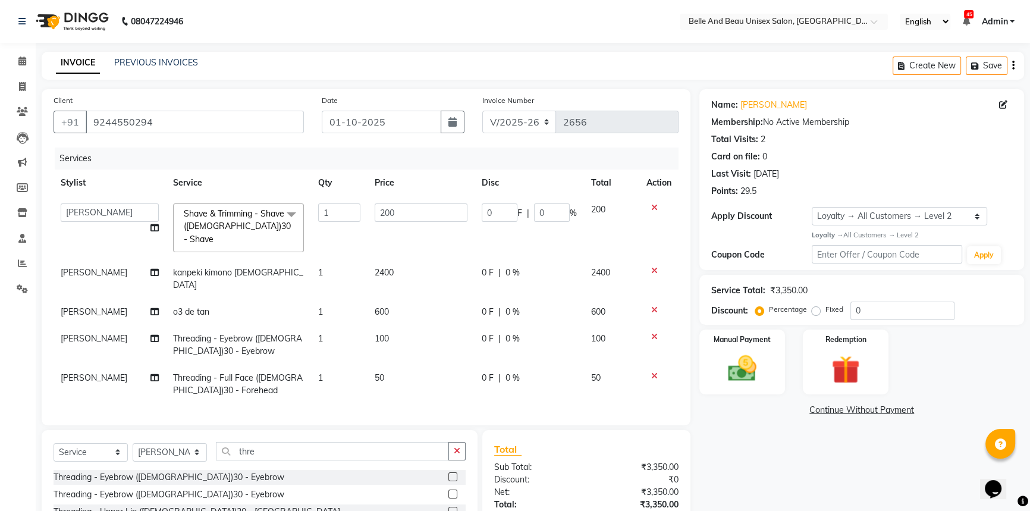
click at [400, 235] on td "200" at bounding box center [420, 227] width 107 height 63
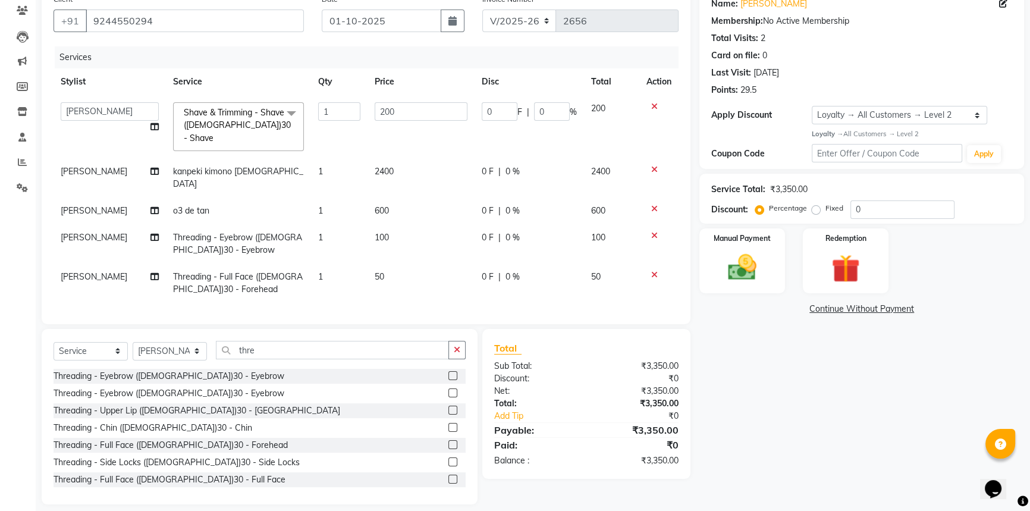
scroll to position [108, 0]
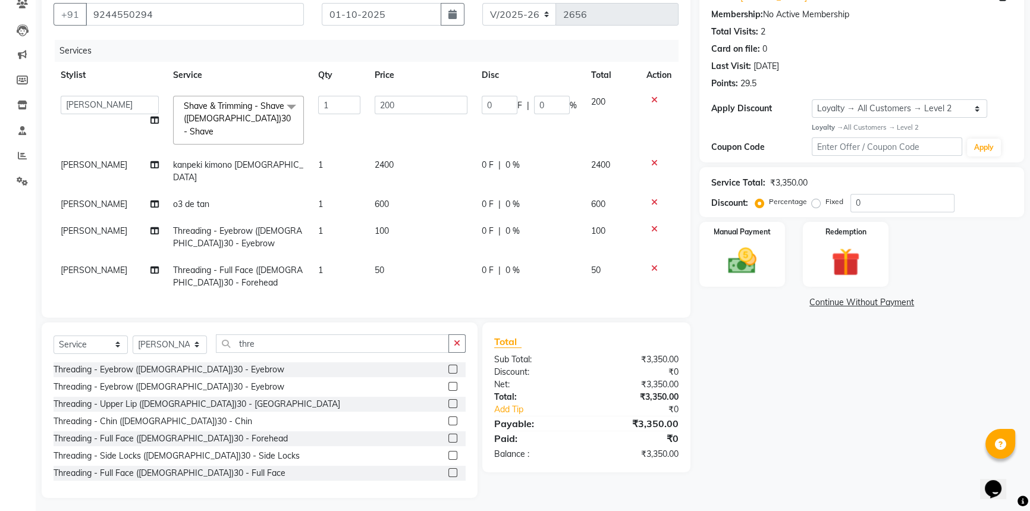
click at [652, 163] on icon at bounding box center [654, 163] width 7 height 8
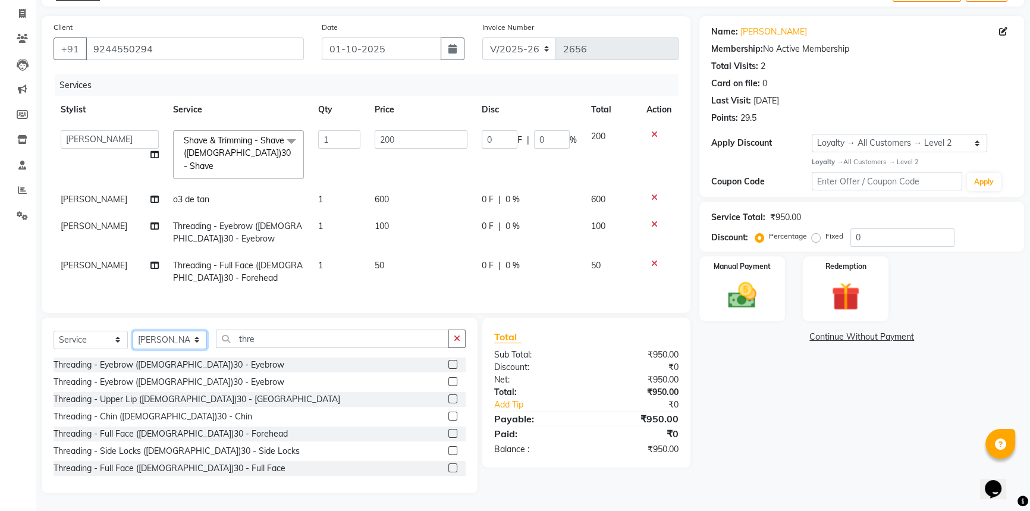
click at [165, 341] on select "Select Stylist AVINASH TANDI Gaurav Mandavgane mohan Mukesh Shrivas Nibha Prach…" at bounding box center [170, 340] width 74 height 18
click at [133, 331] on select "Select Stylist AVINASH TANDI Gaurav Mandavgane mohan Mukesh Shrivas Nibha Prach…" at bounding box center [170, 340] width 74 height 18
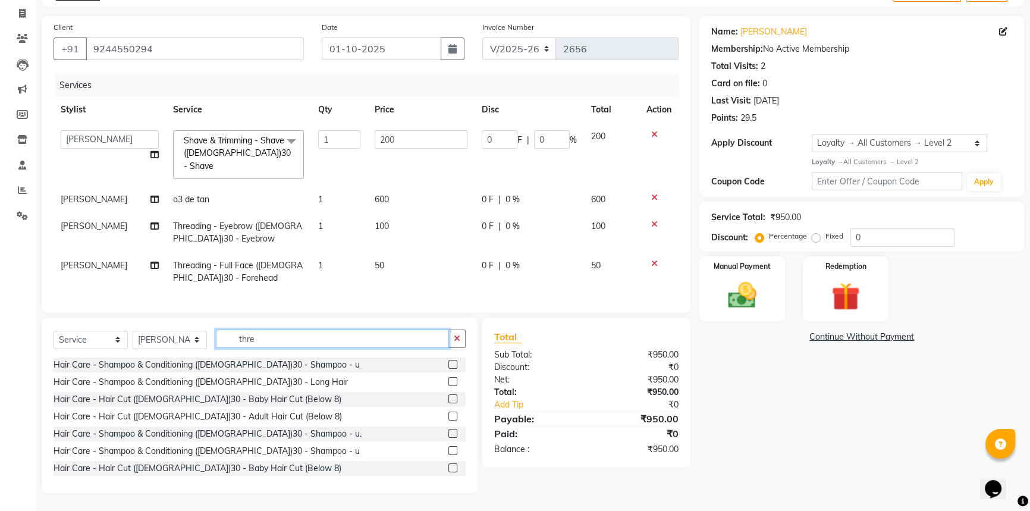
click at [271, 340] on input "thre" at bounding box center [332, 338] width 233 height 18
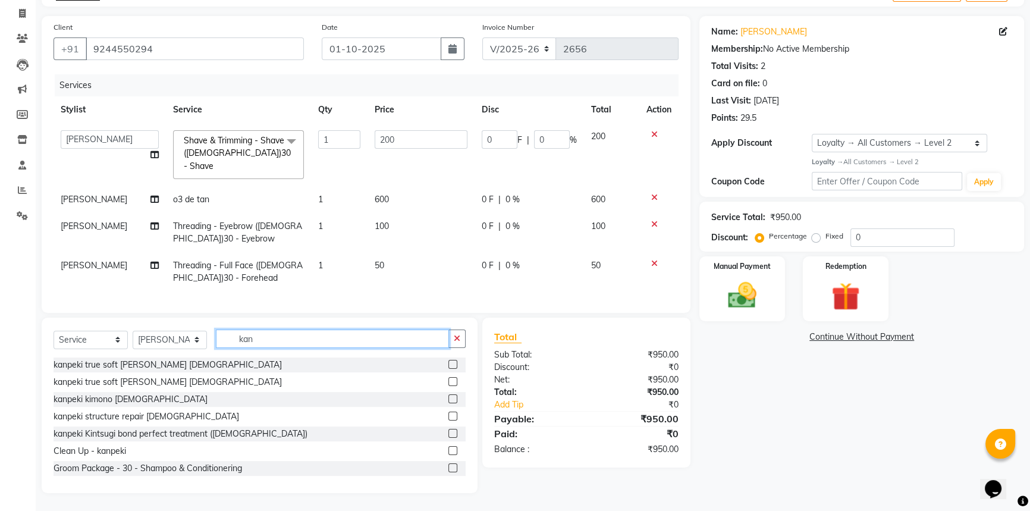
scroll to position [65, 0]
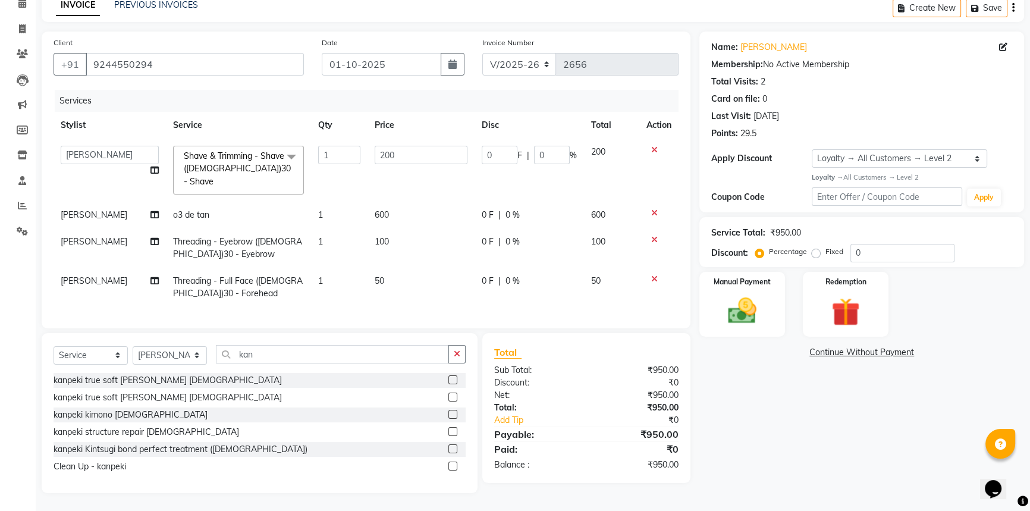
click at [450, 380] on label at bounding box center [452, 379] width 9 height 9
click at [450, 380] on input "checkbox" at bounding box center [452, 380] width 8 height 8
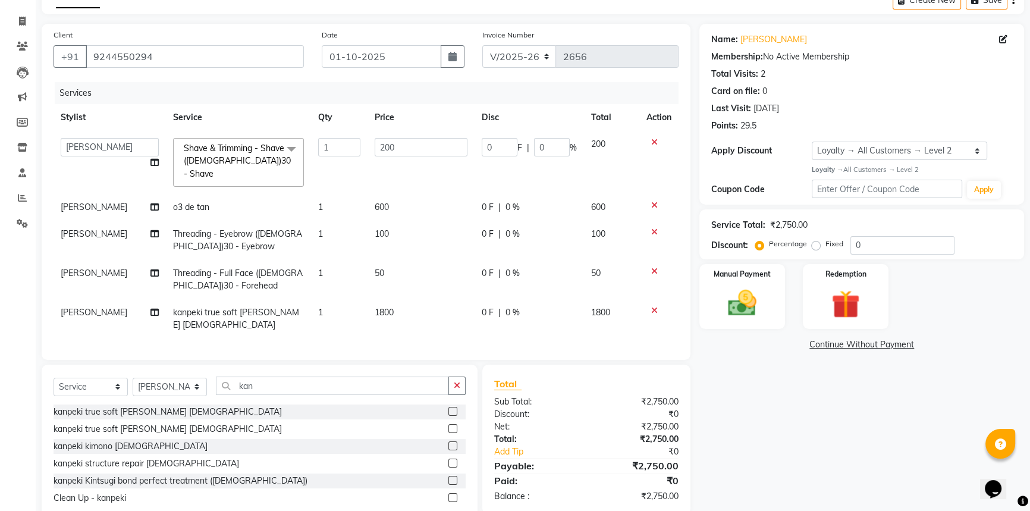
click at [391, 314] on span "1800" at bounding box center [383, 312] width 19 height 11
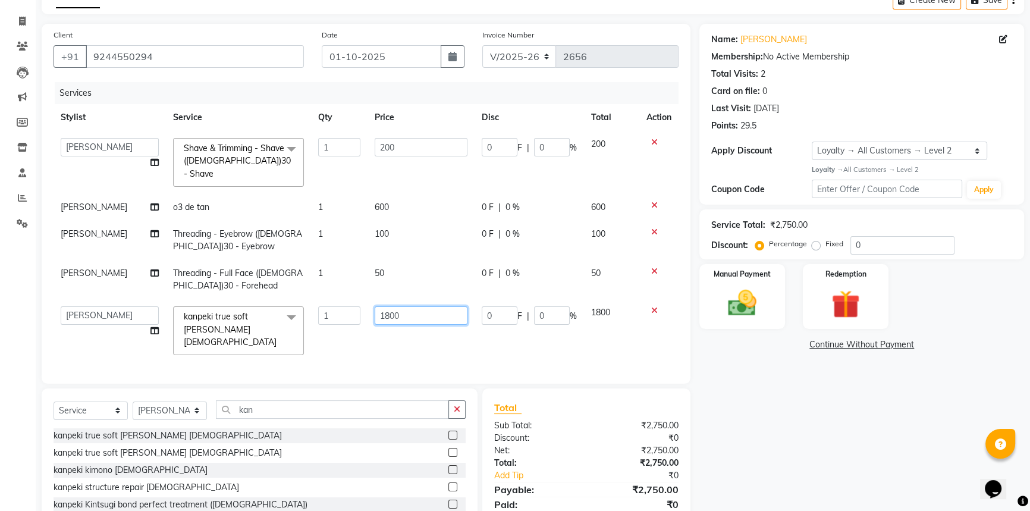
click at [414, 311] on input "1800" at bounding box center [420, 315] width 93 height 18
click at [404, 355] on div "Client +91 9244550294 Date 01-10-2025 Invoice Number V/2025 V/2025-26 2656 Serv…" at bounding box center [366, 286] width 666 height 524
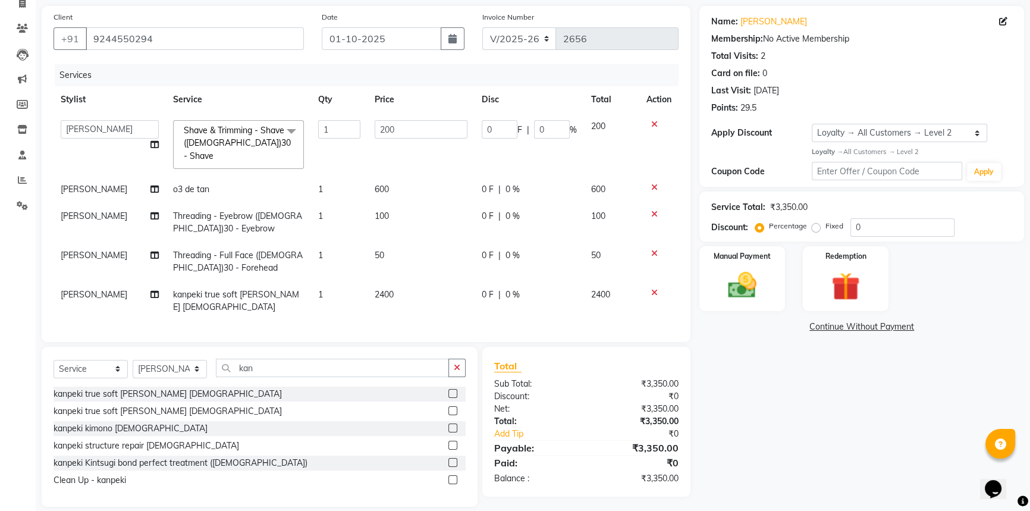
scroll to position [93, 0]
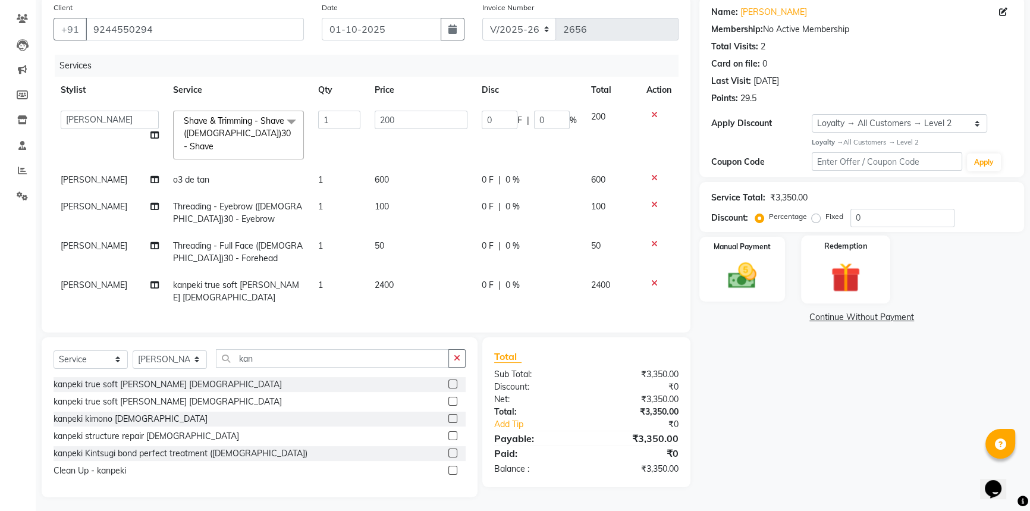
click at [838, 272] on img at bounding box center [846, 277] width 48 height 37
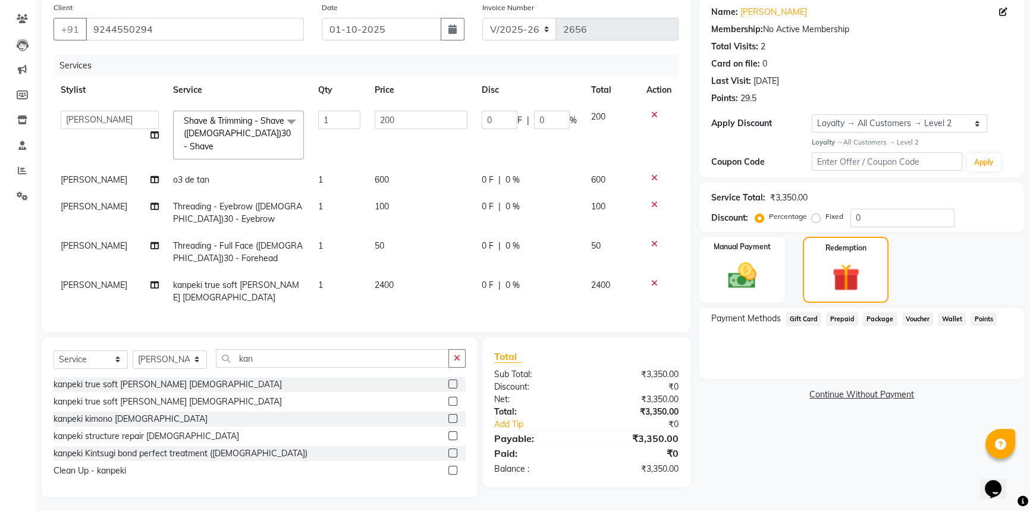
click at [952, 321] on span "Wallet" at bounding box center [951, 319] width 28 height 14
click at [746, 282] on img at bounding box center [742, 276] width 48 height 34
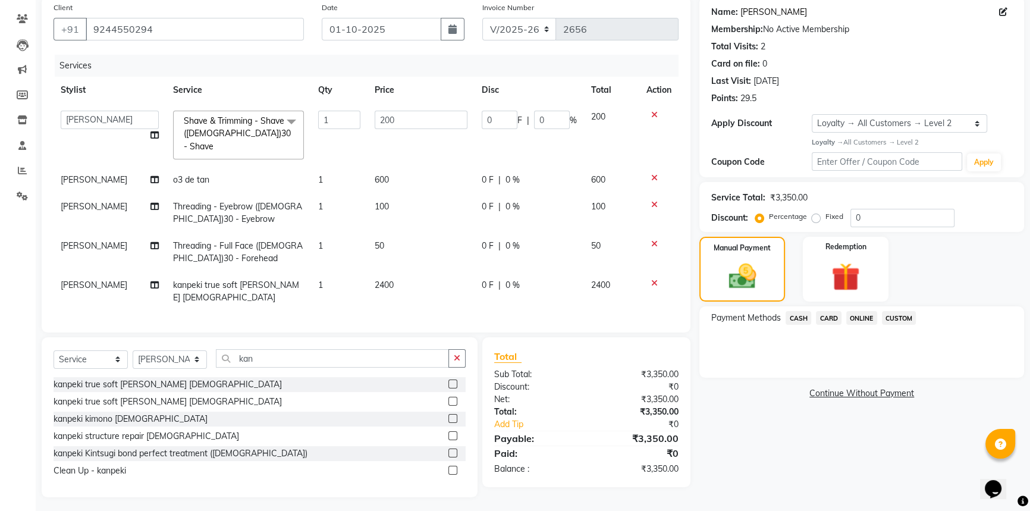
click at [760, 11] on link "Ujwal Agarwal" at bounding box center [773, 12] width 67 height 12
click at [793, 319] on span "CASH" at bounding box center [798, 318] width 26 height 14
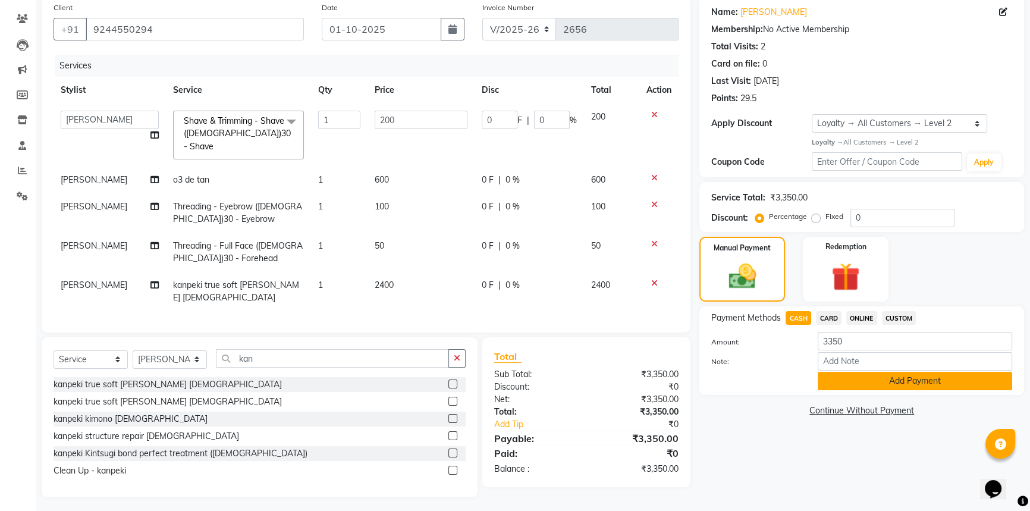
click at [852, 381] on button "Add Payment" at bounding box center [914, 381] width 194 height 18
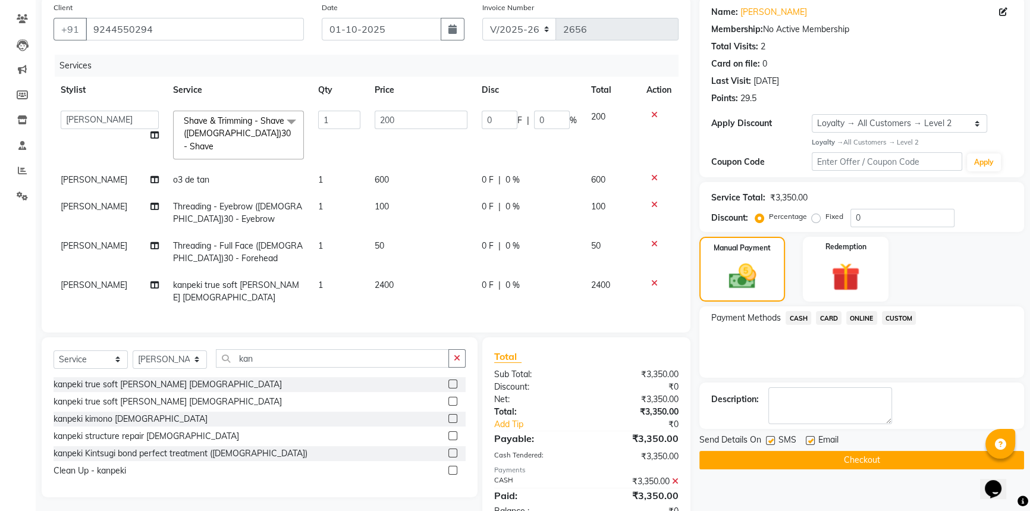
click at [842, 459] on button "Checkout" at bounding box center [861, 460] width 325 height 18
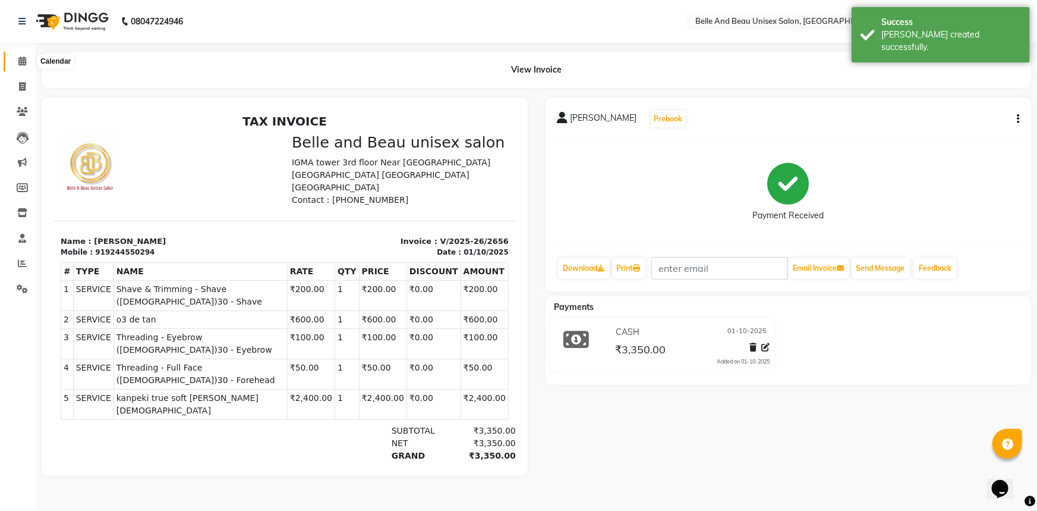
click at [23, 55] on span at bounding box center [22, 62] width 21 height 14
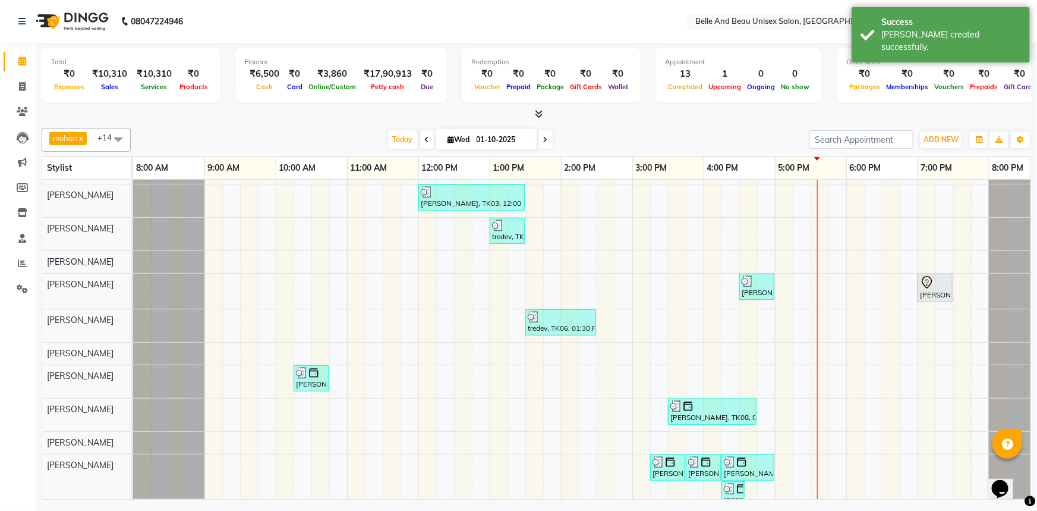
scroll to position [51, 0]
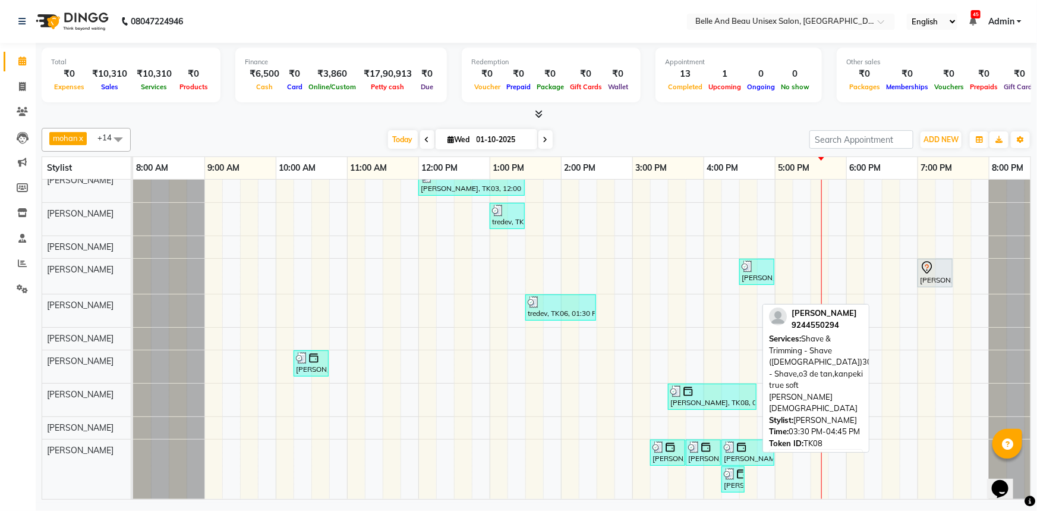
click at [701, 392] on div "Ujwal agarwal, TK08, 03:30 PM-04:45 PM, Shave & Trimming - Shave (Male)30 - Sha…" at bounding box center [712, 396] width 86 height 23
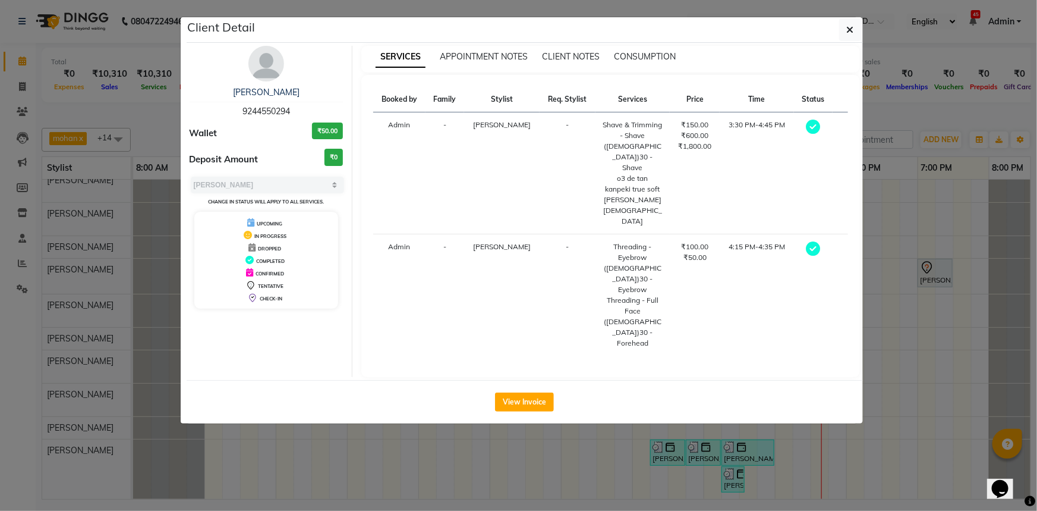
click at [265, 112] on span "9244550294" at bounding box center [267, 111] width 48 height 11
copy span "9244550294"
click at [845, 28] on button "button" at bounding box center [850, 29] width 23 height 23
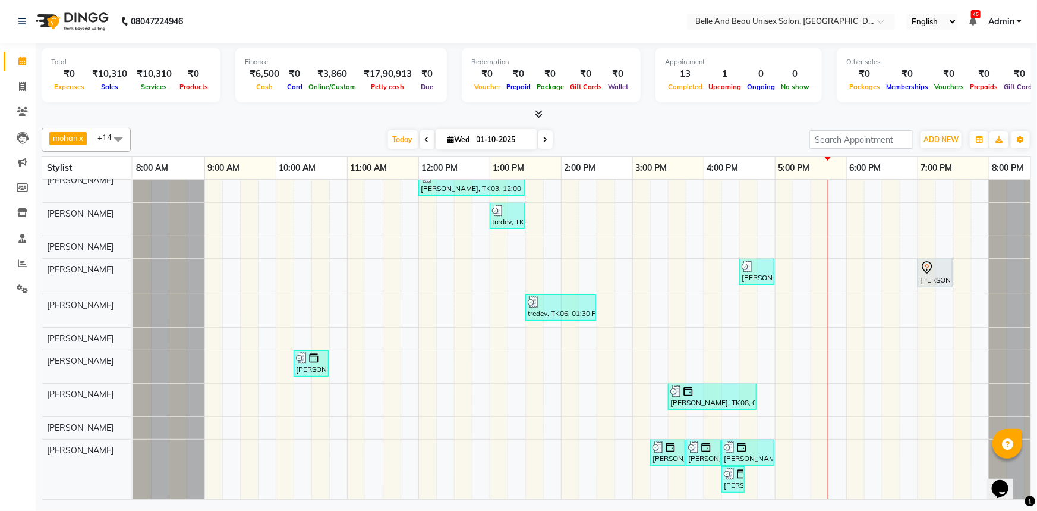
click at [490, 148] on input "01-10-2025" at bounding box center [502, 140] width 59 height 18
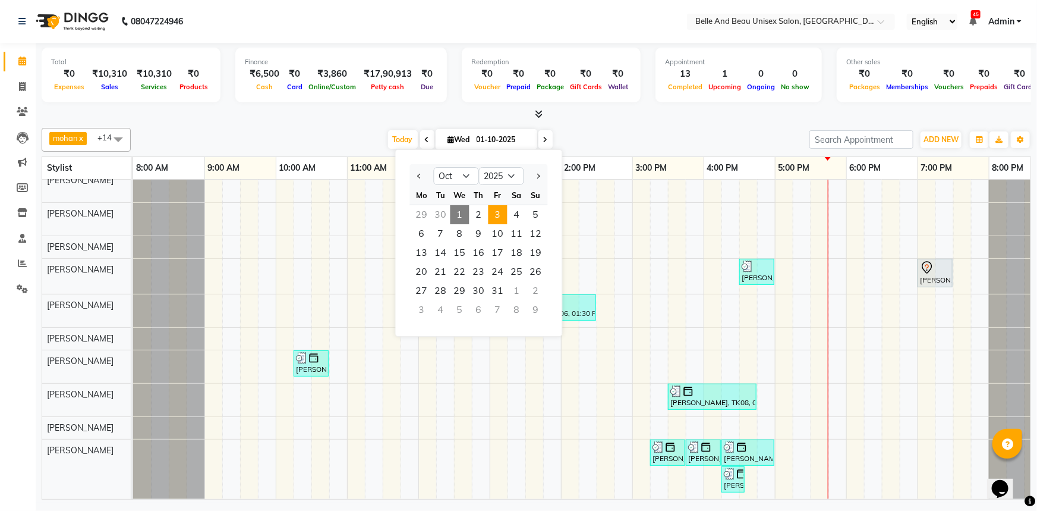
click at [493, 215] on span "3" at bounding box center [498, 214] width 19 height 19
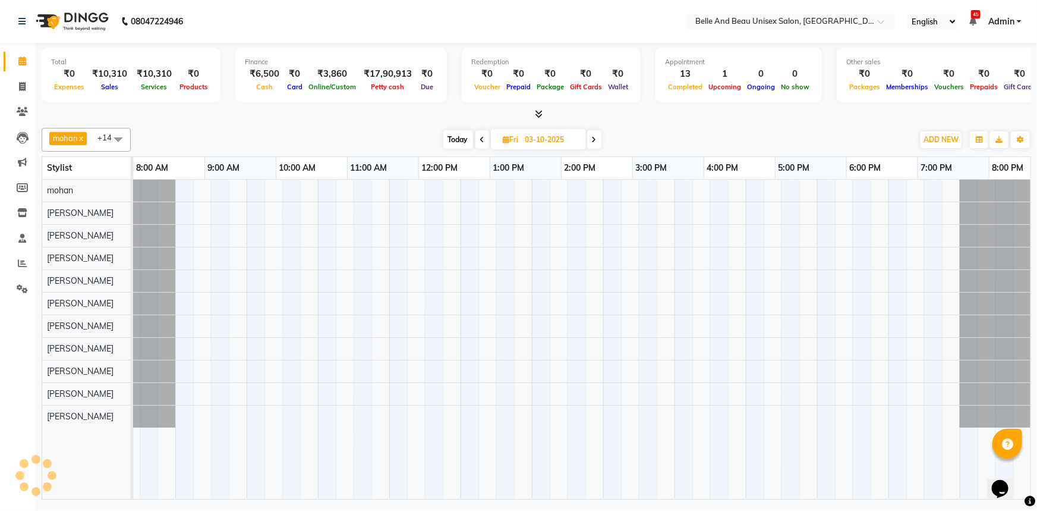
scroll to position [0, 29]
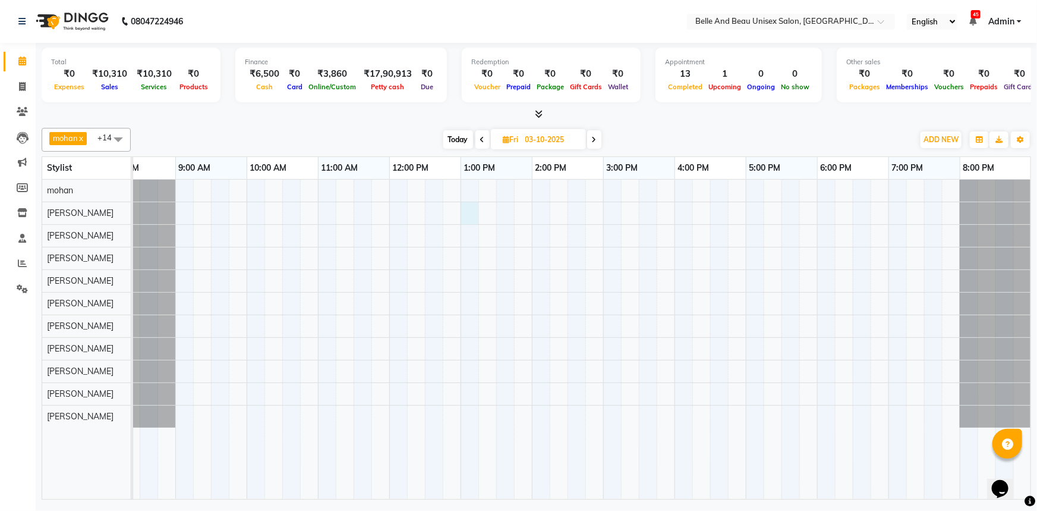
click at [465, 214] on div at bounding box center [567, 339] width 927 height 319
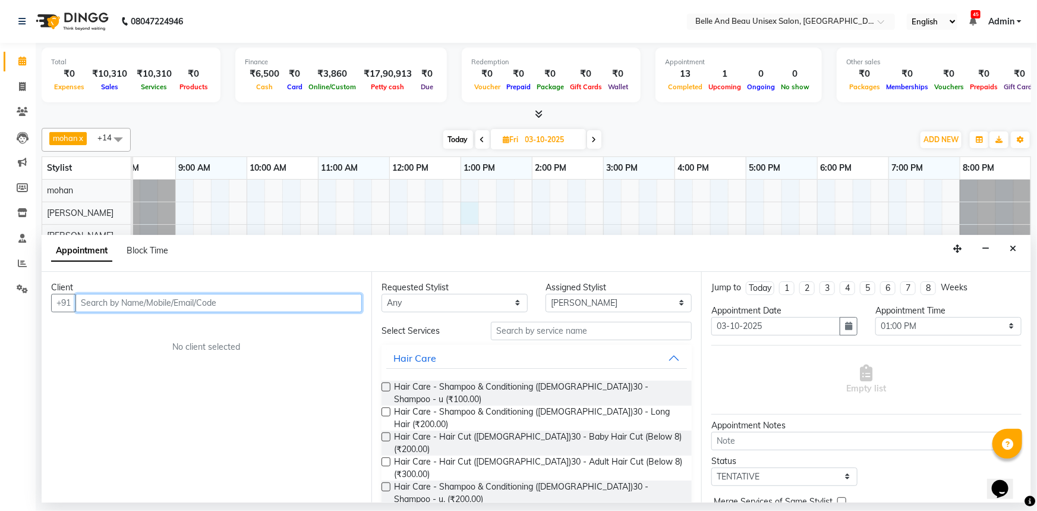
click at [139, 306] on input "text" at bounding box center [218, 303] width 287 height 18
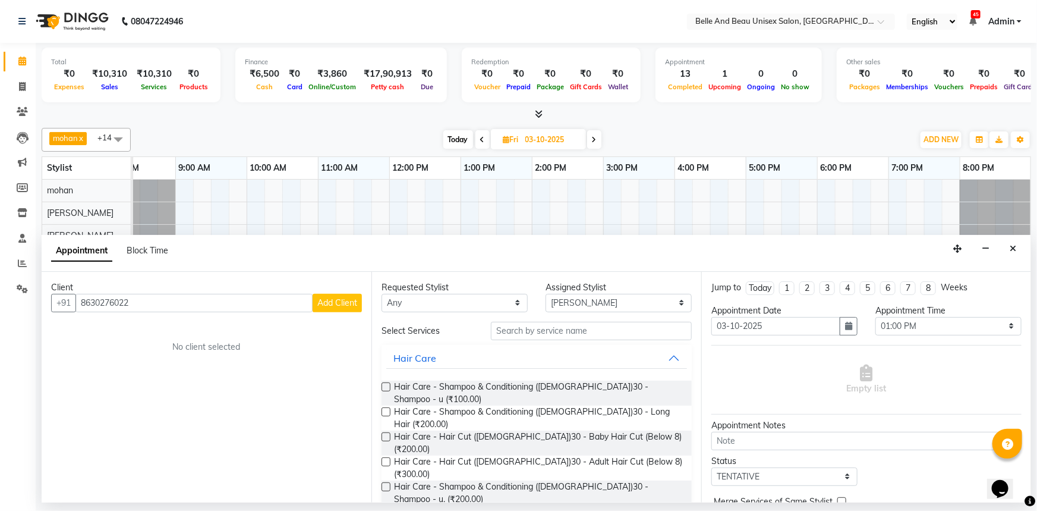
click at [335, 297] on span "Add Client" at bounding box center [337, 302] width 40 height 11
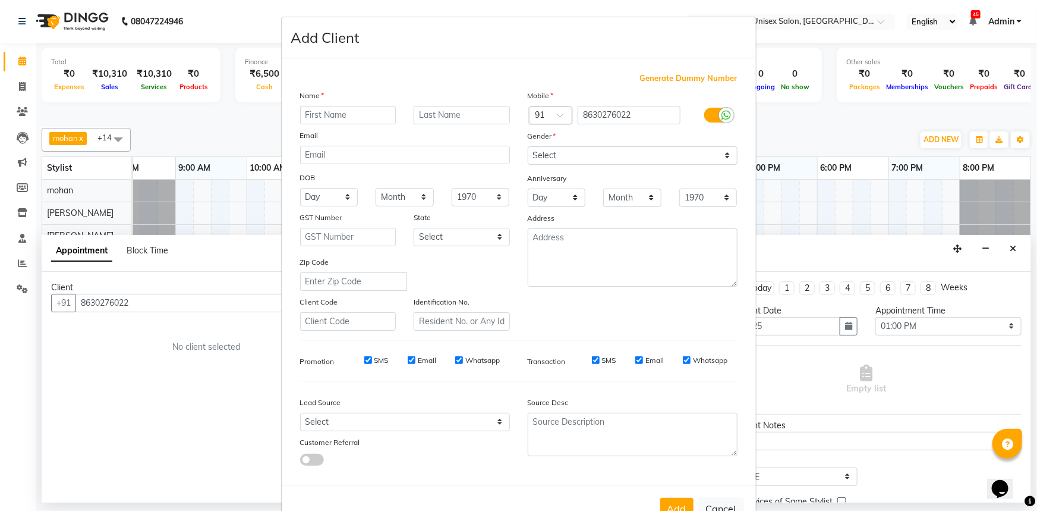
click at [343, 110] on input "text" at bounding box center [348, 115] width 96 height 18
click at [640, 155] on select "Select Male Female Other Prefer Not To Say" at bounding box center [633, 155] width 210 height 18
click at [528, 146] on select "Select Male Female Other Prefer Not To Say" at bounding box center [633, 155] width 210 height 18
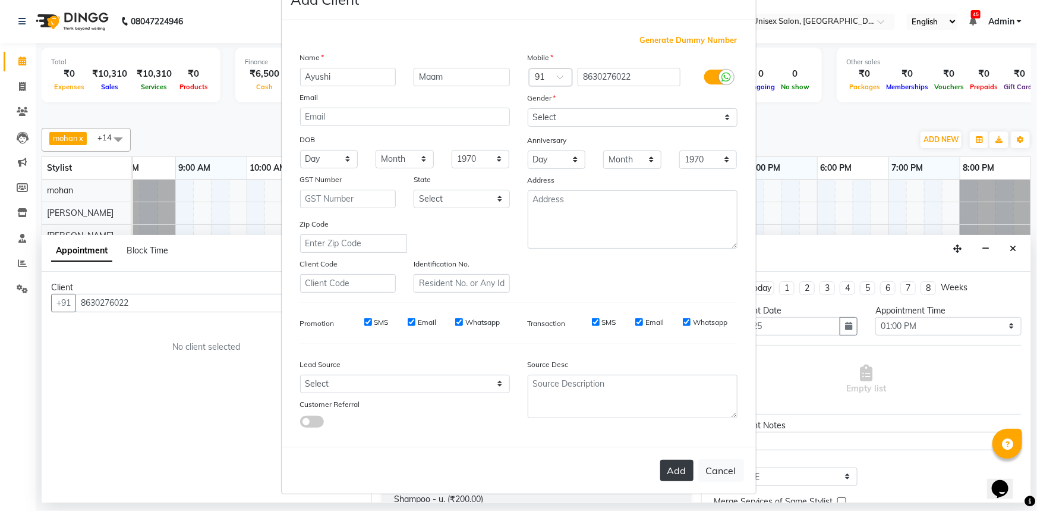
click at [684, 465] on button "Add" at bounding box center [676, 470] width 33 height 21
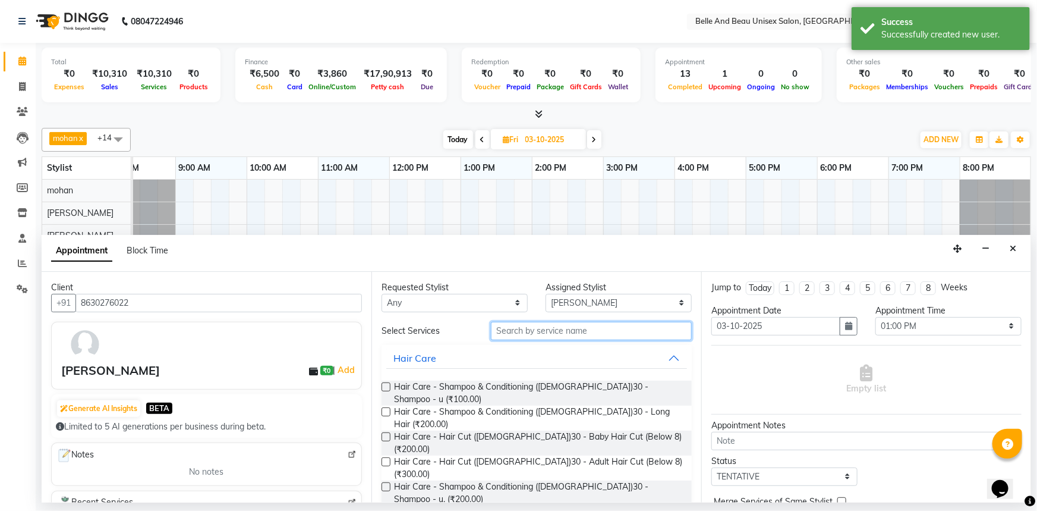
click at [515, 327] on input "text" at bounding box center [591, 331] width 201 height 18
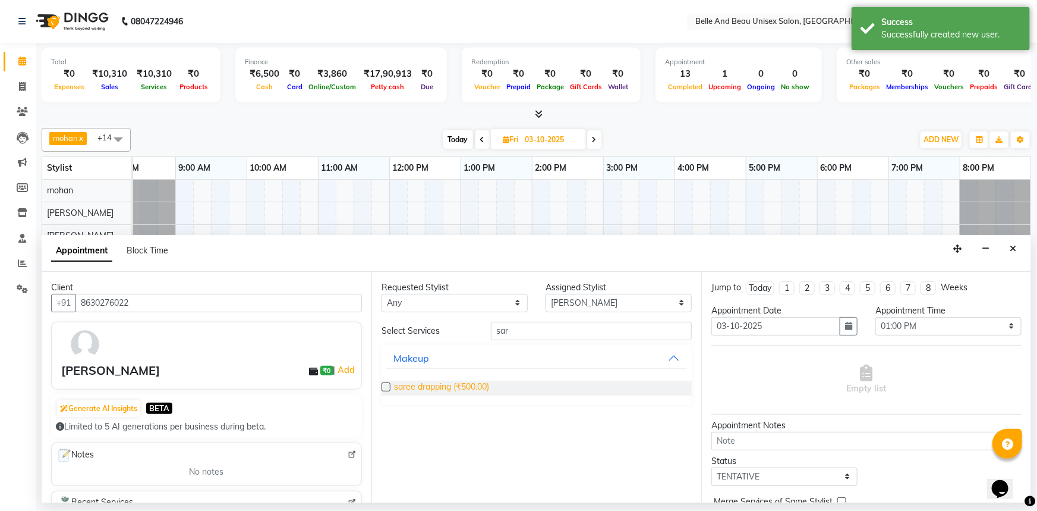
click at [435, 385] on span "saree drapping (₹500.00)" at bounding box center [441, 387] width 95 height 15
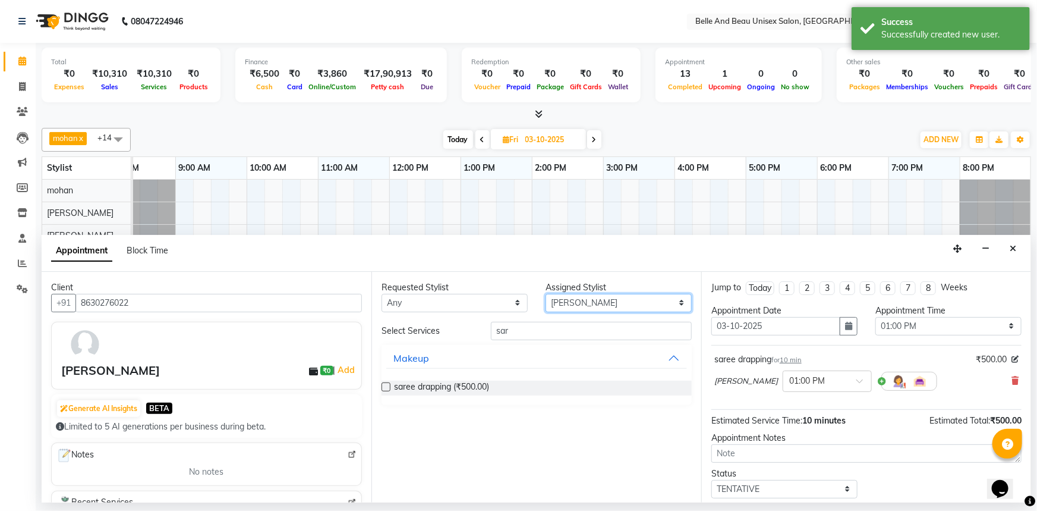
click at [622, 303] on select "Select AVINASH TANDI Gaurav Mandavgane mohan Mukesh Shrivas Nibha Rahul Sen Rek…" at bounding box center [619, 303] width 146 height 18
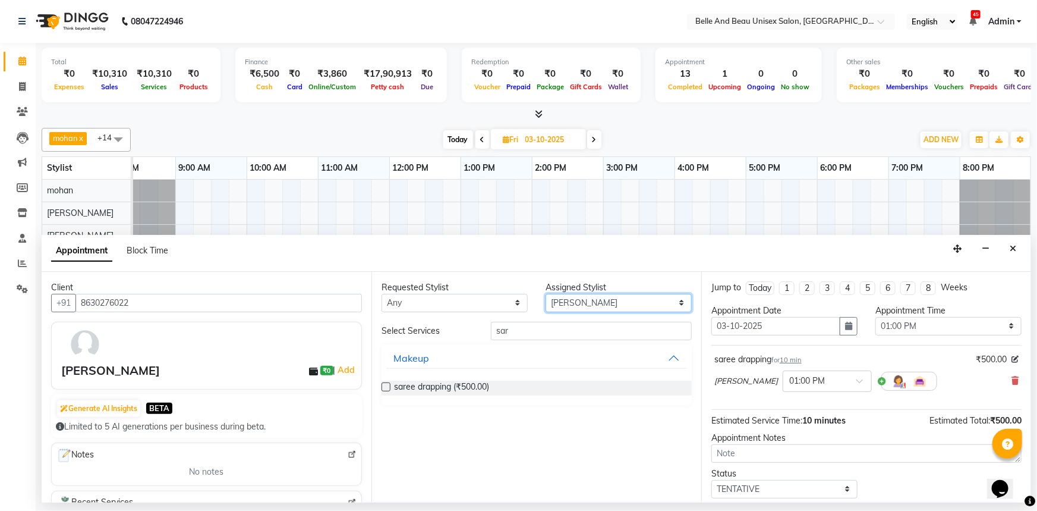
click at [546, 294] on select "Select AVINASH TANDI Gaurav Mandavgane mohan Mukesh Shrivas Nibha Rahul Sen Rek…" at bounding box center [619, 303] width 146 height 18
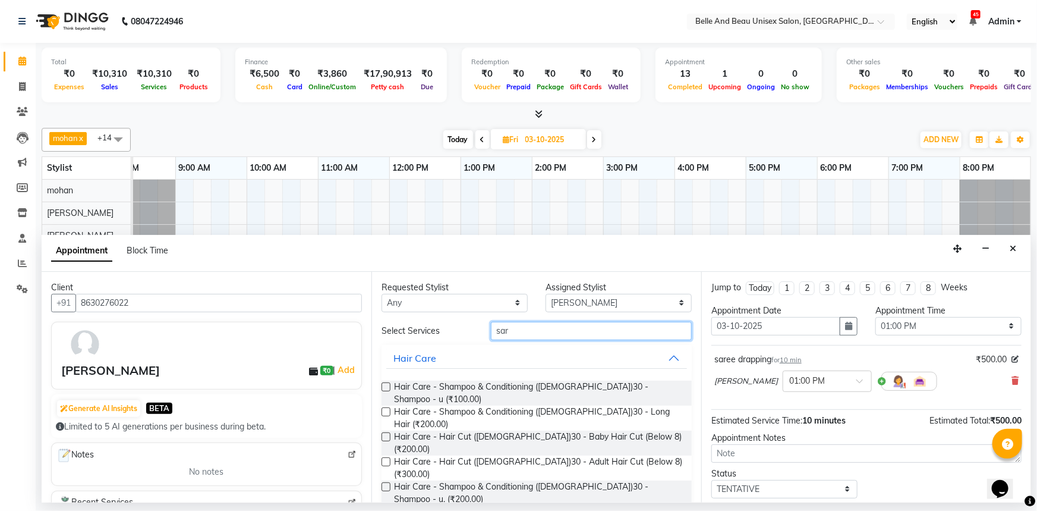
click at [506, 328] on input "sar" at bounding box center [591, 331] width 201 height 18
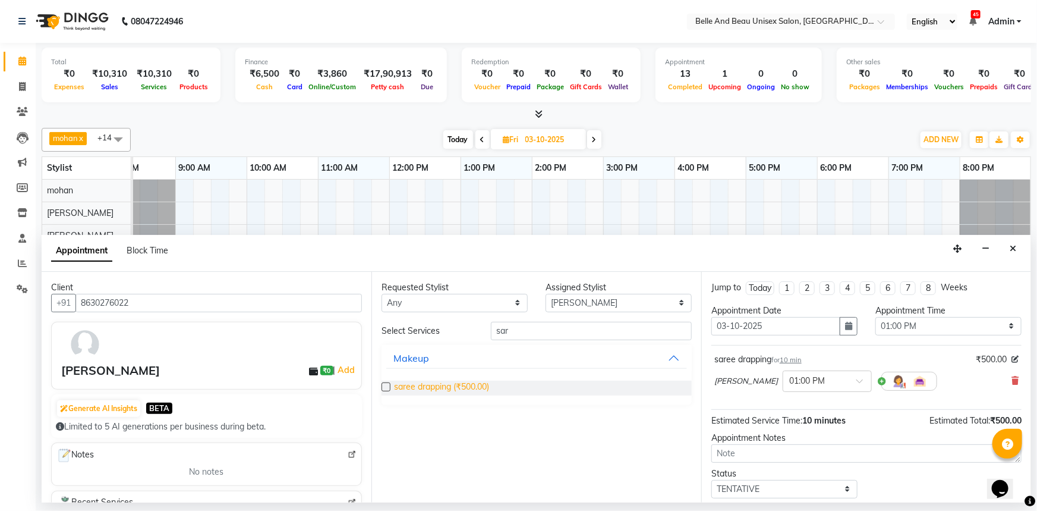
click at [481, 387] on span "saree drapping (₹500.00)" at bounding box center [441, 387] width 95 height 15
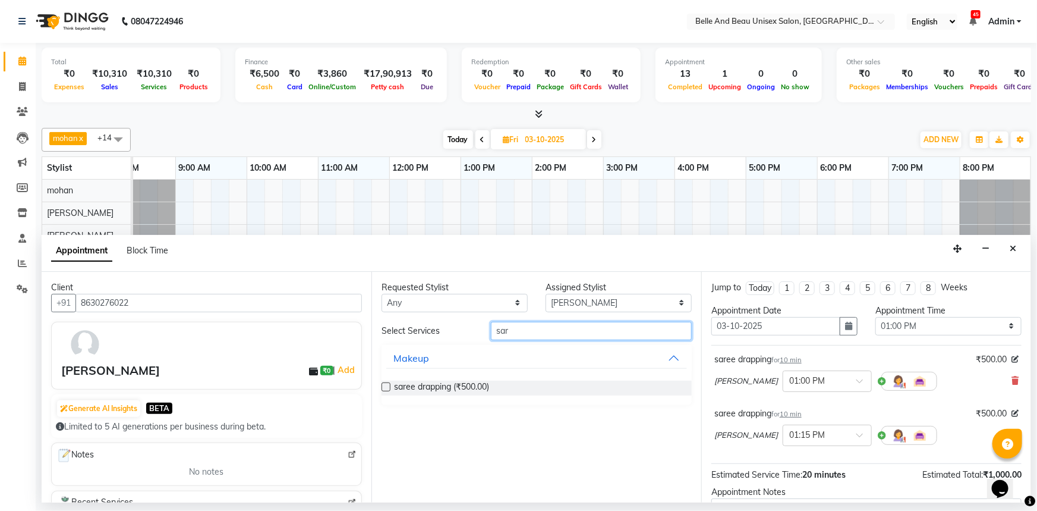
click at [539, 331] on input "sar" at bounding box center [591, 331] width 201 height 18
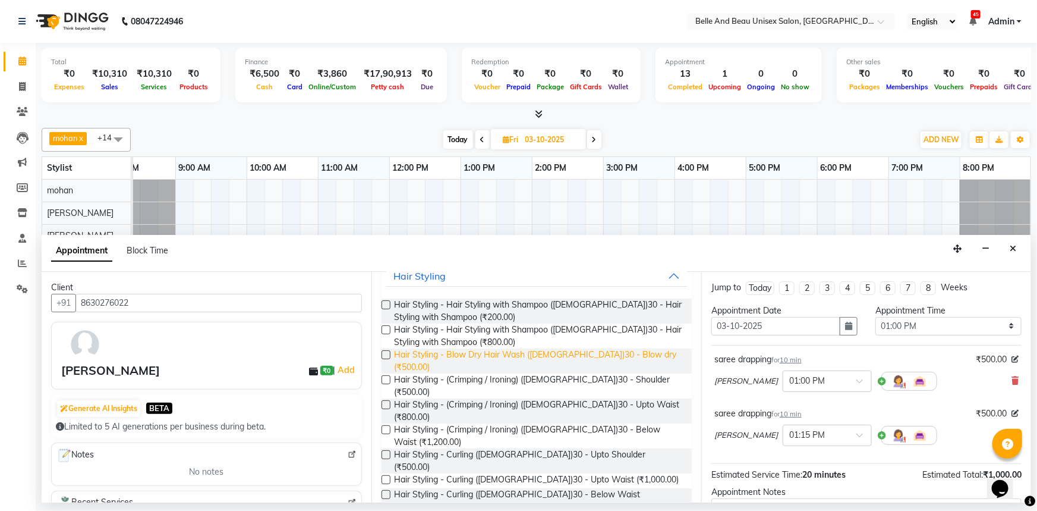
scroll to position [108, 0]
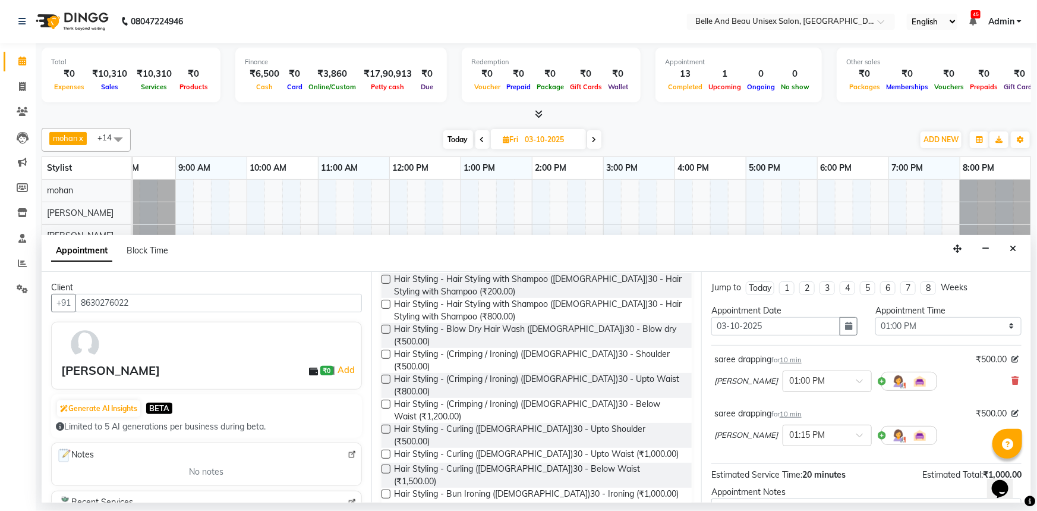
click at [382, 464] on label at bounding box center [386, 468] width 9 height 9
click at [382, 466] on input "checkbox" at bounding box center [386, 470] width 8 height 8
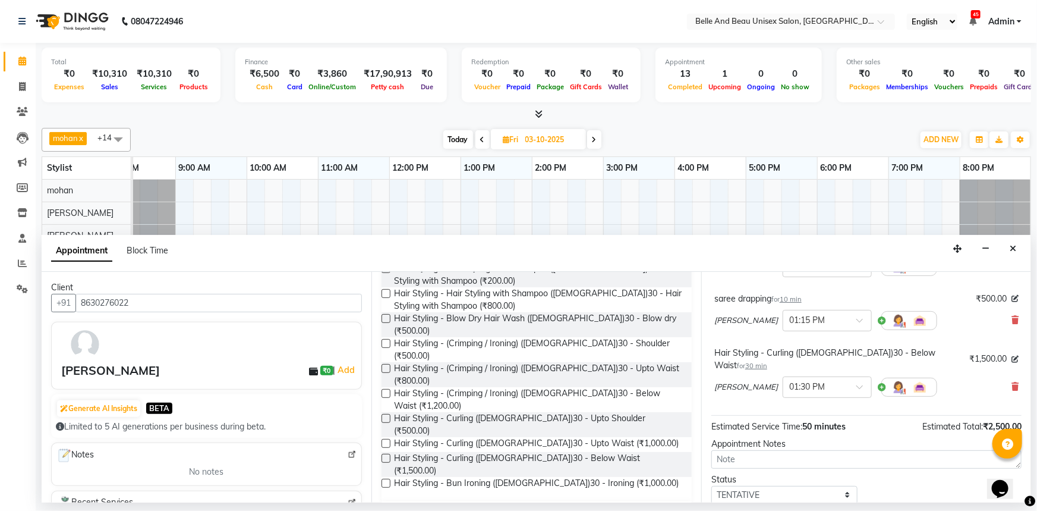
scroll to position [178, 0]
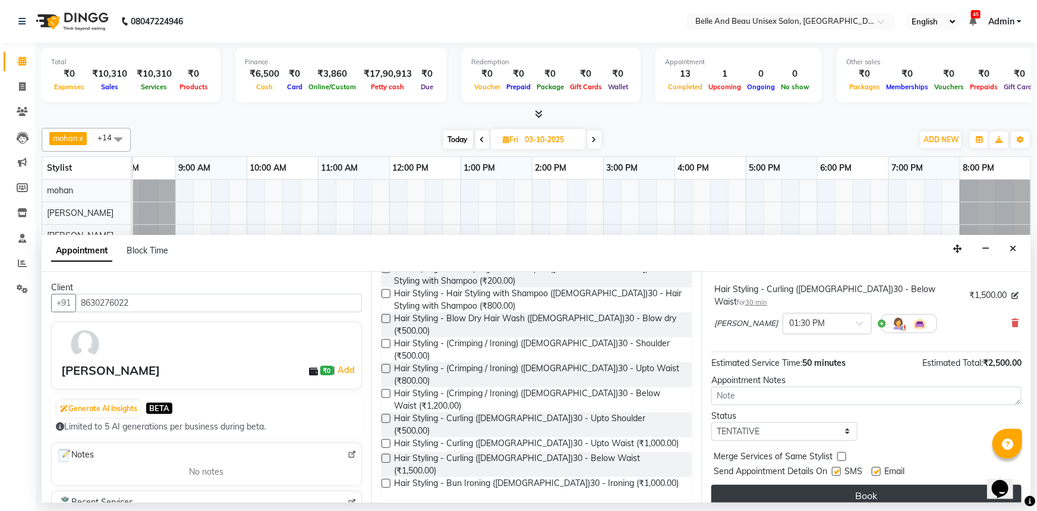
click at [838, 484] on button "Book" at bounding box center [867, 494] width 310 height 21
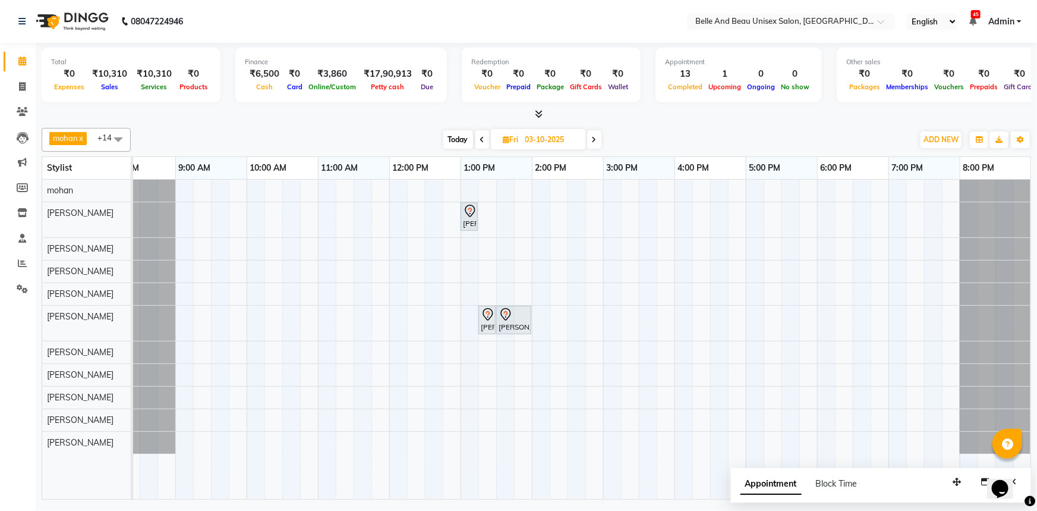
click at [466, 138] on span "Today" at bounding box center [458, 139] width 30 height 18
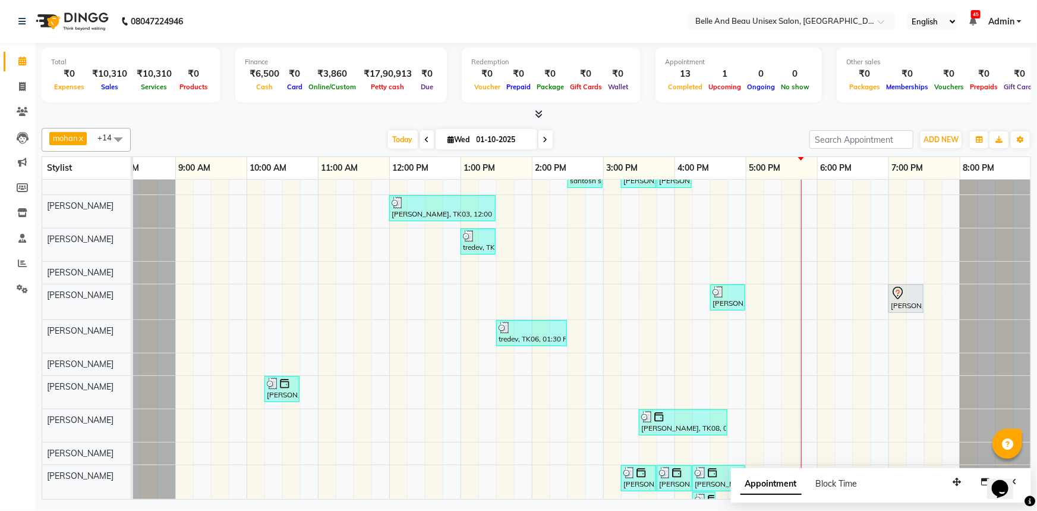
scroll to position [0, 0]
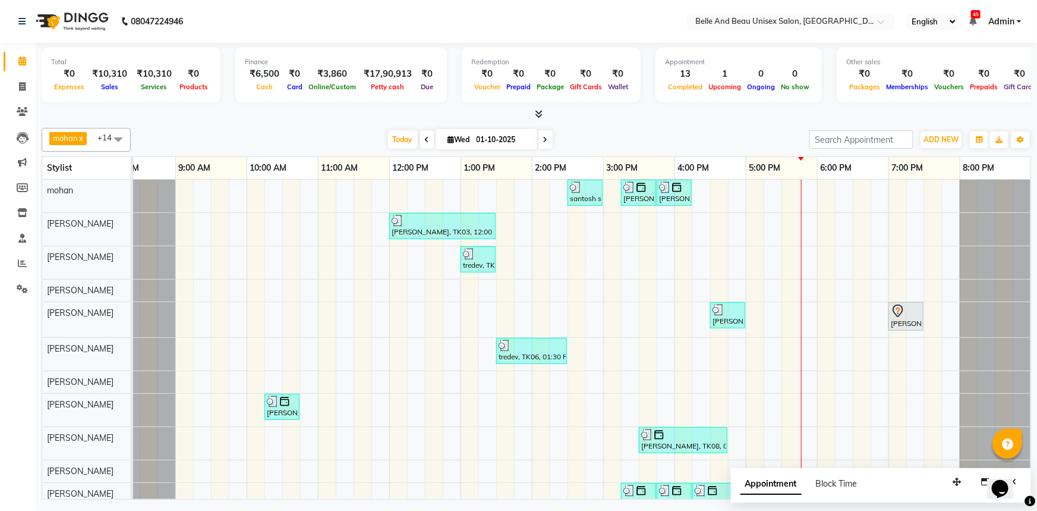
click at [812, 319] on div "santosh sir, TK07, 02:30 PM-03:00 PM, Shave & Trimming - Beard (Male)30 - Beard…" at bounding box center [567, 361] width 927 height 363
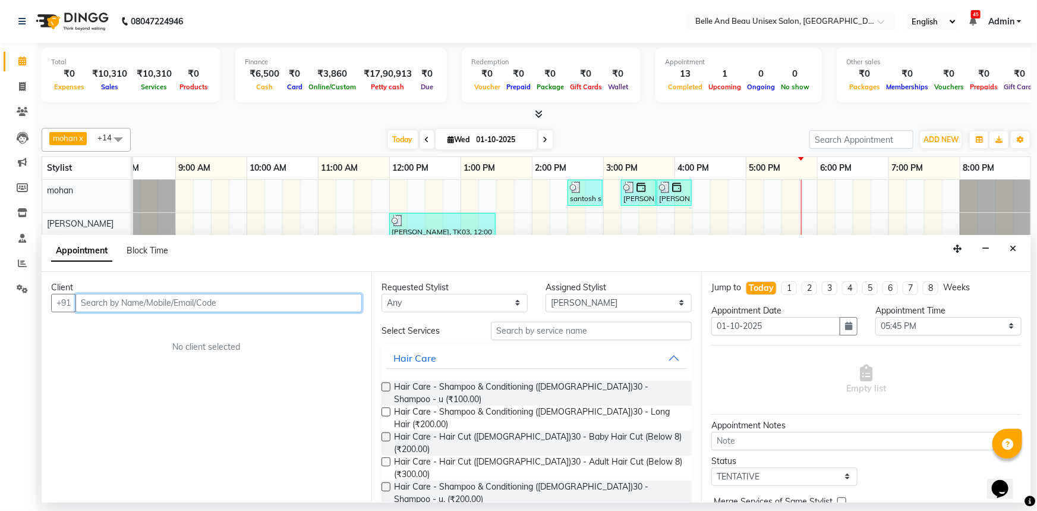
click at [166, 298] on input "text" at bounding box center [218, 303] width 287 height 18
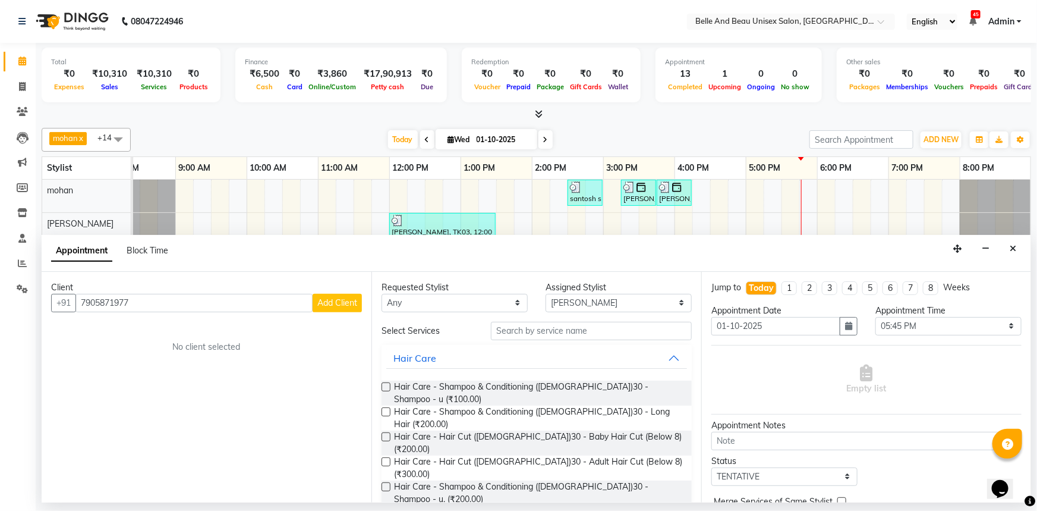
click at [337, 308] on button "Add Client" at bounding box center [337, 303] width 49 height 18
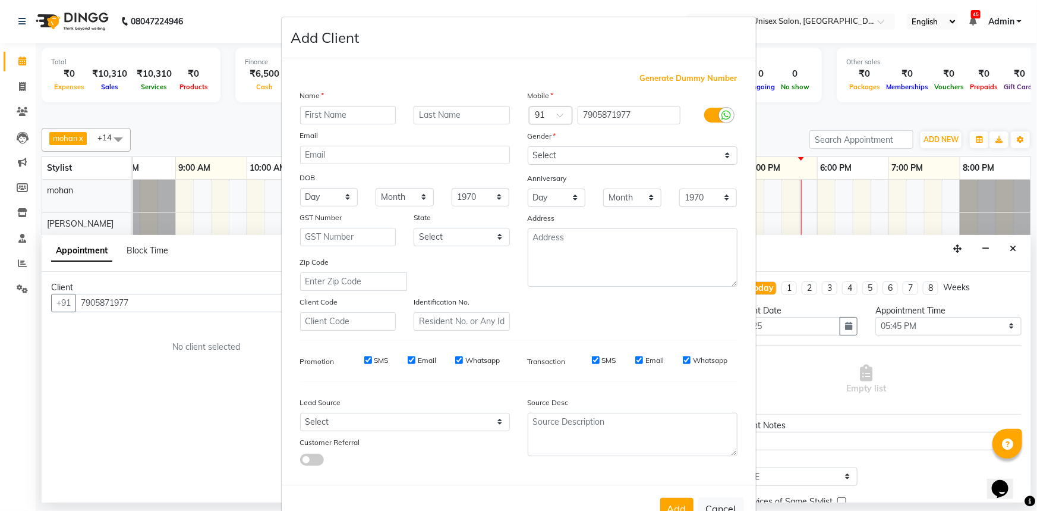
click at [359, 114] on input "text" at bounding box center [348, 115] width 96 height 18
click at [554, 156] on select "Select Male Female Other Prefer Not To Say" at bounding box center [633, 155] width 210 height 18
click at [528, 146] on select "Select Male Female Other Prefer Not To Say" at bounding box center [633, 155] width 210 height 18
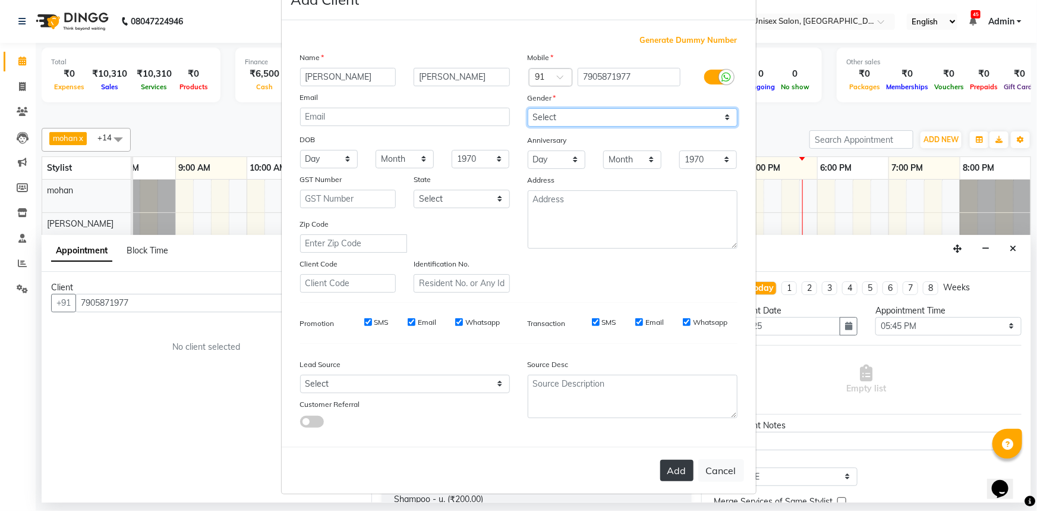
scroll to position [42, 0]
click at [675, 475] on button "Add" at bounding box center [676, 470] width 33 height 21
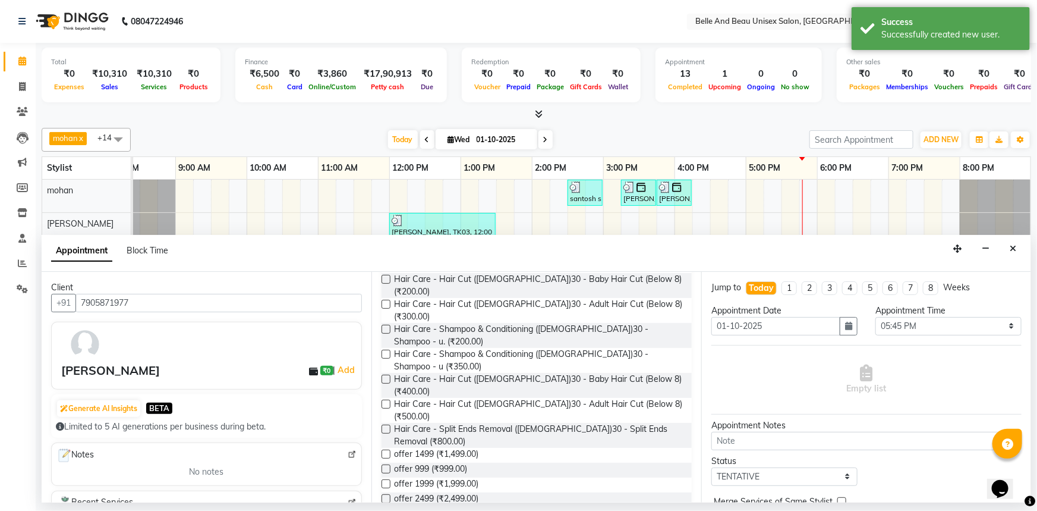
scroll to position [162, 0]
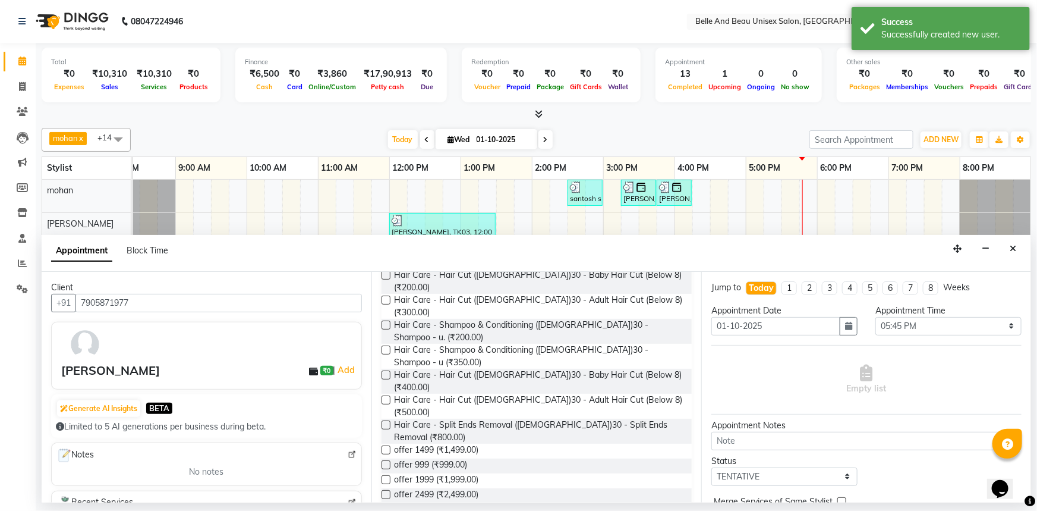
click at [383, 395] on label at bounding box center [386, 399] width 9 height 9
click at [383, 397] on input "checkbox" at bounding box center [386, 401] width 8 height 8
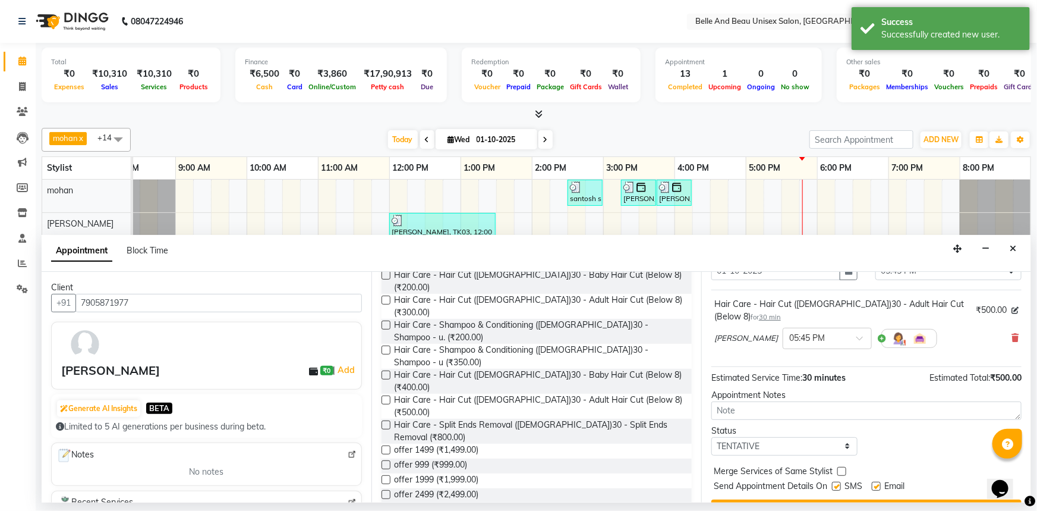
scroll to position [83, 0]
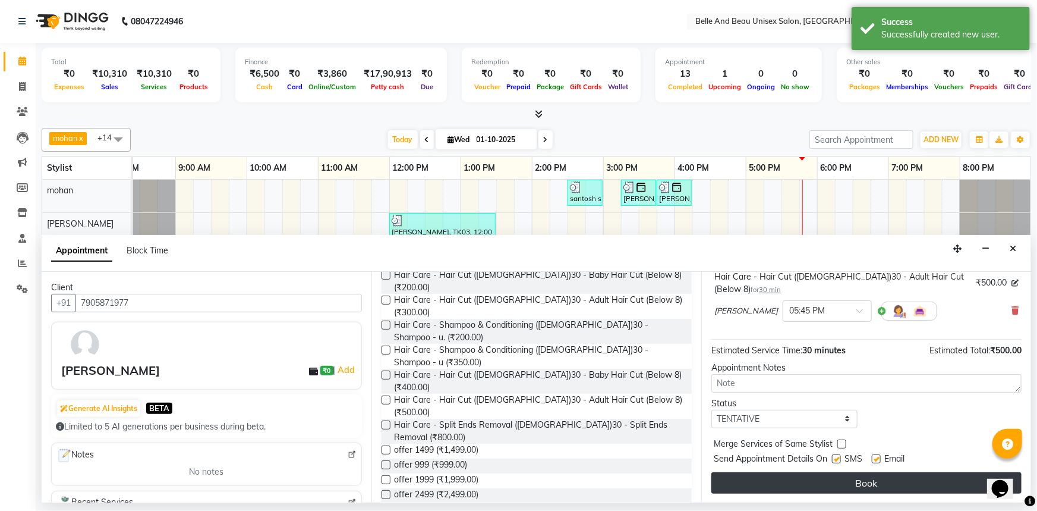
click at [844, 481] on button "Book" at bounding box center [867, 482] width 310 height 21
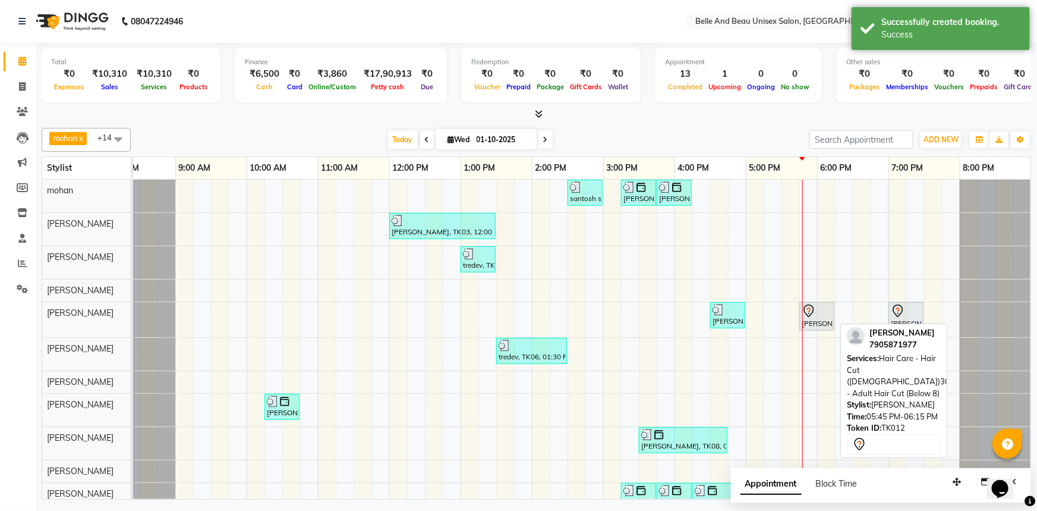
click at [826, 323] on div "nasreen Khatun, TK12, 05:45 PM-06:15 PM, Hair Care - Hair Cut (Female)30 - Adul…" at bounding box center [817, 316] width 33 height 25
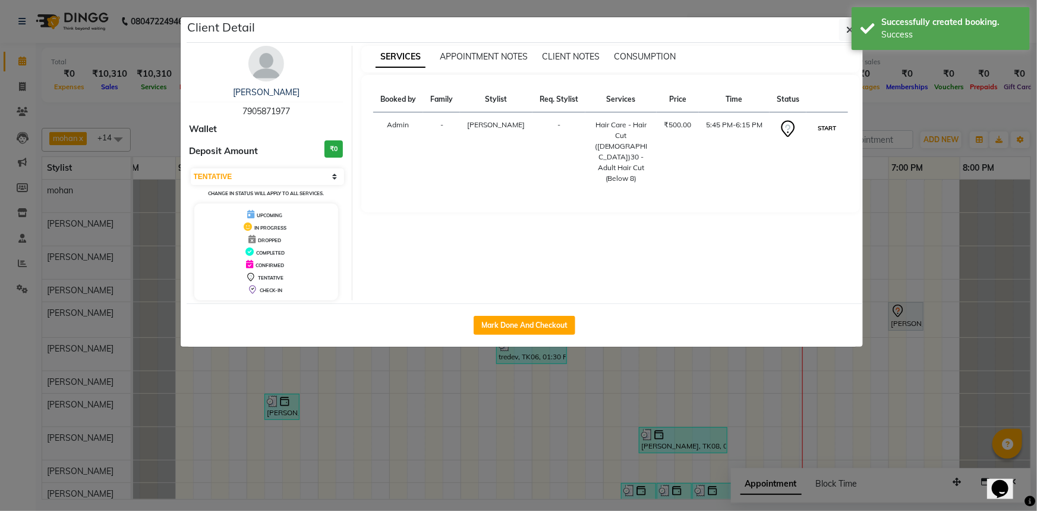
click at [833, 125] on button "START" at bounding box center [827, 128] width 24 height 15
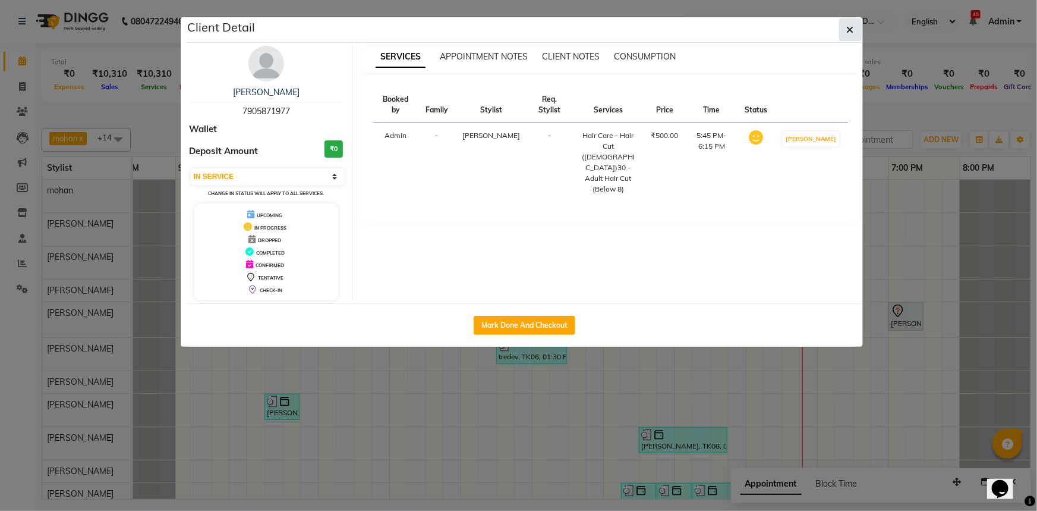
click at [845, 29] on button "button" at bounding box center [850, 29] width 23 height 23
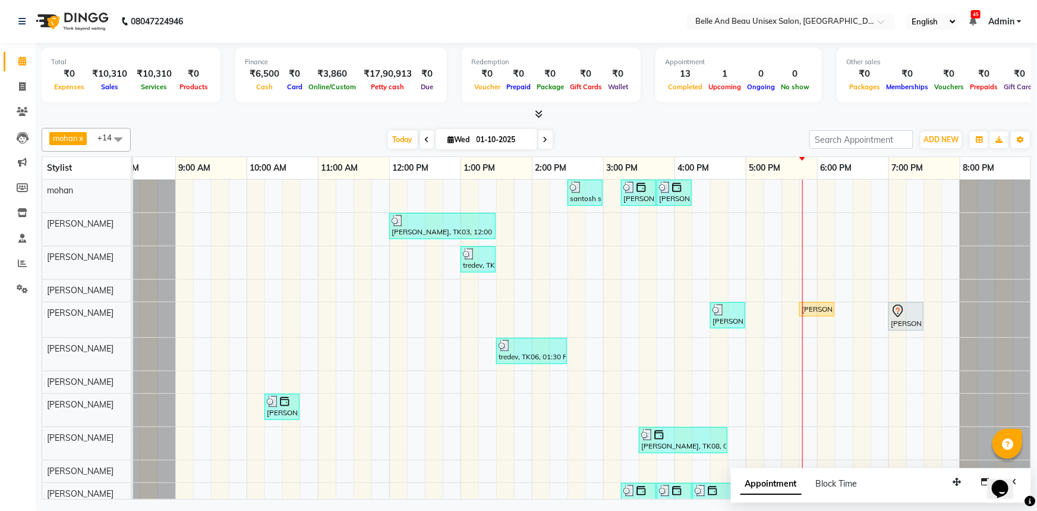
scroll to position [51, 0]
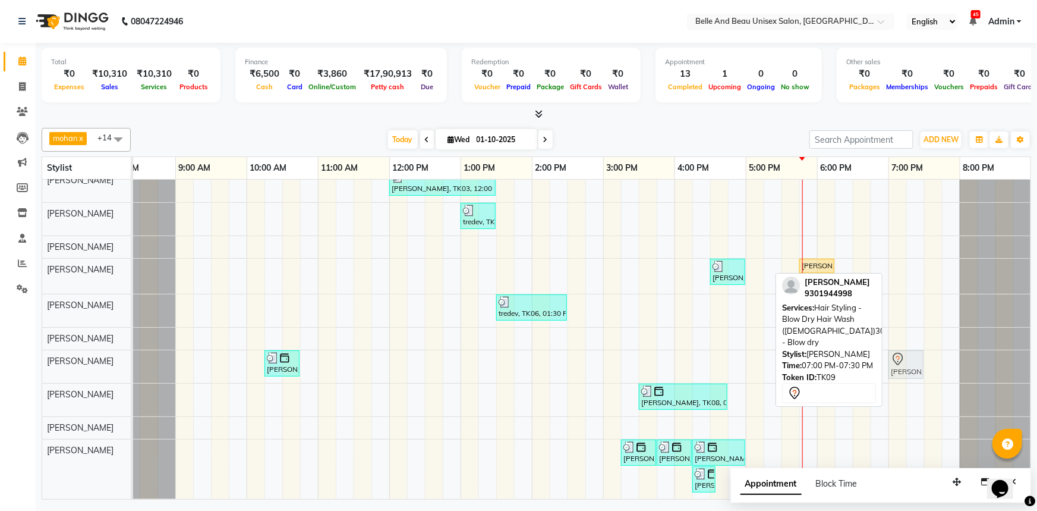
drag, startPoint x: 905, startPoint y: 267, endPoint x: 905, endPoint y: 344, distance: 76.7
click at [905, 350] on tbody "santosh sir, TK07, 02:30 PM-03:00 PM, Shave & Trimming - Beard (Male)30 - Beard…" at bounding box center [567, 317] width 927 height 363
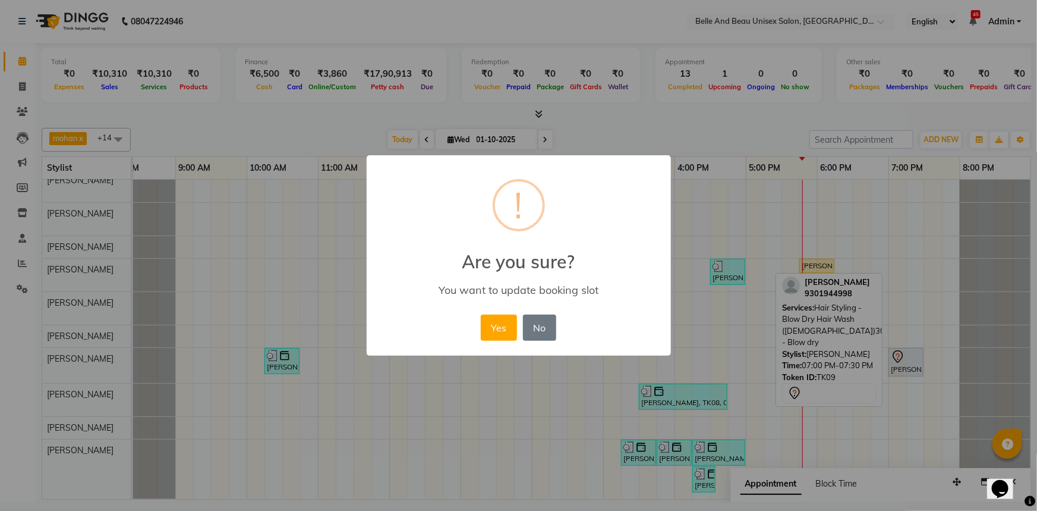
drag, startPoint x: 506, startPoint y: 323, endPoint x: 739, endPoint y: 361, distance: 236.1
click at [507, 323] on button "Yes" at bounding box center [499, 327] width 36 height 26
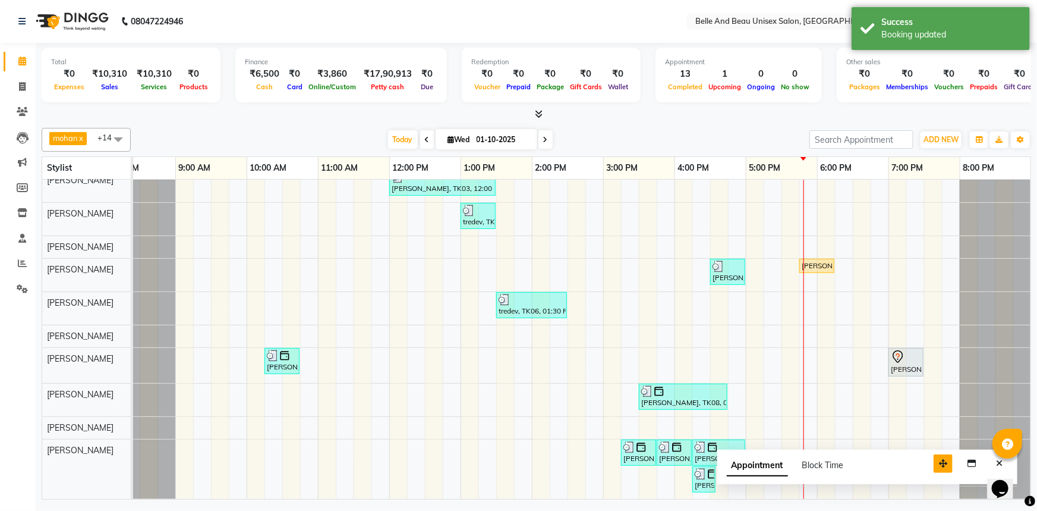
drag, startPoint x: 954, startPoint y: 482, endPoint x: 901, endPoint y: 429, distance: 74.8
click at [939, 459] on icon "button" at bounding box center [943, 463] width 8 height 8
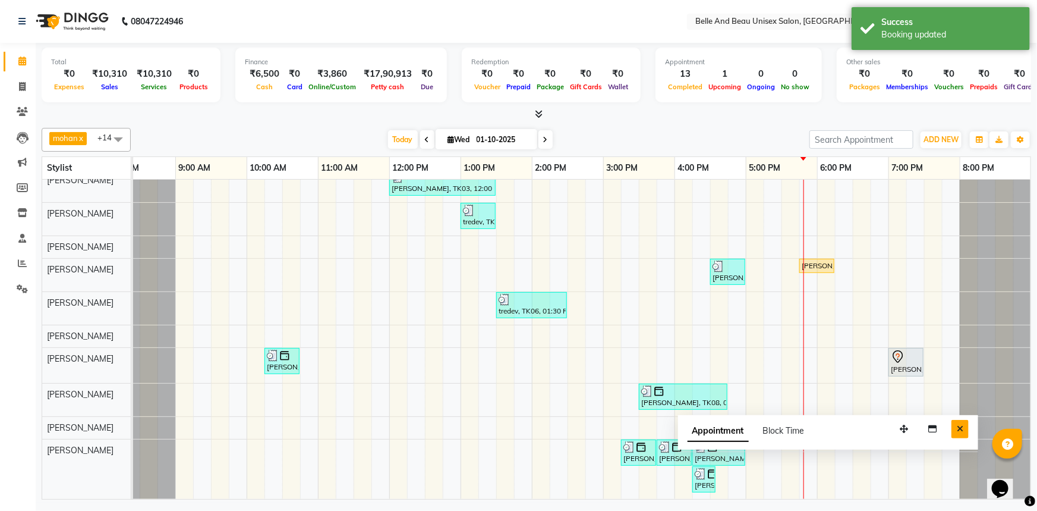
click at [965, 437] on button "Close" at bounding box center [960, 429] width 17 height 18
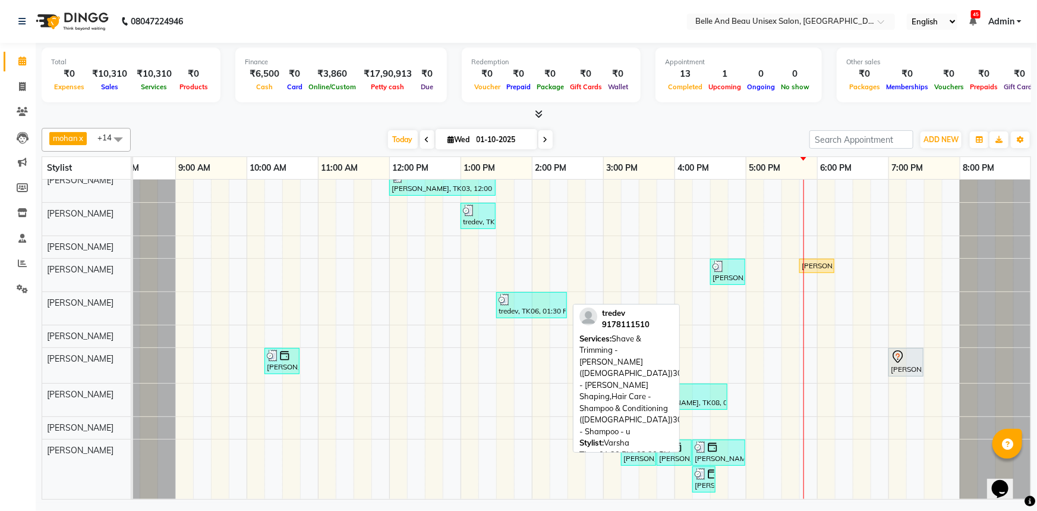
click at [523, 303] on div "tredev, TK06, 01:30 PM-02:30 PM, Shave & Trimming - Beard (Male)30 - Beard Shap…" at bounding box center [532, 305] width 68 height 23
click at [542, 306] on div "tredev, TK06, 01:30 PM-02:30 PM, Shave & Trimming - Beard (Male)30 - Beard Shap…" at bounding box center [532, 305] width 68 height 23
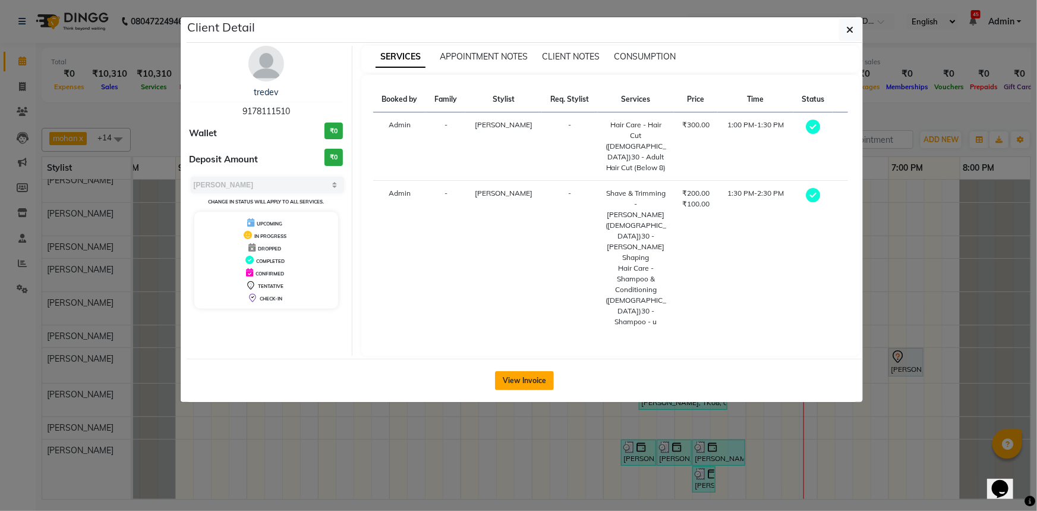
click at [523, 371] on button "View Invoice" at bounding box center [524, 380] width 59 height 19
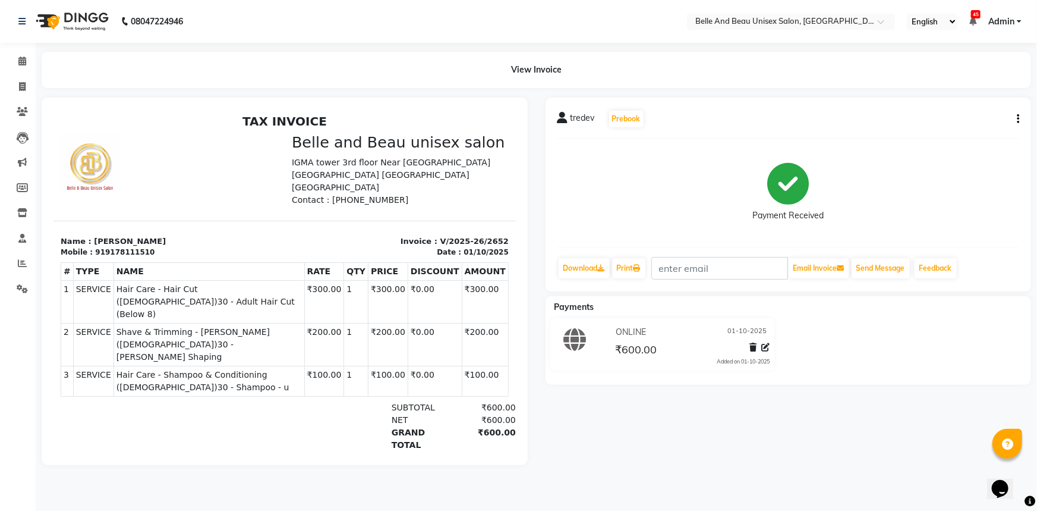
click at [1018, 119] on icon "button" at bounding box center [1018, 119] width 2 height 1
click at [949, 119] on div "Edit Item Staff" at bounding box center [958, 118] width 81 height 15
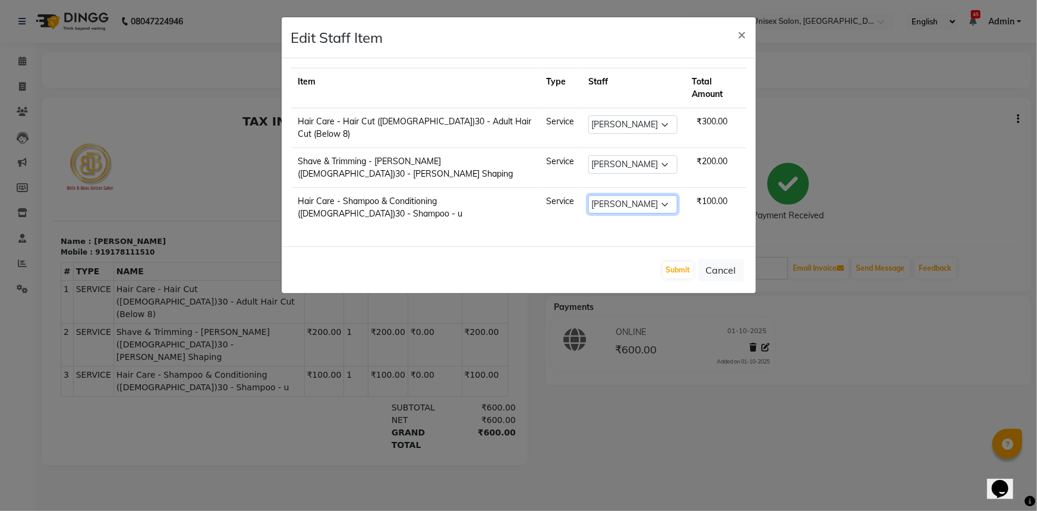
click at [639, 195] on select "Select AVINASH TANDI Gaurav Mandavgane mohan Mukesh Shrivas Nibha Prachi Singh …" at bounding box center [632, 204] width 89 height 18
click at [588, 195] on select "Select AVINASH TANDI Gaurav Mandavgane mohan Mukesh Shrivas Nibha Prachi Singh …" at bounding box center [632, 204] width 89 height 18
drag, startPoint x: 647, startPoint y: 155, endPoint x: 646, endPoint y: 165, distance: 10.1
click at [647, 155] on select "Select AVINASH TANDI Gaurav Mandavgane mohan Mukesh Shrivas Nibha Prachi Singh …" at bounding box center [632, 164] width 89 height 18
click at [588, 155] on select "Select AVINASH TANDI Gaurav Mandavgane mohan Mukesh Shrivas Nibha Prachi Singh …" at bounding box center [632, 164] width 89 height 18
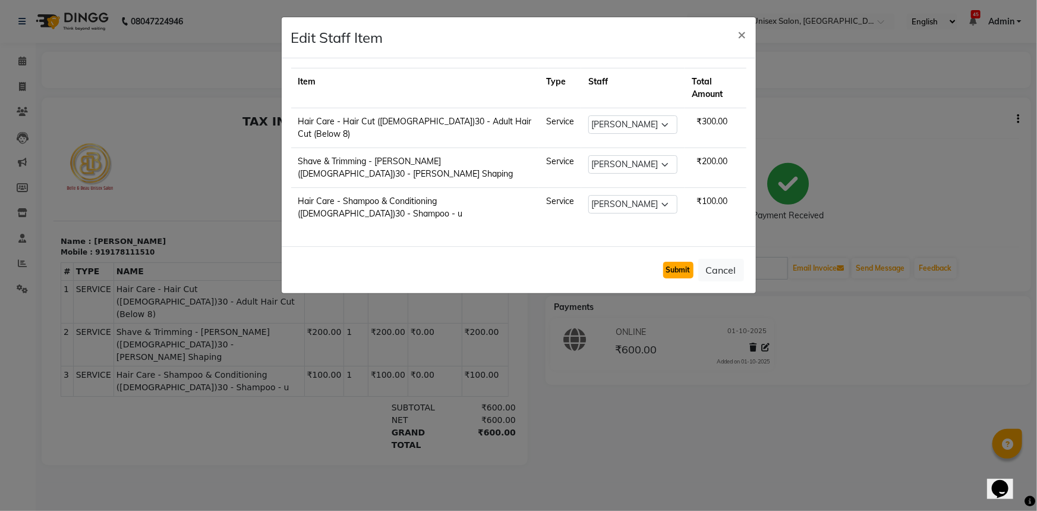
click at [671, 262] on button "Submit" at bounding box center [678, 270] width 30 height 17
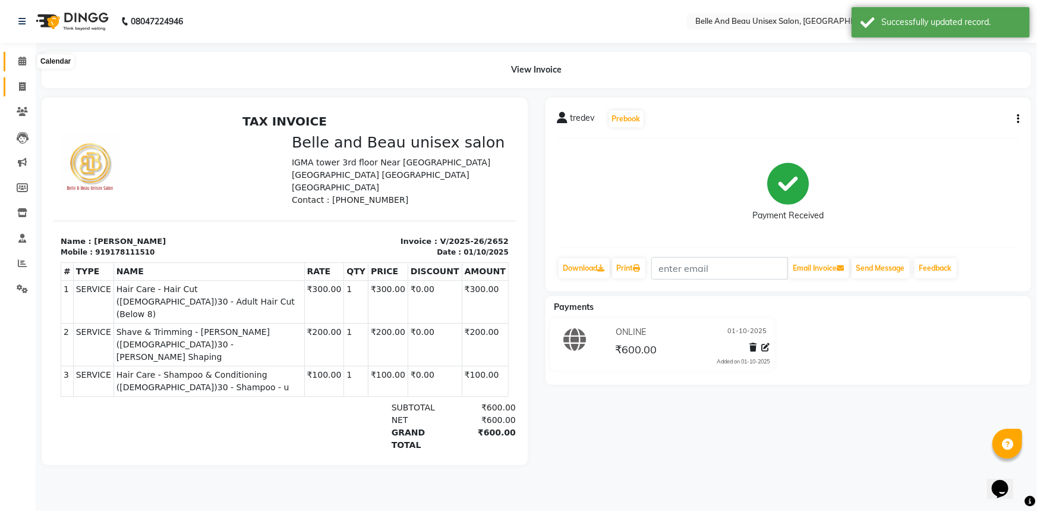
drag, startPoint x: 18, startPoint y: 62, endPoint x: 30, endPoint y: 83, distance: 24.8
click at [18, 62] on icon at bounding box center [22, 60] width 8 height 9
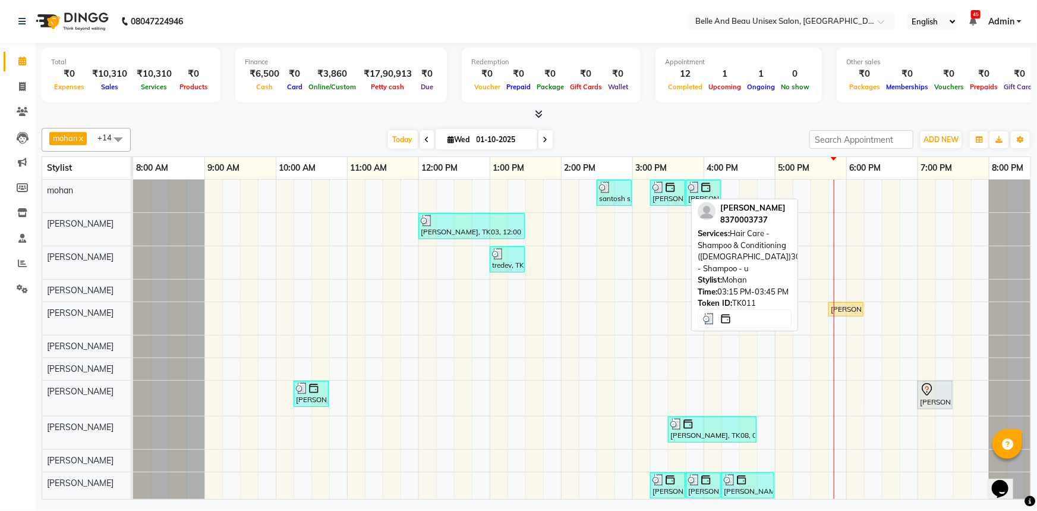
click at [666, 195] on div "Manmeet singh, TK11, 03:15 PM-03:45 PM, Hair Care - Shampoo & Conditioning (Mal…" at bounding box center [668, 192] width 33 height 23
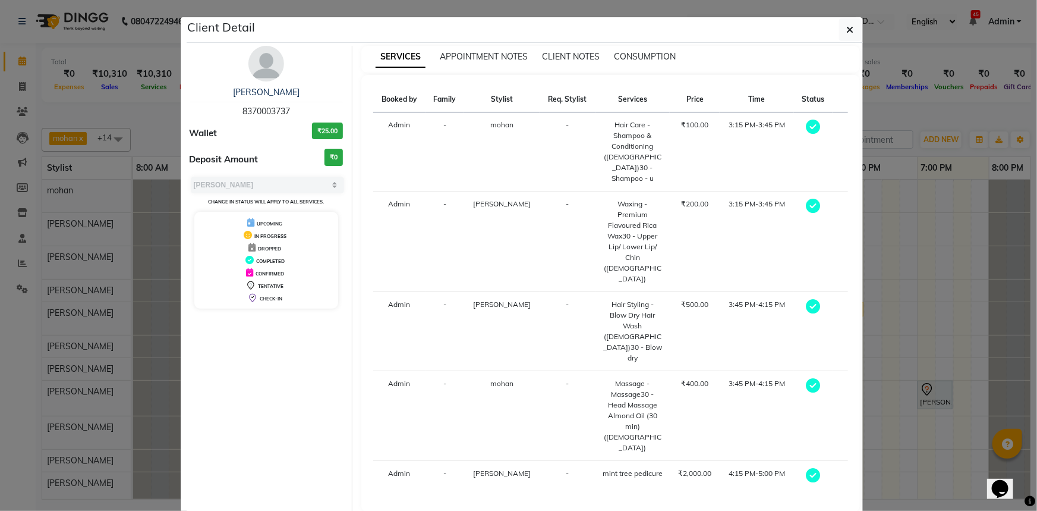
click at [269, 108] on span "8370003737" at bounding box center [267, 111] width 48 height 11
copy span "8370003737"
click at [858, 30] on button "button" at bounding box center [850, 29] width 23 height 23
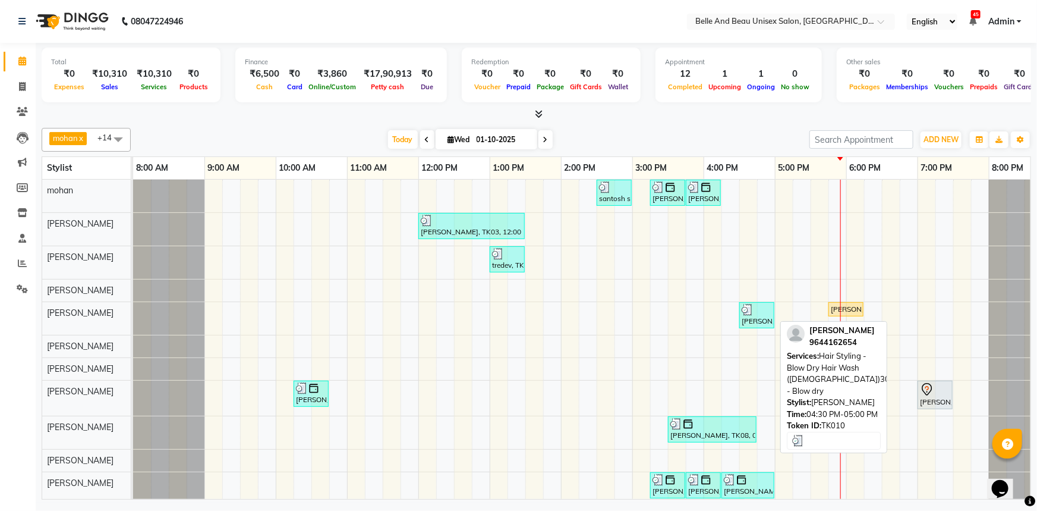
click at [765, 310] on div at bounding box center [757, 310] width 30 height 12
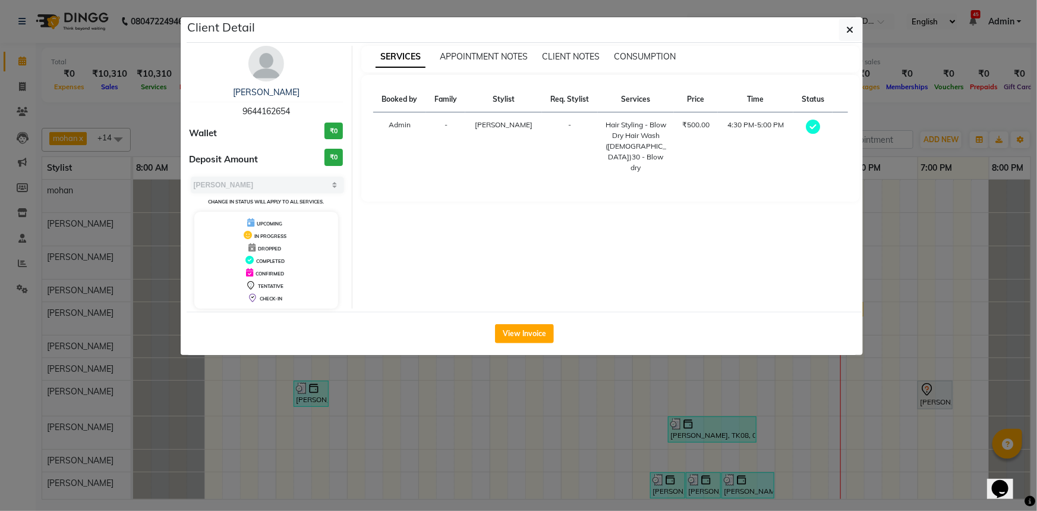
click at [279, 111] on span "9644162654" at bounding box center [267, 111] width 48 height 11
copy span "9644162654"
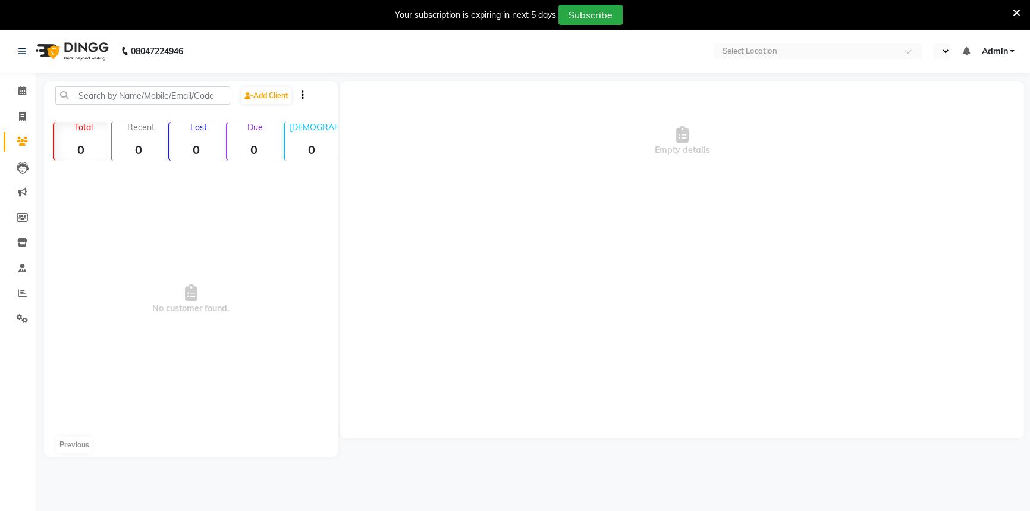
select select "en"
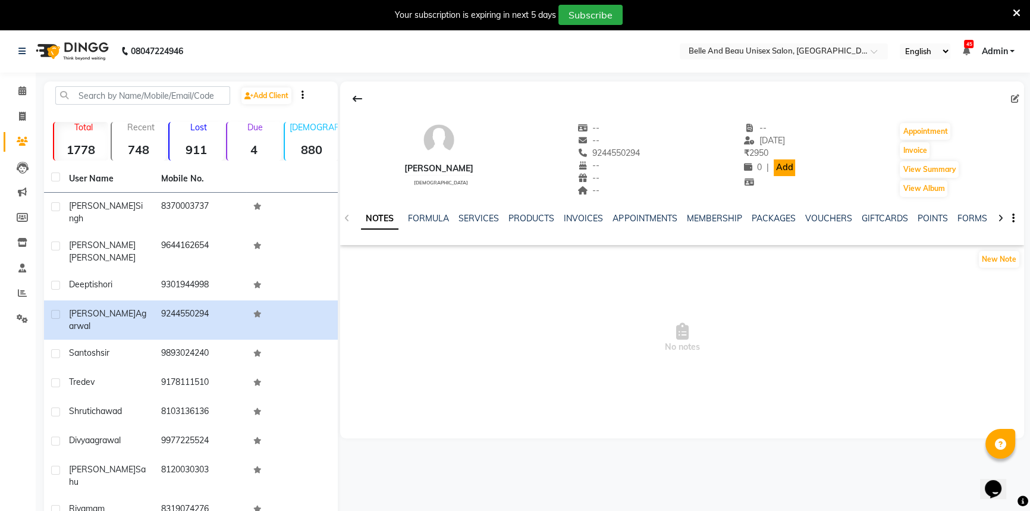
click at [783, 167] on link "Add" at bounding box center [783, 167] width 21 height 17
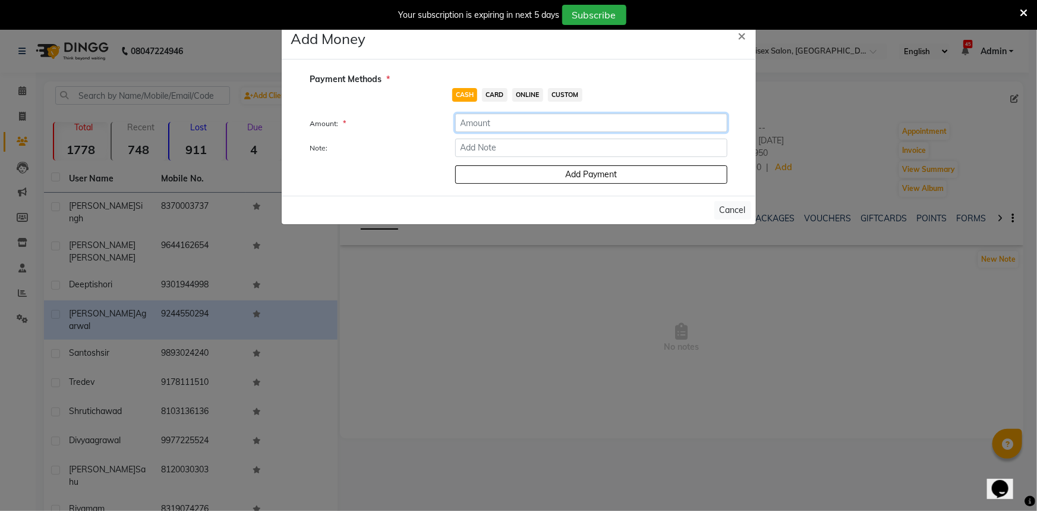
click at [520, 125] on input "number" at bounding box center [591, 123] width 272 height 18
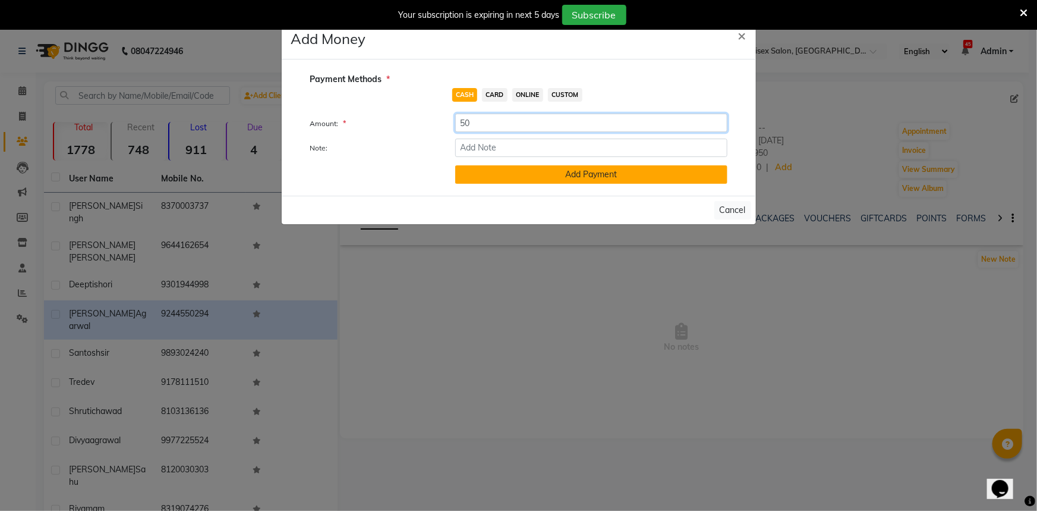
type input "50"
click at [513, 171] on button "Add Payment" at bounding box center [591, 174] width 272 height 18
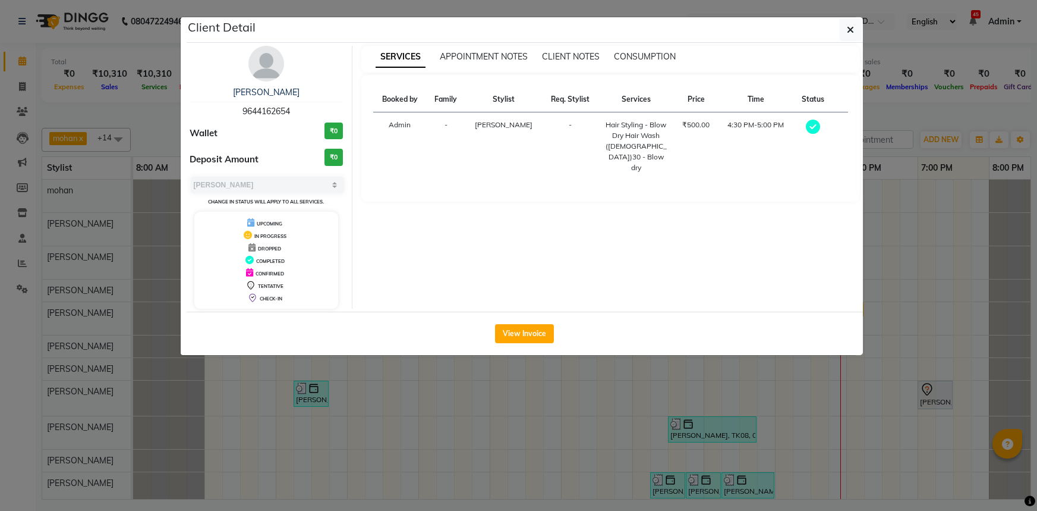
select select "3"
click at [842, 33] on button "button" at bounding box center [850, 29] width 23 height 23
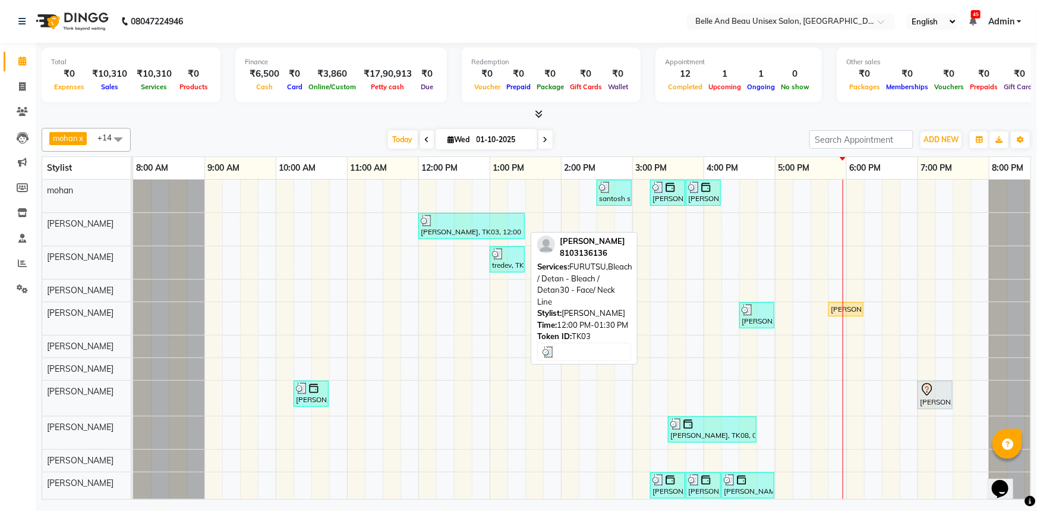
click at [464, 231] on div "[PERSON_NAME], TK03, 12:00 PM-01:30 PM, FURUTSU,Bleach / Detan - Bleach / Detan…" at bounding box center [472, 226] width 104 height 23
select select "3"
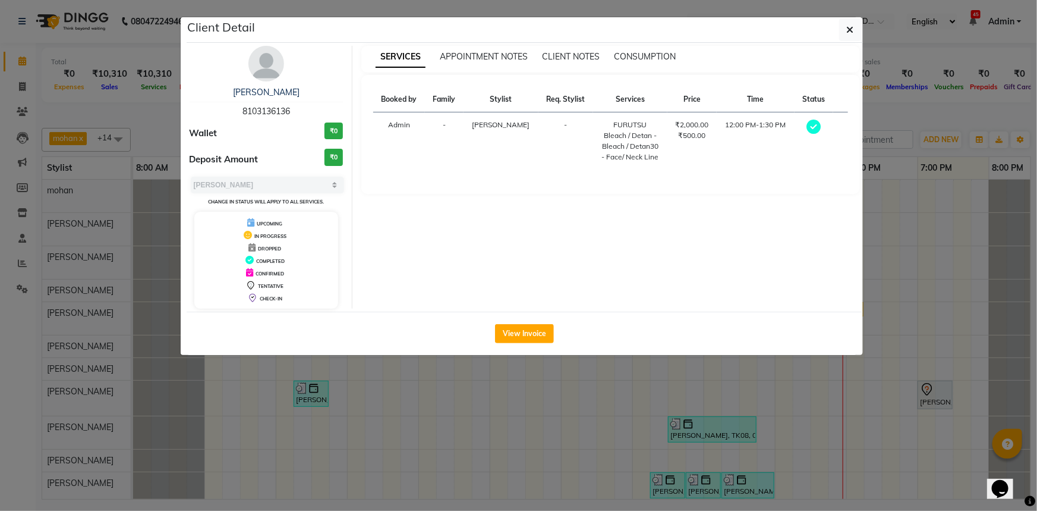
click at [261, 106] on span "8103136136" at bounding box center [267, 111] width 48 height 11
copy span "8103136136"
click at [839, 29] on div "Client Detail" at bounding box center [525, 30] width 676 height 26
click at [845, 30] on button "button" at bounding box center [850, 29] width 23 height 23
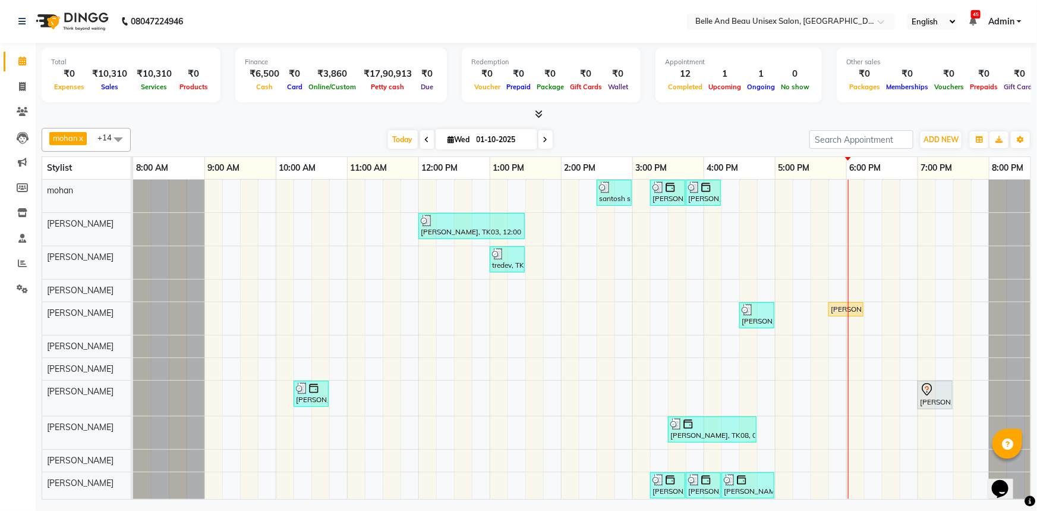
click at [918, 195] on div "santosh sir, TK07, 02:30 PM-03:00 PM, Shave & Trimming - Beard (Male)30 - Beard…" at bounding box center [596, 356] width 927 height 352
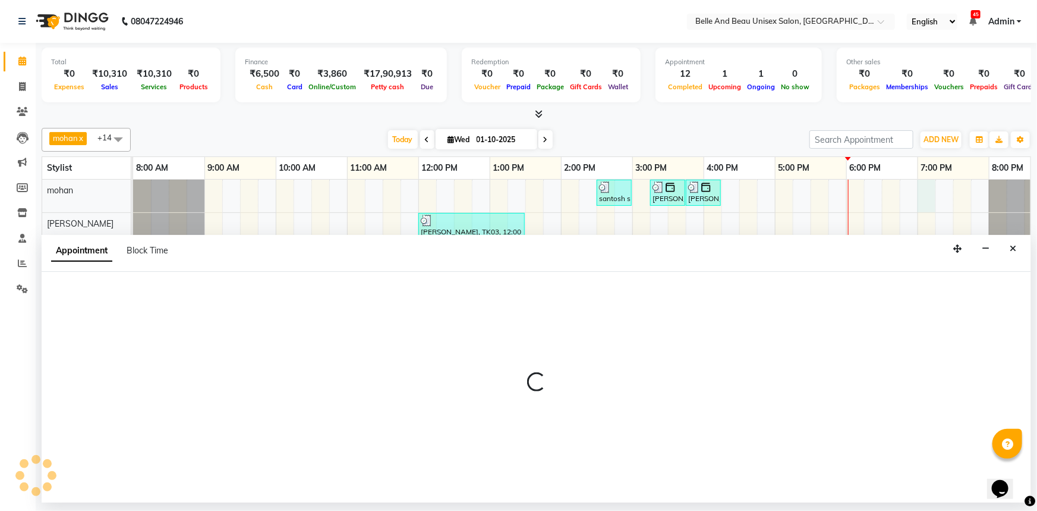
select select "65137"
select select "tentative"
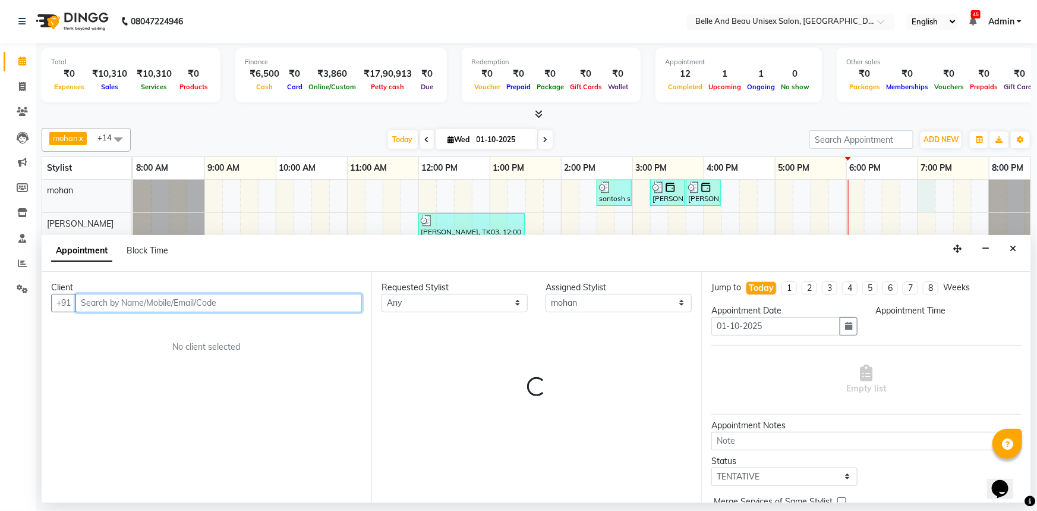
select select "1140"
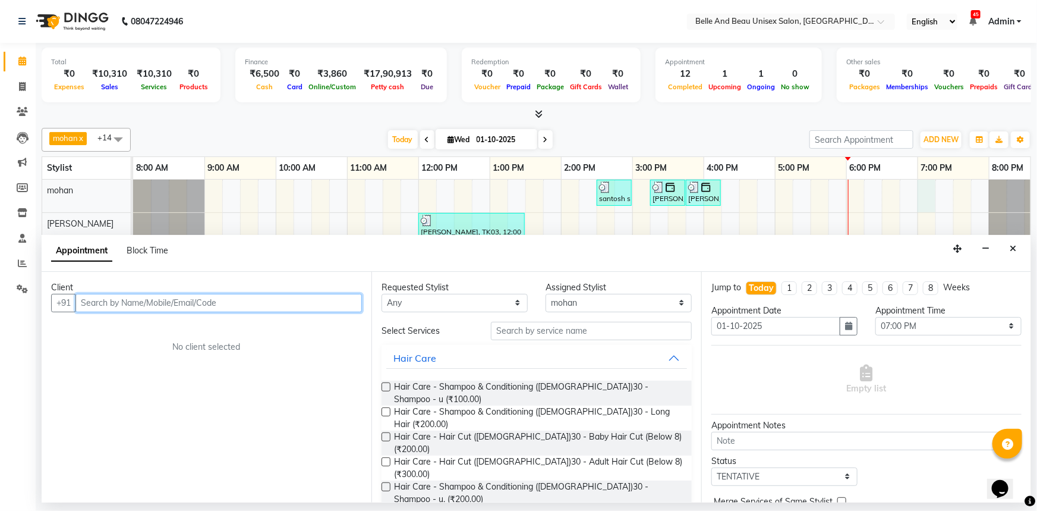
click at [142, 310] on input "text" at bounding box center [218, 303] width 287 height 18
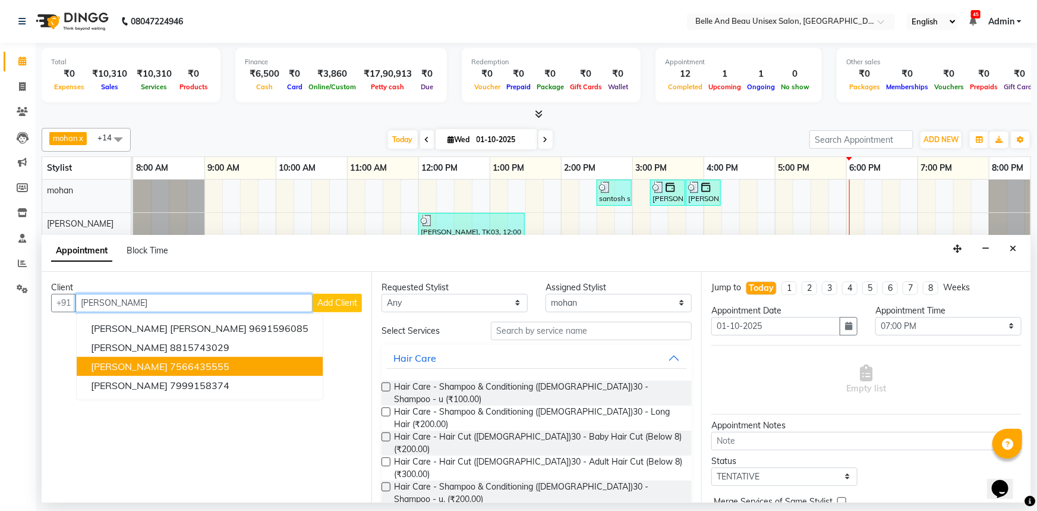
click at [231, 368] on button "Narend Sharma 7566435555" at bounding box center [200, 366] width 246 height 19
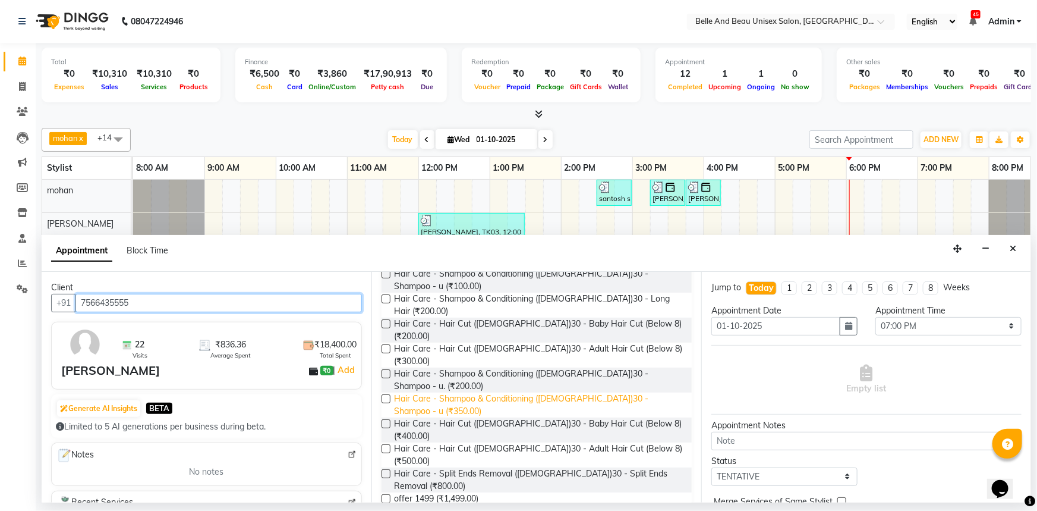
scroll to position [53, 0]
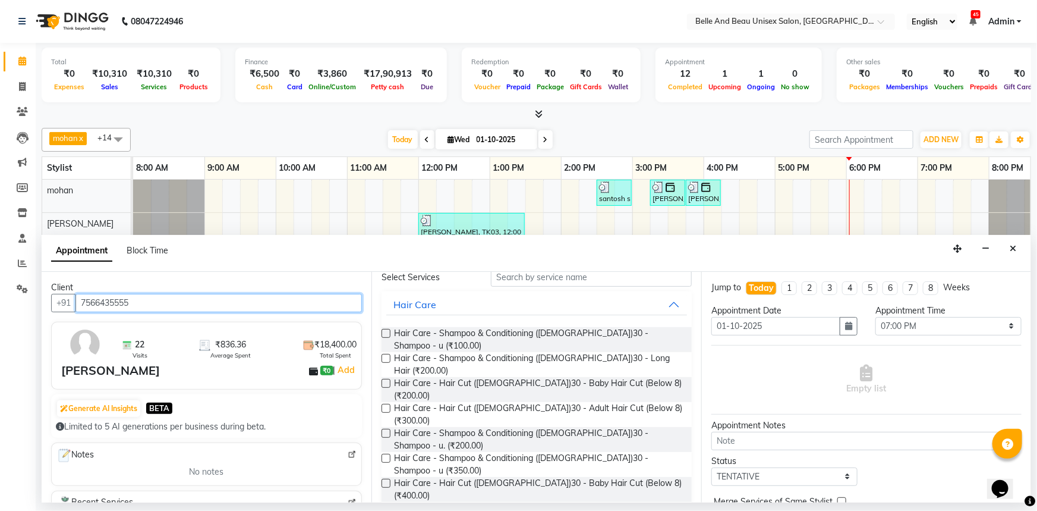
type input "7566435555"
click at [389, 404] on label at bounding box center [386, 408] width 9 height 9
click at [389, 405] on input "checkbox" at bounding box center [386, 409] width 8 height 8
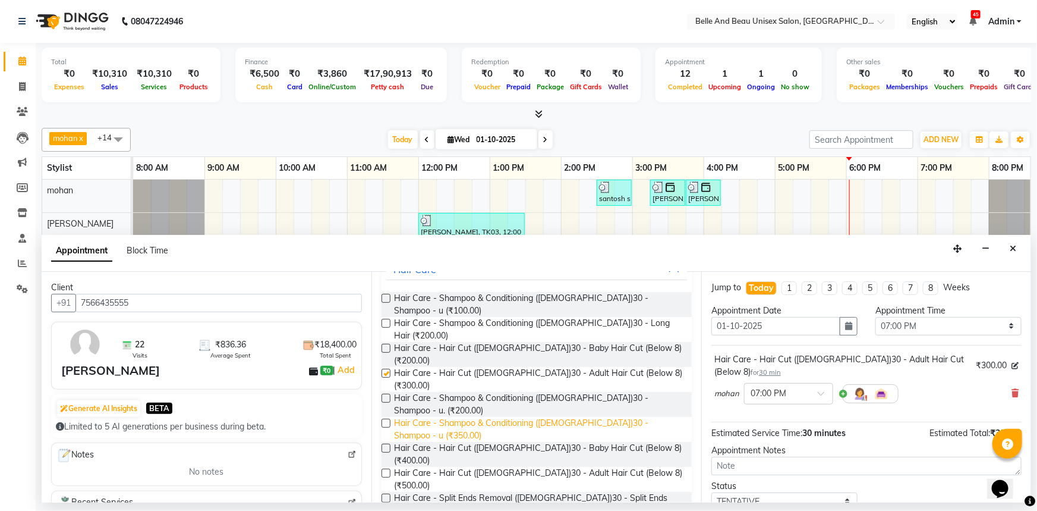
checkbox input "false"
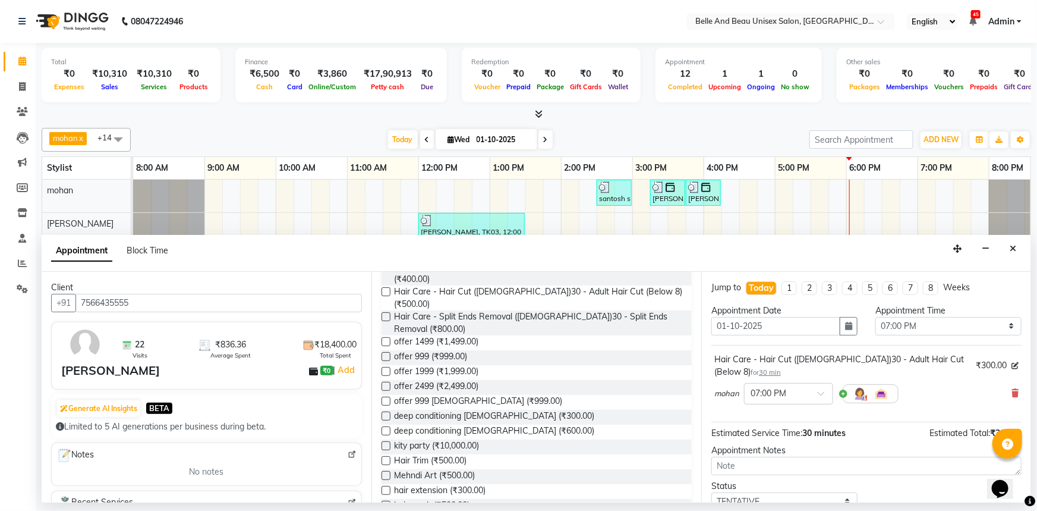
scroll to position [378, 0]
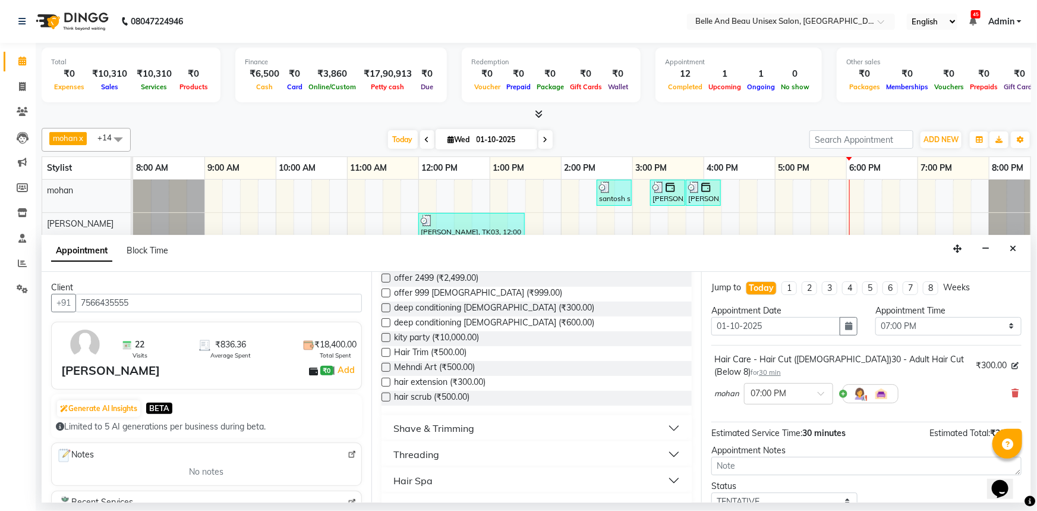
click at [481, 417] on button "Shave & Trimming" at bounding box center [536, 427] width 301 height 21
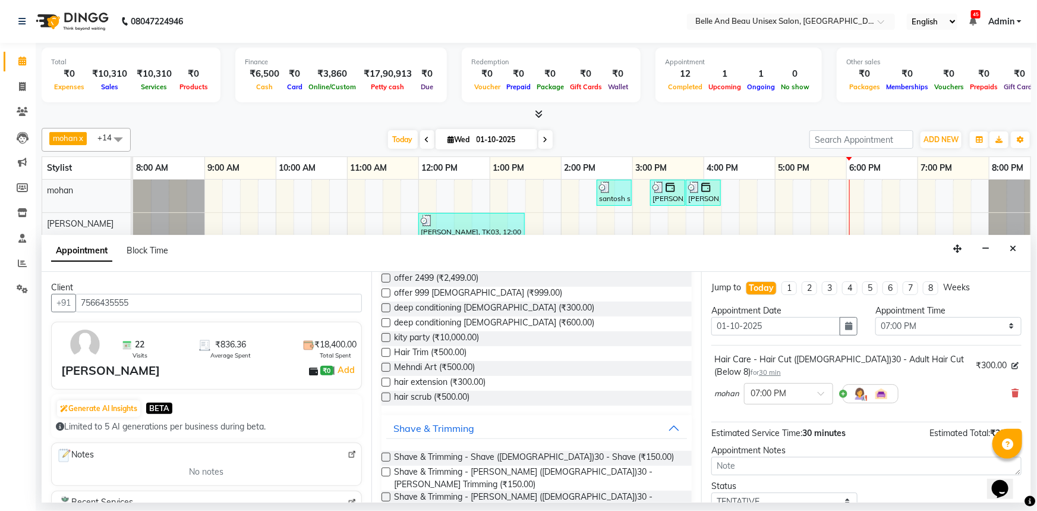
click at [383, 452] on label at bounding box center [386, 456] width 9 height 9
click at [383, 454] on input "checkbox" at bounding box center [386, 458] width 8 height 8
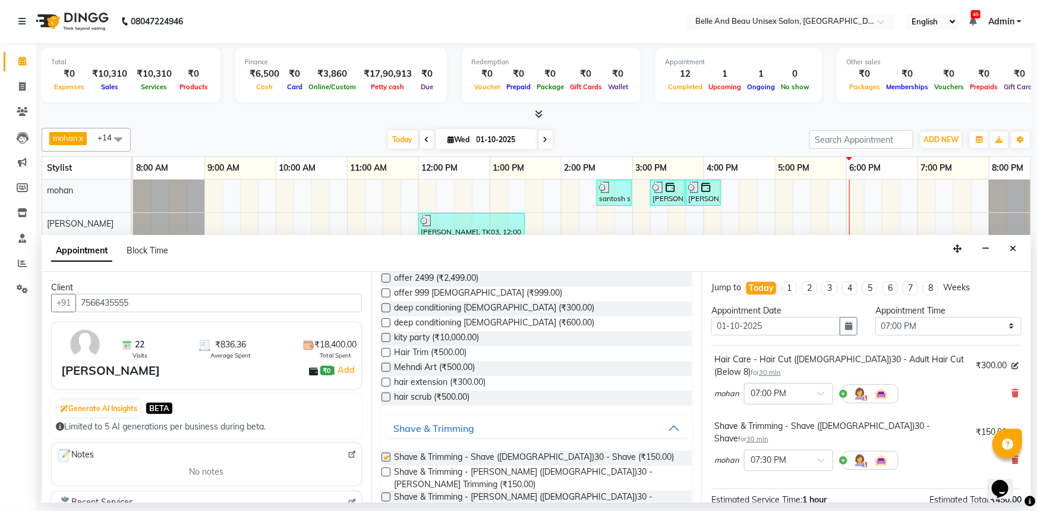
checkbox input "false"
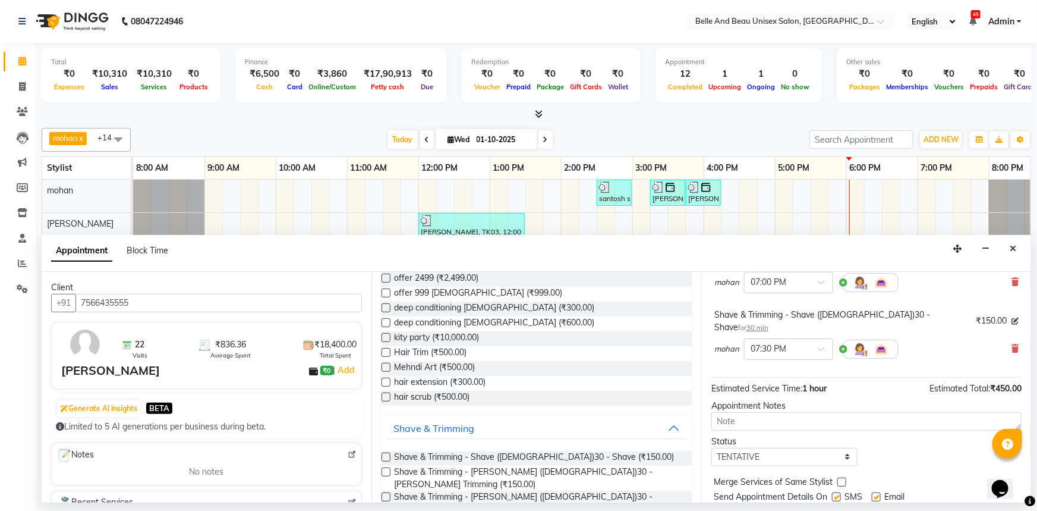
scroll to position [124, 0]
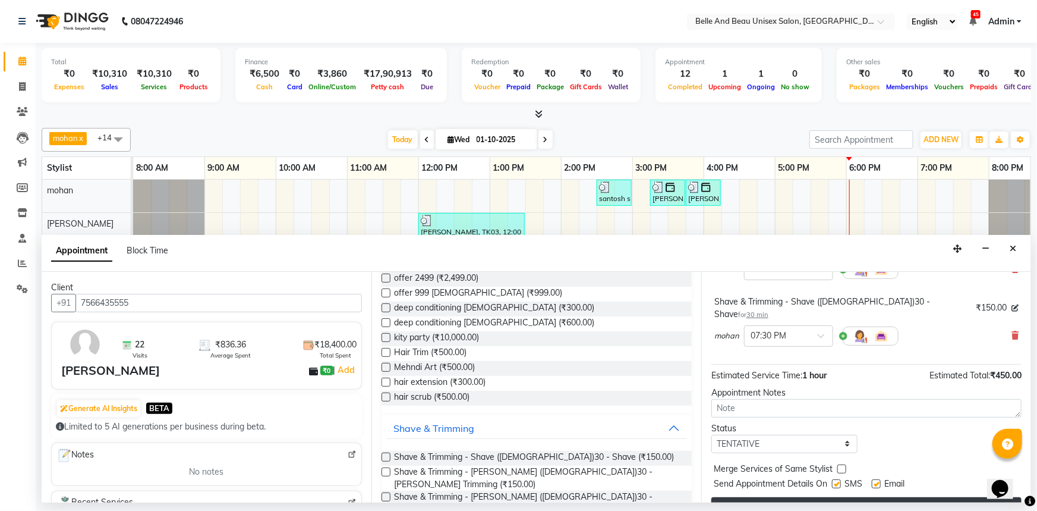
click at [865, 497] on button "Book" at bounding box center [867, 507] width 310 height 21
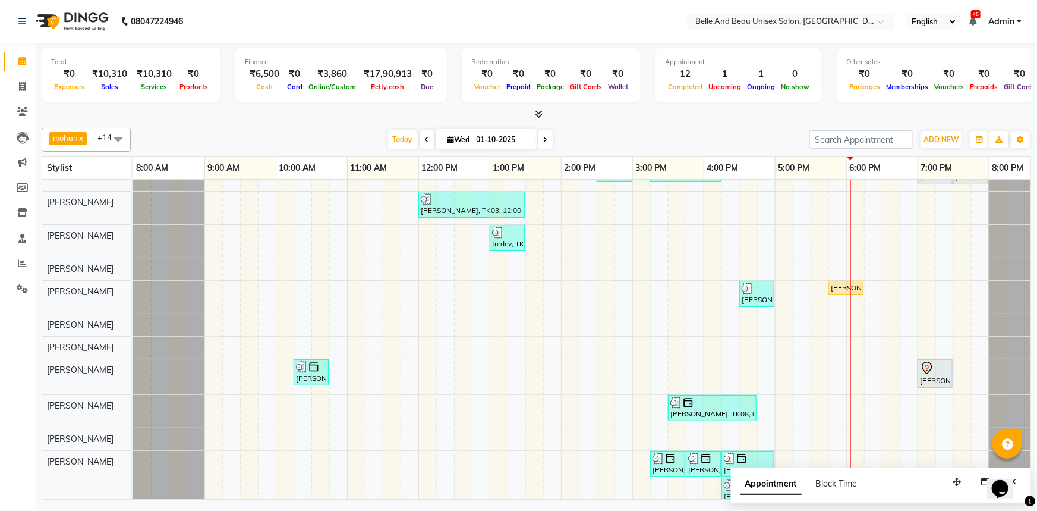
scroll to position [42, 0]
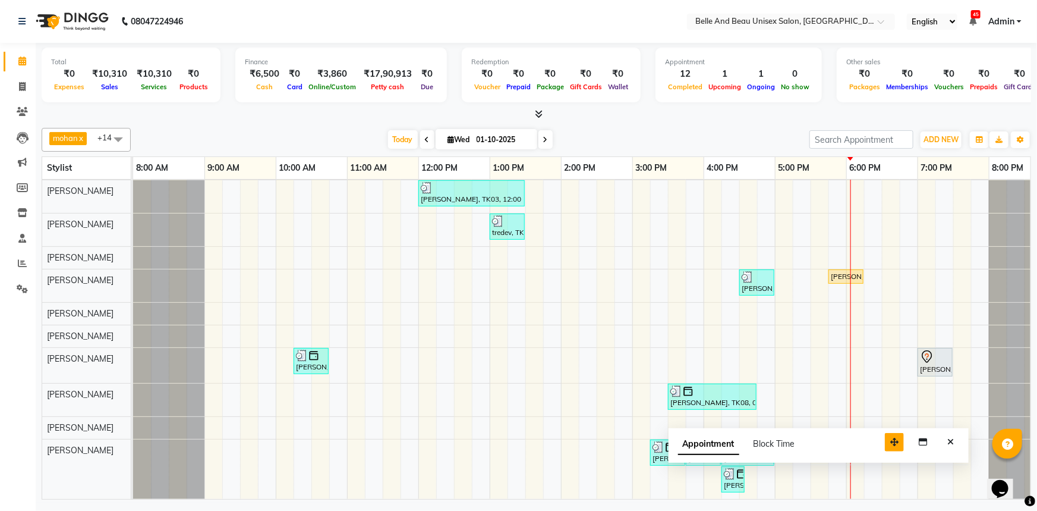
drag, startPoint x: 949, startPoint y: 480, endPoint x: 883, endPoint y: 439, distance: 77.5
click at [885, 439] on button "button" at bounding box center [894, 442] width 19 height 18
click at [489, 137] on input "01-10-2025" at bounding box center [502, 140] width 59 height 18
select select "10"
select select "2025"
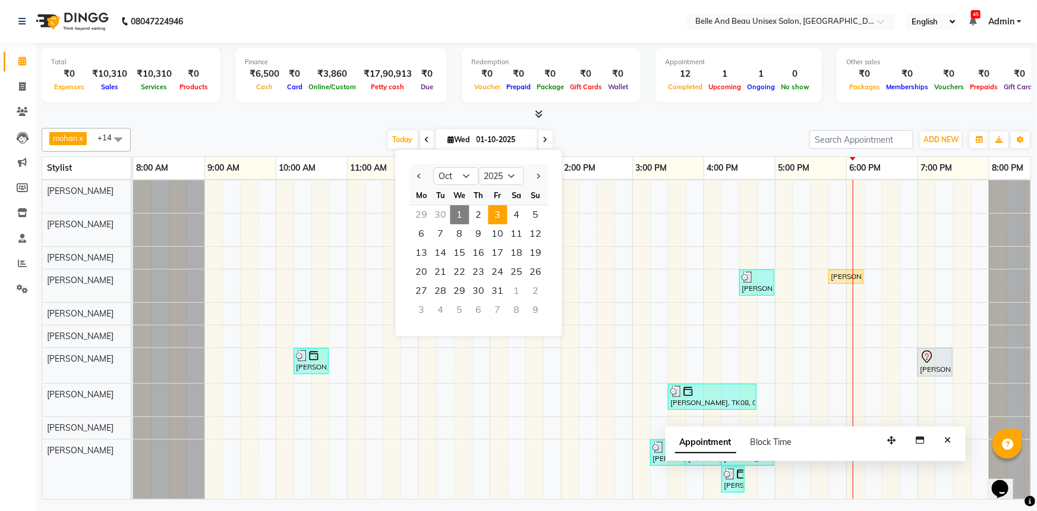
click at [489, 219] on span "3" at bounding box center [498, 214] width 19 height 19
type input "03-10-2025"
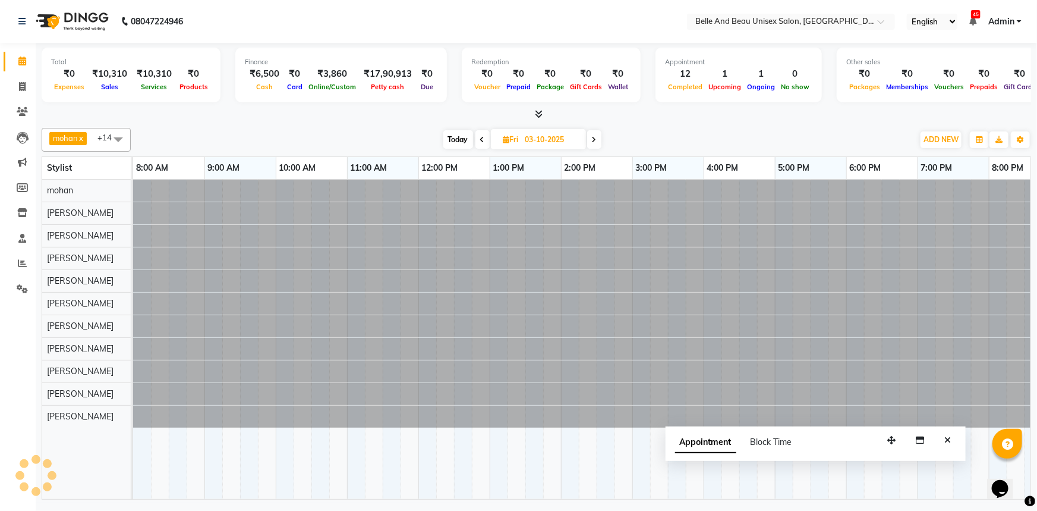
scroll to position [0, 29]
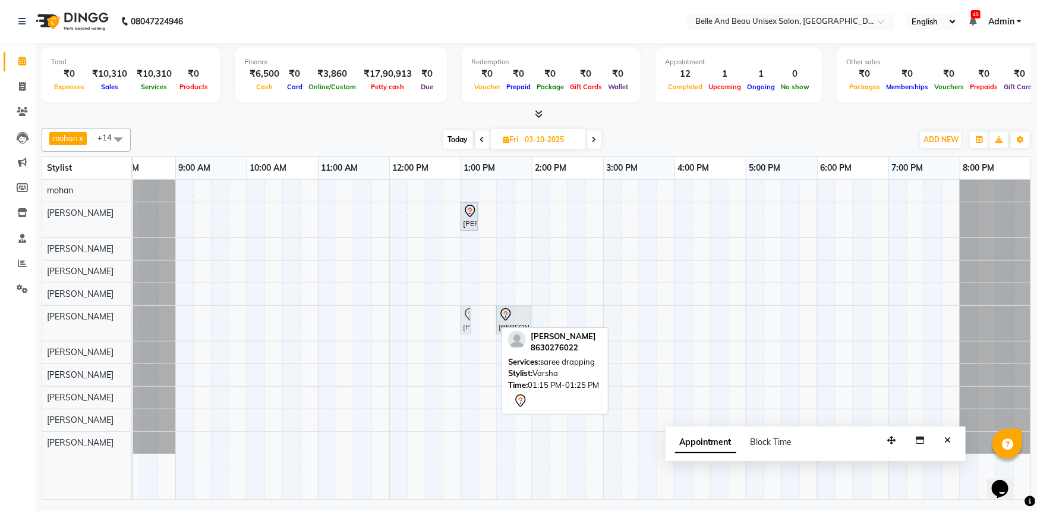
drag, startPoint x: 483, startPoint y: 326, endPoint x: 473, endPoint y: 324, distance: 10.3
click at [104, 322] on div "Ayushi Maam, 01:15 PM-01:25 PM, saree drapping Ayushi Maam, 01:30 PM-02:00 PM, …" at bounding box center [104, 323] width 0 height 35
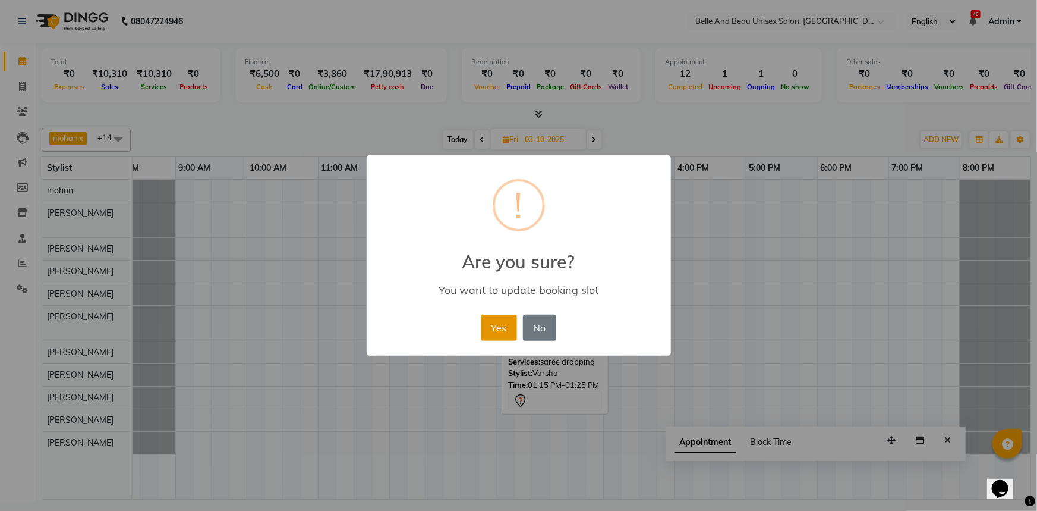
click at [488, 329] on button "Yes" at bounding box center [499, 327] width 36 height 26
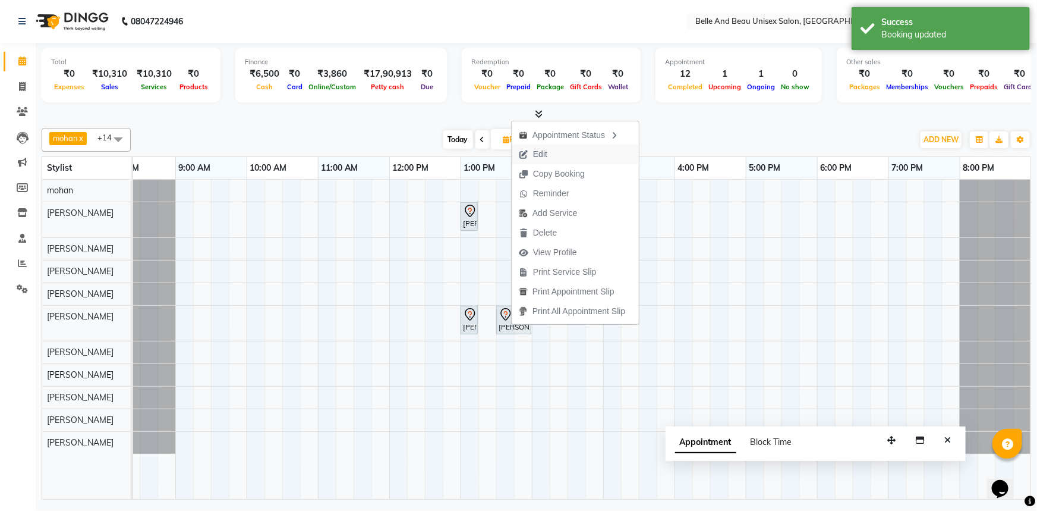
click at [546, 161] on span "Edit" at bounding box center [533, 154] width 43 height 20
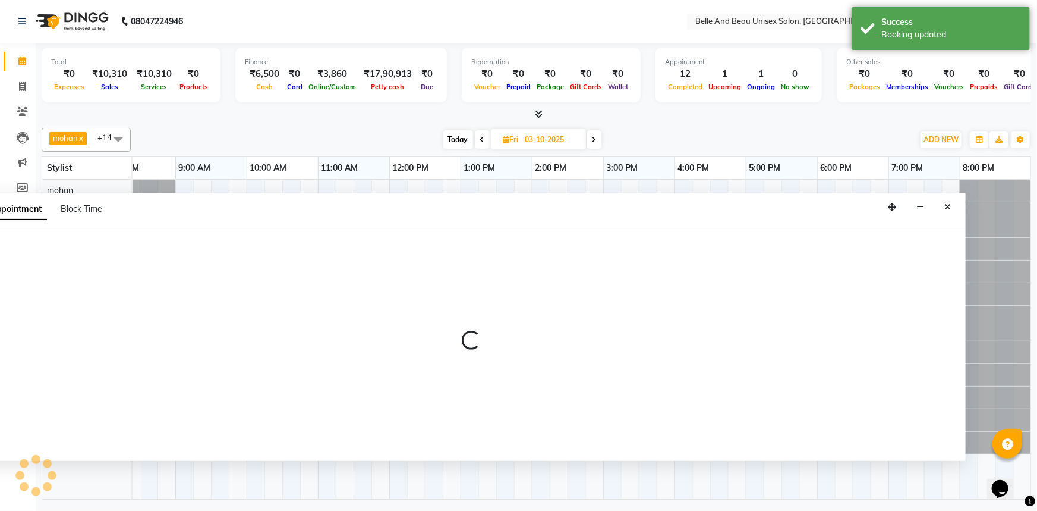
select select "tentative"
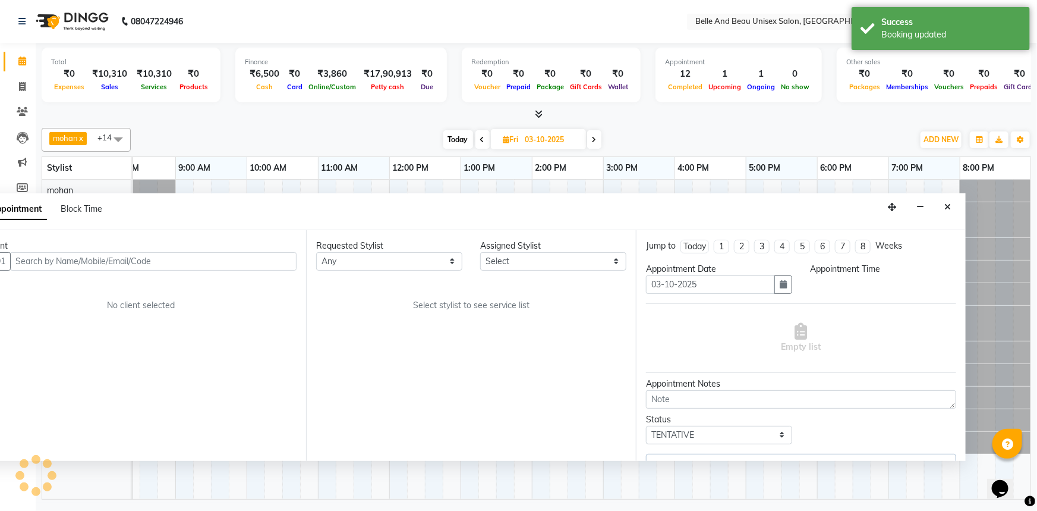
scroll to position [0, 0]
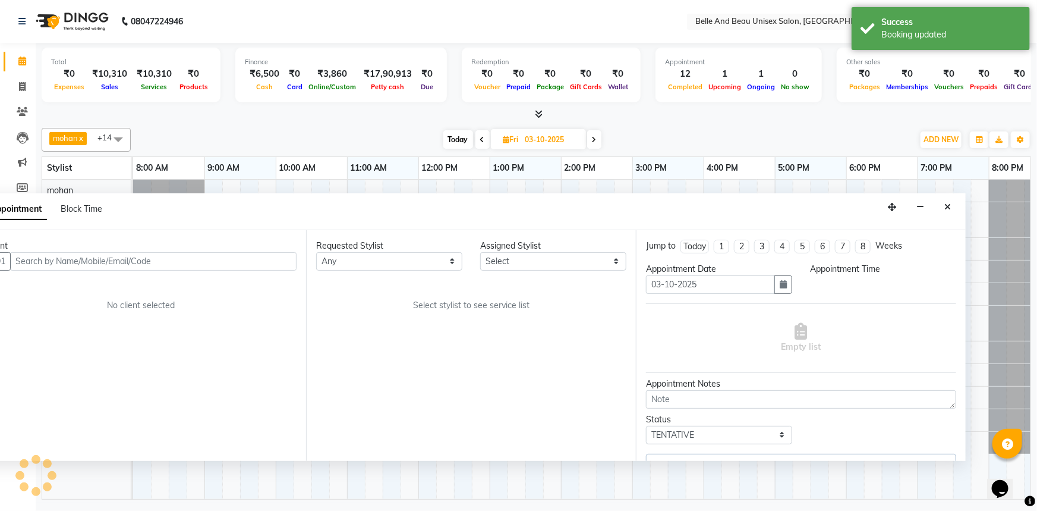
select select "780"
select select "60511"
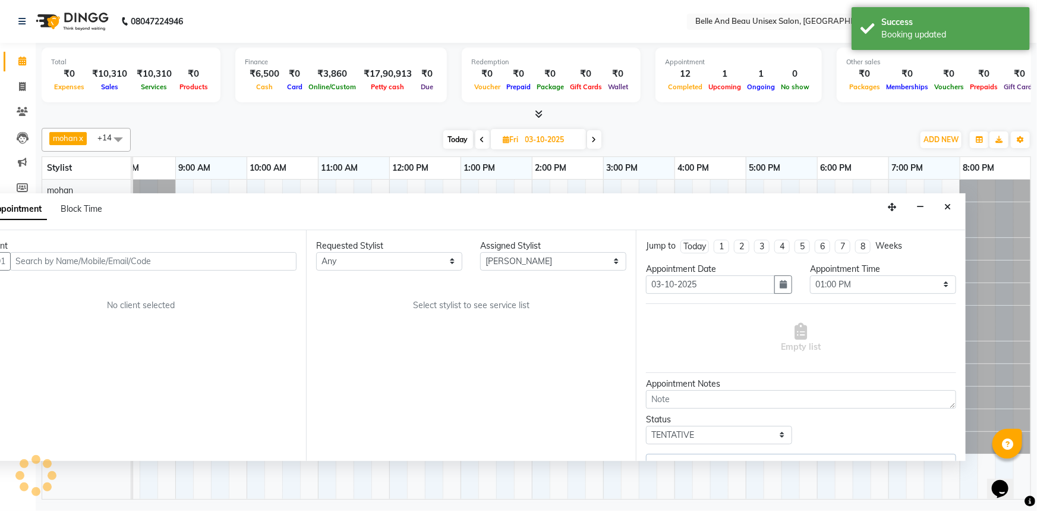
select select "3555"
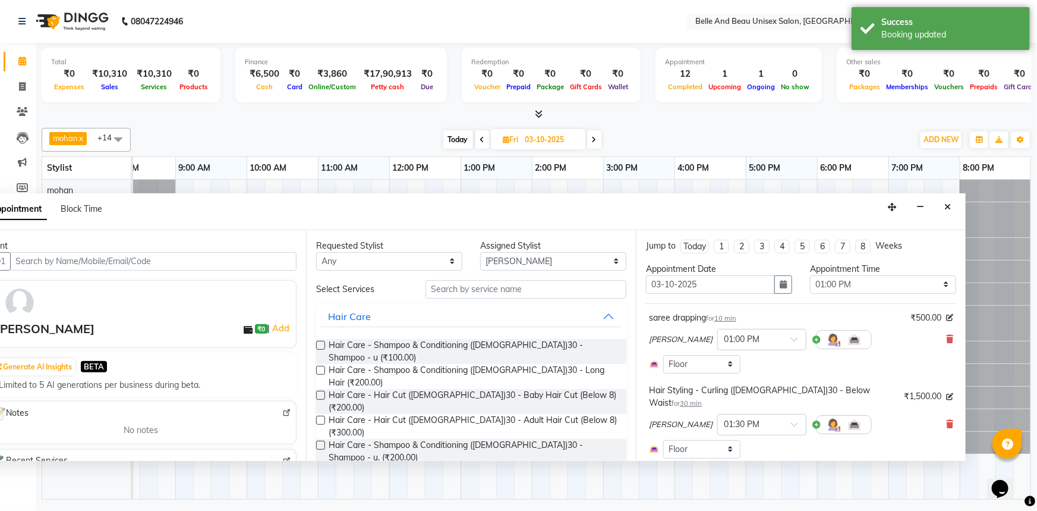
select select "3555"
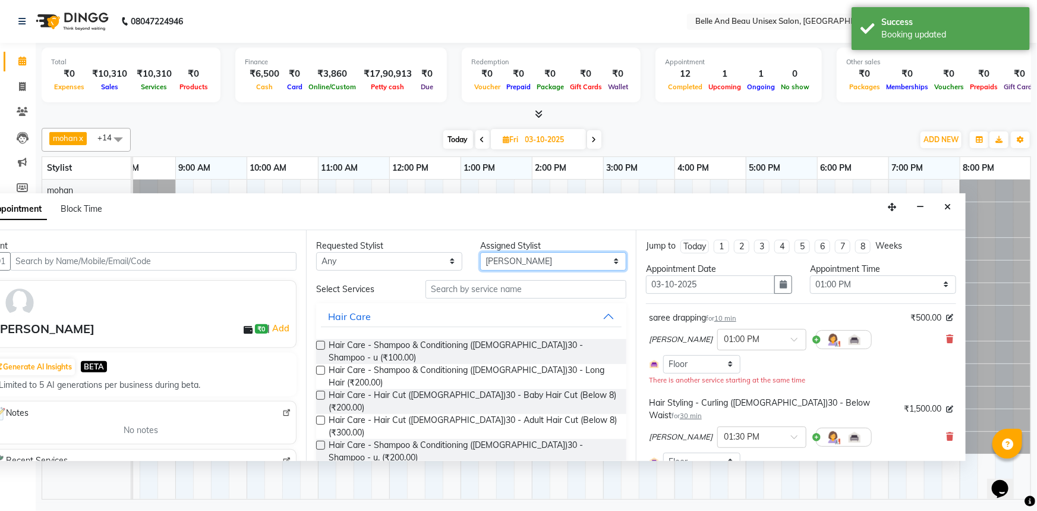
click at [519, 261] on select "Select AVINASH TANDI Gaurav Mandavgane mohan Mukesh Shrivas Nibha Rahul Sen Rek…" at bounding box center [553, 261] width 146 height 18
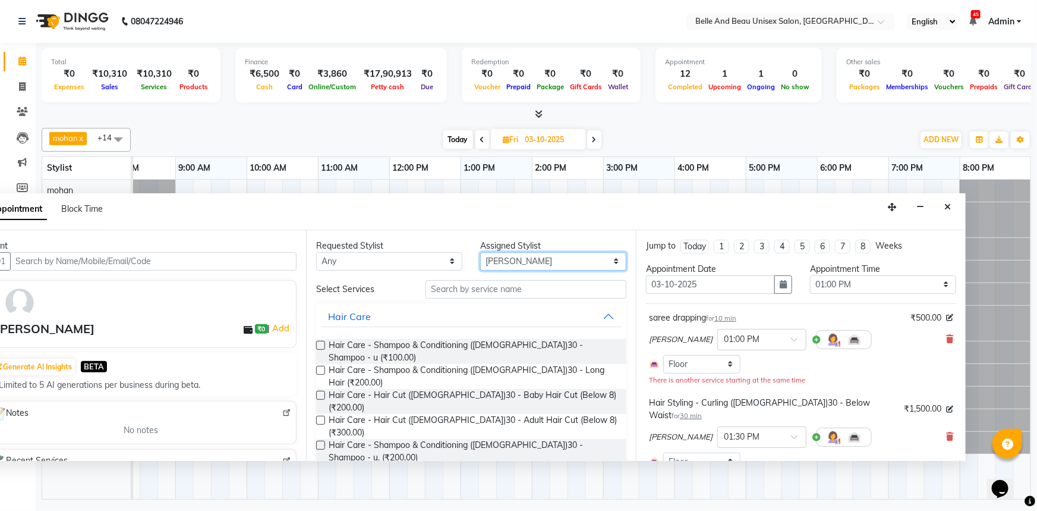
select select "59222"
click at [480, 252] on select "Select AVINASH TANDI Gaurav Mandavgane mohan Mukesh Shrivas Nibha Rahul Sen Rek…" at bounding box center [553, 261] width 146 height 18
click at [476, 291] on input "text" at bounding box center [526, 289] width 201 height 18
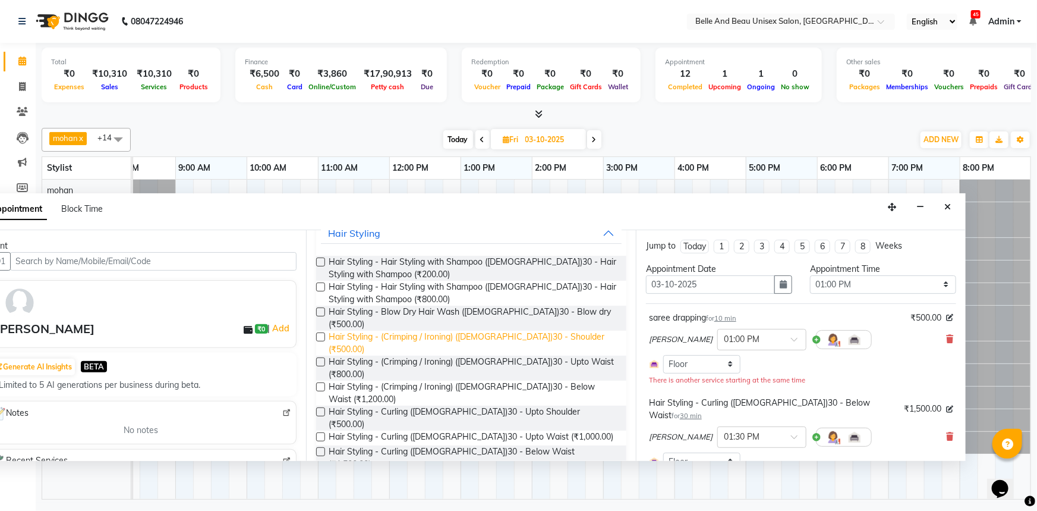
scroll to position [92, 0]
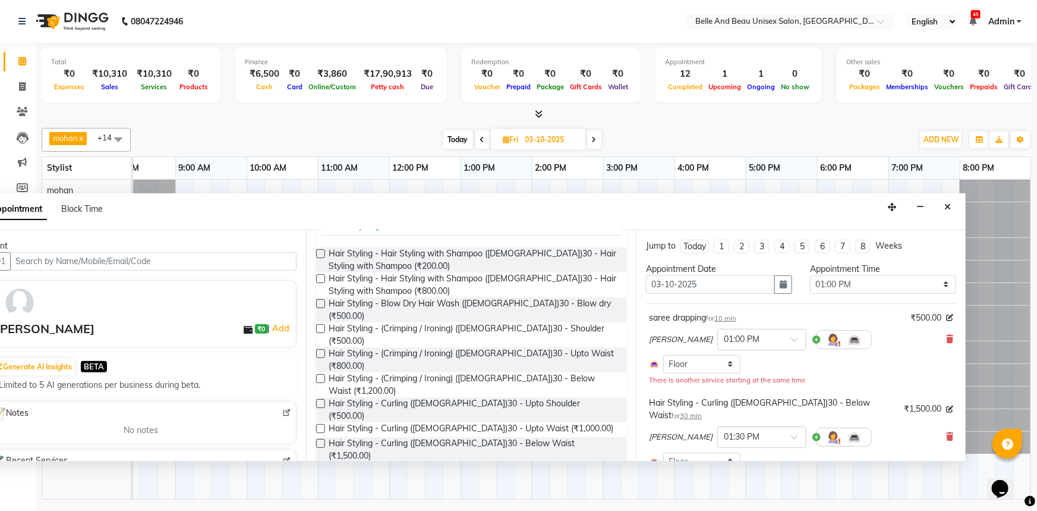
type input "hair sty"
click at [319, 439] on label at bounding box center [320, 443] width 9 height 9
click at [319, 440] on input "checkbox" at bounding box center [320, 444] width 8 height 8
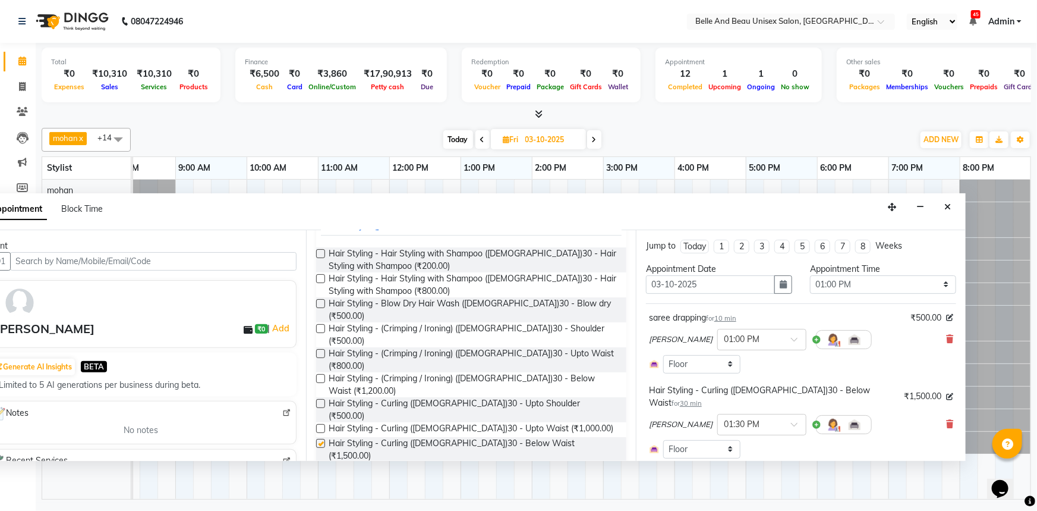
checkbox input "false"
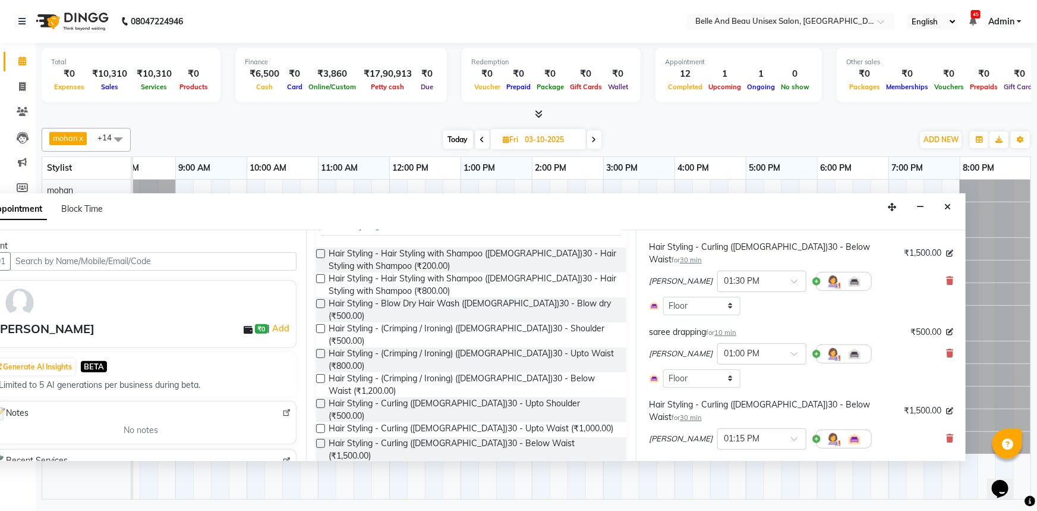
scroll to position [253, 0]
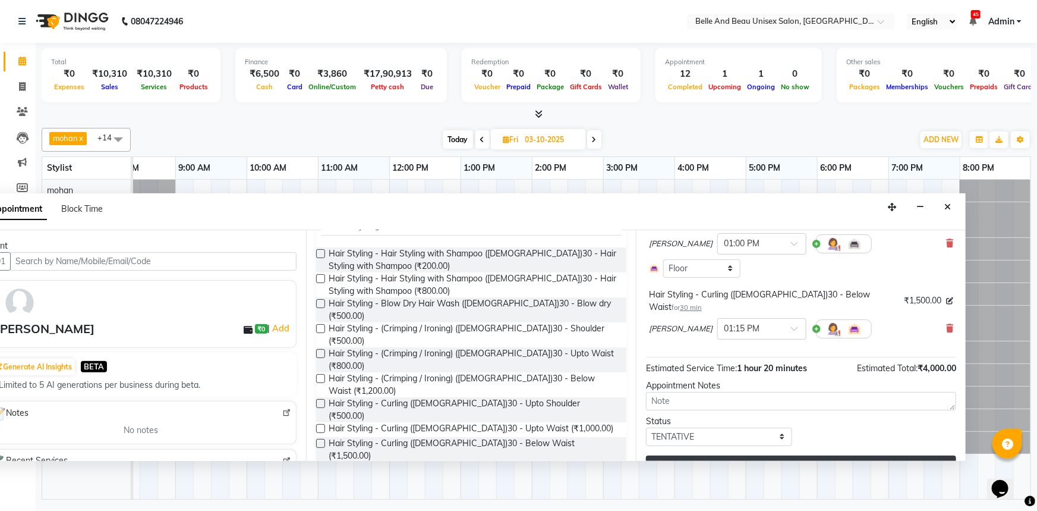
click at [731, 455] on button "Update" at bounding box center [801, 465] width 310 height 21
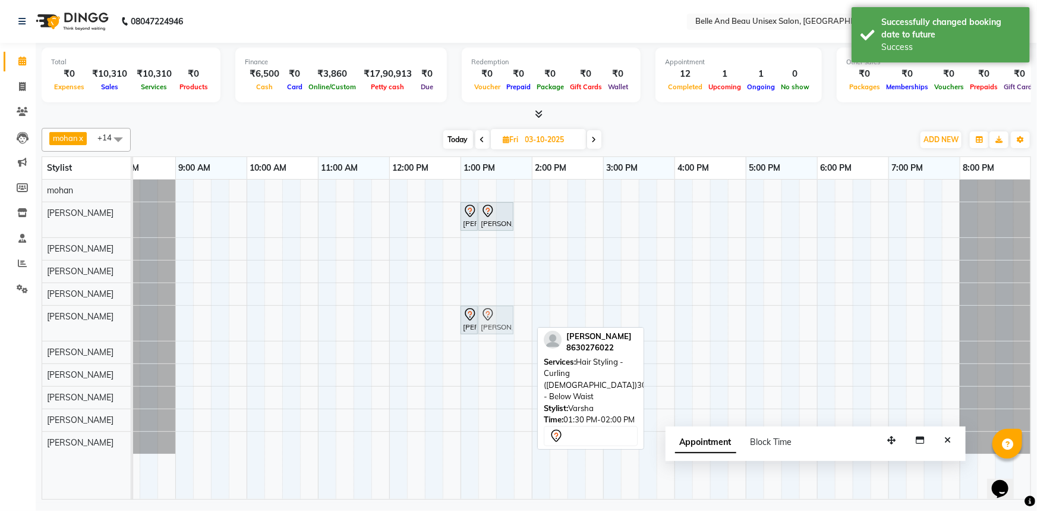
click at [104, 324] on div "Ayushi Maam, 01:00 PM-01:10 PM, saree drapping Ayushi Maam, 01:30 PM-02:00 PM, …" at bounding box center [104, 323] width 0 height 35
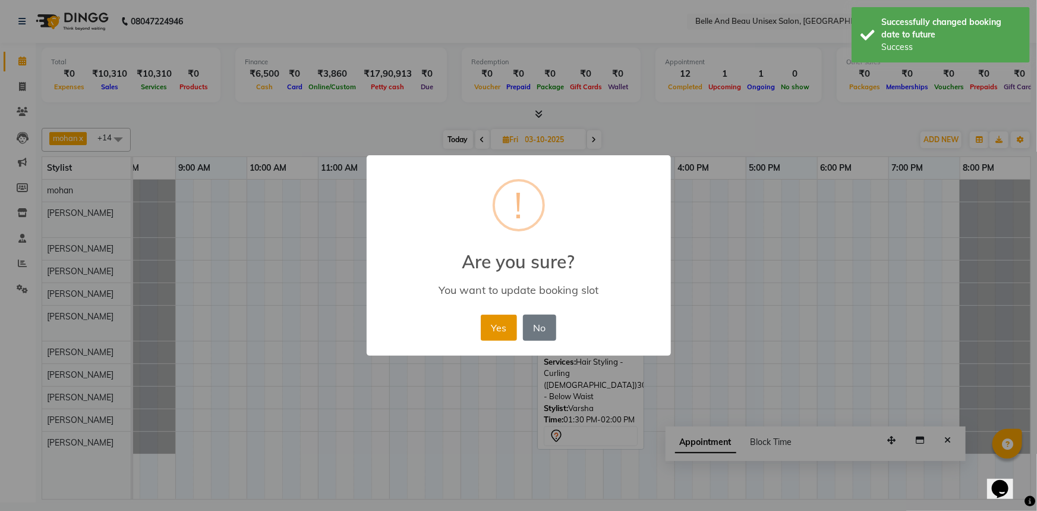
click at [506, 327] on button "Yes" at bounding box center [499, 327] width 36 height 26
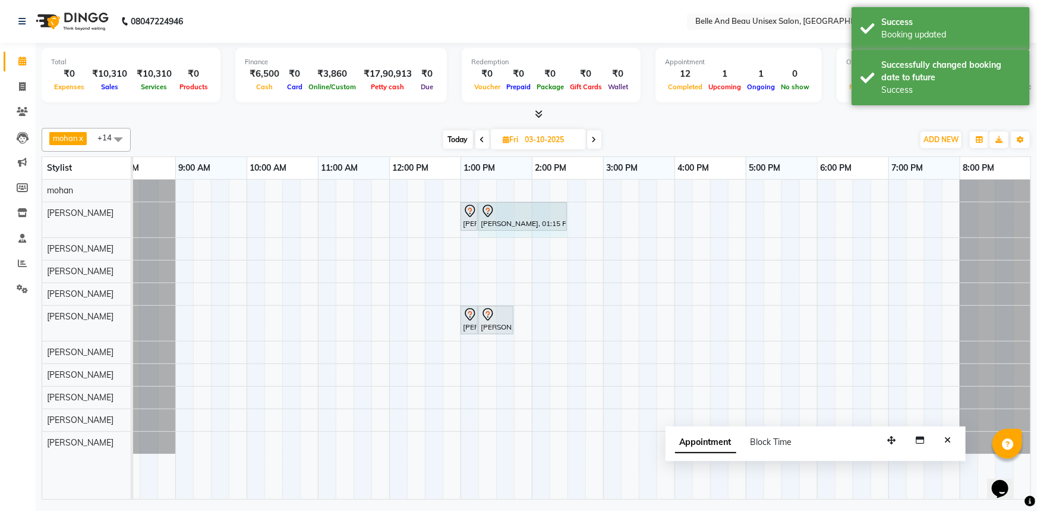
drag, startPoint x: 512, startPoint y: 208, endPoint x: 563, endPoint y: 236, distance: 58.3
click at [563, 236] on div "Ayushi Maam, 01:00 PM-01:10 PM, saree drapping Ayushi Maam, 01:15 PM-01:45 PM, …" at bounding box center [567, 219] width 927 height 35
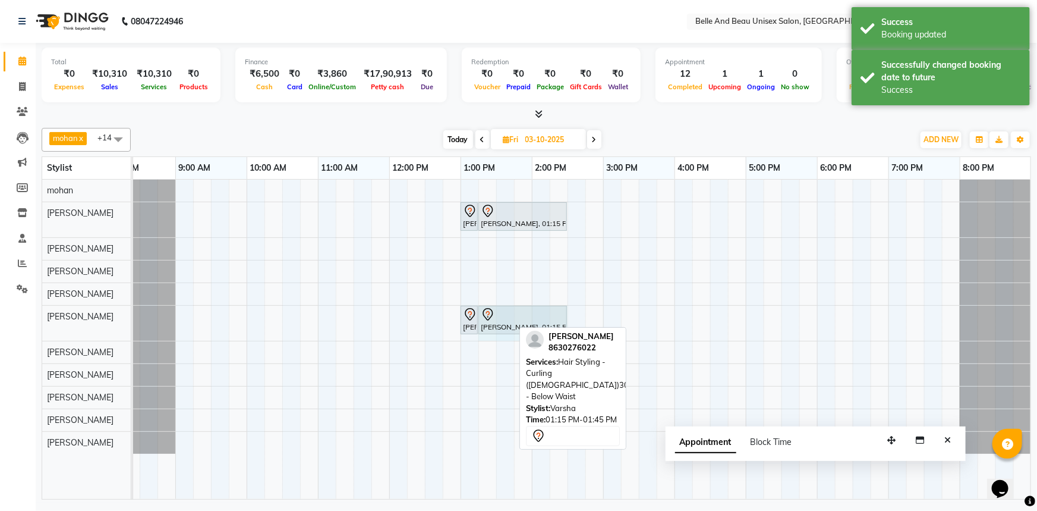
drag, startPoint x: 511, startPoint y: 323, endPoint x: 563, endPoint y: 330, distance: 52.8
click at [563, 330] on div "mohan x Nibha x Rahul Sen x Rekha Agarwal x Rihan khan x varsha x Gaurav Mandav…" at bounding box center [537, 311] width 990 height 376
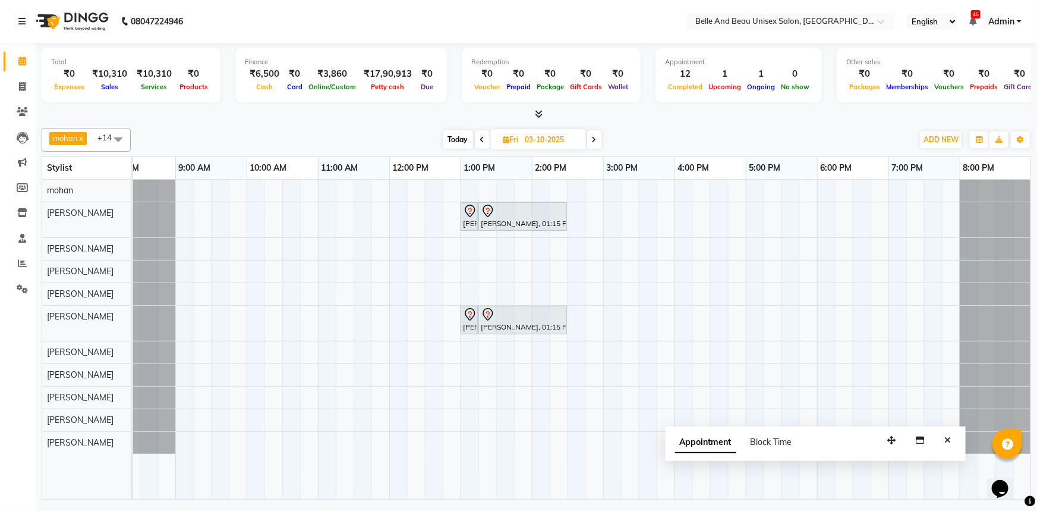
click at [453, 140] on span "Today" at bounding box center [458, 139] width 30 height 18
type input "01-10-2025"
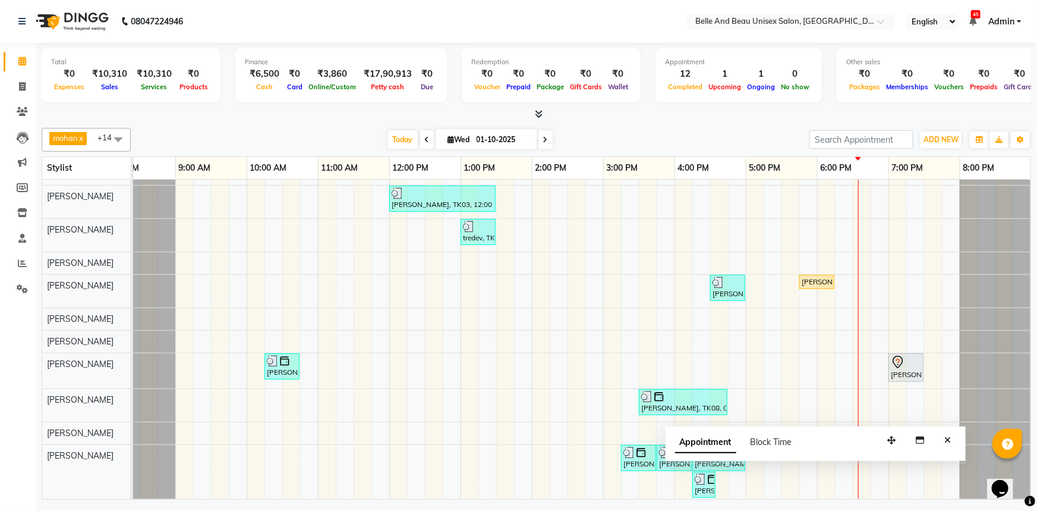
scroll to position [42, 0]
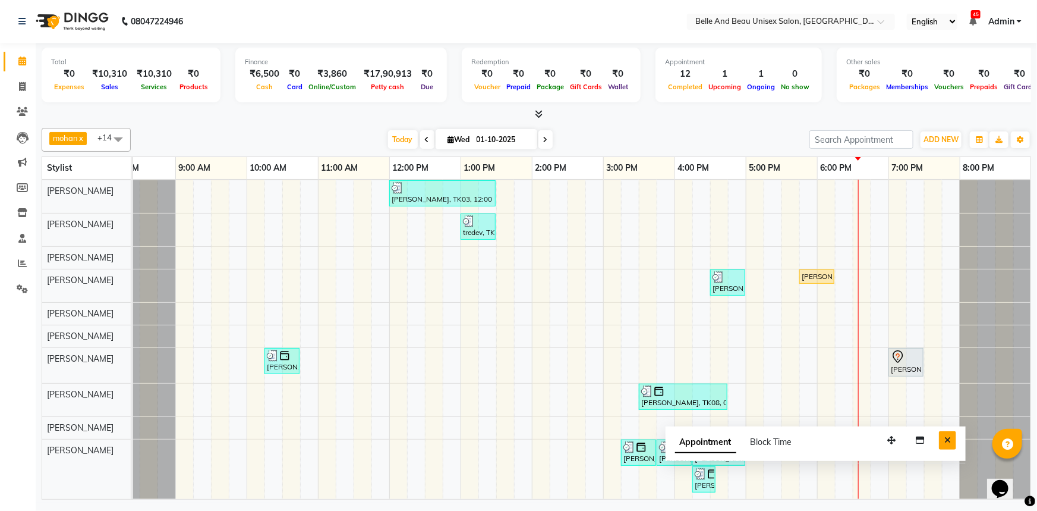
click at [947, 440] on icon "Close" at bounding box center [948, 440] width 7 height 8
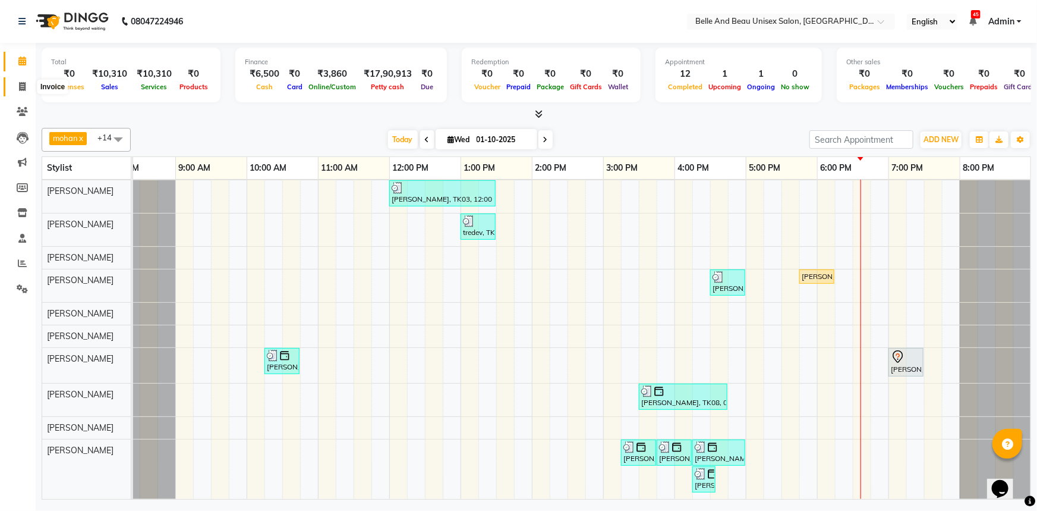
click at [16, 83] on span at bounding box center [22, 87] width 21 height 14
select select "7066"
select select "service"
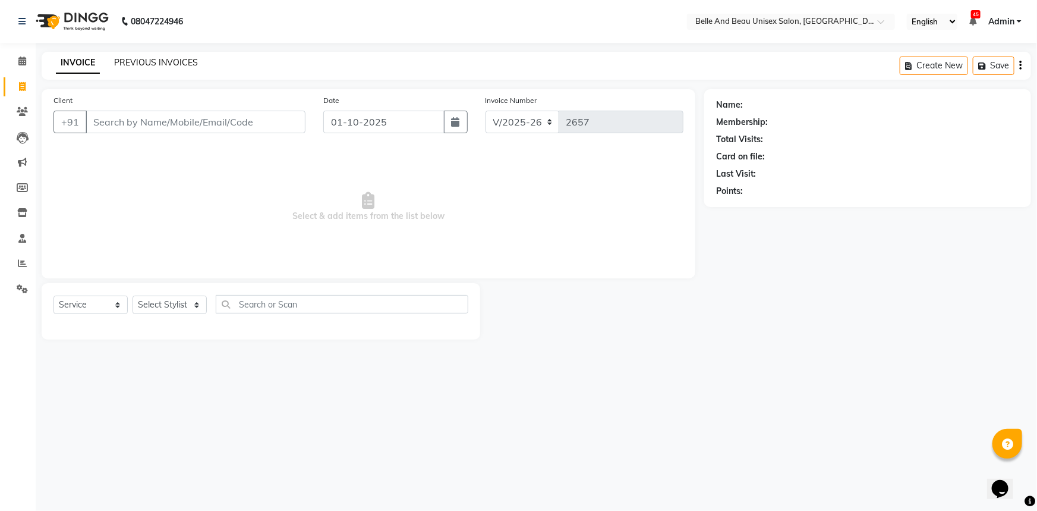
select select "60511"
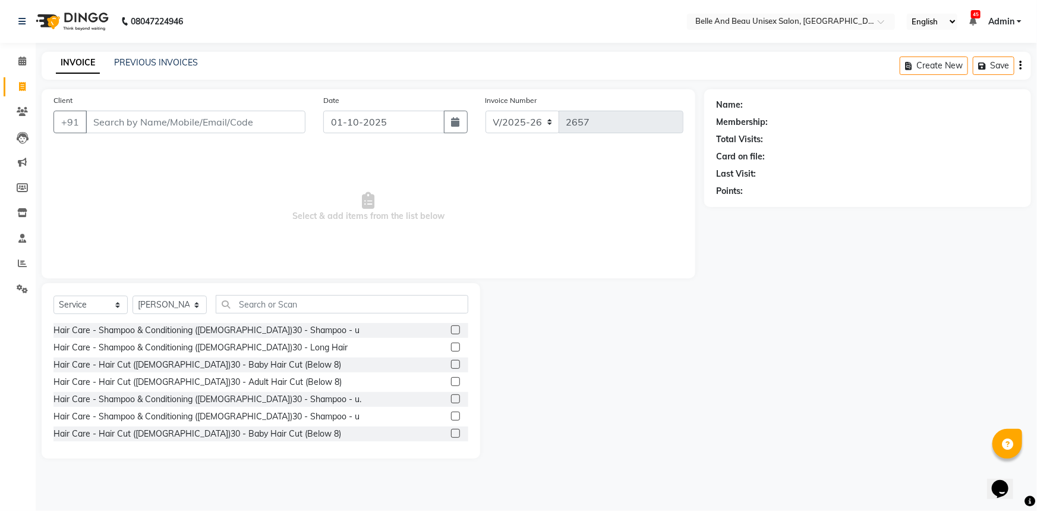
click at [147, 125] on input "Client" at bounding box center [196, 122] width 220 height 23
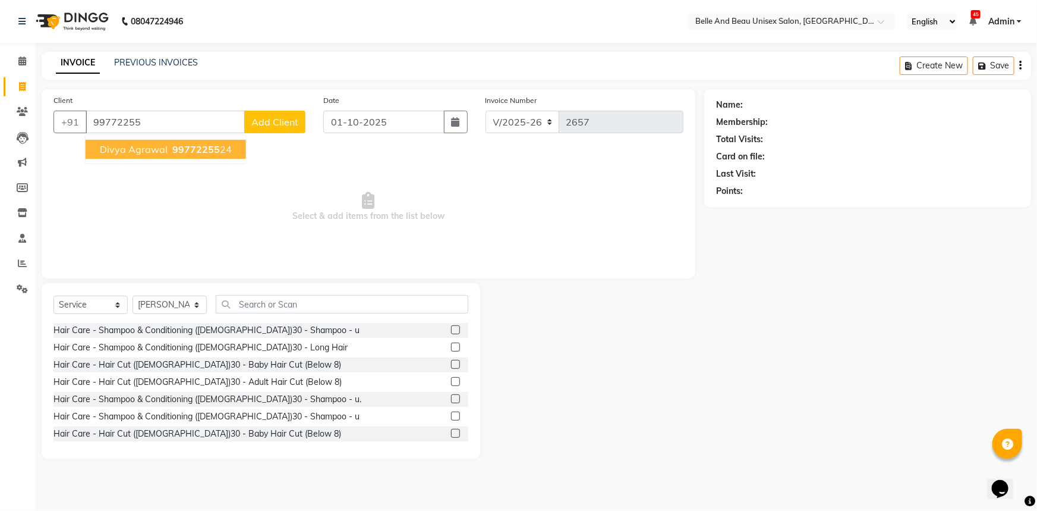
click at [170, 147] on ngb-highlight "99772255 24" at bounding box center [201, 149] width 62 height 12
type input "9977225524"
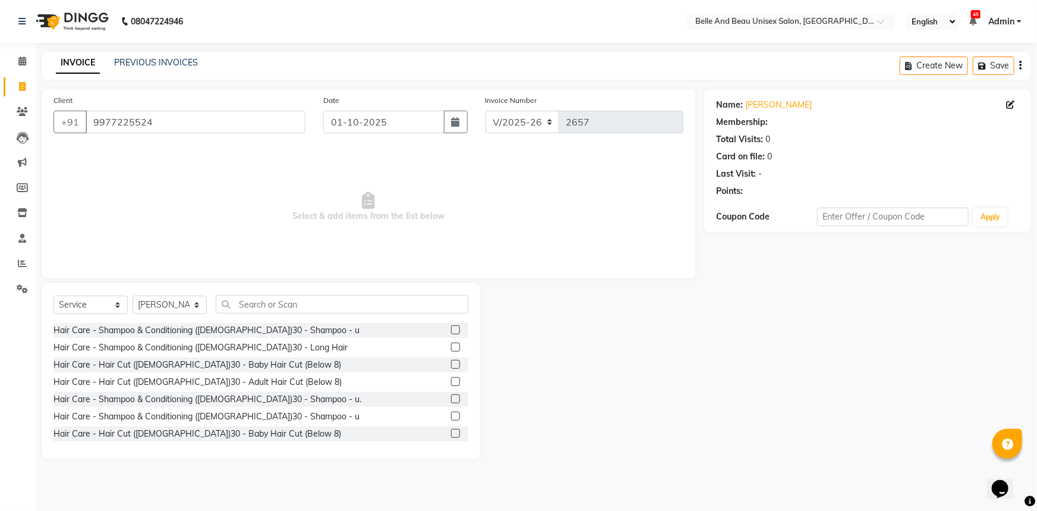
select select "1: Object"
click at [65, 303] on select "Select Service Product Membership Package Voucher Prepaid Gift Card" at bounding box center [90, 304] width 74 height 18
select select "package"
click at [53, 295] on select "Select Service Product Membership Package Voucher Prepaid Gift Card" at bounding box center [90, 304] width 74 height 18
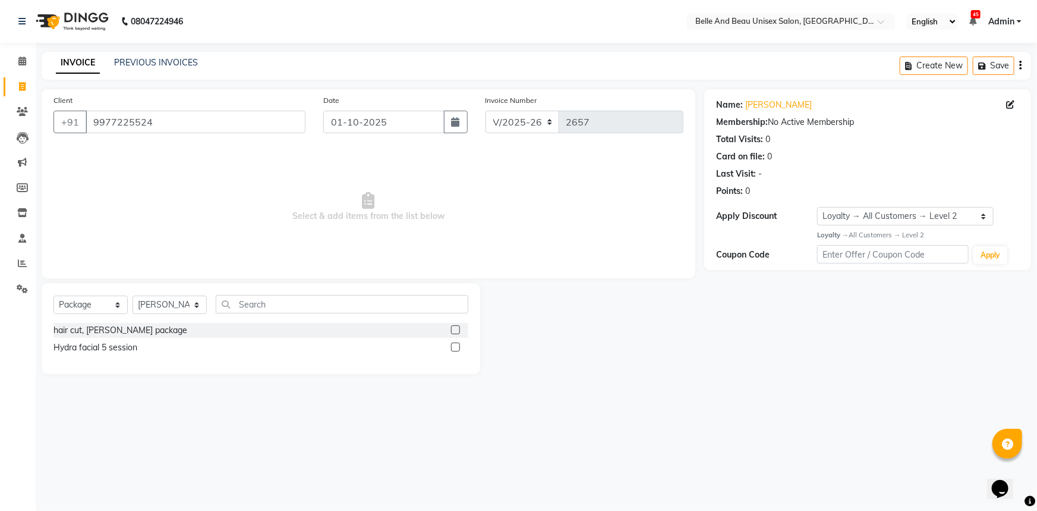
click at [627, 381] on main "INVOICE PREVIOUS INVOICES Create New Save Client +91 9977225524 Date 01-10-2025…" at bounding box center [537, 222] width 1002 height 340
click at [24, 59] on icon at bounding box center [22, 60] width 8 height 9
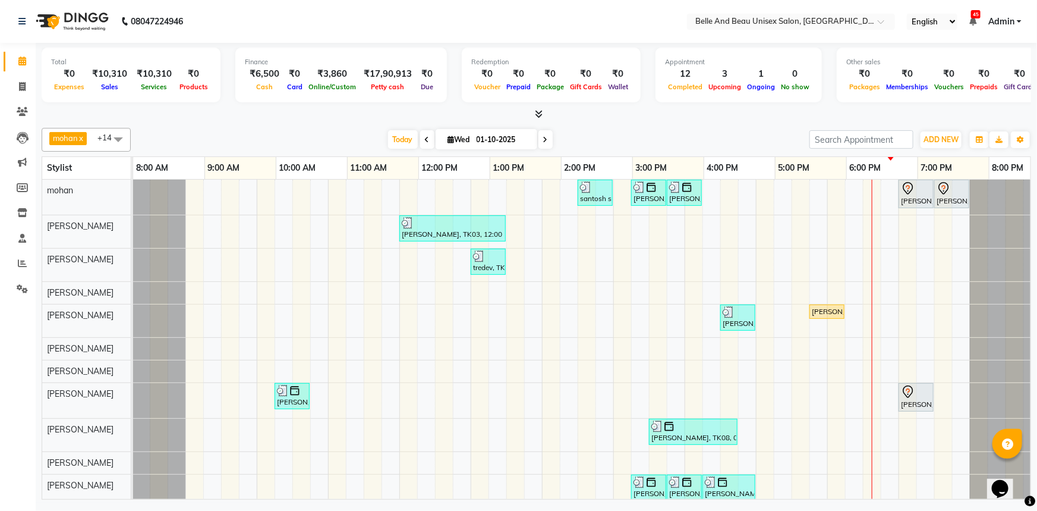
scroll to position [0, 29]
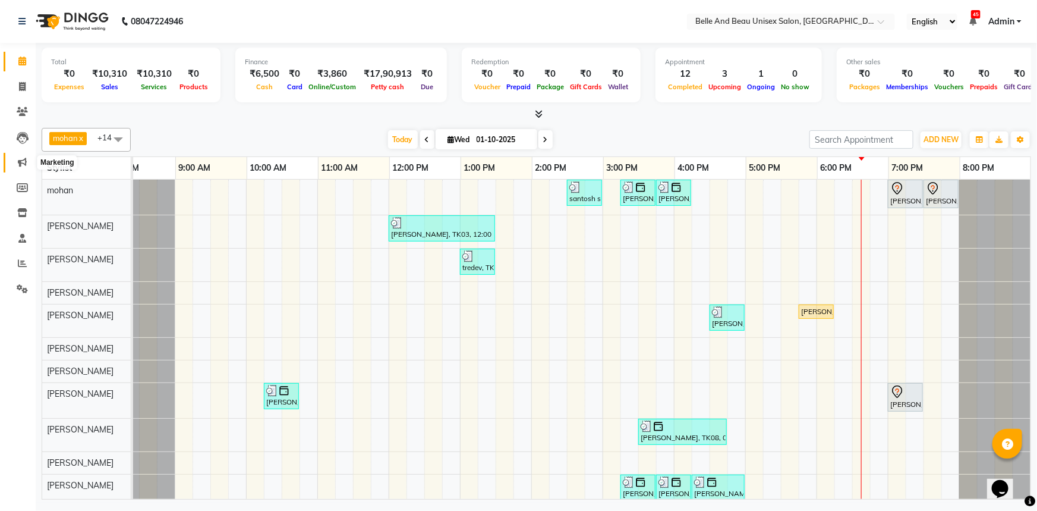
click at [24, 165] on icon at bounding box center [22, 162] width 9 height 9
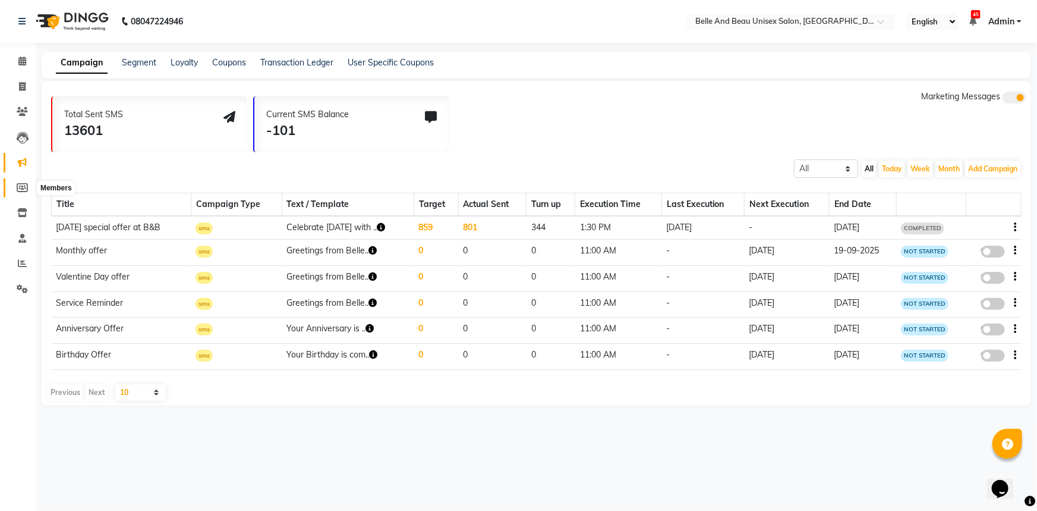
click at [27, 189] on icon at bounding box center [22, 187] width 11 height 9
select select
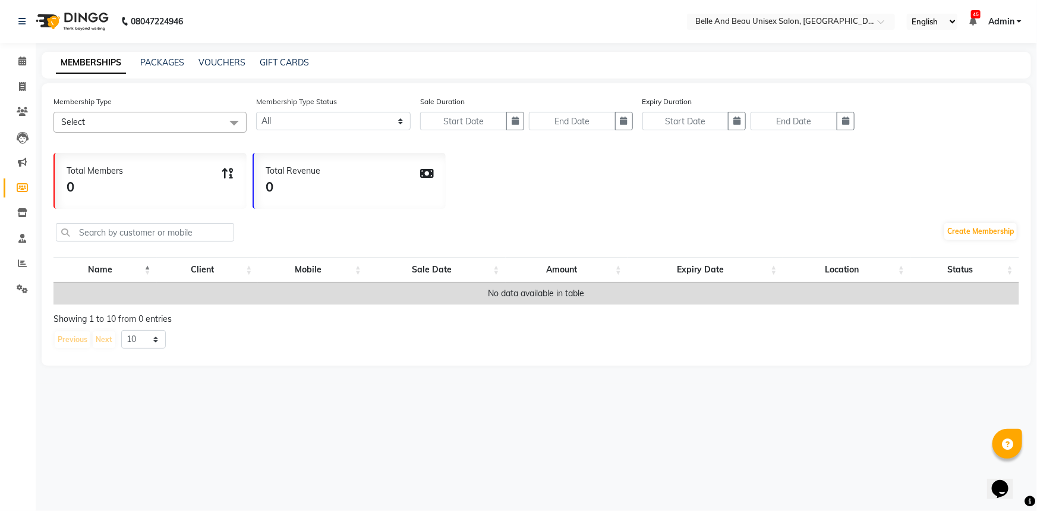
click at [171, 55] on div "MEMBERSHIPS PACKAGES VOUCHERS GIFT CARDS" at bounding box center [537, 65] width 990 height 27
click at [171, 58] on link "PACKAGES" at bounding box center [162, 62] width 44 height 11
select select
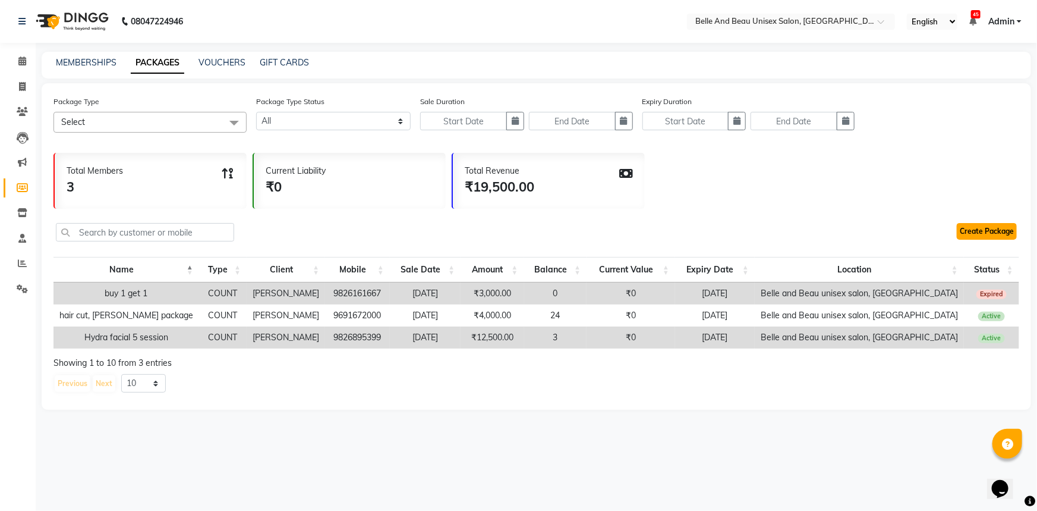
click at [994, 228] on link "Create Package" at bounding box center [987, 231] width 60 height 17
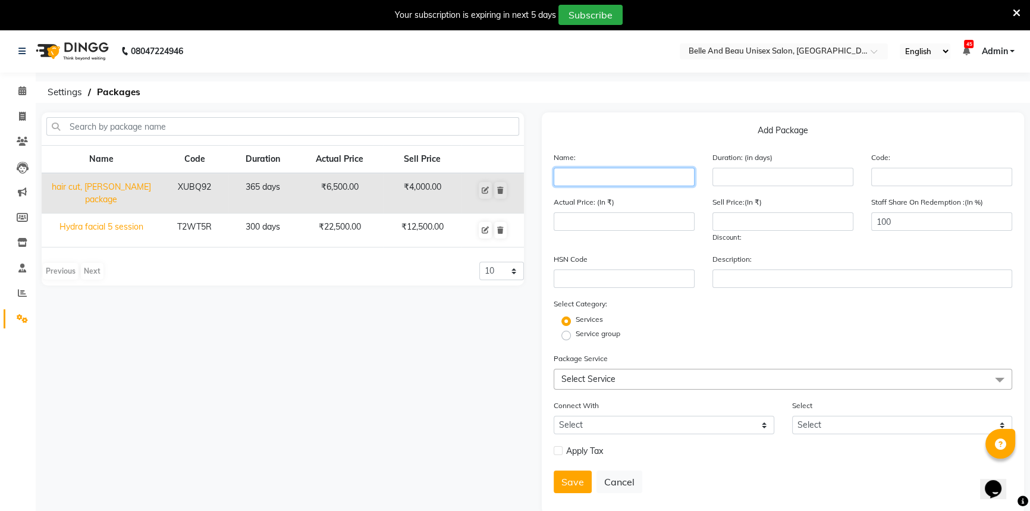
click at [585, 174] on input "text" at bounding box center [623, 177] width 141 height 18
type input "kanpeki kintsugi"
click at [742, 184] on input "number" at bounding box center [782, 177] width 141 height 18
type input "90"
click at [603, 225] on input "number" at bounding box center [623, 221] width 141 height 18
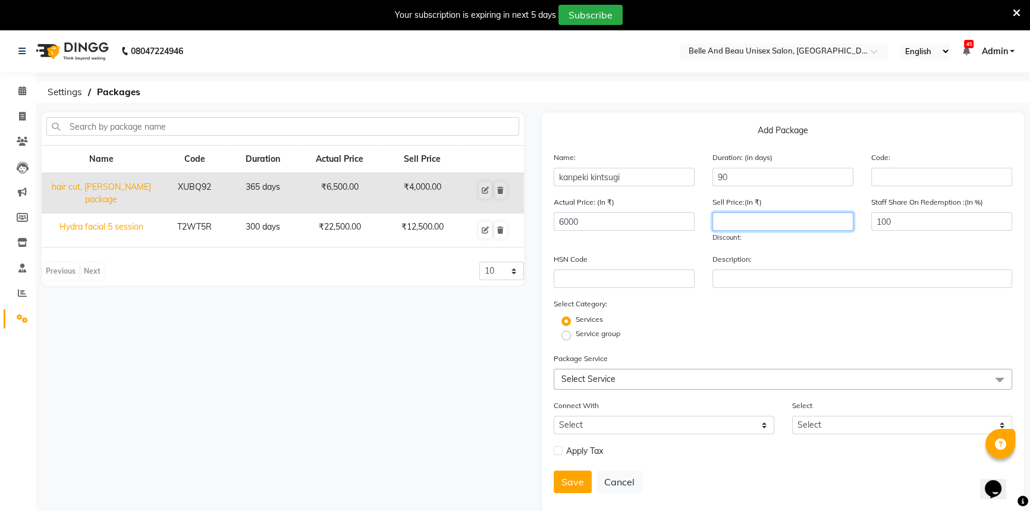
click at [756, 222] on input "number" at bounding box center [782, 221] width 141 height 18
click at [594, 223] on input "6000" at bounding box center [623, 221] width 141 height 18
type input "6"
type input "18000"
type input "14400"
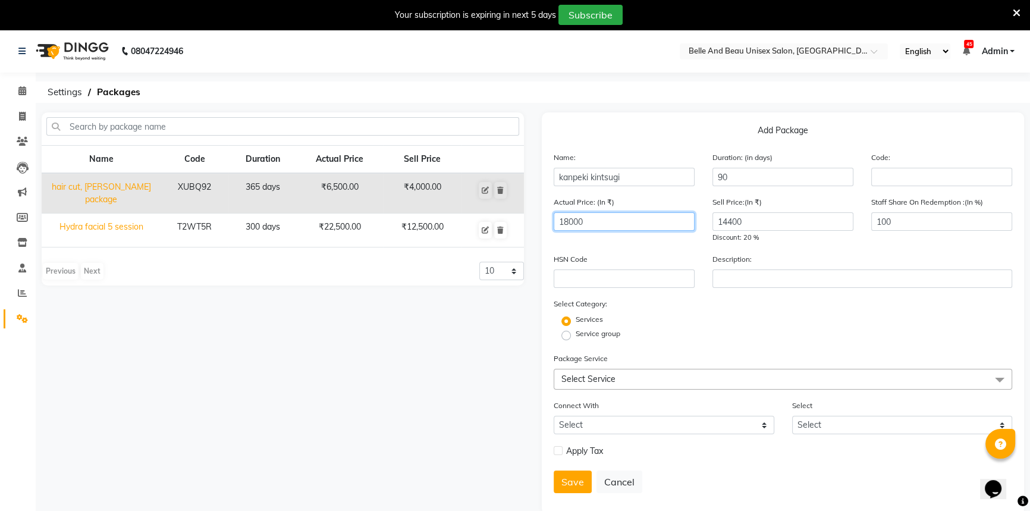
click at [594, 223] on input "18000" at bounding box center [623, 221] width 141 height 18
type input "17600"
click at [779, 225] on input "14400" at bounding box center [782, 221] width 141 height 18
type input "14000"
click at [664, 248] on div "Actual Price: (In ₹) 17600 Sell Price:(In ₹) 14000 Discount: 20.45 % Staff Shar…" at bounding box center [783, 224] width 476 height 57
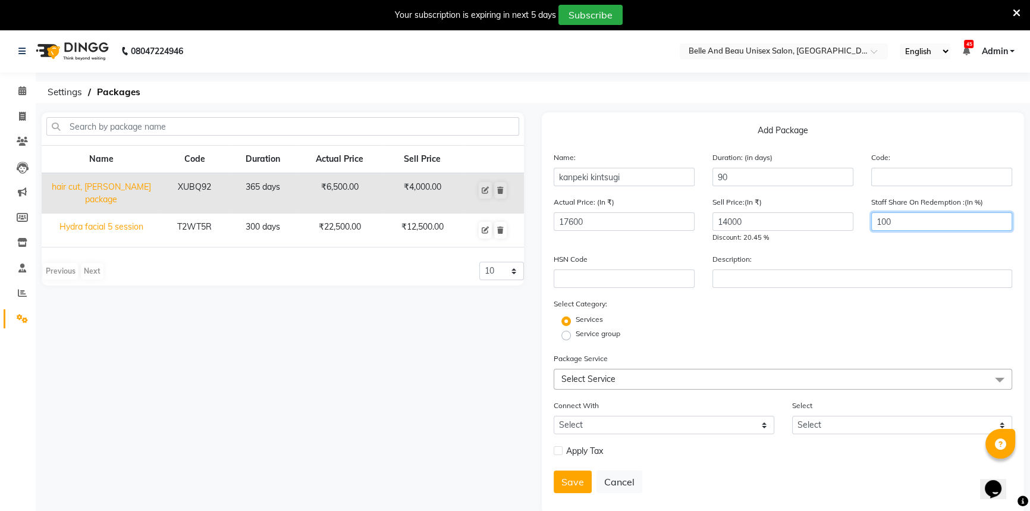
click at [931, 218] on input "100" at bounding box center [941, 221] width 141 height 18
click at [942, 256] on div "Description:" at bounding box center [861, 270] width 317 height 35
click at [938, 222] on input "100" at bounding box center [941, 221] width 141 height 18
type input "1"
type input "20"
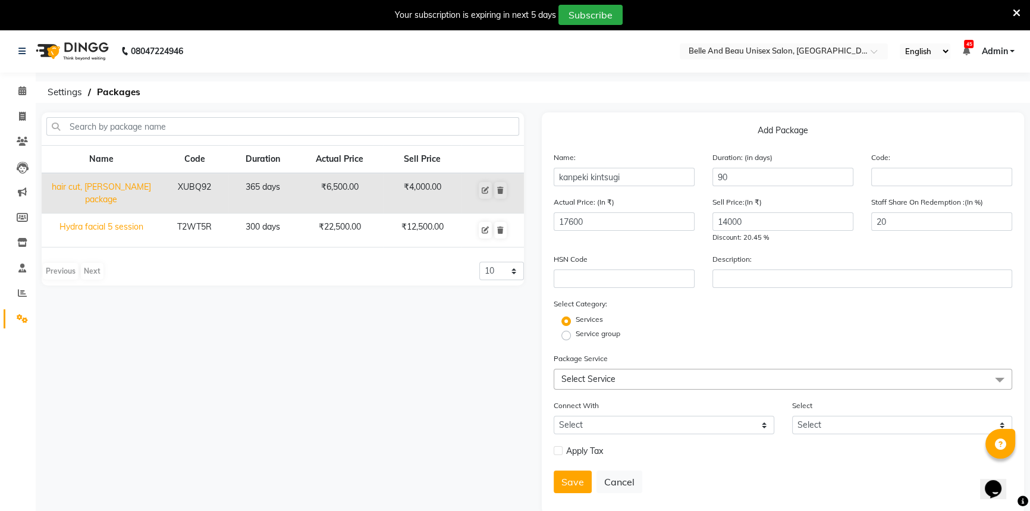
click at [927, 240] on div "Staff Share On Redemption :(In %) 20" at bounding box center [941, 220] width 159 height 48
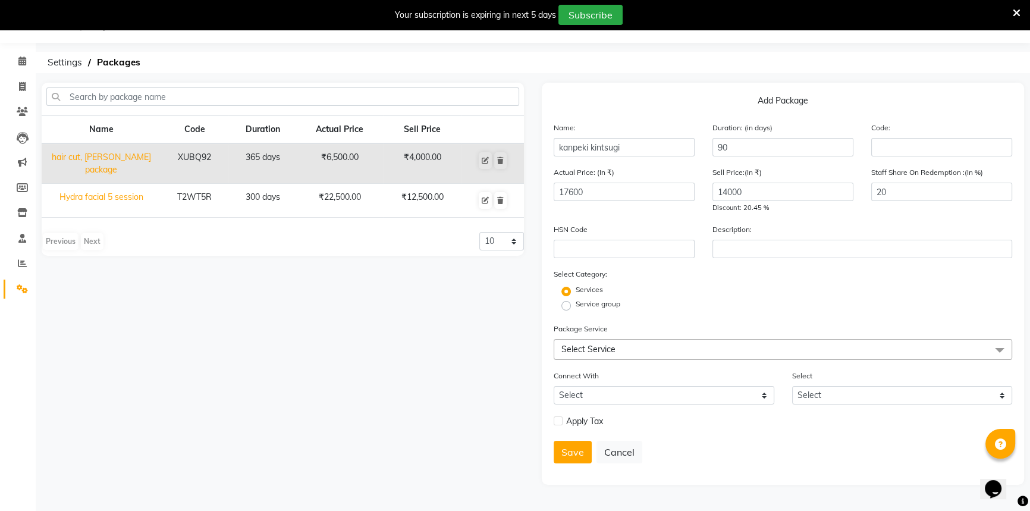
click at [634, 351] on span "Select Service" at bounding box center [782, 349] width 458 height 21
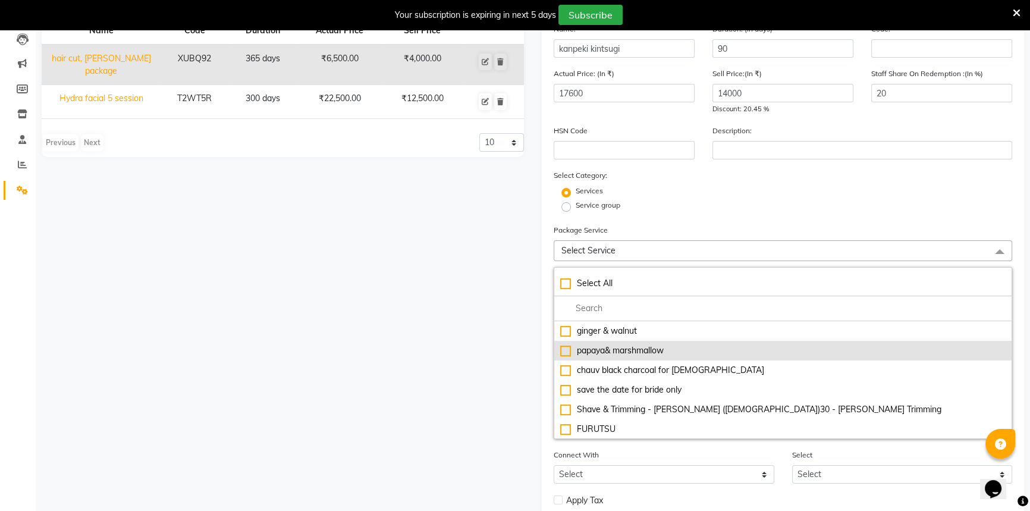
scroll to position [137, 0]
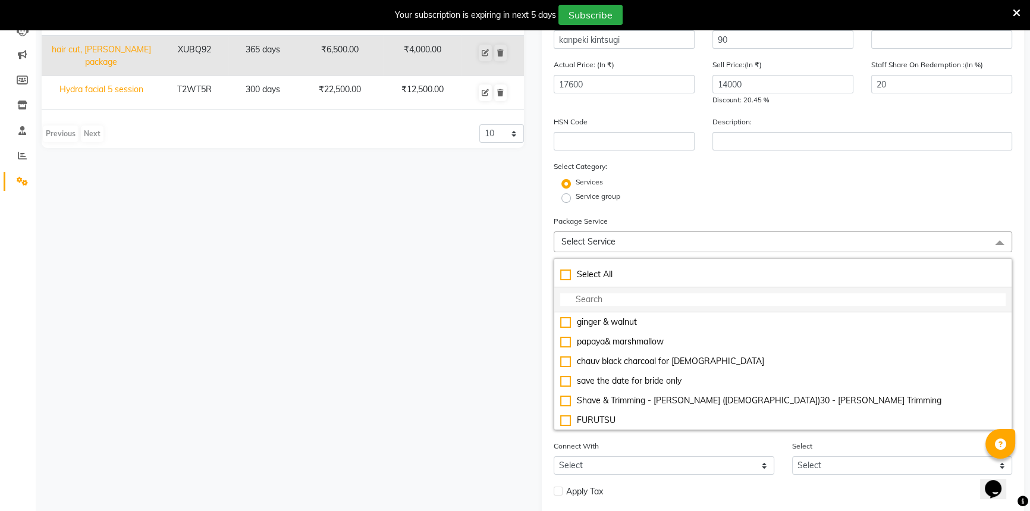
click at [642, 303] on input "multiselect-search" at bounding box center [782, 299] width 445 height 12
type input "ka"
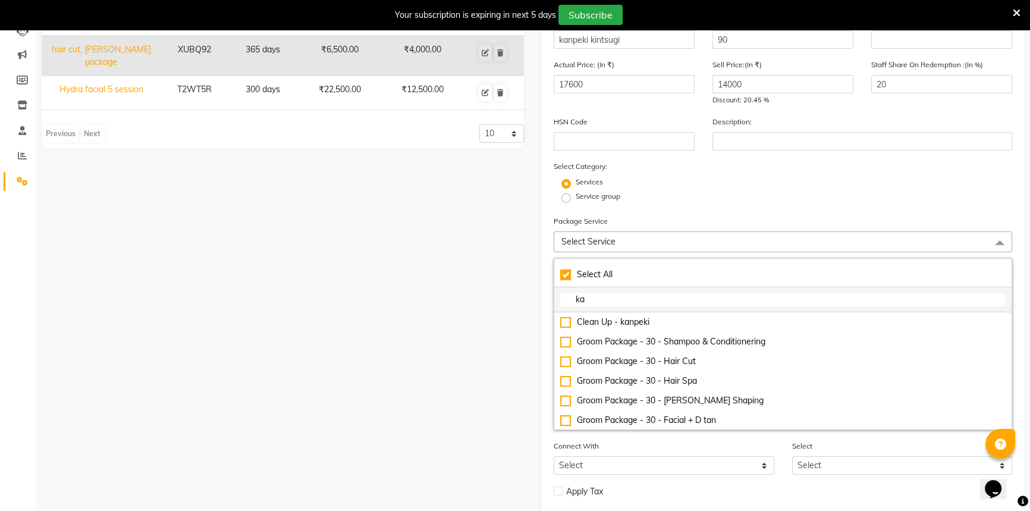
checkbox input "true"
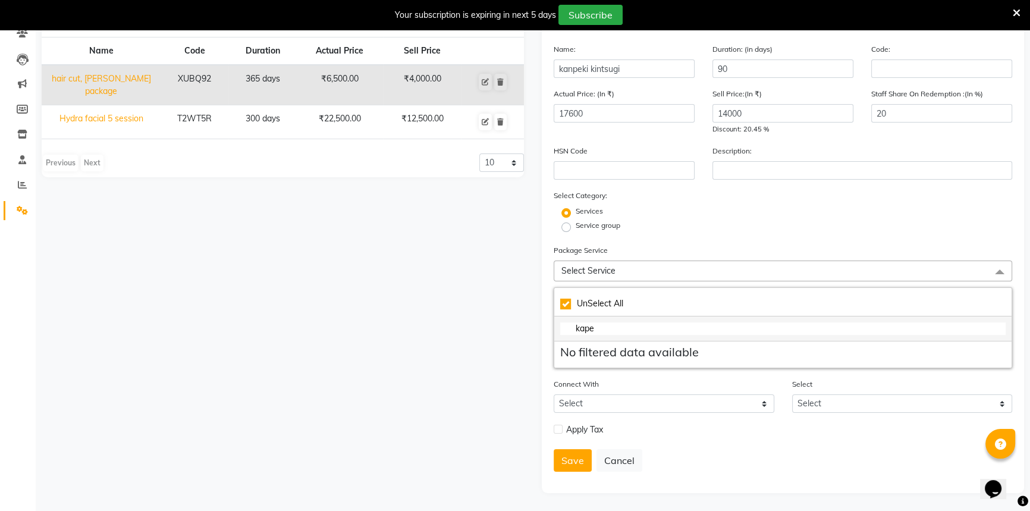
type input "kap"
checkbox input "false"
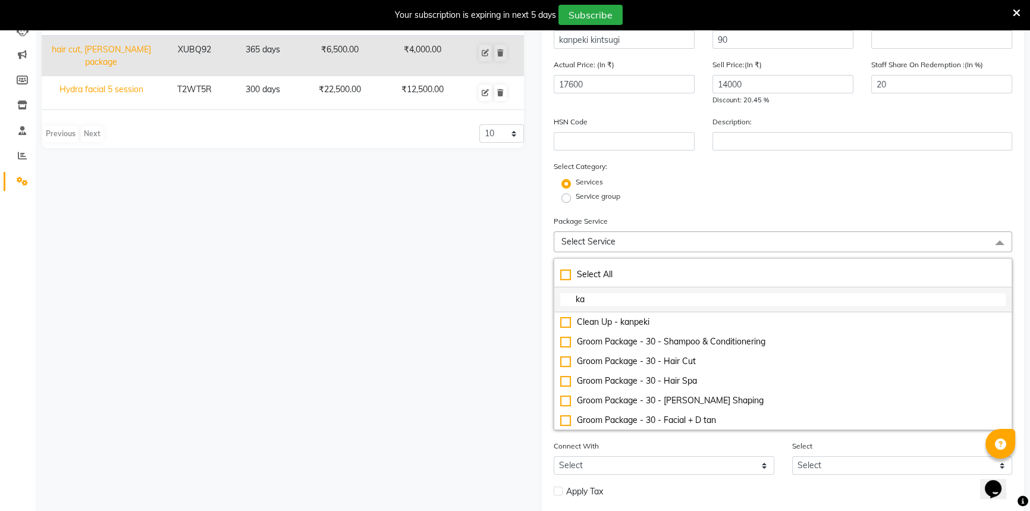
type input "k"
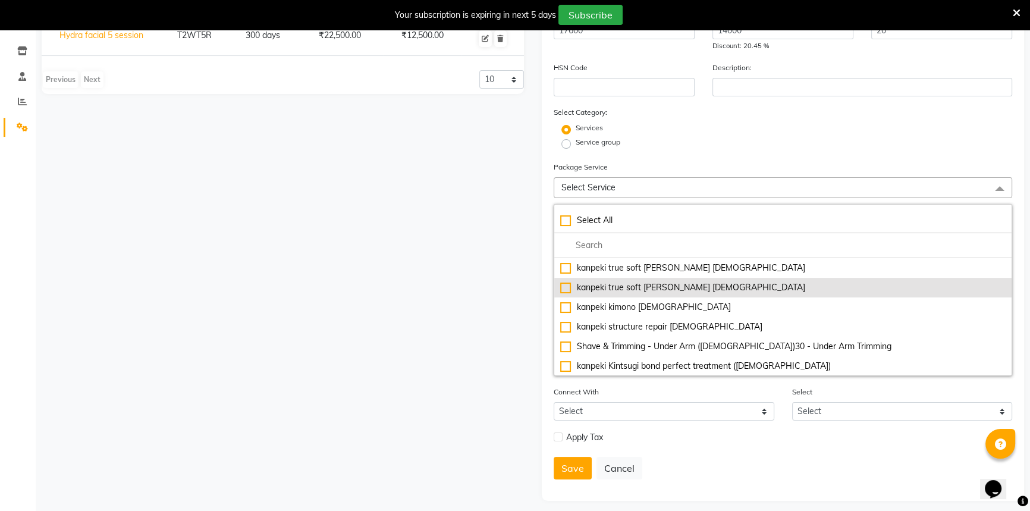
scroll to position [202, 0]
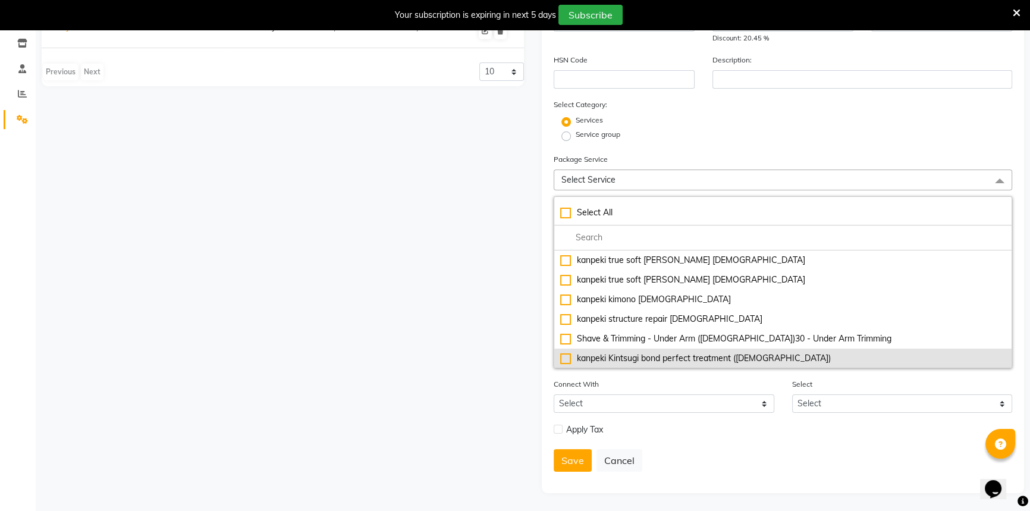
click at [568, 357] on div "kanpeki Kintsugi bond perfect treatment ([DEMOGRAPHIC_DATA])" at bounding box center [782, 358] width 445 height 12
checkbox input "true"
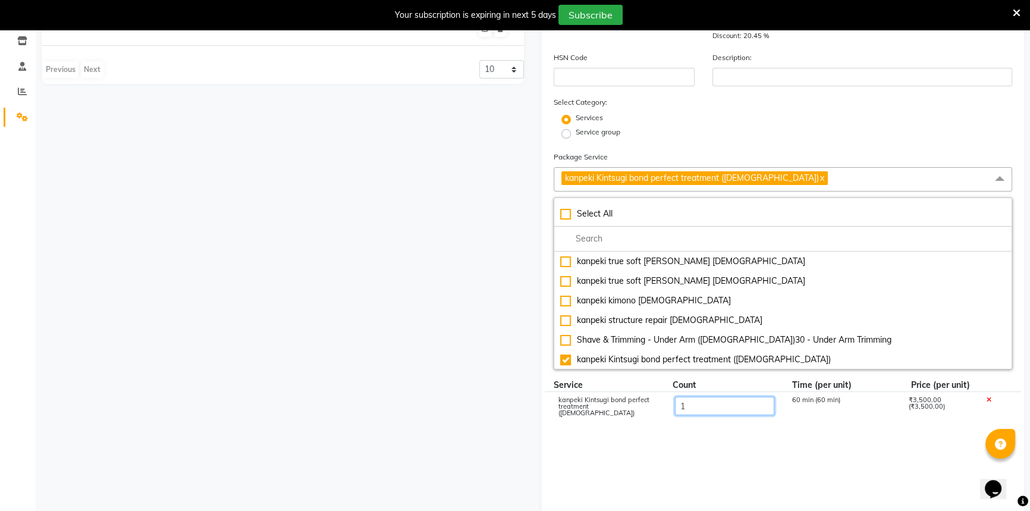
click at [717, 411] on input "1" at bounding box center [724, 405] width 99 height 18
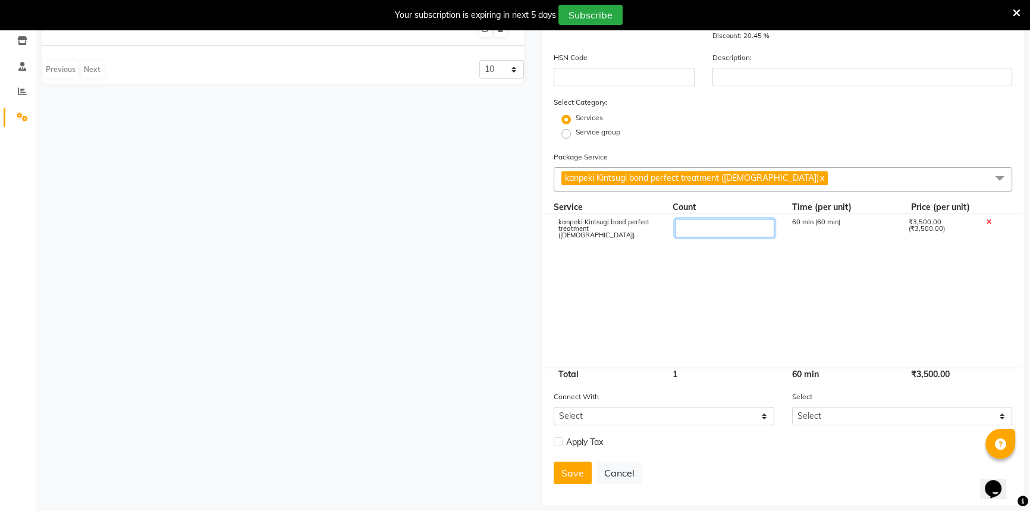
type input "3"
click at [745, 279] on cdk-virtual-scroll-viewport "kanpeki Kintsugi bond perfect treatment ([DEMOGRAPHIC_DATA]) 3 180 min (60 min)…" at bounding box center [782, 290] width 458 height 153
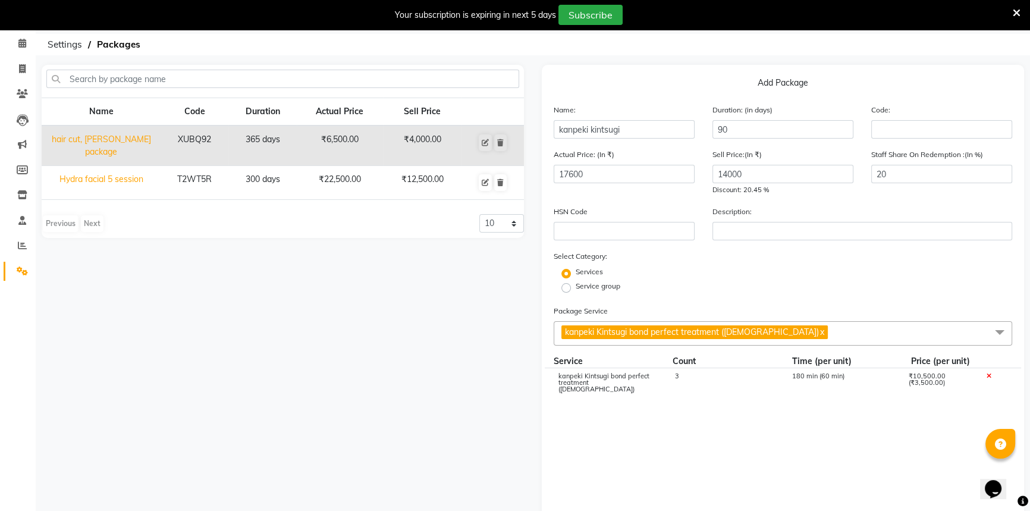
scroll to position [39, 0]
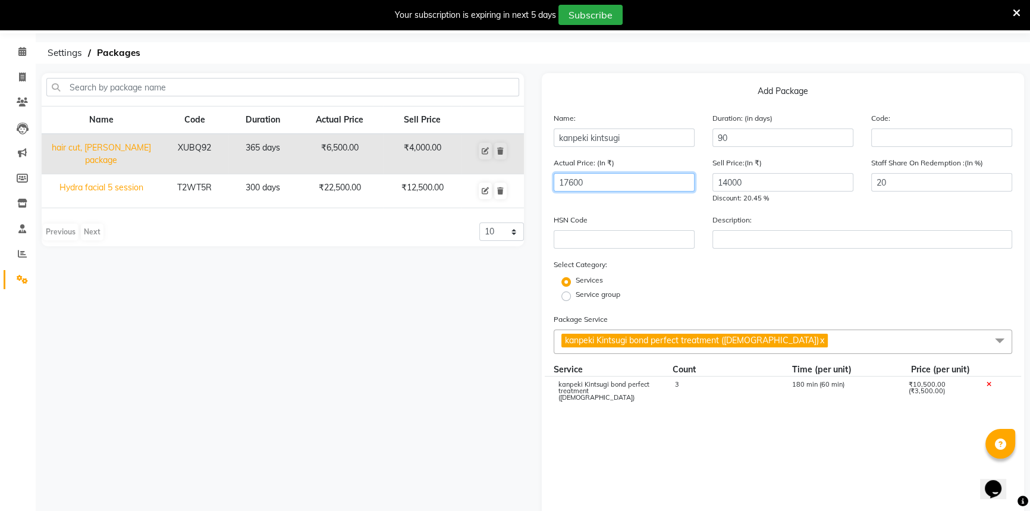
click at [613, 180] on input "17600" at bounding box center [623, 182] width 141 height 18
type input "1"
type input "6000"
click at [767, 188] on input "14000" at bounding box center [782, 182] width 141 height 18
type input "1"
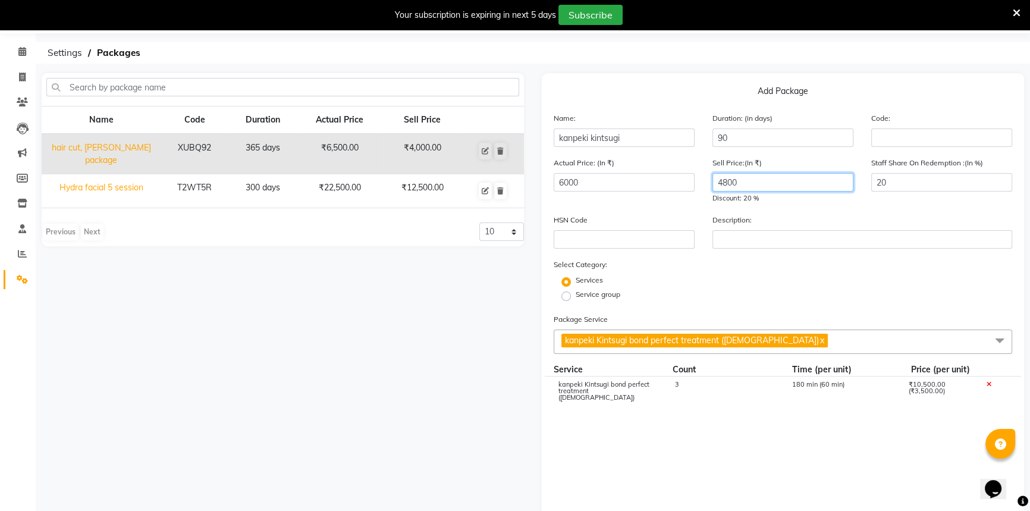
type input "4800"
click at [778, 273] on div "Select Category: Services Service group" at bounding box center [782, 280] width 458 height 45
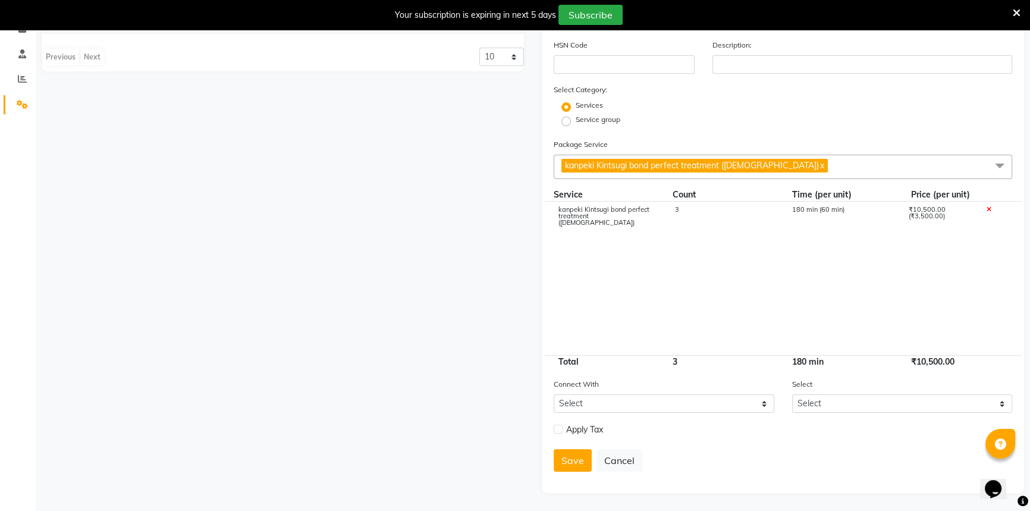
scroll to position [216, 0]
click at [759, 247] on cdk-virtual-scroll-viewport "kanpeki Kintsugi bond perfect treatment ([DEMOGRAPHIC_DATA]) 3 180 min (60 min)…" at bounding box center [782, 278] width 458 height 153
click at [696, 208] on div "3" at bounding box center [724, 216] width 117 height 20
click at [720, 269] on cdk-virtual-scroll-viewport "kanpeki Kintsugi bond perfect treatment ([DEMOGRAPHIC_DATA]) 3 180 min (60 min)…" at bounding box center [782, 278] width 458 height 153
click at [819, 165] on span "kanpeki Kintsugi bond perfect treatment ([DEMOGRAPHIC_DATA]) x" at bounding box center [782, 167] width 458 height 24
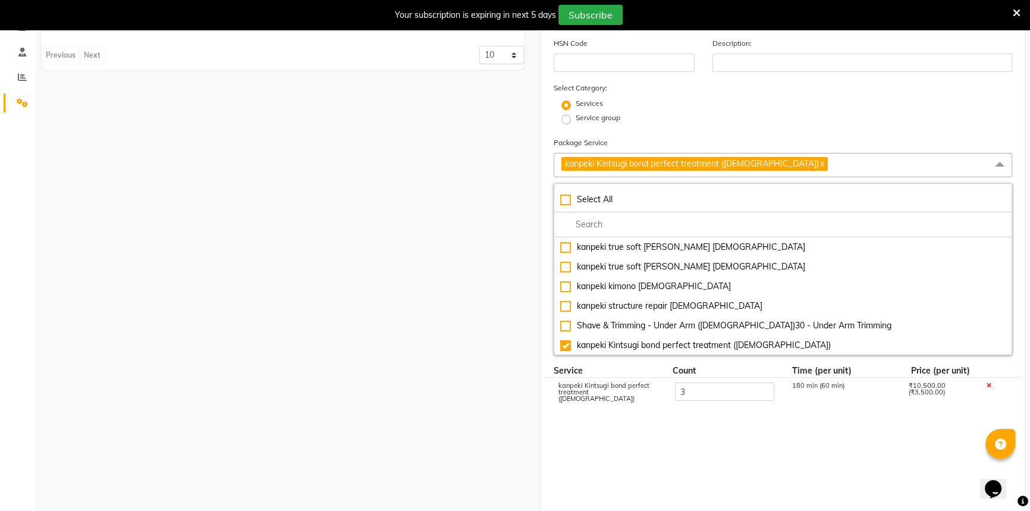
click at [819, 165] on span "kanpeki Kintsugi bond perfect treatment ([DEMOGRAPHIC_DATA]) x" at bounding box center [782, 165] width 458 height 24
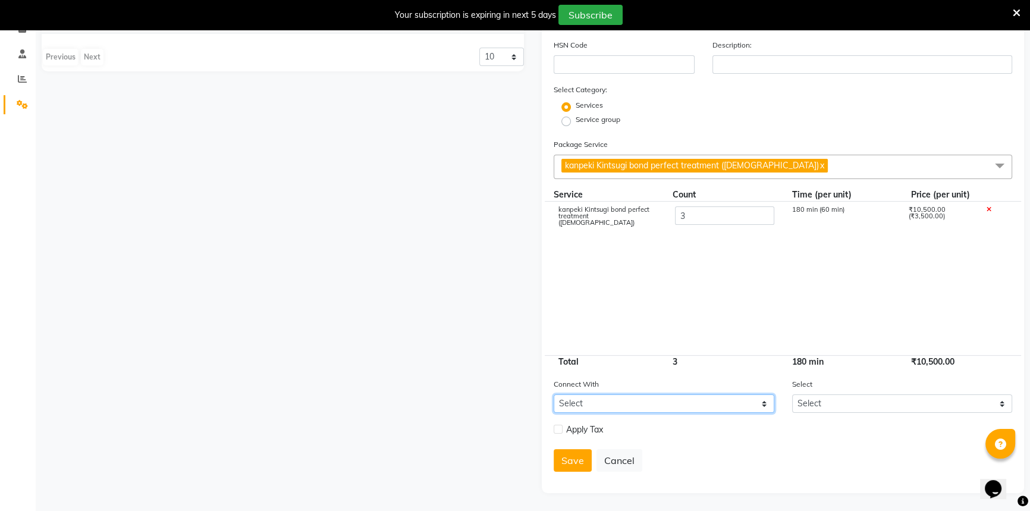
click at [679, 401] on select "Select Membership Prepaid Voucher" at bounding box center [663, 403] width 221 height 18
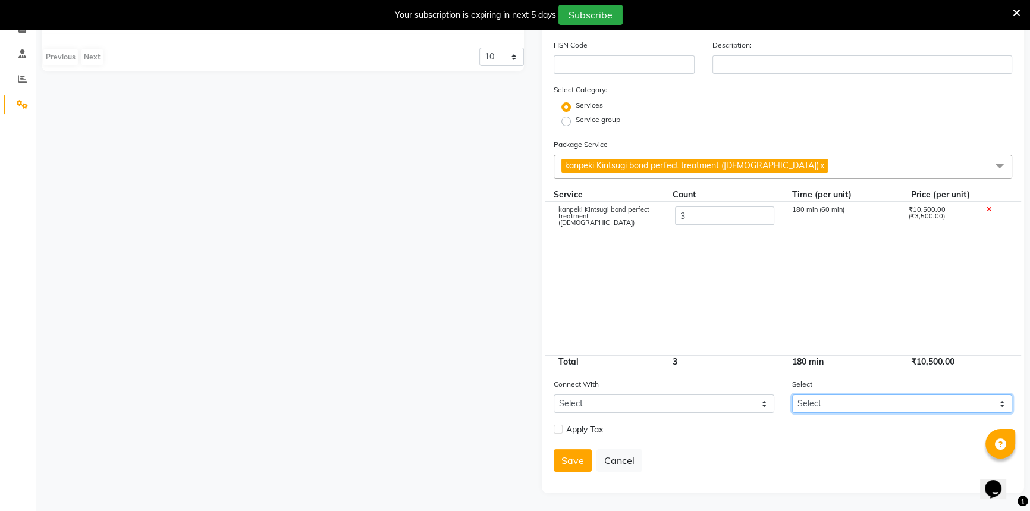
click at [820, 405] on select "Select" at bounding box center [902, 403] width 221 height 18
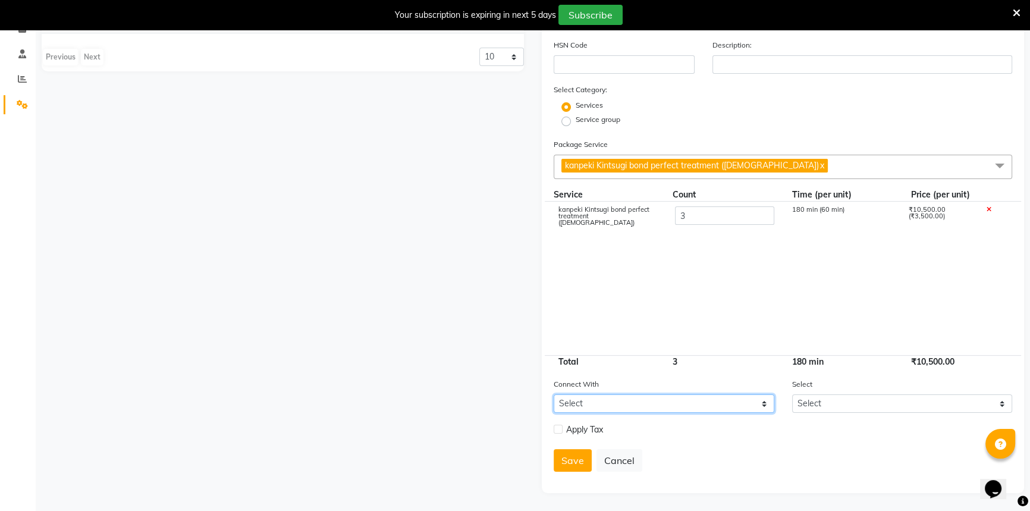
click at [662, 405] on select "Select Membership Prepaid Voucher" at bounding box center [663, 403] width 221 height 18
click at [553, 394] on select "Select Membership Prepaid Voucher" at bounding box center [663, 403] width 221 height 18
click at [687, 402] on select "Select Membership Prepaid Voucher" at bounding box center [663, 403] width 221 height 18
select select "2: PP"
click at [553, 394] on select "Select Membership Prepaid Voucher" at bounding box center [663, 403] width 221 height 18
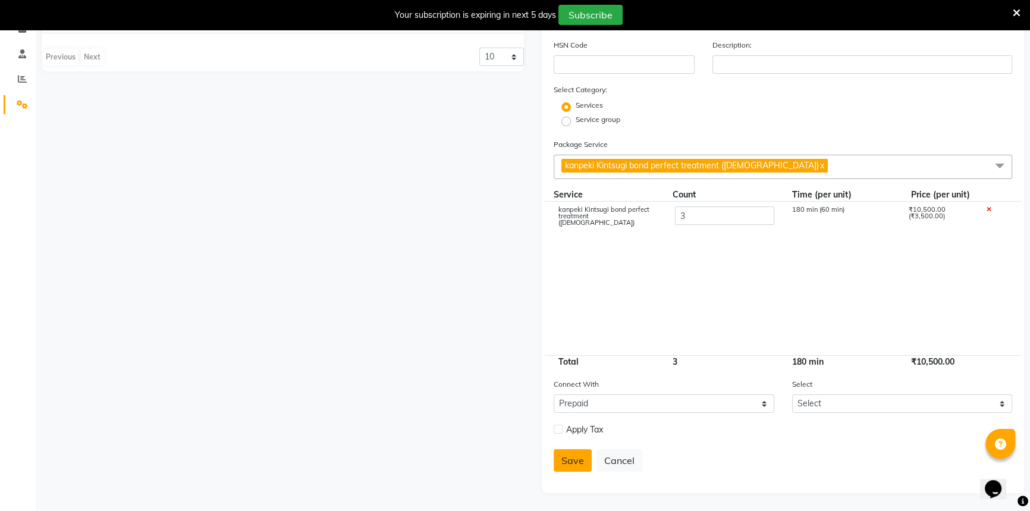
click at [578, 458] on button "Save" at bounding box center [572, 460] width 38 height 23
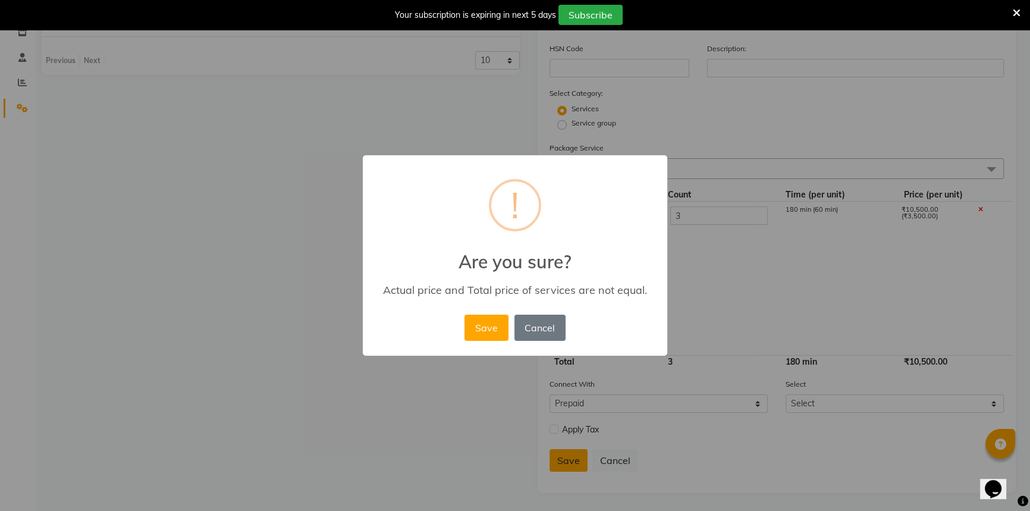
scroll to position [212, 0]
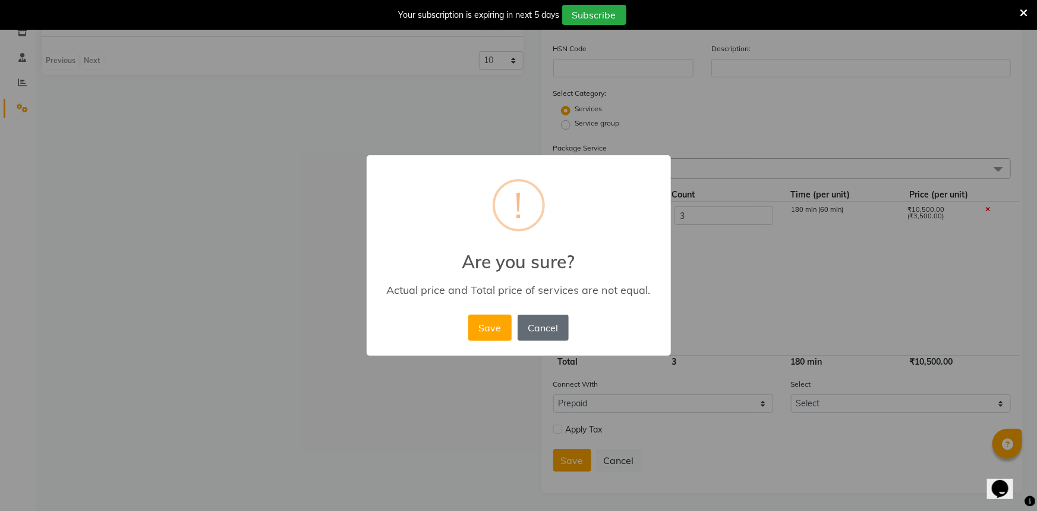
click at [553, 329] on button "Cancel" at bounding box center [543, 327] width 51 height 26
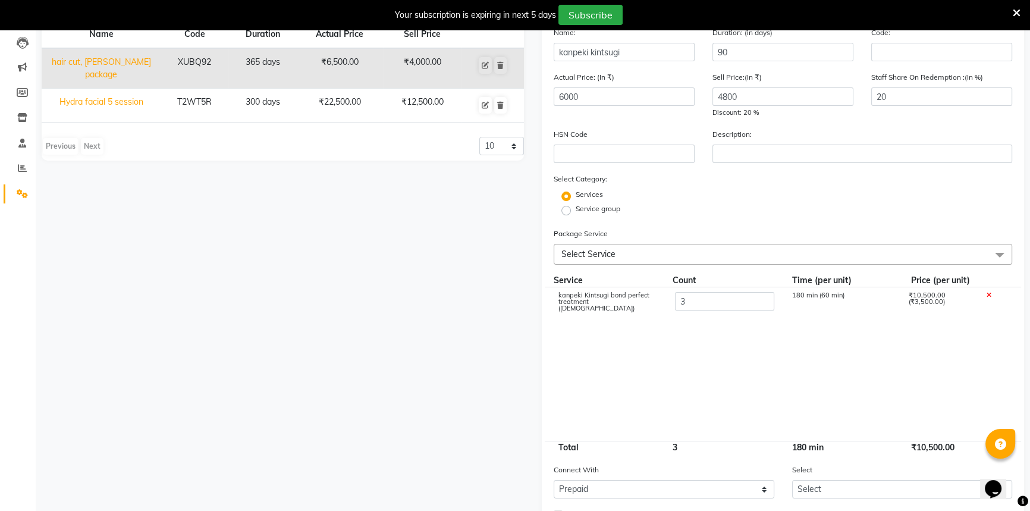
scroll to position [0, 0]
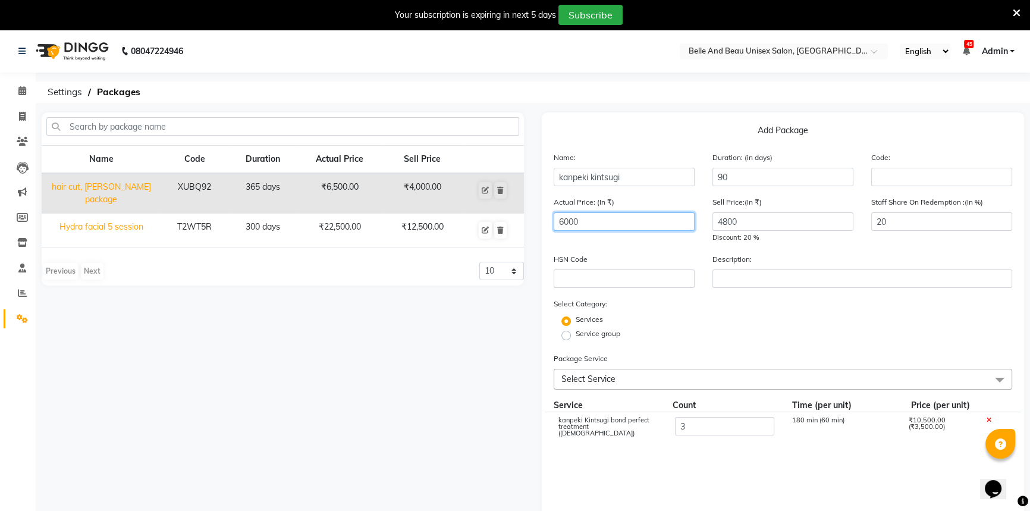
click at [638, 218] on input "6000" at bounding box center [623, 221] width 141 height 18
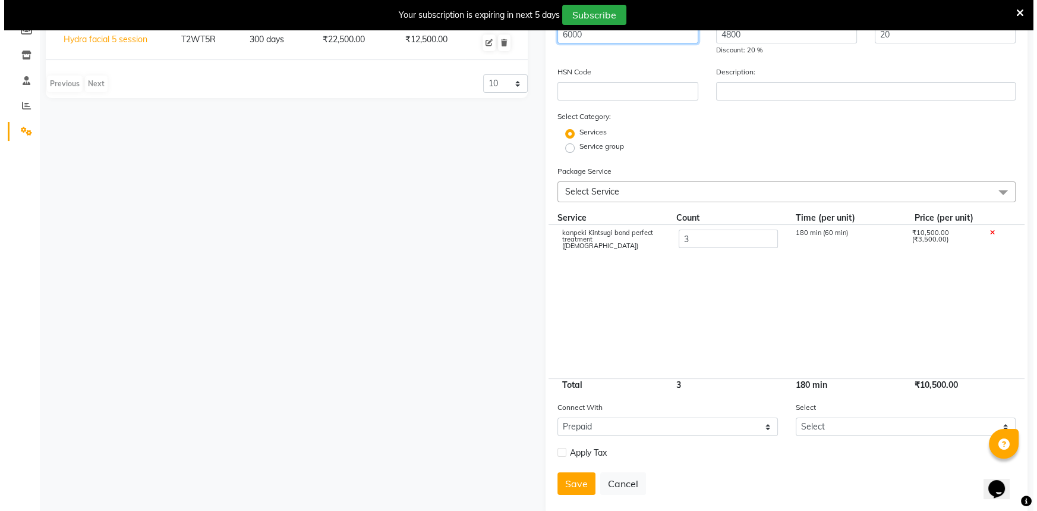
scroll to position [212, 0]
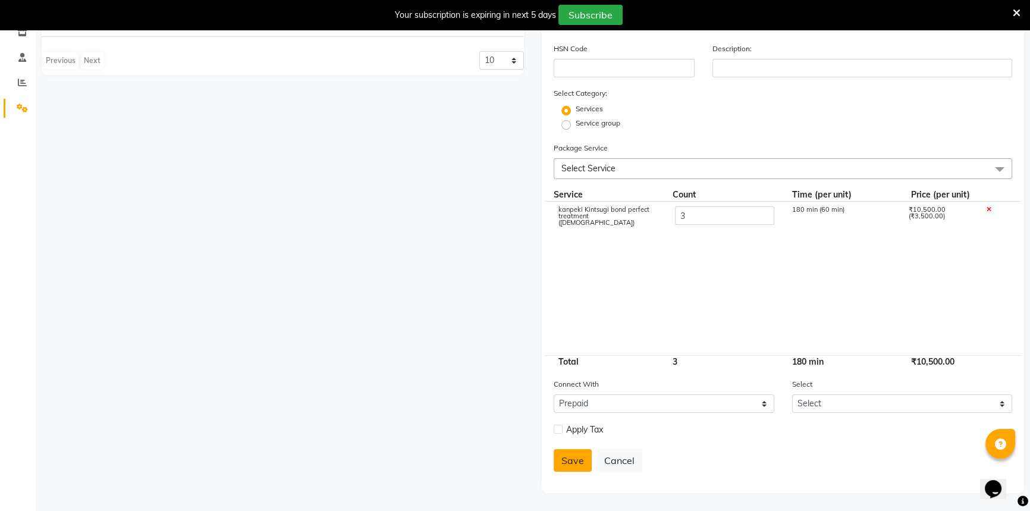
click at [574, 463] on button "Save" at bounding box center [572, 460] width 38 height 23
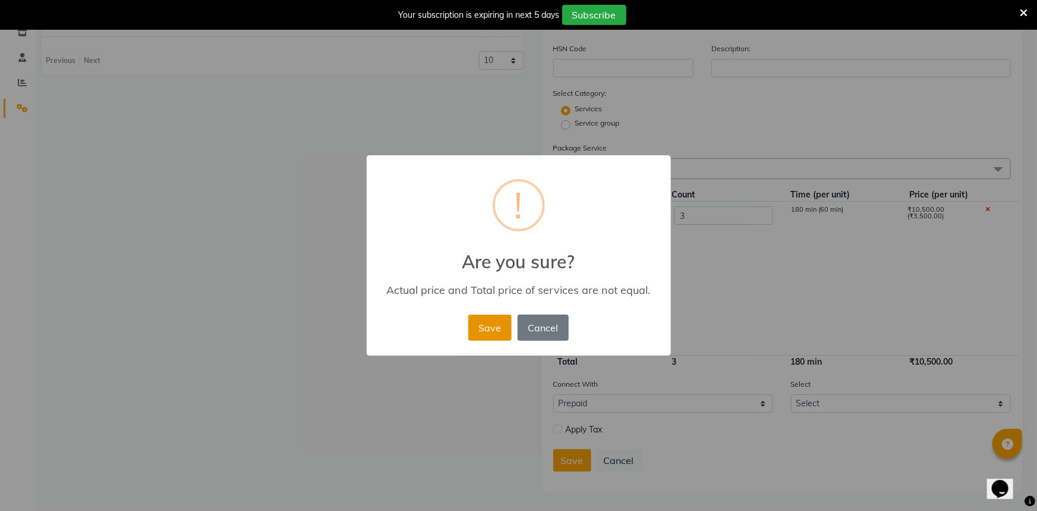
click at [493, 321] on button "Save" at bounding box center [489, 327] width 43 height 26
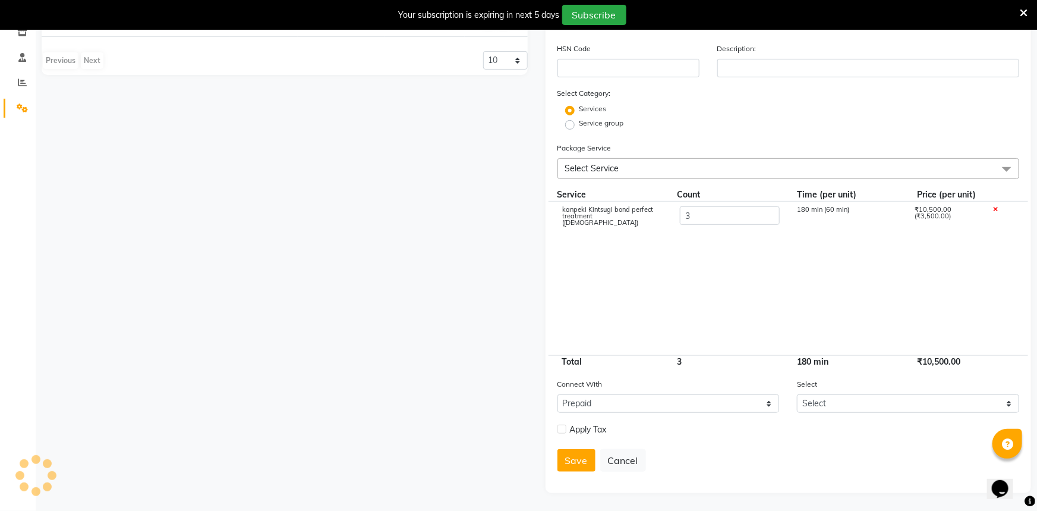
select select
checkbox input "false"
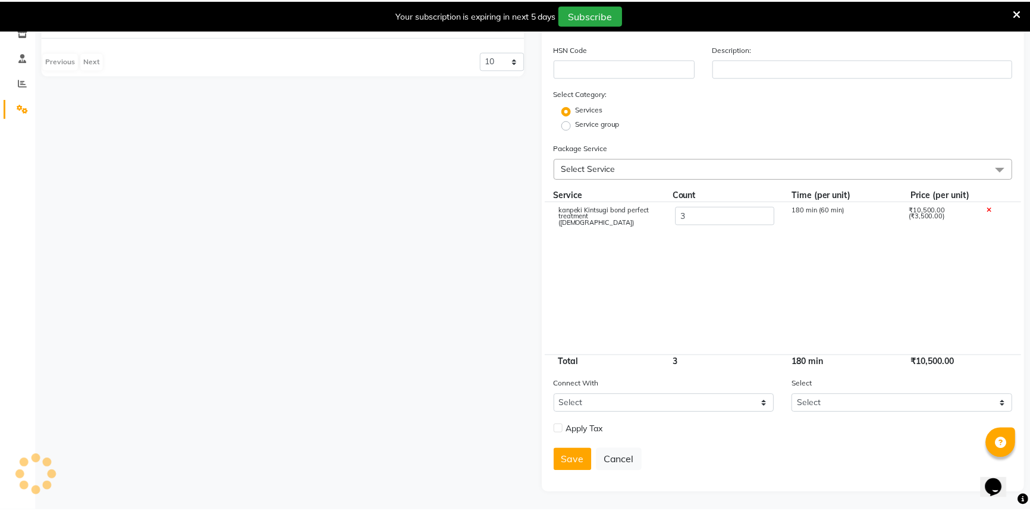
scroll to position [30, 0]
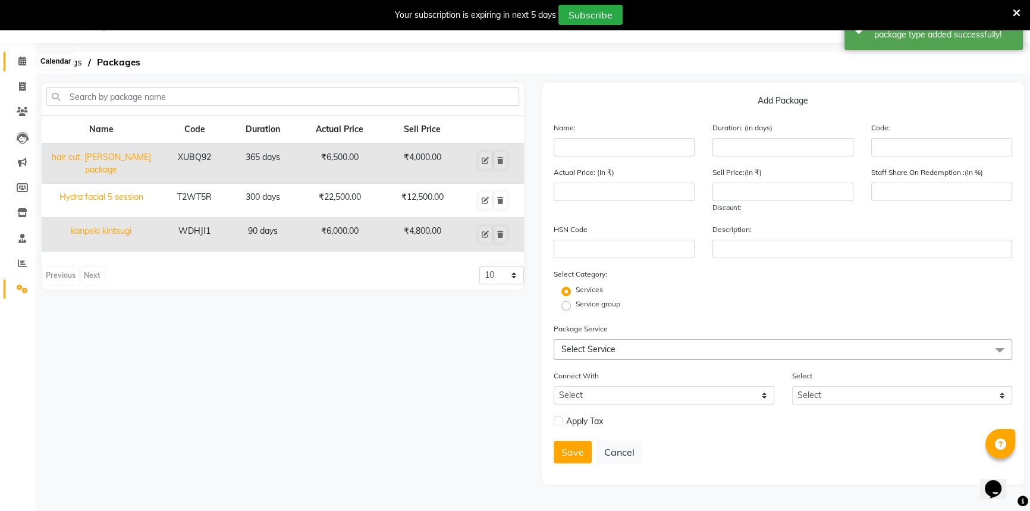
drag, startPoint x: 18, startPoint y: 66, endPoint x: 24, endPoint y: 64, distance: 6.4
click at [18, 66] on span at bounding box center [22, 62] width 21 height 14
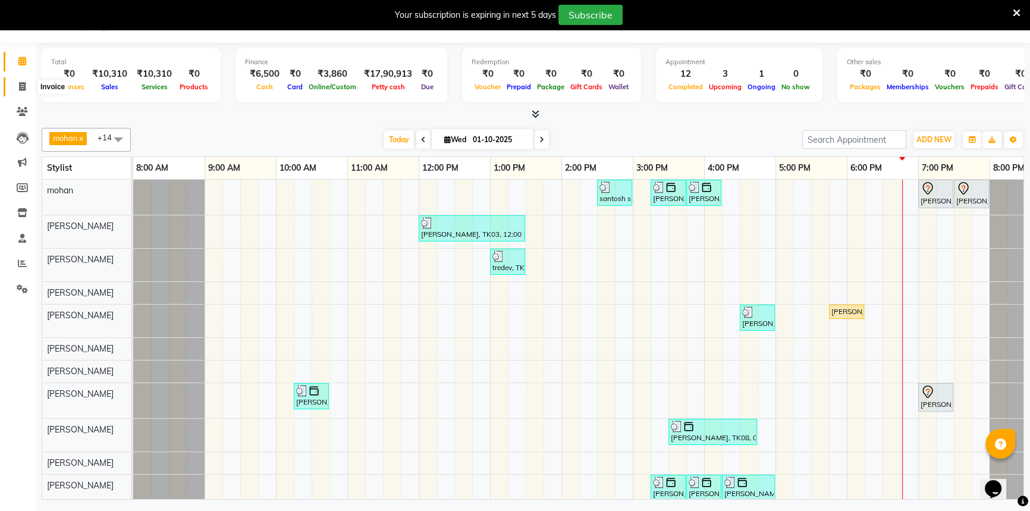
click at [16, 89] on span at bounding box center [22, 87] width 21 height 14
select select "7066"
select select "service"
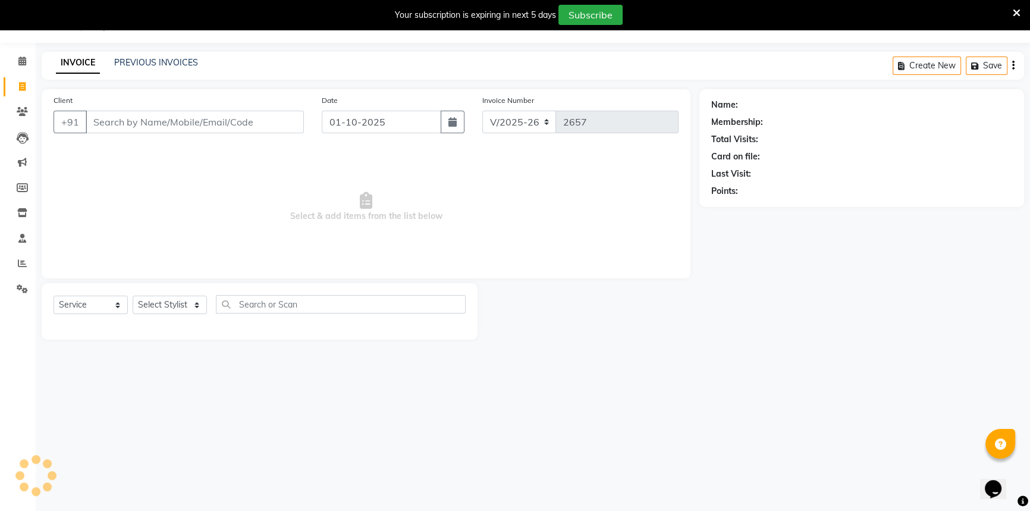
select select "60511"
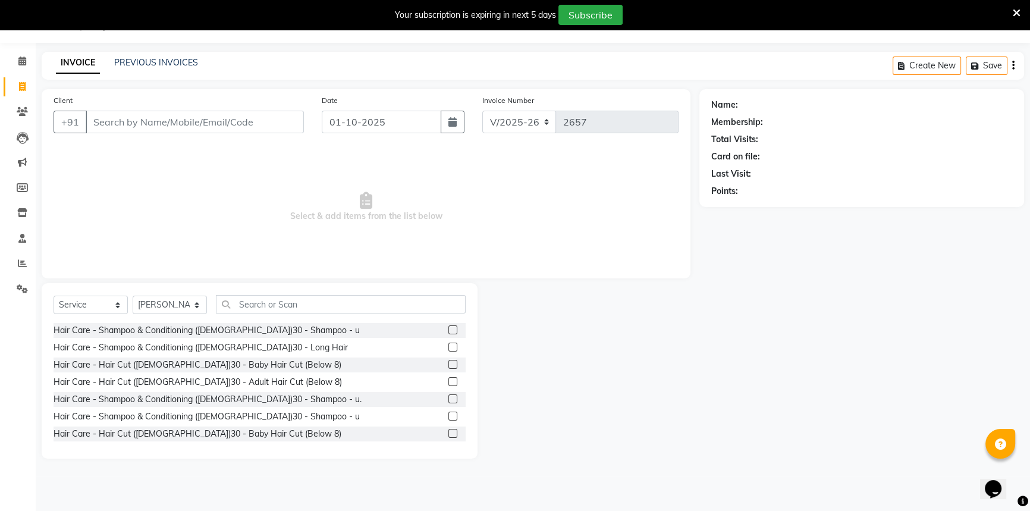
click at [185, 124] on input "Client" at bounding box center [195, 122] width 218 height 23
type input "9"
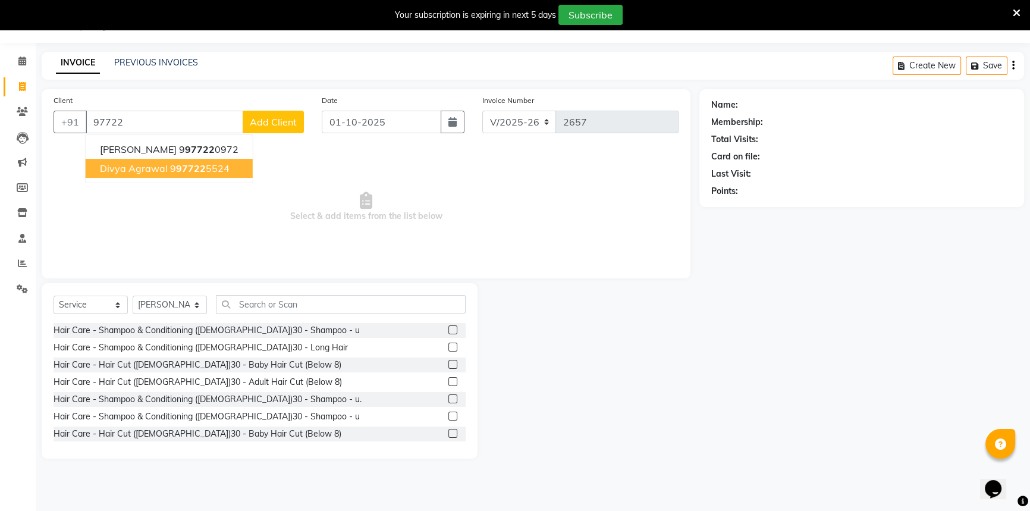
click at [171, 167] on ngb-highlight "9 97722 5524" at bounding box center [199, 168] width 59 height 12
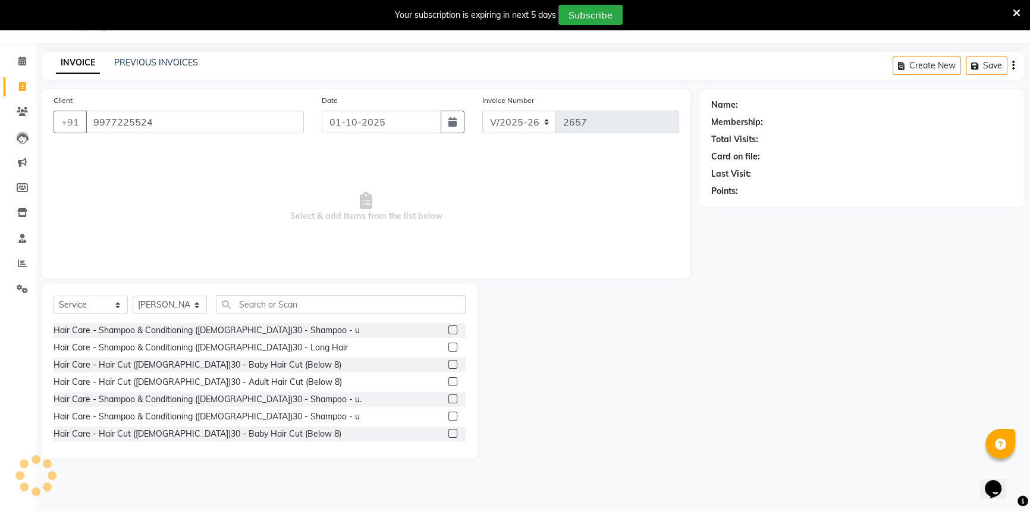
type input "9977225524"
select select "1: Object"
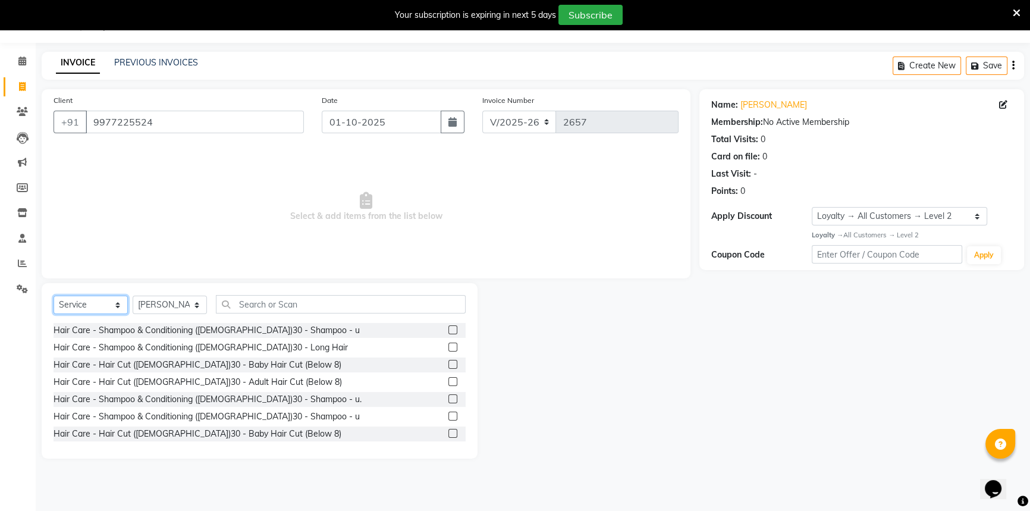
click at [92, 304] on select "Select Service Product Membership Package Voucher Prepaid Gift Card" at bounding box center [90, 304] width 74 height 18
click at [185, 303] on select "Select Stylist [PERSON_NAME] [PERSON_NAME] [PERSON_NAME] [PERSON_NAME] [PERSON_…" at bounding box center [170, 304] width 74 height 18
select select "62596"
click at [133, 295] on select "Select Stylist [PERSON_NAME] [PERSON_NAME] [PERSON_NAME] [PERSON_NAME] [PERSON_…" at bounding box center [170, 304] width 74 height 18
click at [93, 303] on select "Select Service Product Membership Package Voucher Prepaid Gift Card" at bounding box center [90, 304] width 74 height 18
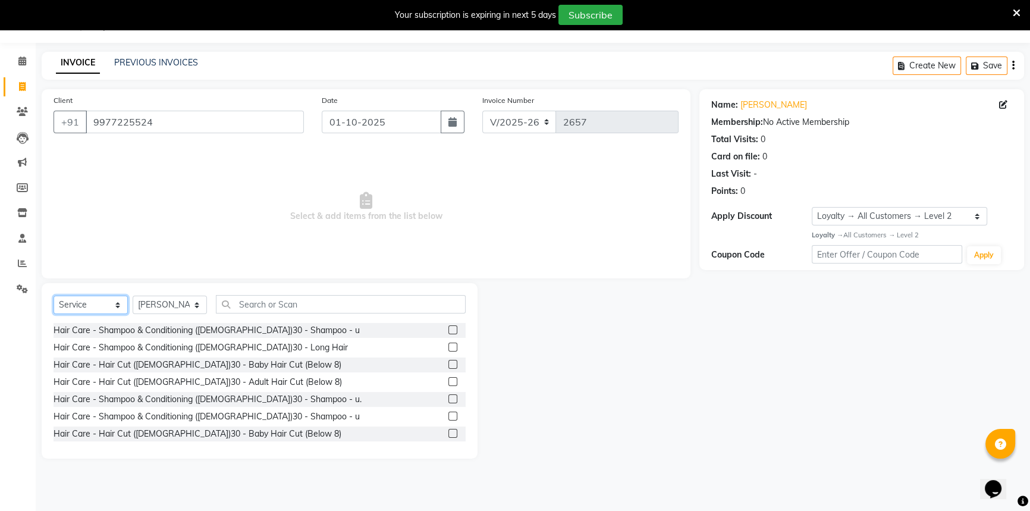
select select "package"
click at [53, 295] on select "Select Service Product Membership Package Voucher Prepaid Gift Card" at bounding box center [90, 304] width 74 height 18
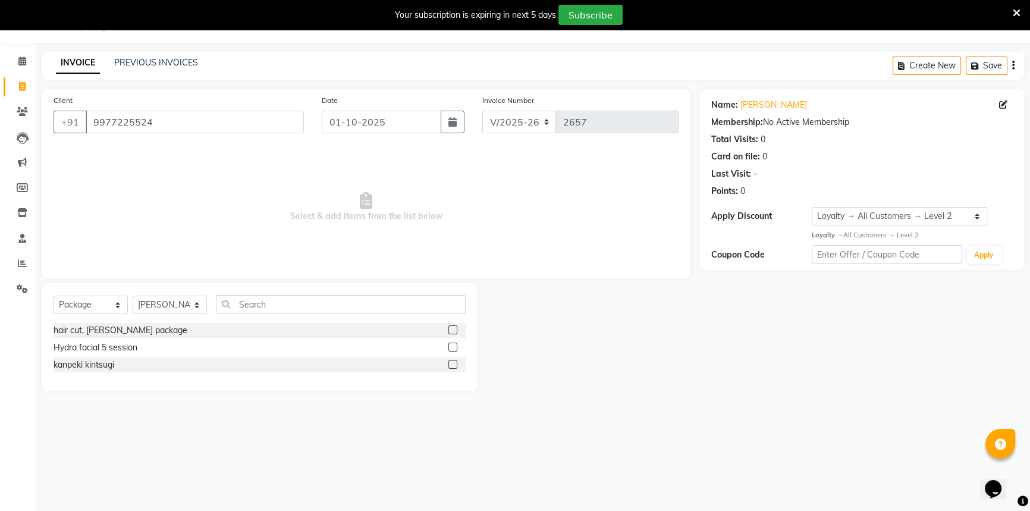
click at [451, 364] on label at bounding box center [452, 364] width 9 height 9
click at [451, 364] on input "checkbox" at bounding box center [452, 365] width 8 height 8
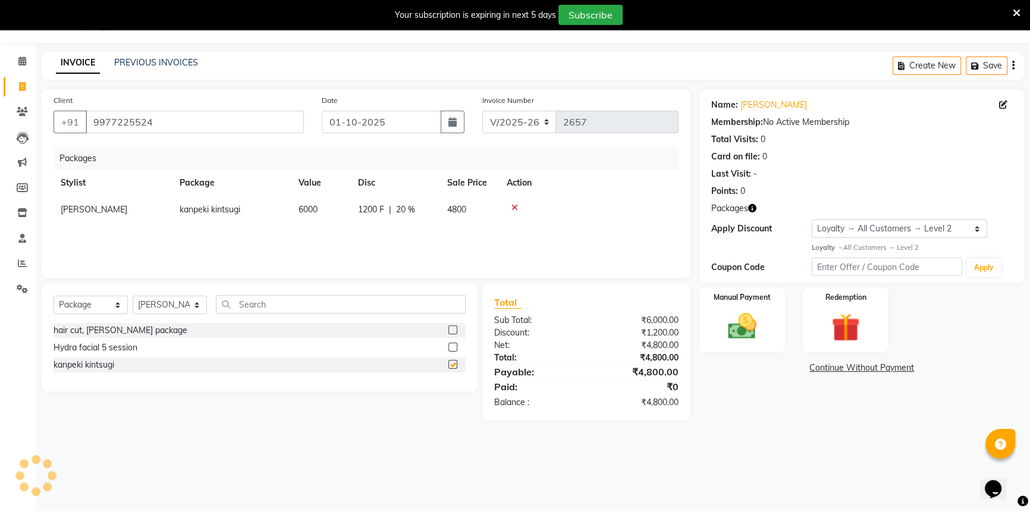
checkbox input "false"
click at [316, 211] on span "6000" at bounding box center [307, 209] width 19 height 11
select select "62596"
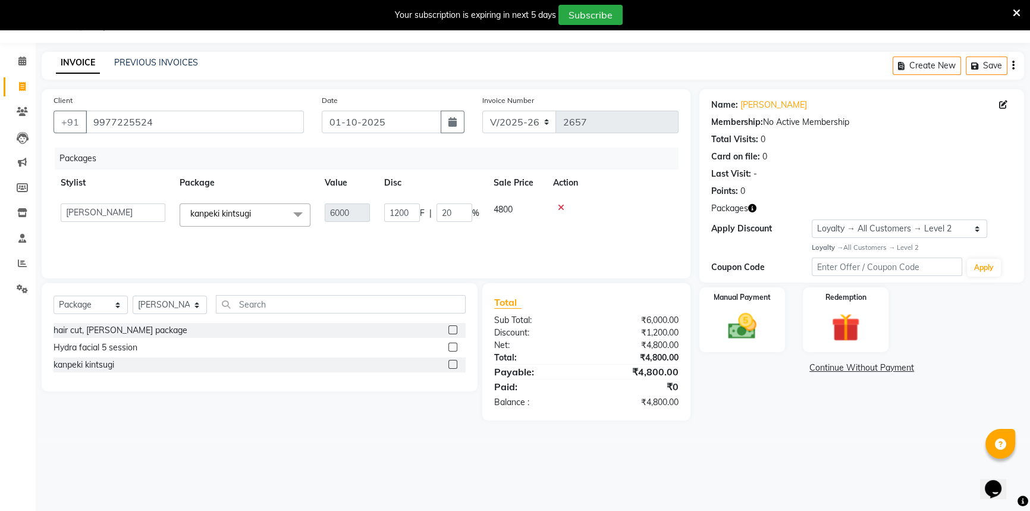
click at [417, 241] on div "Packages Stylist Package Value Disc Sale Price Action [PERSON_NAME] [PERSON_NAM…" at bounding box center [365, 206] width 625 height 119
click at [547, 248] on div "Packages Stylist Package Value Disc Sale Price Action [PERSON_NAME] [PERSON_NAM…" at bounding box center [365, 206] width 625 height 119
click at [485, 253] on div "Packages Stylist Package Value Disc Sale Price Action [PERSON_NAME] [PERSON_NAM…" at bounding box center [365, 206] width 625 height 119
click at [381, 243] on div "Packages Stylist Package Value Disc Sale Price Action [PERSON_NAME] [PERSON_NAM…" at bounding box center [365, 206] width 625 height 119
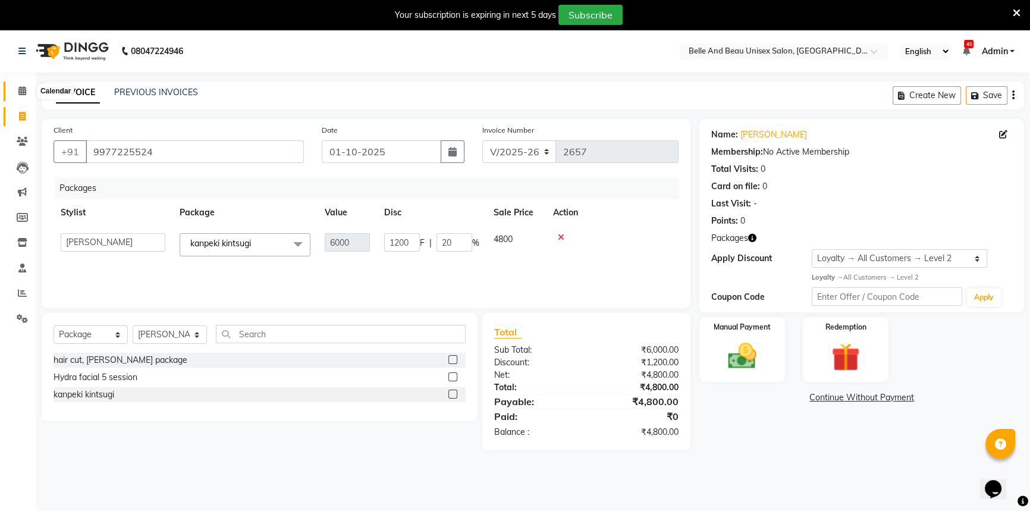
click at [17, 87] on span at bounding box center [22, 91] width 21 height 14
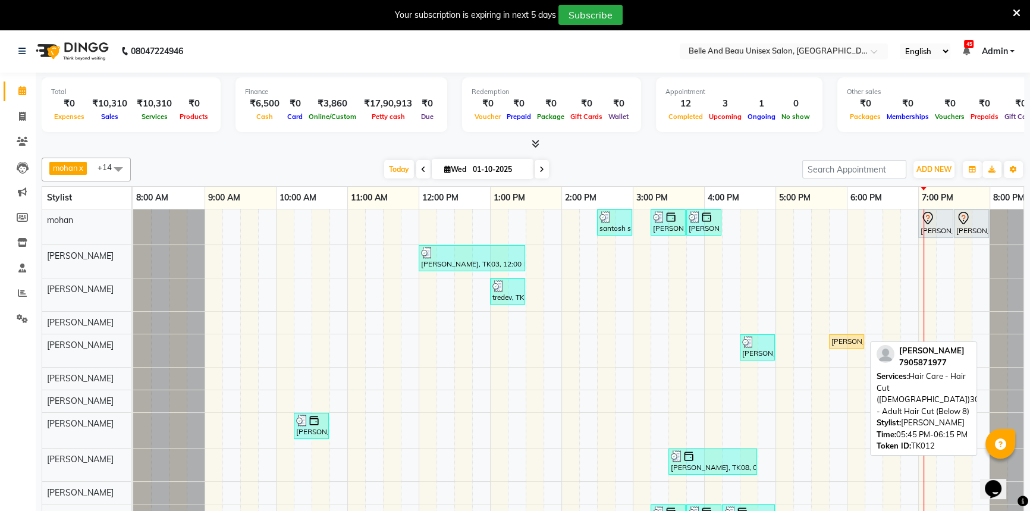
click at [841, 338] on div "[PERSON_NAME], TK12, 05:45 PM-06:15 PM, Hair Care - Hair Cut ([DEMOGRAPHIC_DATA…" at bounding box center [846, 341] width 33 height 11
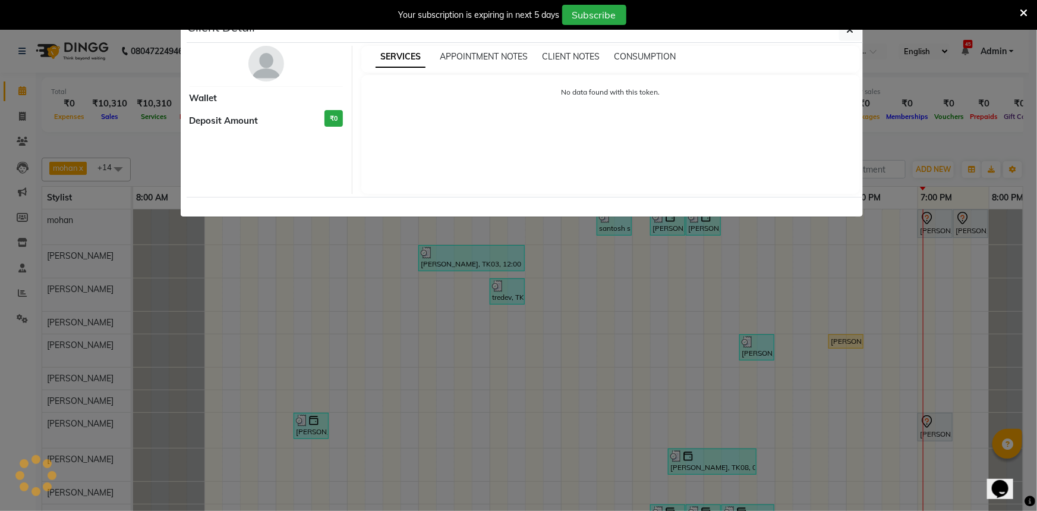
select select "1"
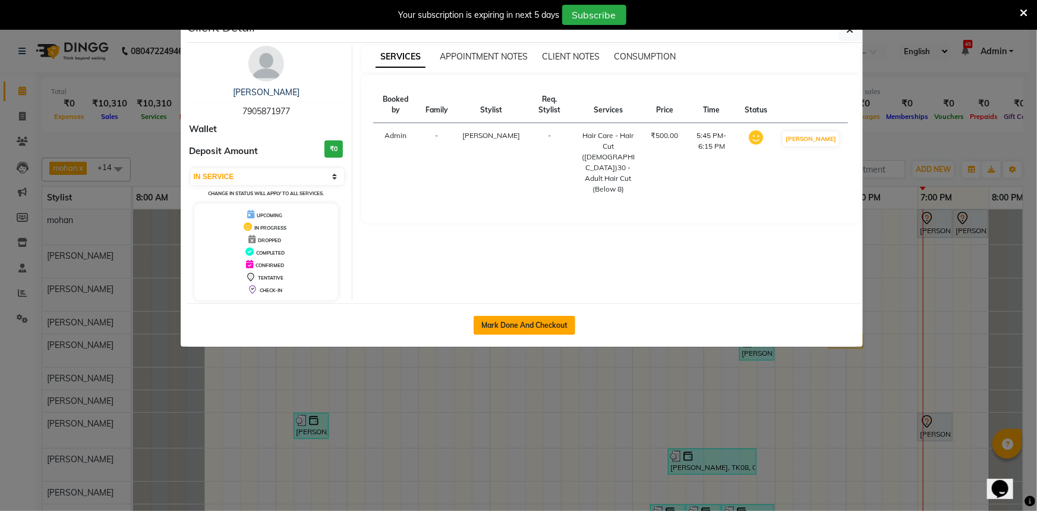
click at [523, 328] on button "Mark Done And Checkout" at bounding box center [525, 325] width 102 height 19
select select "service"
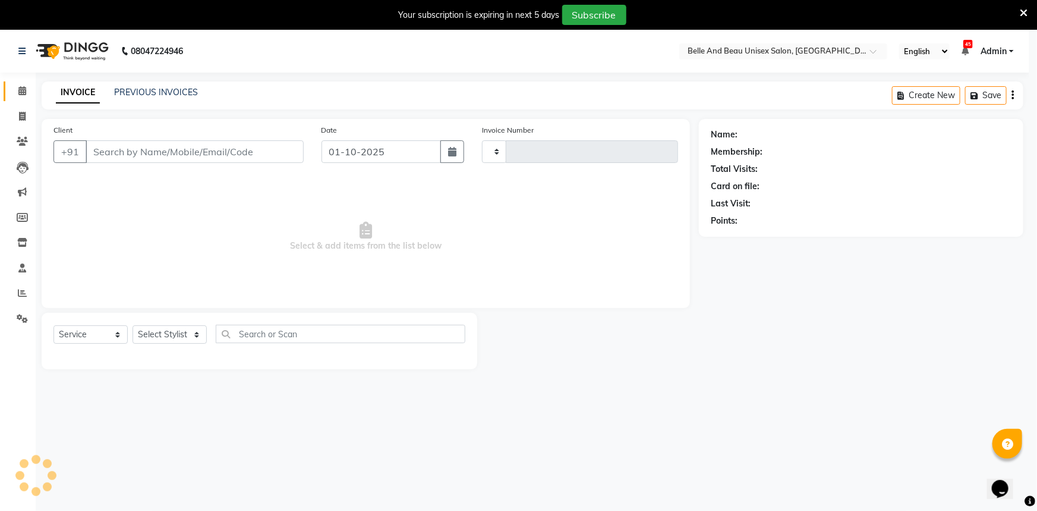
type input "2657"
select select "7066"
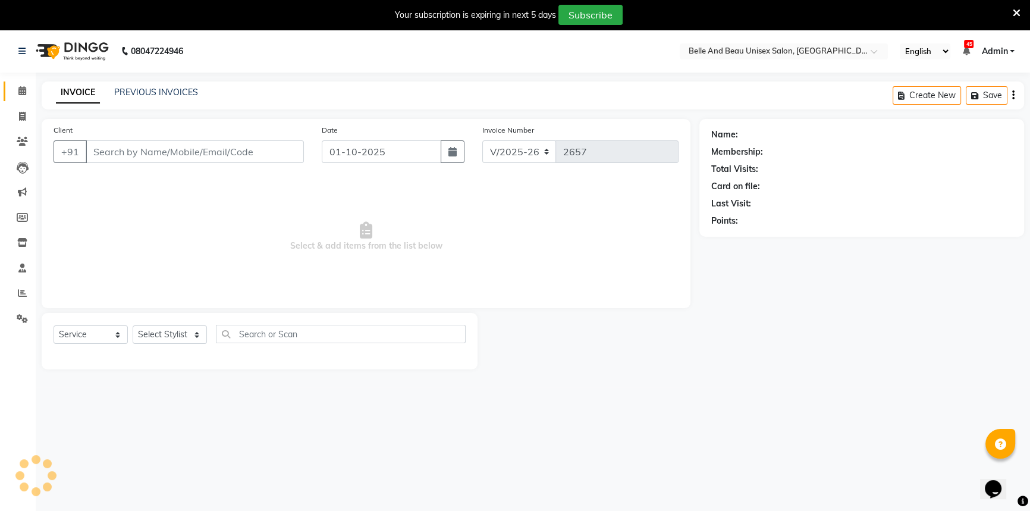
type input "7905871977"
select select "60511"
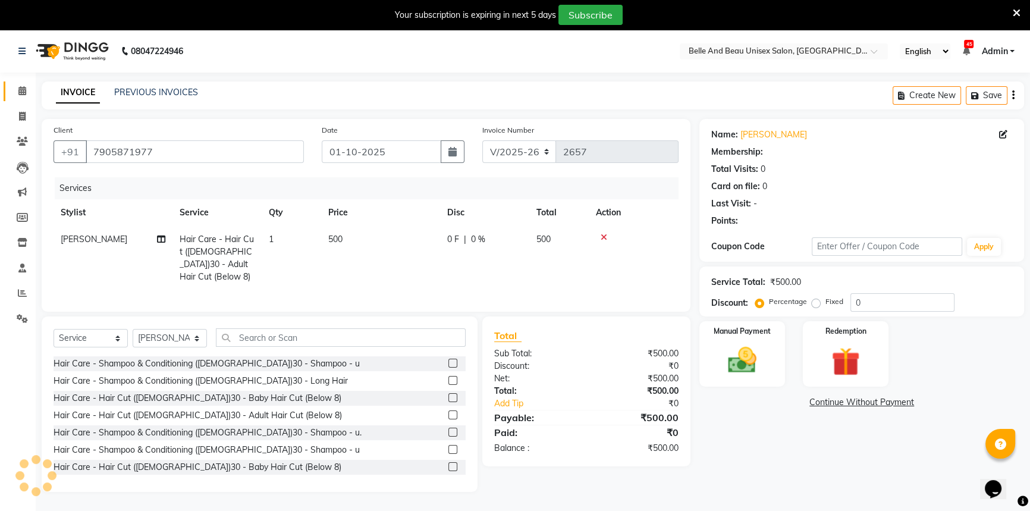
select select "1: Object"
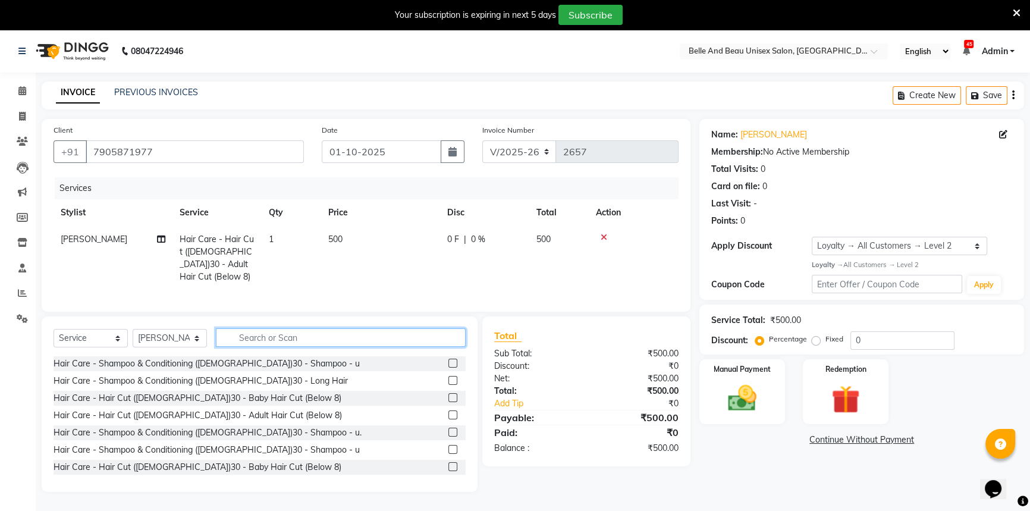
click at [274, 347] on input "text" at bounding box center [341, 337] width 250 height 18
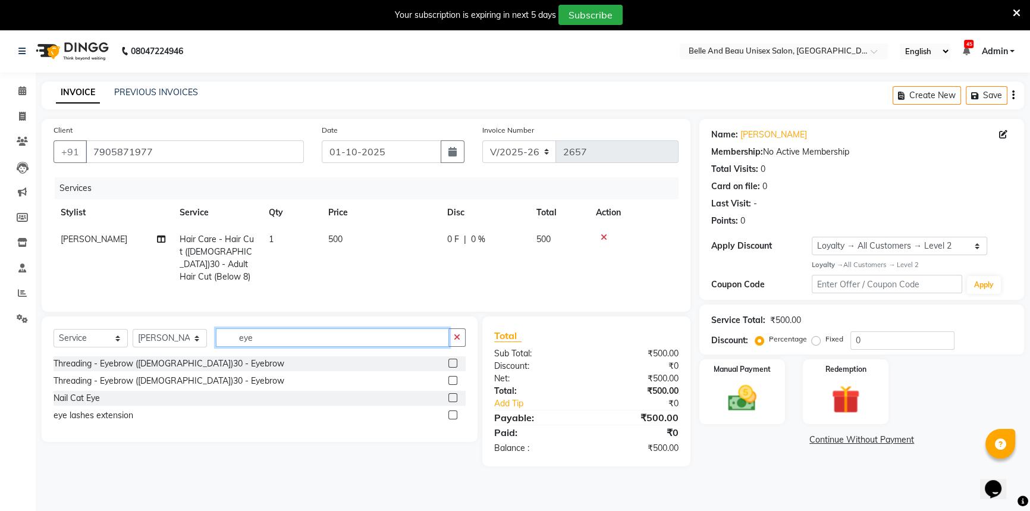
type input "eye"
click at [450, 367] on label at bounding box center [452, 362] width 9 height 9
click at [450, 367] on input "checkbox" at bounding box center [452, 364] width 8 height 8
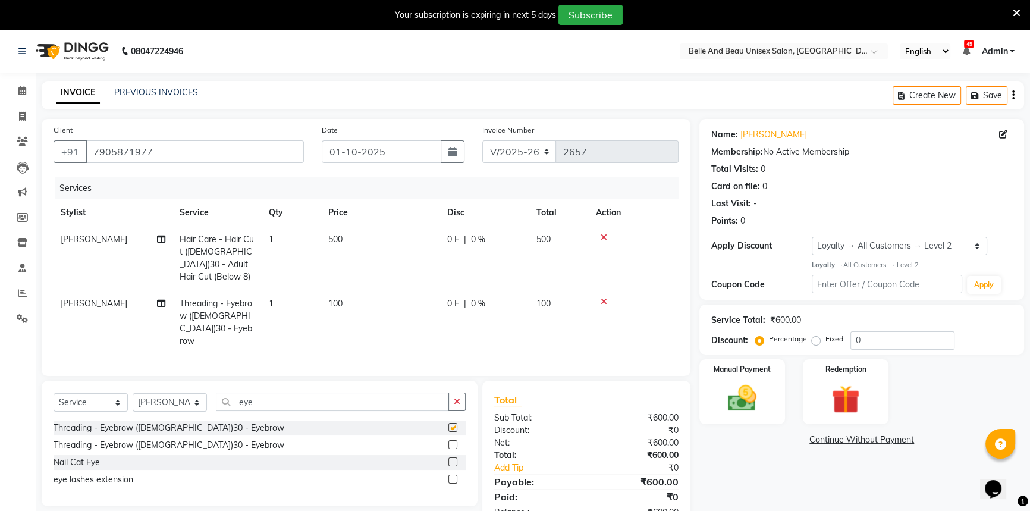
checkbox input "false"
click at [297, 395] on input "eye" at bounding box center [332, 401] width 233 height 18
type input "e"
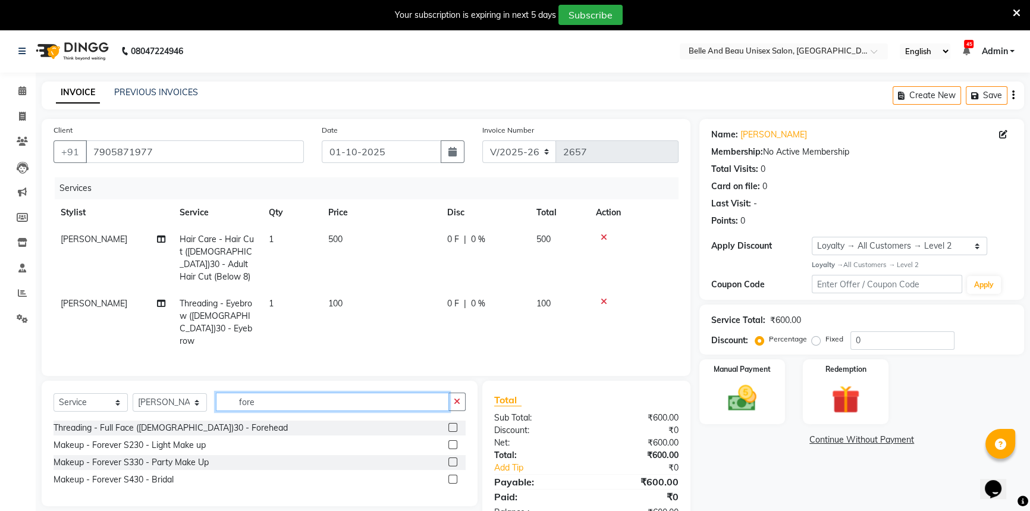
type input "fore"
click at [448, 424] on label at bounding box center [452, 427] width 9 height 9
click at [448, 424] on input "checkbox" at bounding box center [452, 428] width 8 height 8
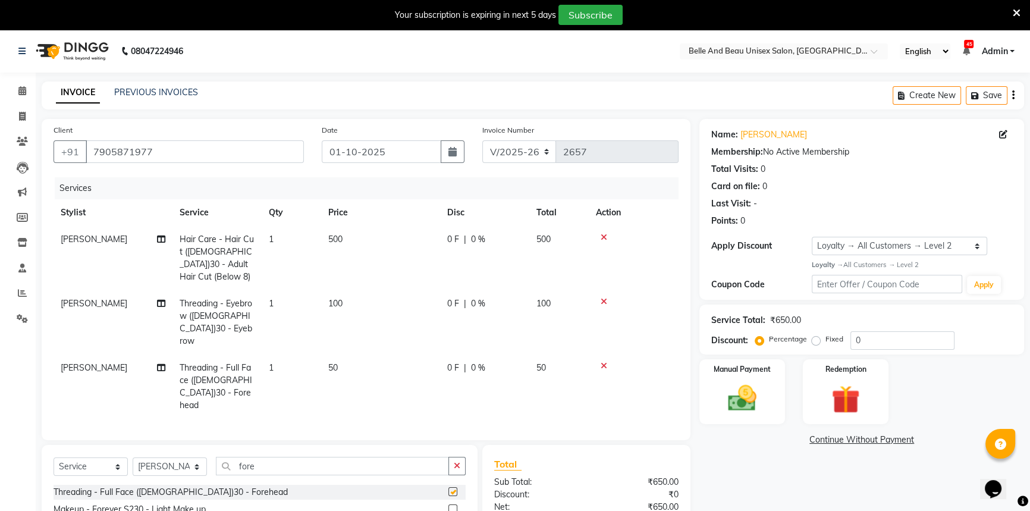
checkbox input "false"
click at [334, 238] on span "500" at bounding box center [335, 239] width 14 height 11
select select "59701"
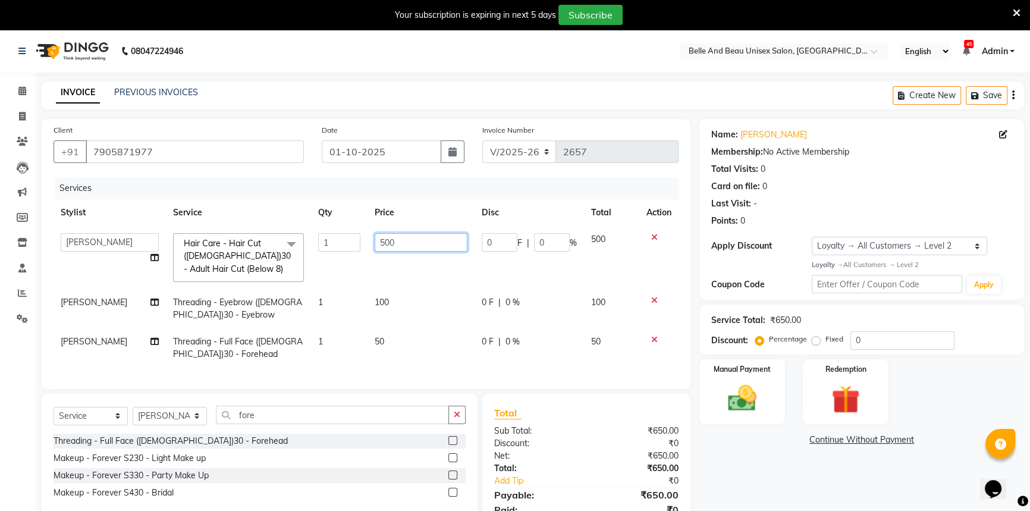
drag, startPoint x: 380, startPoint y: 240, endPoint x: 414, endPoint y: 241, distance: 34.5
click at [380, 240] on input "500" at bounding box center [420, 242] width 93 height 18
type input "700"
click at [745, 392] on img at bounding box center [742, 398] width 48 height 34
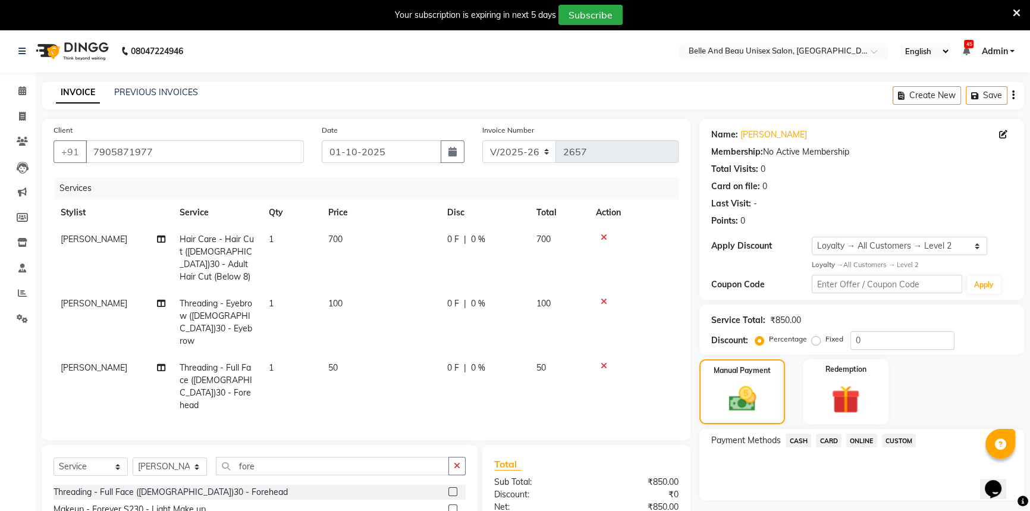
click at [855, 441] on span "ONLINE" at bounding box center [861, 440] width 31 height 14
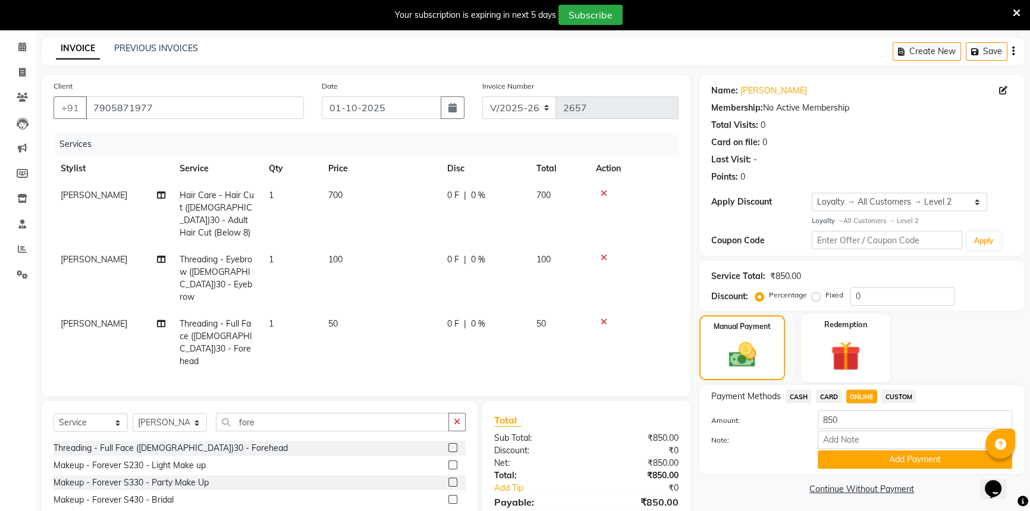
scroll to position [84, 0]
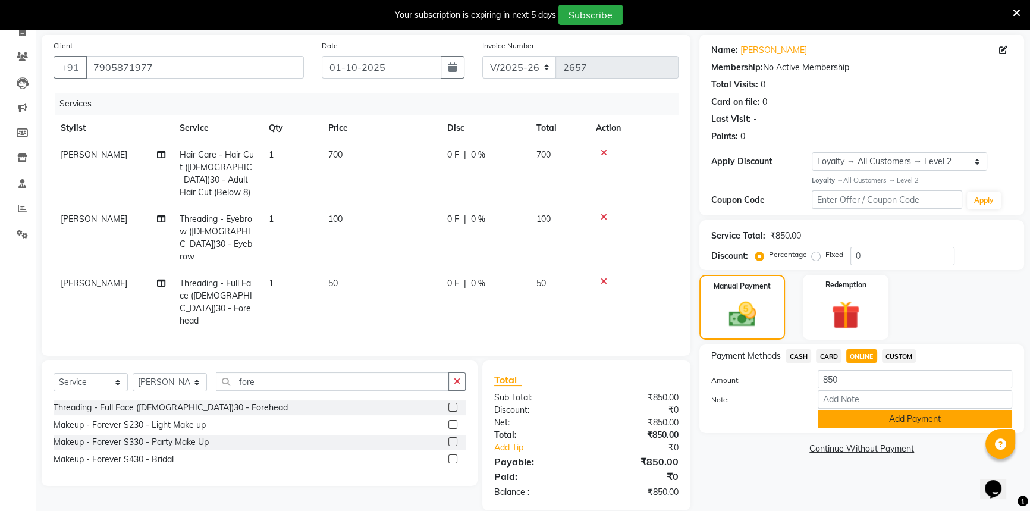
click at [835, 424] on button "Add Payment" at bounding box center [914, 419] width 194 height 18
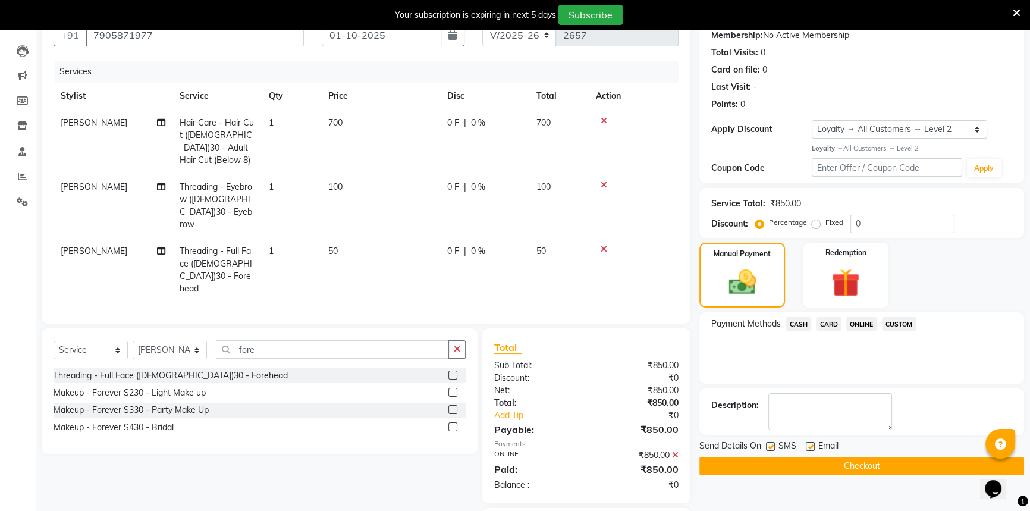
scroll to position [169, 0]
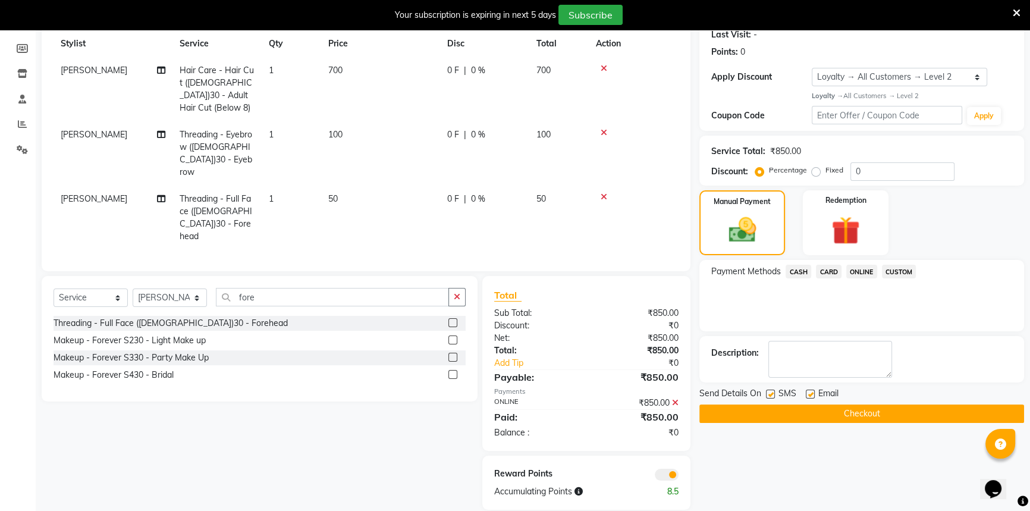
click at [838, 416] on button "Checkout" at bounding box center [861, 413] width 325 height 18
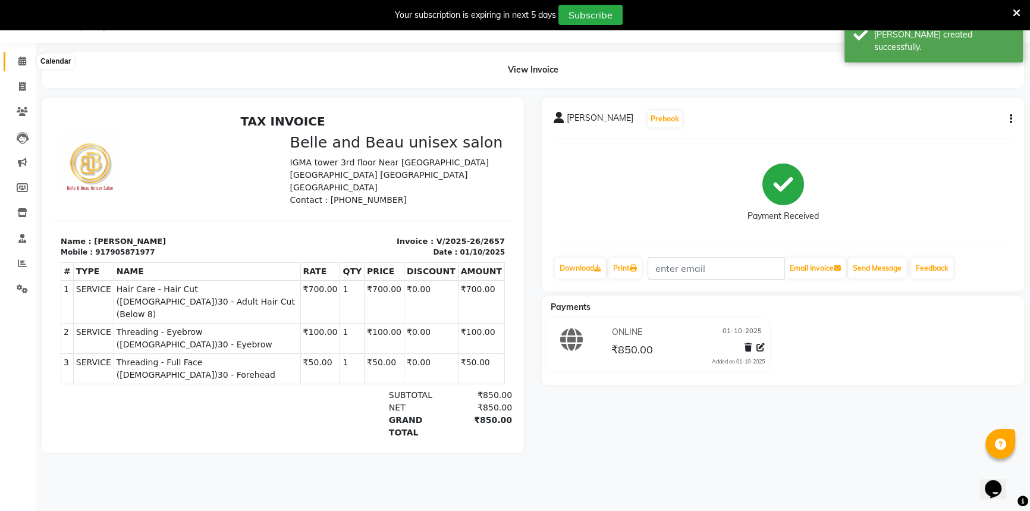
click at [27, 58] on span at bounding box center [22, 62] width 21 height 14
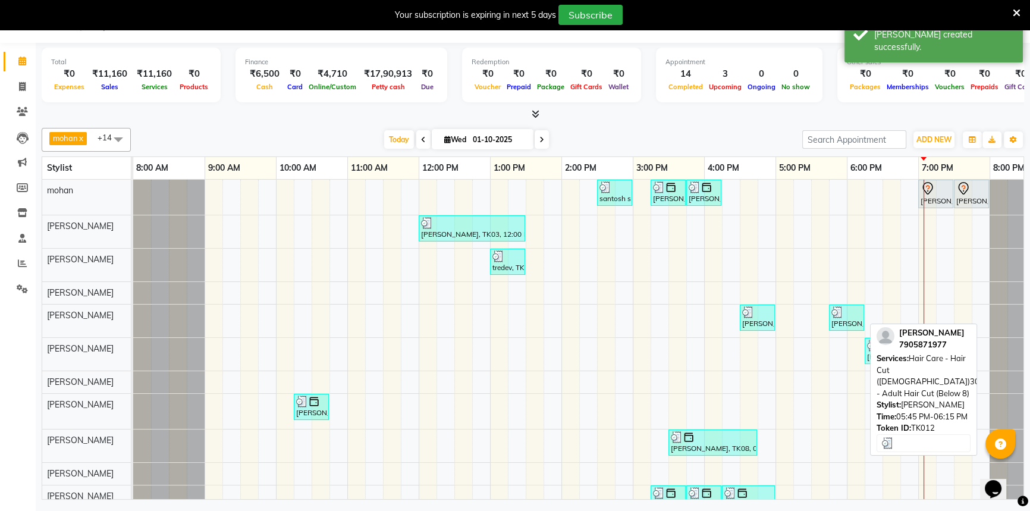
click at [840, 320] on div "[PERSON_NAME], TK12, 05:45 PM-06:15 PM, Hair Care - Hair Cut ([DEMOGRAPHIC_DATA…" at bounding box center [846, 317] width 33 height 23
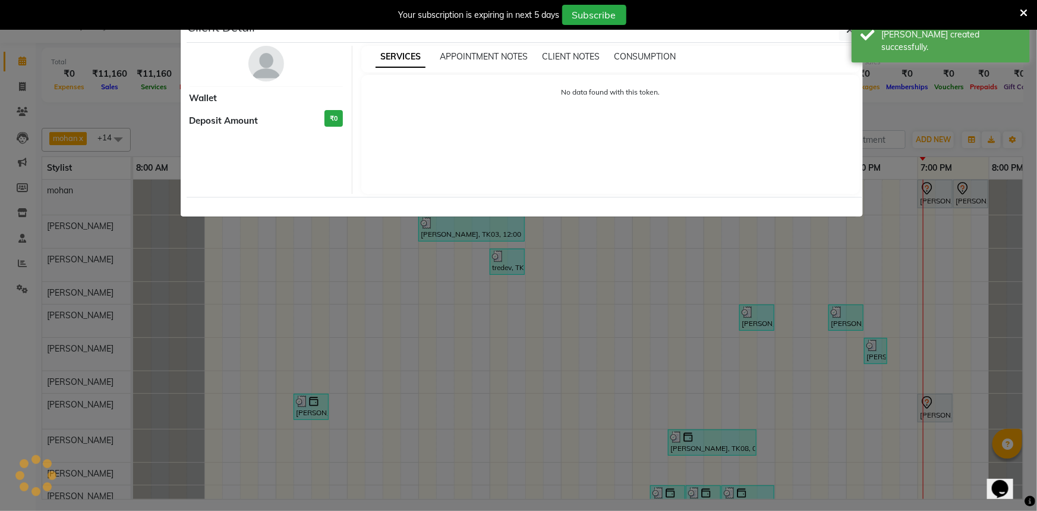
select select "3"
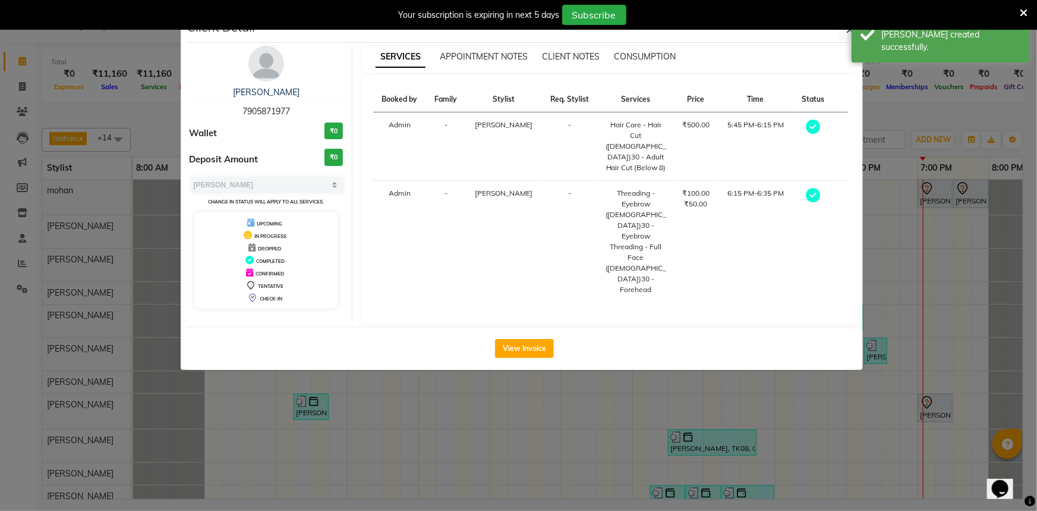
click at [513, 326] on div "View Invoice" at bounding box center [525, 347] width 676 height 43
click at [517, 339] on button "View Invoice" at bounding box center [524, 348] width 59 height 19
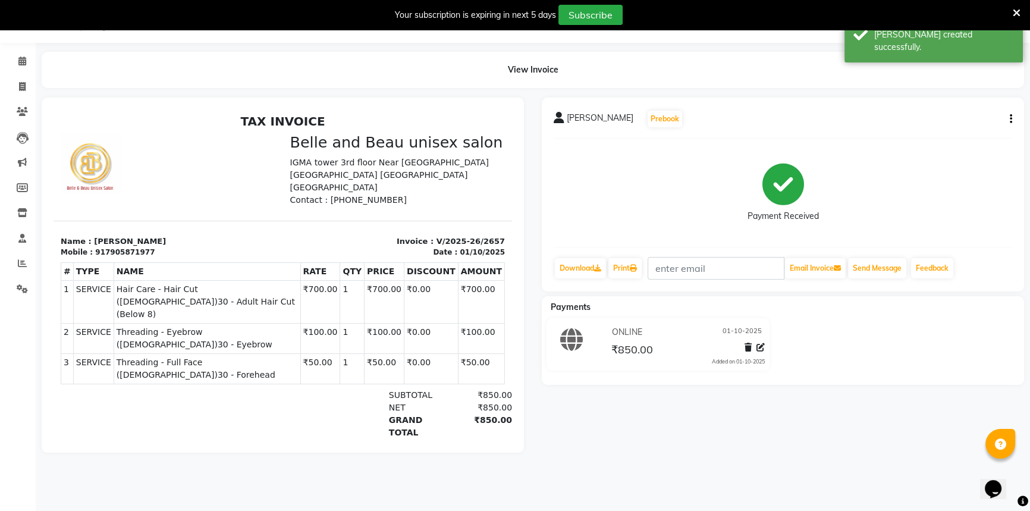
click at [1011, 119] on icon "button" at bounding box center [1010, 119] width 2 height 1
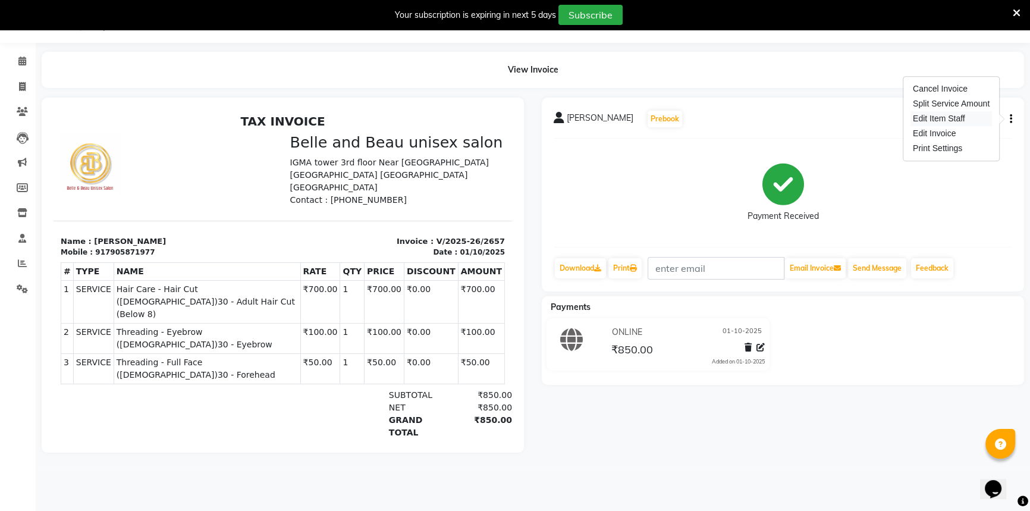
click at [936, 118] on div "Edit Item Staff" at bounding box center [950, 118] width 81 height 15
select select "59701"
select select "60511"
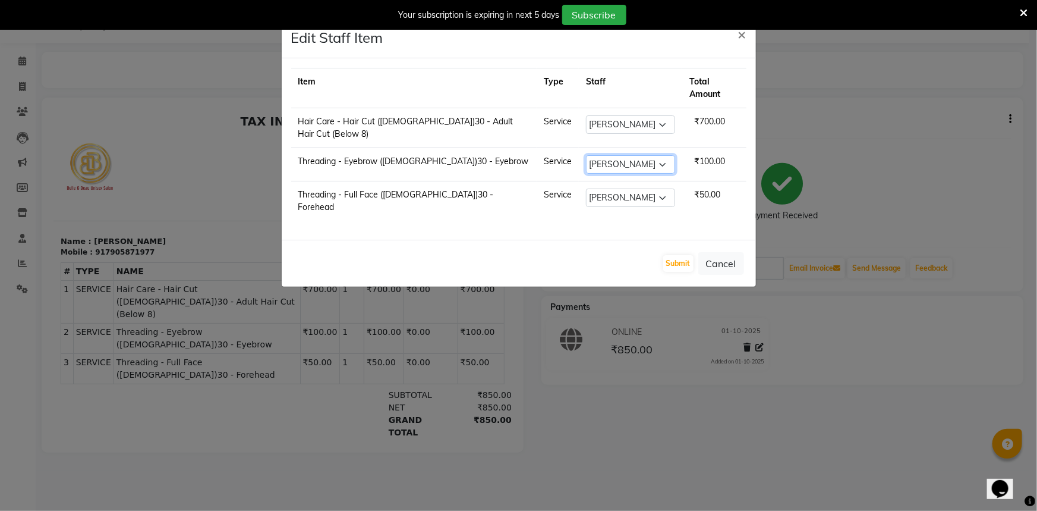
click at [630, 155] on select "Select [PERSON_NAME] [PERSON_NAME] [PERSON_NAME] [PERSON_NAME] [PERSON_NAME] [P…" at bounding box center [630, 164] width 89 height 18
select select "84331"
click at [586, 155] on select "Select [PERSON_NAME] [PERSON_NAME] [PERSON_NAME] [PERSON_NAME] [PERSON_NAME] [P…" at bounding box center [630, 164] width 89 height 18
click at [627, 181] on td "Select [PERSON_NAME] [PERSON_NAME] [PERSON_NAME] [PERSON_NAME] [PERSON_NAME] [P…" at bounding box center [630, 201] width 103 height 40
click at [623, 188] on select "Select [PERSON_NAME] [PERSON_NAME] [PERSON_NAME] [PERSON_NAME] [PERSON_NAME] [P…" at bounding box center [630, 197] width 89 height 18
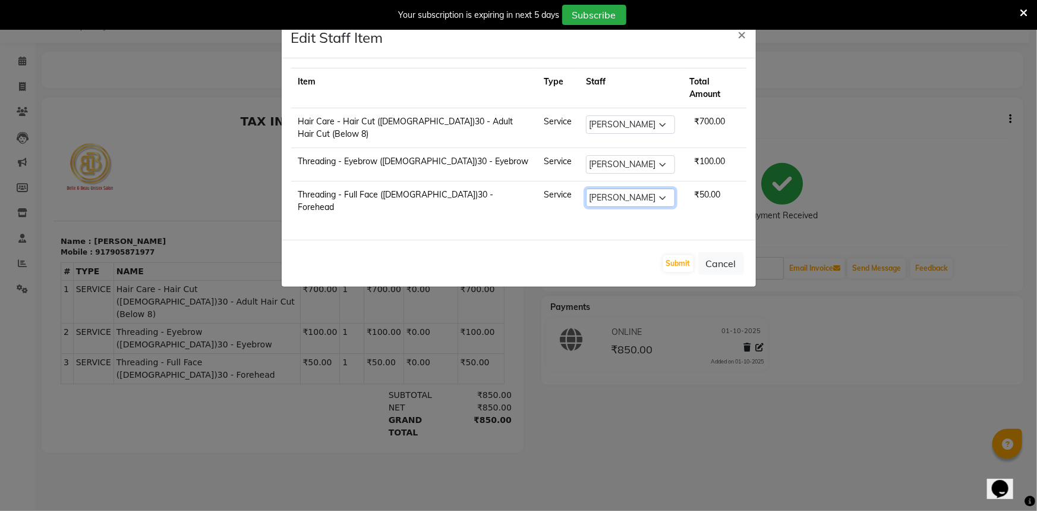
select select "84331"
click at [586, 188] on select "Select [PERSON_NAME] [PERSON_NAME] [PERSON_NAME] [PERSON_NAME] [PERSON_NAME] [P…" at bounding box center [630, 197] width 89 height 18
click at [669, 255] on button "Submit" at bounding box center [678, 263] width 30 height 17
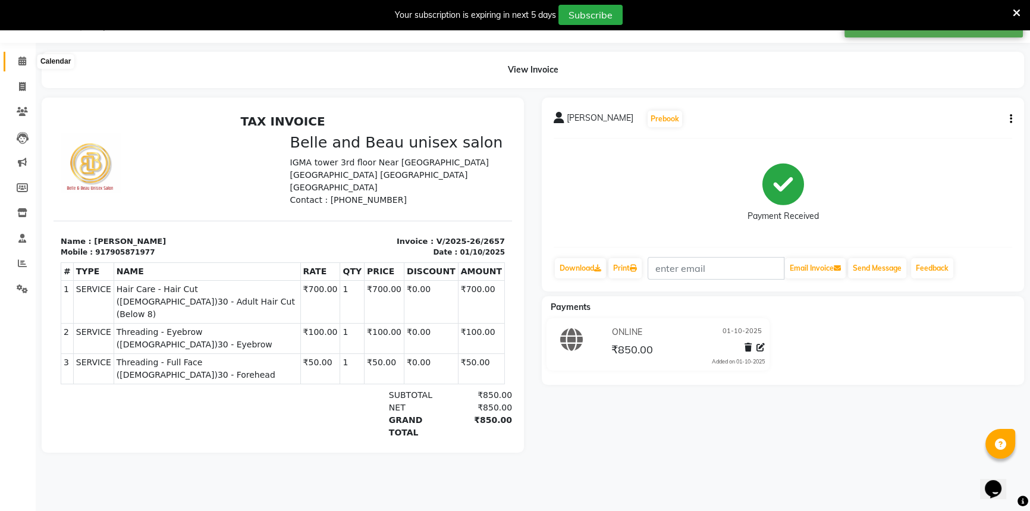
click at [27, 64] on span at bounding box center [22, 62] width 21 height 14
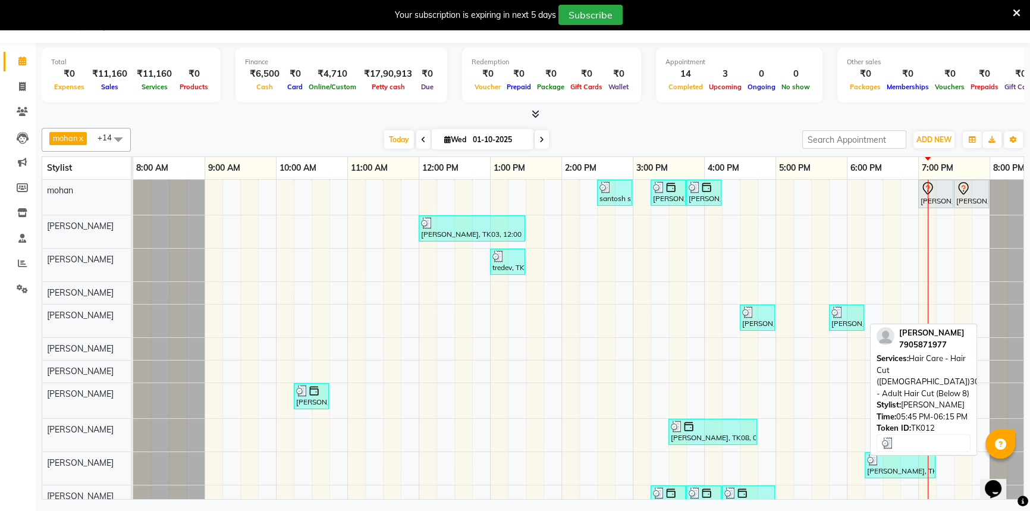
click at [857, 326] on div "[PERSON_NAME], TK12, 05:45 PM-06:15 PM, Hair Care - Hair Cut ([DEMOGRAPHIC_DATA…" at bounding box center [846, 317] width 33 height 23
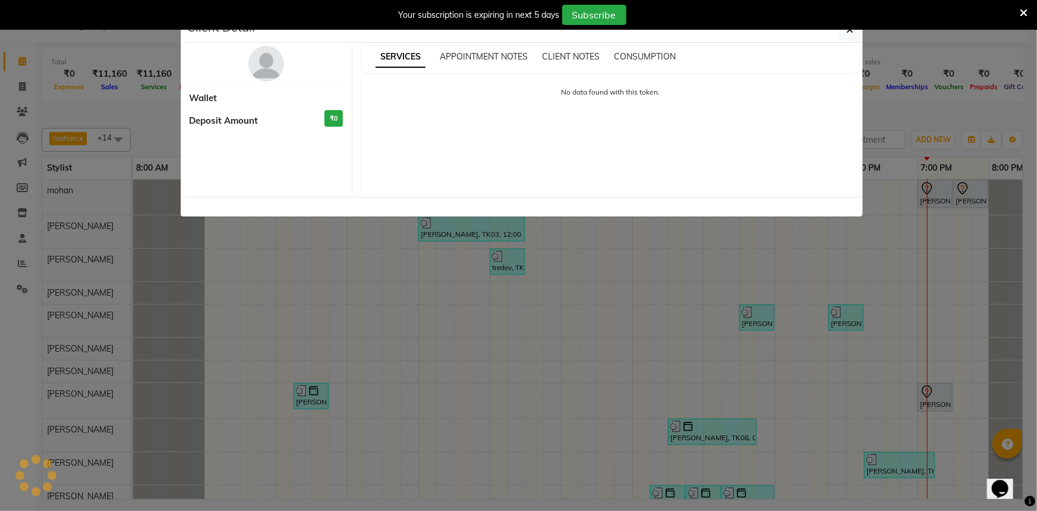
select select "3"
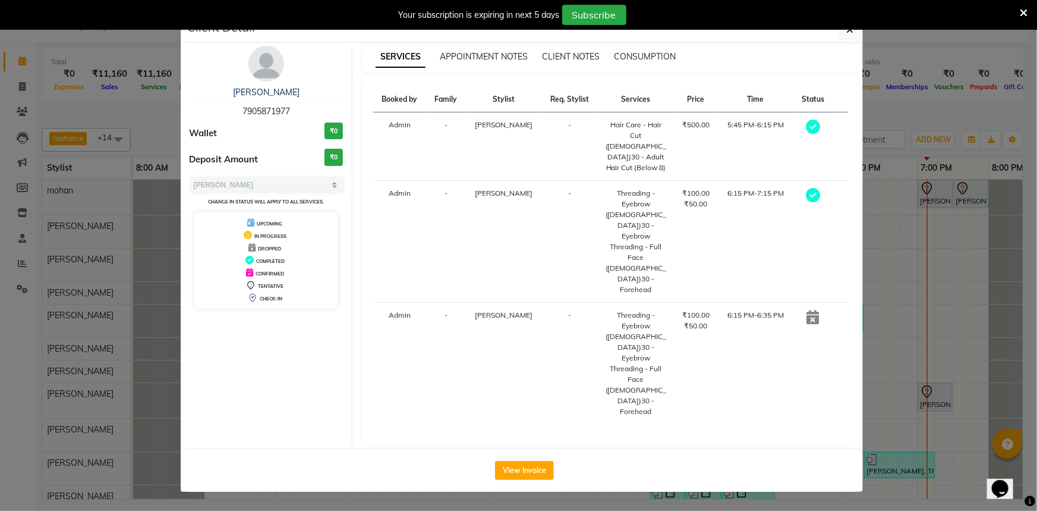
drag, startPoint x: 228, startPoint y: 87, endPoint x: 315, endPoint y: 88, distance: 86.8
click at [315, 88] on div "[PERSON_NAME]" at bounding box center [267, 92] width 154 height 12
copy link "[PERSON_NAME]"
click at [260, 108] on span "7905871977" at bounding box center [267, 111] width 48 height 11
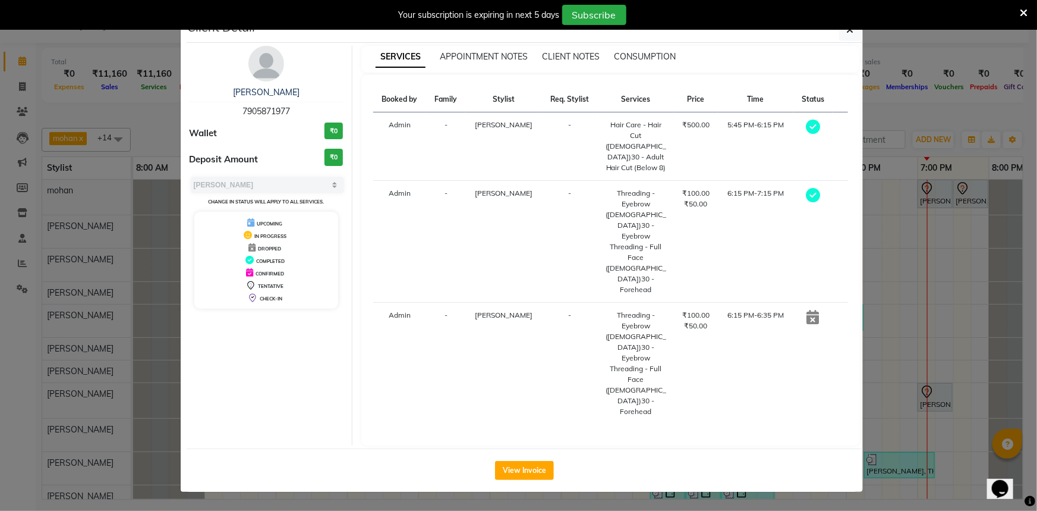
copy span "7905871977"
click at [1019, 12] on div "Your subscription is expiring in next 5 days Subscribe" at bounding box center [512, 15] width 1015 height 20
click at [1022, 13] on icon at bounding box center [1024, 13] width 8 height 11
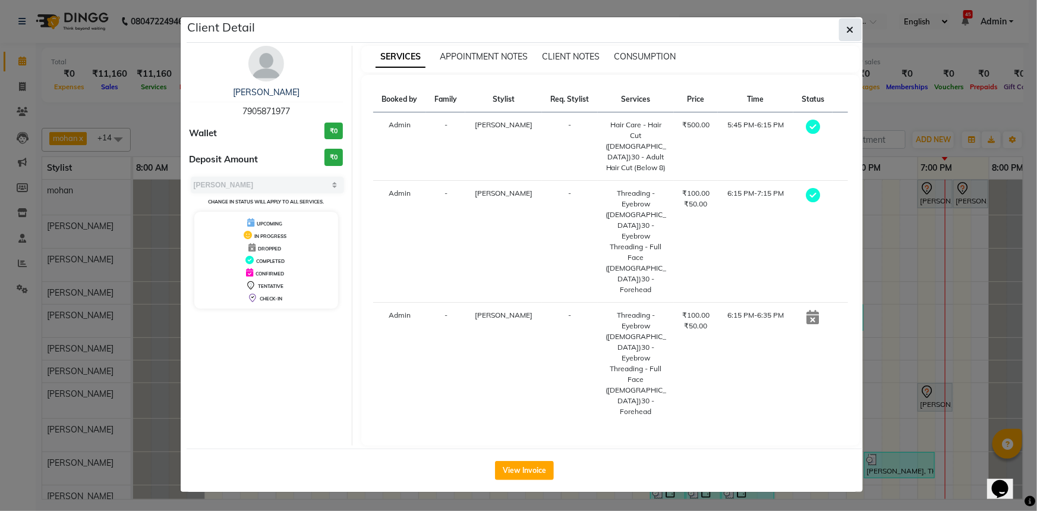
click at [844, 29] on button "button" at bounding box center [850, 29] width 23 height 23
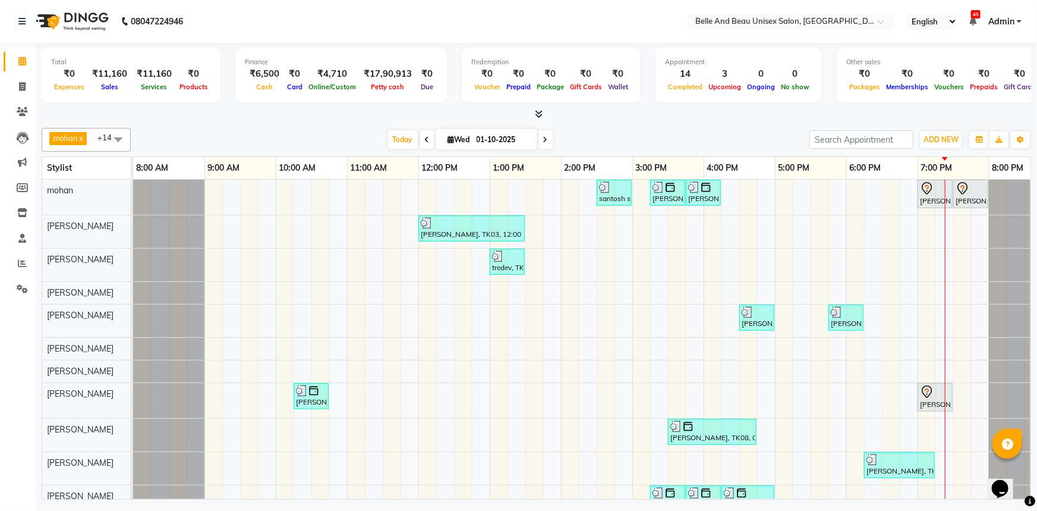
click at [487, 145] on input "01-10-2025" at bounding box center [502, 140] width 59 height 18
select select "10"
select select "2025"
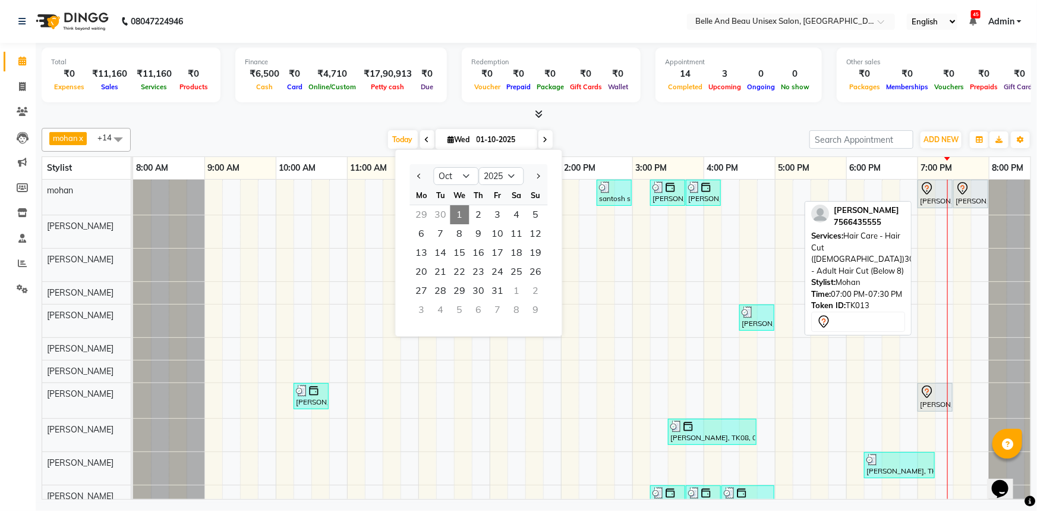
click at [936, 199] on div "[PERSON_NAME], TK13, 07:00 PM-07:30 PM, Hair Care - Hair Cut ([DEMOGRAPHIC_DATA…" at bounding box center [935, 193] width 33 height 25
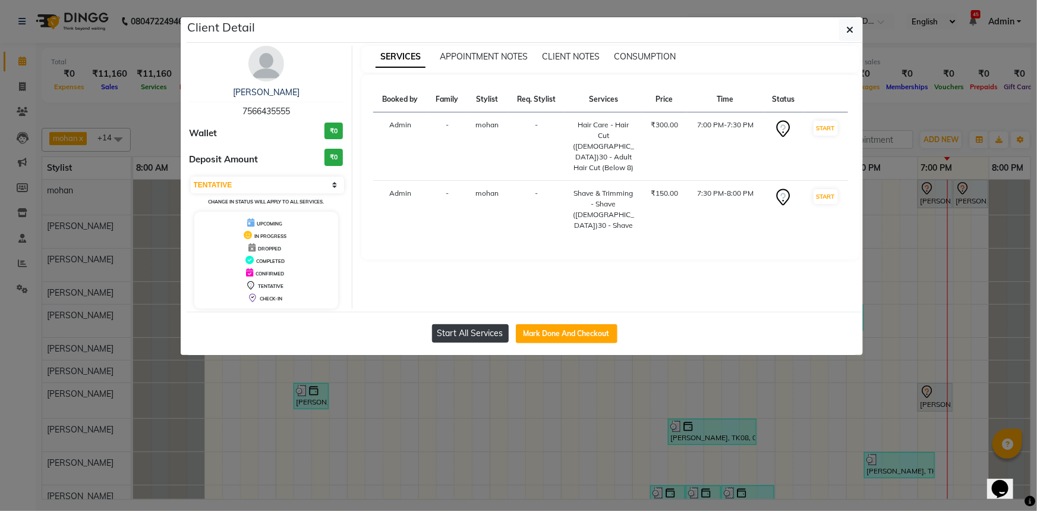
click at [455, 331] on button "Start All Services" at bounding box center [470, 333] width 77 height 18
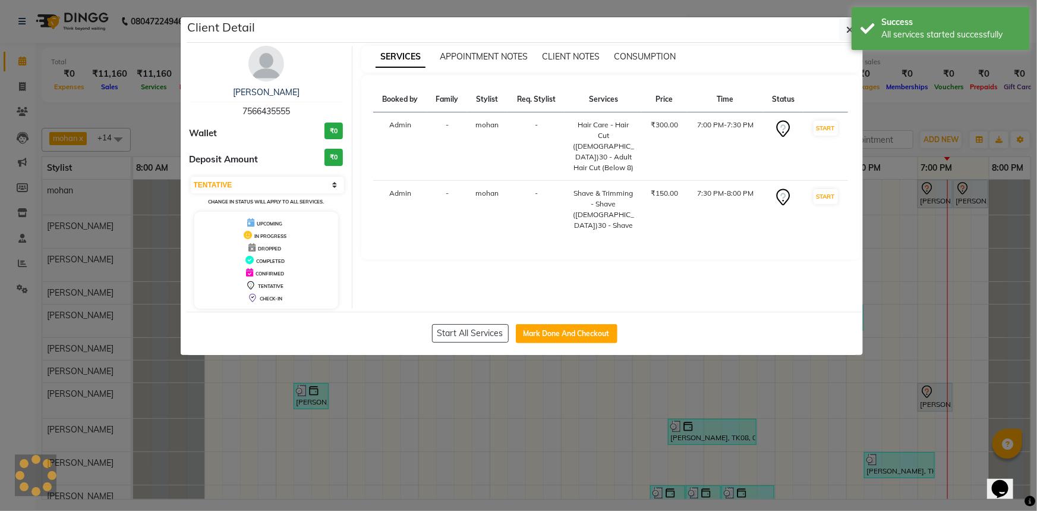
select select "1"
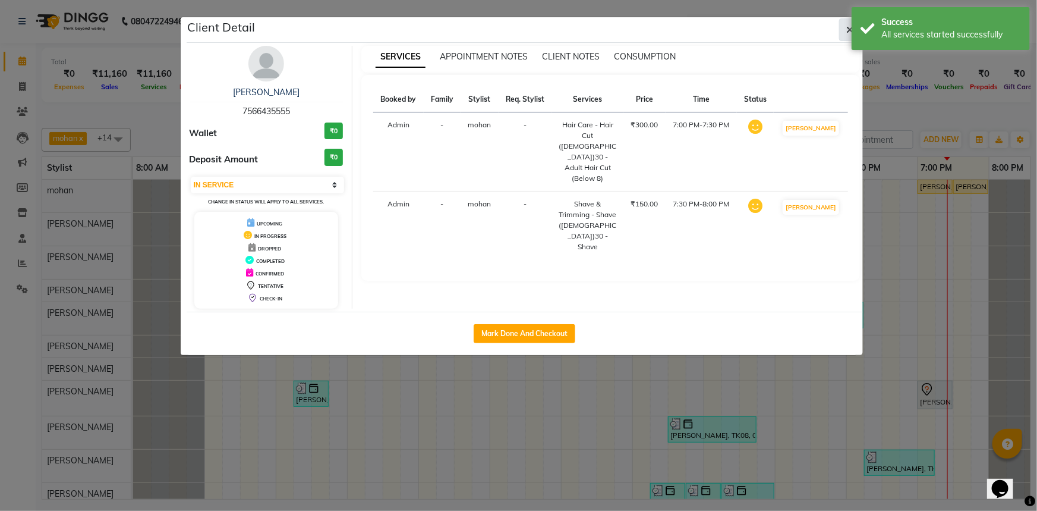
click at [845, 31] on button "button" at bounding box center [850, 29] width 23 height 23
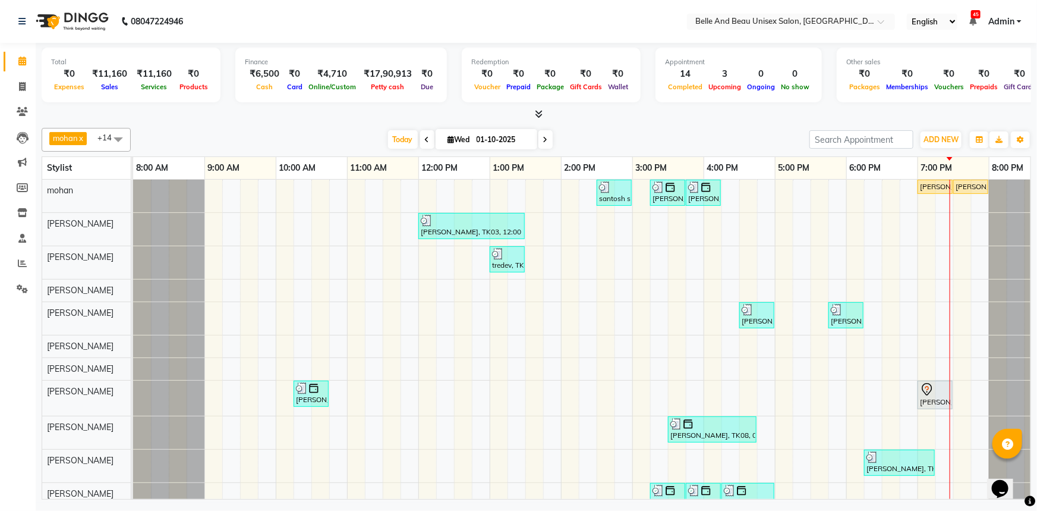
scroll to position [51, 0]
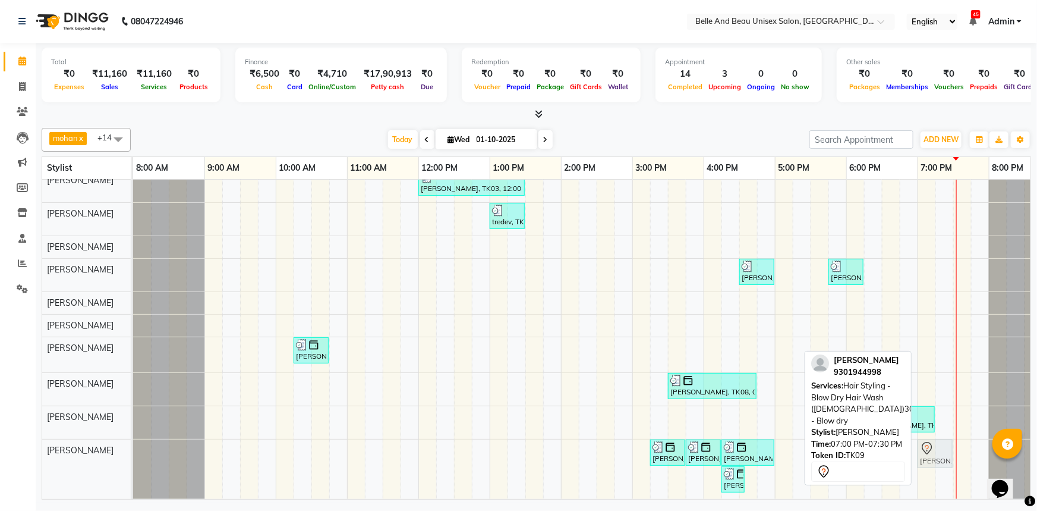
drag, startPoint x: 926, startPoint y: 345, endPoint x: 919, endPoint y: 448, distance: 103.7
click at [919, 448] on tbody "santosh sir, TK07, 02:30 PM-03:00 PM, Shave & Trimming - [PERSON_NAME] ([DEMOGR…" at bounding box center [596, 317] width 927 height 363
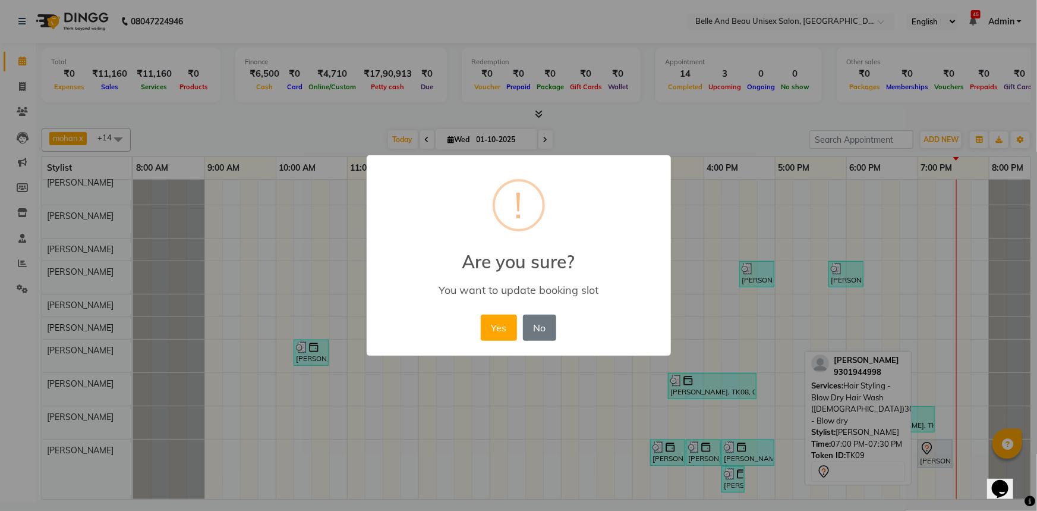
scroll to position [48, 0]
click at [491, 328] on button "Yes" at bounding box center [499, 327] width 36 height 26
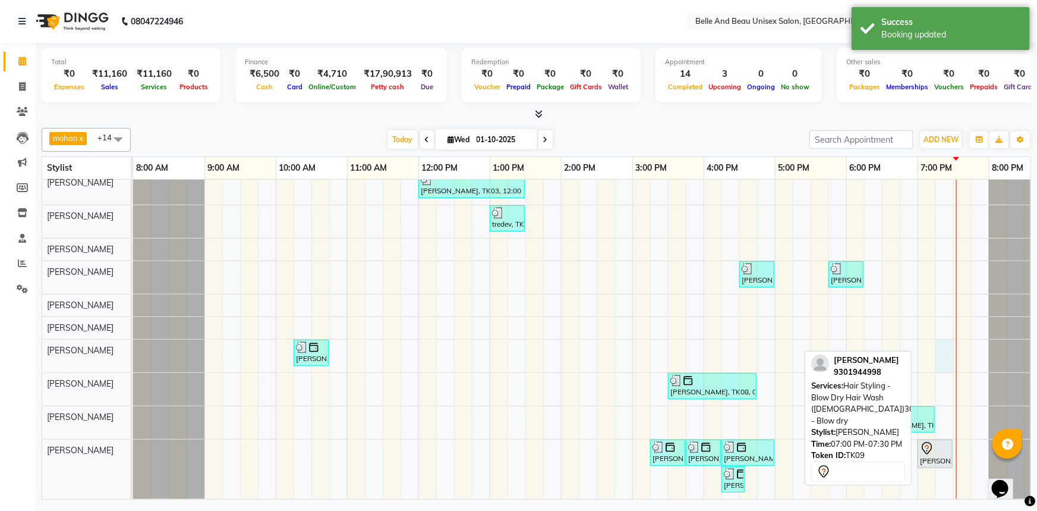
click at [939, 346] on div "santosh sir, TK07, 02:30 PM-03:00 PM, Shave & Trimming - [PERSON_NAME] ([DEMOGR…" at bounding box center [596, 319] width 927 height 360
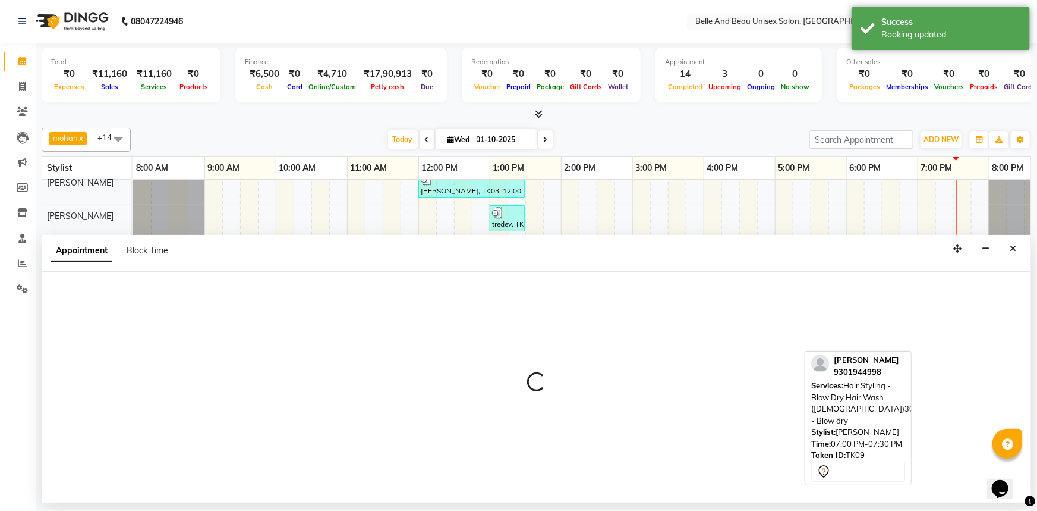
select select "92802"
select select "1155"
select select "tentative"
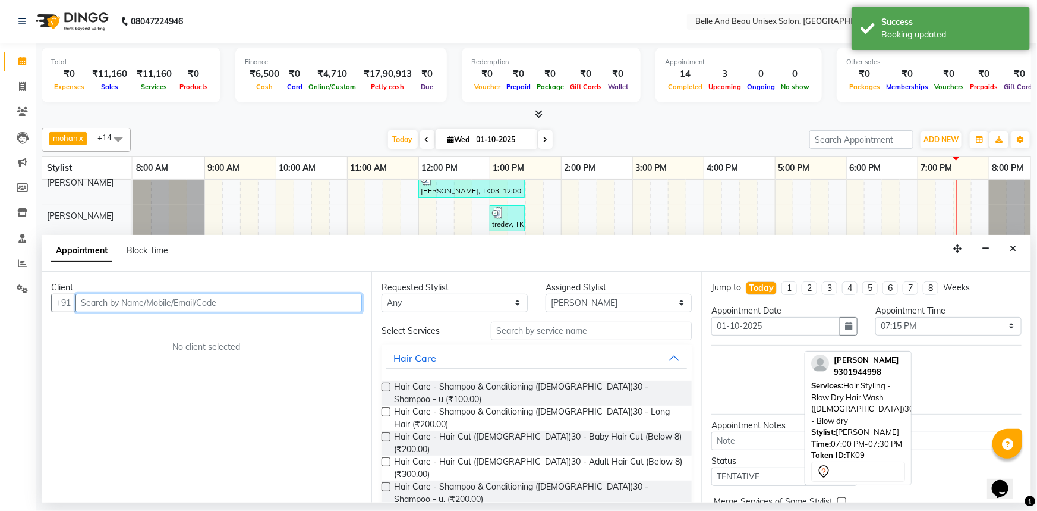
click at [125, 303] on input "text" at bounding box center [218, 303] width 287 height 18
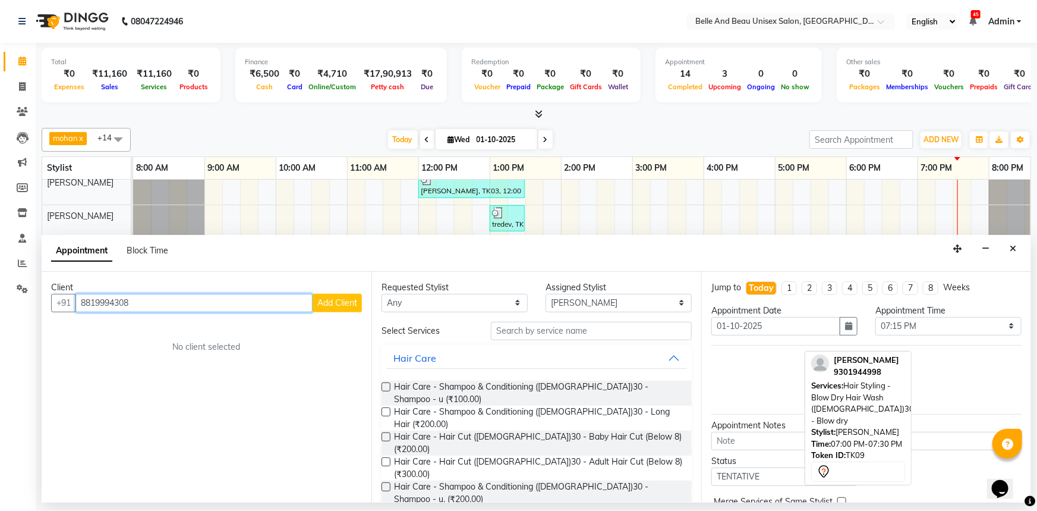
type input "8819994308"
click at [334, 308] on button "Add Client" at bounding box center [337, 303] width 49 height 18
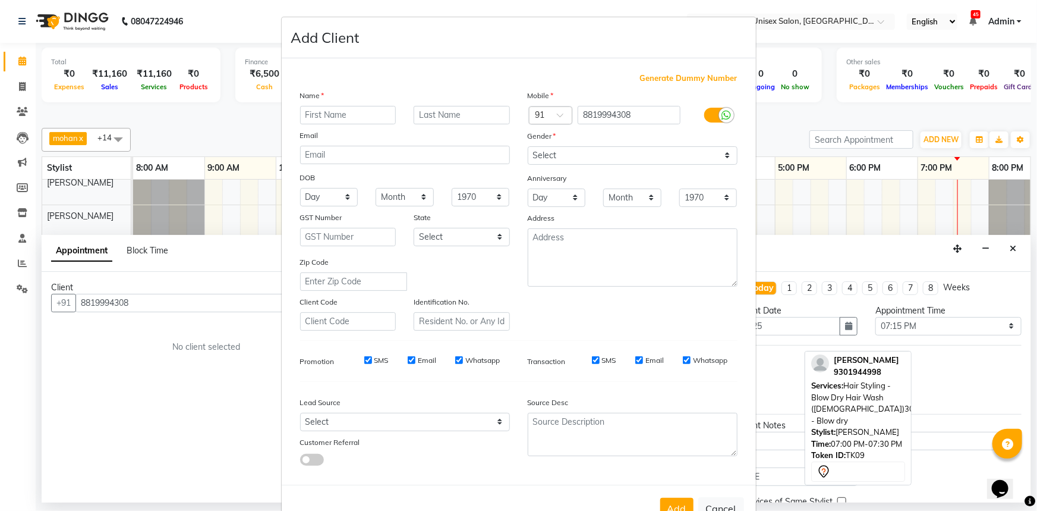
click at [338, 112] on input "text" at bounding box center [348, 115] width 96 height 18
type input "Abhishek"
type input "bansal"
click at [567, 160] on select "Select Male Female Other Prefer Not To Say" at bounding box center [633, 155] width 210 height 18
select select "male"
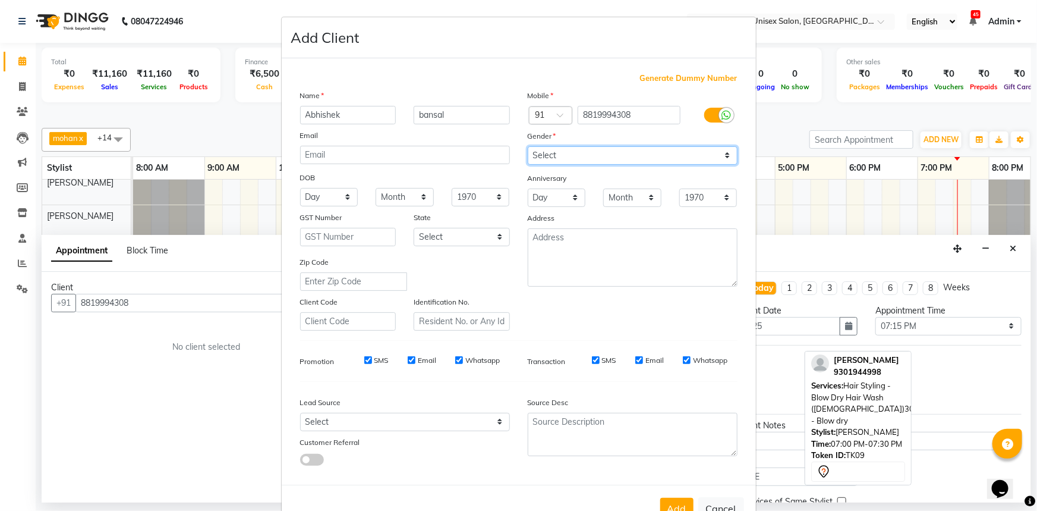
click at [528, 146] on select "Select Male Female Other Prefer Not To Say" at bounding box center [633, 155] width 210 height 18
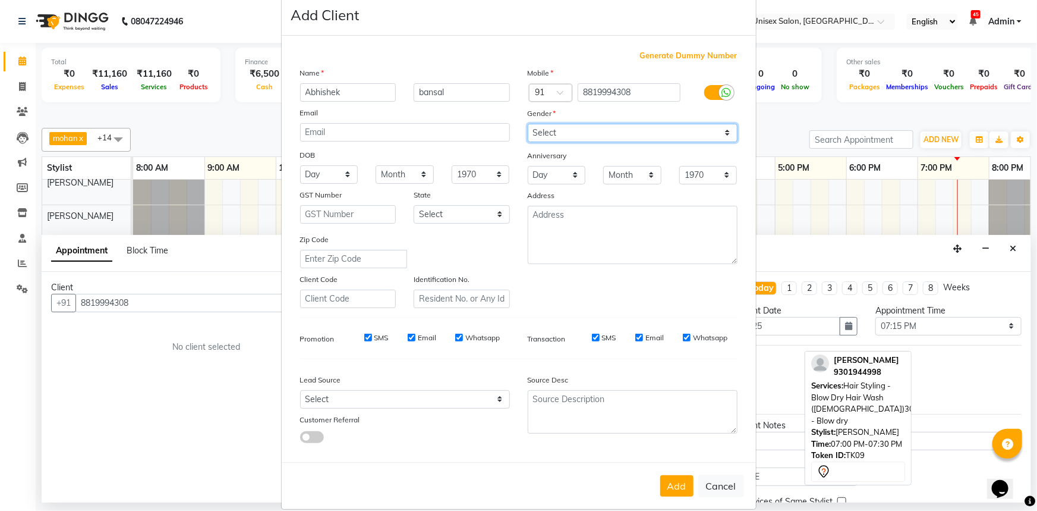
scroll to position [42, 0]
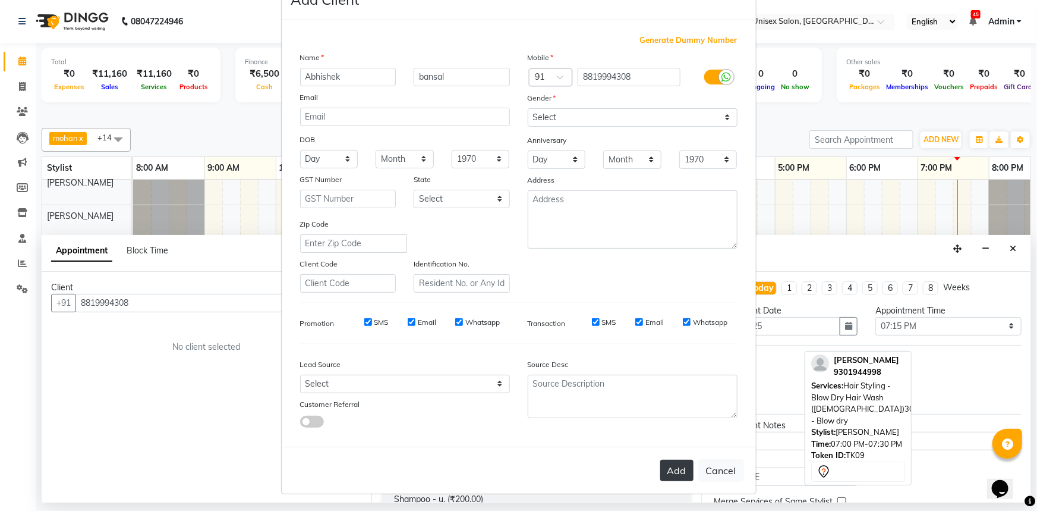
click at [665, 480] on button "Add" at bounding box center [676, 470] width 33 height 21
select select
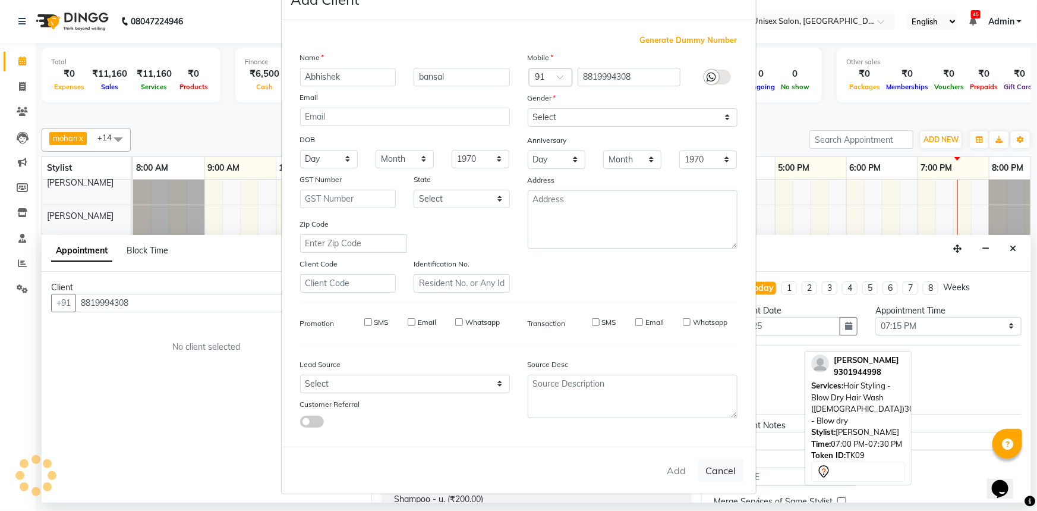
select select
checkbox input "false"
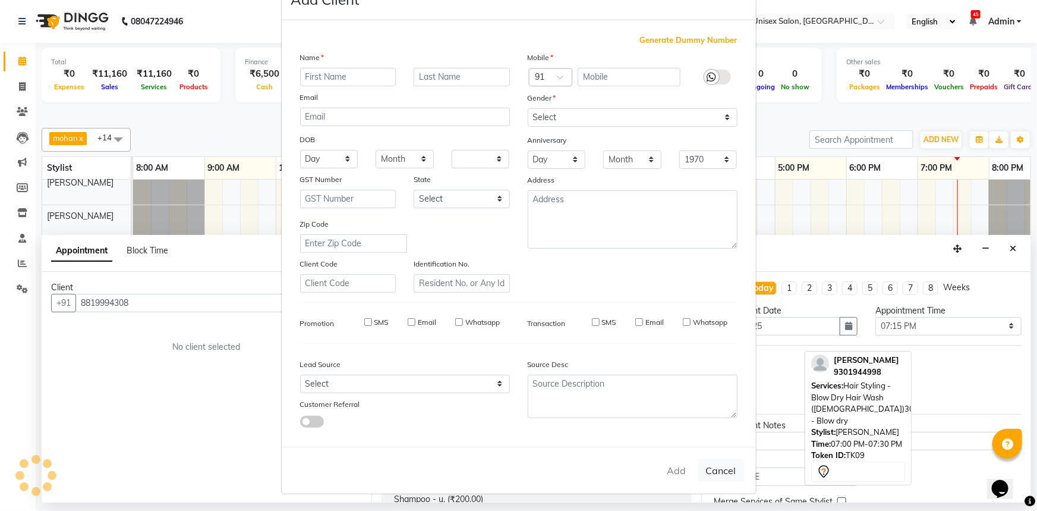
checkbox input "false"
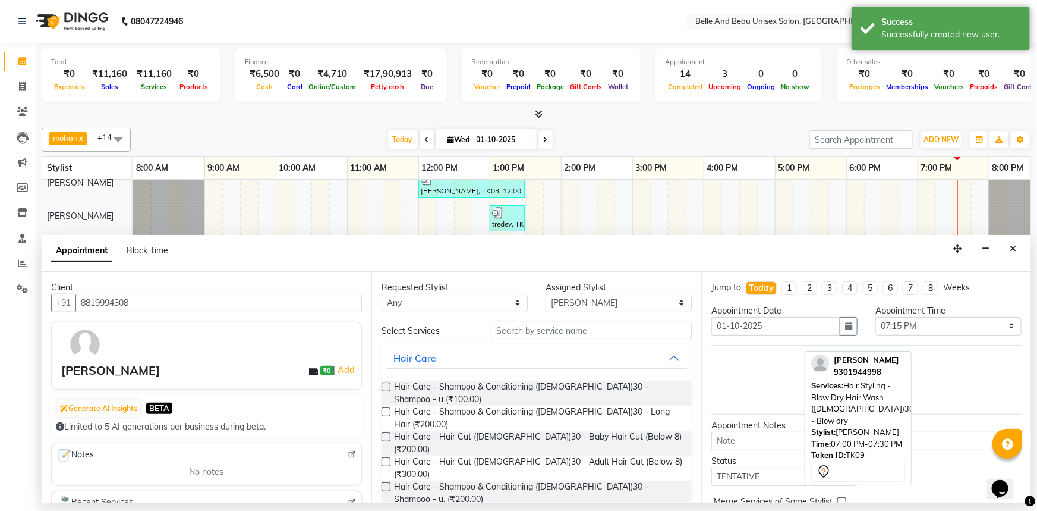
click at [387, 457] on label at bounding box center [386, 461] width 9 height 9
click at [387, 459] on input "checkbox" at bounding box center [386, 463] width 8 height 8
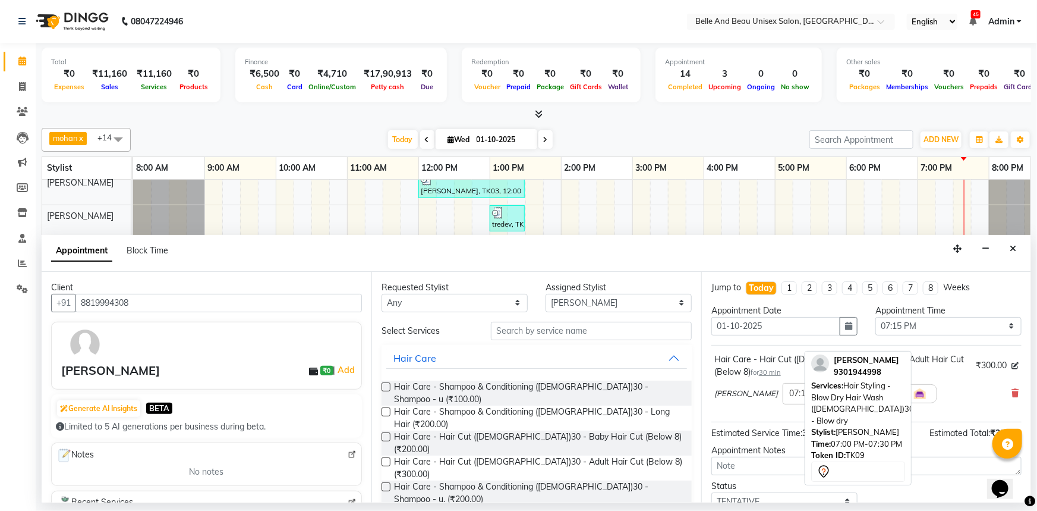
click at [386, 457] on label at bounding box center [386, 461] width 9 height 9
click at [386, 459] on input "checkbox" at bounding box center [386, 463] width 8 height 8
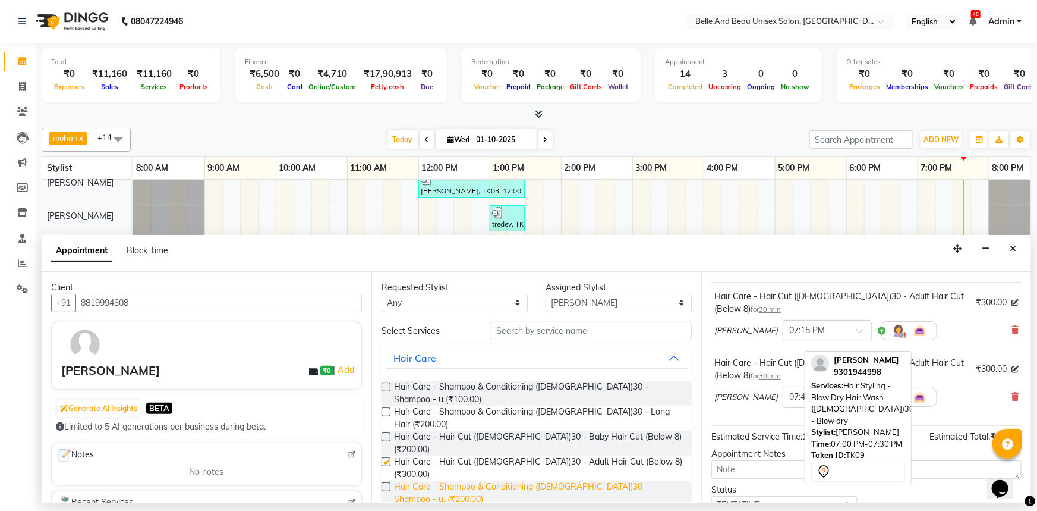
checkbox input "false"
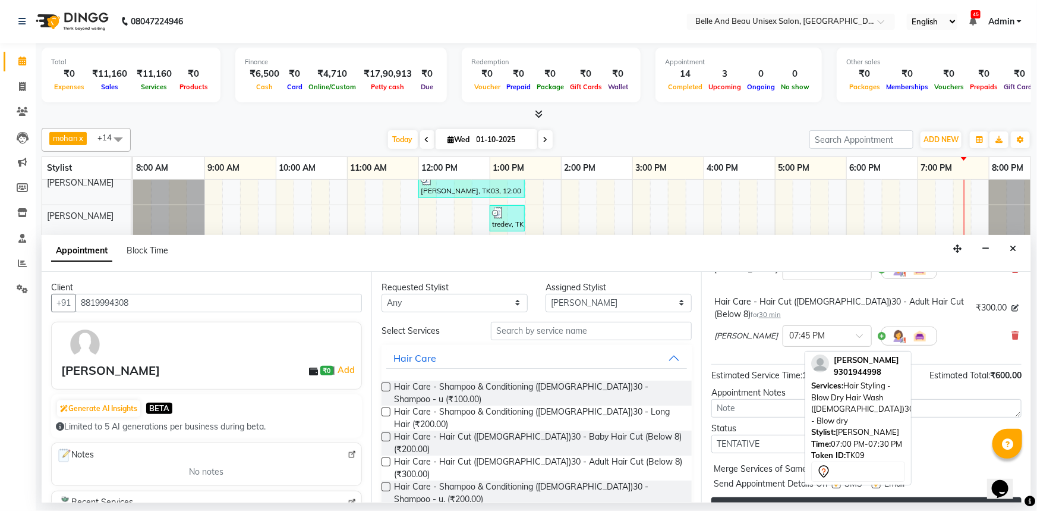
click at [773, 497] on button "Book" at bounding box center [867, 507] width 310 height 21
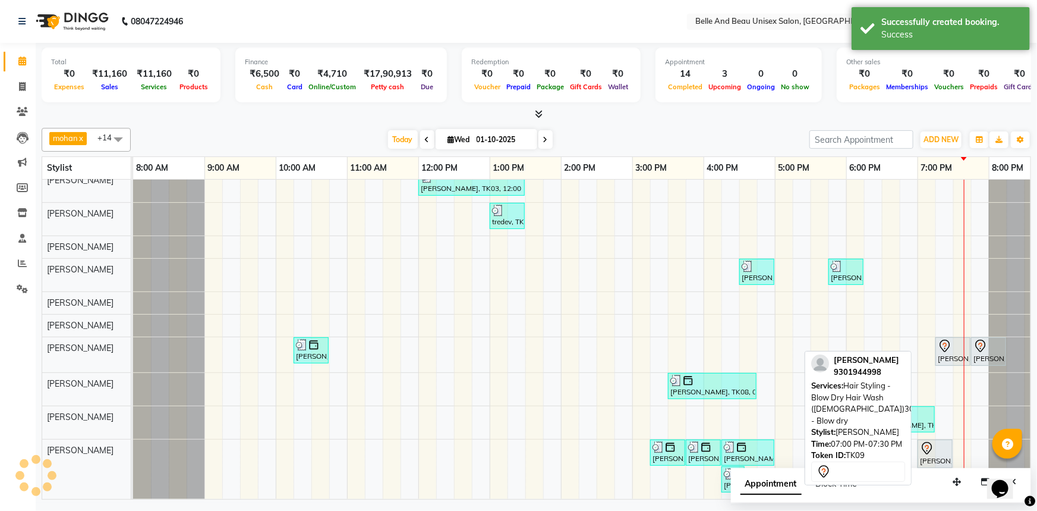
scroll to position [51, 0]
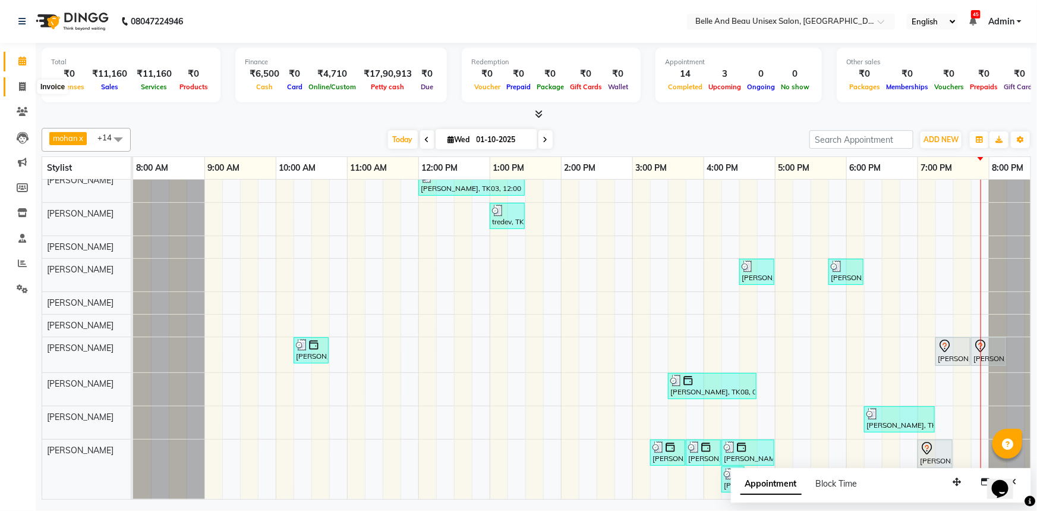
click at [19, 85] on icon at bounding box center [22, 86] width 7 height 9
select select "7066"
select select "service"
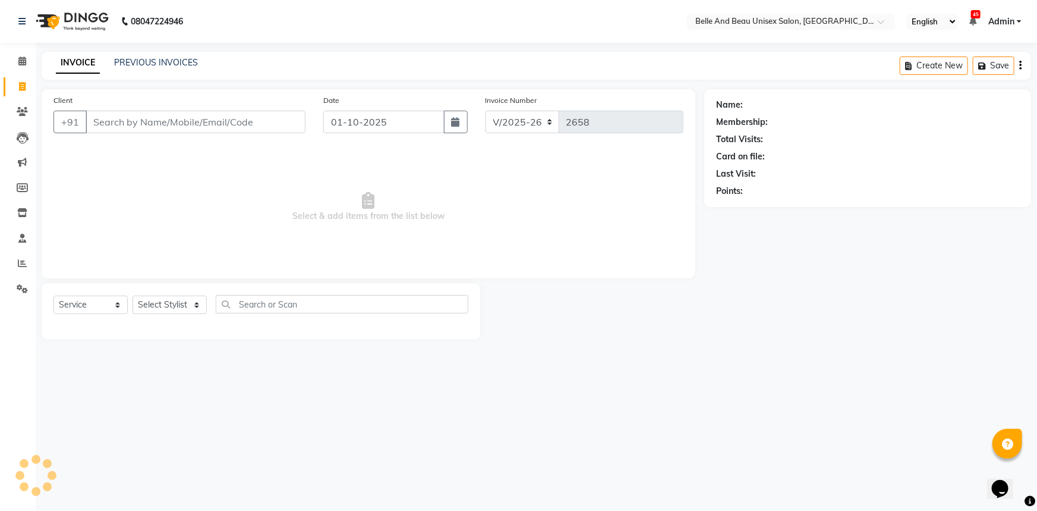
click at [143, 128] on input "Client" at bounding box center [196, 122] width 220 height 23
select select "60511"
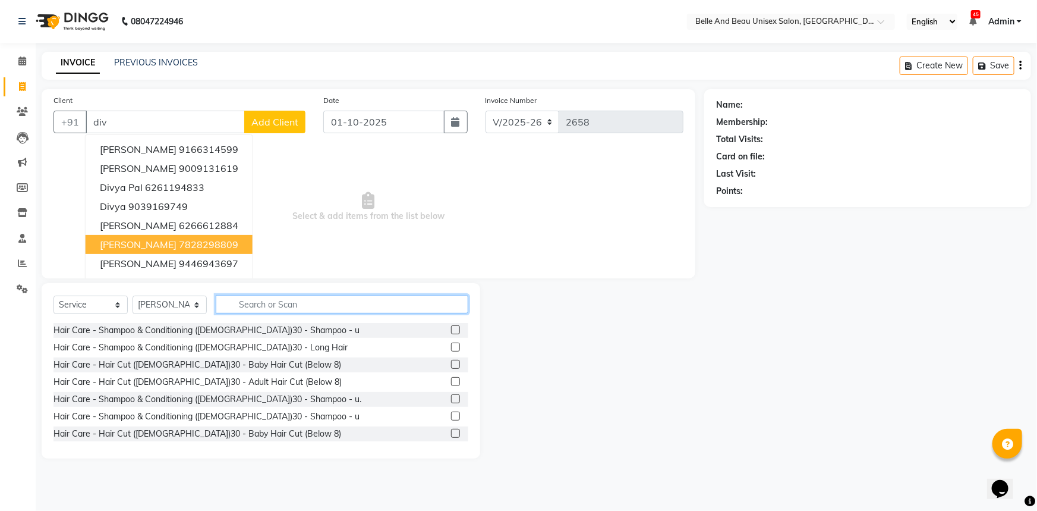
click at [312, 310] on input "text" at bounding box center [342, 304] width 253 height 18
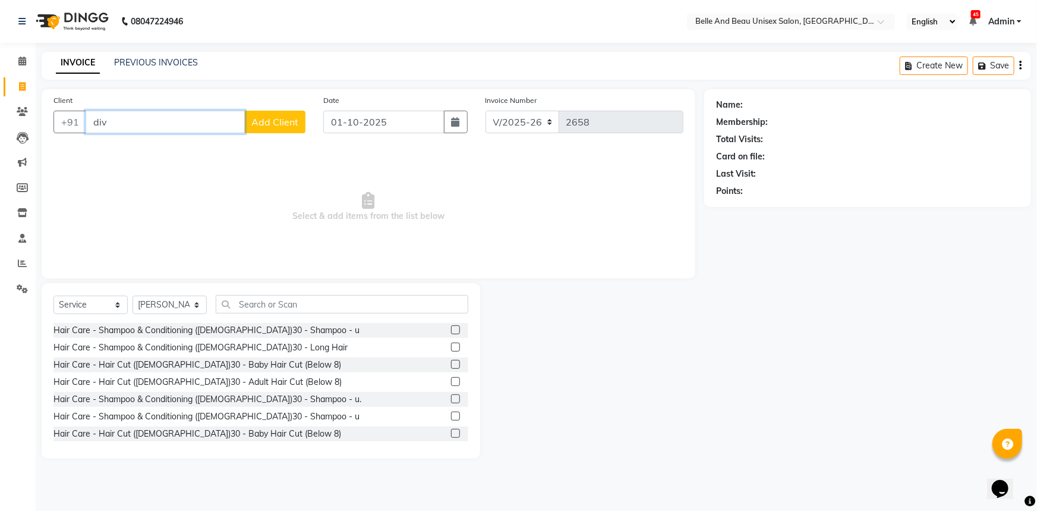
click at [125, 130] on input "div" at bounding box center [165, 122] width 159 height 23
type input "d"
click at [76, 307] on select "Select Service Product Membership Package Voucher Prepaid Gift Card" at bounding box center [90, 304] width 74 height 18
select select "package"
click at [53, 295] on select "Select Service Product Membership Package Voucher Prepaid Gift Card" at bounding box center [90, 304] width 74 height 18
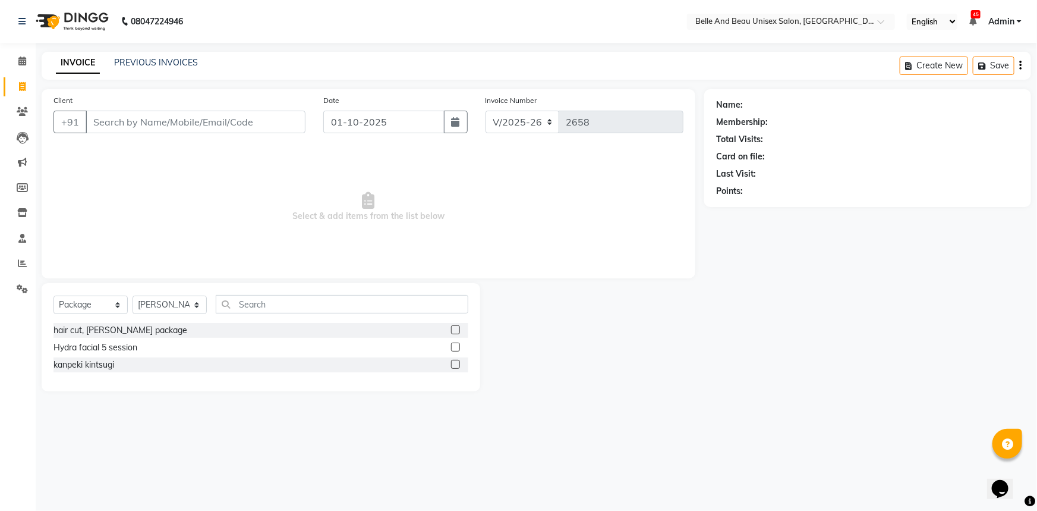
click at [457, 366] on label at bounding box center [455, 364] width 9 height 9
click at [457, 366] on input "checkbox" at bounding box center [455, 365] width 8 height 8
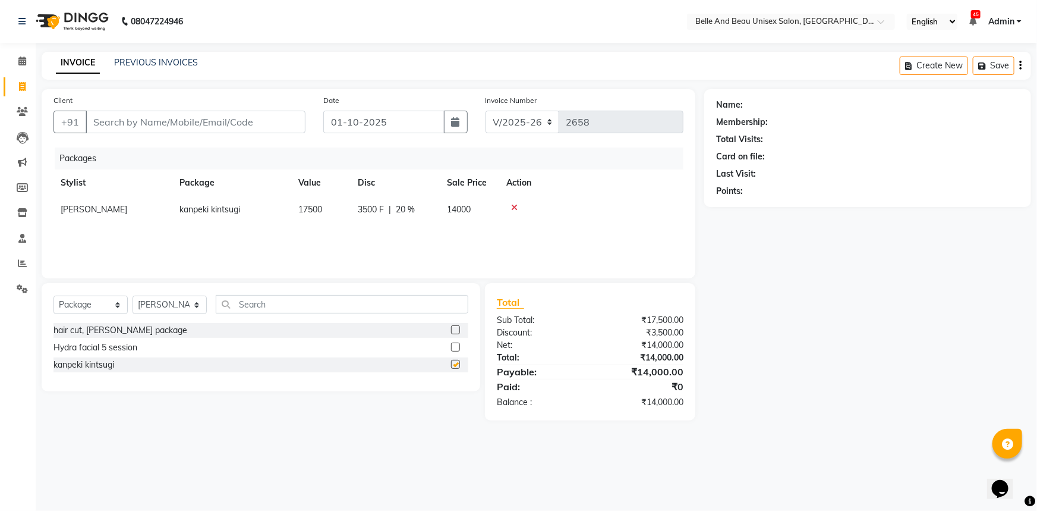
checkbox input "false"
click at [297, 235] on div "Packages Stylist Package Value Disc Sale Price Action varsha kanpeki kintsugi 1…" at bounding box center [368, 206] width 630 height 119
click at [327, 202] on td "17500" at bounding box center [320, 209] width 59 height 27
select select "60511"
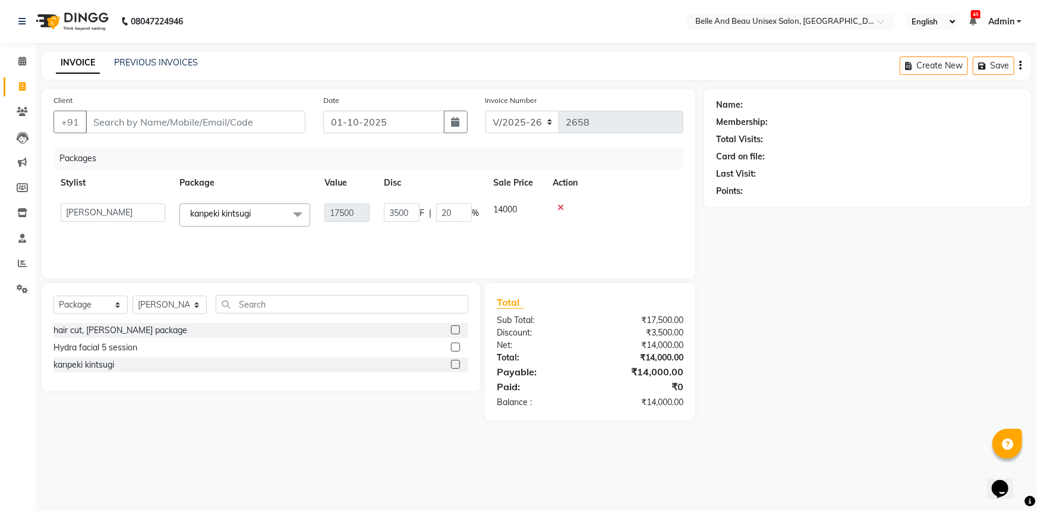
click at [351, 243] on div "Packages Stylist Package Value Disc Sale Price Action AVINASH TANDI Gaurav Mand…" at bounding box center [368, 206] width 630 height 119
click at [559, 209] on icon at bounding box center [561, 207] width 7 height 8
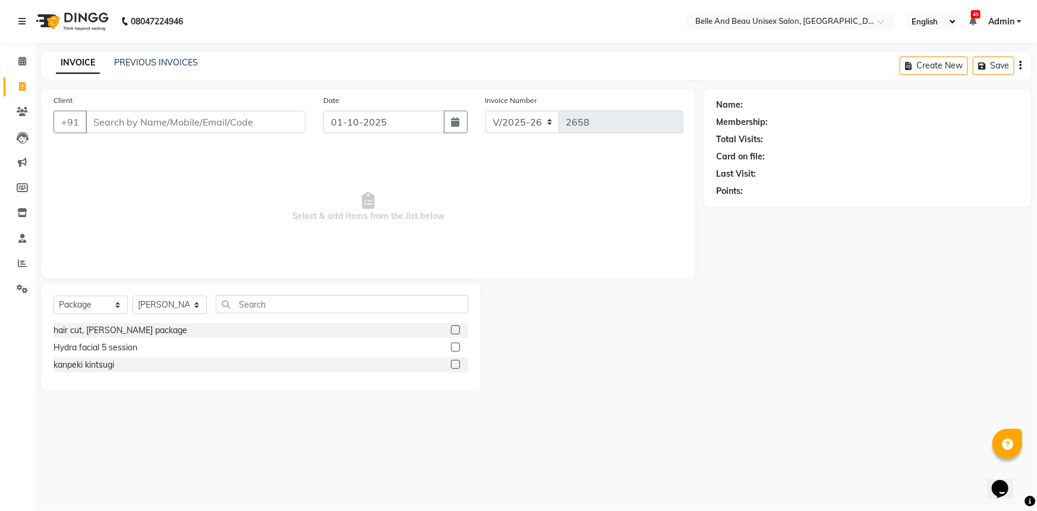
click at [455, 364] on label at bounding box center [455, 364] width 9 height 9
click at [455, 364] on input "checkbox" at bounding box center [455, 365] width 8 height 8
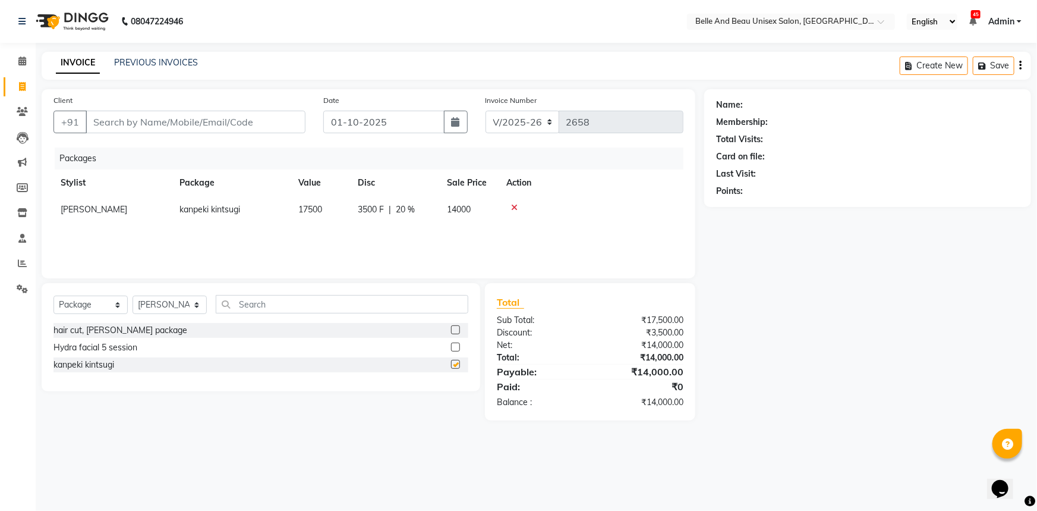
checkbox input "false"
click at [67, 214] on span "varsha" at bounding box center [94, 209] width 67 height 11
select select "60511"
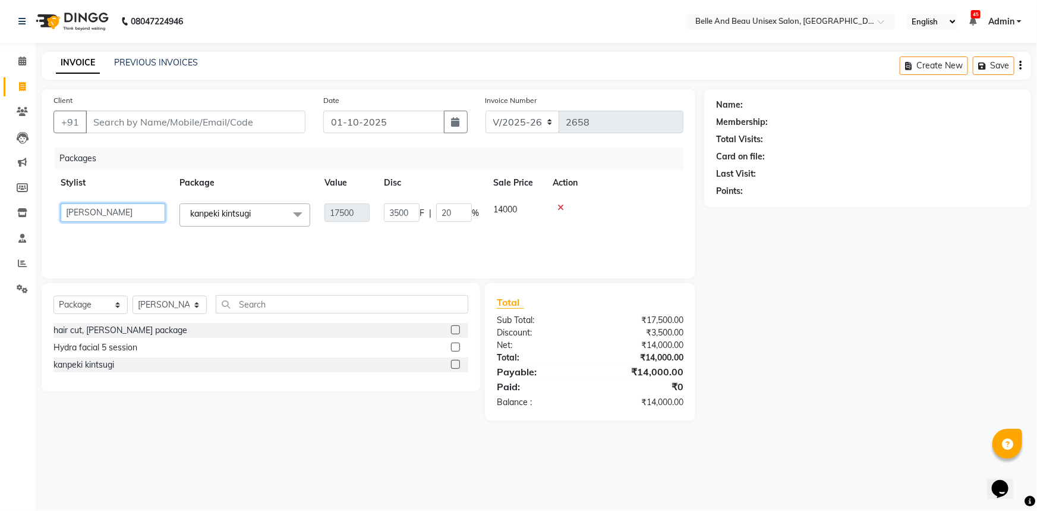
click at [83, 214] on select "AVINASH TANDI Gaurav Mandavgane mohan Mukesh Shrivas Nibha Prachi Singh Rahul S…" at bounding box center [113, 212] width 105 height 18
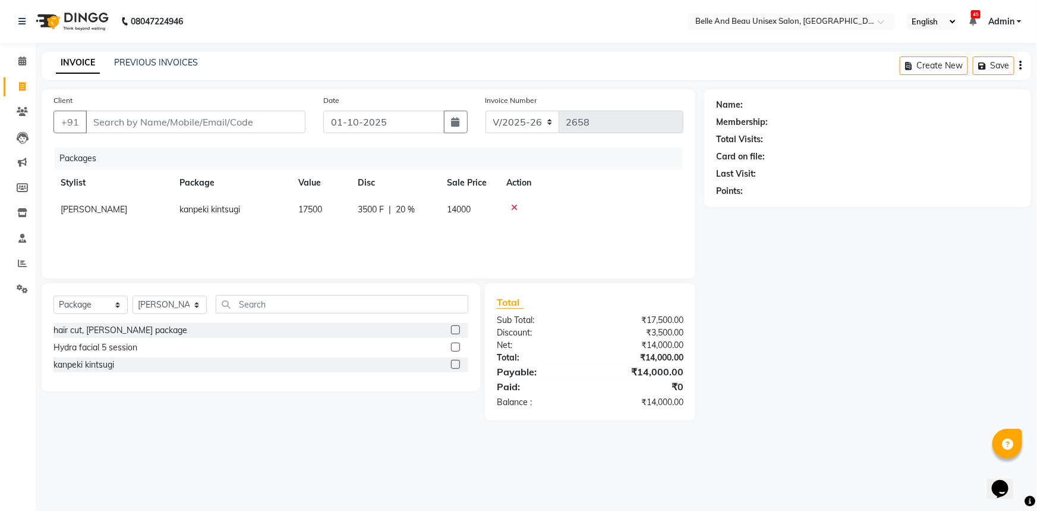
click at [778, 354] on div "Name: Membership: Total Visits: Card on file: Last Visit: Points:" at bounding box center [872, 254] width 336 height 331
click at [813, 339] on div "Name: Membership: Total Visits: Card on file: Last Visit: Points:" at bounding box center [872, 254] width 336 height 331
click at [176, 120] on input "Client" at bounding box center [196, 122] width 220 height 23
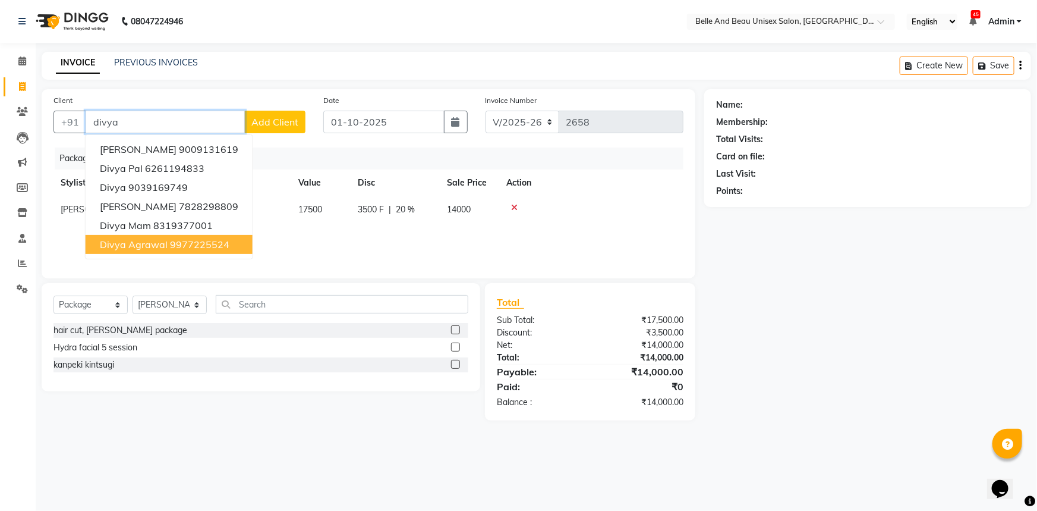
click at [195, 240] on ngb-highlight "9977225524" at bounding box center [199, 244] width 59 height 12
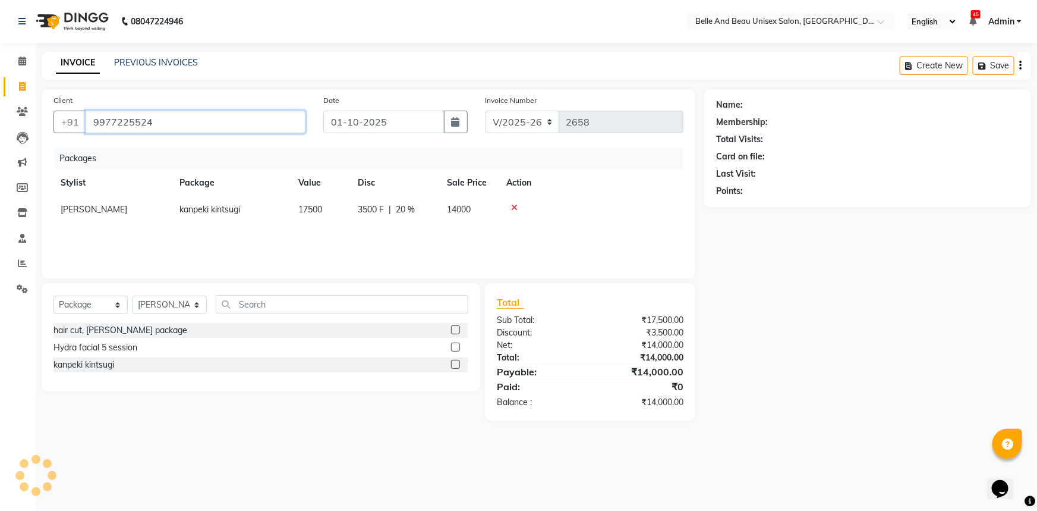
type input "9977225524"
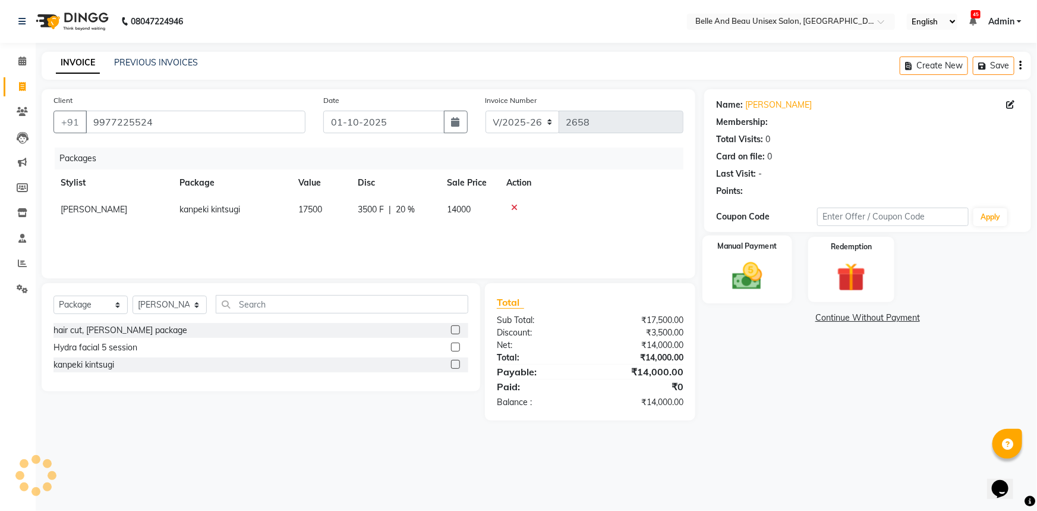
select select "1: Object"
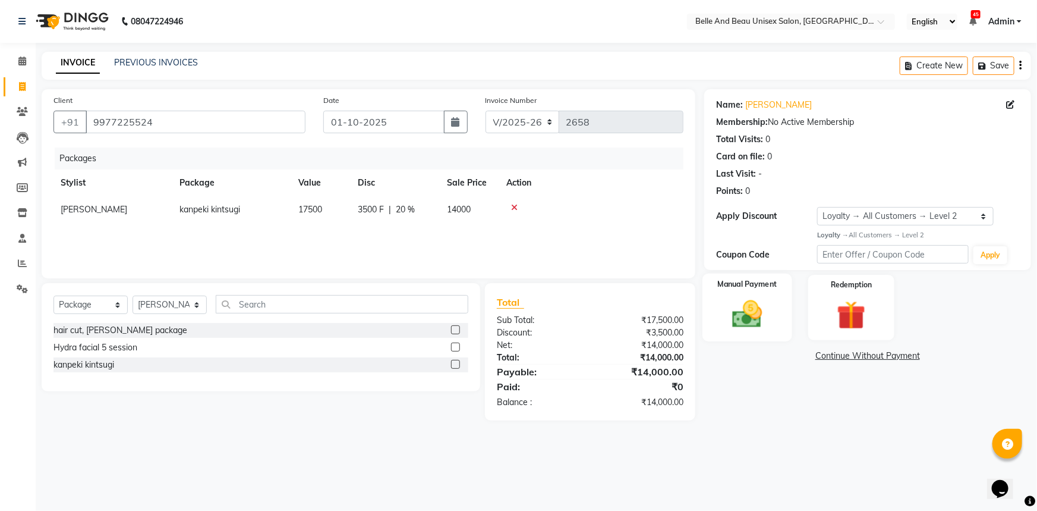
click at [751, 323] on img at bounding box center [747, 314] width 49 height 34
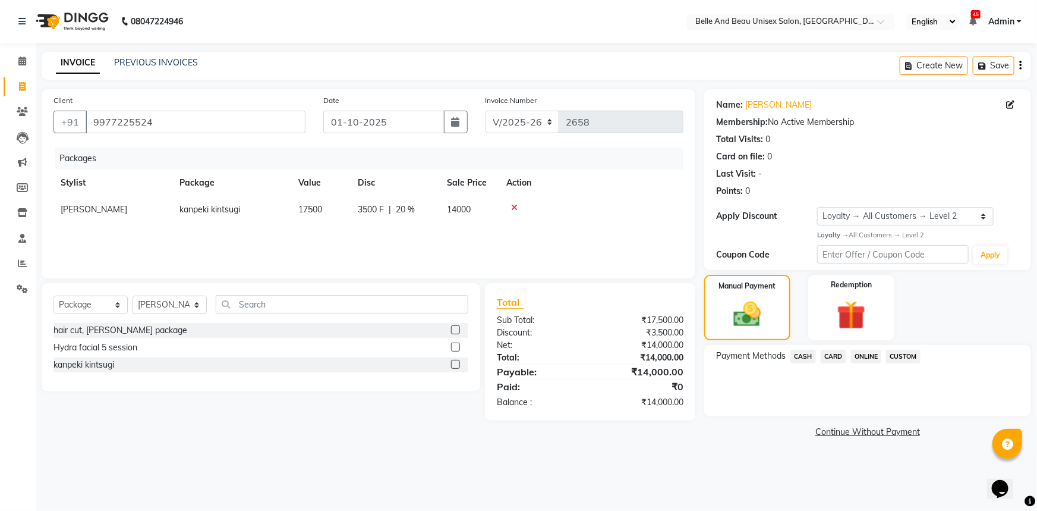
click at [797, 358] on span "CASH" at bounding box center [804, 357] width 26 height 14
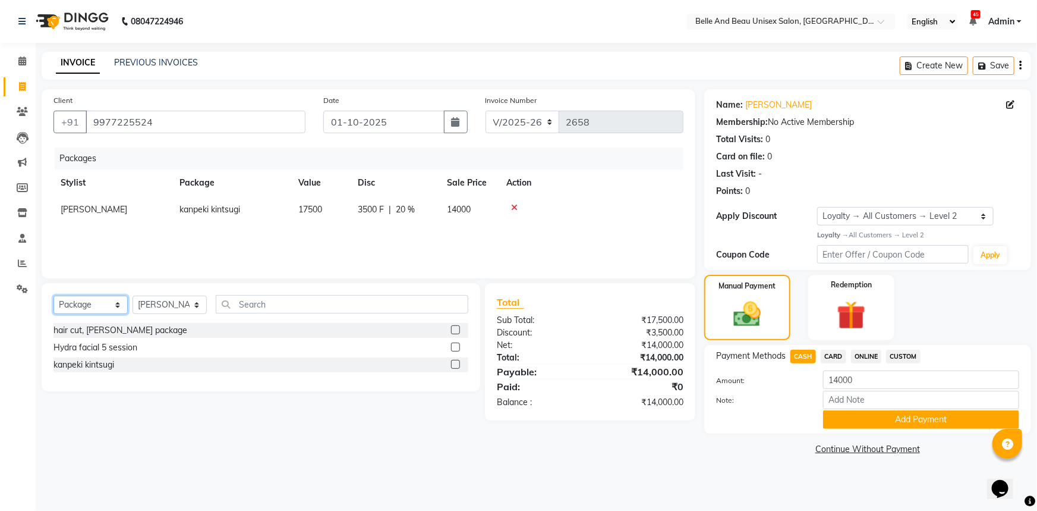
click at [110, 300] on select "Select Service Product Membership Package Voucher Prepaid Gift Card" at bounding box center [90, 304] width 74 height 18
click at [53, 295] on select "Select Service Product Membership Package Voucher Prepaid Gift Card" at bounding box center [90, 304] width 74 height 18
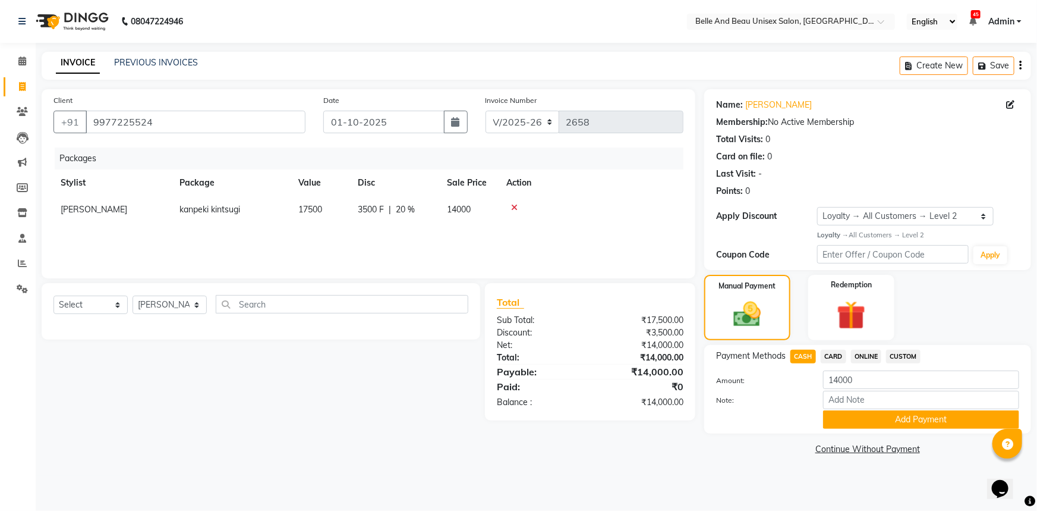
click at [107, 313] on div "Select Service Product Membership Package Voucher Prepaid Gift Card Select Styl…" at bounding box center [260, 309] width 415 height 28
click at [108, 311] on select "Select Service Product Membership Package Voucher Prepaid Gift Card" at bounding box center [90, 304] width 74 height 18
select select "service"
click at [53, 295] on select "Select Service Product Membership Package Voucher Prepaid Gift Card" at bounding box center [90, 304] width 74 height 18
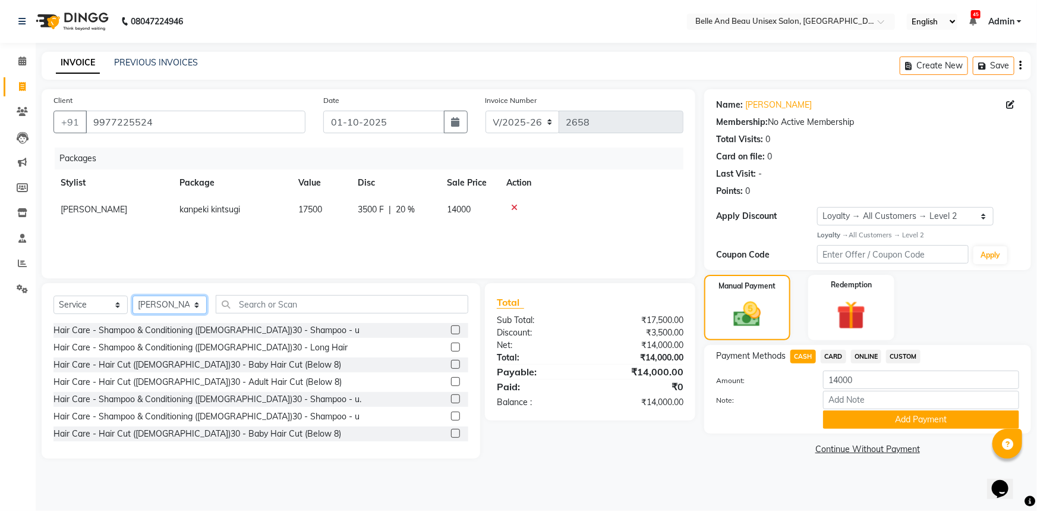
click at [178, 306] on select "Select Stylist AVINASH TANDI Gaurav Mandavgane mohan Mukesh Shrivas Nibha Prach…" at bounding box center [170, 304] width 74 height 18
select select "83443"
click at [133, 295] on select "Select Stylist AVINASH TANDI Gaurav Mandavgane mohan Mukesh Shrivas Nibha Prach…" at bounding box center [170, 304] width 74 height 18
click at [280, 311] on input "text" at bounding box center [342, 304] width 253 height 18
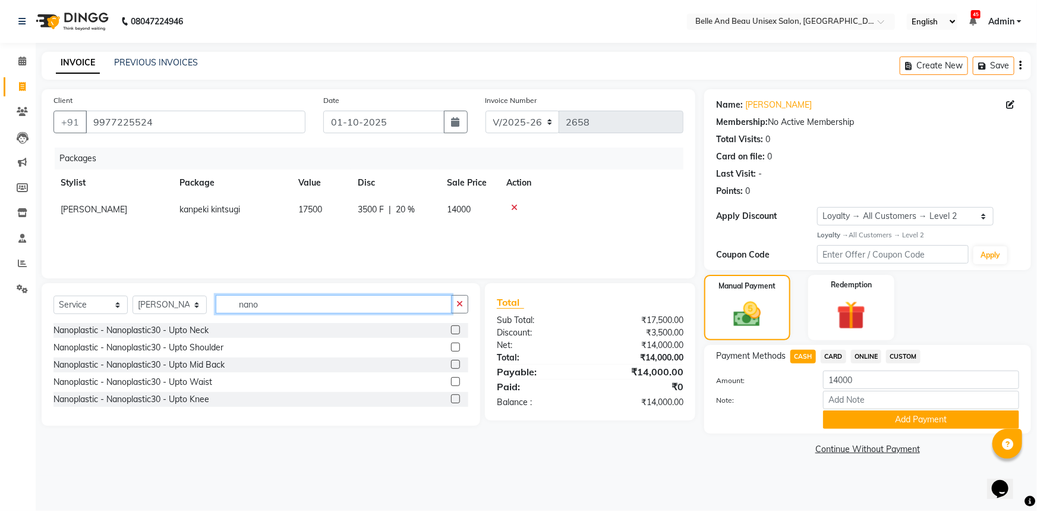
type input "nano"
click at [453, 350] on label at bounding box center [455, 346] width 9 height 9
click at [453, 350] on input "checkbox" at bounding box center [455, 348] width 8 height 8
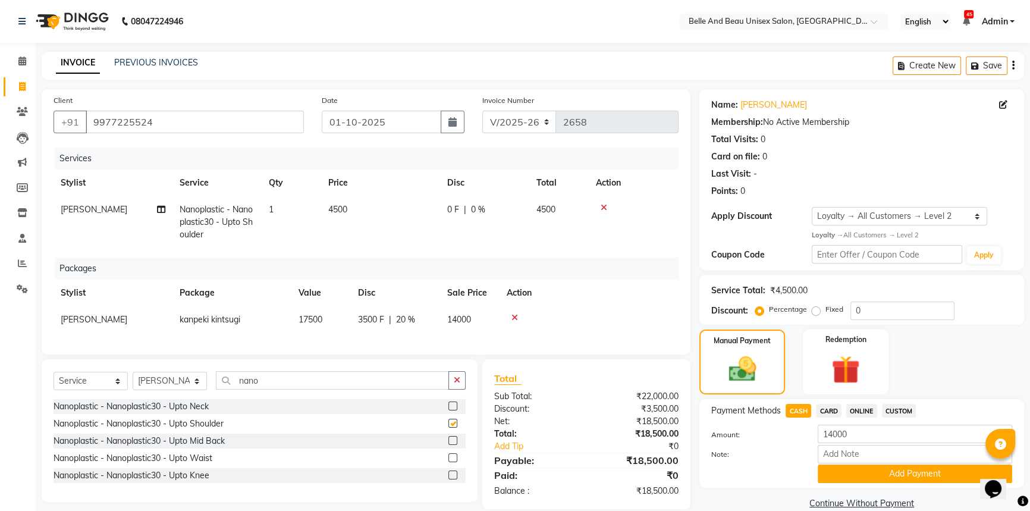
checkbox input "false"
click at [234, 215] on td "Nanoplastic - Nanoplastic30 - Upto Shoulder" at bounding box center [216, 222] width 89 height 52
select select "83443"
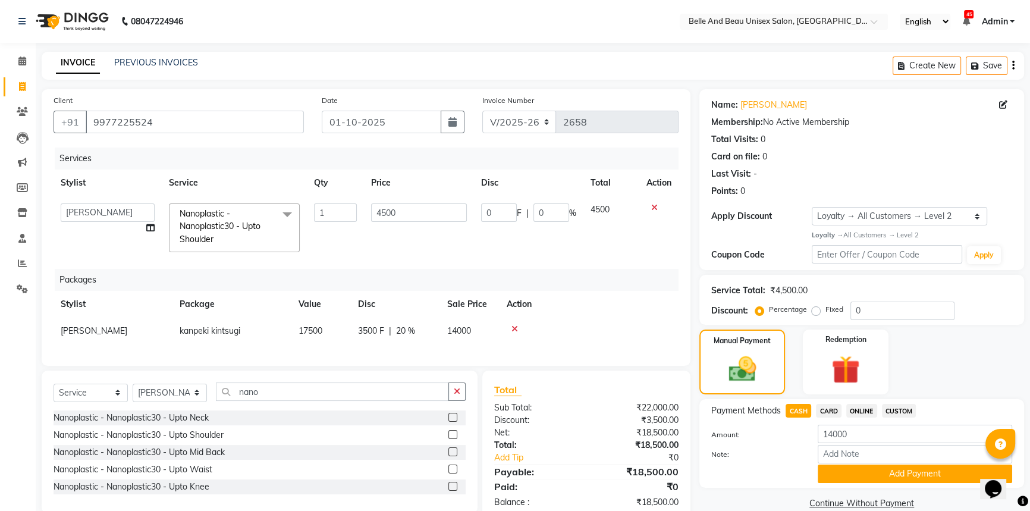
click at [234, 215] on span "Nanoplastic - Nanoplastic30 - Upto Shoulder x" at bounding box center [229, 226] width 105 height 38
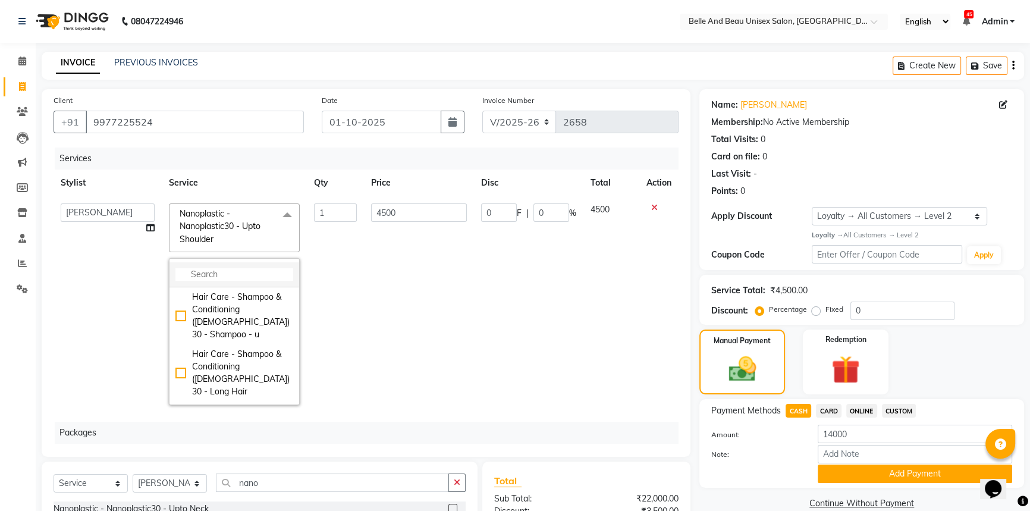
click at [229, 276] on input "multiselect-search" at bounding box center [234, 274] width 118 height 12
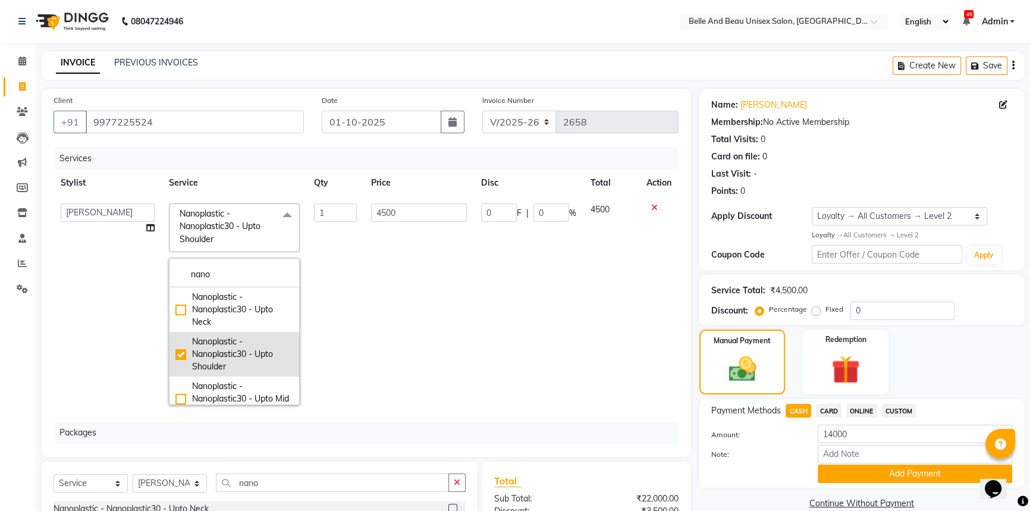
scroll to position [53, 0]
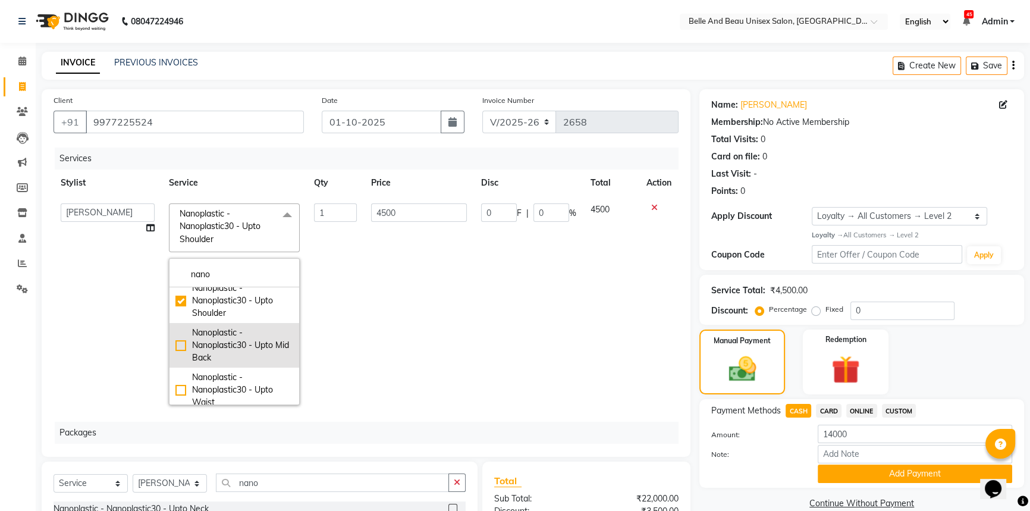
type input "nano"
click at [179, 347] on div "Nanoplastic - Nanoplastic30 - Upto Mid Back" at bounding box center [234, 344] width 118 height 37
checkbox input "false"
checkbox input "true"
type input "5500"
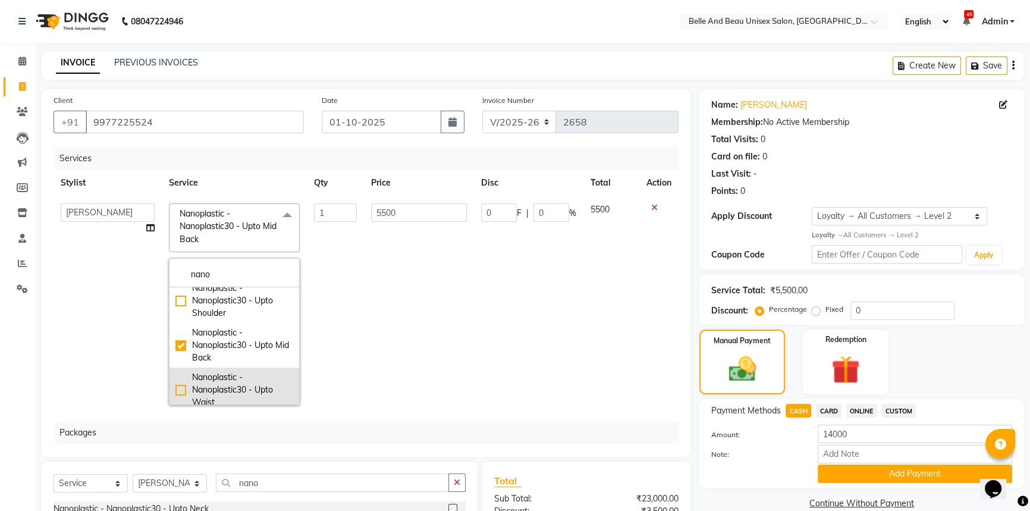
click at [183, 391] on div "Nanoplastic - Nanoplastic30 - Upto Waist" at bounding box center [234, 389] width 118 height 37
checkbox input "false"
checkbox input "true"
type input "7000"
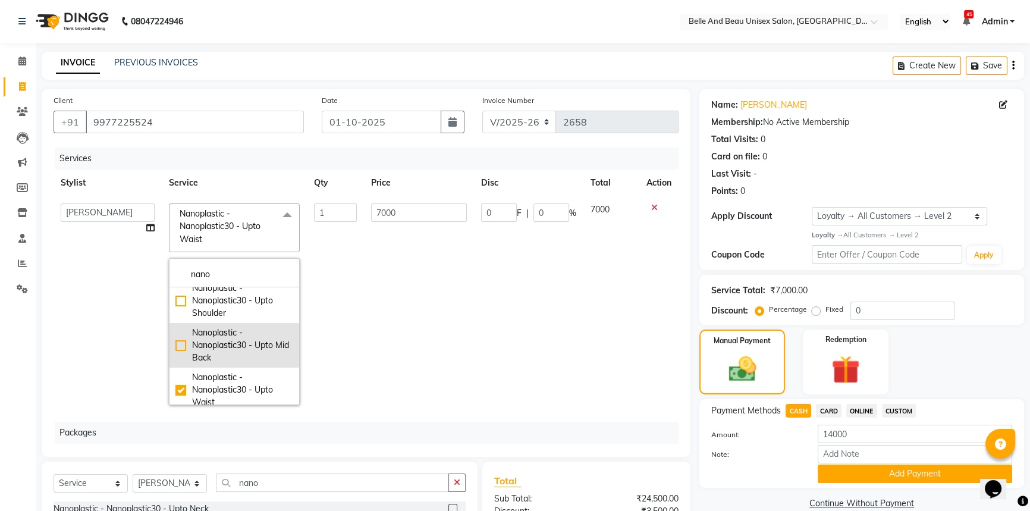
click at [180, 345] on div "Nanoplastic - Nanoplastic30 - Upto Mid Back" at bounding box center [234, 344] width 118 height 37
checkbox input "true"
checkbox input "false"
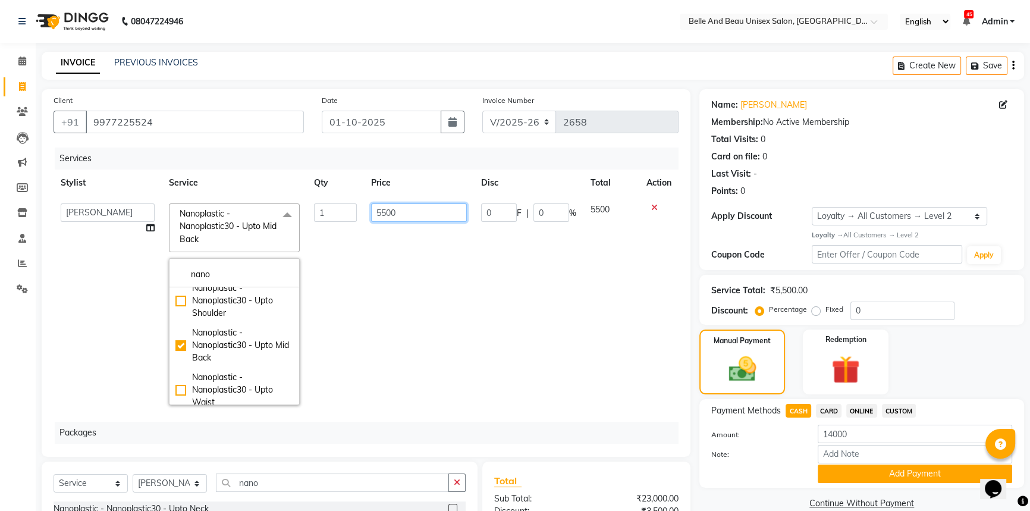
click at [435, 220] on input "5500" at bounding box center [419, 212] width 96 height 18
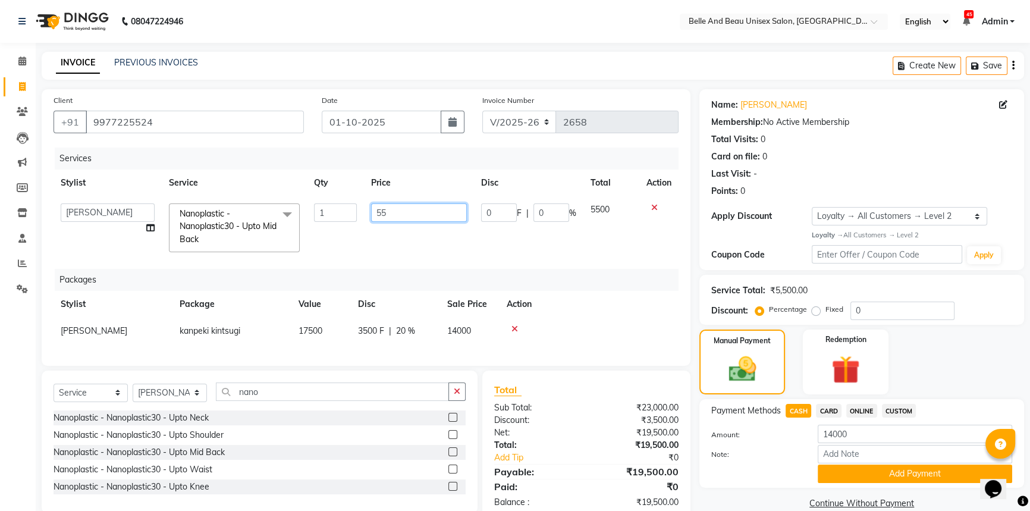
type input "5"
type input "6500"
click at [422, 251] on div "Services Stylist Service Qty Price Disc Total Action AVINASH TANDI Gaurav Manda…" at bounding box center [365, 250] width 625 height 206
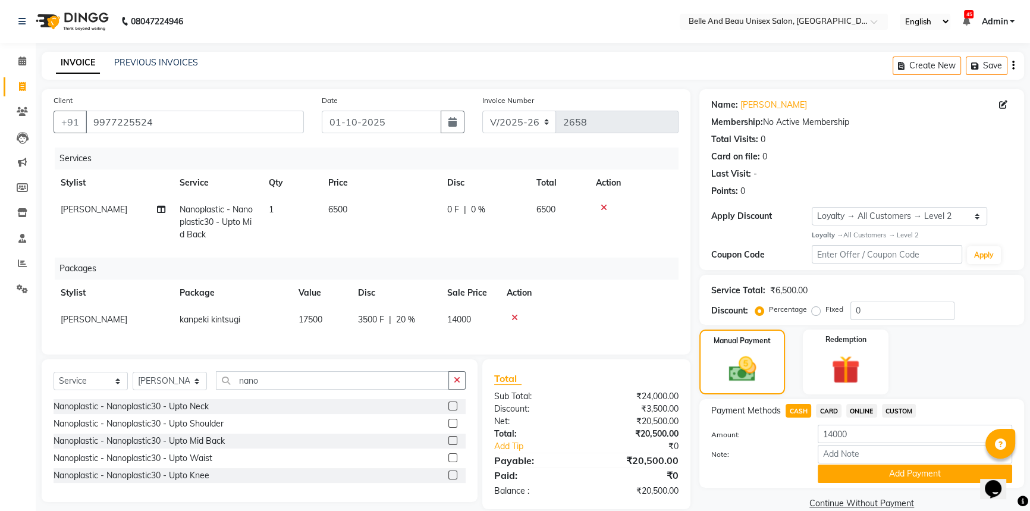
click at [476, 210] on span "0 %" at bounding box center [478, 209] width 14 height 12
select select "83443"
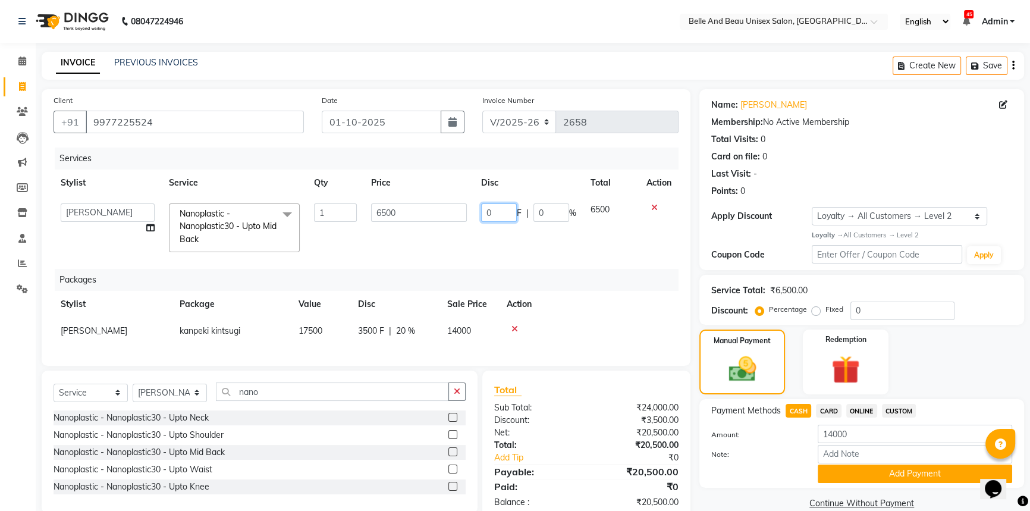
click at [506, 213] on input "0" at bounding box center [499, 212] width 36 height 18
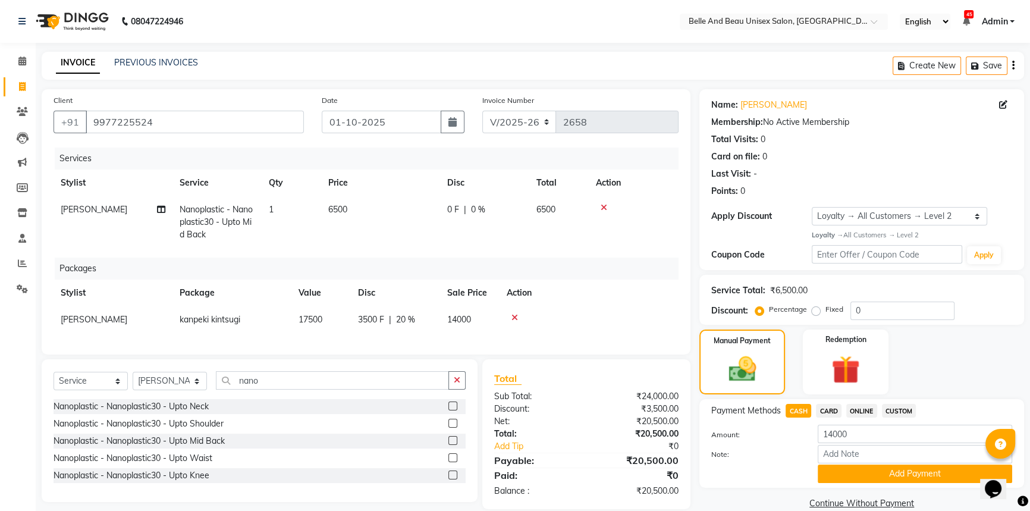
click at [471, 207] on span "0 %" at bounding box center [478, 209] width 14 height 12
select select "83443"
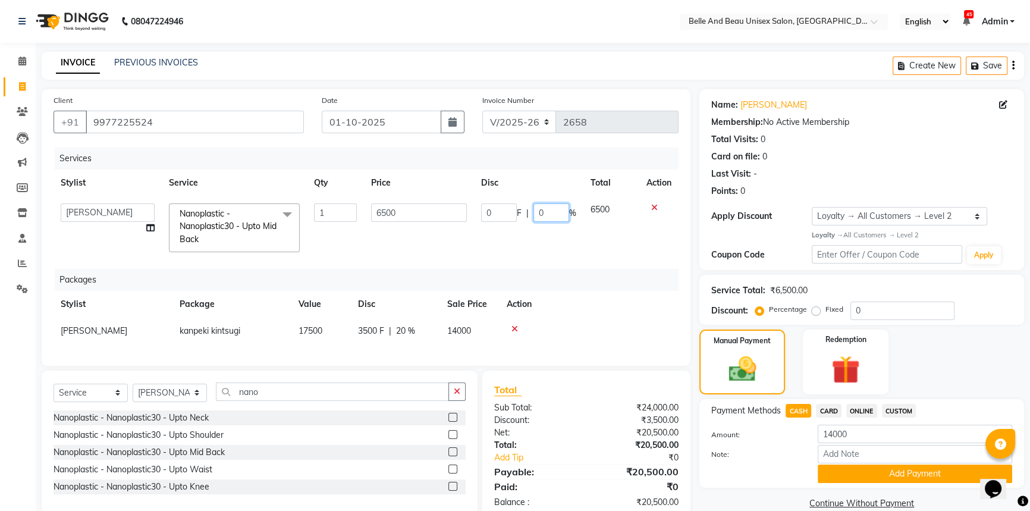
click at [561, 215] on input "0" at bounding box center [551, 212] width 36 height 18
type input "30"
click at [469, 248] on tr "AVINASH TANDI Gaurav Mandavgane mohan Mukesh Shrivas Nibha Prachi Singh Rahul S…" at bounding box center [365, 227] width 625 height 63
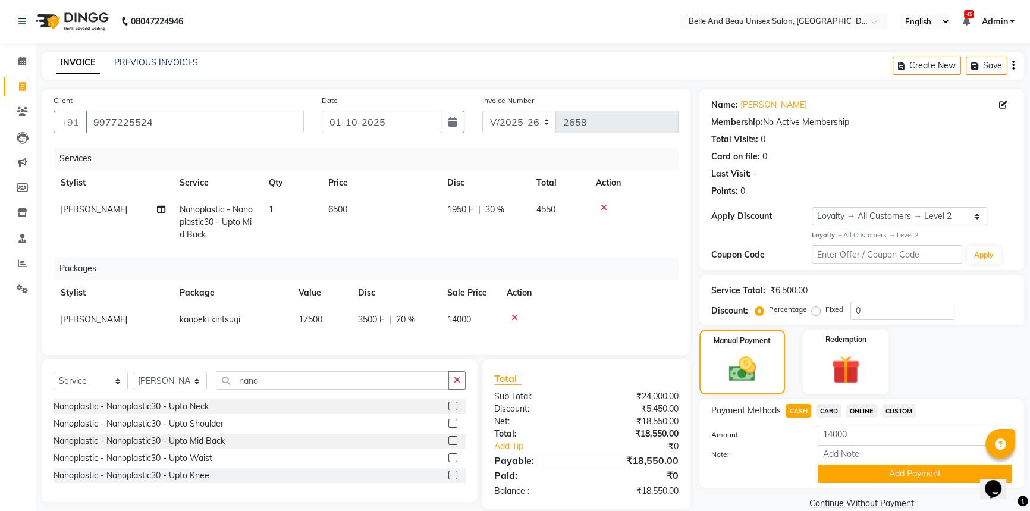
click at [357, 208] on td "6500" at bounding box center [380, 222] width 119 height 52
select select "83443"
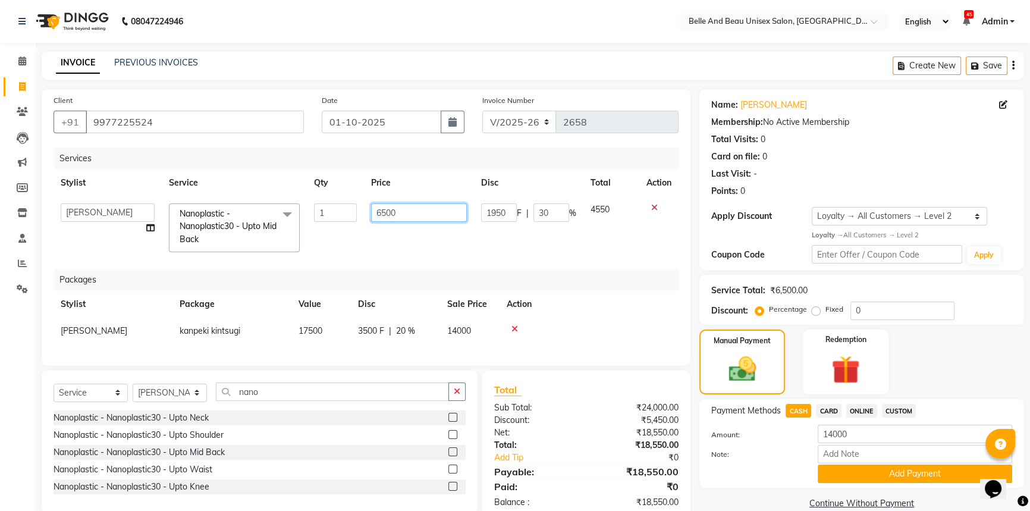
click at [414, 218] on input "6500" at bounding box center [419, 212] width 96 height 18
type input "6450"
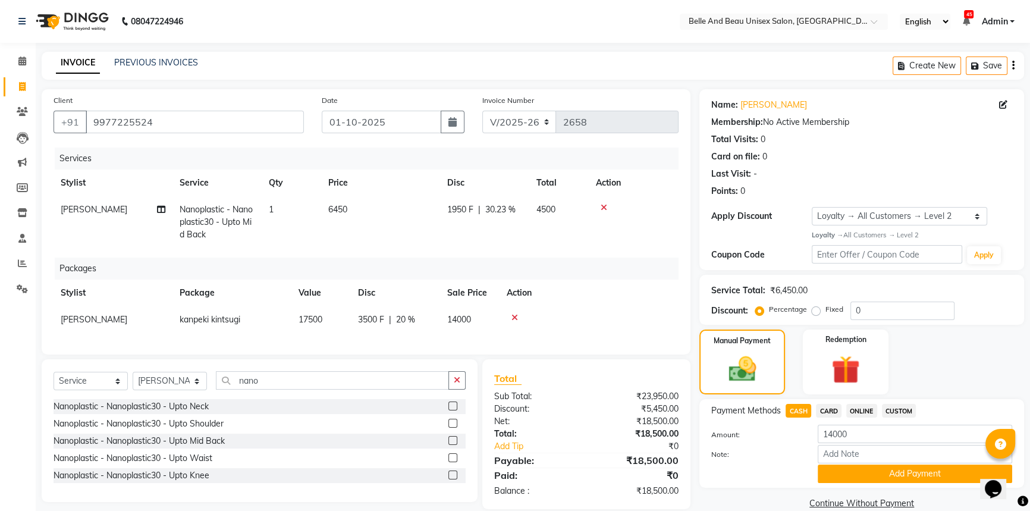
click at [419, 246] on td "6450" at bounding box center [380, 222] width 119 height 52
select select "83443"
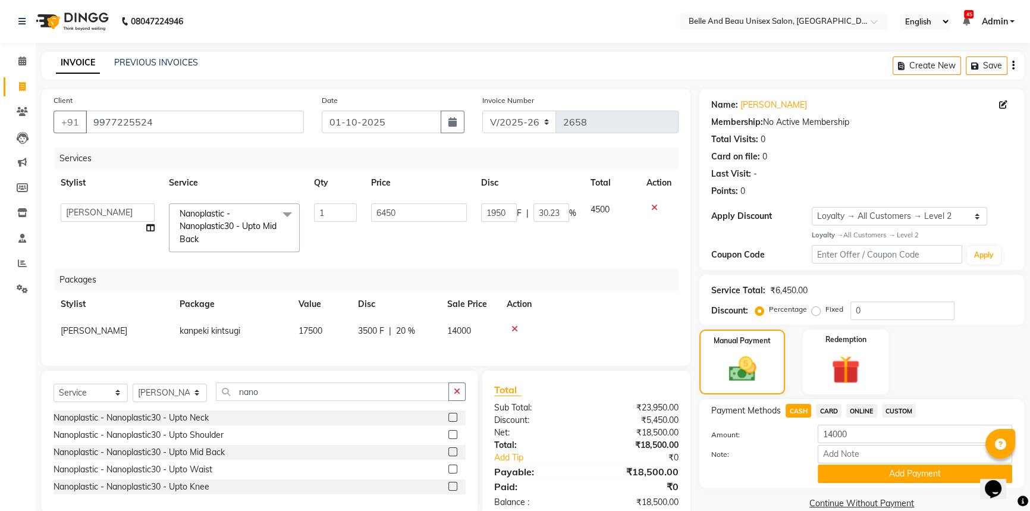
click at [476, 243] on td "1950 F | 30.23 %" at bounding box center [528, 227] width 109 height 63
click at [302, 401] on input "nano" at bounding box center [332, 391] width 233 height 18
type input "n"
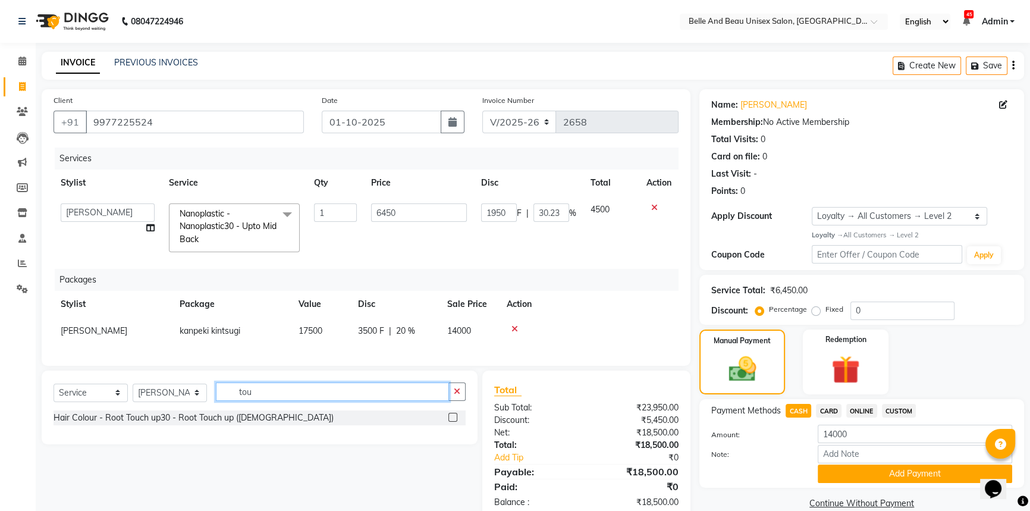
type input "tou"
click at [449, 421] on label at bounding box center [452, 417] width 9 height 9
click at [449, 421] on input "checkbox" at bounding box center [452, 418] width 8 height 8
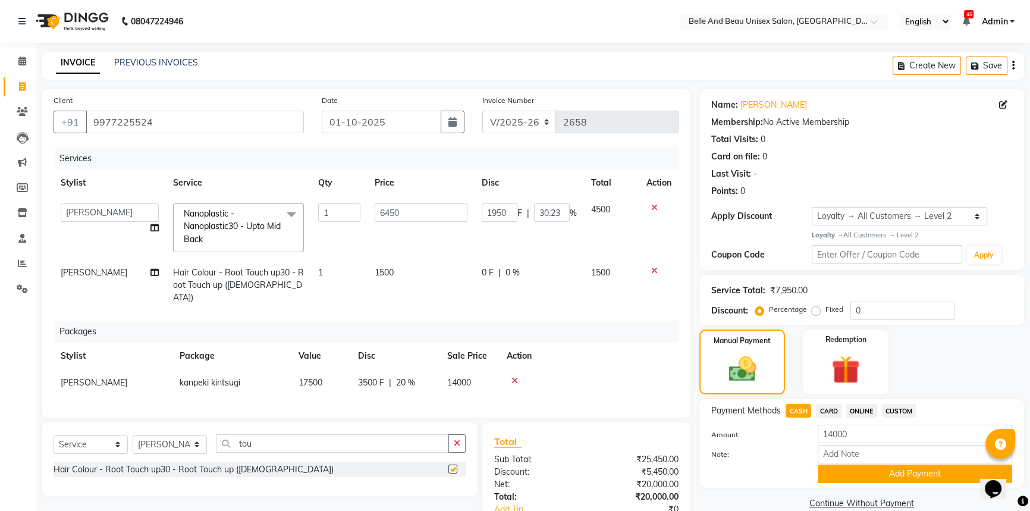
checkbox input "false"
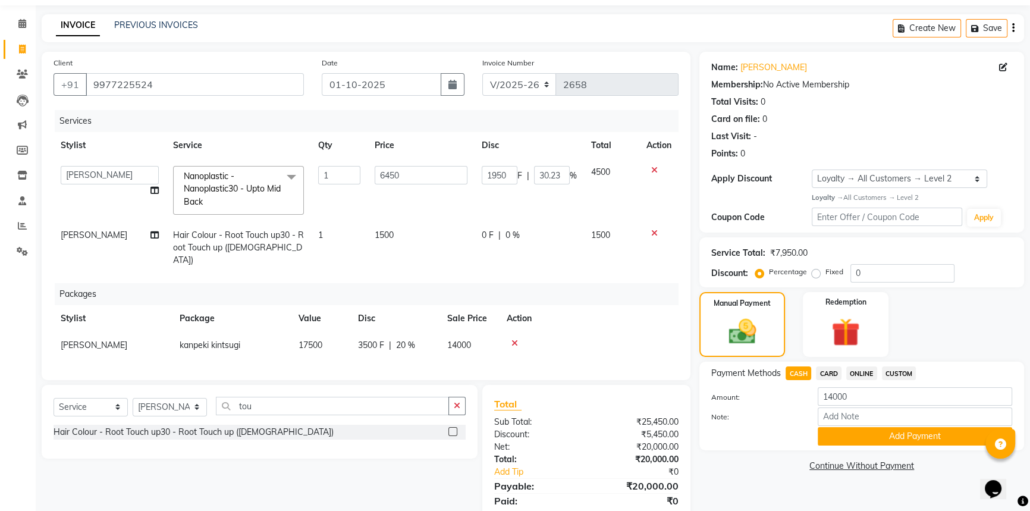
scroll to position [74, 0]
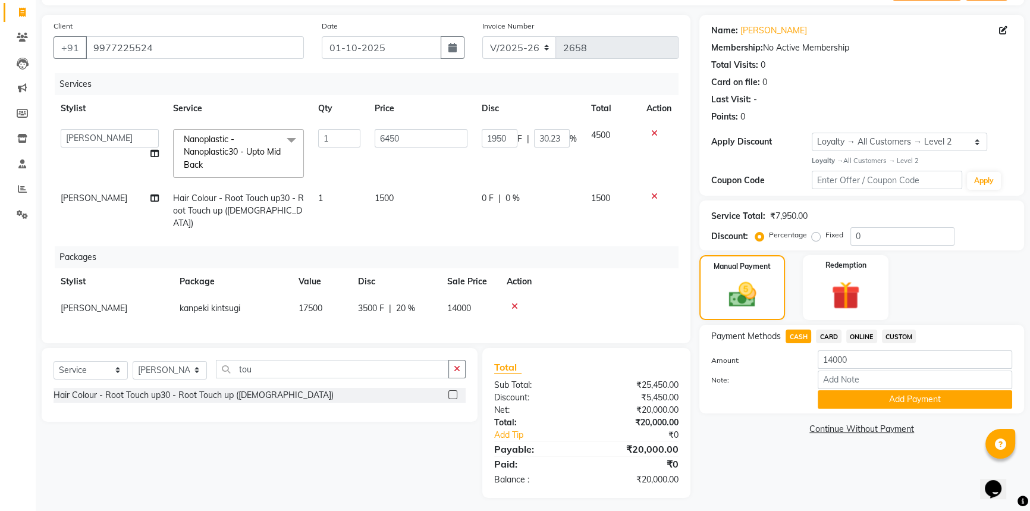
click at [801, 338] on span "CASH" at bounding box center [798, 336] width 26 height 14
type input "20000"
click at [858, 404] on button "Add Payment" at bounding box center [914, 399] width 194 height 18
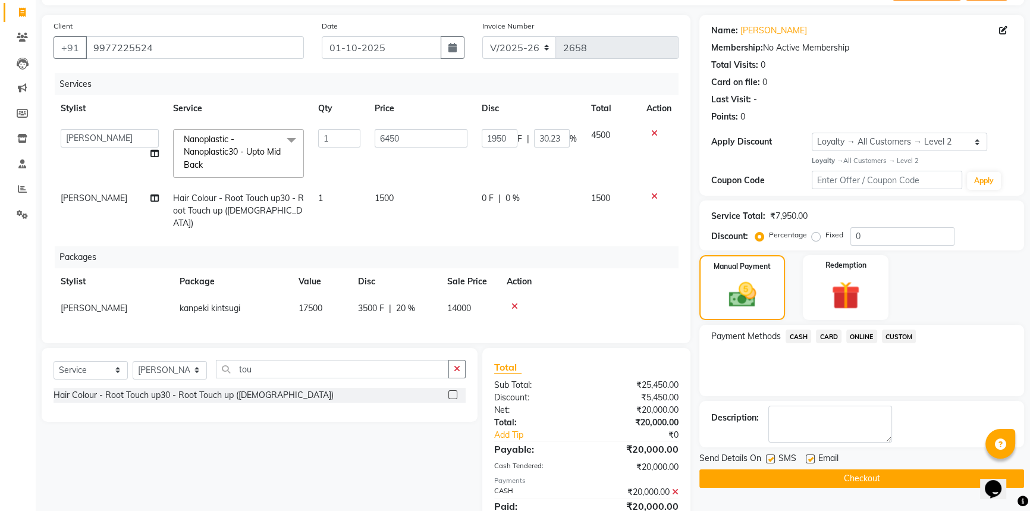
click at [854, 477] on button "Checkout" at bounding box center [861, 478] width 325 height 18
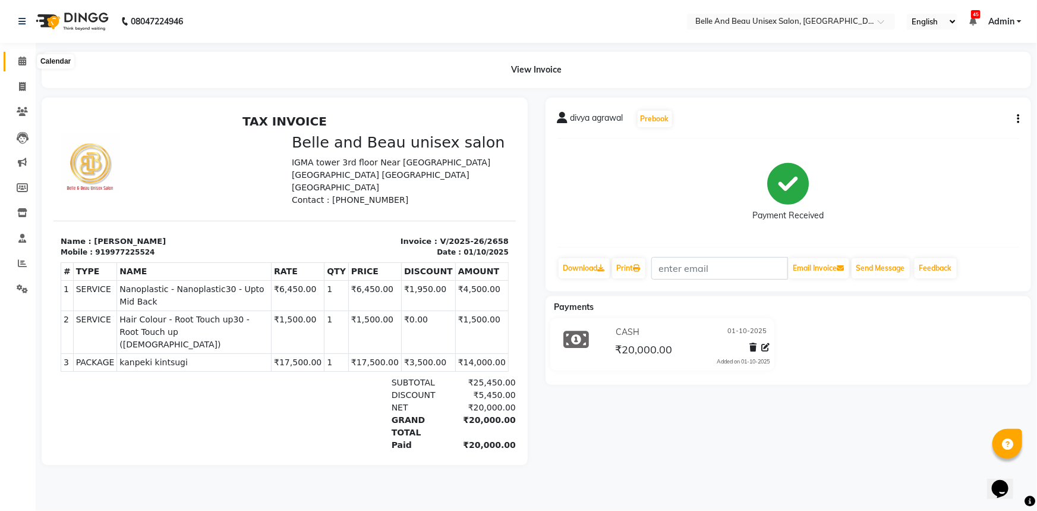
click at [15, 61] on span at bounding box center [22, 62] width 21 height 14
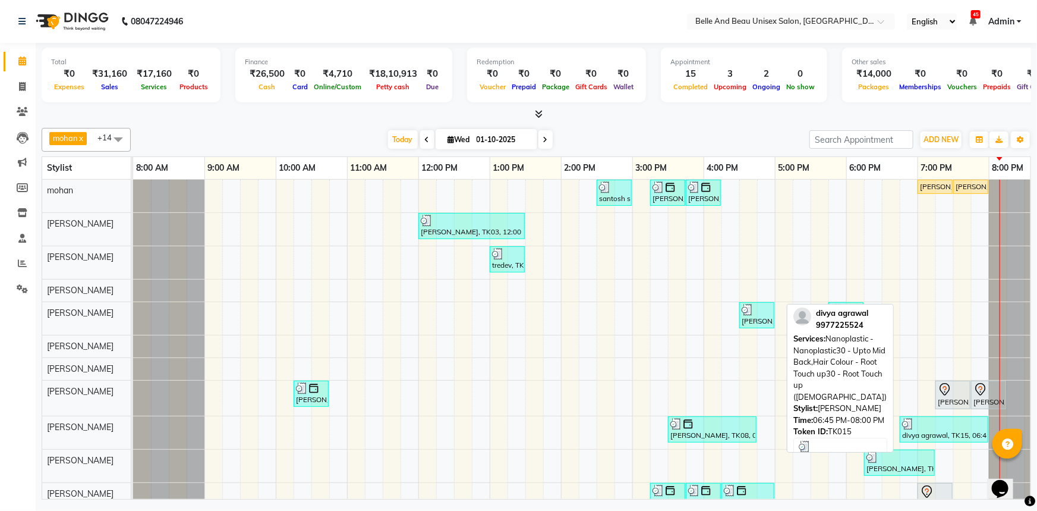
click at [956, 438] on div "divya agrawal, TK15, 06:45 PM-08:00 PM, Nanoplastic - Nanoplastic30 - Upto Mid …" at bounding box center [944, 429] width 86 height 23
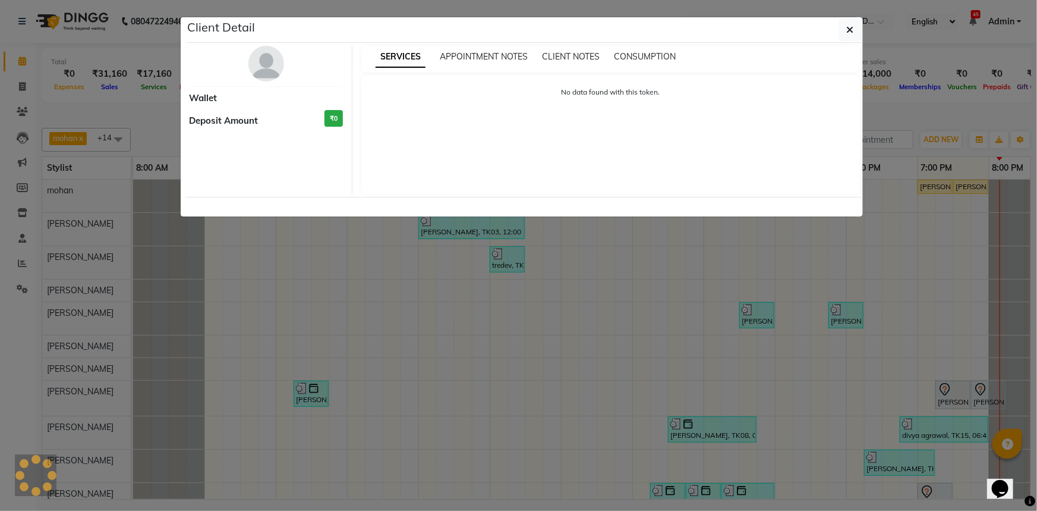
select select "3"
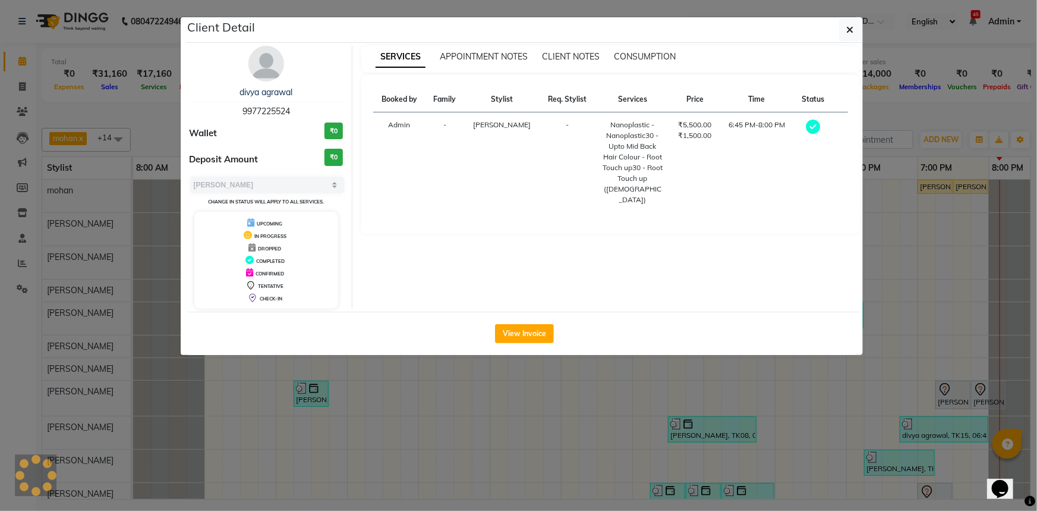
click at [265, 108] on span "9977225524" at bounding box center [267, 111] width 48 height 11
copy span "9977225524"
click at [843, 27] on button "button" at bounding box center [850, 29] width 23 height 23
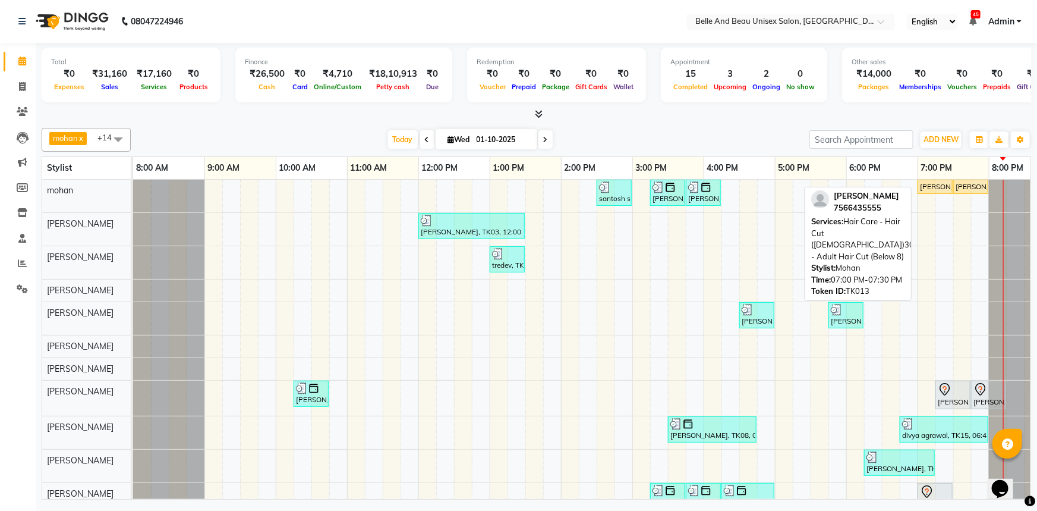
click at [942, 185] on div "[PERSON_NAME], TK13, 07:00 PM-07:30 PM, Hair Care - Hair Cut ([DEMOGRAPHIC_DATA…" at bounding box center [935, 186] width 33 height 11
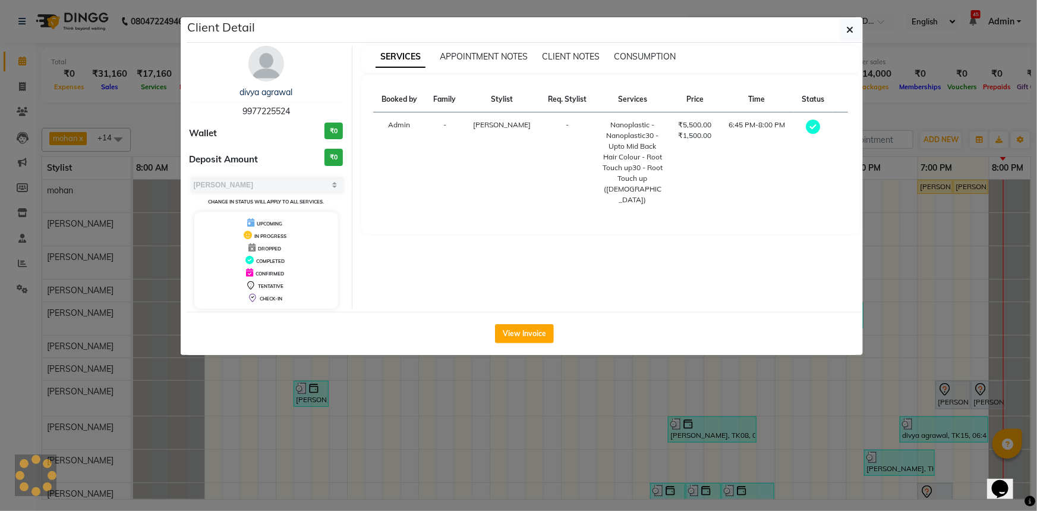
select select "1"
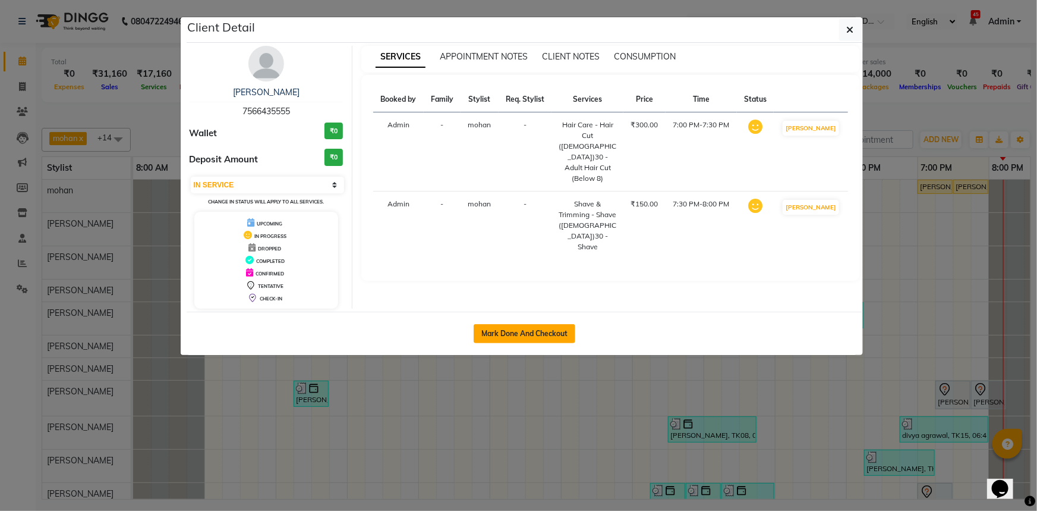
click at [499, 328] on button "Mark Done And Checkout" at bounding box center [525, 333] width 102 height 19
select select "service"
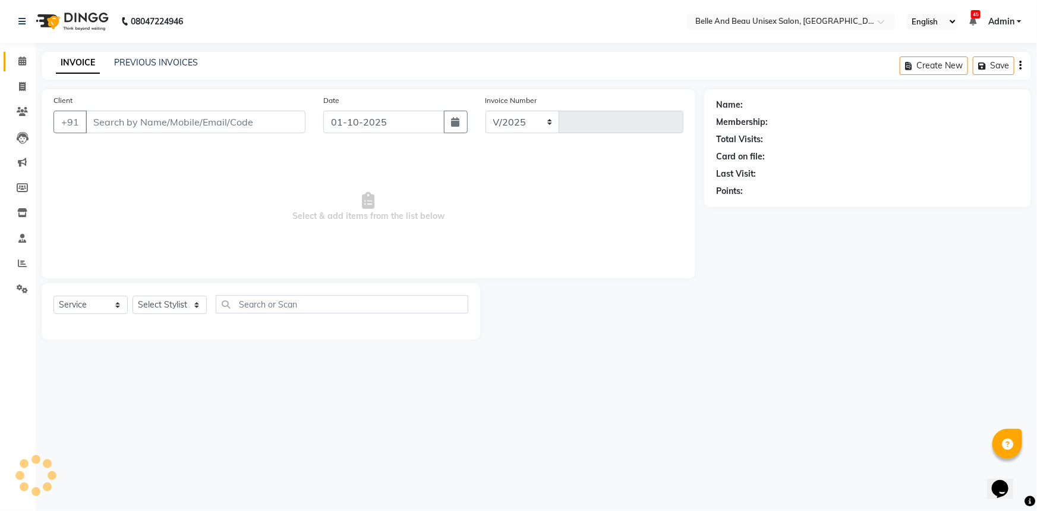
select select "7066"
type input "2659"
select select "60511"
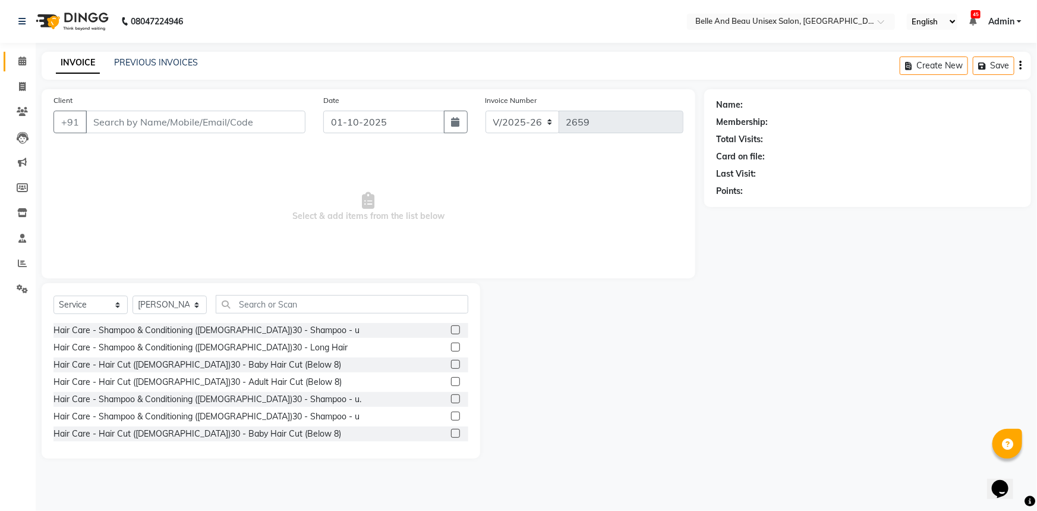
type input "7566435555"
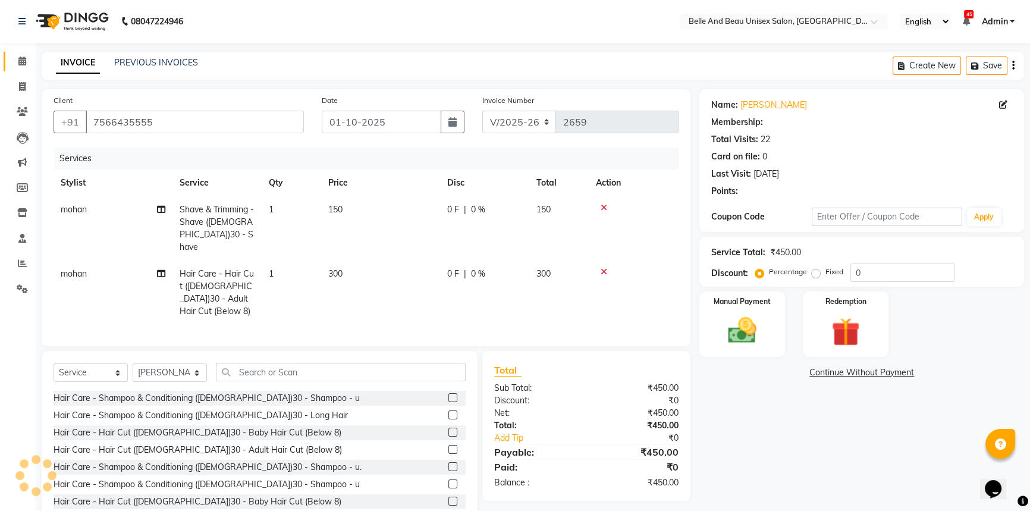
select select "1: Object"
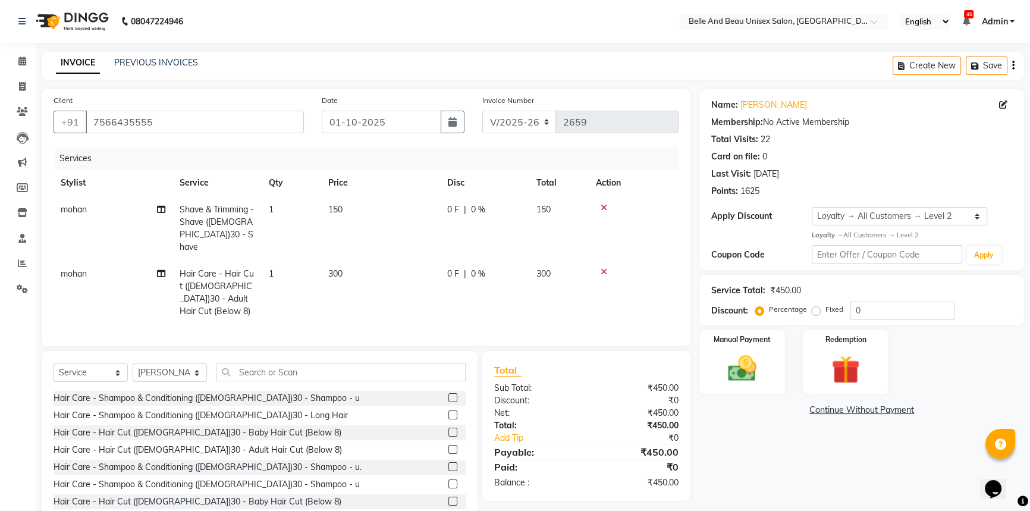
click at [602, 208] on icon at bounding box center [603, 207] width 7 height 8
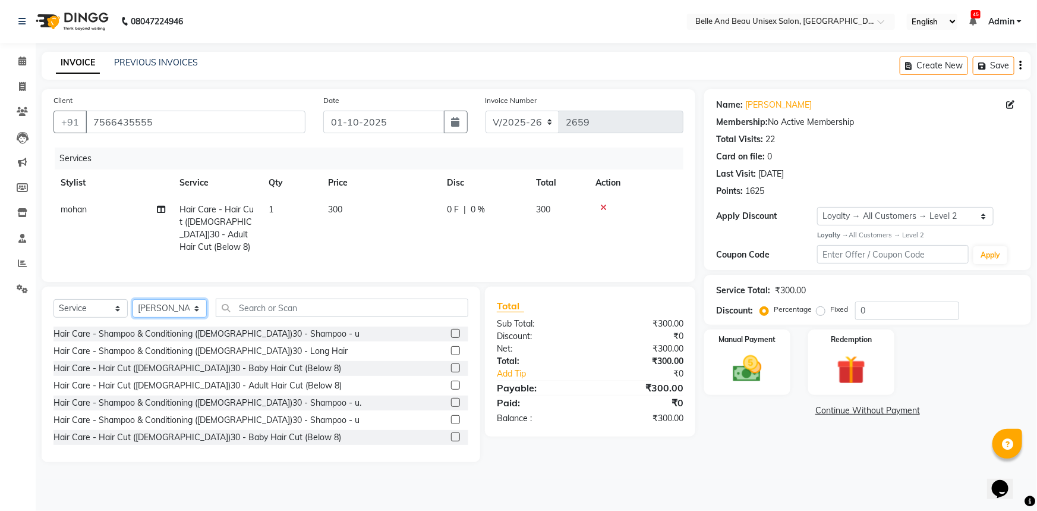
click at [155, 308] on select "Select Stylist AVINASH TANDI Gaurav Mandavgane mohan Mukesh Shrivas Nibha Prach…" at bounding box center [170, 308] width 74 height 18
select select "65137"
click at [133, 299] on select "Select Stylist AVINASH TANDI Gaurav Mandavgane mohan Mukesh Shrivas Nibha Prach…" at bounding box center [170, 308] width 74 height 18
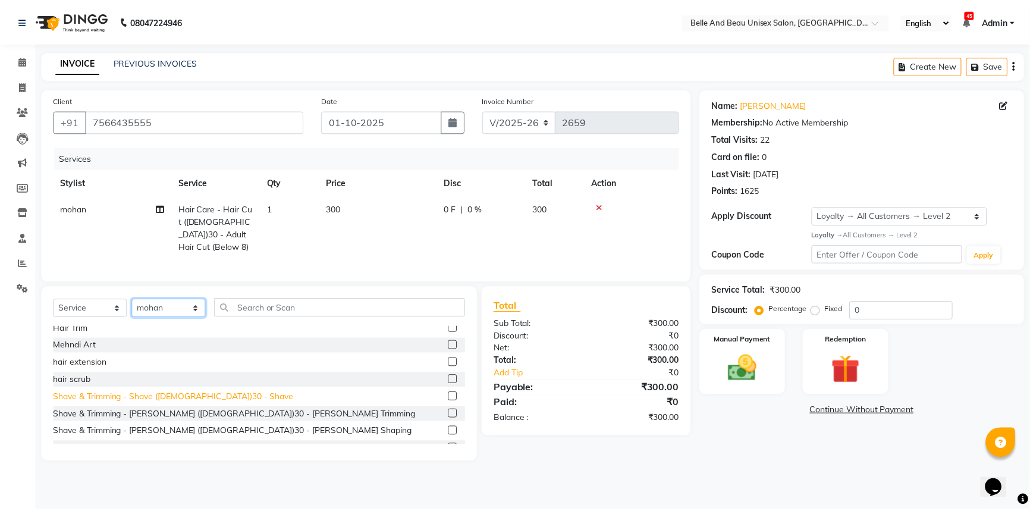
scroll to position [324, 0]
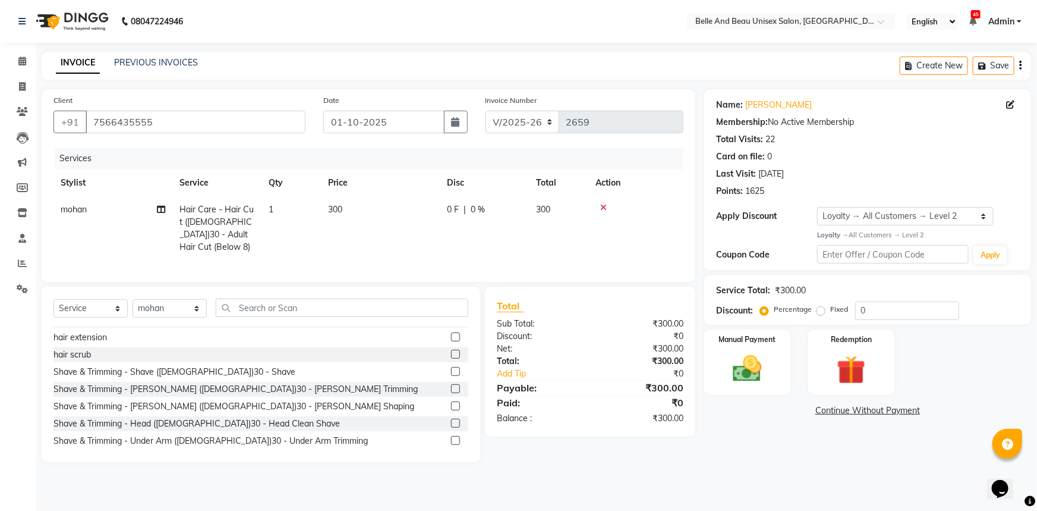
click at [451, 402] on label at bounding box center [455, 405] width 9 height 9
click at [451, 402] on input "checkbox" at bounding box center [455, 406] width 8 height 8
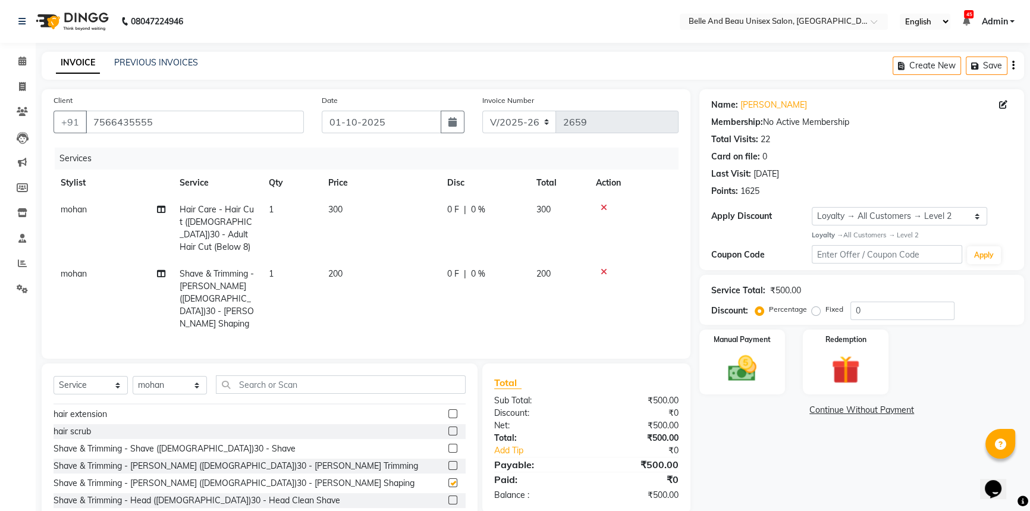
checkbox input "false"
click at [739, 363] on img at bounding box center [742, 368] width 48 height 34
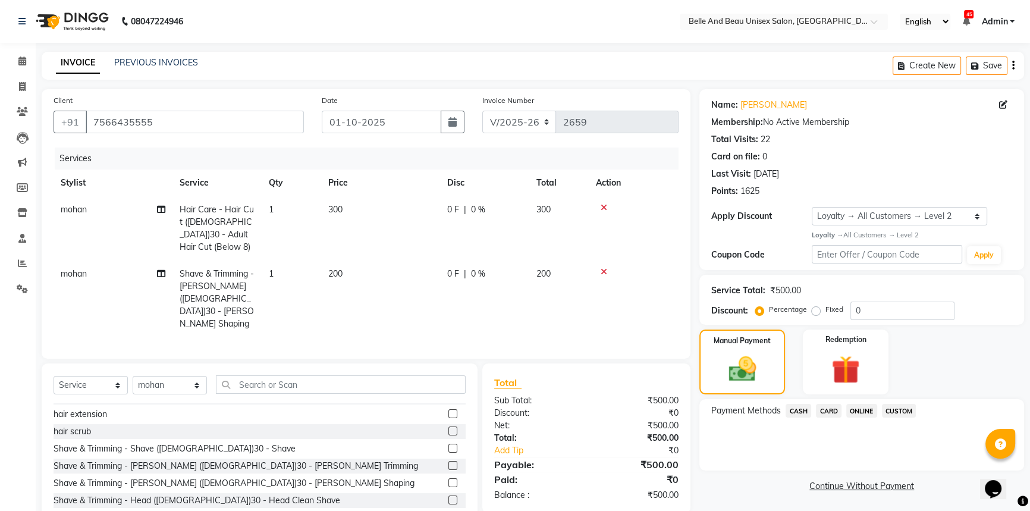
click at [799, 404] on span "CASH" at bounding box center [798, 411] width 26 height 14
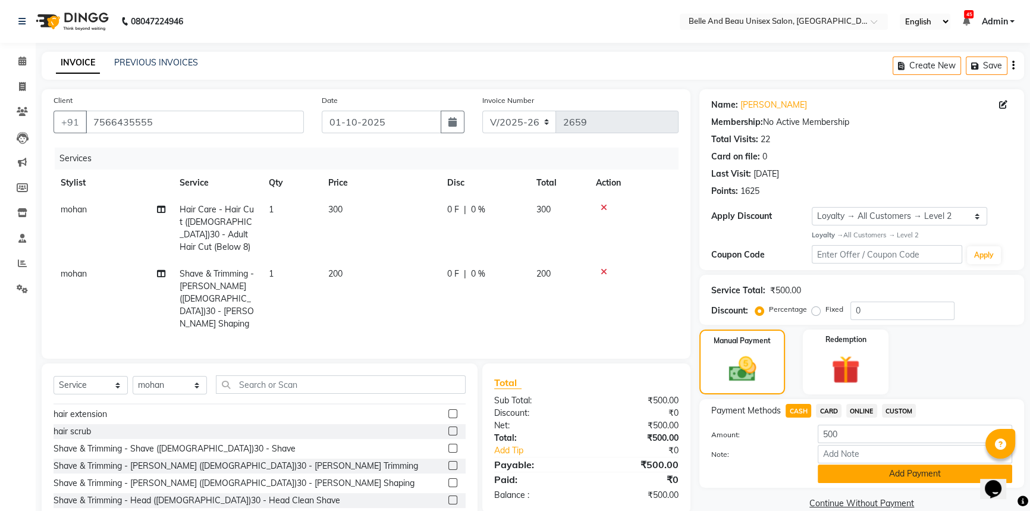
click at [845, 474] on button "Add Payment" at bounding box center [914, 473] width 194 height 18
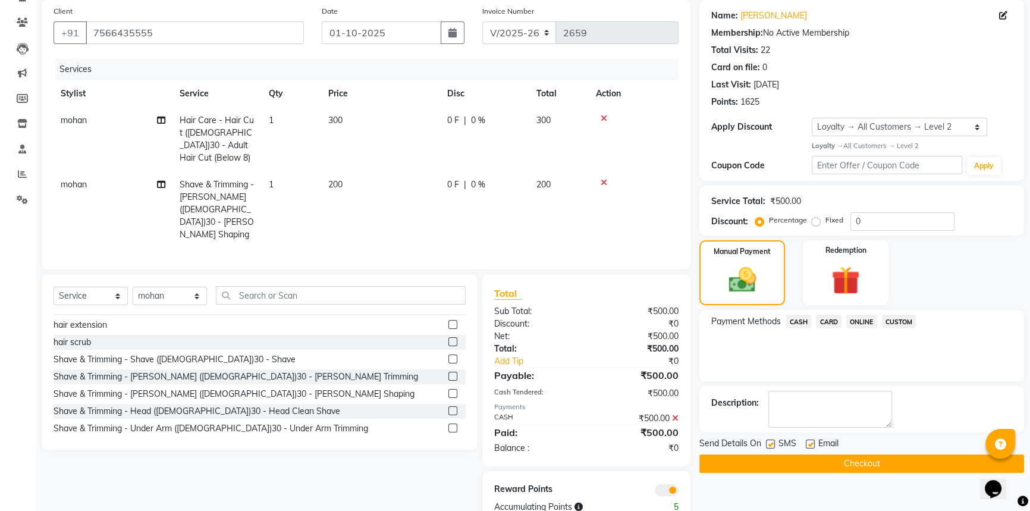
scroll to position [92, 0]
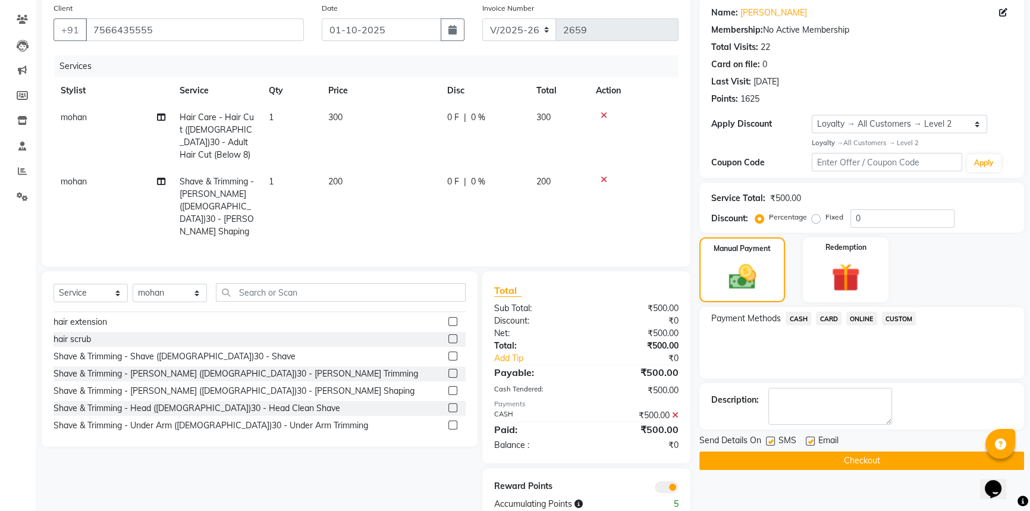
click at [864, 464] on button "Checkout" at bounding box center [861, 460] width 325 height 18
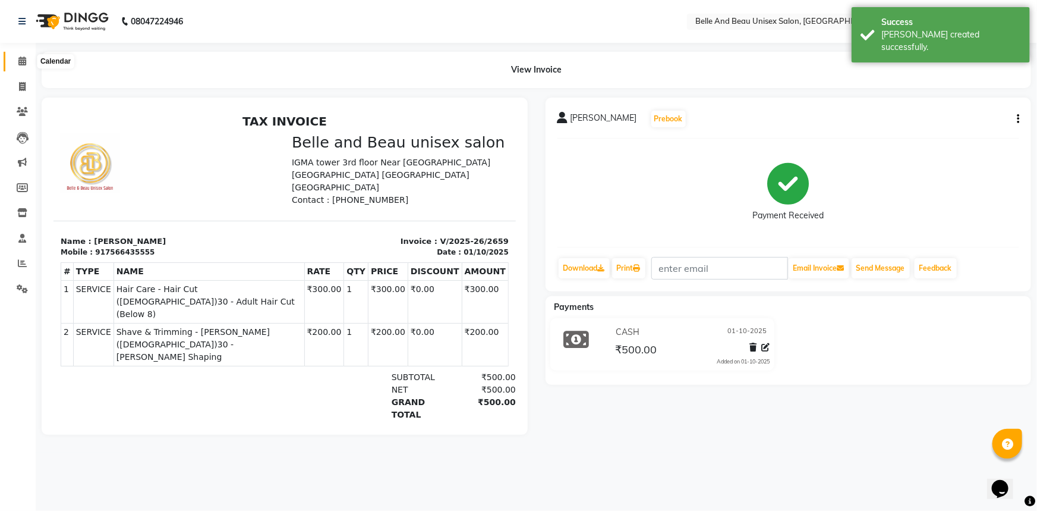
click at [21, 62] on icon at bounding box center [22, 60] width 8 height 9
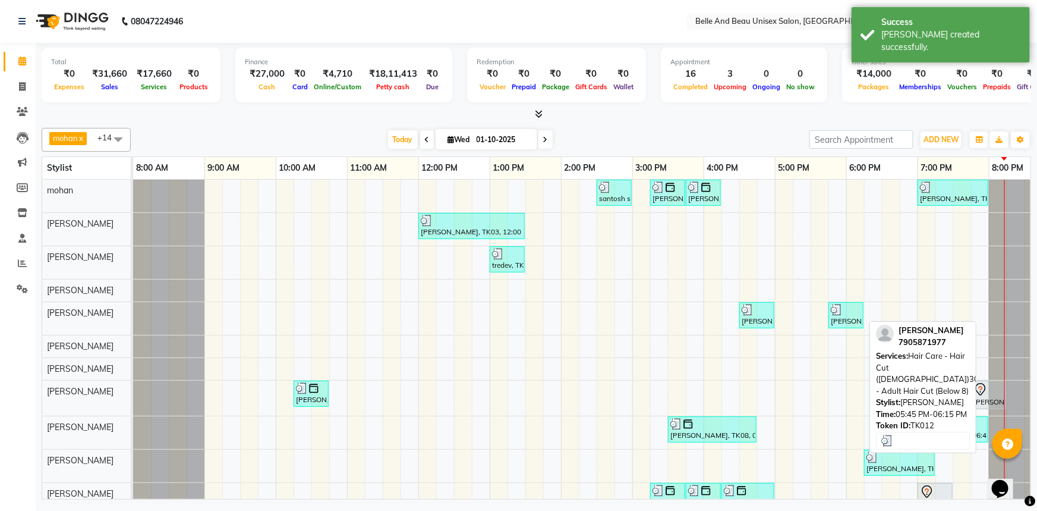
click at [854, 317] on div "nasreen Khatun, TK12, 05:45 PM-06:15 PM, Hair Care - Hair Cut (Female)30 - Adul…" at bounding box center [846, 315] width 33 height 23
select select "3"
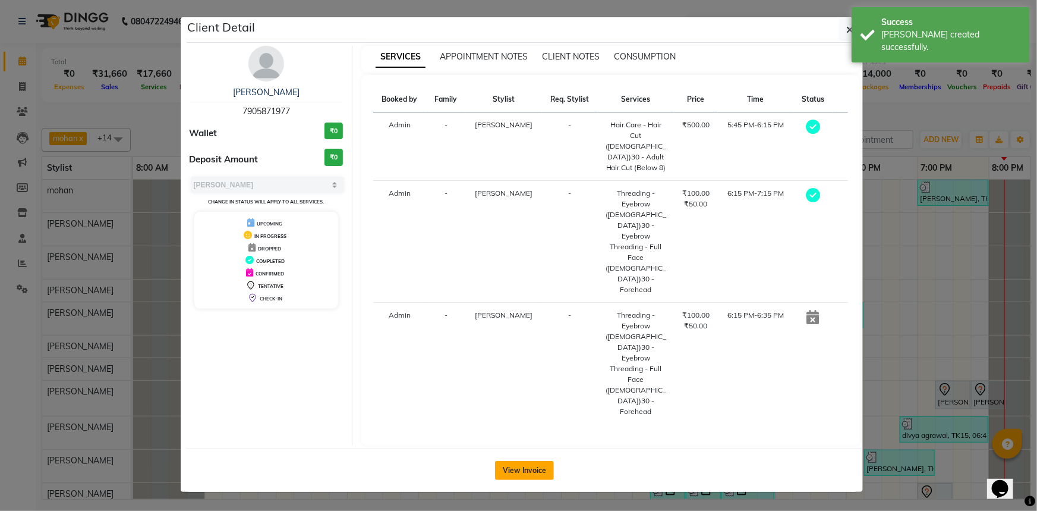
click at [523, 461] on button "View Invoice" at bounding box center [524, 470] width 59 height 19
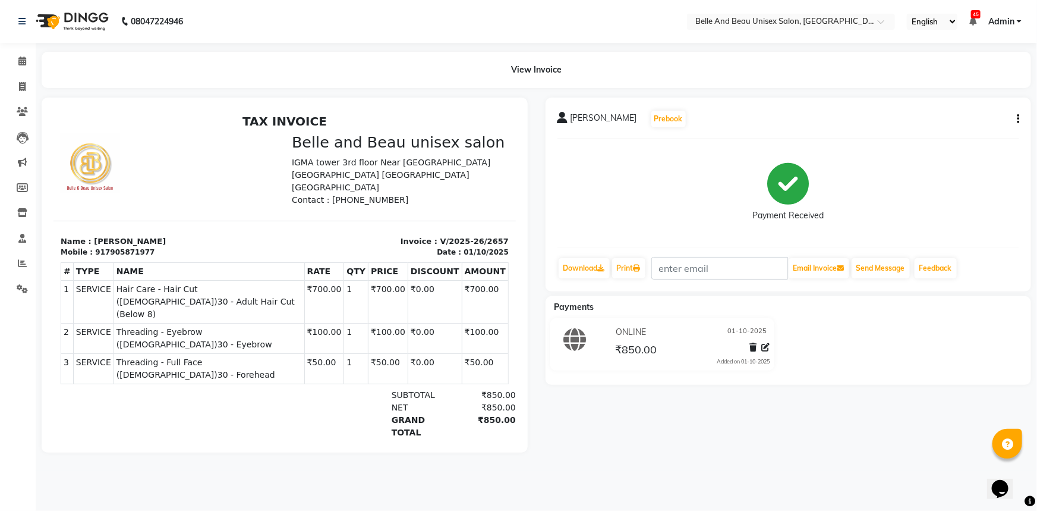
click at [1019, 119] on icon "button" at bounding box center [1018, 119] width 2 height 1
click at [959, 124] on div "Edit Item Staff" at bounding box center [958, 118] width 81 height 15
select select "59701"
select select "84331"
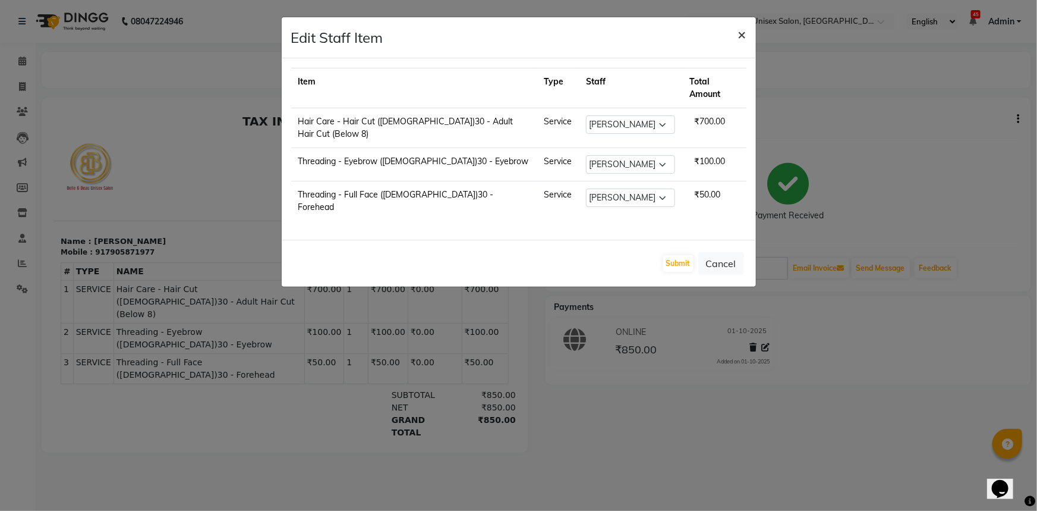
click at [740, 39] on span "×" at bounding box center [742, 34] width 8 height 18
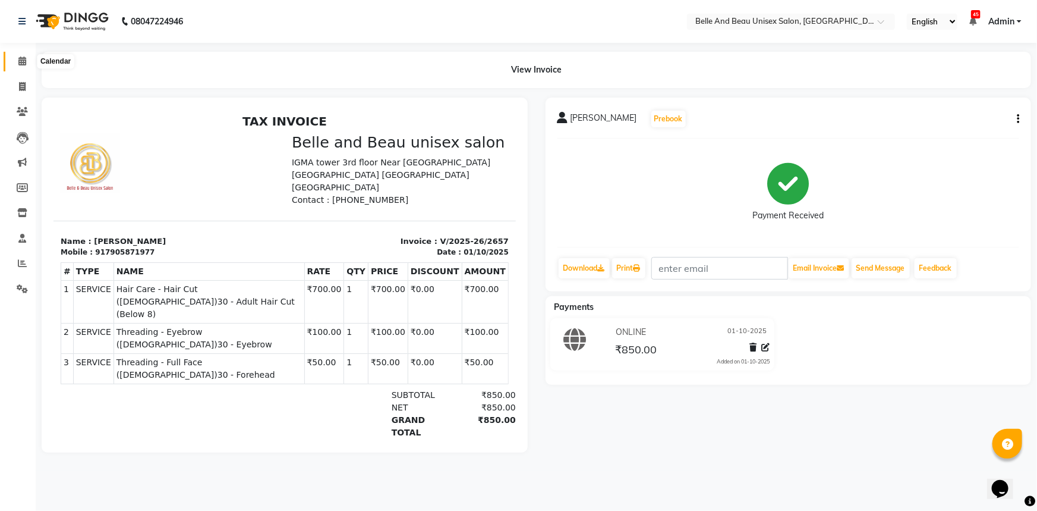
click at [18, 61] on icon at bounding box center [22, 60] width 8 height 9
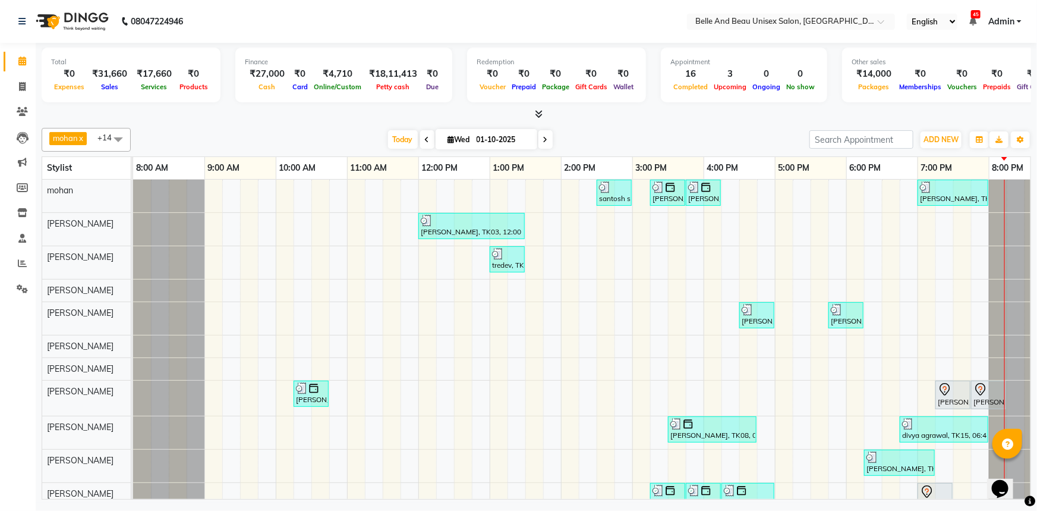
scroll to position [42, 0]
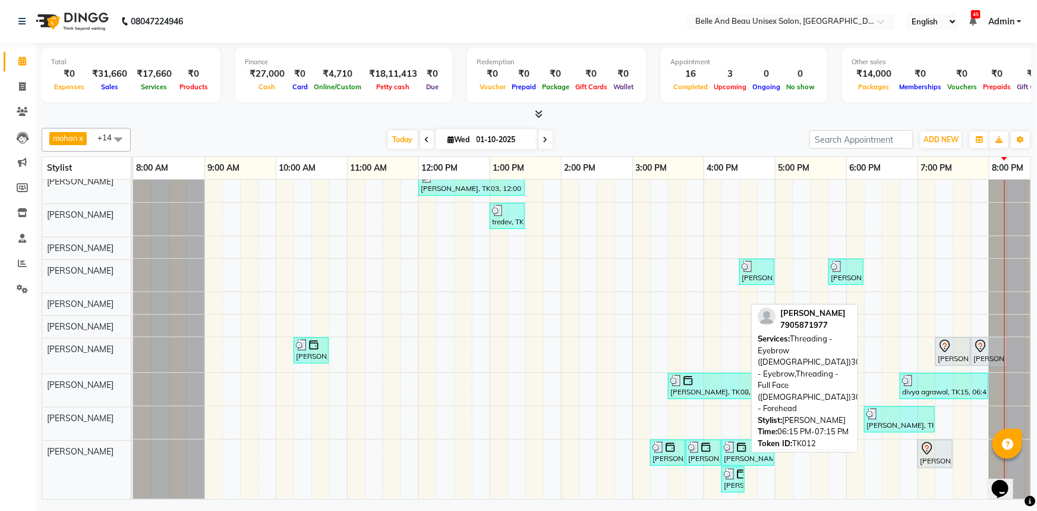
click at [916, 418] on div "nasreen Khatun, TK12, 06:15 PM-07:15 PM, Threading - Eyebrow (Female)30 - Eyebr…" at bounding box center [900, 419] width 68 height 23
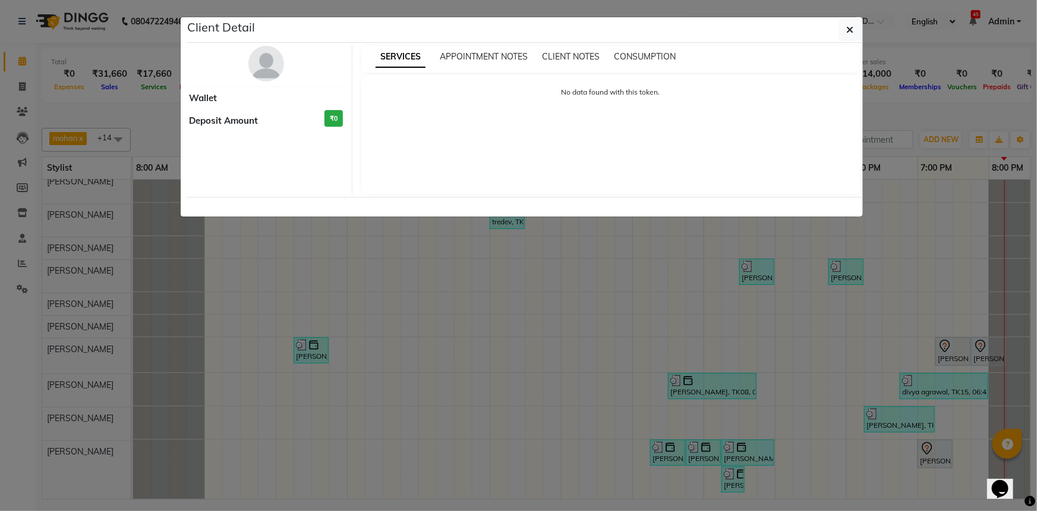
select select "3"
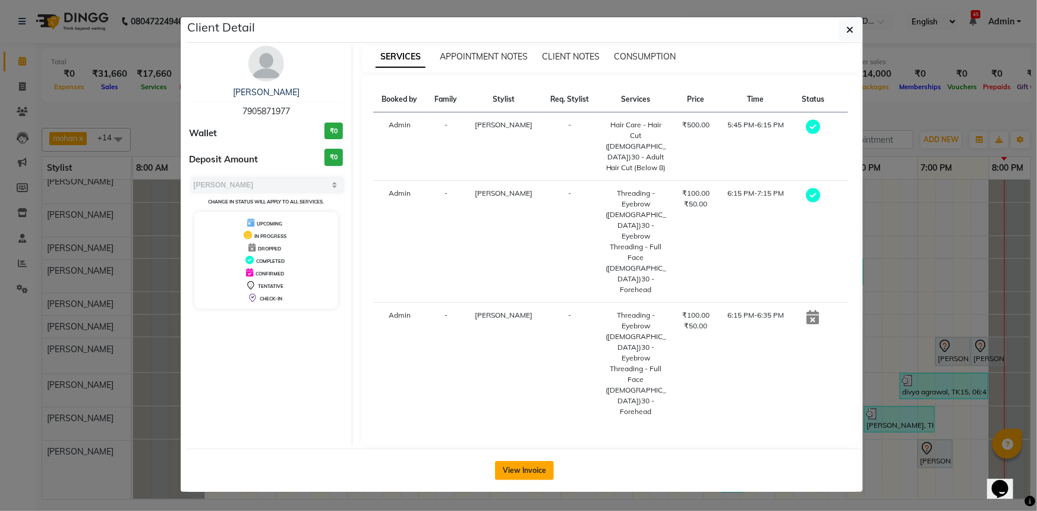
click at [527, 461] on button "View Invoice" at bounding box center [524, 470] width 59 height 19
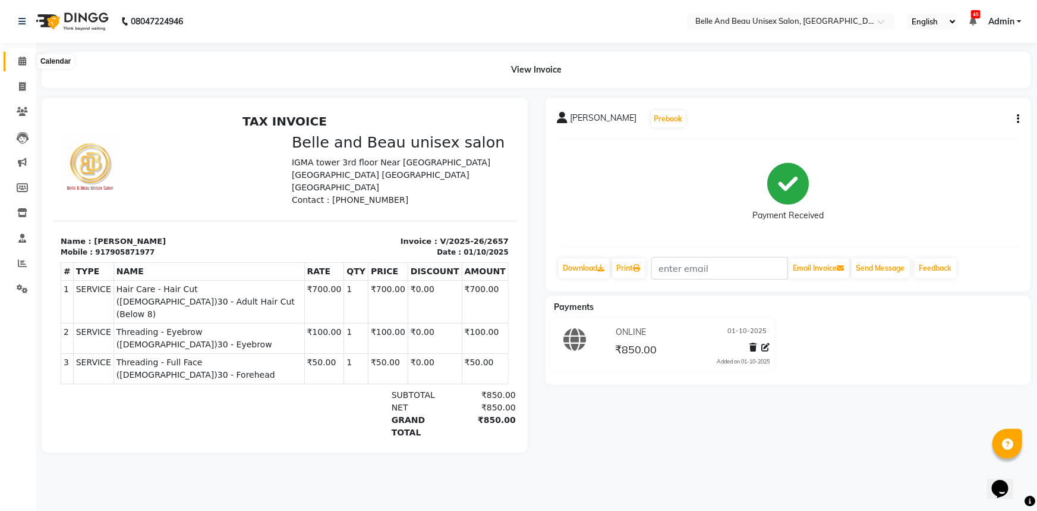
click at [22, 64] on icon at bounding box center [22, 60] width 8 height 9
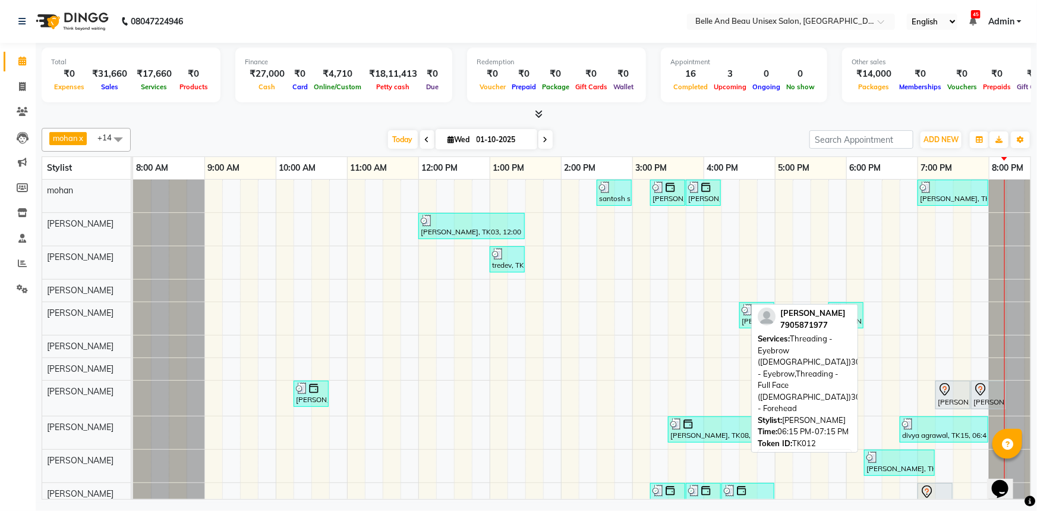
click at [889, 454] on div at bounding box center [900, 457] width 66 height 12
select select "3"
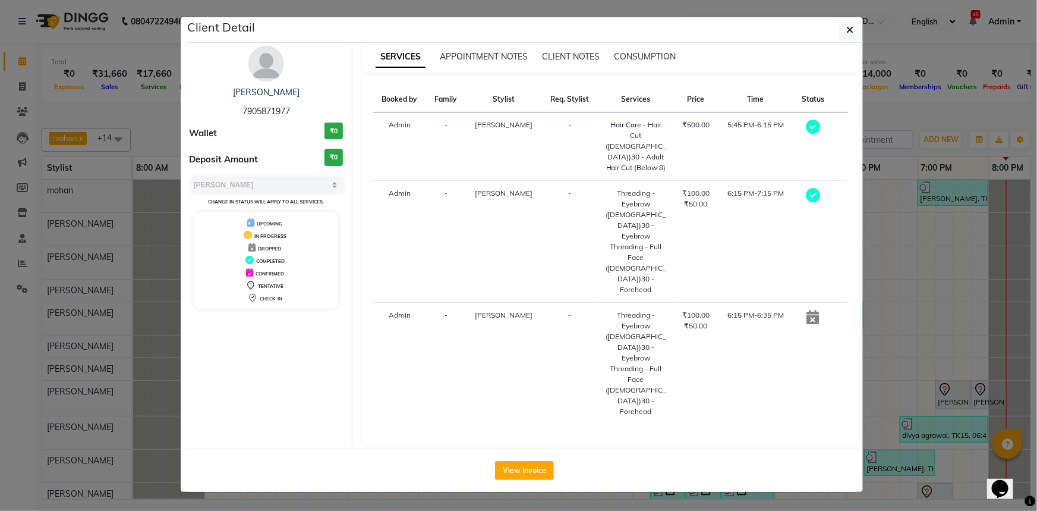
click at [269, 109] on span "7905871977" at bounding box center [267, 111] width 48 height 11
copy span "7905871977"
click at [854, 30] on button "button" at bounding box center [850, 29] width 23 height 23
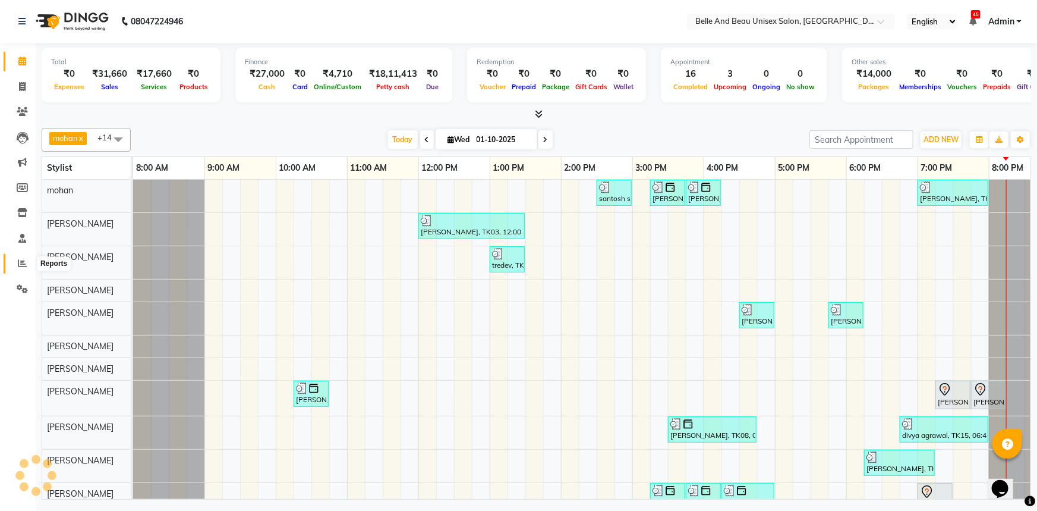
click at [21, 266] on icon at bounding box center [22, 263] width 9 height 9
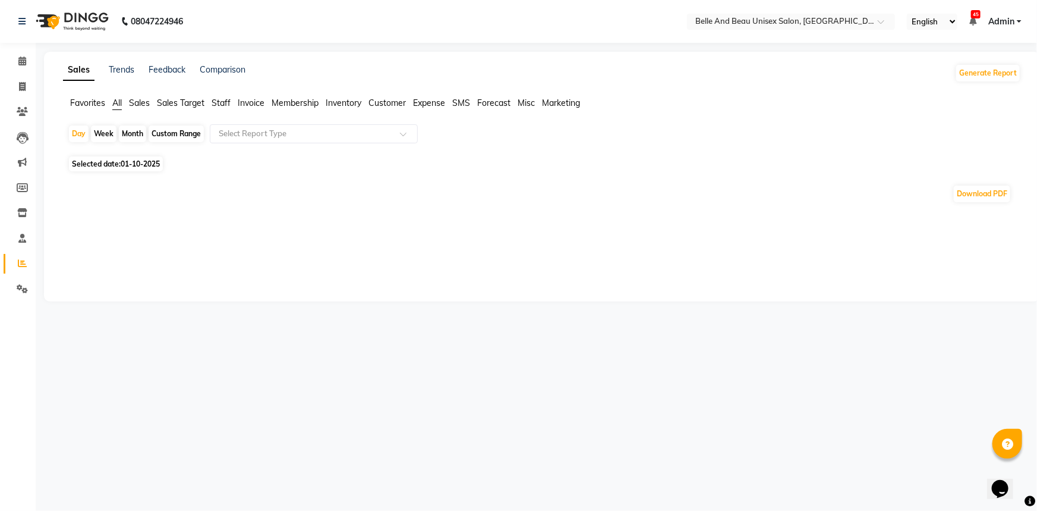
click at [228, 105] on span "Staff" at bounding box center [221, 102] width 19 height 11
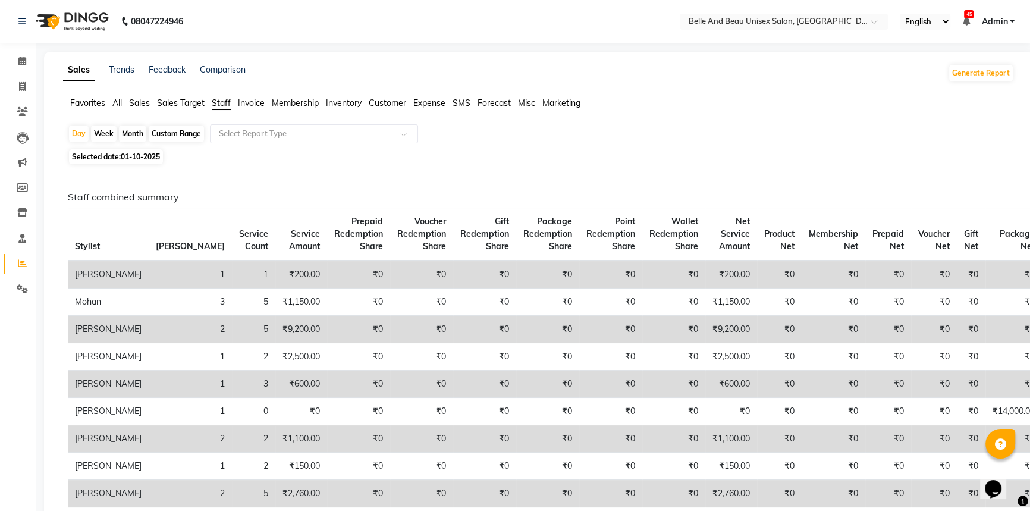
click at [168, 137] on div "Custom Range" at bounding box center [176, 133] width 55 height 17
select select "10"
select select "2025"
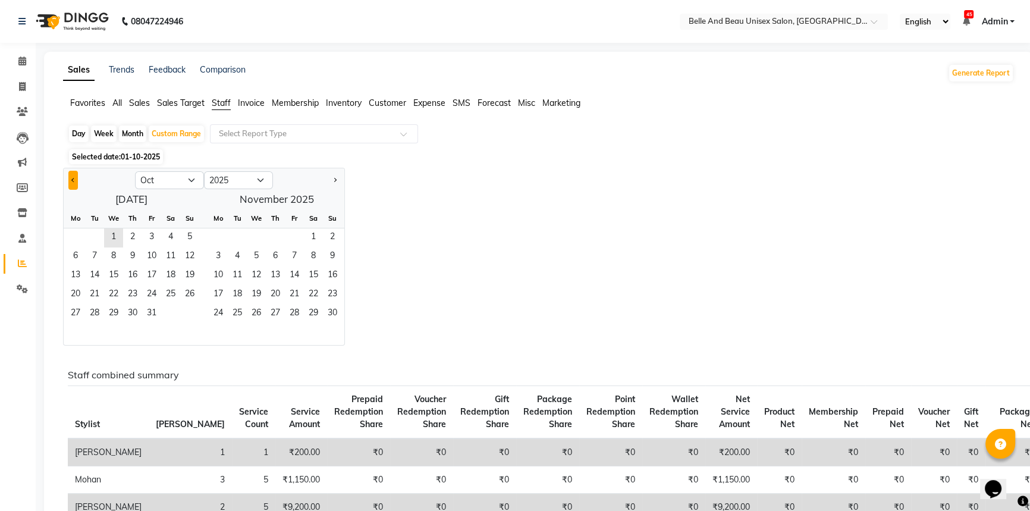
click at [68, 182] on button "Previous month" at bounding box center [73, 180] width 10 height 19
select select "9"
drag, startPoint x: 80, startPoint y: 237, endPoint x: 80, endPoint y: 246, distance: 9.5
click at [80, 243] on span "1" at bounding box center [75, 237] width 19 height 19
click at [93, 311] on span "30" at bounding box center [94, 313] width 19 height 19
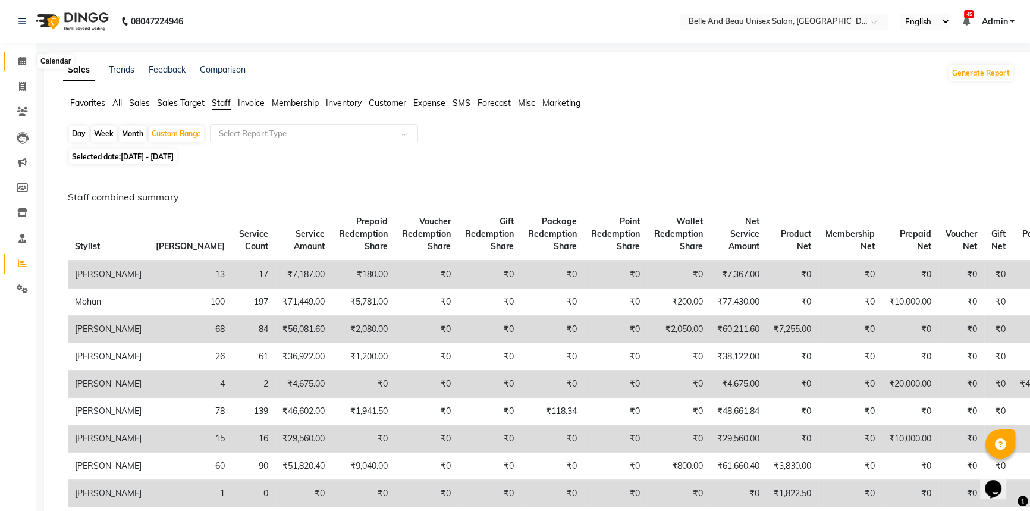
click at [24, 59] on icon at bounding box center [22, 60] width 8 height 9
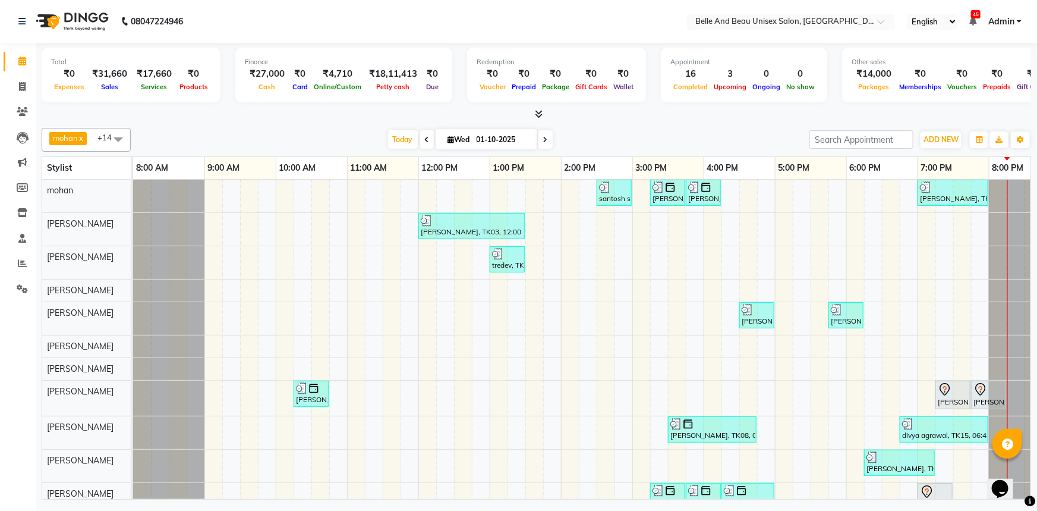
scroll to position [42, 0]
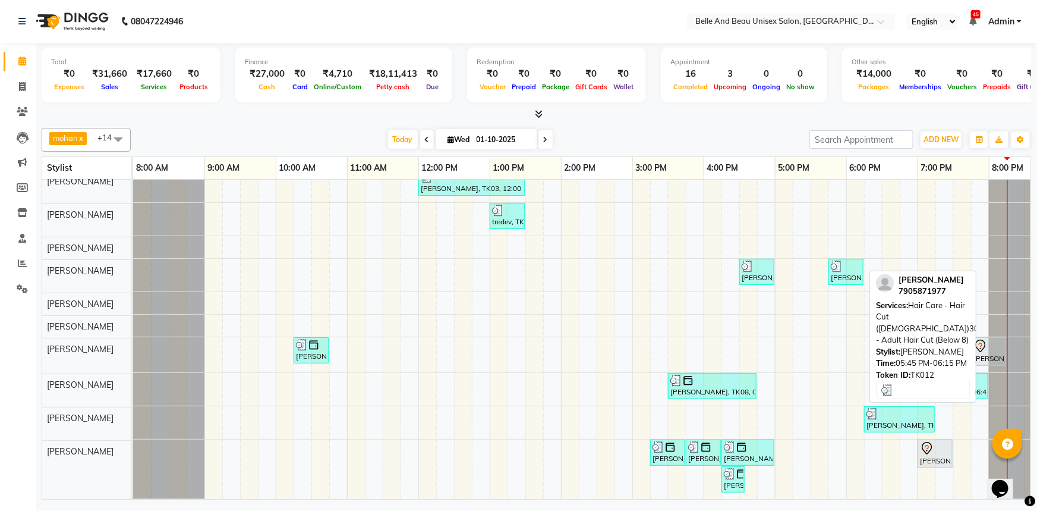
click at [855, 271] on div "nasreen Khatun, TK12, 05:45 PM-06:15 PM, Hair Care - Hair Cut (Female)30 - Adul…" at bounding box center [846, 271] width 33 height 23
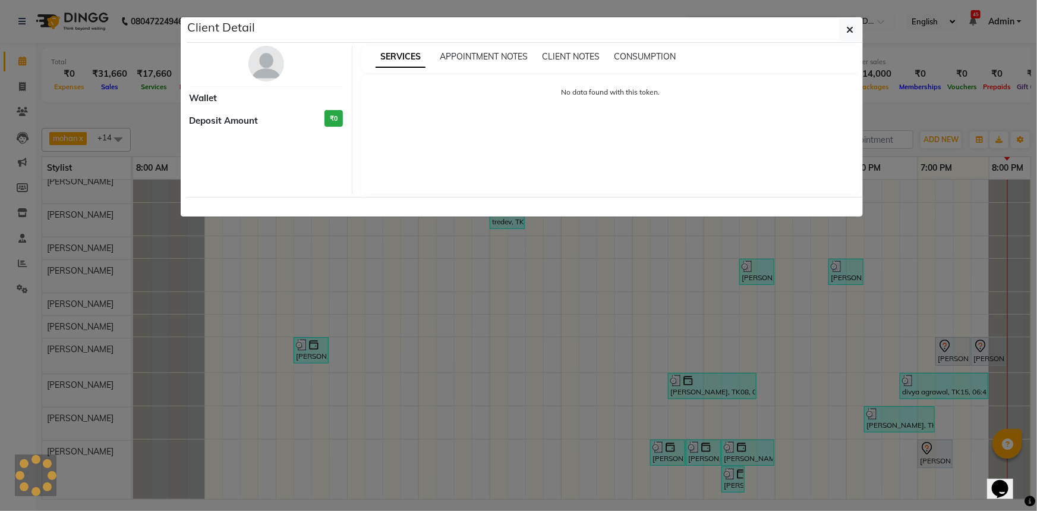
select select "3"
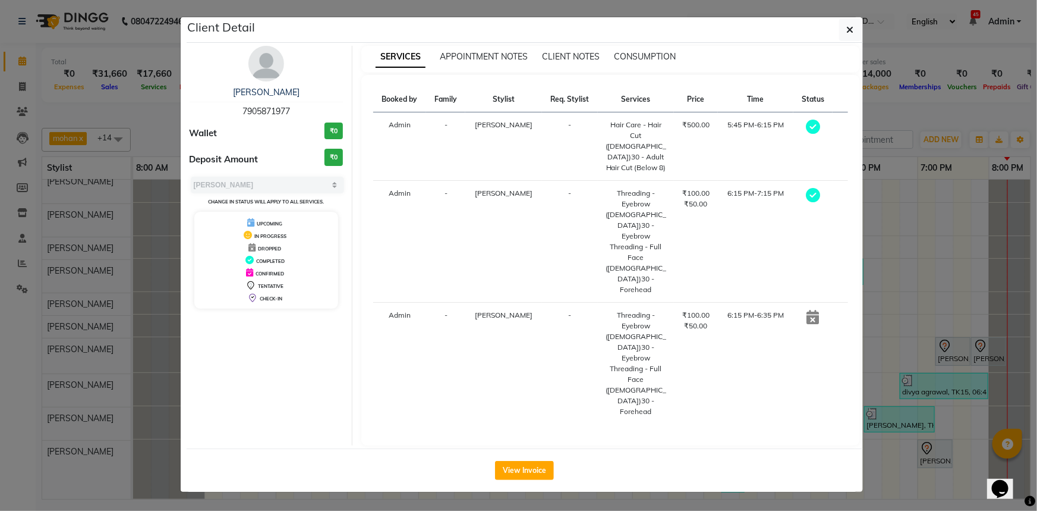
click at [275, 111] on span "7905871977" at bounding box center [267, 111] width 48 height 11
click at [275, 112] on span "7905871977" at bounding box center [267, 111] width 48 height 11
copy span "7905871977"
click at [857, 33] on button "button" at bounding box center [850, 29] width 23 height 23
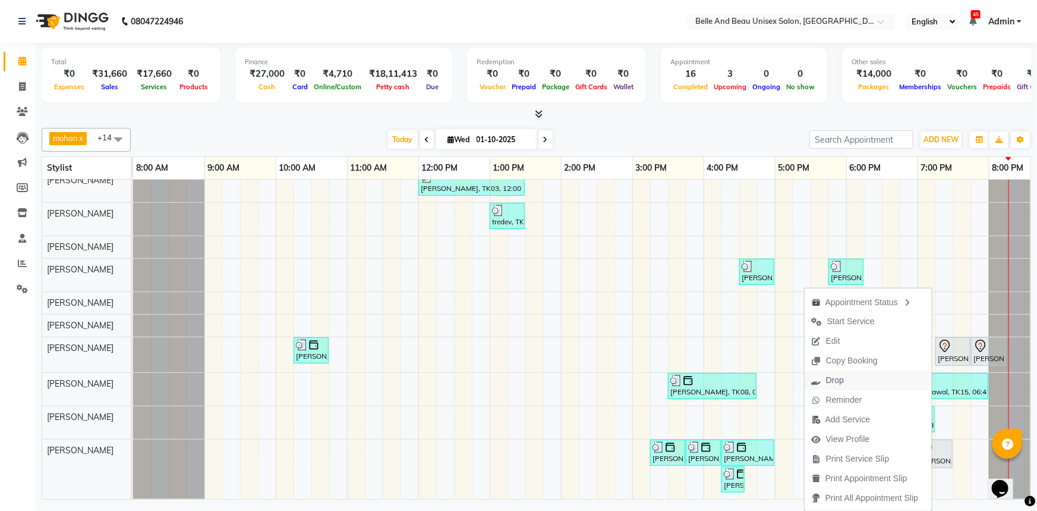
click at [871, 380] on button "Drop" at bounding box center [868, 380] width 127 height 20
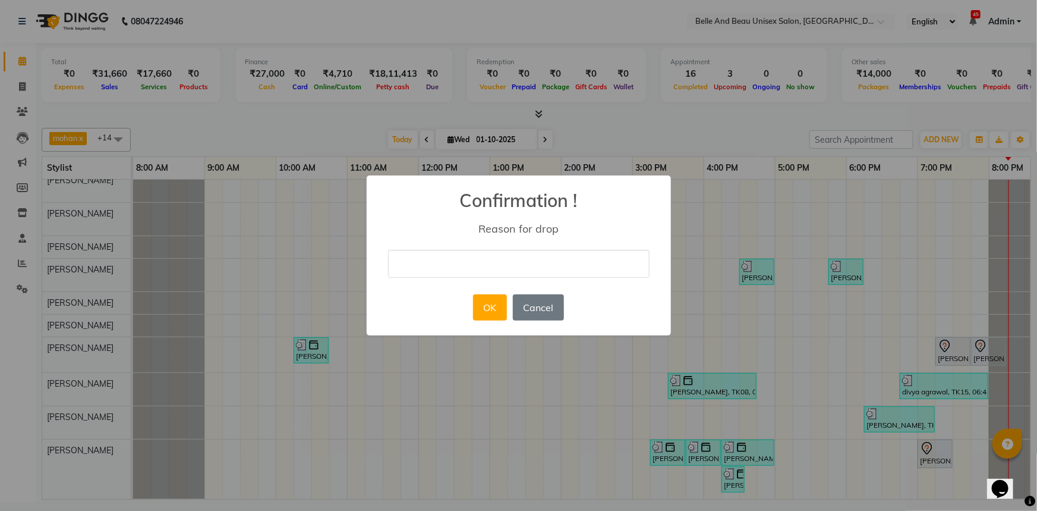
click at [493, 270] on input "text" at bounding box center [519, 264] width 262 height 28
type input "cancel"
click at [474, 310] on button "OK" at bounding box center [490, 307] width 34 height 26
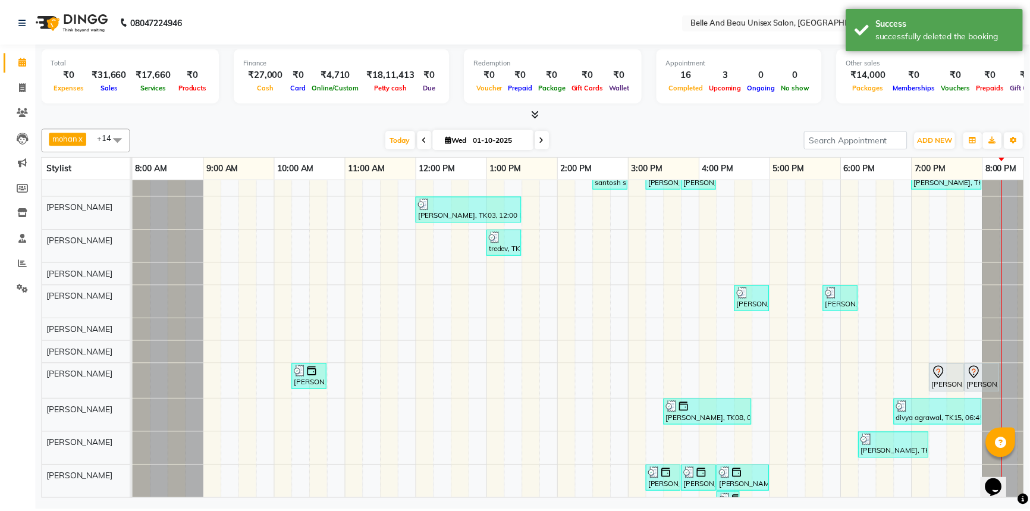
scroll to position [0, 0]
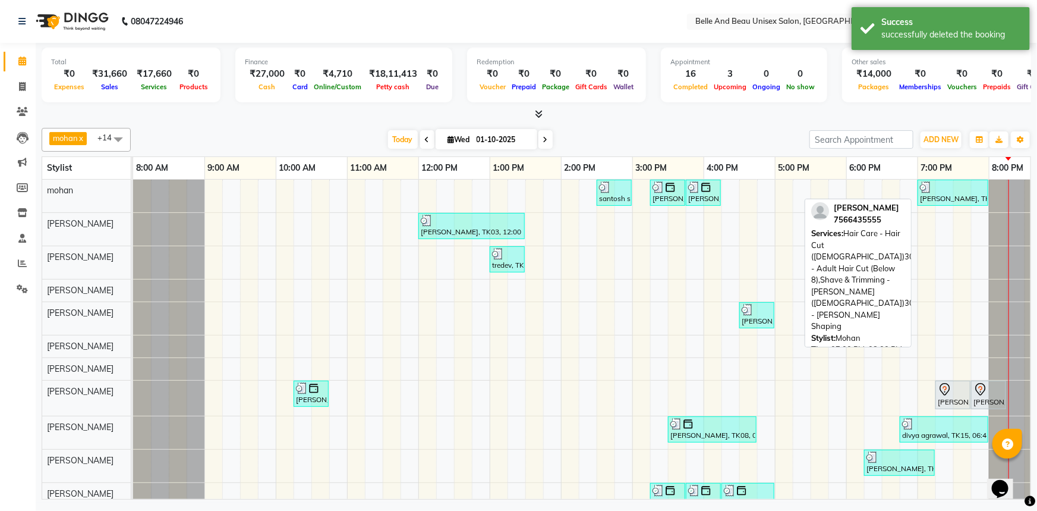
click at [947, 199] on div "Narend Sharma, TK13, 07:00 PM-08:00 PM, Hair Care - Hair Cut (Male)30 - Adult H…" at bounding box center [953, 192] width 68 height 23
select select "3"
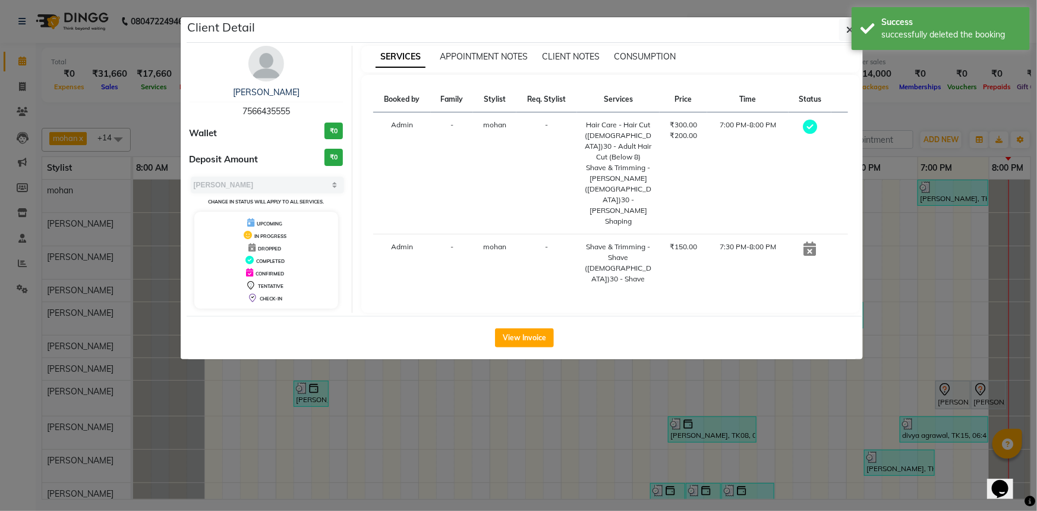
click at [267, 108] on span "7566435555" at bounding box center [267, 111] width 48 height 11
copy span "7566435555"
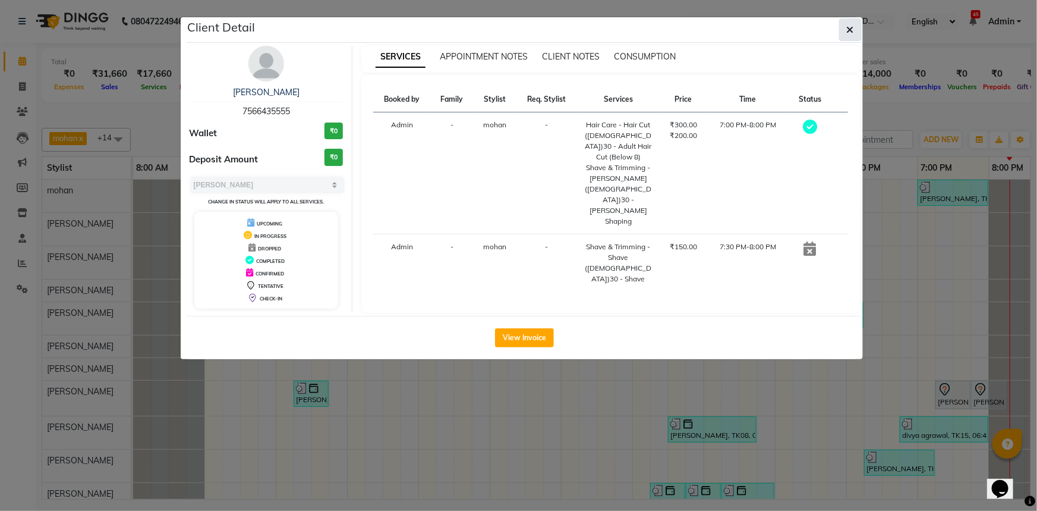
click at [844, 34] on button "button" at bounding box center [850, 29] width 23 height 23
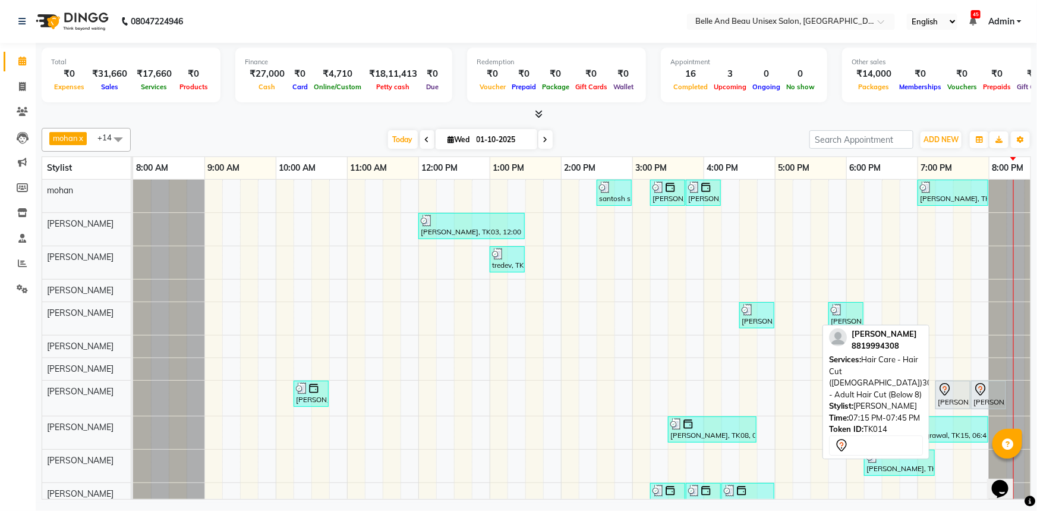
click at [937, 397] on div "Abhishek bansal, TK14, 07:15 PM-07:45 PM, Hair Care - Hair Cut (Male)30 - Adult…" at bounding box center [953, 394] width 33 height 25
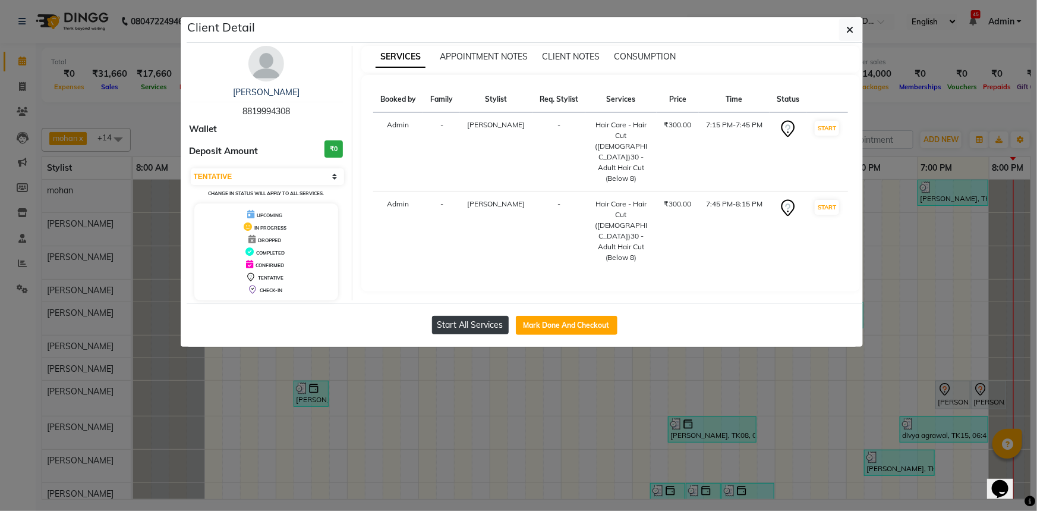
click at [499, 325] on button "Start All Services" at bounding box center [470, 325] width 77 height 18
select select "1"
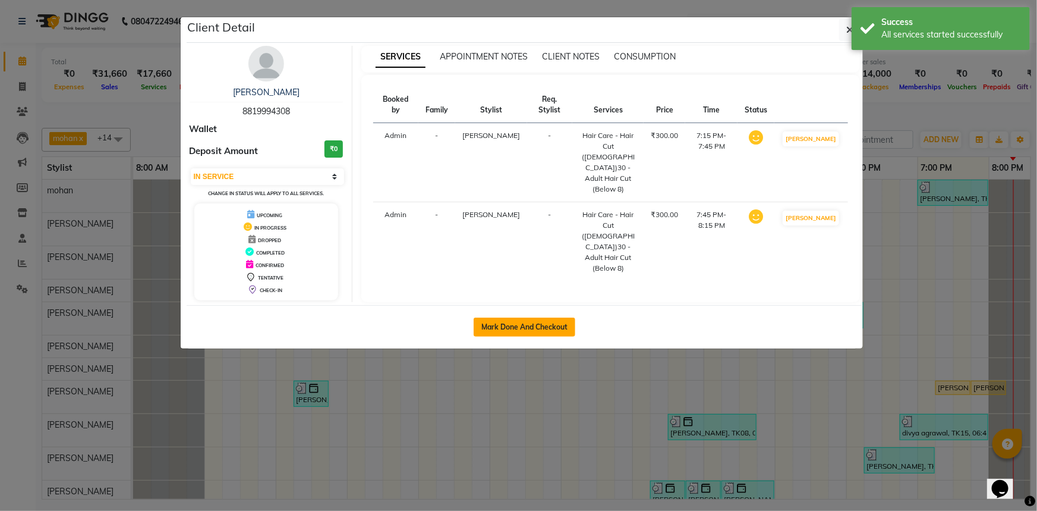
click at [514, 325] on button "Mark Done And Checkout" at bounding box center [525, 326] width 102 height 19
select select "7066"
select select "service"
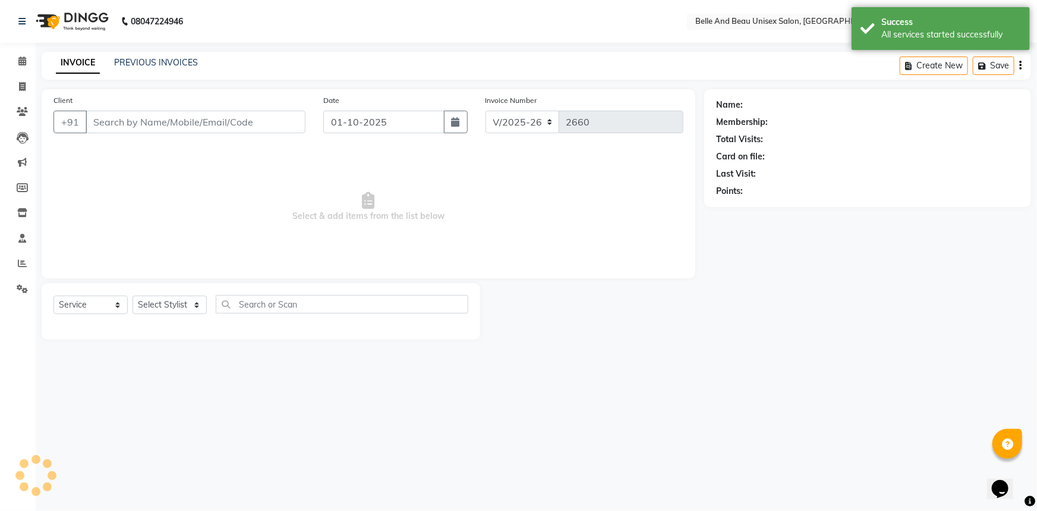
select select "60511"
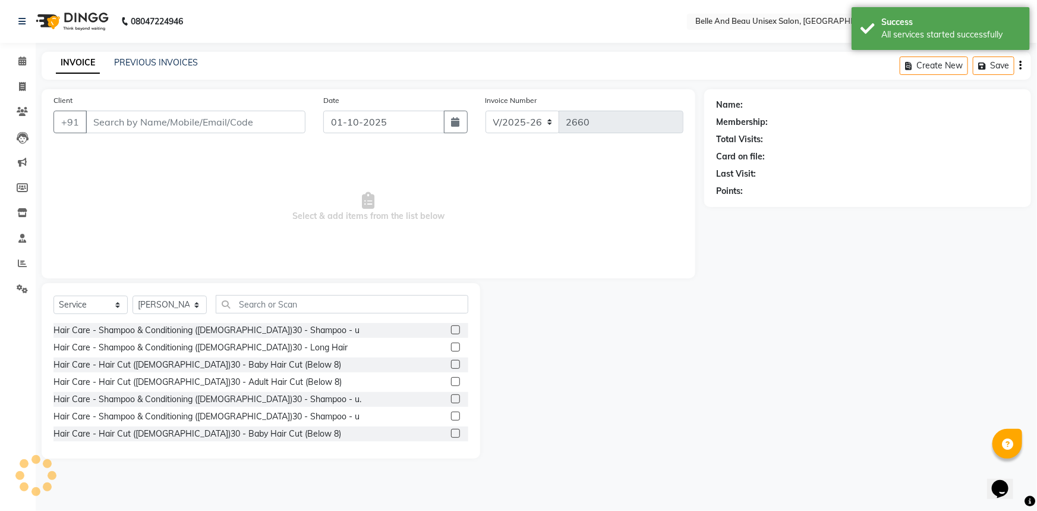
type input "8819994308"
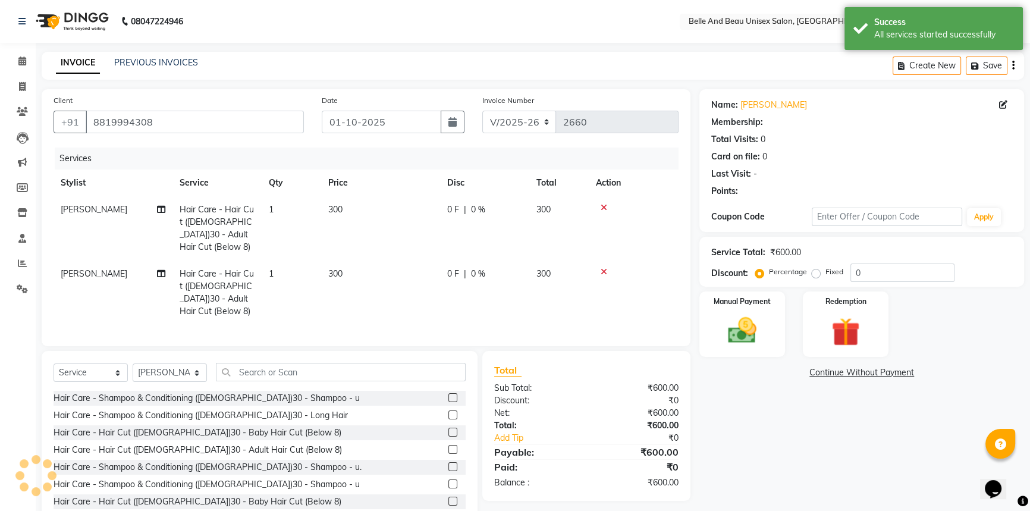
select select "1: Object"
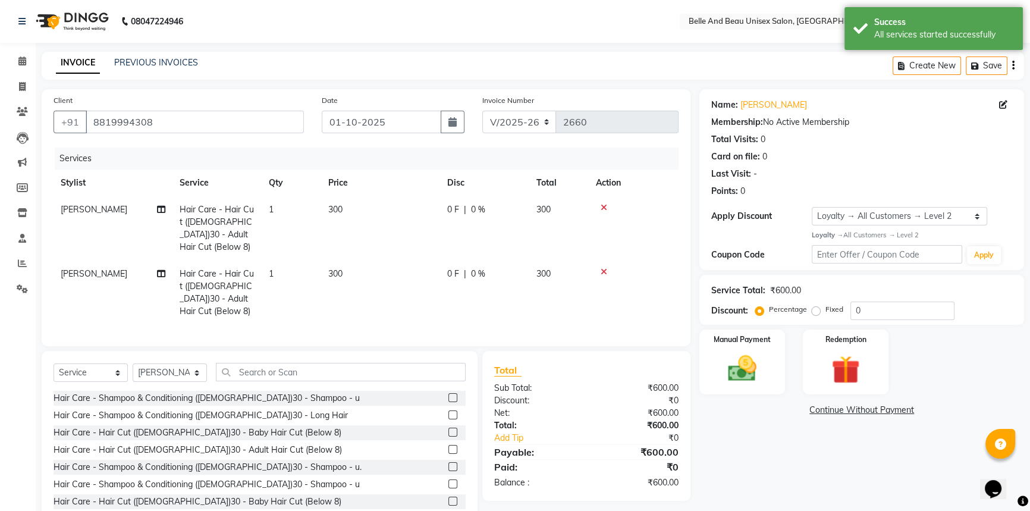
click at [606, 267] on icon at bounding box center [603, 271] width 7 height 8
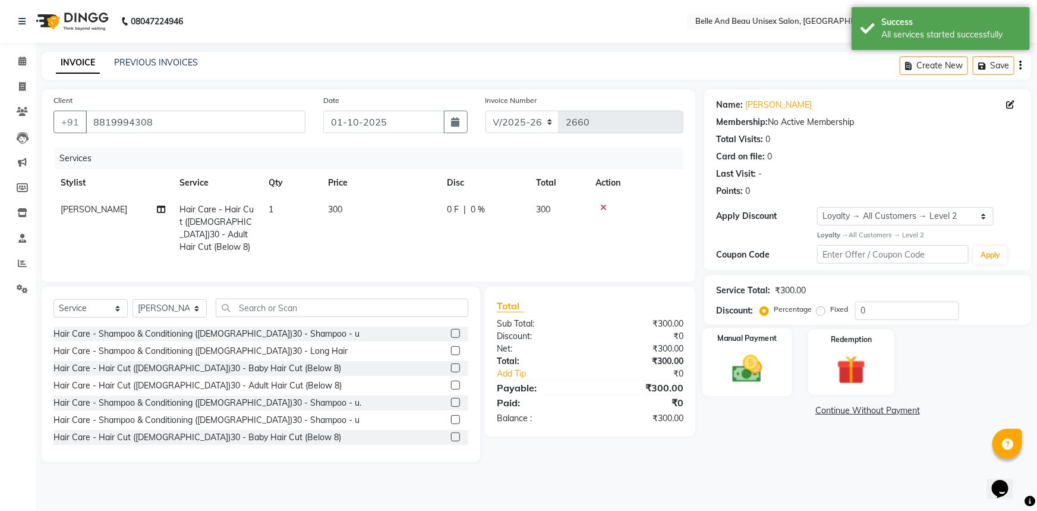
click at [763, 362] on img at bounding box center [747, 368] width 49 height 34
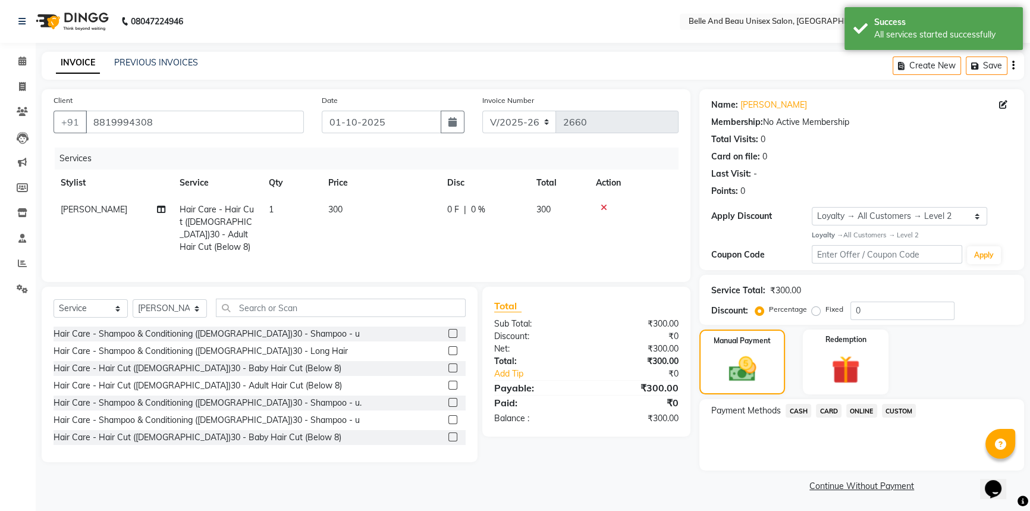
click at [808, 410] on span "CASH" at bounding box center [798, 411] width 26 height 14
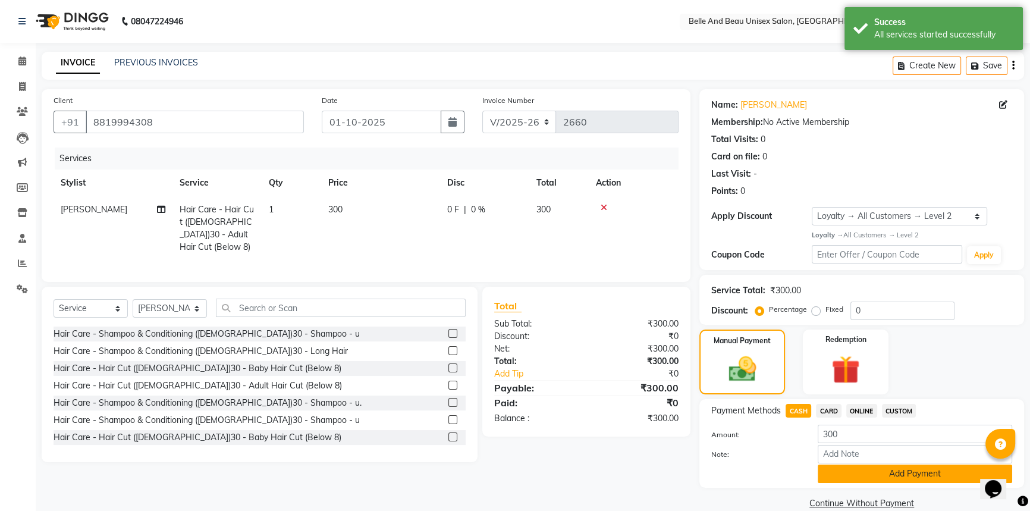
click at [842, 468] on button "Add Payment" at bounding box center [914, 473] width 194 height 18
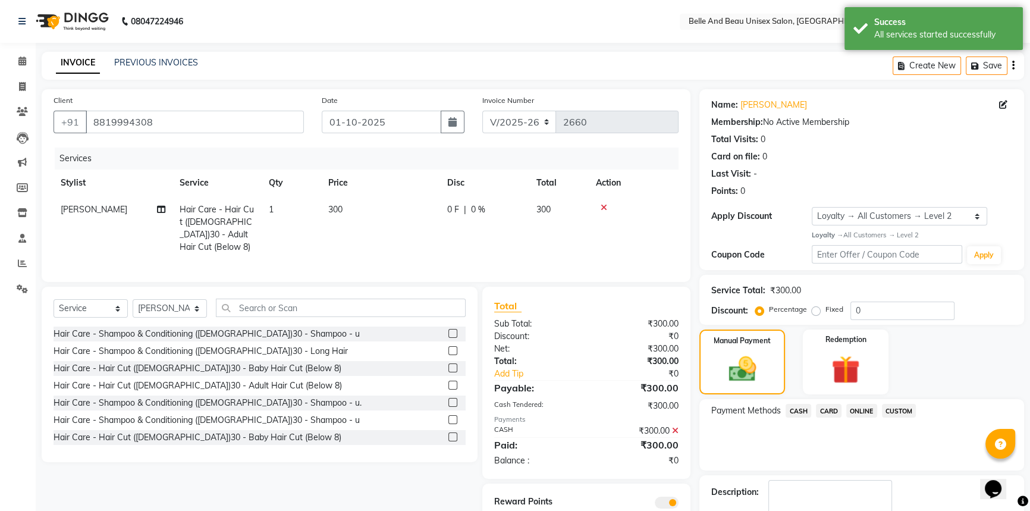
scroll to position [68, 0]
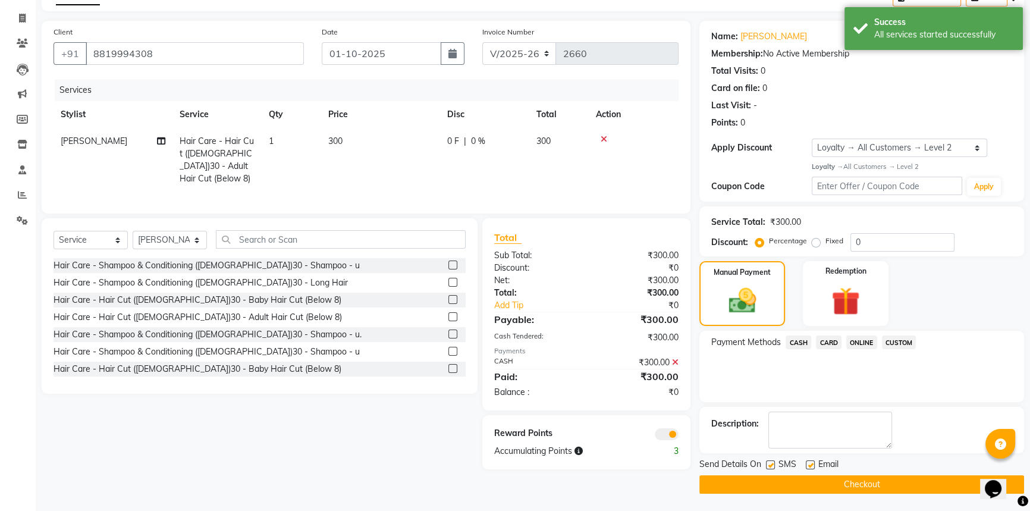
click at [842, 479] on button "Checkout" at bounding box center [861, 484] width 325 height 18
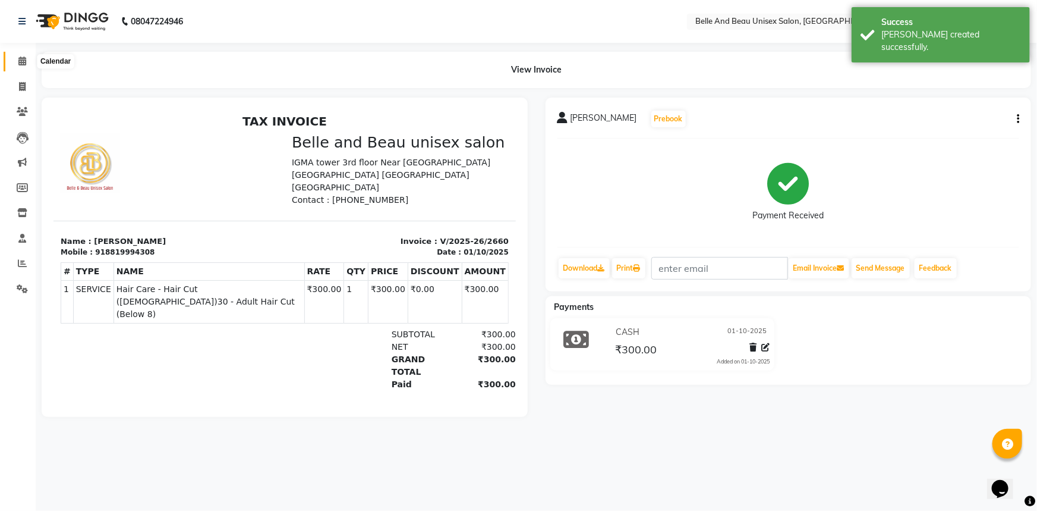
click at [22, 58] on icon at bounding box center [22, 60] width 8 height 9
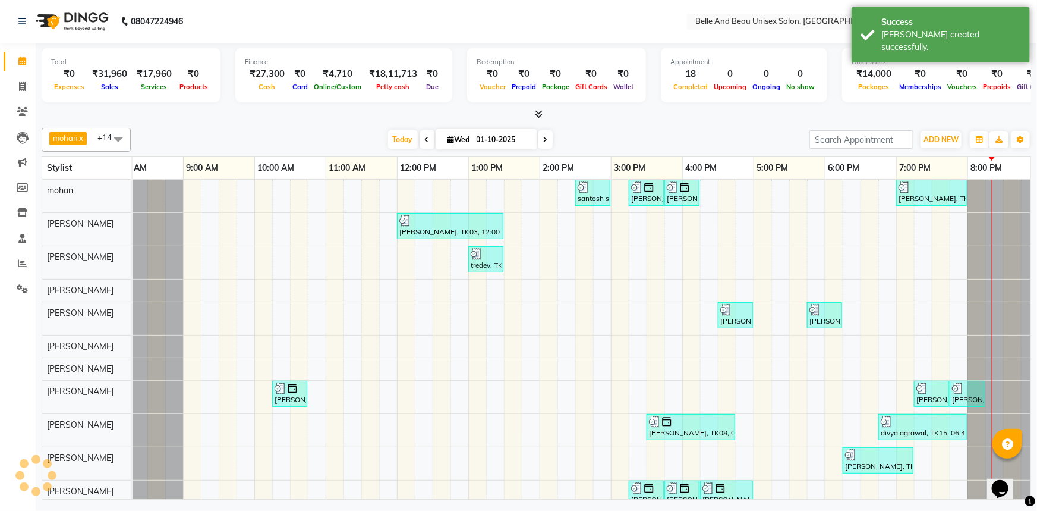
scroll to position [0, 29]
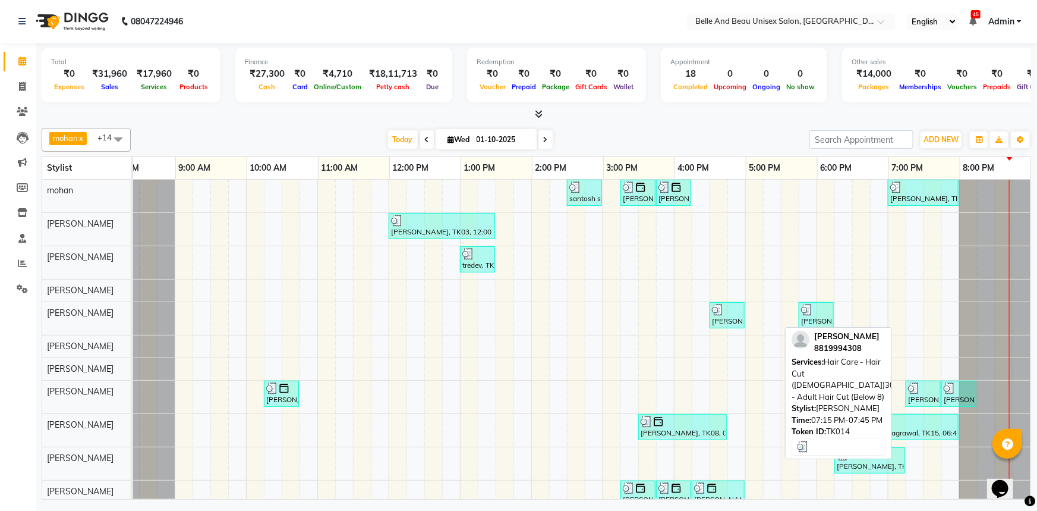
click at [914, 397] on div "Abhishek bansal, TK14, 07:15 PM-07:45 PM, Hair Care - Hair Cut (Male)30 - Adult…" at bounding box center [923, 393] width 33 height 23
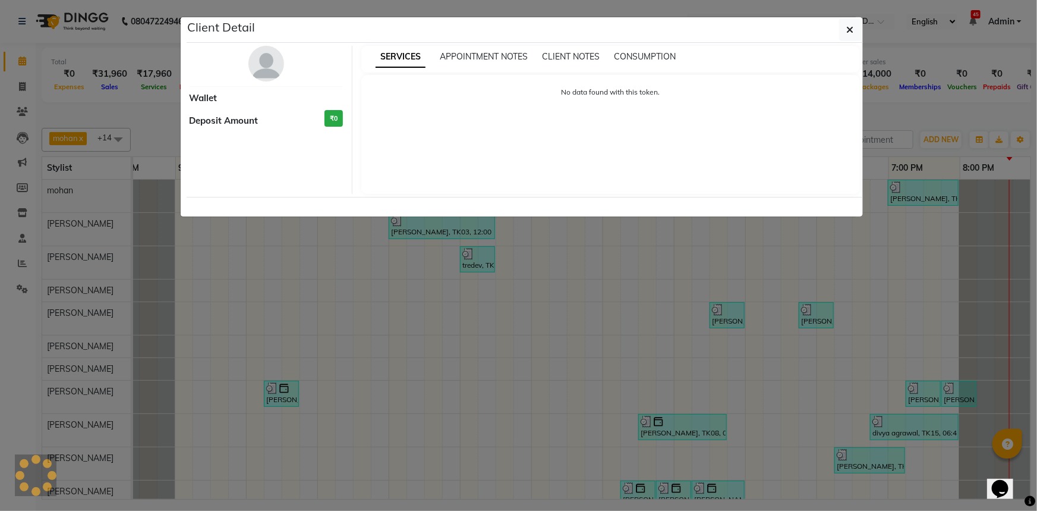
select select "3"
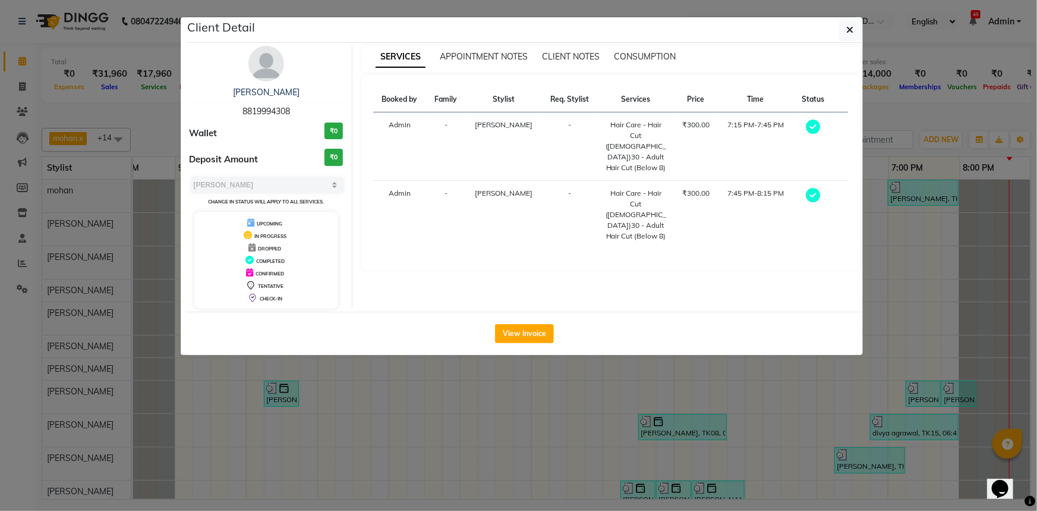
click at [266, 112] on span "8819994308" at bounding box center [267, 111] width 48 height 11
copy span "8819994308"
click at [848, 30] on icon "button" at bounding box center [850, 30] width 7 height 10
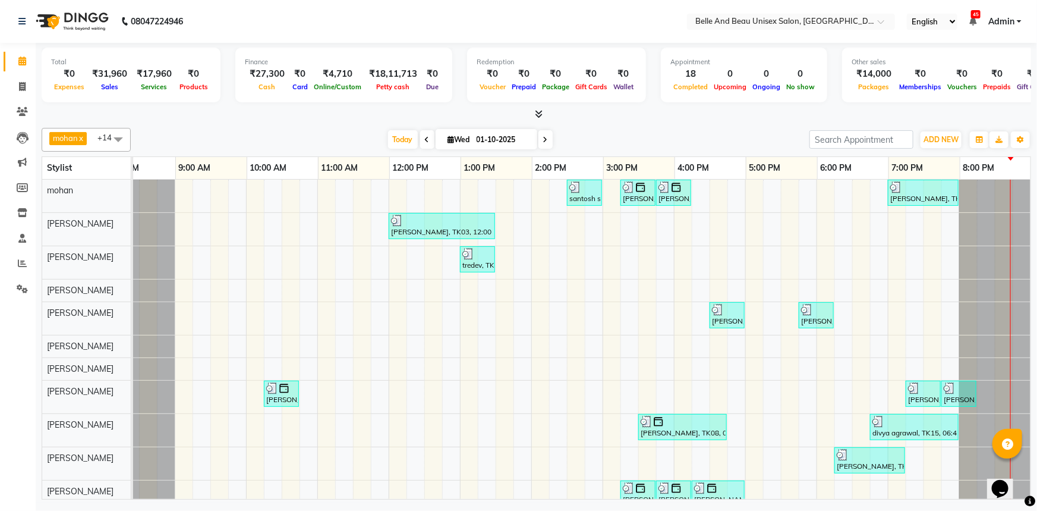
click at [481, 137] on input "01-10-2025" at bounding box center [502, 140] width 59 height 18
select select "10"
select select "2025"
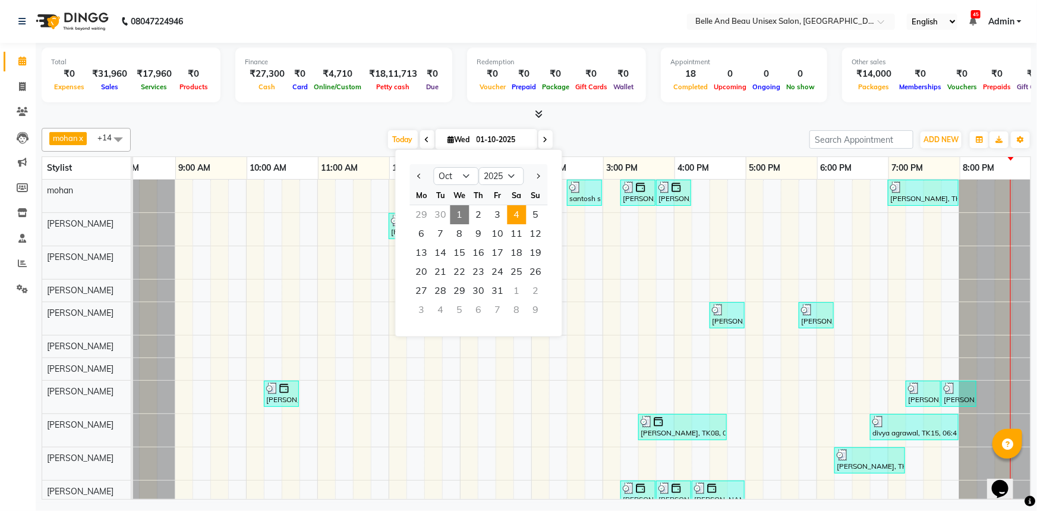
click at [517, 214] on span "4" at bounding box center [517, 214] width 19 height 19
type input "04-10-2025"
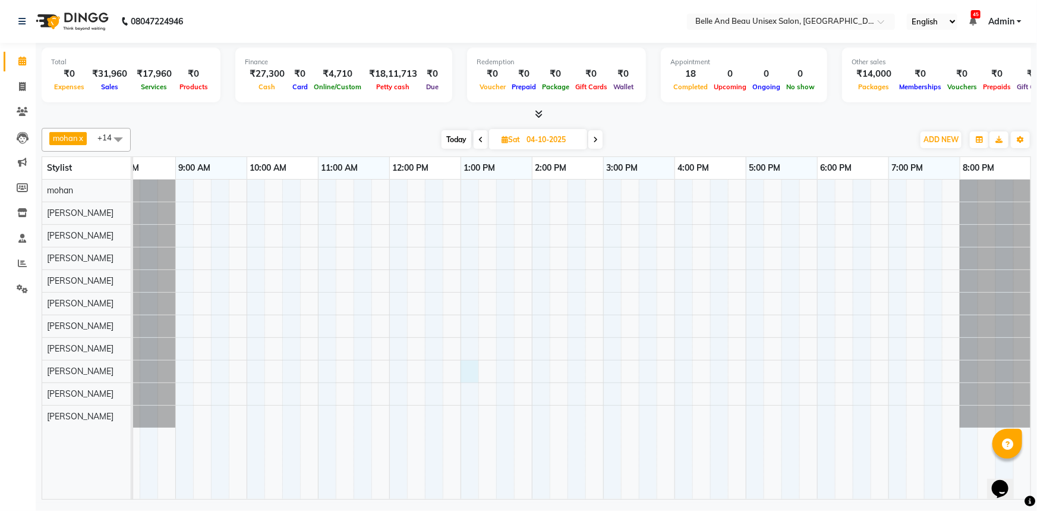
click at [467, 367] on div at bounding box center [567, 339] width 927 height 319
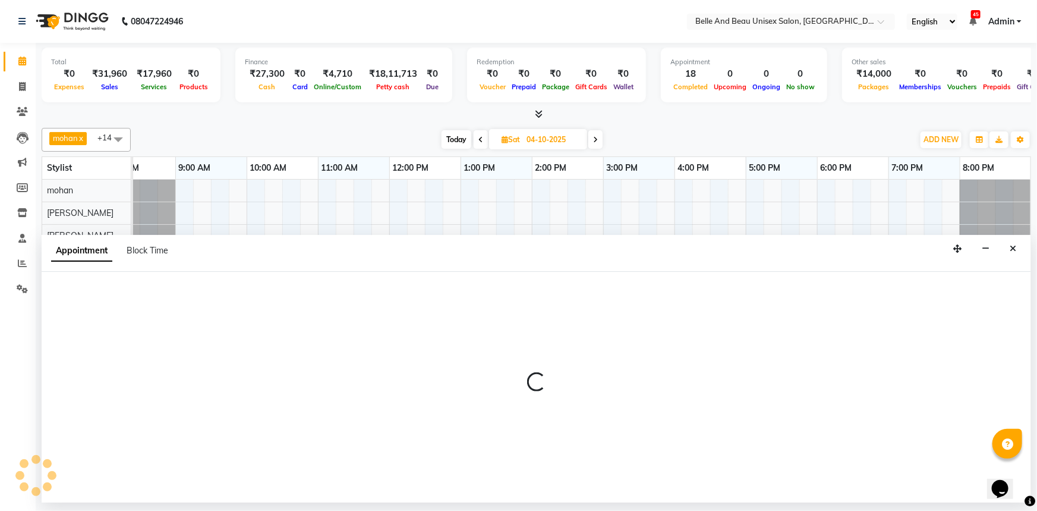
select select "83443"
select select "780"
select select "tentative"
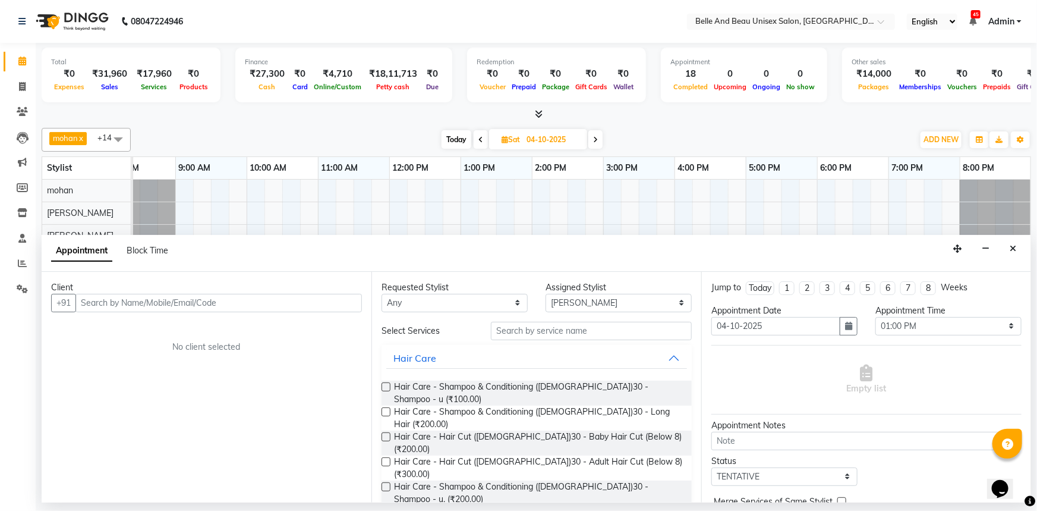
click at [147, 309] on input "text" at bounding box center [218, 303] width 287 height 18
type input "8770165662"
click at [348, 311] on button "Add Client" at bounding box center [337, 303] width 49 height 18
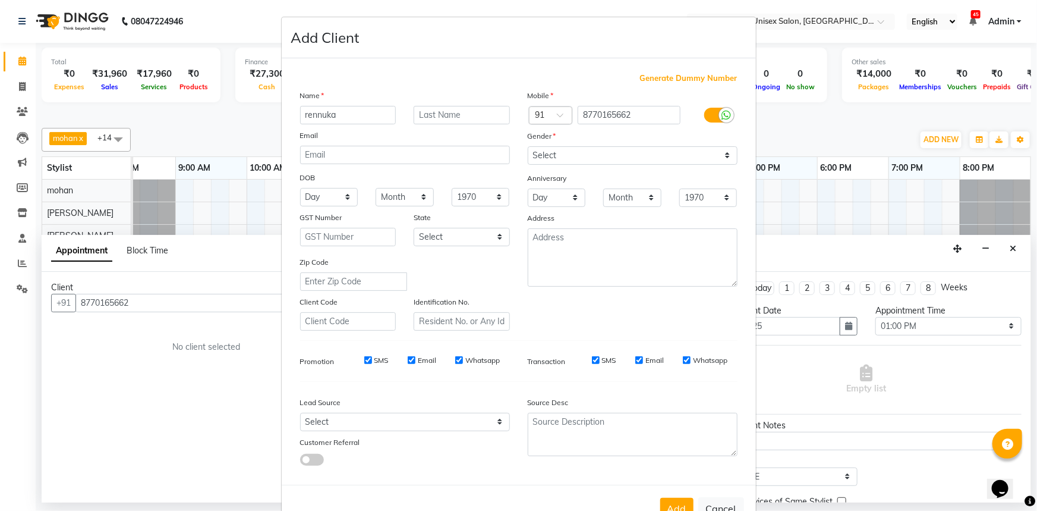
type input "rennuka"
type input "deshmukh"
drag, startPoint x: 596, startPoint y: 155, endPoint x: 593, endPoint y: 164, distance: 10.0
click at [596, 155] on select "Select Male Female Other Prefer Not To Say" at bounding box center [633, 155] width 210 height 18
select select "female"
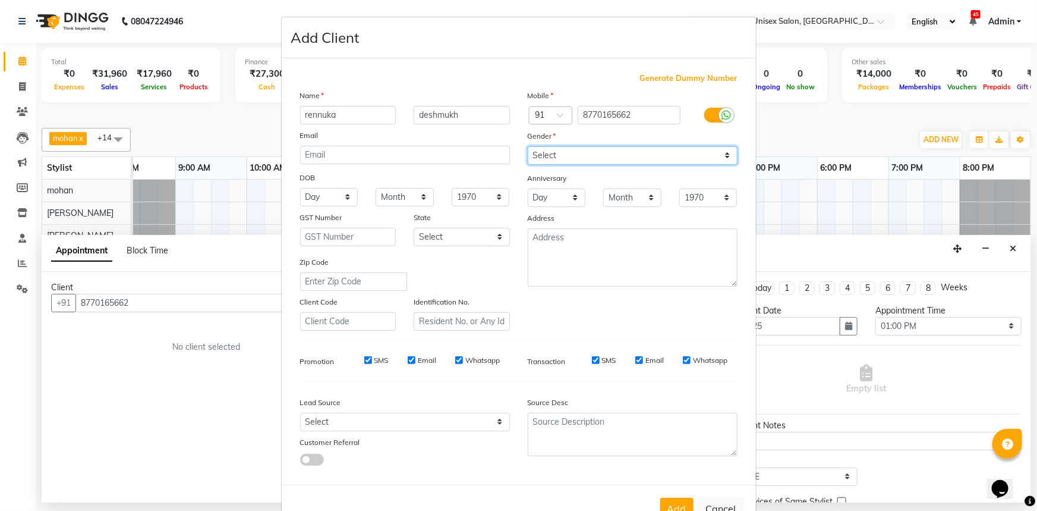
click at [528, 146] on select "Select Male Female Other Prefer Not To Say" at bounding box center [633, 155] width 210 height 18
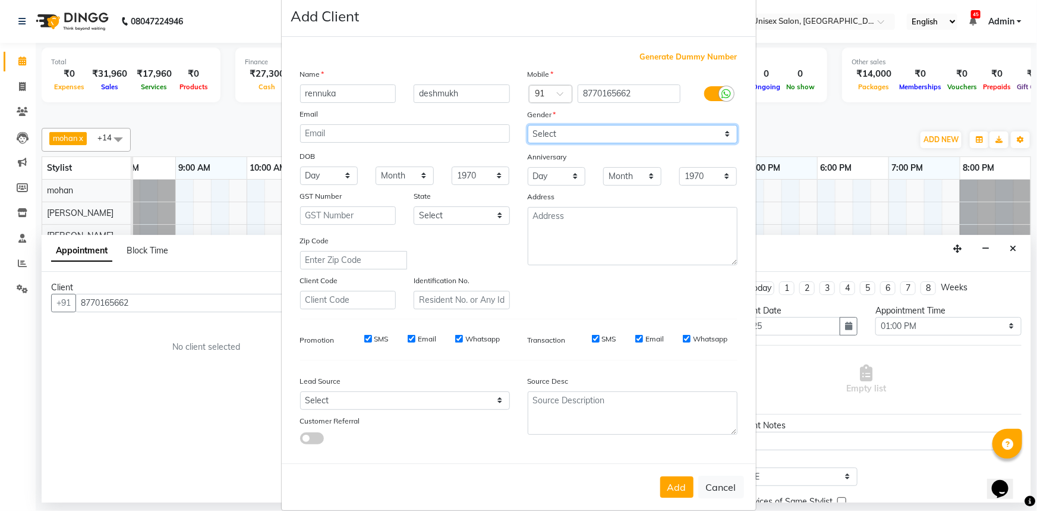
scroll to position [42, 0]
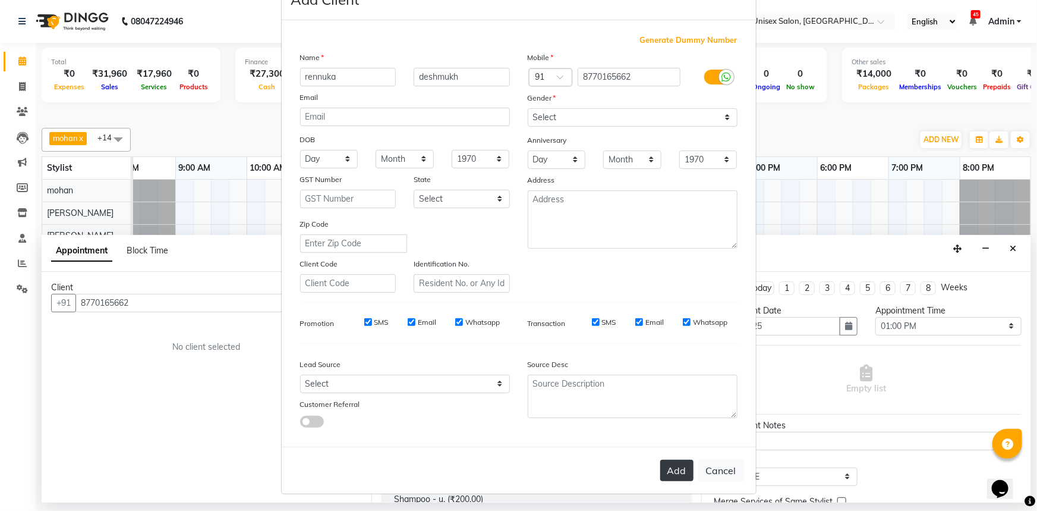
click at [678, 474] on button "Add" at bounding box center [676, 470] width 33 height 21
select select
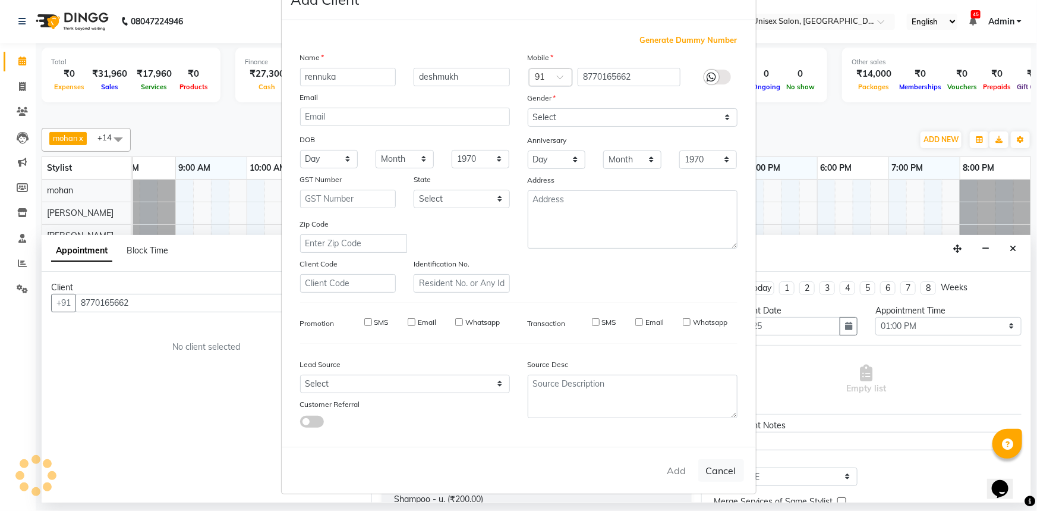
select select
checkbox input "false"
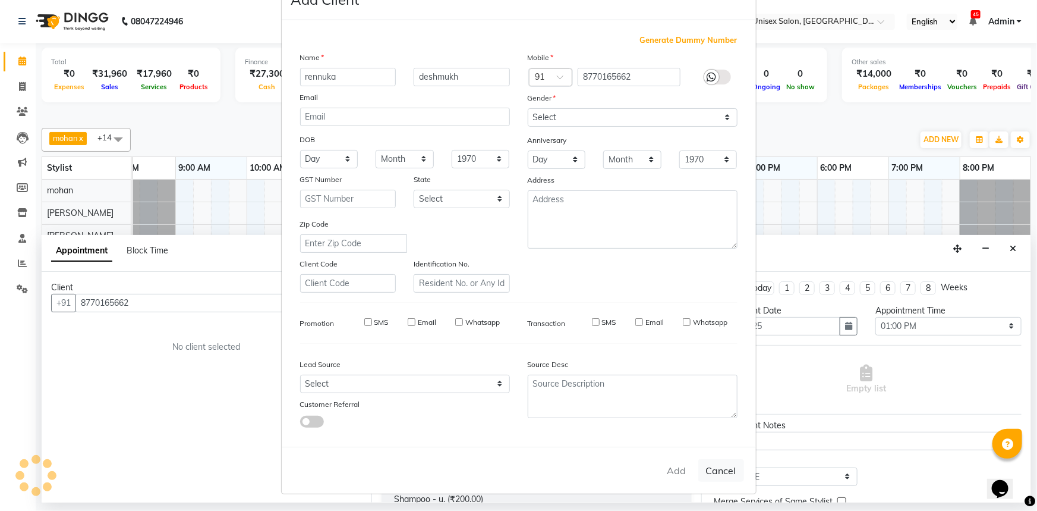
checkbox input "false"
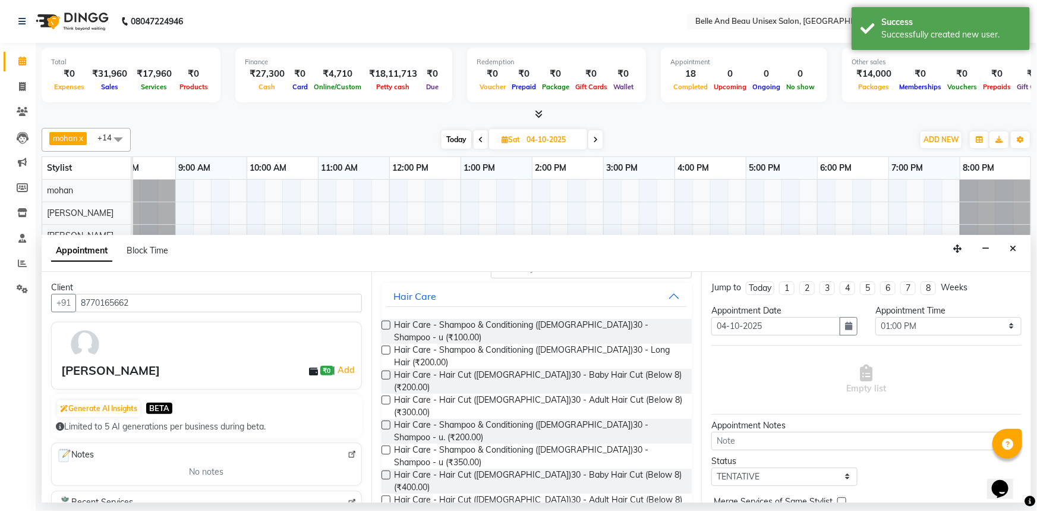
scroll to position [108, 0]
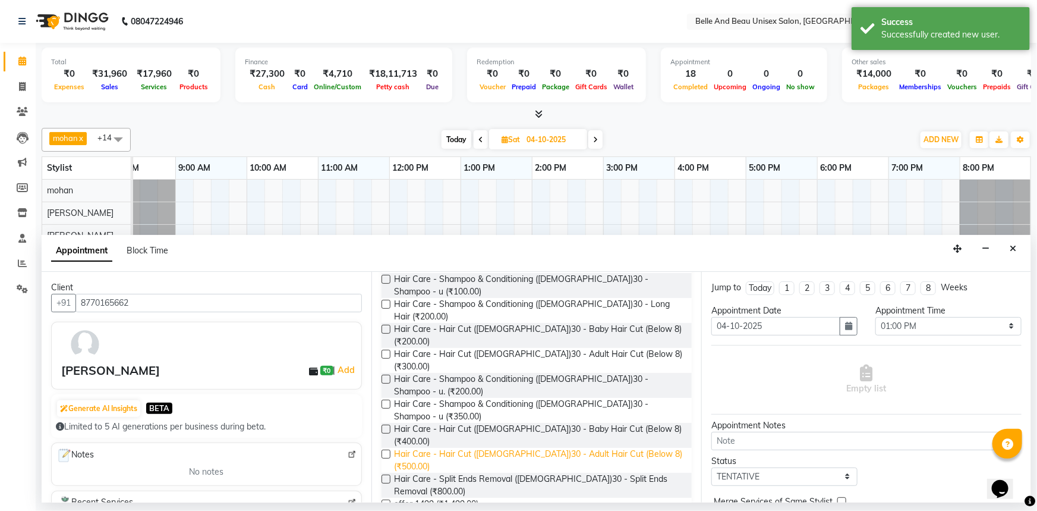
drag, startPoint x: 388, startPoint y: 404, endPoint x: 445, endPoint y: 407, distance: 57.1
click at [398, 448] on div "Hair Care - Hair Cut (Female)30 - Adult Hair Cut (Below 8) (₹500.00)" at bounding box center [537, 460] width 310 height 25
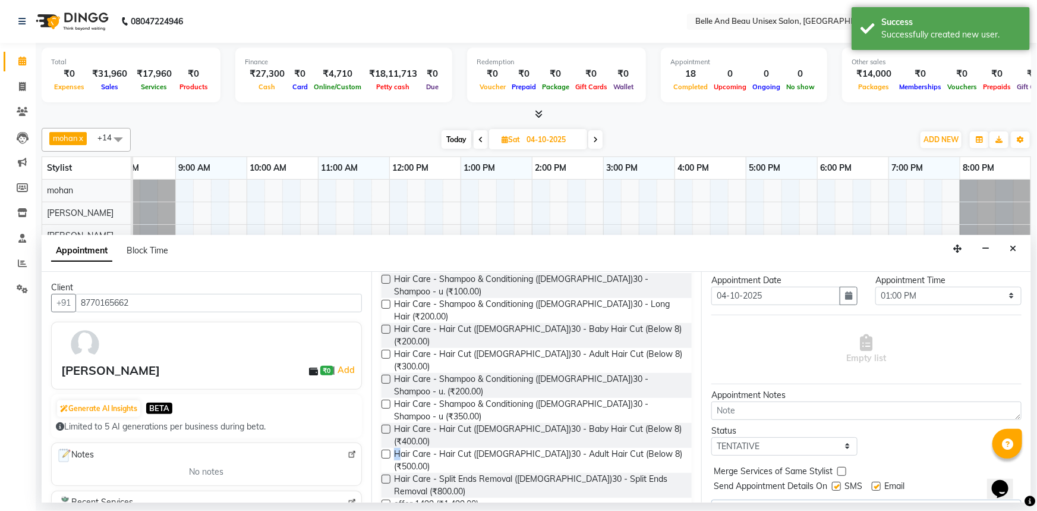
scroll to position [58, 0]
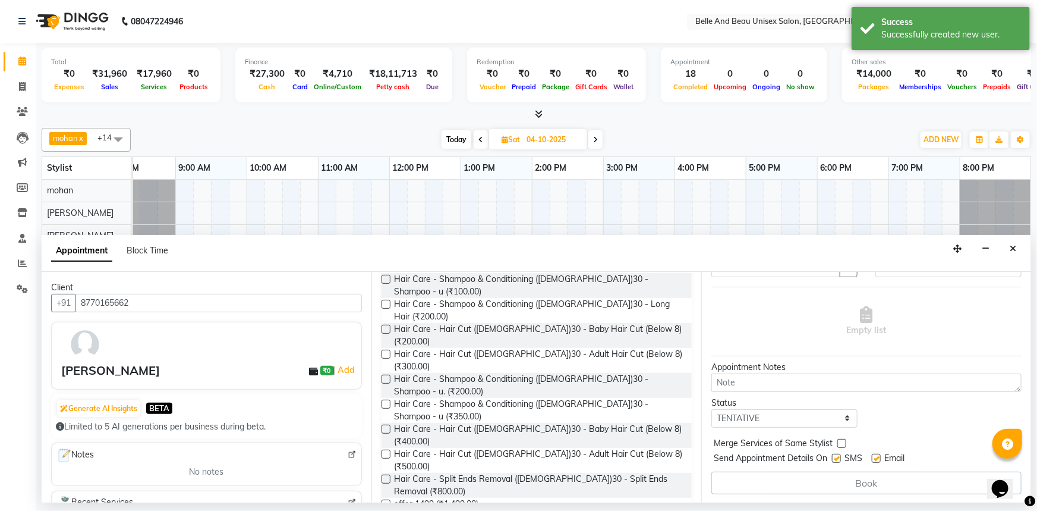
click at [830, 481] on div "Book" at bounding box center [867, 482] width 310 height 23
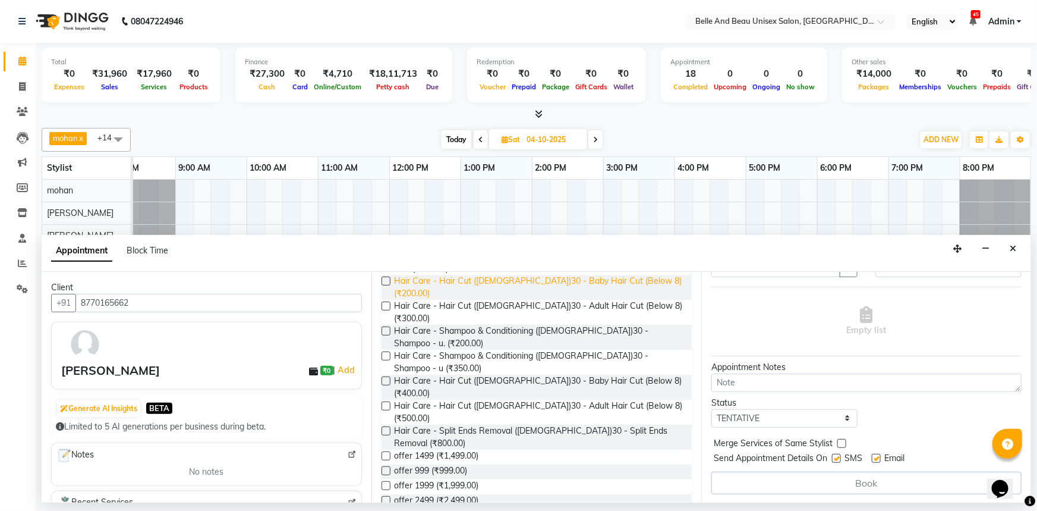
scroll to position [162, 0]
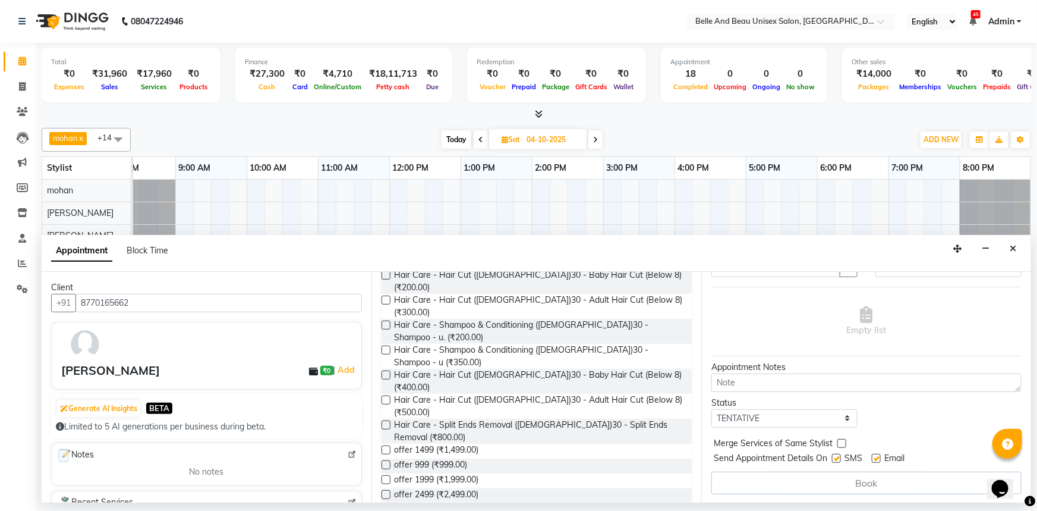
click at [386, 395] on label at bounding box center [386, 399] width 9 height 9
click at [386, 397] on input "checkbox" at bounding box center [386, 401] width 8 height 8
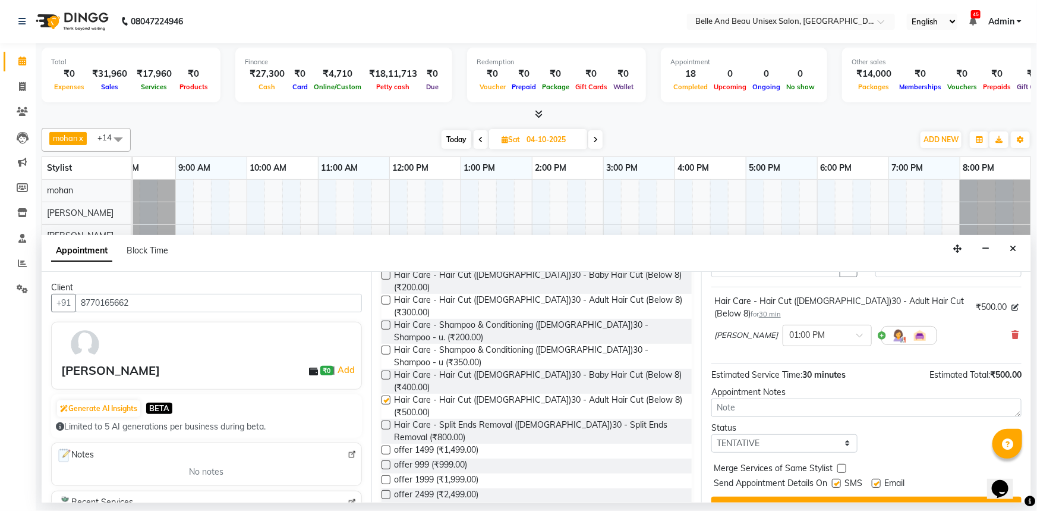
checkbox input "false"
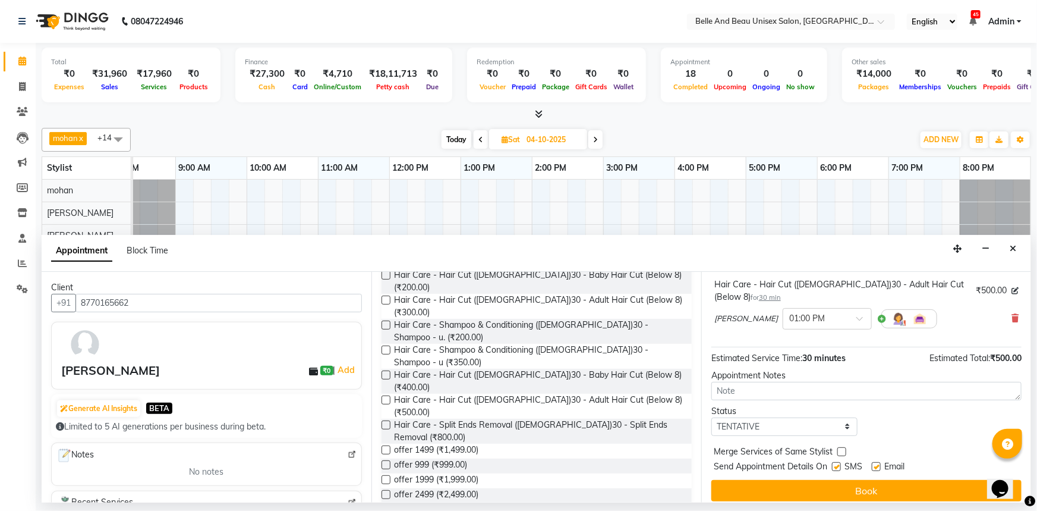
scroll to position [83, 0]
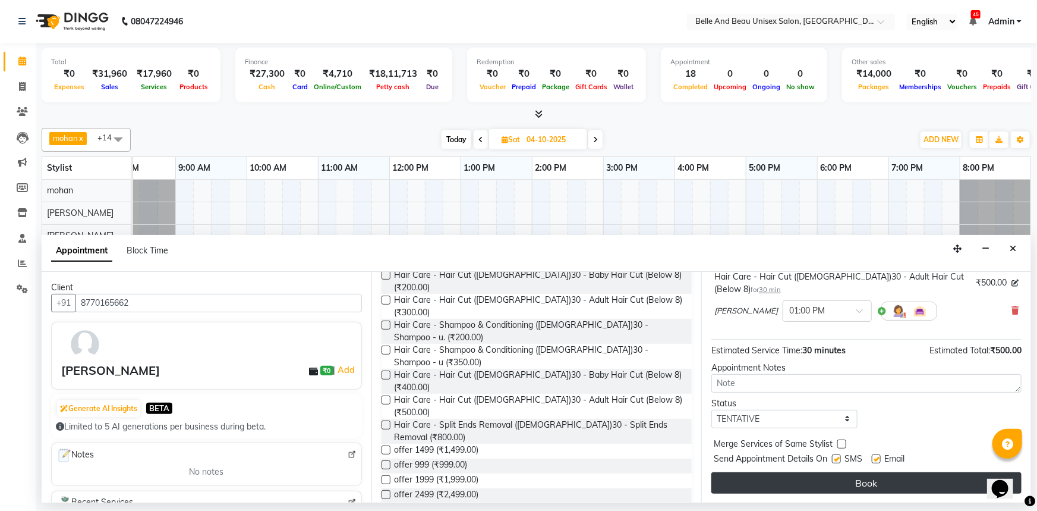
click at [798, 479] on button "Book" at bounding box center [867, 482] width 310 height 21
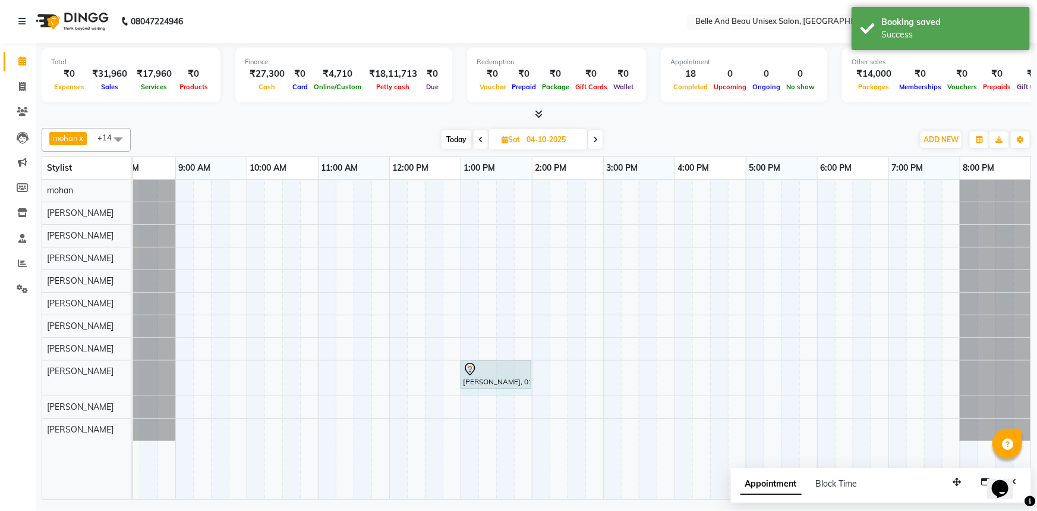
drag, startPoint x: 495, startPoint y: 372, endPoint x: 515, endPoint y: 375, distance: 20.5
click at [104, 375] on div "rennuka deshmukh, 01:00 PM-01:30 PM, Hair Care - Hair Cut (Female)30 - Adult Ha…" at bounding box center [104, 377] width 0 height 35
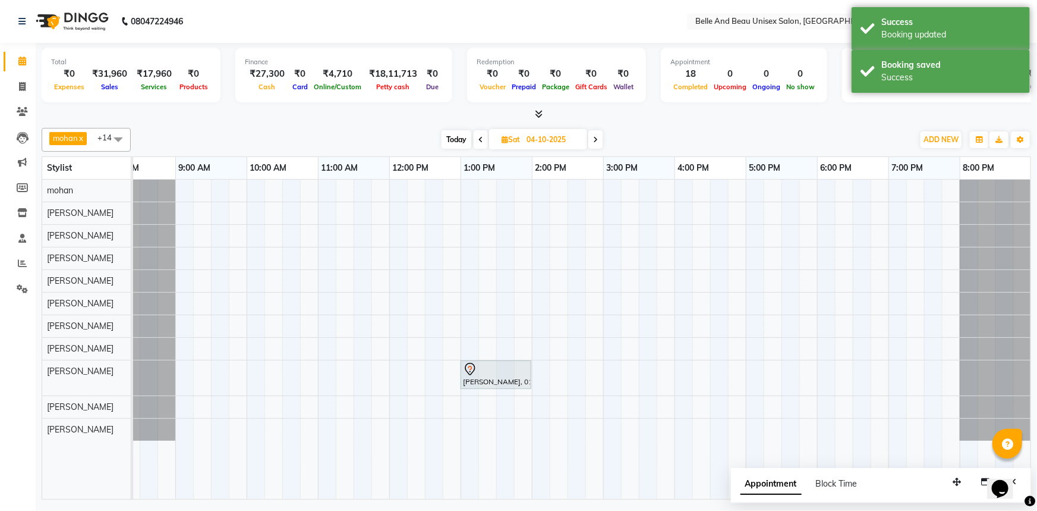
click at [466, 148] on div "Today Sat 04-10-2025" at bounding box center [521, 140] width 163 height 18
click at [464, 142] on span "Today" at bounding box center [457, 139] width 30 height 18
type input "01-10-2025"
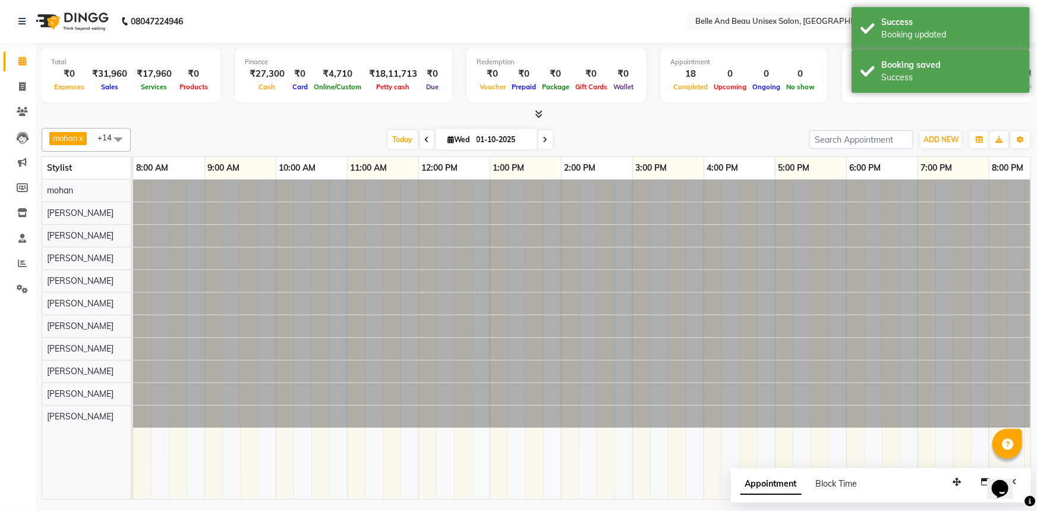
scroll to position [0, 29]
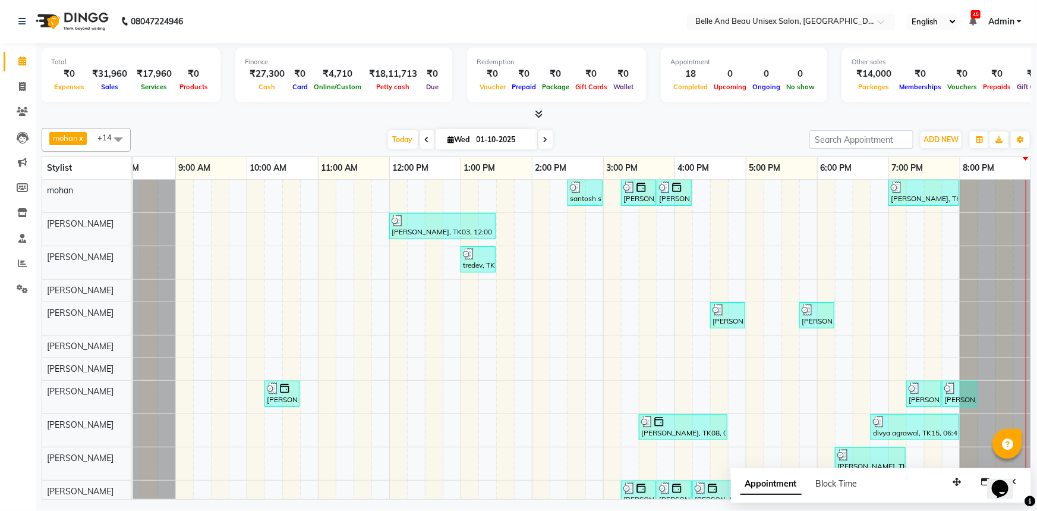
click at [951, 410] on div "santosh sir, TK07, 02:30 PM-03:00 PM, Shave & Trimming - Beard (Male)30 - Beard…" at bounding box center [567, 360] width 927 height 360
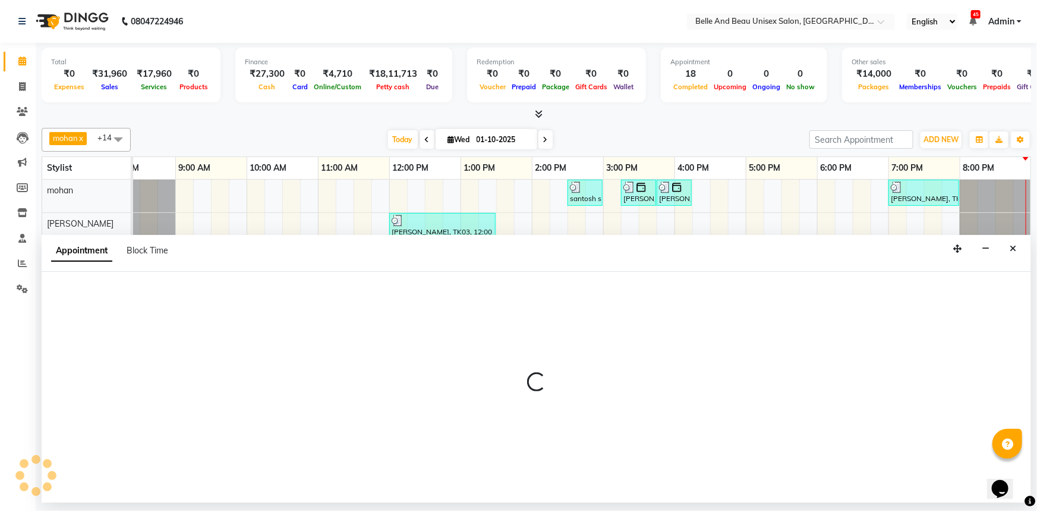
select select "92802"
select select "tentative"
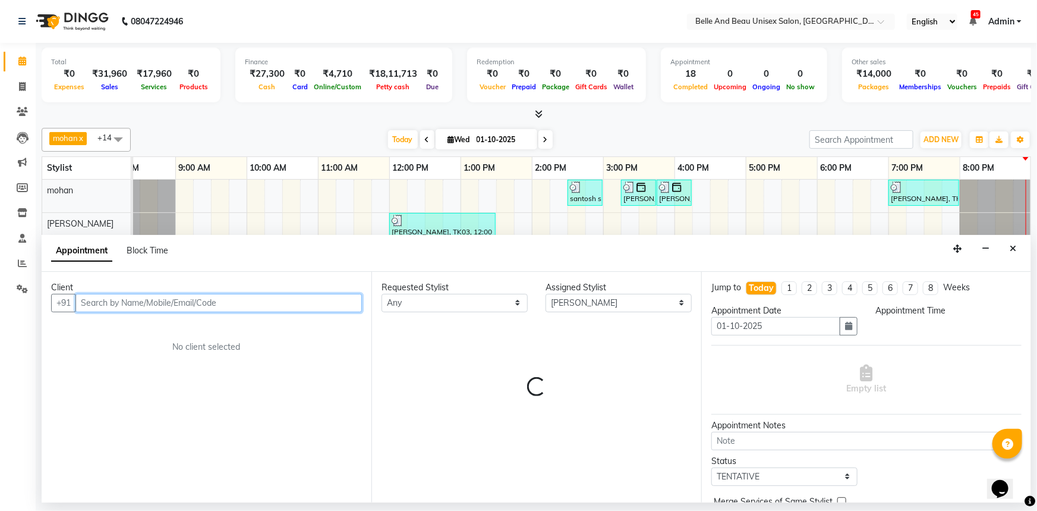
select select "1185"
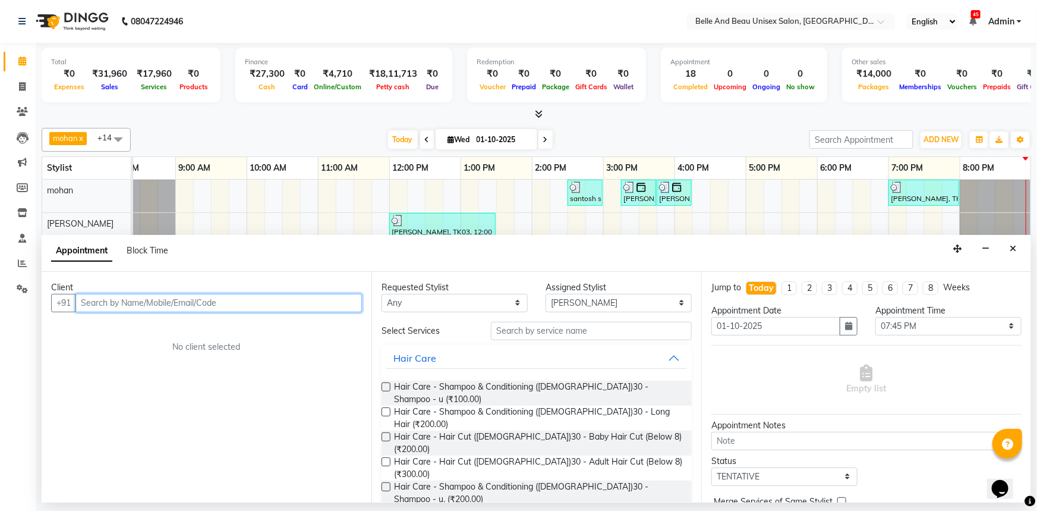
click at [196, 301] on input "text" at bounding box center [218, 303] width 287 height 18
click at [148, 303] on input "text" at bounding box center [218, 303] width 287 height 18
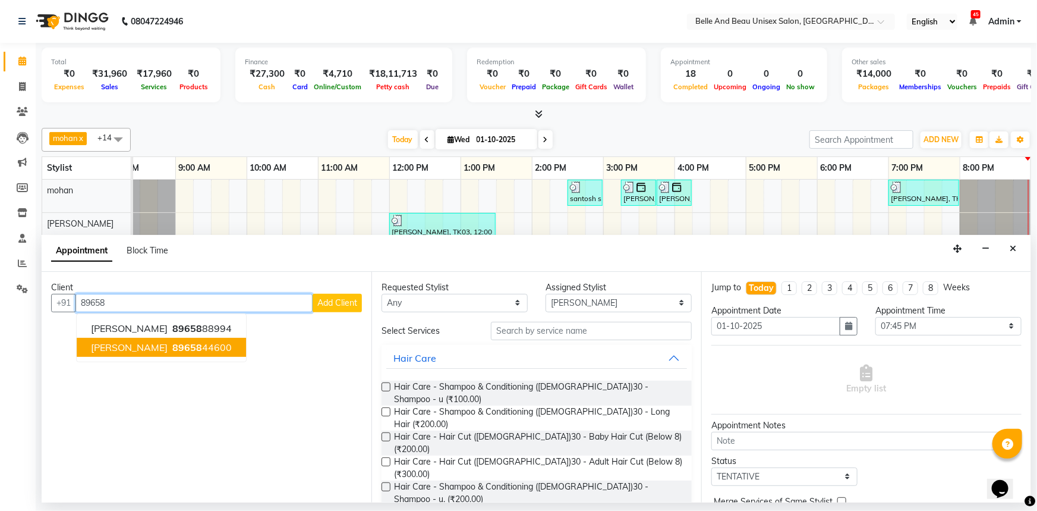
click at [177, 347] on span "89658" at bounding box center [187, 347] width 30 height 12
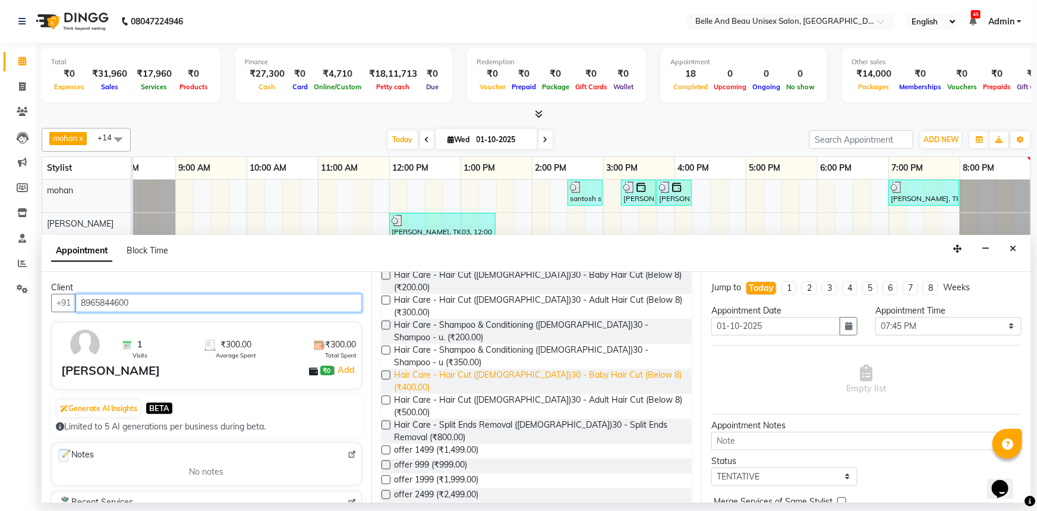
scroll to position [108, 0]
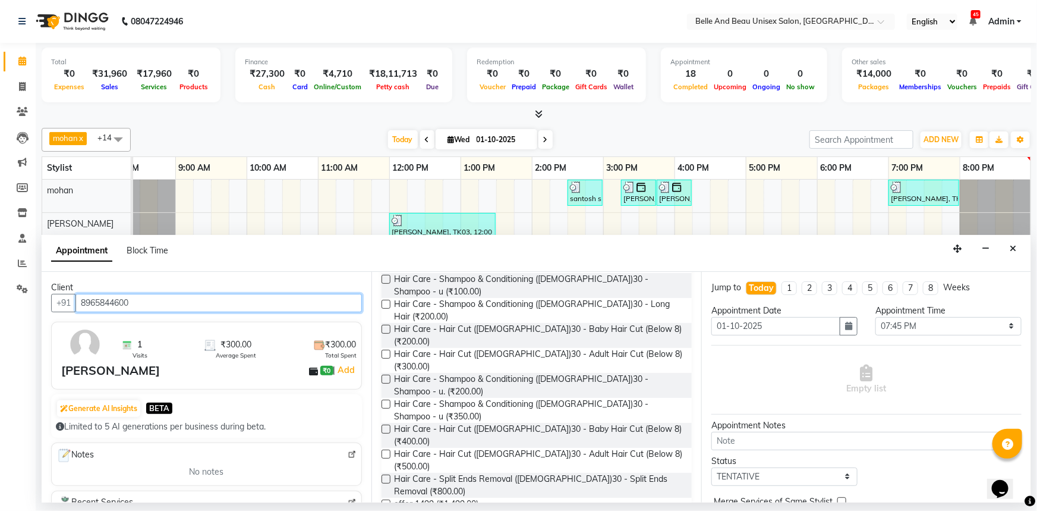
type input "8965844600"
click at [384, 399] on label at bounding box center [386, 403] width 9 height 9
click at [384, 401] on input "checkbox" at bounding box center [386, 405] width 8 height 8
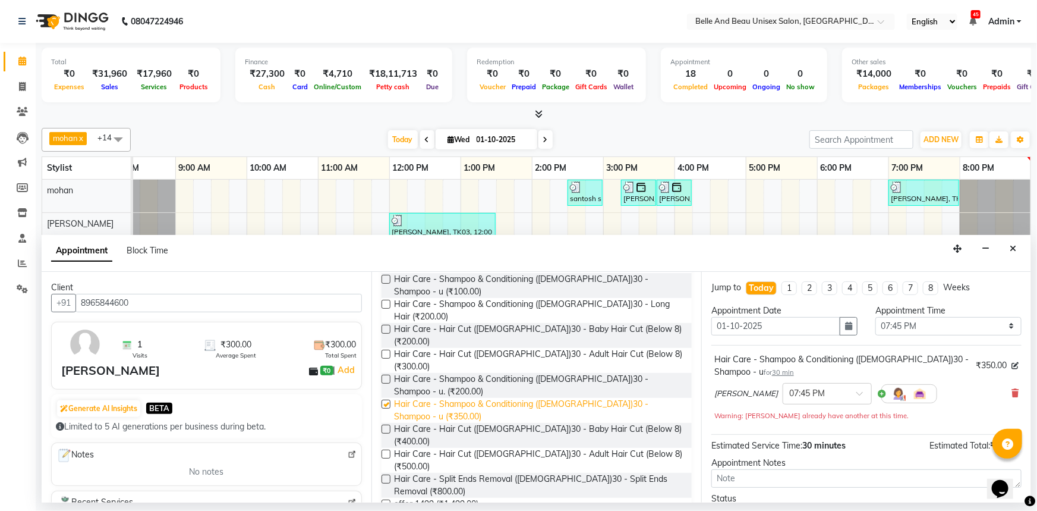
checkbox input "false"
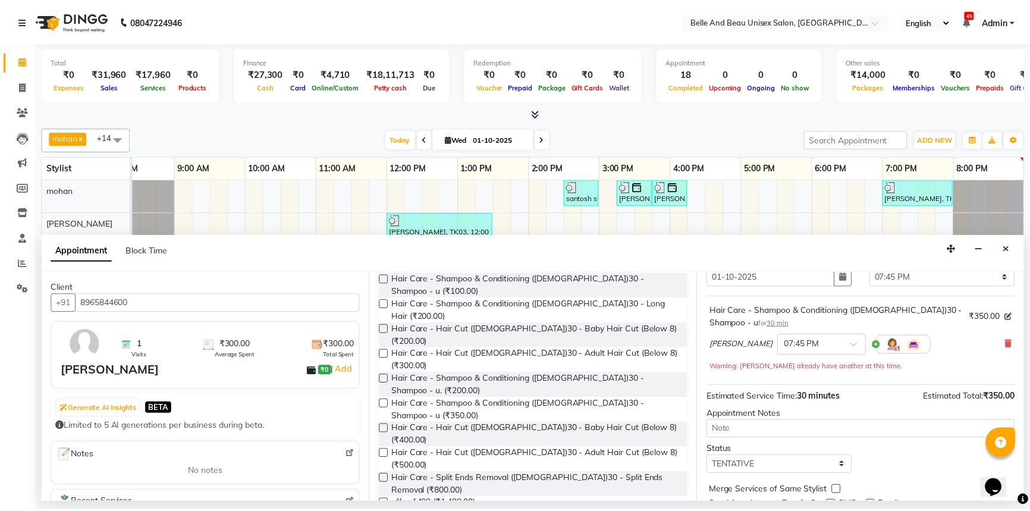
scroll to position [95, 0]
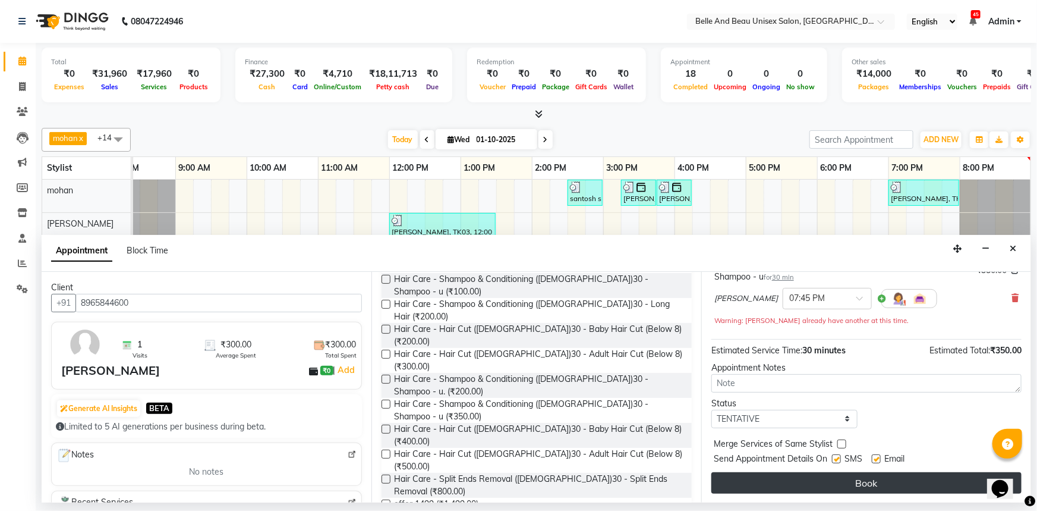
click at [745, 488] on button "Book" at bounding box center [867, 482] width 310 height 21
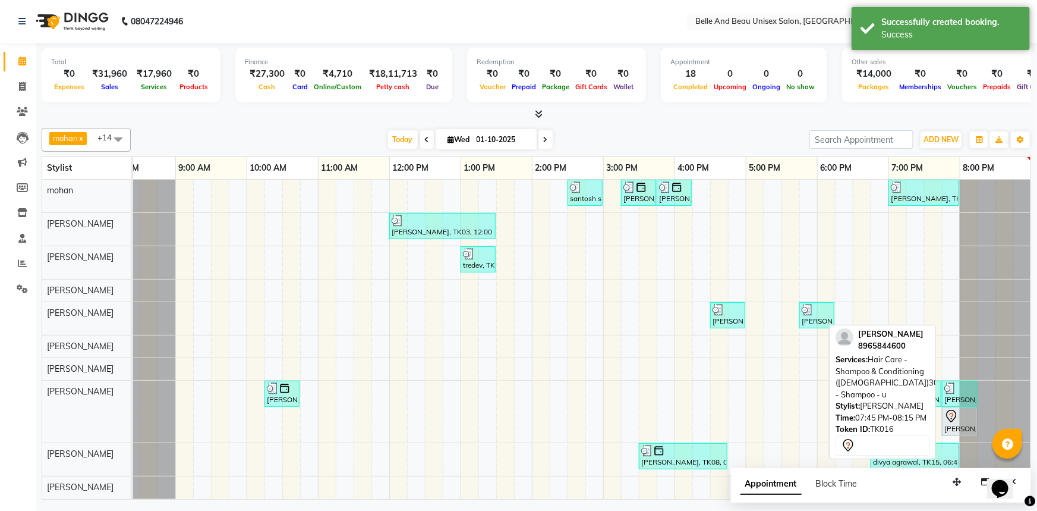
click at [955, 424] on div "neetesh sagar, TK16, 07:45 PM-08:15 PM, Hair Care - Shampoo & Conditioning (Fem…" at bounding box center [959, 421] width 33 height 25
select select "7"
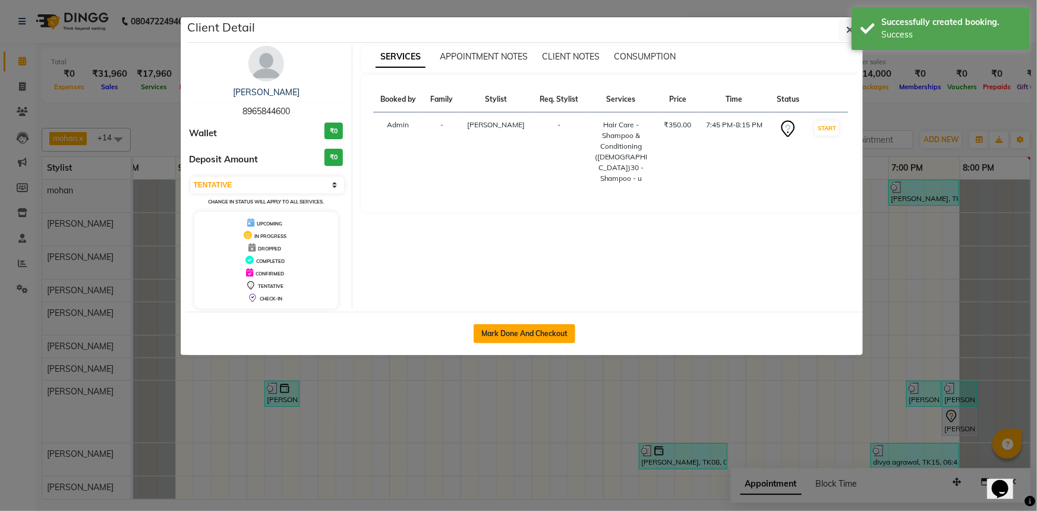
click at [504, 332] on button "Mark Done And Checkout" at bounding box center [525, 333] width 102 height 19
select select "service"
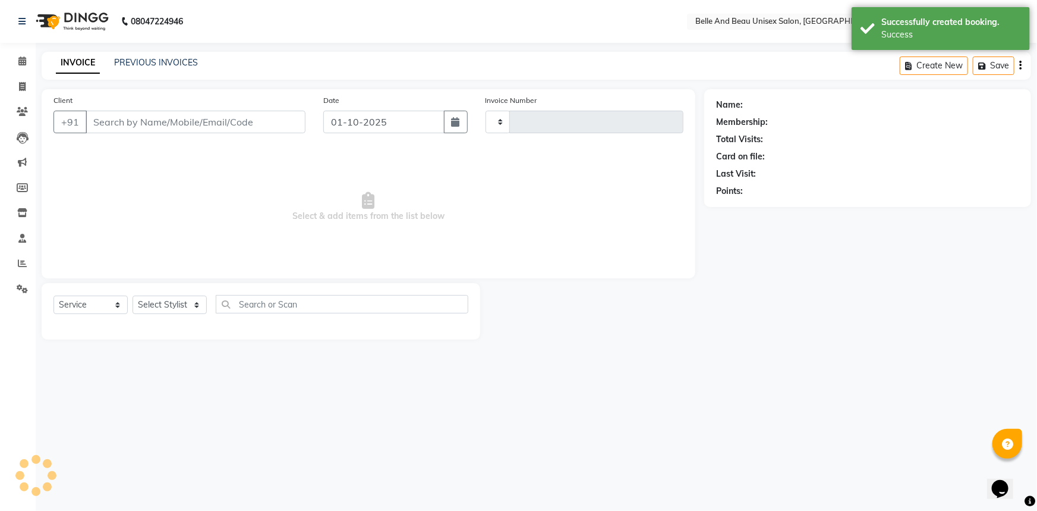
type input "2661"
select select "7066"
select select "60511"
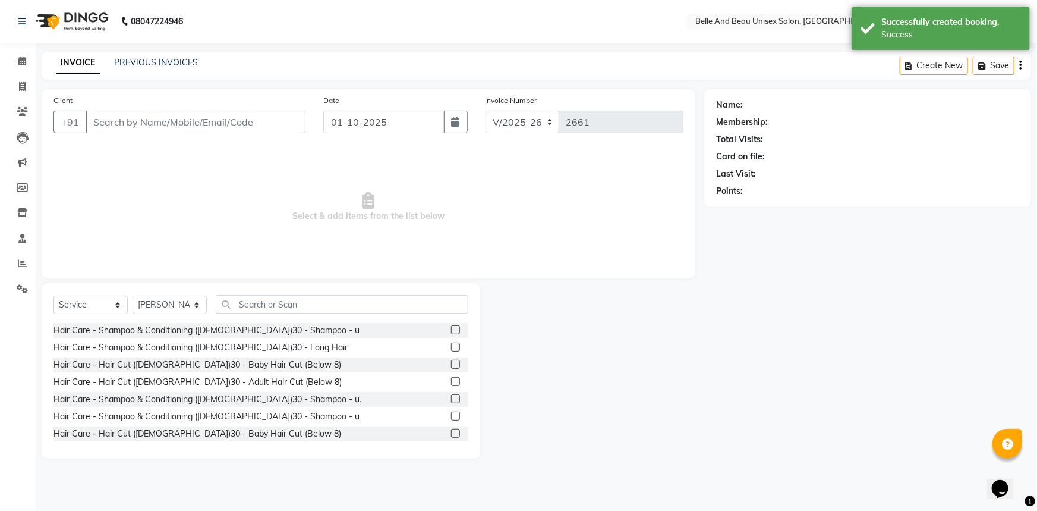
type input "8965844600"
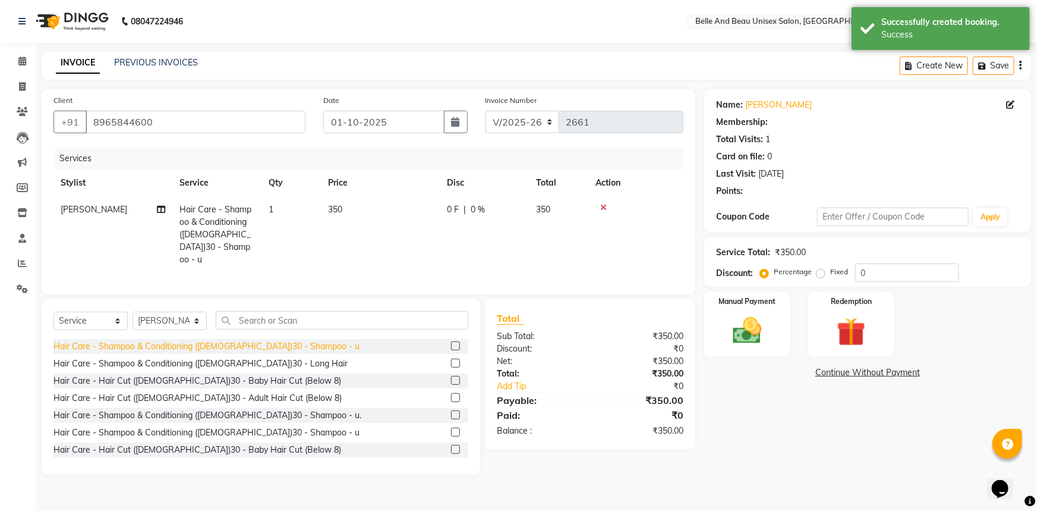
select select "1: Object"
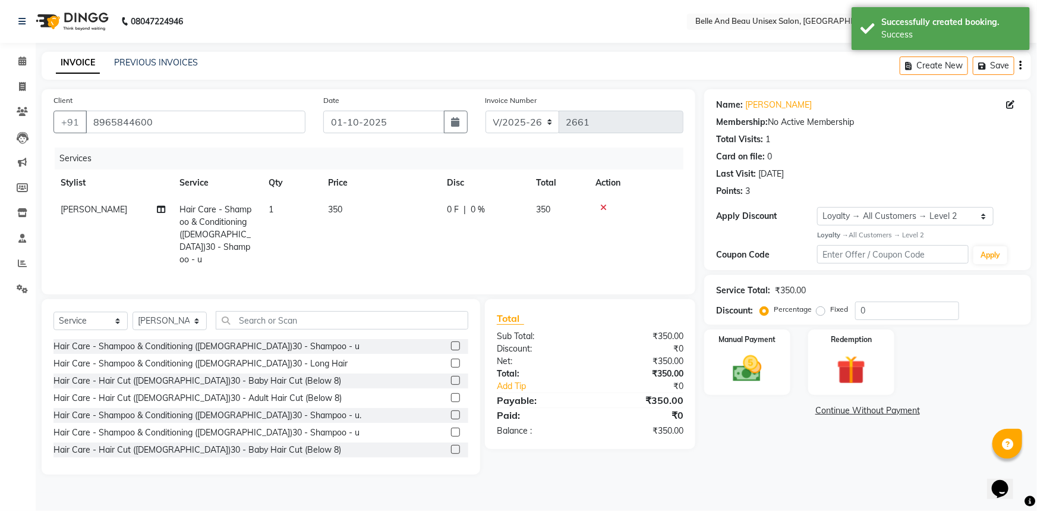
click at [349, 207] on td "350" at bounding box center [380, 234] width 119 height 77
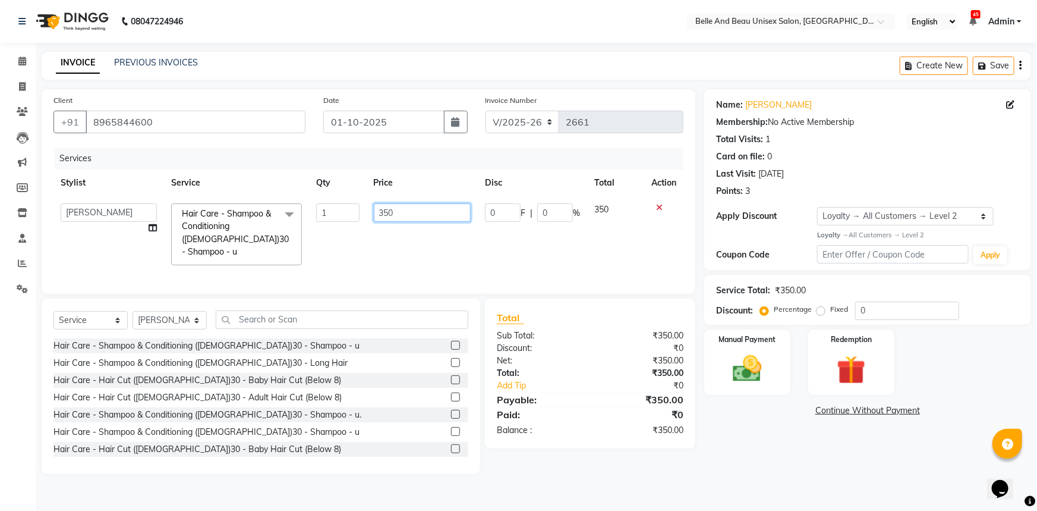
click at [428, 207] on input "350" at bounding box center [422, 212] width 97 height 18
type input "300"
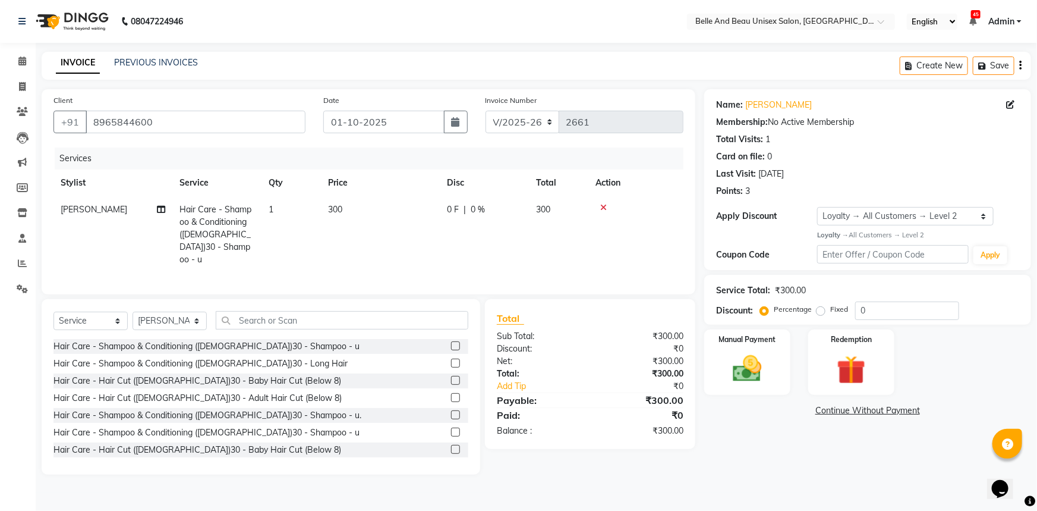
click at [425, 252] on td "300" at bounding box center [380, 234] width 119 height 77
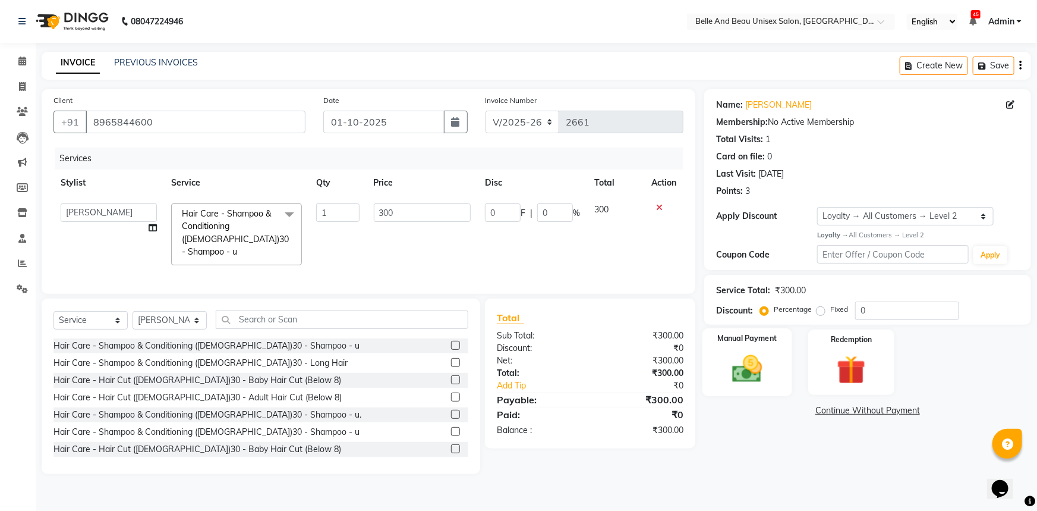
click at [750, 368] on img at bounding box center [747, 368] width 49 height 34
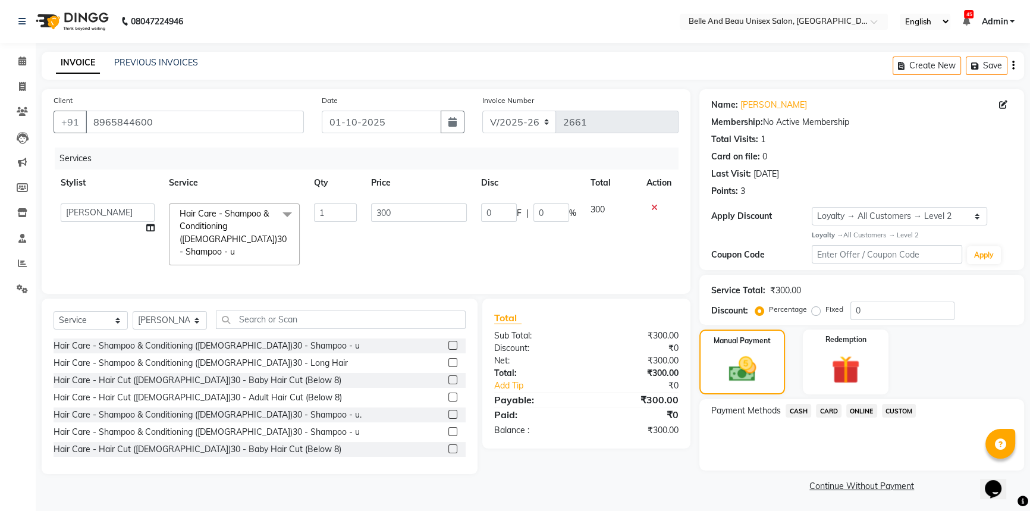
click at [794, 406] on span "CASH" at bounding box center [798, 411] width 26 height 14
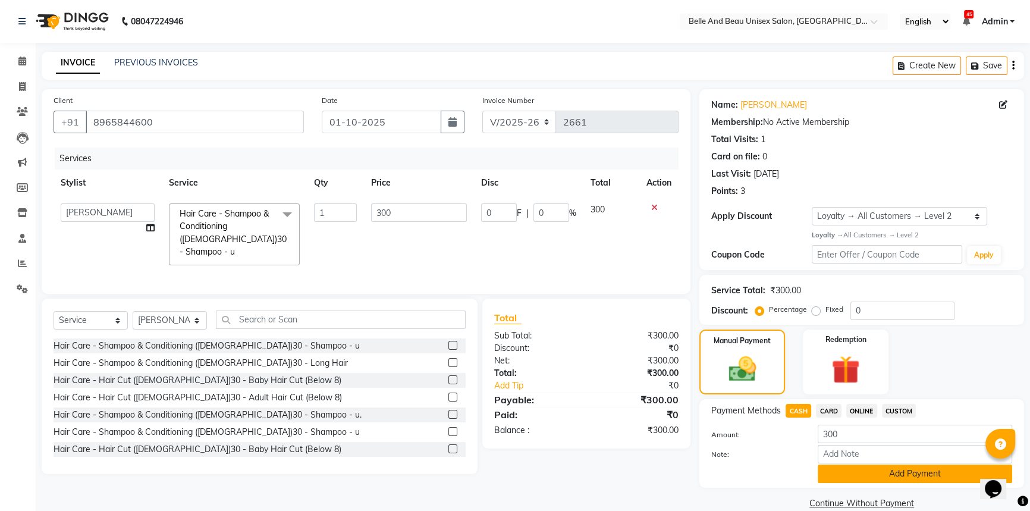
click at [850, 471] on button "Add Payment" at bounding box center [914, 473] width 194 height 18
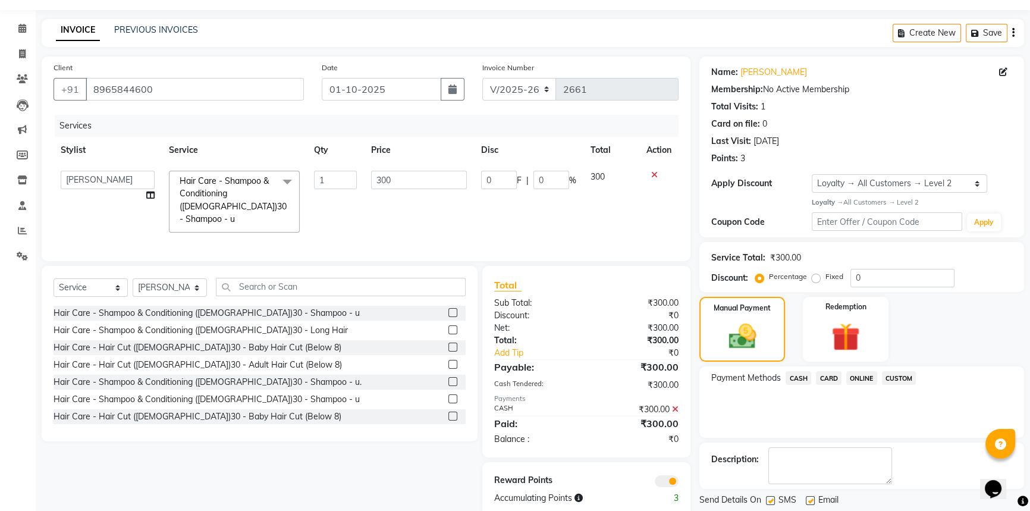
scroll to position [68, 0]
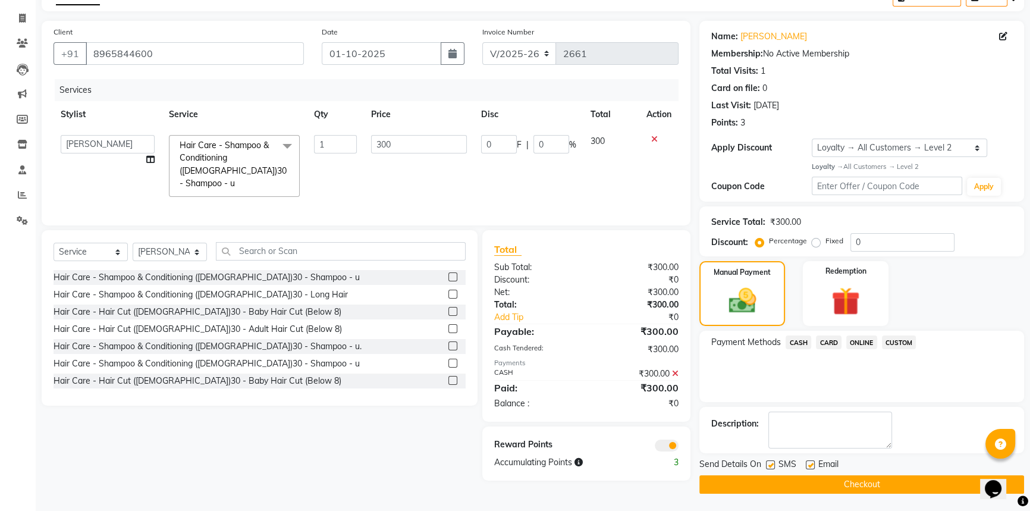
click at [850, 480] on button "Checkout" at bounding box center [861, 484] width 325 height 18
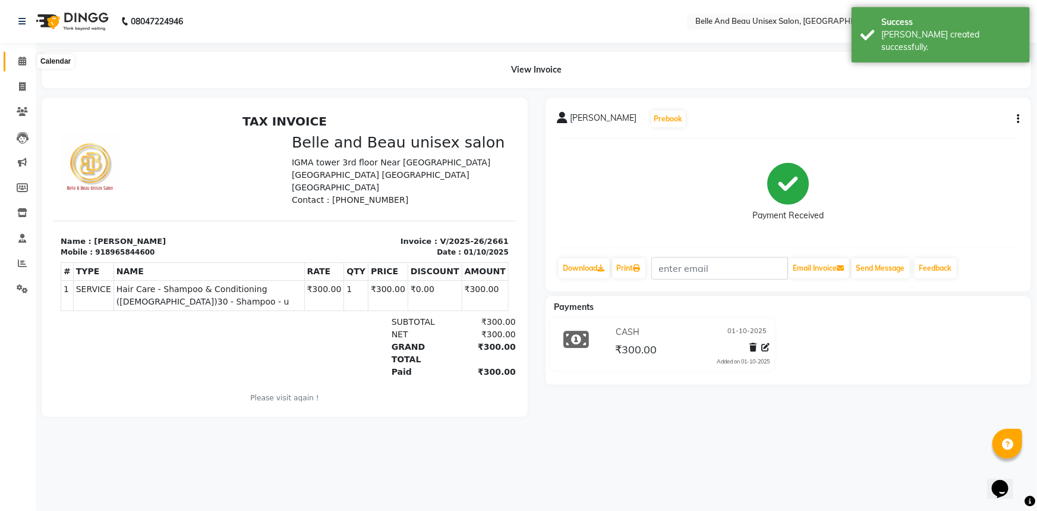
drag, startPoint x: 21, startPoint y: 60, endPoint x: 35, endPoint y: 70, distance: 16.7
click at [21, 60] on icon at bounding box center [22, 60] width 8 height 9
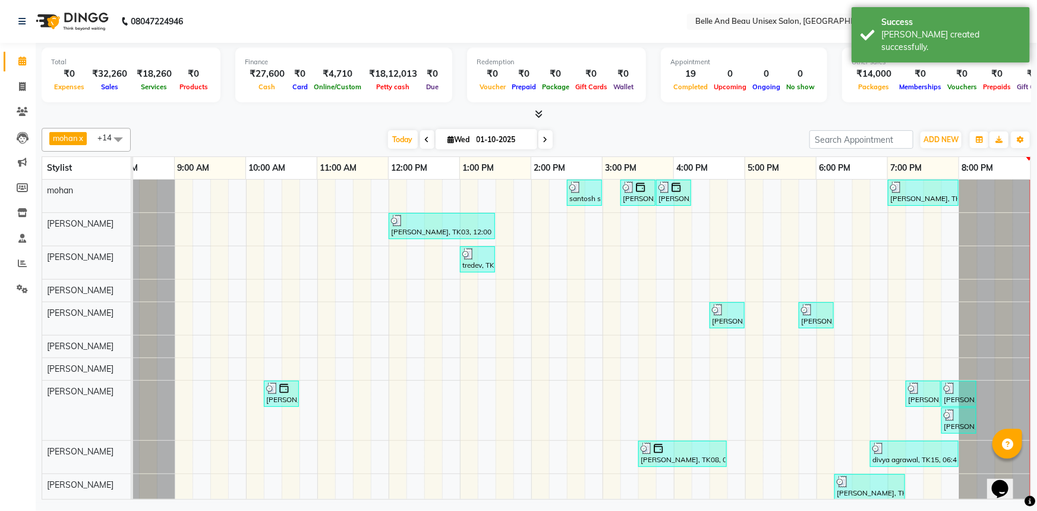
scroll to position [0, 37]
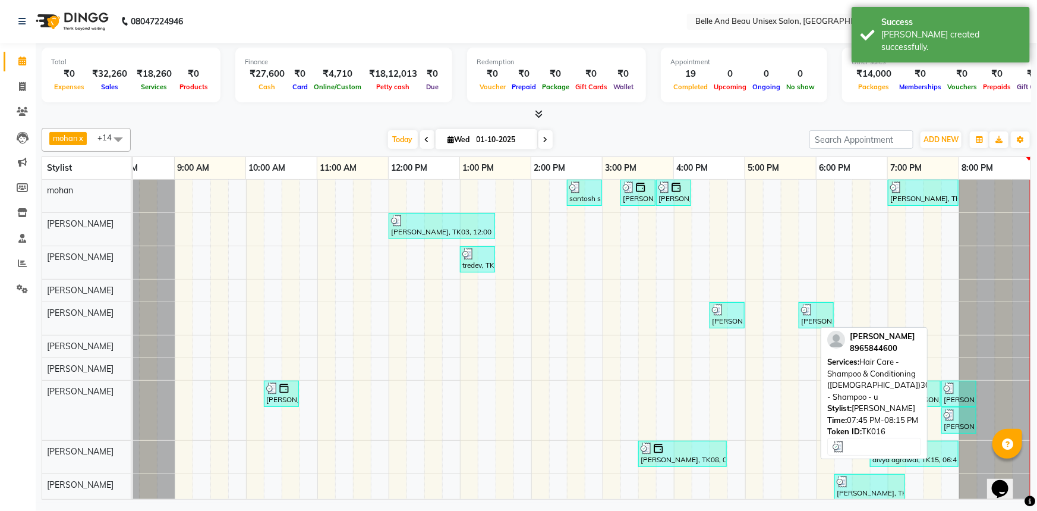
click at [951, 424] on div "neetesh sagar, TK16, 07:45 PM-08:15 PM, Hair Care - Shampoo & Conditioning (Fem…" at bounding box center [959, 420] width 33 height 23
select select "3"
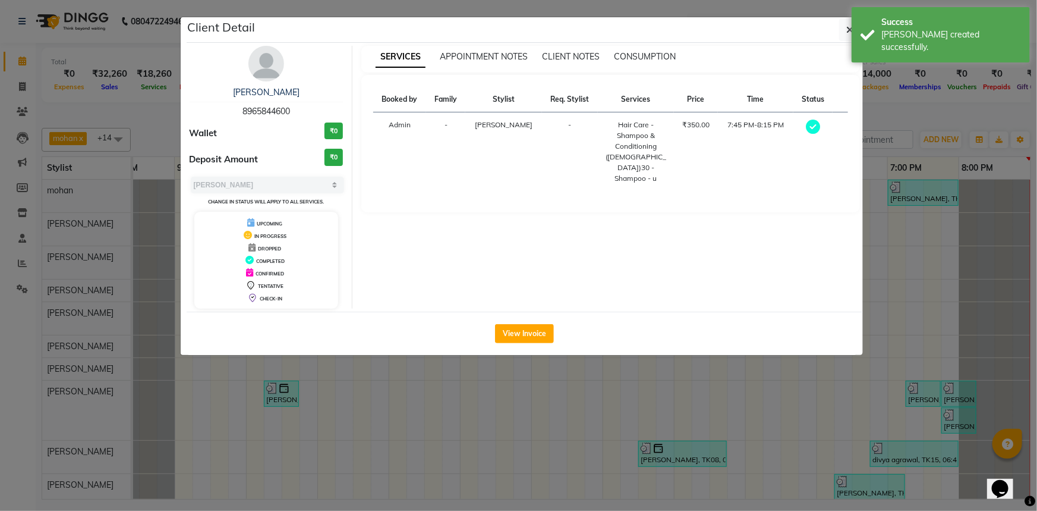
click at [272, 111] on span "8965844600" at bounding box center [267, 111] width 48 height 11
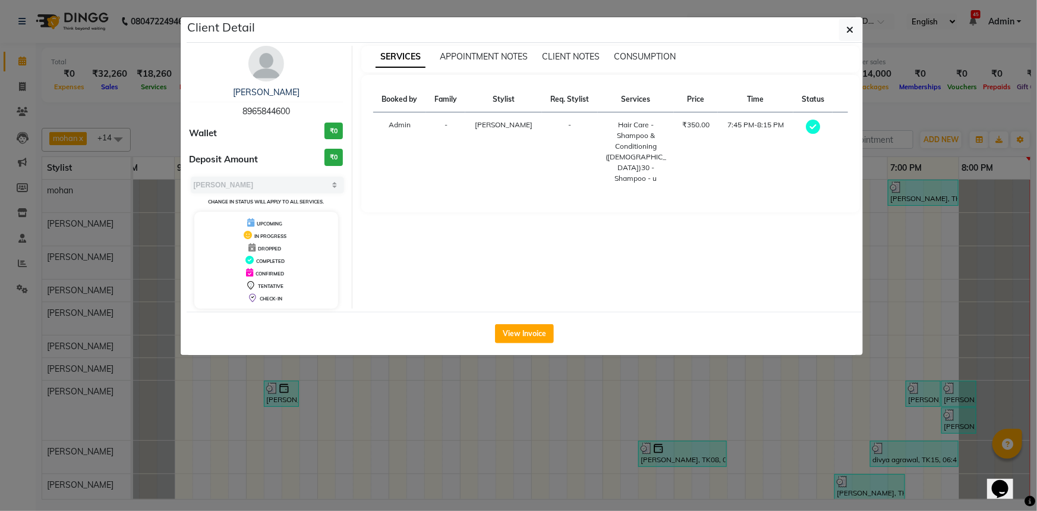
click at [272, 111] on span "8965844600" at bounding box center [267, 111] width 48 height 11
drag, startPoint x: 272, startPoint y: 111, endPoint x: 279, endPoint y: 114, distance: 7.4
click at [279, 114] on span "8965844600" at bounding box center [267, 111] width 48 height 11
click at [275, 113] on span "8965844600" at bounding box center [267, 111] width 48 height 11
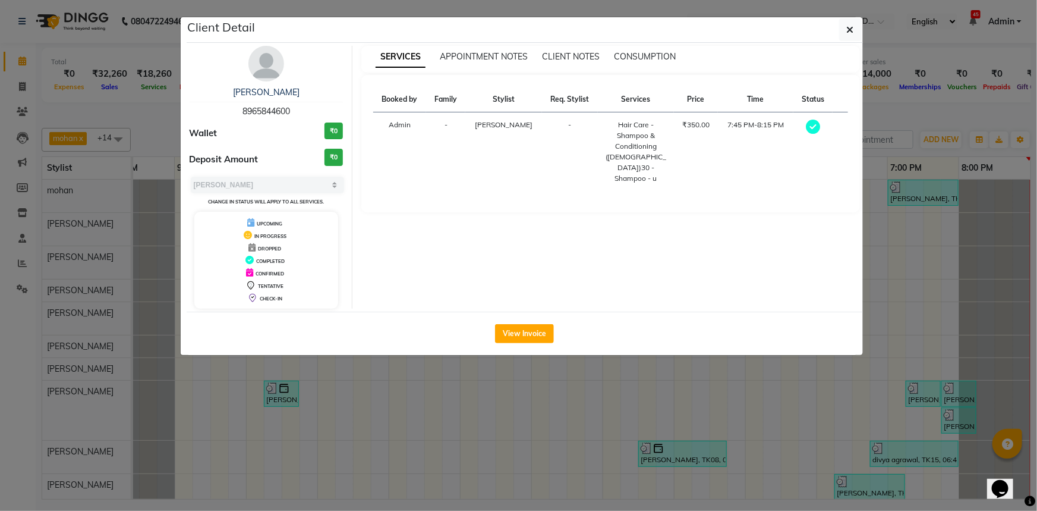
copy span "8965844600"
click at [850, 40] on button "button" at bounding box center [850, 29] width 23 height 23
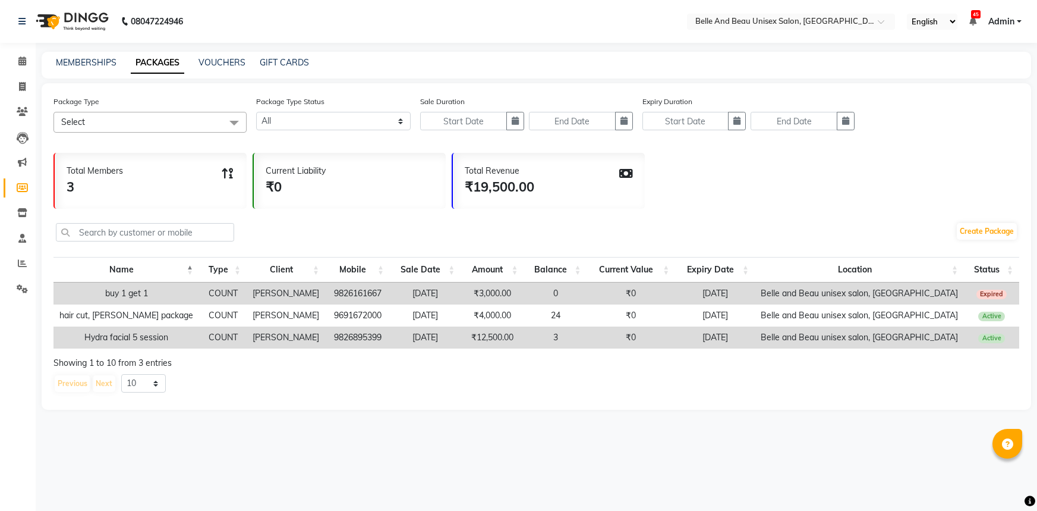
select select
click at [20, 85] on icon at bounding box center [22, 86] width 7 height 9
select select "service"
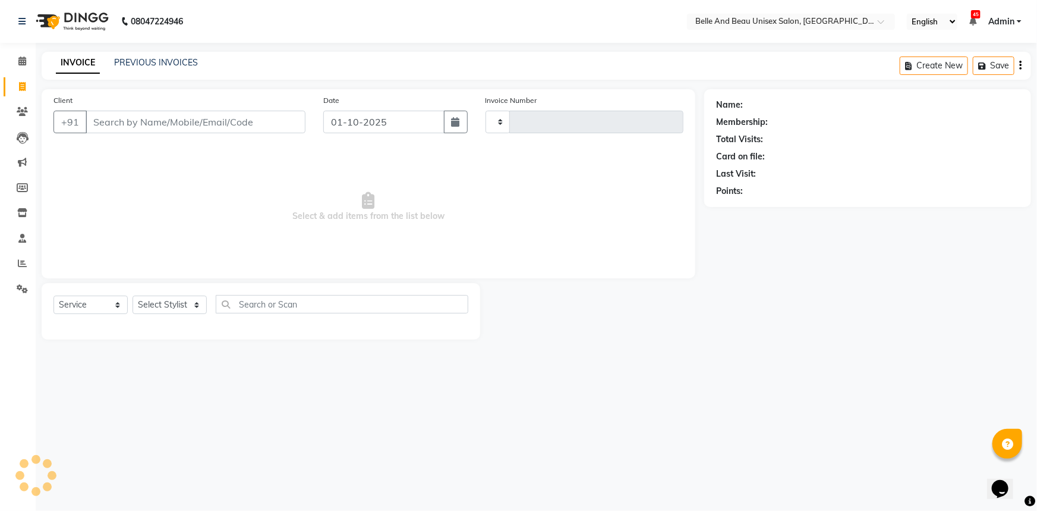
type input "2658"
select select "7066"
select select "60511"
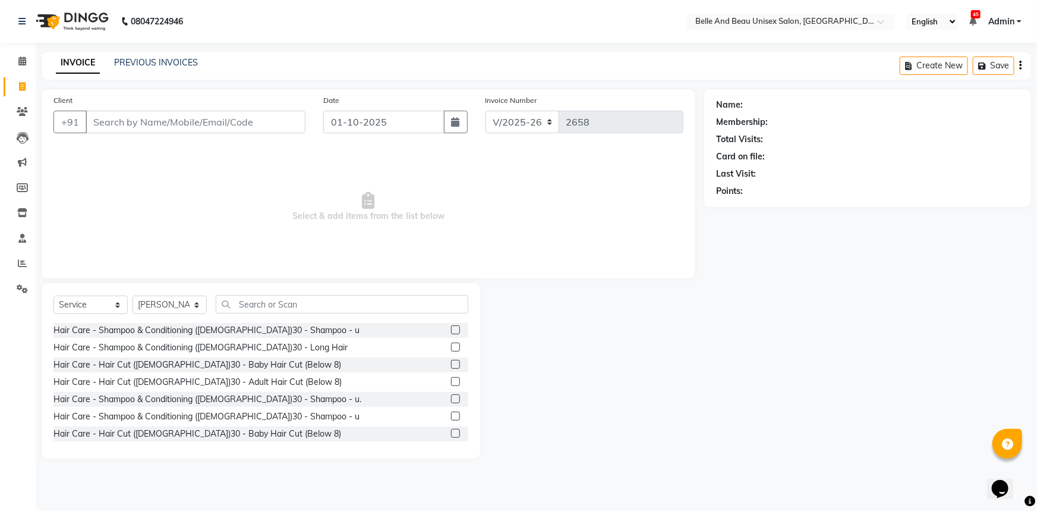
click at [168, 118] on input "Client" at bounding box center [196, 122] width 220 height 23
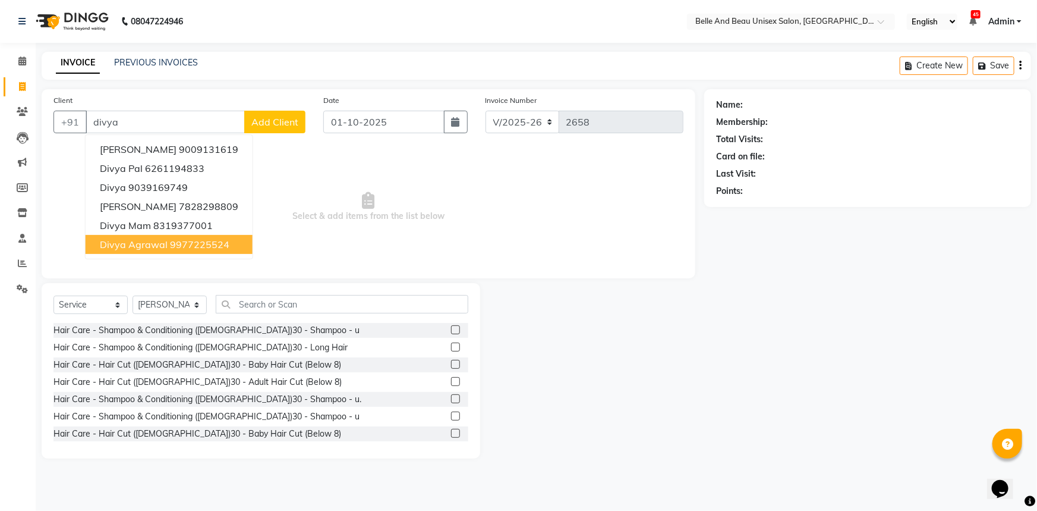
click at [176, 244] on ngb-highlight "9977225524" at bounding box center [199, 244] width 59 height 12
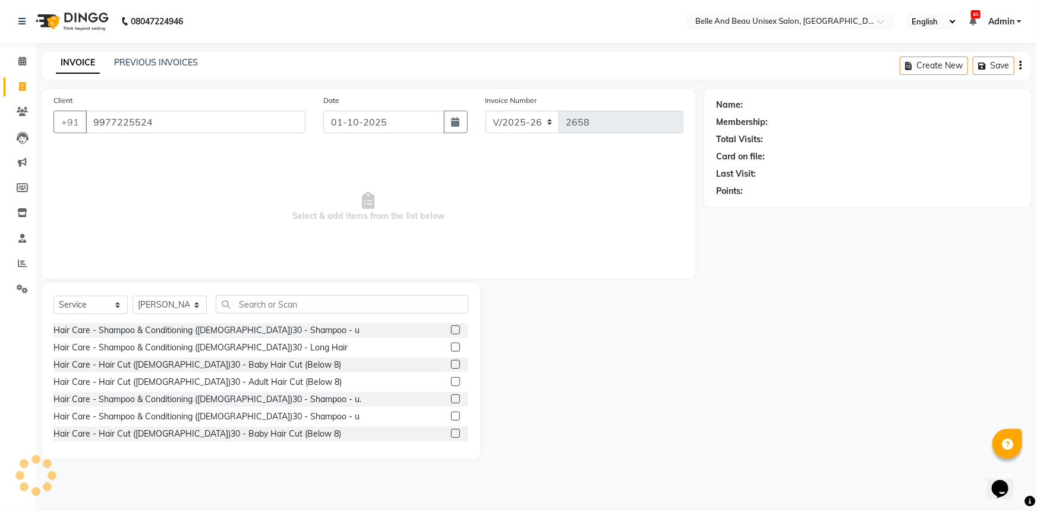
type input "9977225524"
select select "1: Object"
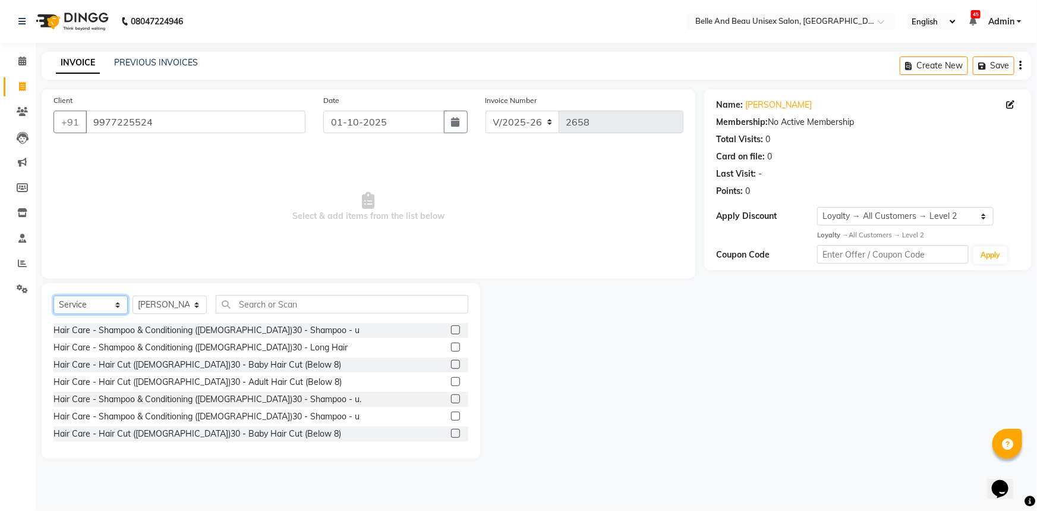
click at [85, 307] on select "Select Service Product Membership Package Voucher Prepaid Gift Card" at bounding box center [90, 304] width 74 height 18
select select "package"
click at [53, 295] on select "Select Service Product Membership Package Voucher Prepaid Gift Card" at bounding box center [90, 304] width 74 height 18
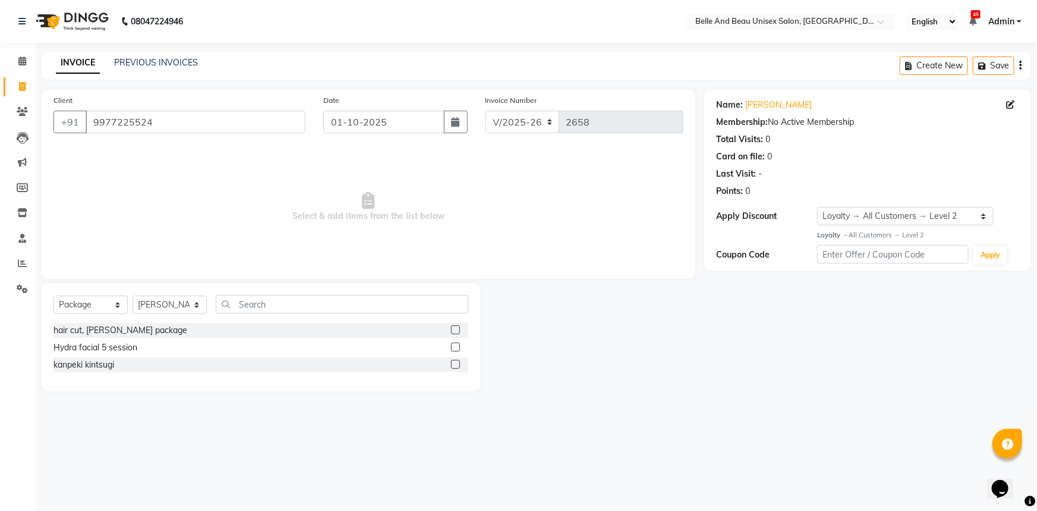
click at [458, 363] on label at bounding box center [455, 364] width 9 height 9
click at [458, 363] on input "checkbox" at bounding box center [455, 365] width 8 height 8
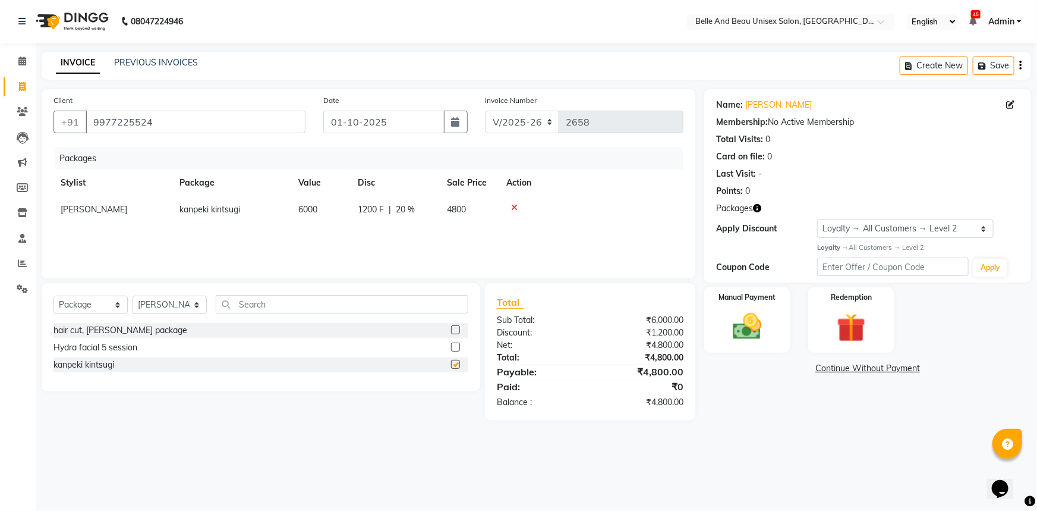
checkbox input "false"
click at [320, 211] on td "6000" at bounding box center [320, 209] width 59 height 27
select select "60511"
click at [363, 252] on div "Packages Stylist Package Value Disc Sale Price Action [PERSON_NAME] [PERSON_NAM…" at bounding box center [368, 206] width 630 height 119
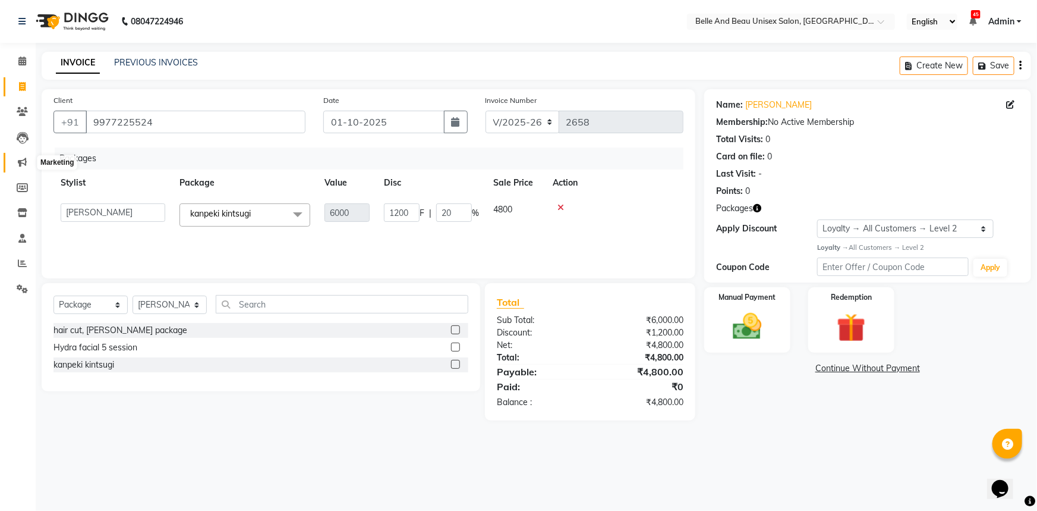
click at [21, 166] on icon at bounding box center [22, 162] width 9 height 9
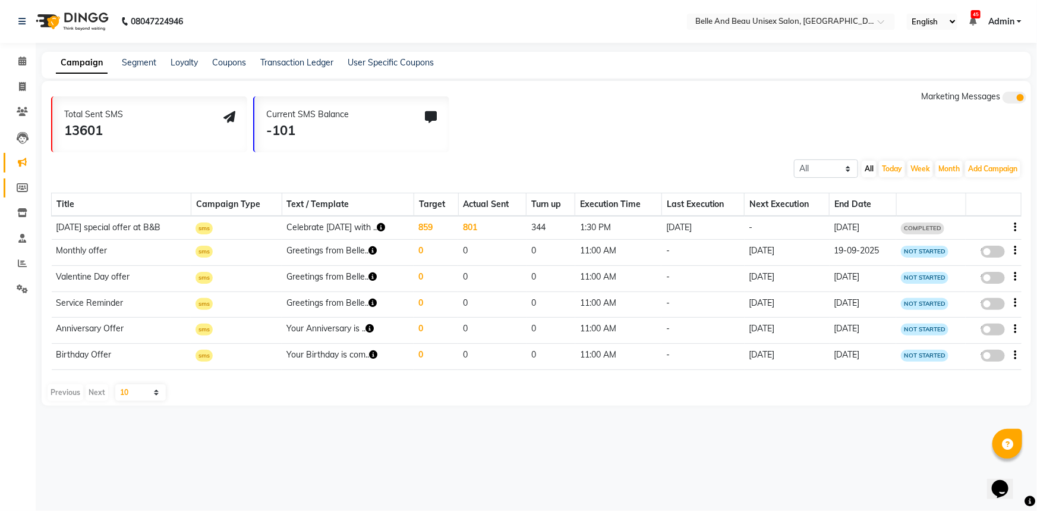
click at [21, 195] on link "Members" at bounding box center [18, 188] width 29 height 20
select select
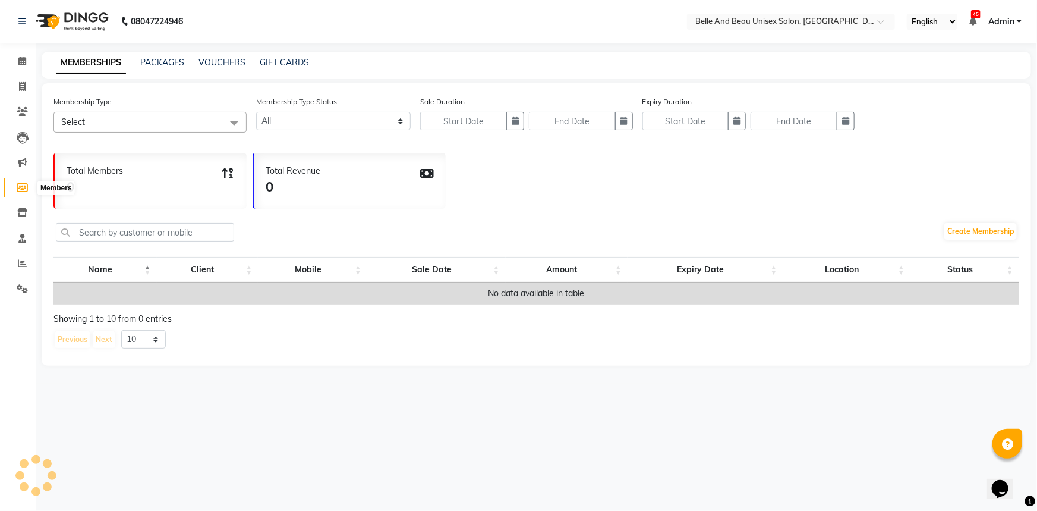
click at [22, 190] on icon at bounding box center [22, 187] width 11 height 9
click at [949, 226] on link "Create Membership" at bounding box center [981, 231] width 73 height 17
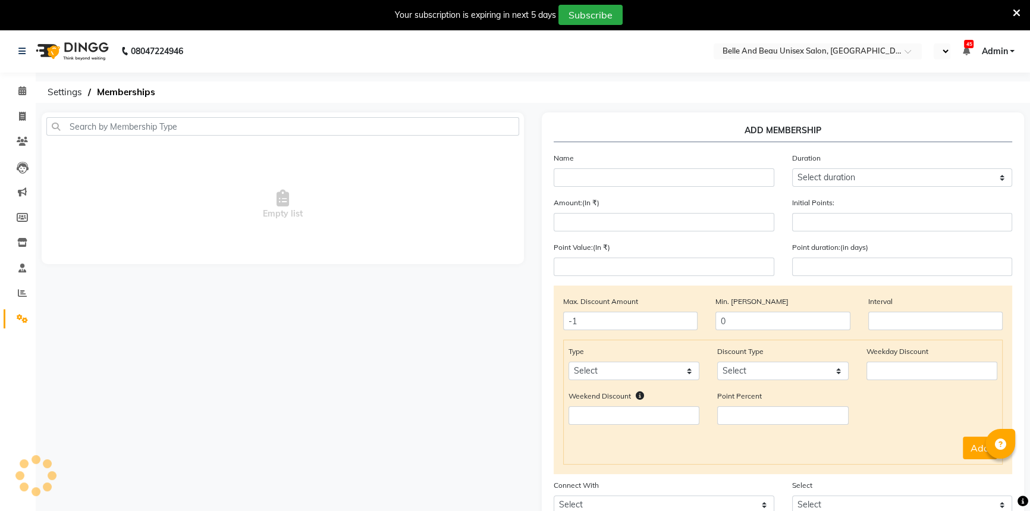
select select "en"
click at [56, 97] on span "Settings" at bounding box center [65, 91] width 46 height 21
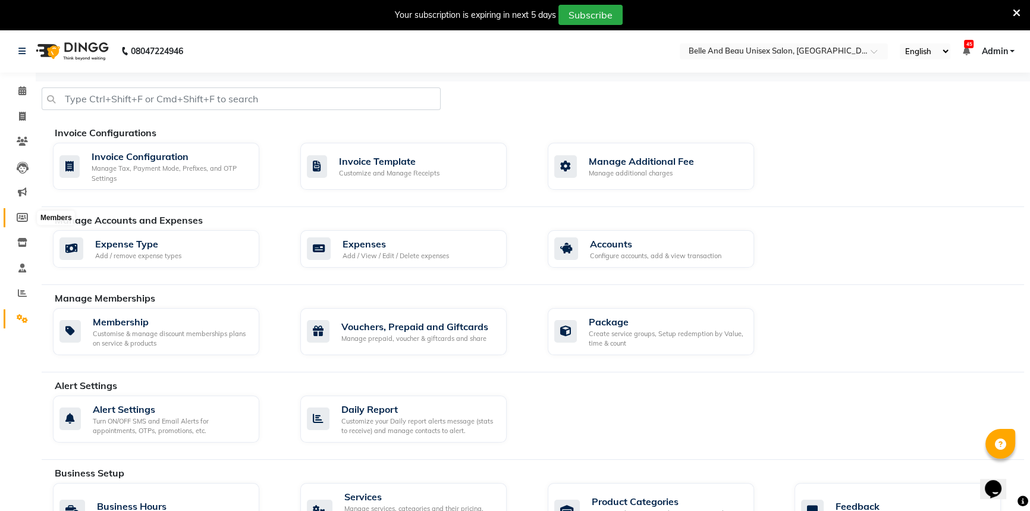
click at [21, 216] on icon at bounding box center [22, 217] width 11 height 9
select select
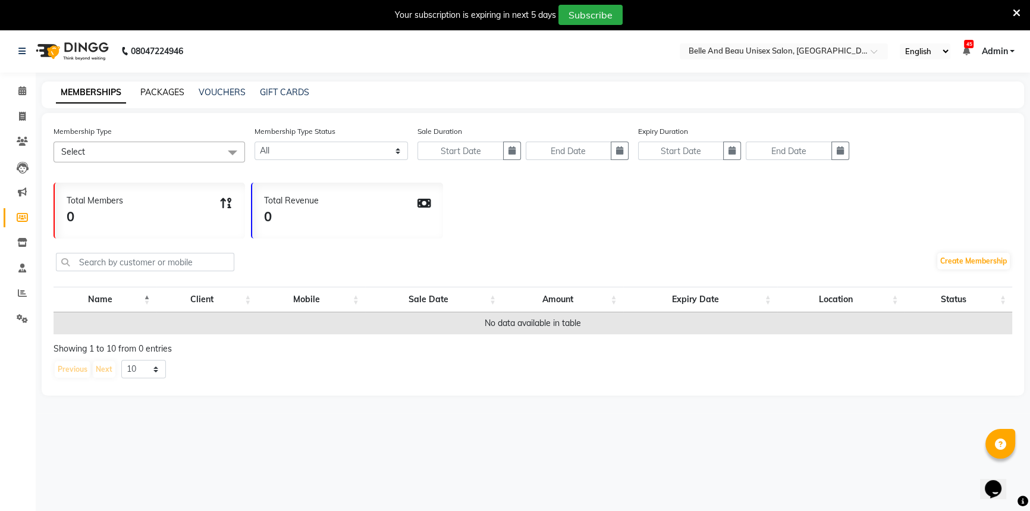
click at [166, 92] on link "PACKAGES" at bounding box center [162, 92] width 44 height 11
select select
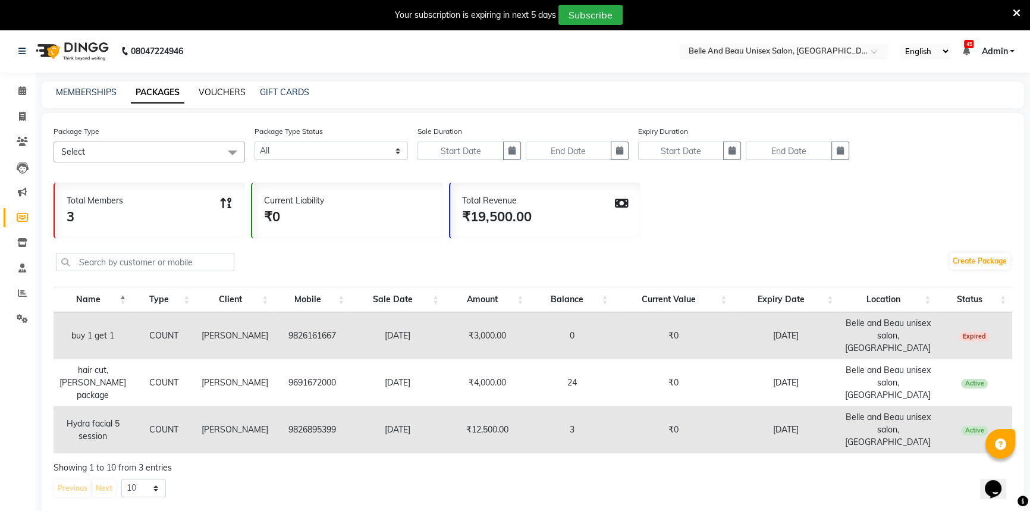
click at [229, 92] on link "VOUCHERS" at bounding box center [222, 92] width 47 height 11
select select
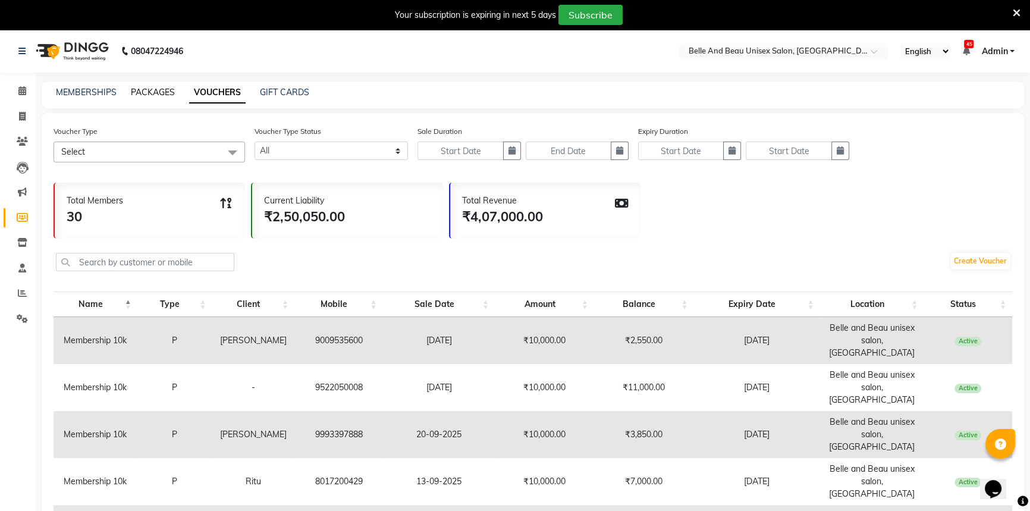
click at [144, 87] on link "PACKAGES" at bounding box center [153, 92] width 44 height 11
select select
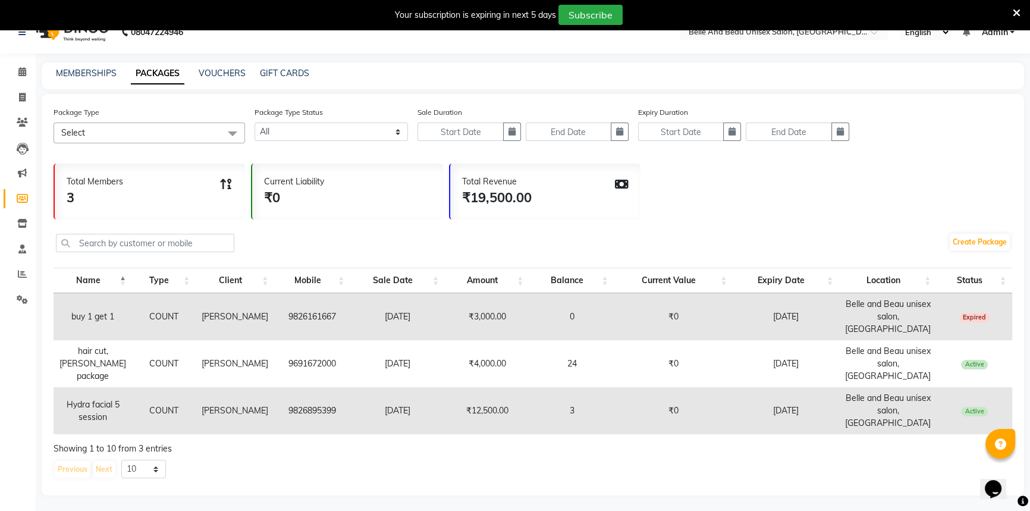
scroll to position [30, 0]
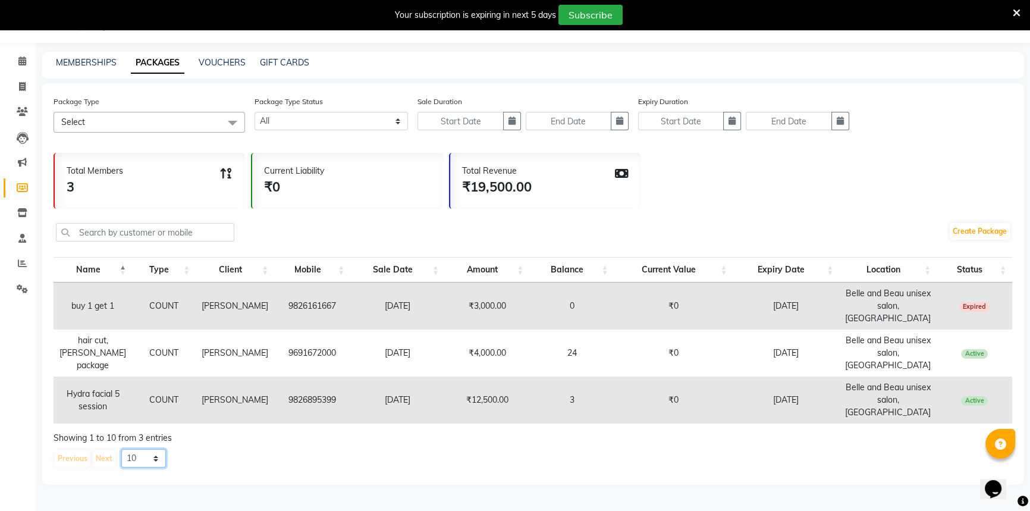
click at [155, 461] on select "10 20 50 100" at bounding box center [143, 458] width 45 height 18
click at [121, 449] on select "10 20 50 100" at bounding box center [143, 458] width 45 height 18
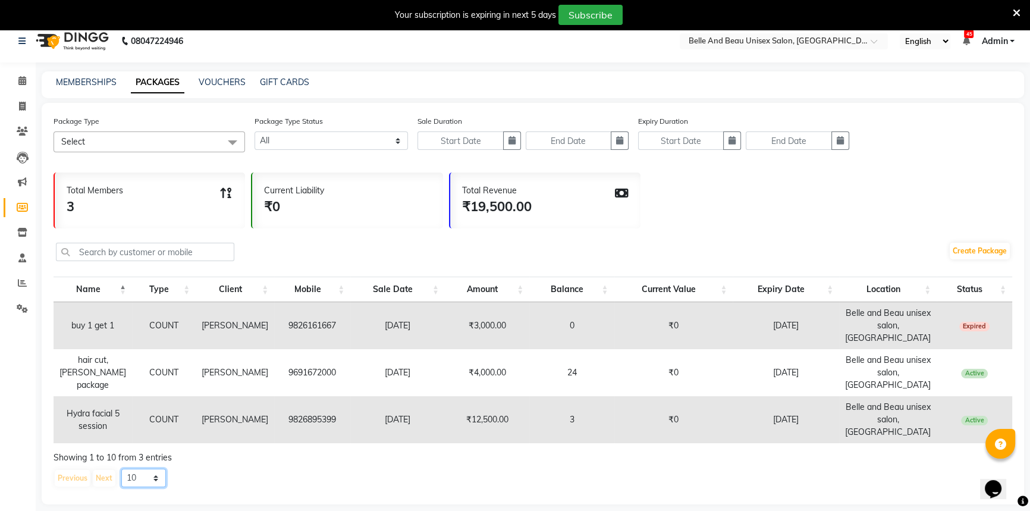
scroll to position [0, 0]
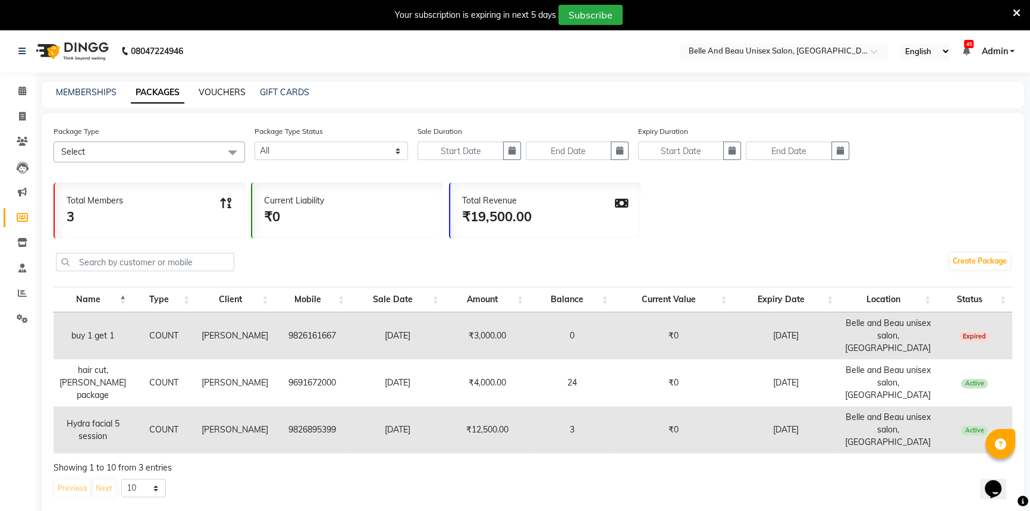
click at [237, 88] on link "VOUCHERS" at bounding box center [222, 92] width 47 height 11
select select
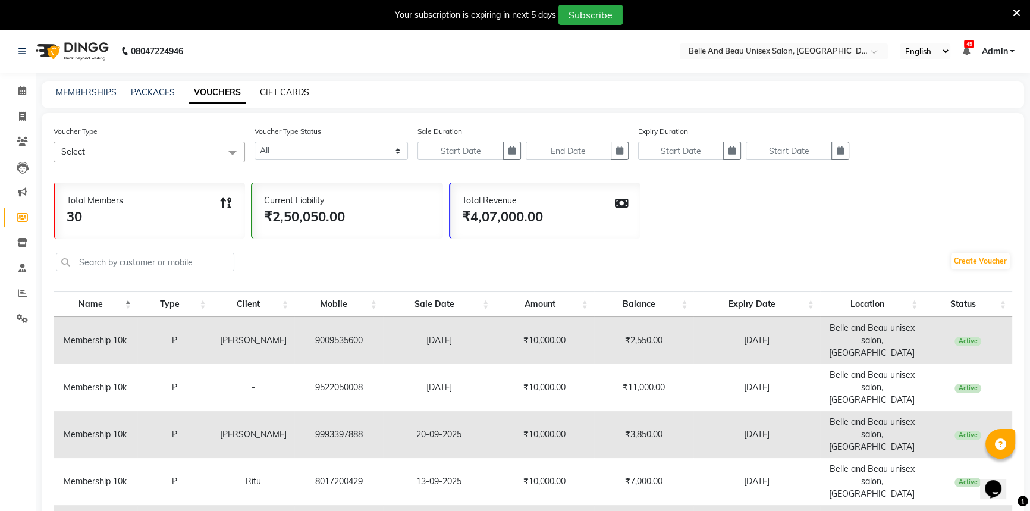
click at [297, 92] on link "GIFT CARDS" at bounding box center [284, 92] width 49 height 11
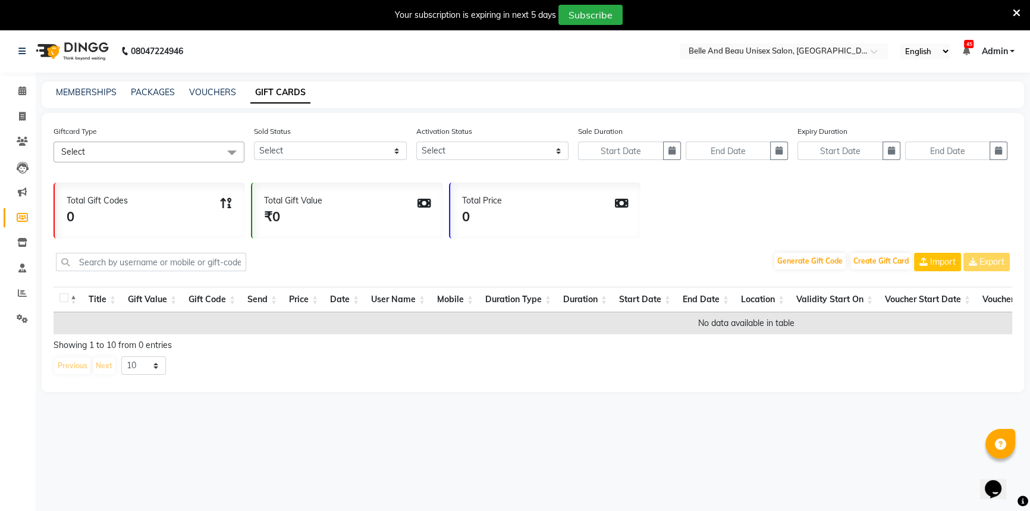
click at [175, 92] on div "MEMBERSHIPS PACKAGES VOUCHERS GIFT CARDS" at bounding box center [526, 92] width 968 height 12
drag, startPoint x: 157, startPoint y: 101, endPoint x: 161, endPoint y: 96, distance: 6.8
click at [158, 100] on div "MEMBERSHIPS PACKAGES VOUCHERS GIFT CARDS" at bounding box center [533, 94] width 982 height 27
click at [161, 96] on link "PACKAGES" at bounding box center [153, 92] width 44 height 11
select select
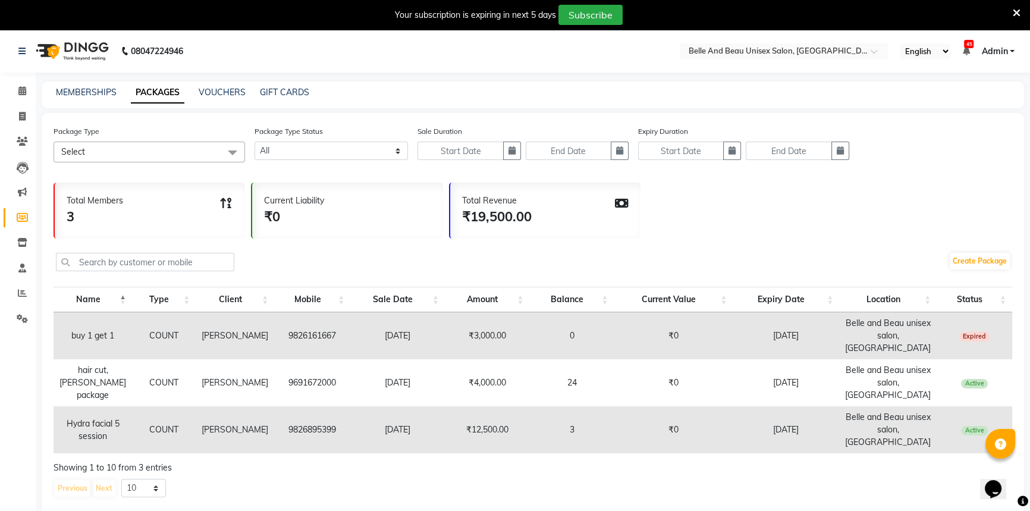
scroll to position [30, 0]
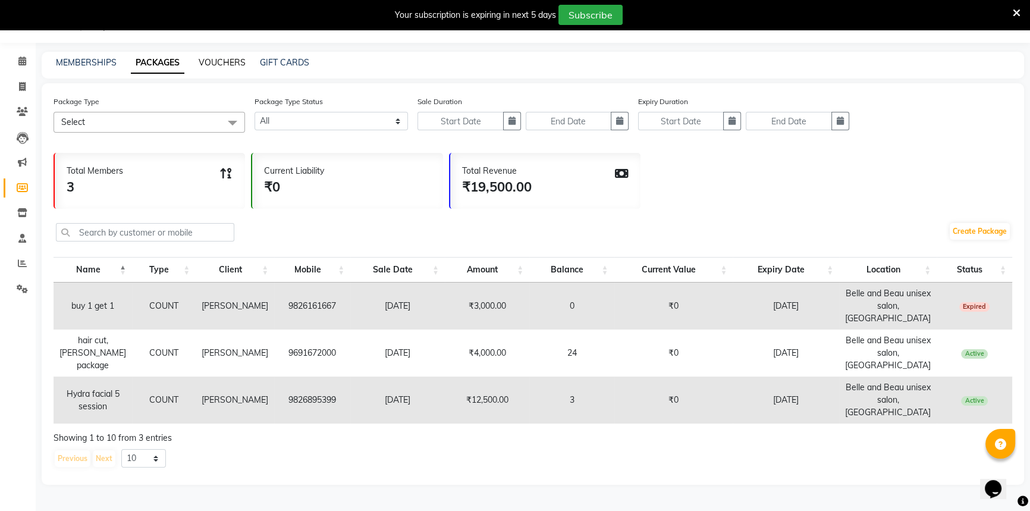
click at [214, 59] on link "VOUCHERS" at bounding box center [222, 62] width 47 height 11
select select
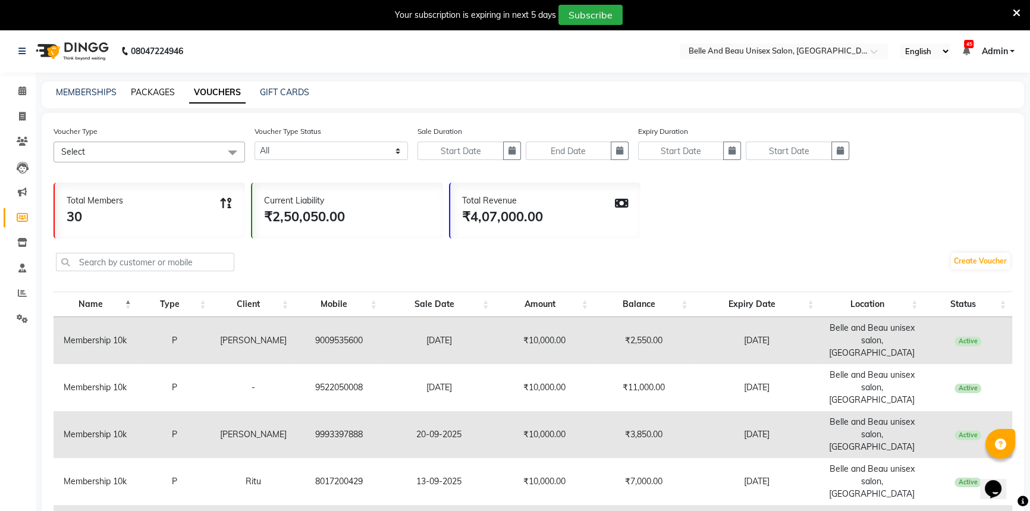
click at [167, 93] on link "PACKAGES" at bounding box center [153, 92] width 44 height 11
select select
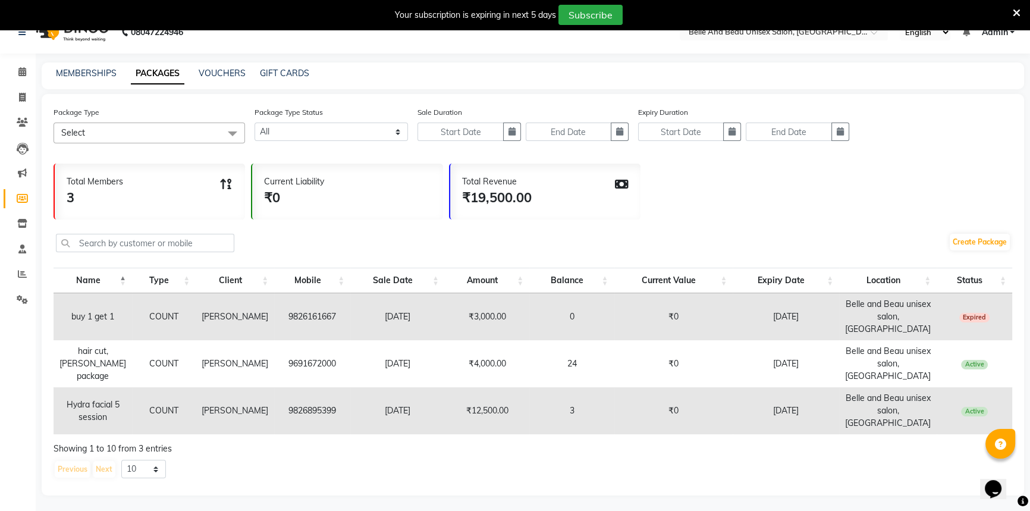
scroll to position [30, 0]
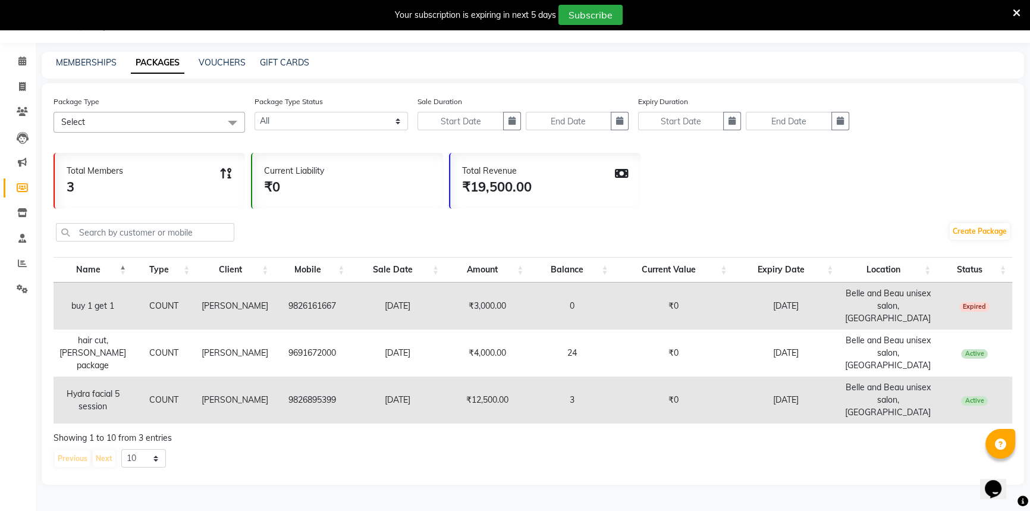
click at [172, 126] on span "Select" at bounding box center [148, 122] width 191 height 21
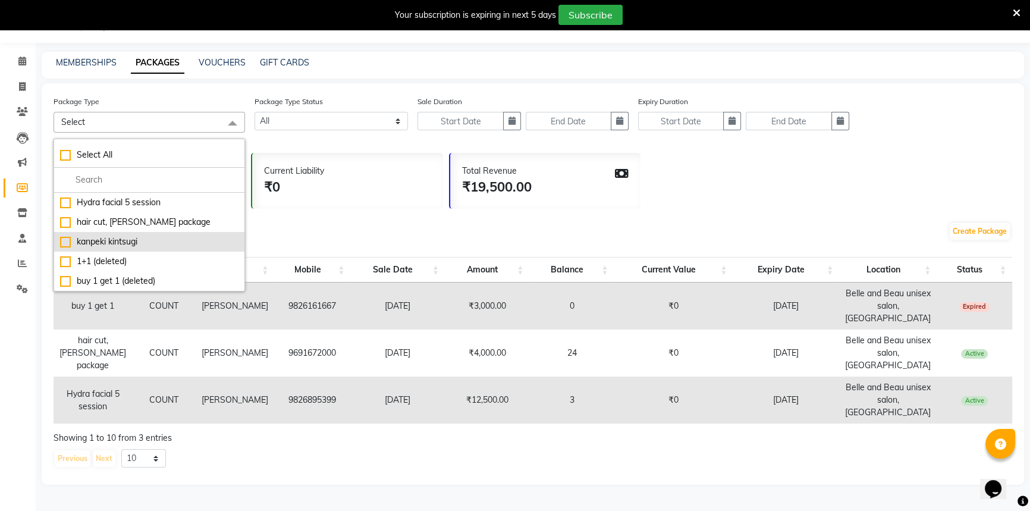
click at [91, 240] on div "kanpeki kintsugi" at bounding box center [149, 241] width 178 height 12
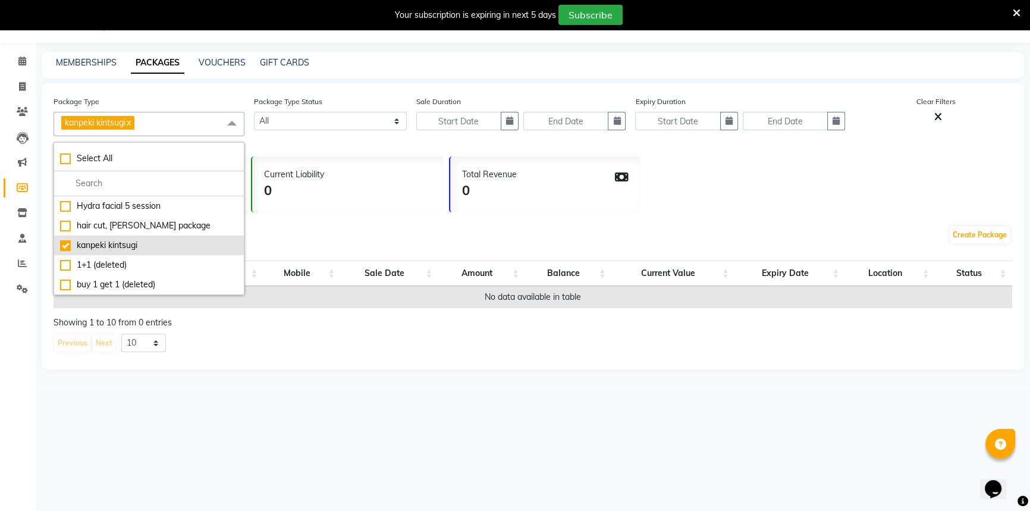
click at [135, 244] on div "kanpeki kintsugi" at bounding box center [149, 245] width 178 height 12
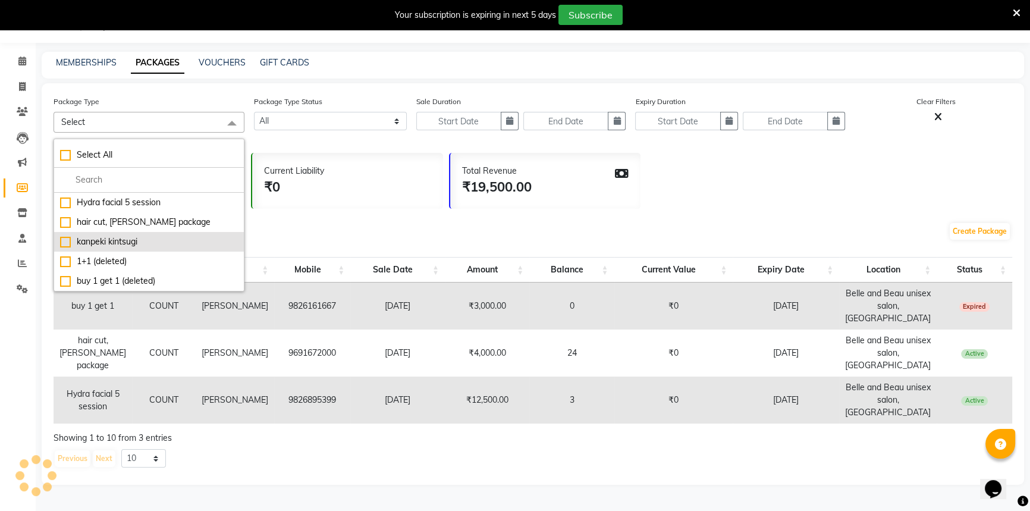
click at [63, 241] on div "kanpeki kintsugi" at bounding box center [149, 241] width 178 height 12
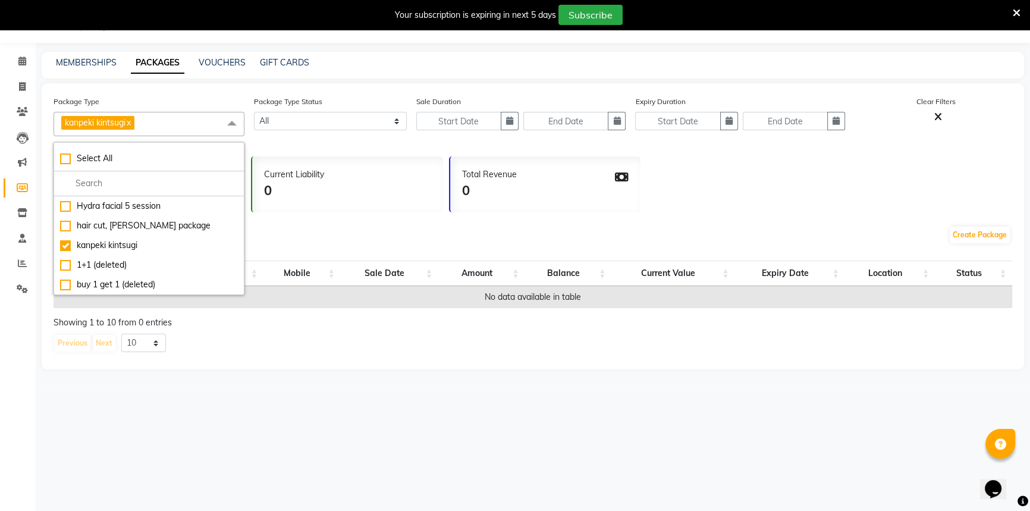
click at [336, 420] on div "08047224946 Select Location × Belle And Beau Unisex Salon, Tatibandh English EN…" at bounding box center [515, 255] width 1030 height 511
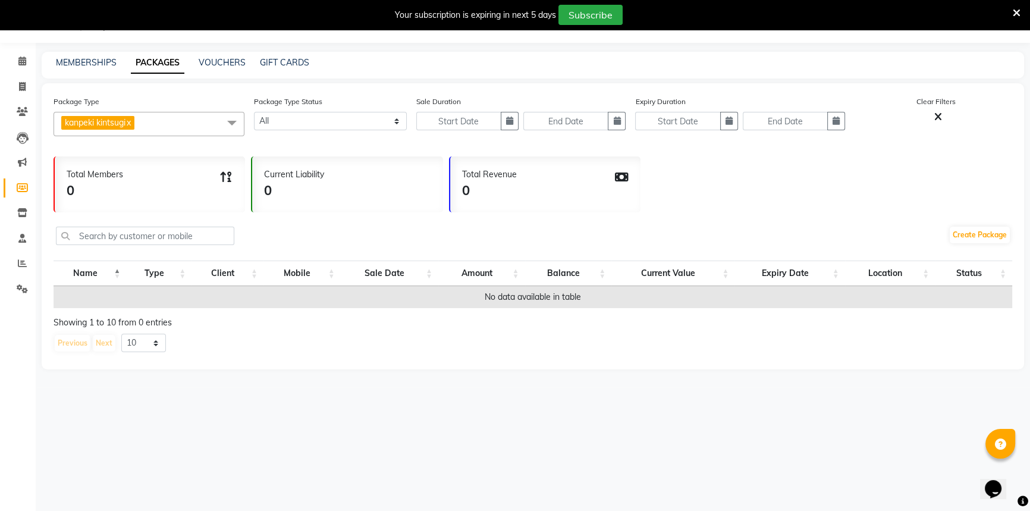
click at [156, 127] on span "kanpeki kintsugi x" at bounding box center [148, 124] width 191 height 24
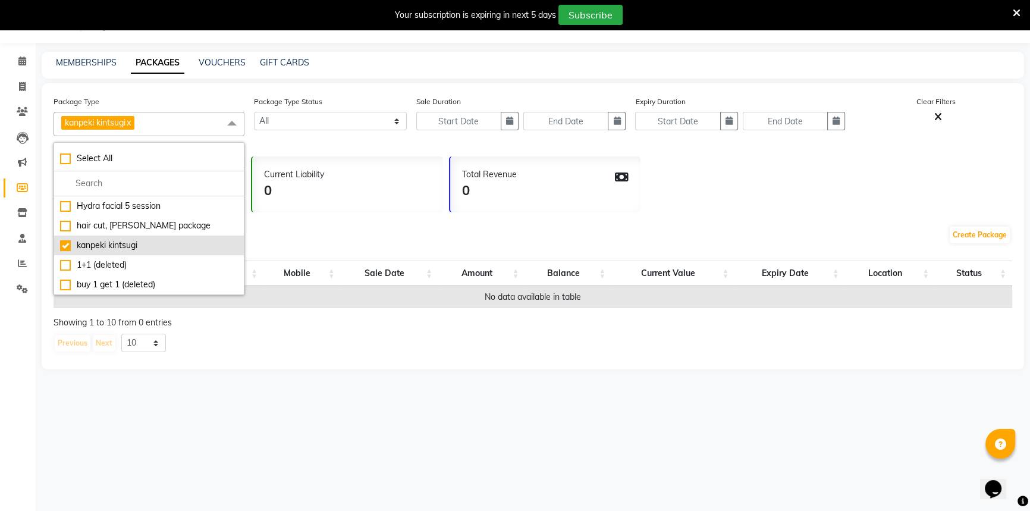
click at [133, 251] on li "kanpeki kintsugi" at bounding box center [149, 245] width 190 height 20
checkbox input "false"
click at [133, 255] on li "1+1 (deleted)" at bounding box center [149, 265] width 190 height 20
checkbox input "true"
click at [136, 248] on div "kanpeki kintsugi" at bounding box center [149, 245] width 178 height 12
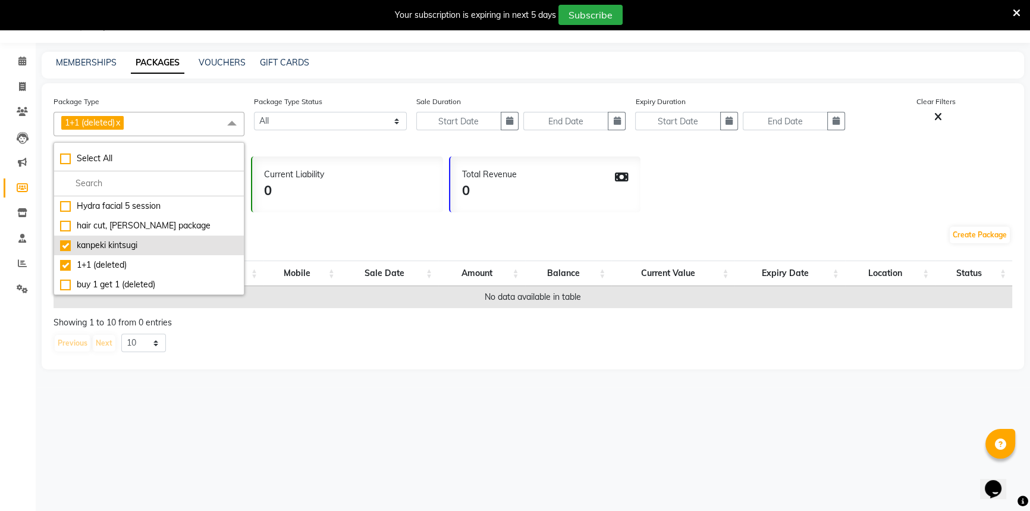
checkbox input "true"
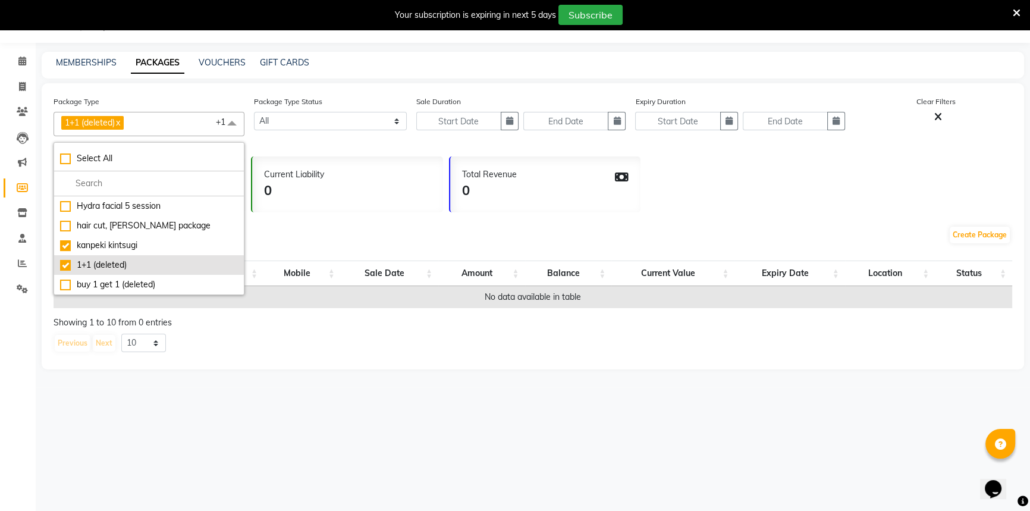
click at [92, 270] on div "1+1 (deleted)" at bounding box center [149, 265] width 178 height 12
checkbox input "false"
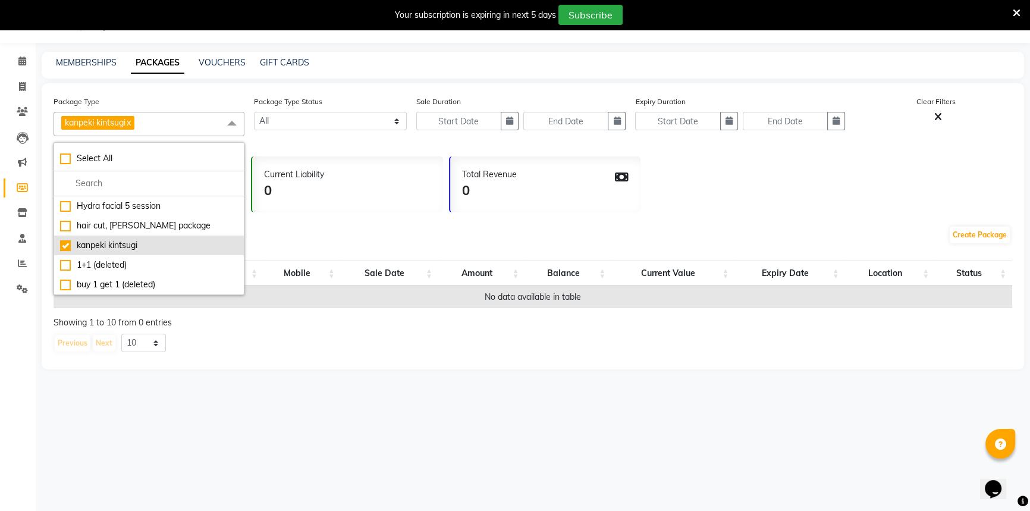
click at [108, 241] on div "kanpeki kintsugi" at bounding box center [149, 245] width 178 height 12
checkbox input "false"
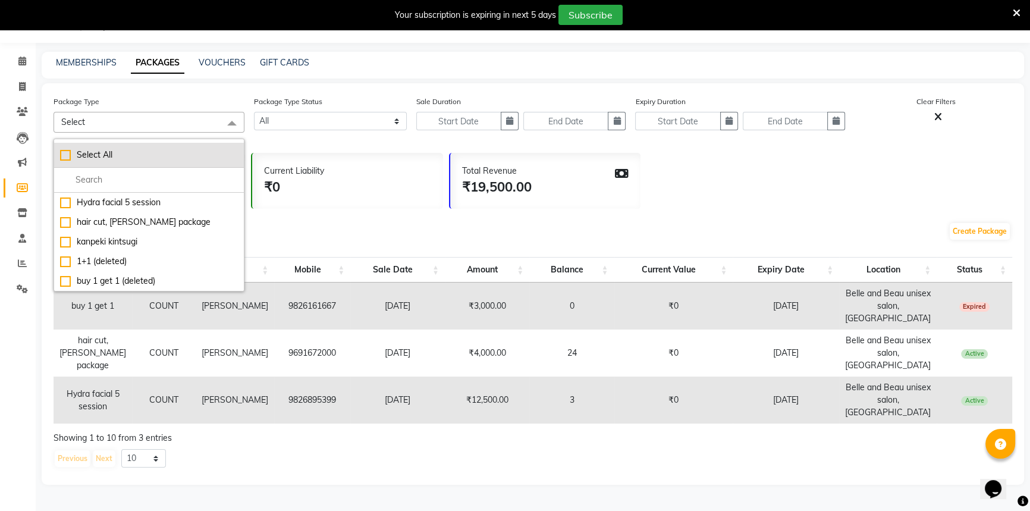
click at [155, 152] on div "Select All" at bounding box center [149, 155] width 178 height 12
checkbox input "true"
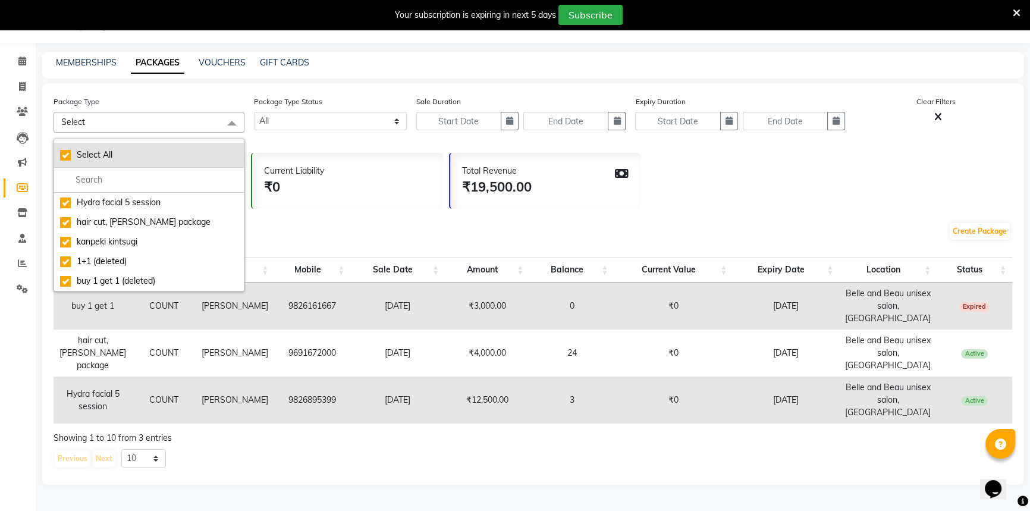
checkbox input "true"
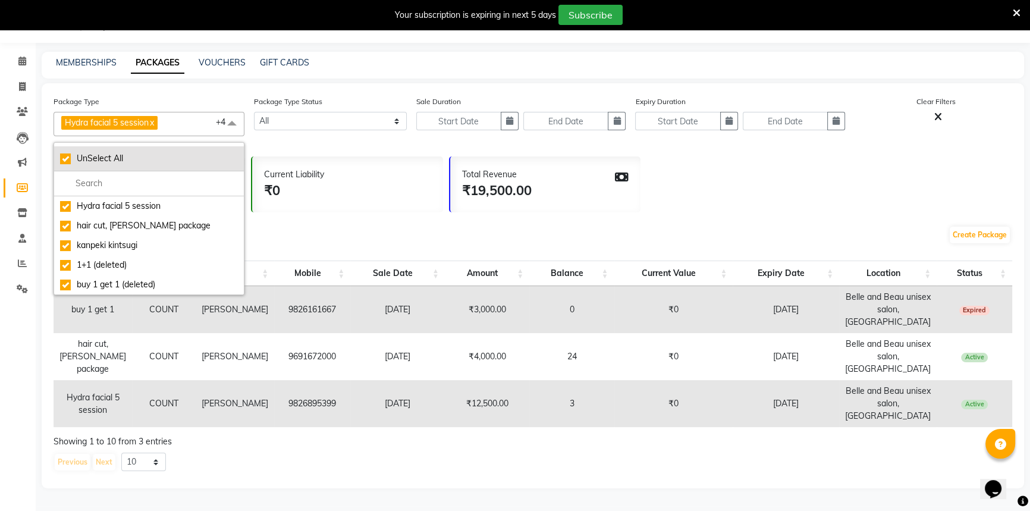
click at [155, 152] on div "UnSelect All" at bounding box center [149, 158] width 178 height 12
checkbox input "false"
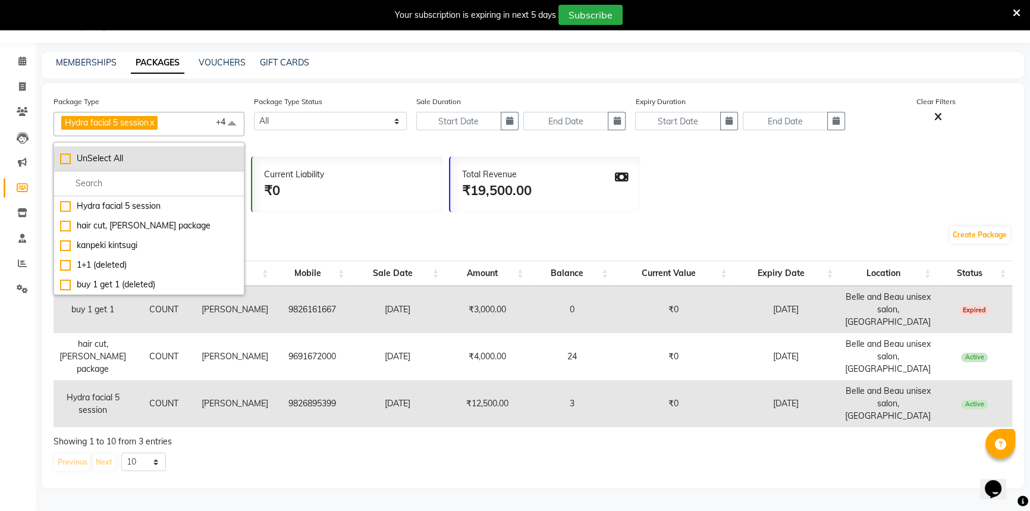
checkbox input "false"
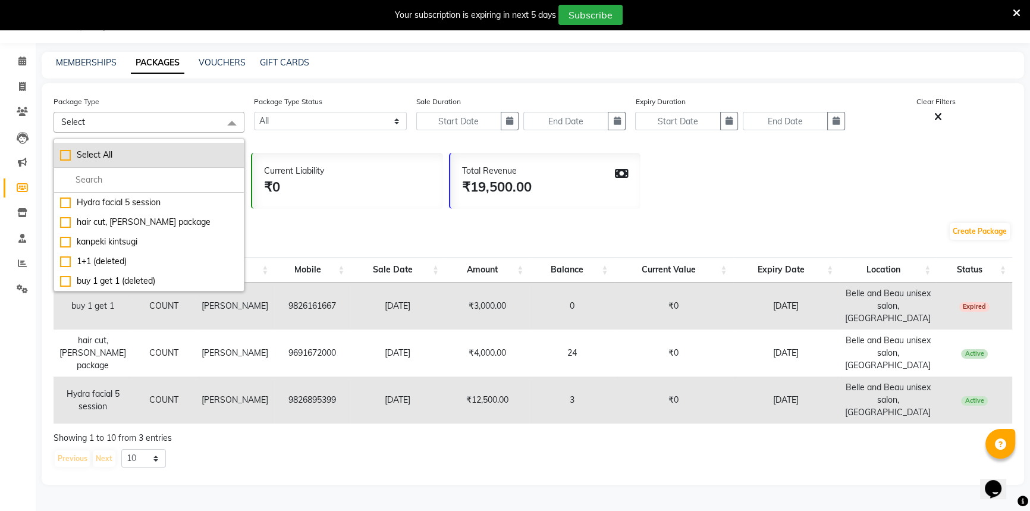
click at [119, 156] on div "Select All" at bounding box center [149, 155] width 178 height 12
checkbox input "true"
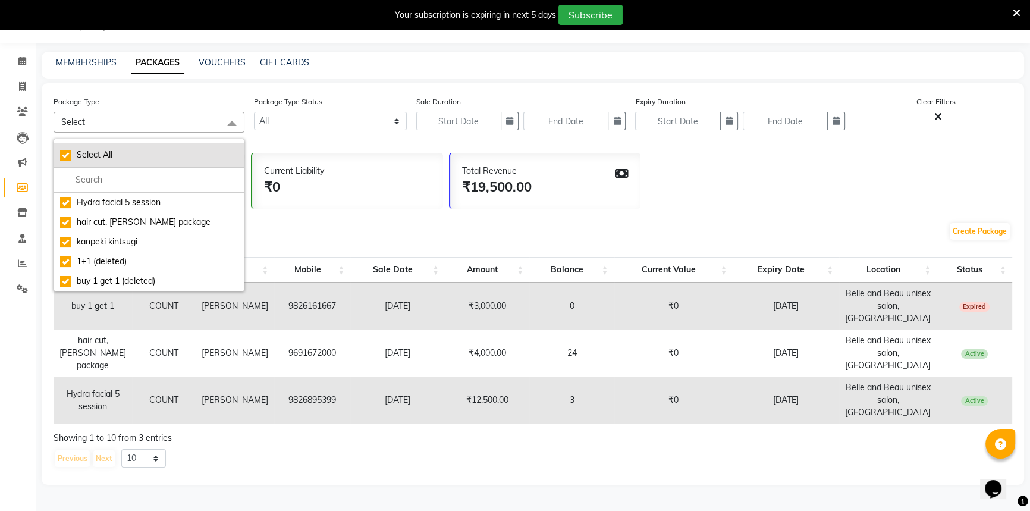
checkbox input "true"
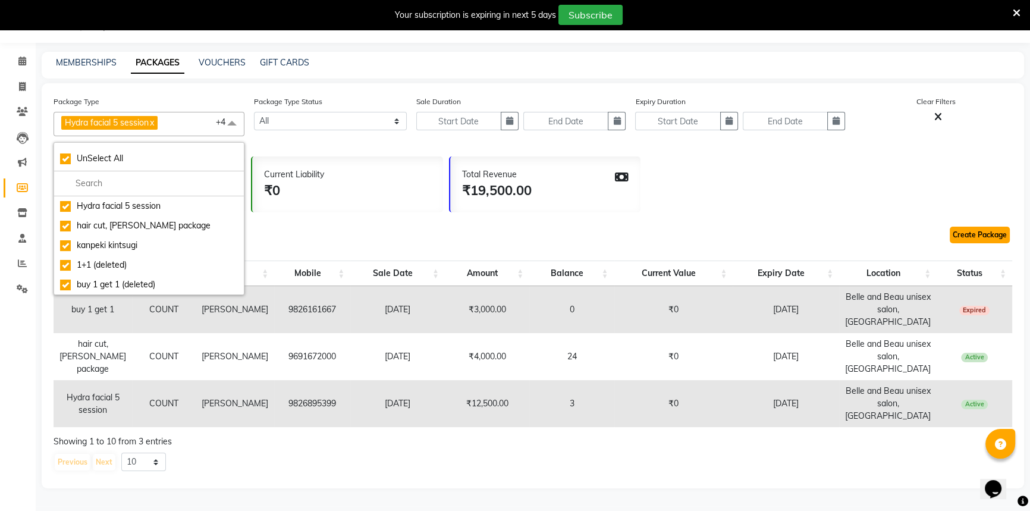
click at [963, 237] on link "Create Package" at bounding box center [979, 234] width 60 height 17
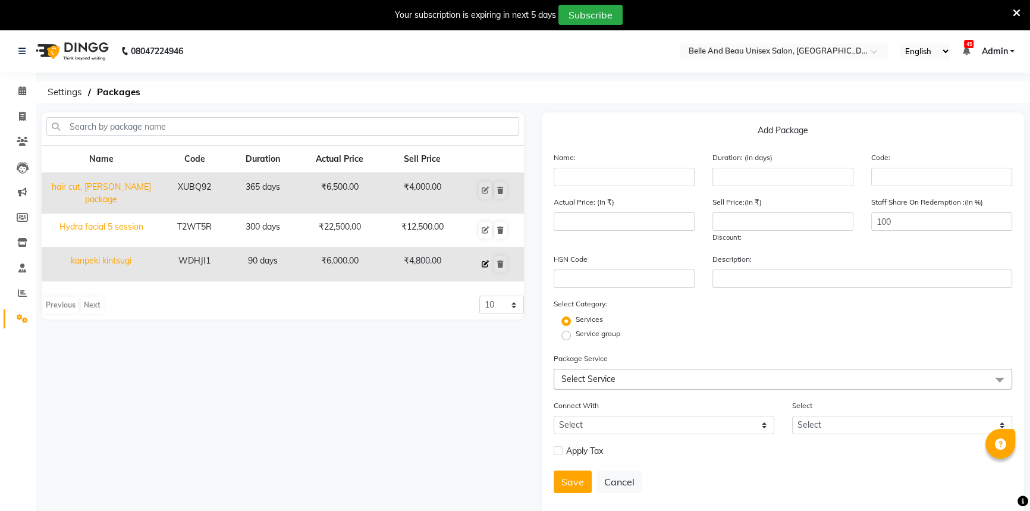
click at [487, 264] on button at bounding box center [485, 264] width 13 height 17
type input "kanpeki kintsugi"
type input "90"
type input "WDHJI1"
type input "6000"
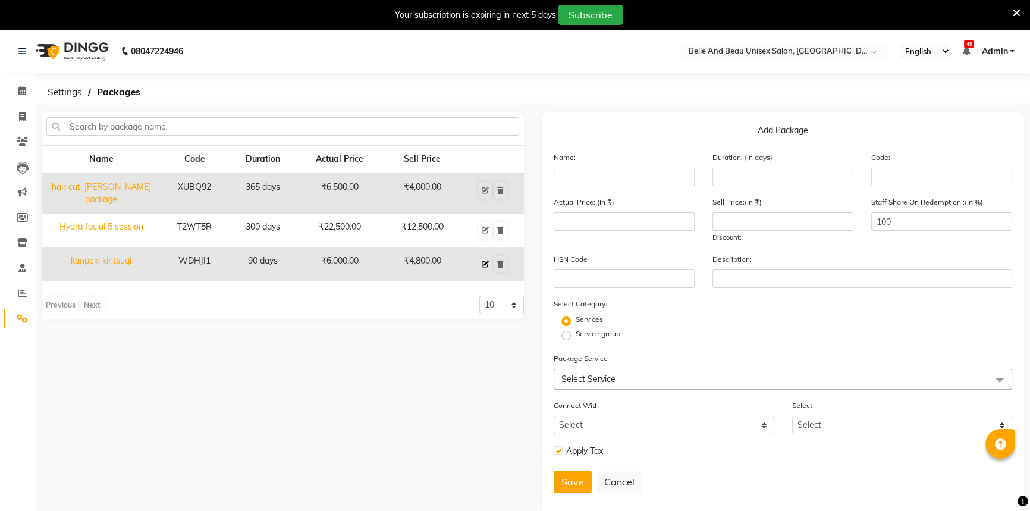
type input "4800"
type input "20"
checkbox input "true"
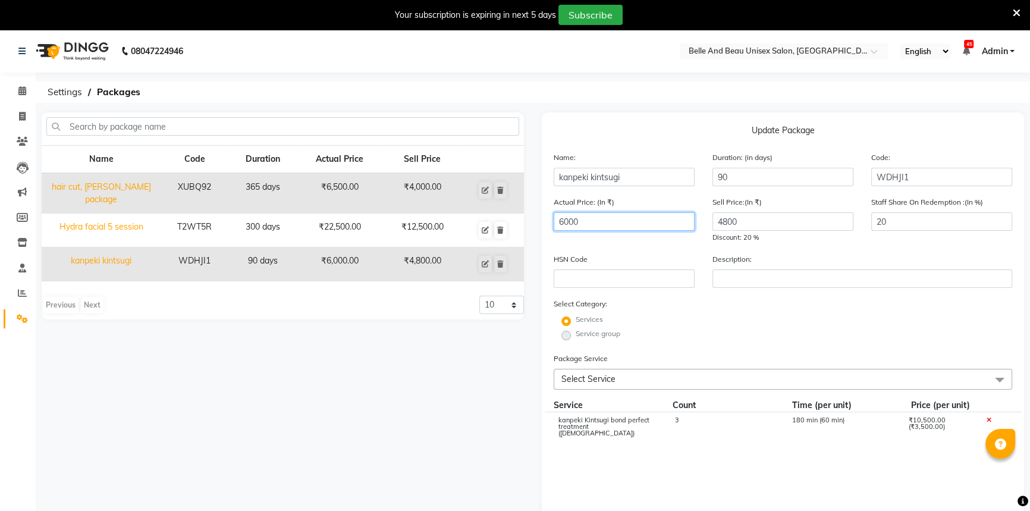
click at [606, 228] on input "6000" at bounding box center [623, 221] width 141 height 18
type input "6"
type input "10500"
click at [785, 220] on input "4800" at bounding box center [782, 221] width 141 height 18
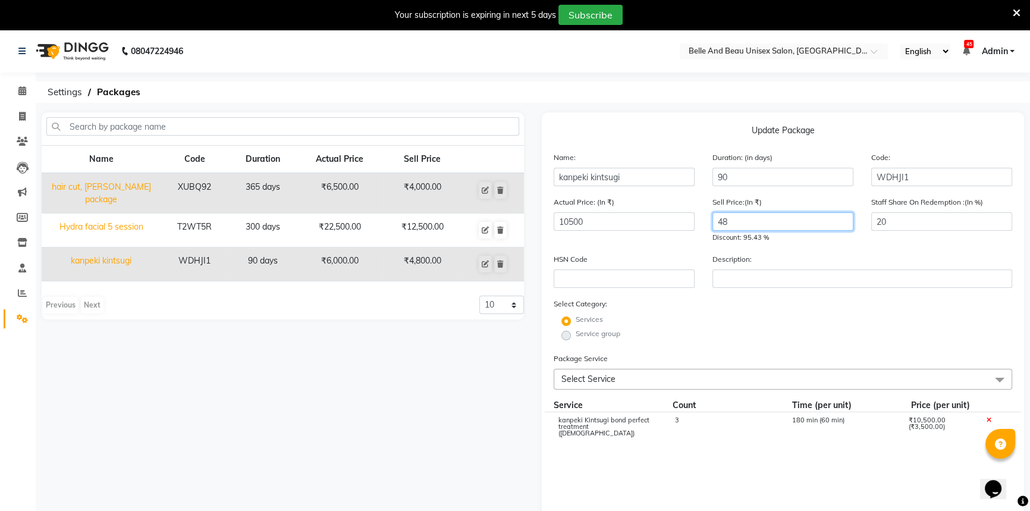
type input "4"
type input "1"
click at [616, 209] on div "Actual Price: (In ₹) 10500" at bounding box center [624, 220] width 159 height 48
click at [613, 219] on input "10500" at bounding box center [623, 221] width 141 height 18
type input "1"
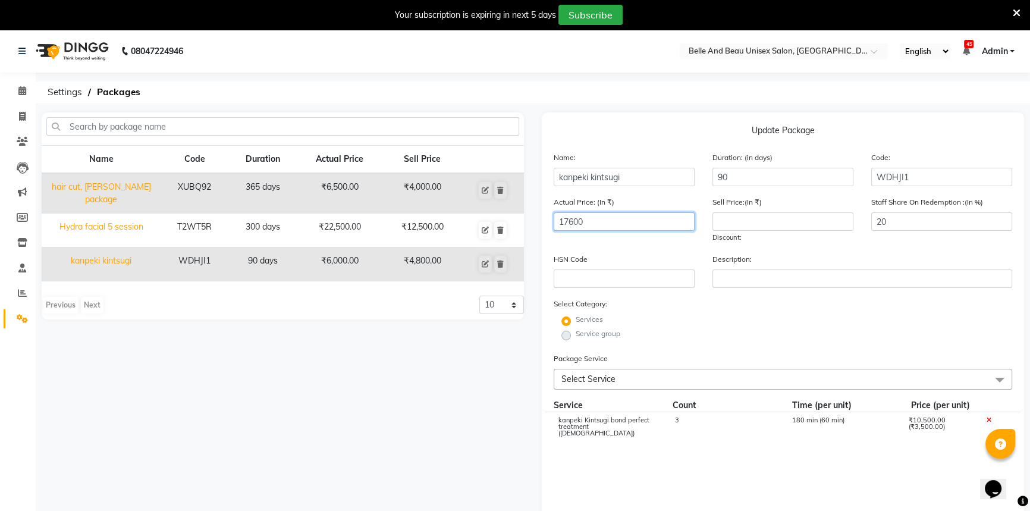
type input "17600"
click at [732, 218] on input "number" at bounding box center [782, 221] width 141 height 18
type input "14080"
click at [819, 254] on div "Description:" at bounding box center [861, 270] width 317 height 35
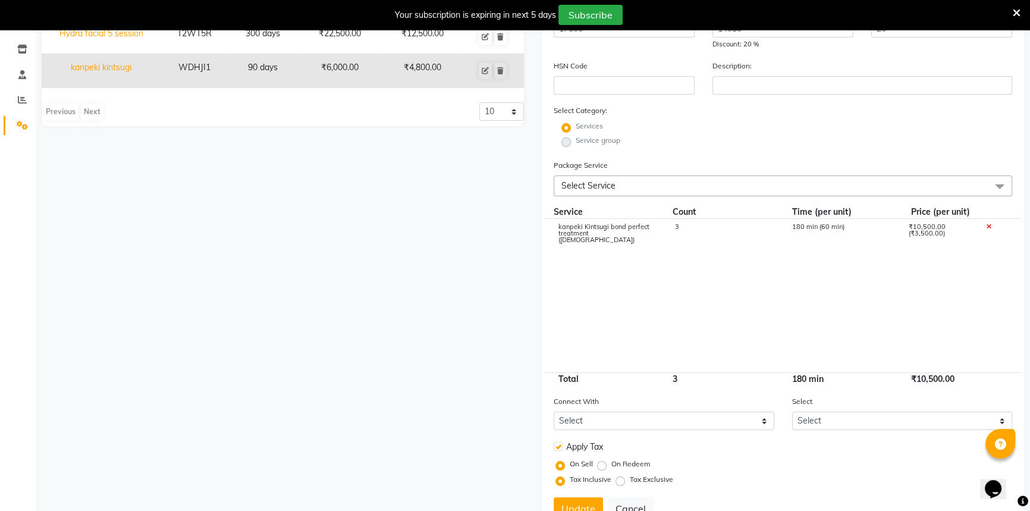
scroll to position [216, 0]
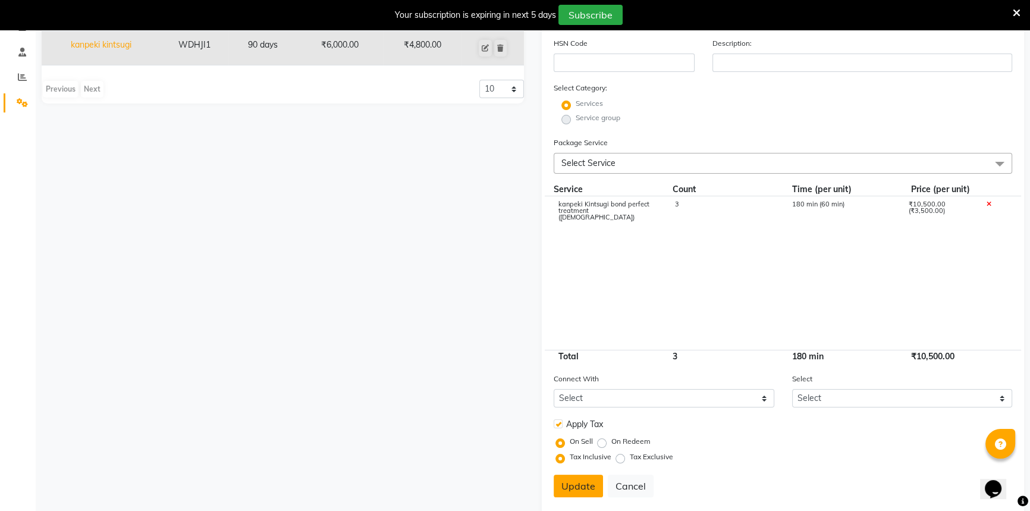
click at [567, 490] on button "Update" at bounding box center [577, 485] width 49 height 23
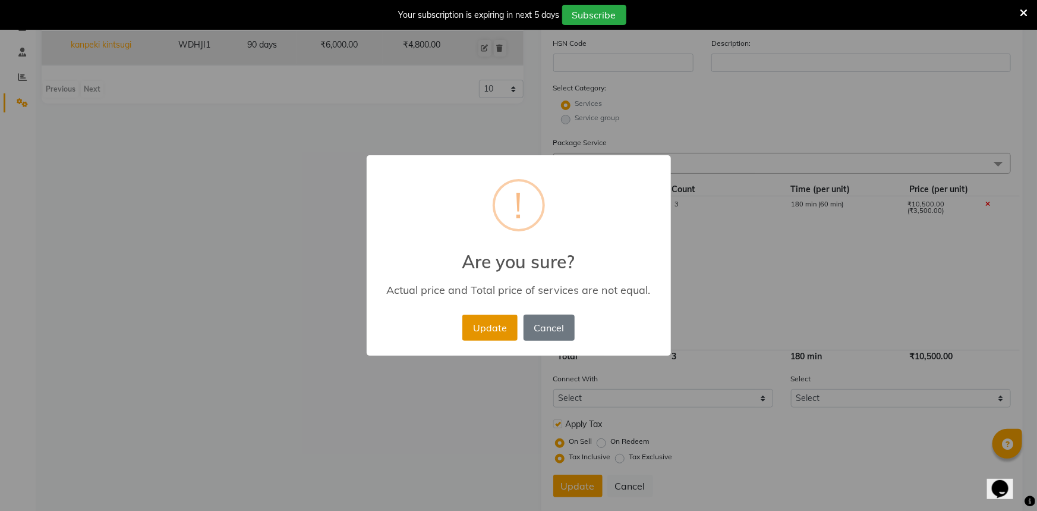
click at [487, 333] on button "Update" at bounding box center [489, 327] width 55 height 26
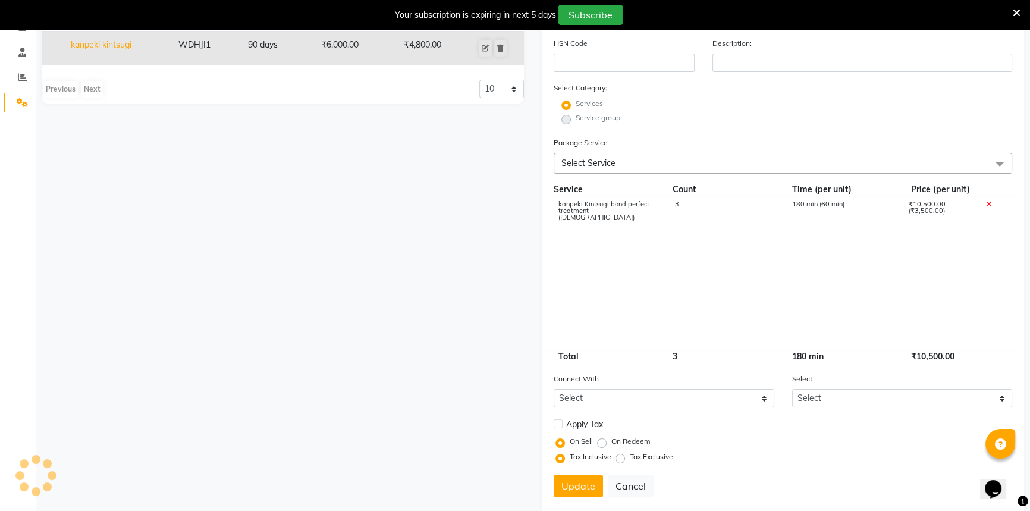
select select
checkbox input "false"
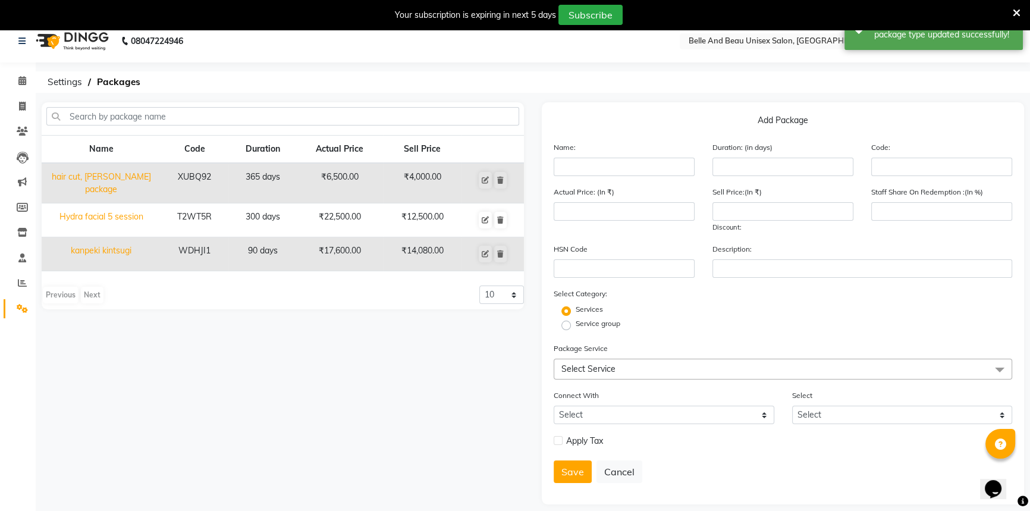
scroll to position [0, 0]
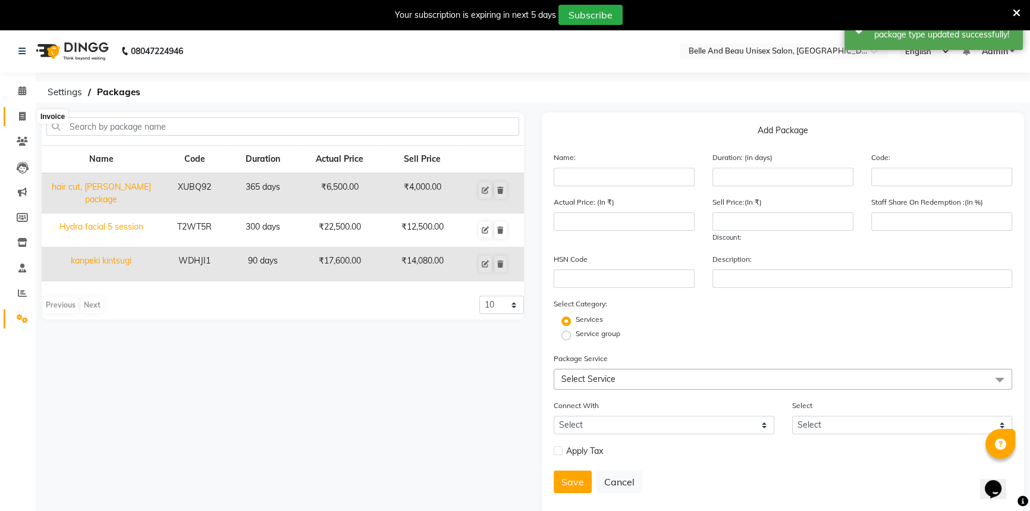
click at [15, 113] on span at bounding box center [22, 117] width 21 height 14
select select "7066"
select select "service"
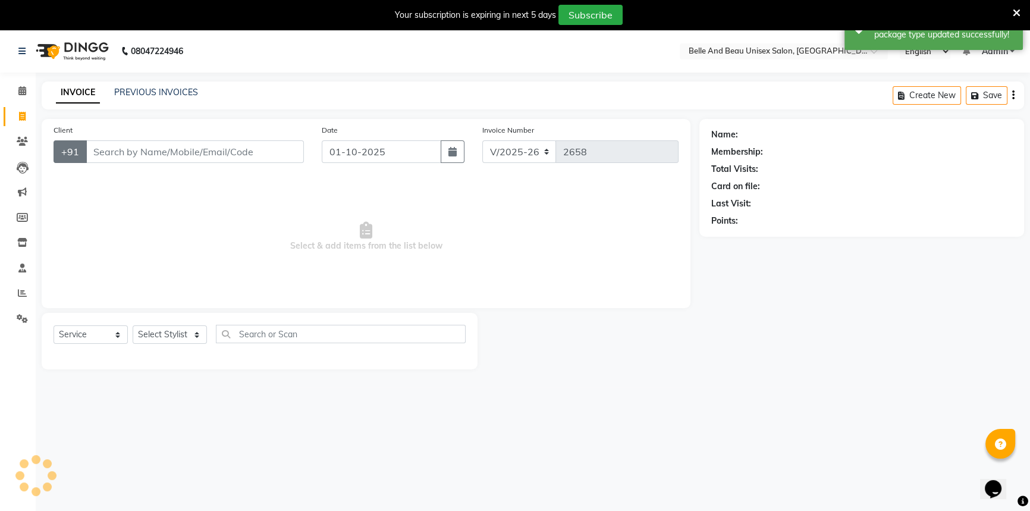
scroll to position [30, 0]
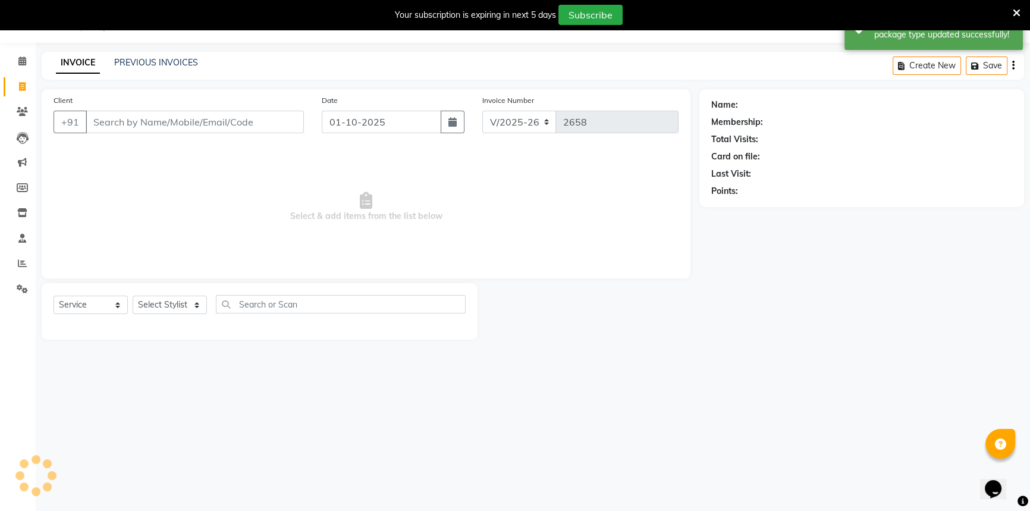
click at [184, 128] on input "Client" at bounding box center [195, 122] width 218 height 23
select select "60511"
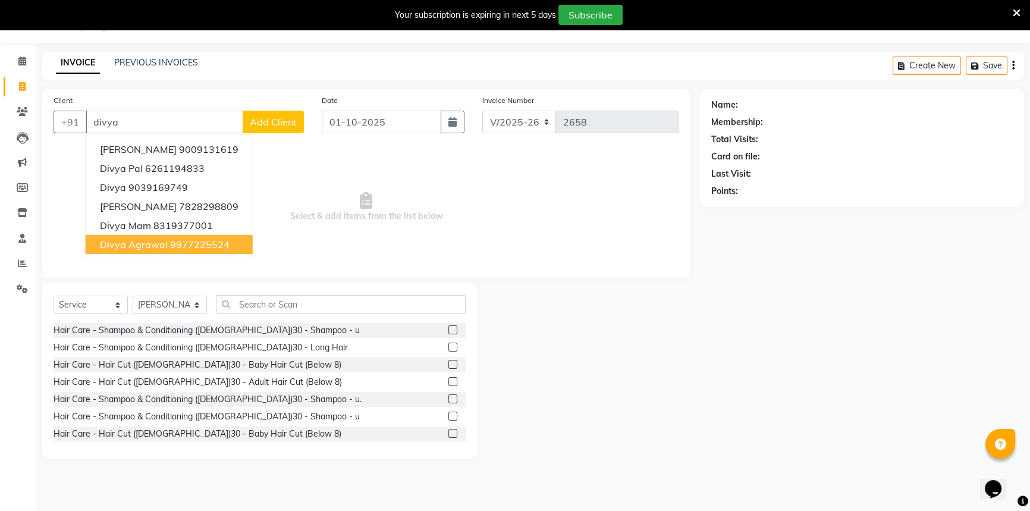
click at [179, 238] on ngb-highlight "9977225524" at bounding box center [199, 244] width 59 height 12
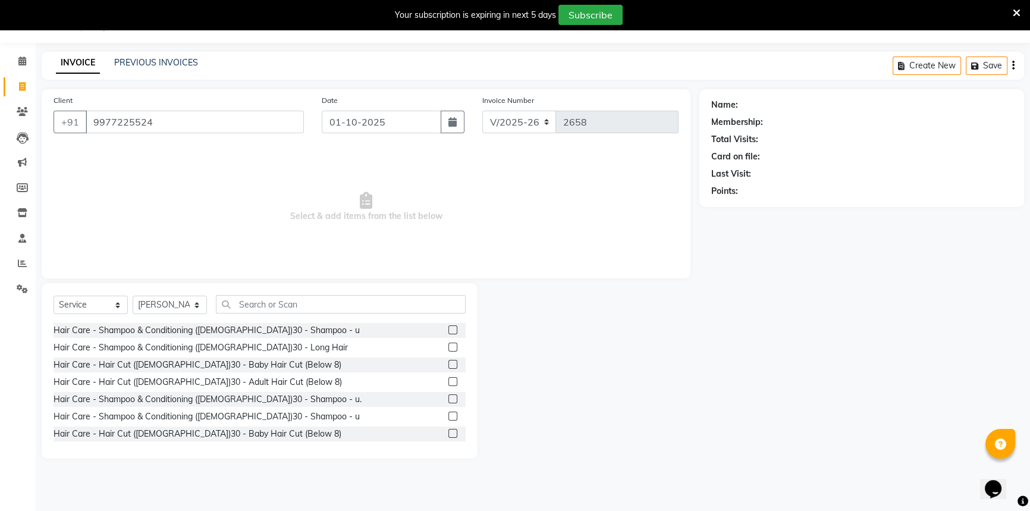
type input "9977225524"
select select "1: Object"
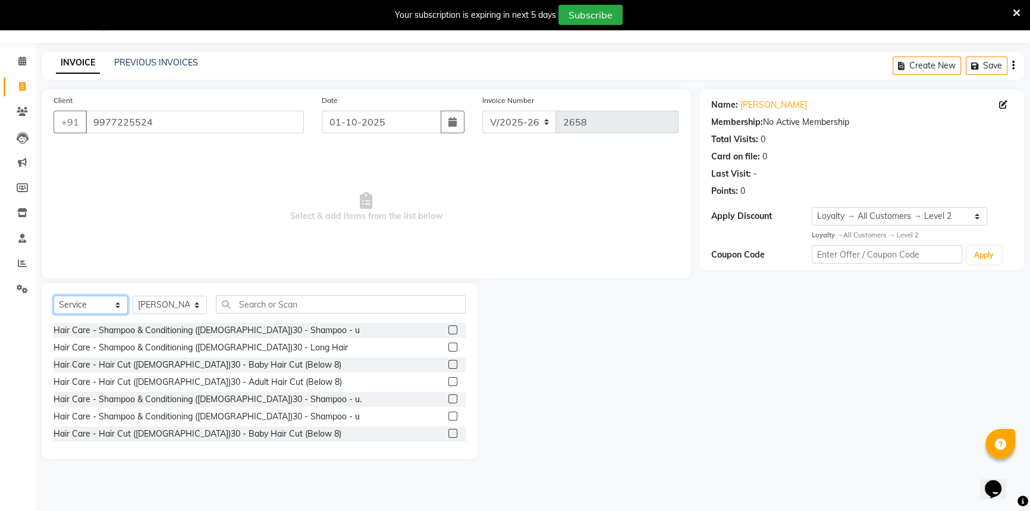
click at [101, 308] on select "Select Service Product Membership Package Voucher Prepaid Gift Card" at bounding box center [90, 304] width 74 height 18
select select "package"
click at [53, 295] on select "Select Service Product Membership Package Voucher Prepaid Gift Card" at bounding box center [90, 304] width 74 height 18
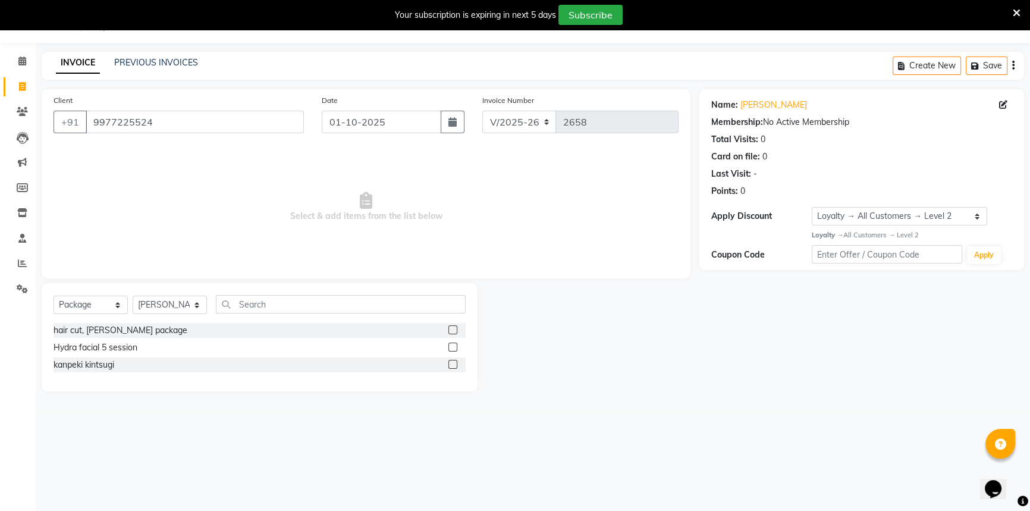
click at [140, 365] on div "kanpeki kintsugi" at bounding box center [259, 364] width 412 height 15
click at [450, 364] on label at bounding box center [452, 364] width 9 height 9
click at [450, 364] on input "checkbox" at bounding box center [452, 365] width 8 height 8
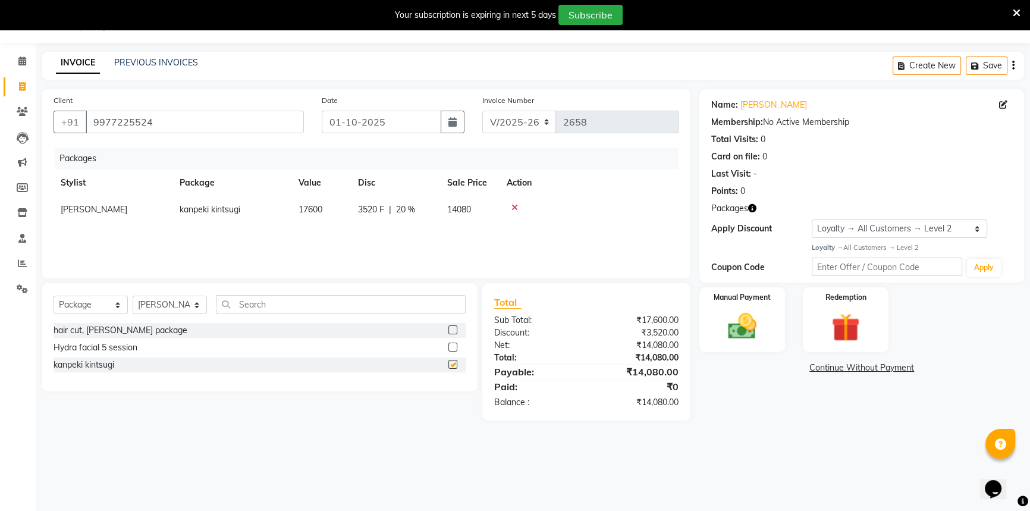
checkbox input "false"
click at [515, 208] on icon at bounding box center [514, 207] width 7 height 8
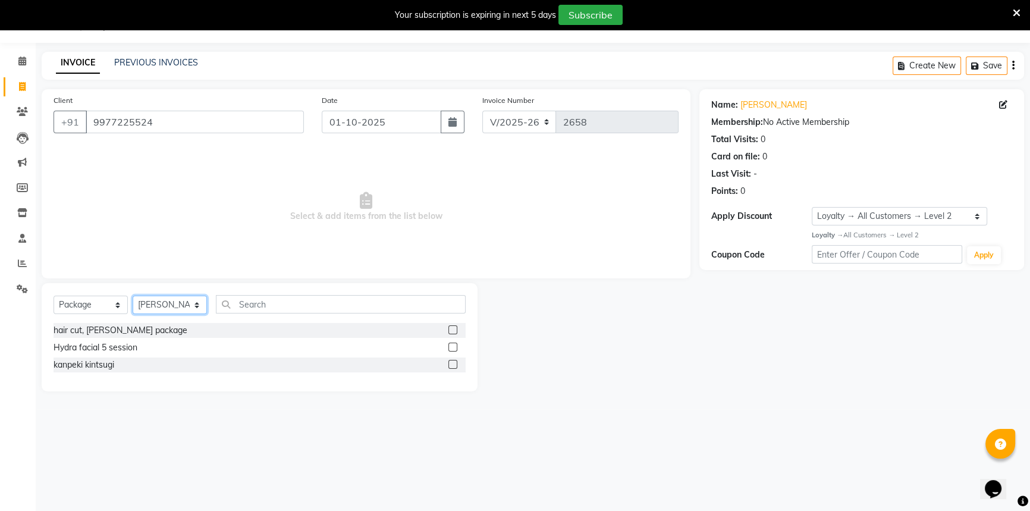
click at [163, 297] on select "Select Stylist [PERSON_NAME] [PERSON_NAME] [PERSON_NAME] [PERSON_NAME] [PERSON_…" at bounding box center [170, 304] width 74 height 18
select select "62596"
click at [133, 295] on select "Select Stylist [PERSON_NAME] [PERSON_NAME] [PERSON_NAME] [PERSON_NAME] [PERSON_…" at bounding box center [170, 304] width 74 height 18
click at [452, 367] on label at bounding box center [452, 364] width 9 height 9
click at [452, 367] on input "checkbox" at bounding box center [452, 365] width 8 height 8
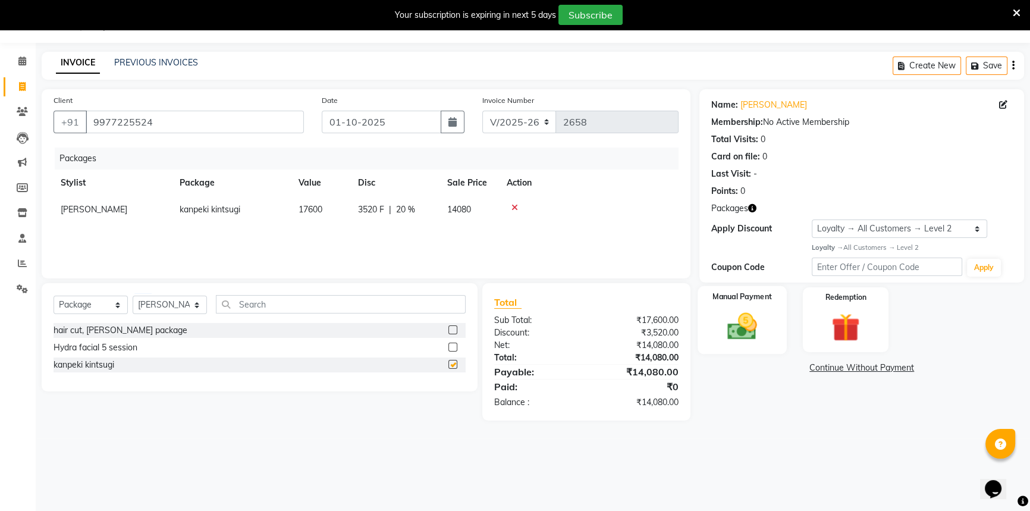
checkbox input "false"
click at [307, 208] on span "17600" at bounding box center [310, 209] width 24 height 11
select select "62596"
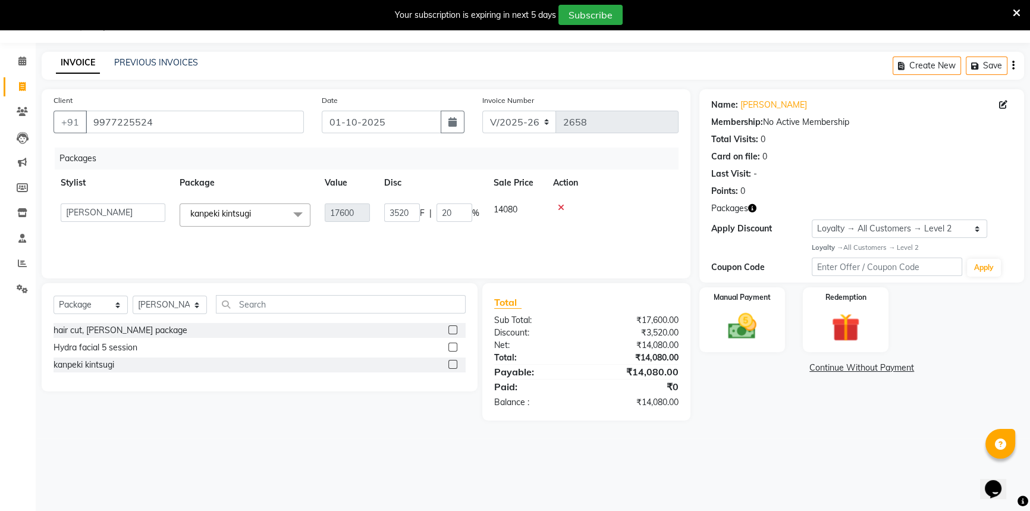
click at [272, 213] on span "kanpeki kintsugi x" at bounding box center [245, 214] width 131 height 23
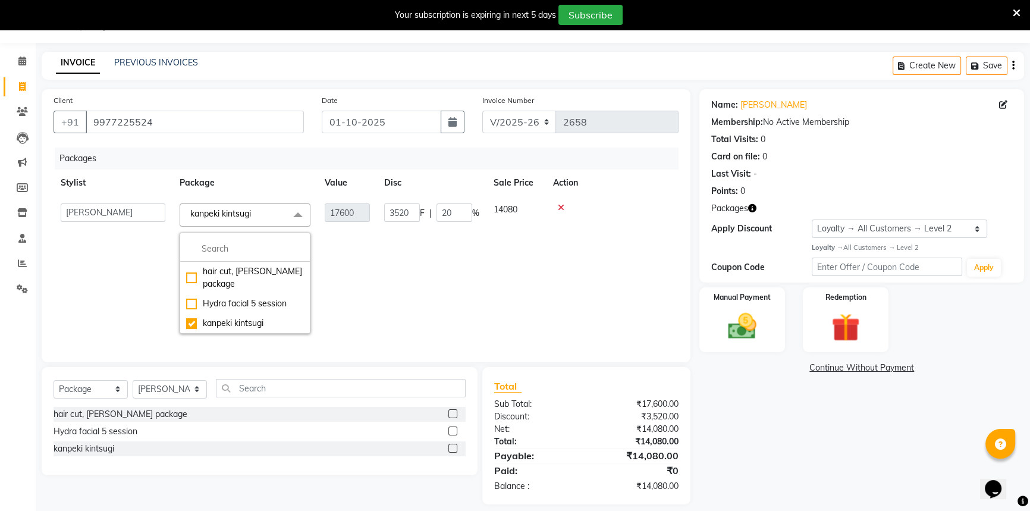
click at [378, 276] on td "3520 F | 20 %" at bounding box center [431, 268] width 109 height 144
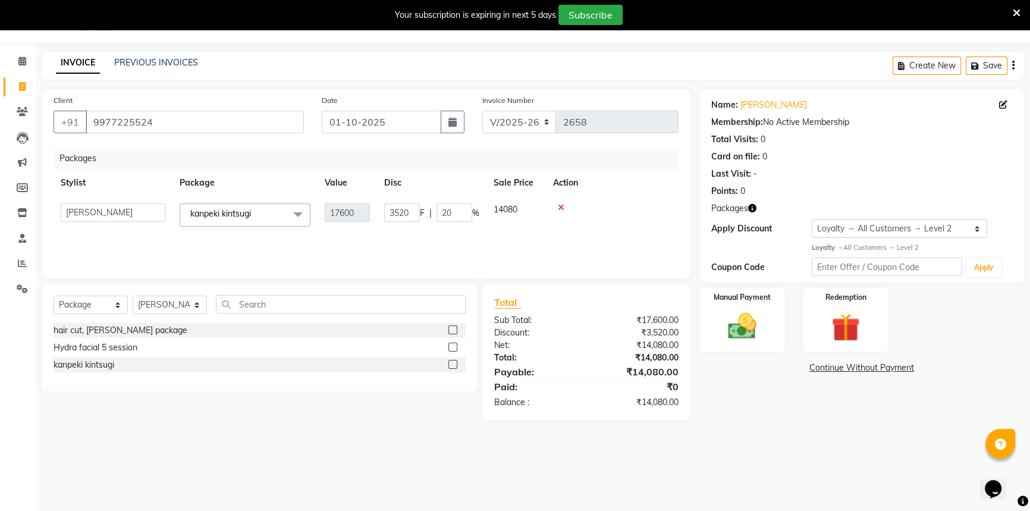
click at [559, 207] on icon at bounding box center [561, 207] width 7 height 8
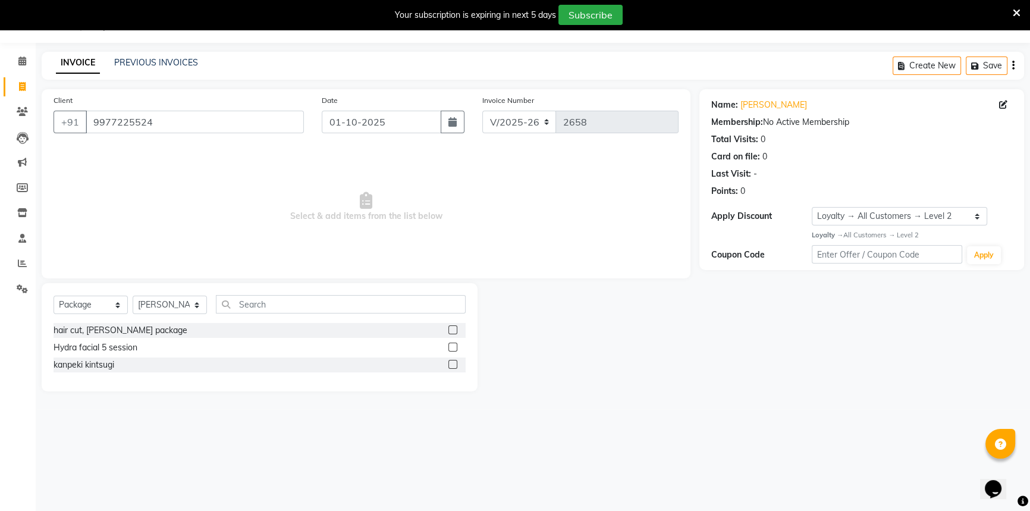
click at [452, 366] on label at bounding box center [452, 364] width 9 height 9
click at [452, 366] on input "checkbox" at bounding box center [452, 365] width 8 height 8
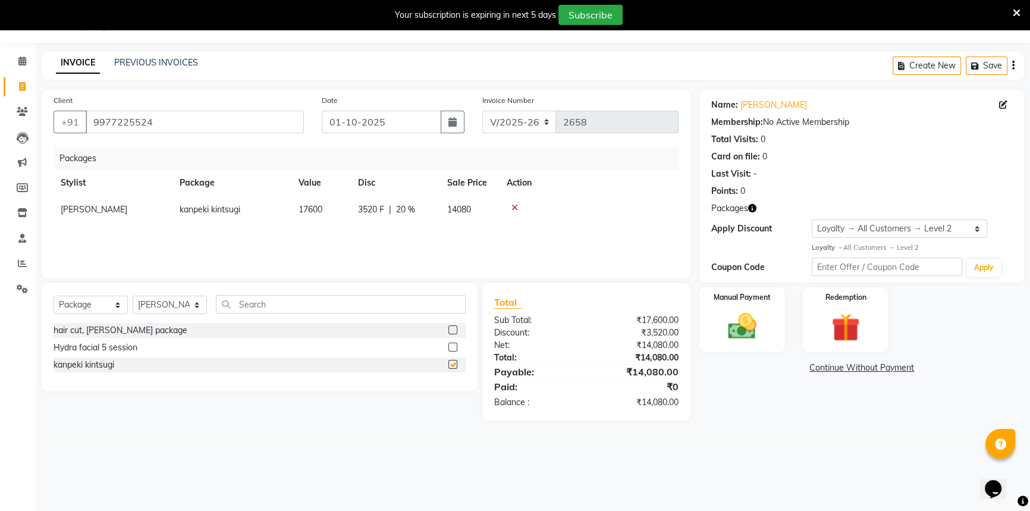
checkbox input "false"
click at [436, 252] on div "Packages Stylist Package Value Disc Sale Price Action Rekha Agarwal kanpeki kin…" at bounding box center [365, 206] width 625 height 119
click at [401, 243] on div "Packages Stylist Package Value Disc Sale Price Action Rekha Agarwal kanpeki kin…" at bounding box center [365, 206] width 625 height 119
click at [553, 235] on div "Packages Stylist Package Value Disc Sale Price Action Rekha Agarwal kanpeki kin…" at bounding box center [365, 206] width 625 height 119
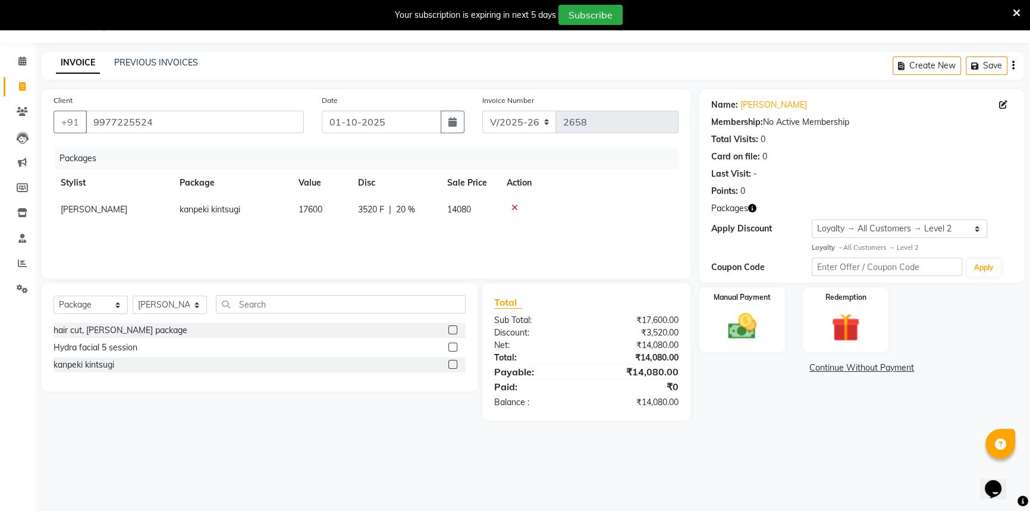
click at [512, 208] on icon at bounding box center [514, 207] width 7 height 8
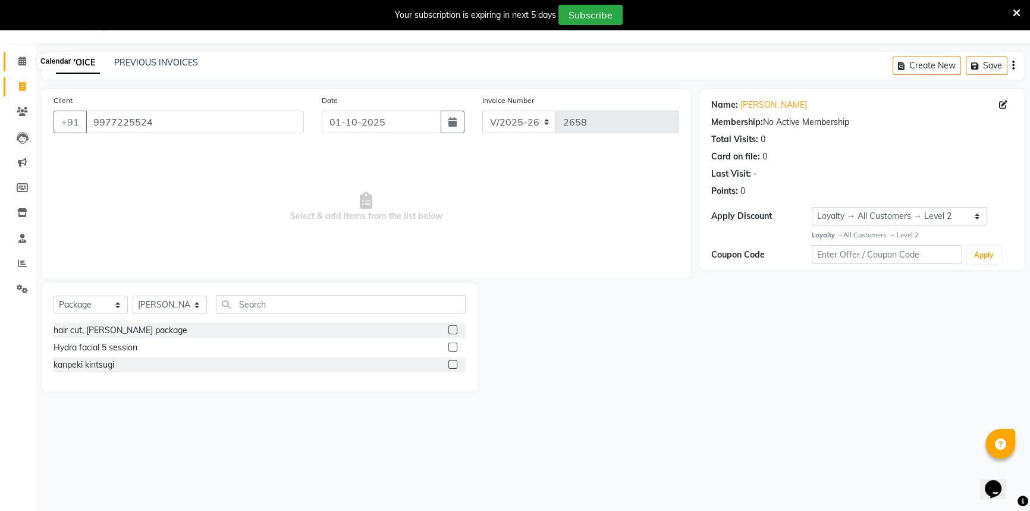
click at [21, 61] on icon at bounding box center [22, 60] width 8 height 9
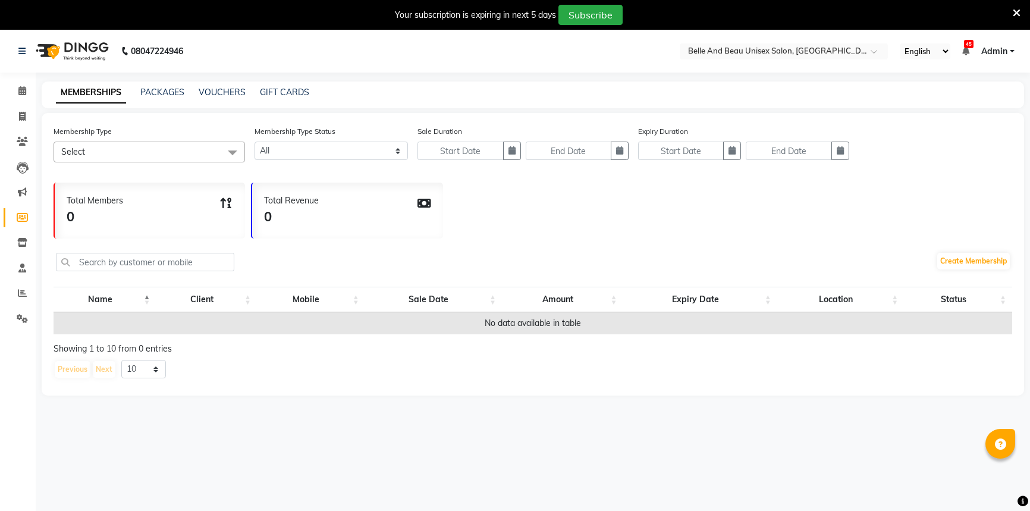
select select
click at [953, 262] on link "Create Membership" at bounding box center [973, 261] width 73 height 17
click at [159, 95] on link "PACKAGES" at bounding box center [162, 92] width 44 height 11
select select
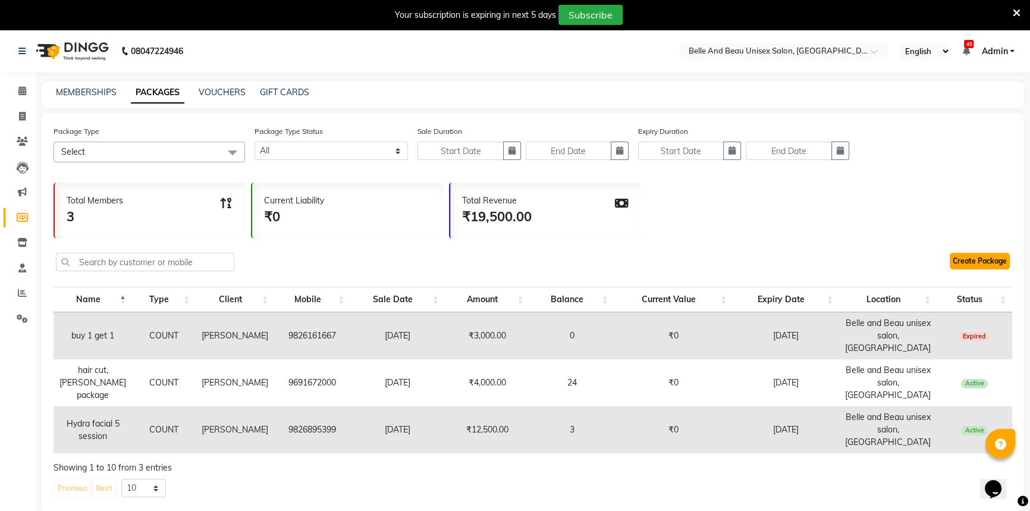
click at [979, 256] on link "Create Package" at bounding box center [979, 261] width 60 height 17
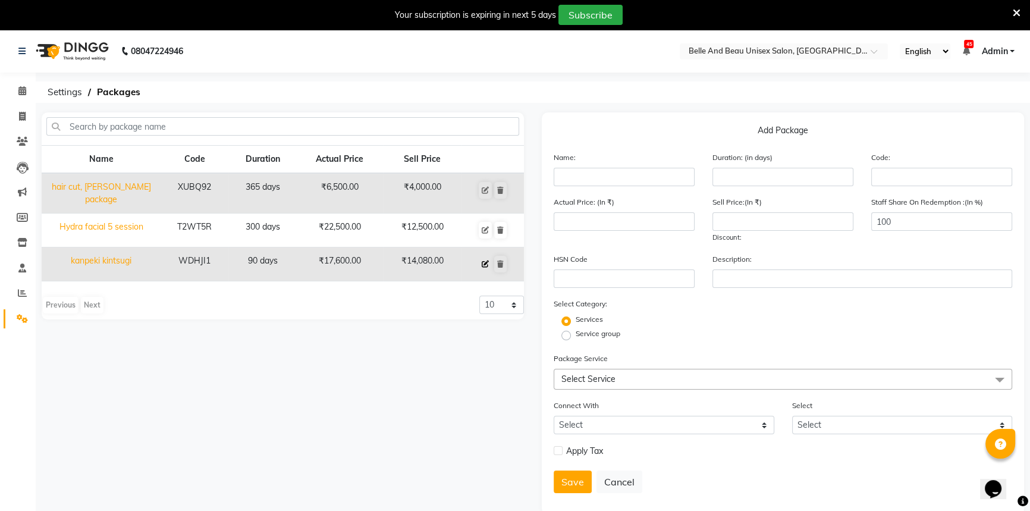
click at [483, 260] on icon at bounding box center [484, 263] width 7 height 7
type input "kanpeki kintsugi"
type input "90"
type input "WDHJI1"
type input "17600"
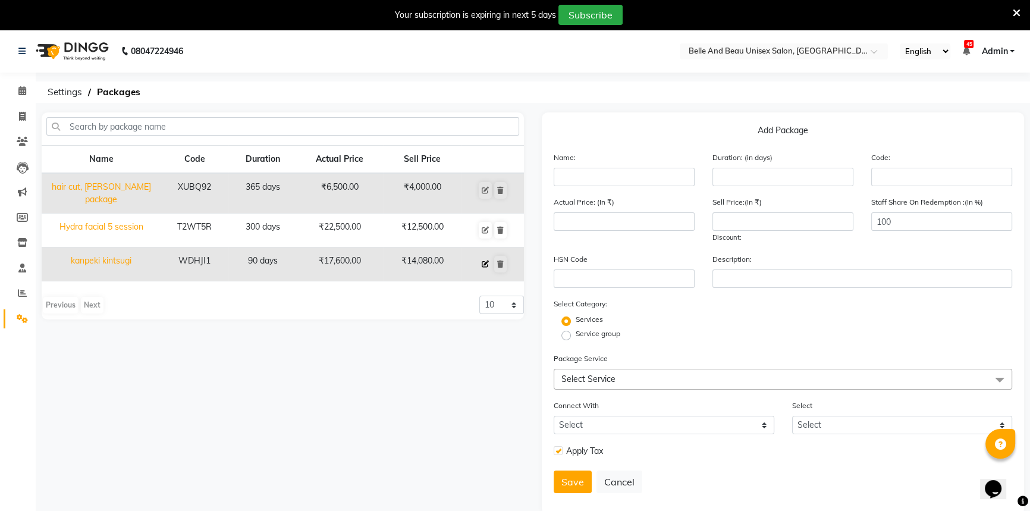
type input "14080"
type input "20"
checkbox input "true"
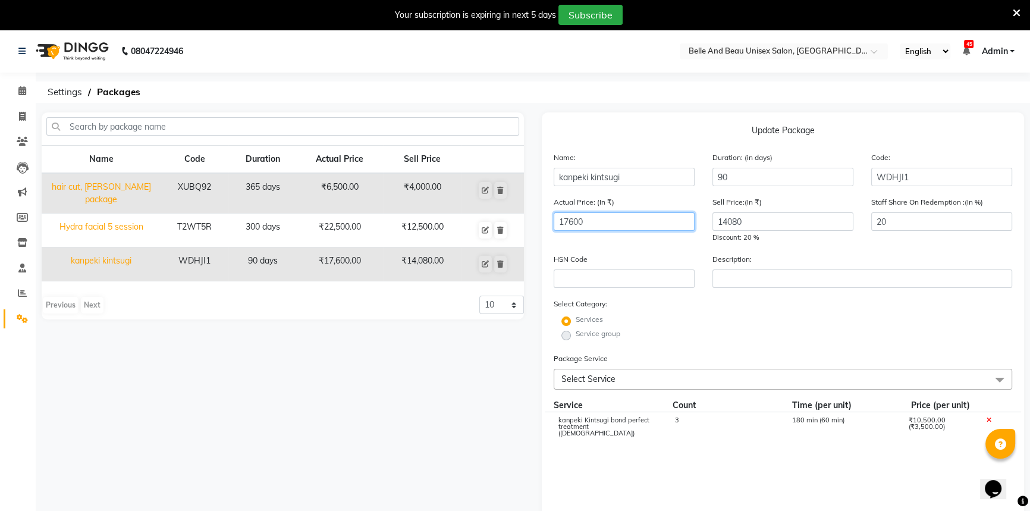
click at [588, 220] on input "17600" at bounding box center [623, 221] width 141 height 18
type input "17500"
click at [817, 226] on input "14080" at bounding box center [782, 221] width 141 height 18
type input "14000"
click at [666, 250] on div "Actual Price: (In ₹) 17500 Sell Price:(In ₹) 14000 Discount: 20 % Staff Share O…" at bounding box center [783, 224] width 476 height 57
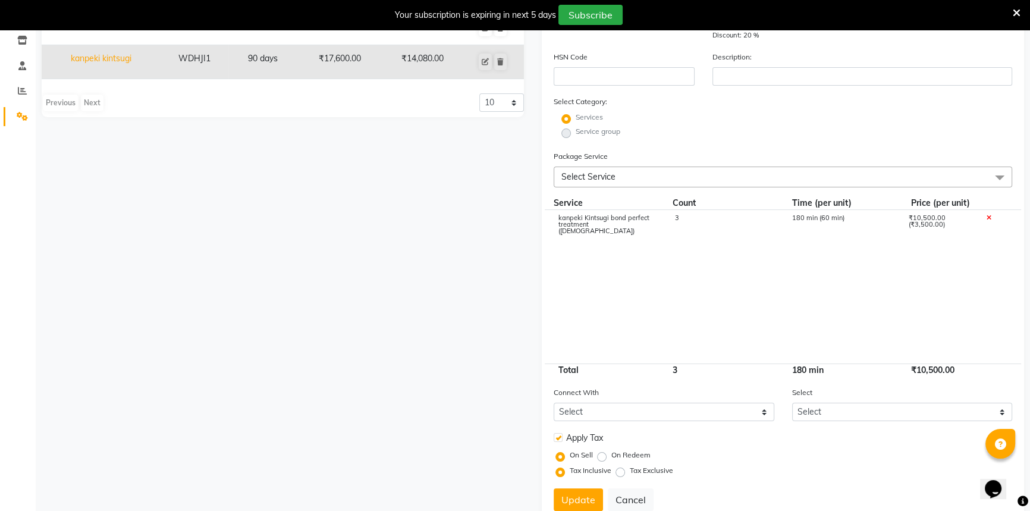
scroll to position [244, 0]
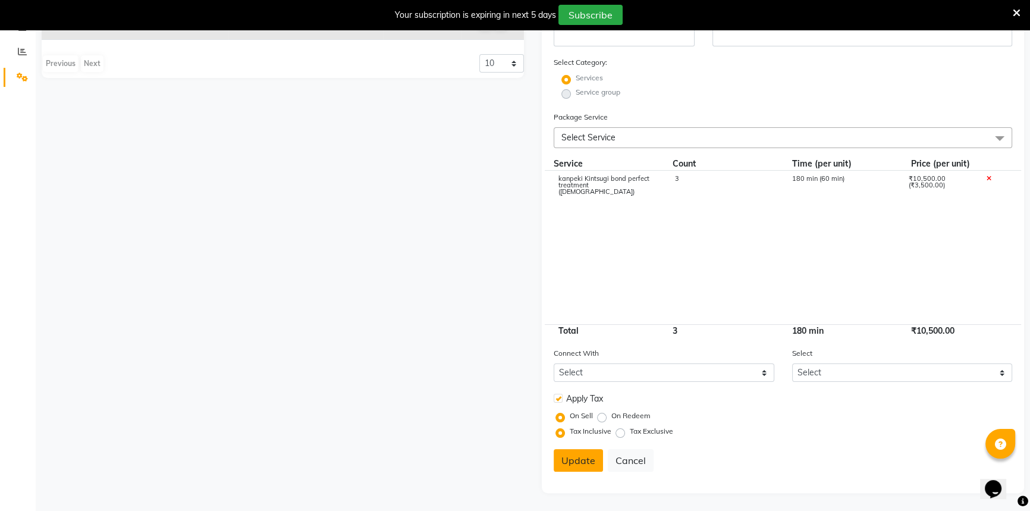
click at [565, 462] on button "Update" at bounding box center [577, 460] width 49 height 23
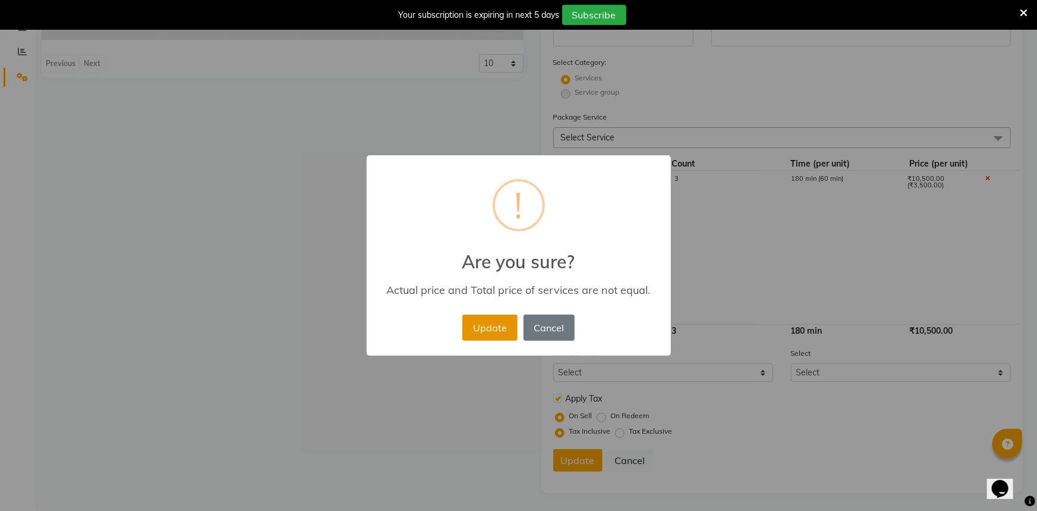
click at [467, 333] on button "Update" at bounding box center [489, 327] width 55 height 26
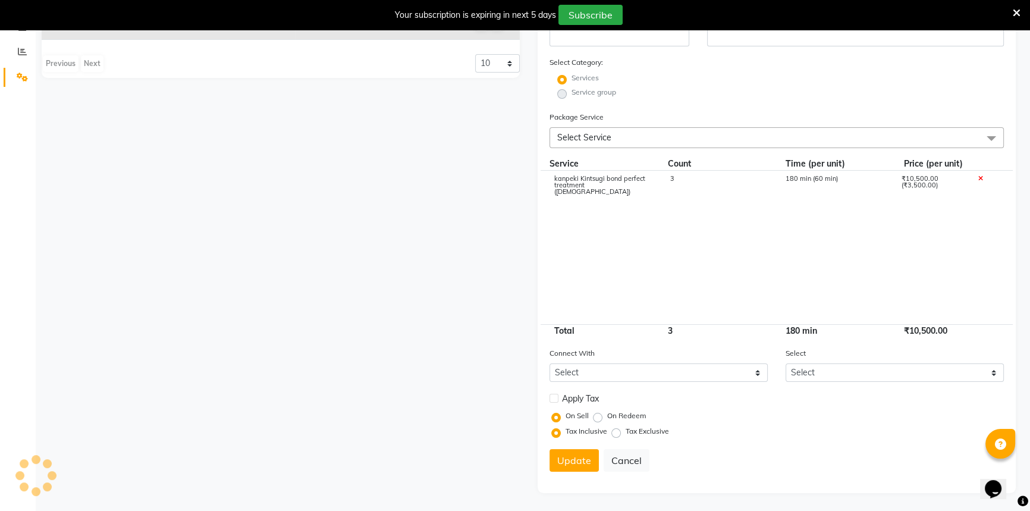
select select
checkbox input "false"
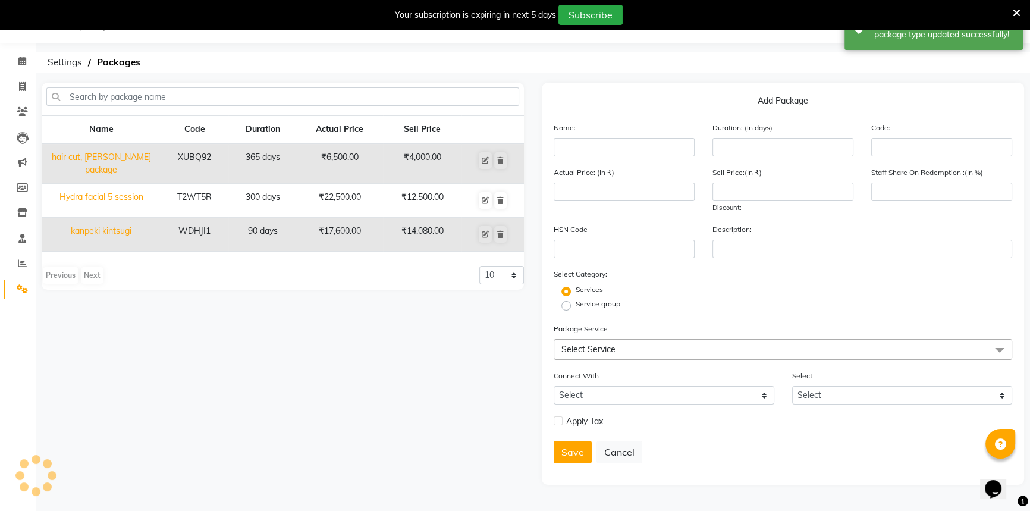
scroll to position [30, 0]
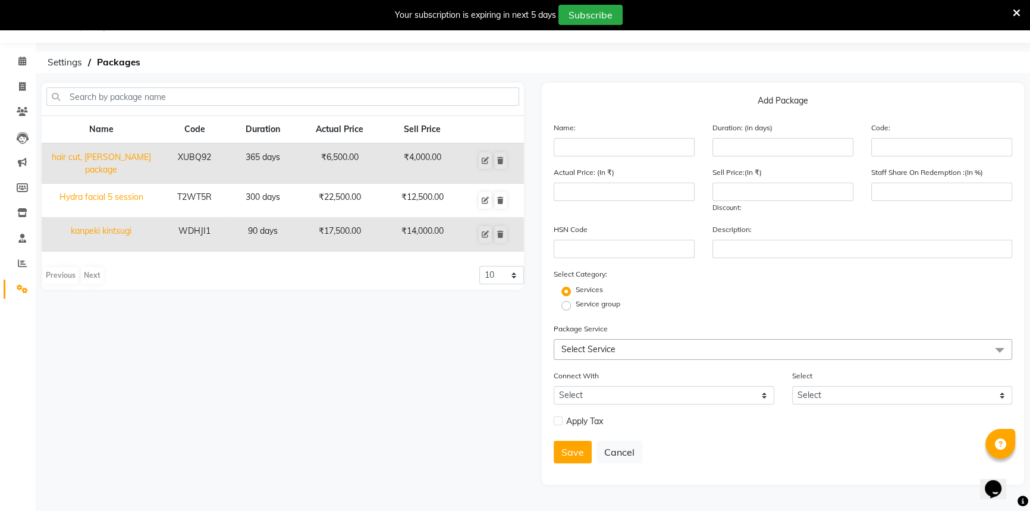
drag, startPoint x: 133, startPoint y: 365, endPoint x: 155, endPoint y: 366, distance: 22.0
click at [134, 364] on div "Name Code Duration Actual Price Sell Price hair cut, [PERSON_NAME] package XUBQ…" at bounding box center [283, 284] width 500 height 402
